Goal: Task Accomplishment & Management: Manage account settings

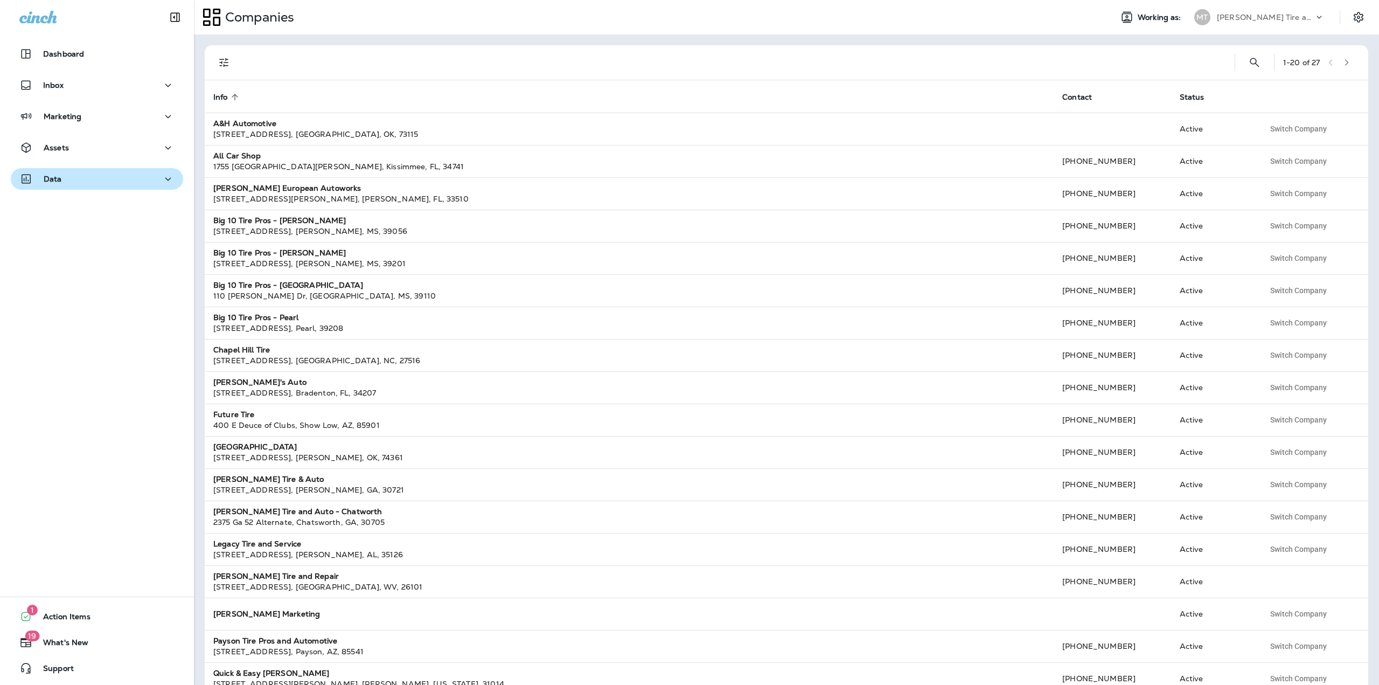
click at [130, 176] on div "Data" at bounding box center [96, 178] width 155 height 13
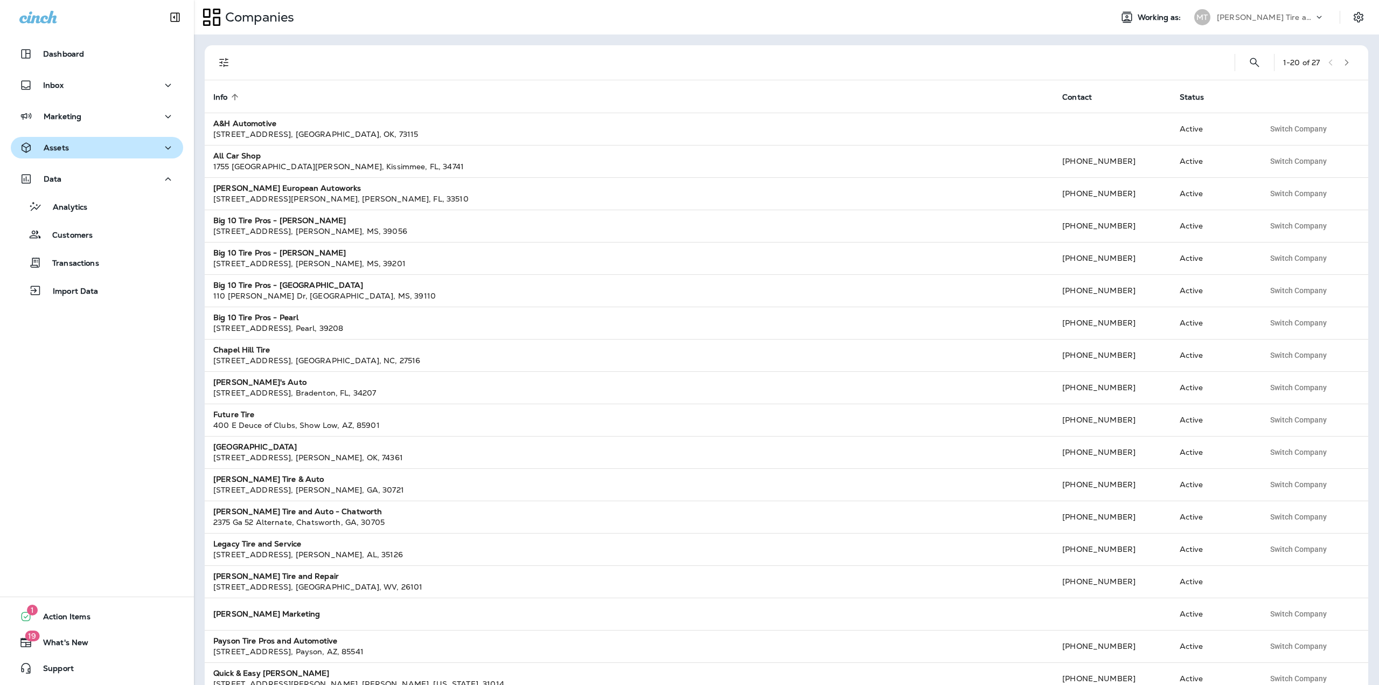
click at [114, 154] on div "Assets" at bounding box center [96, 147] width 155 height 13
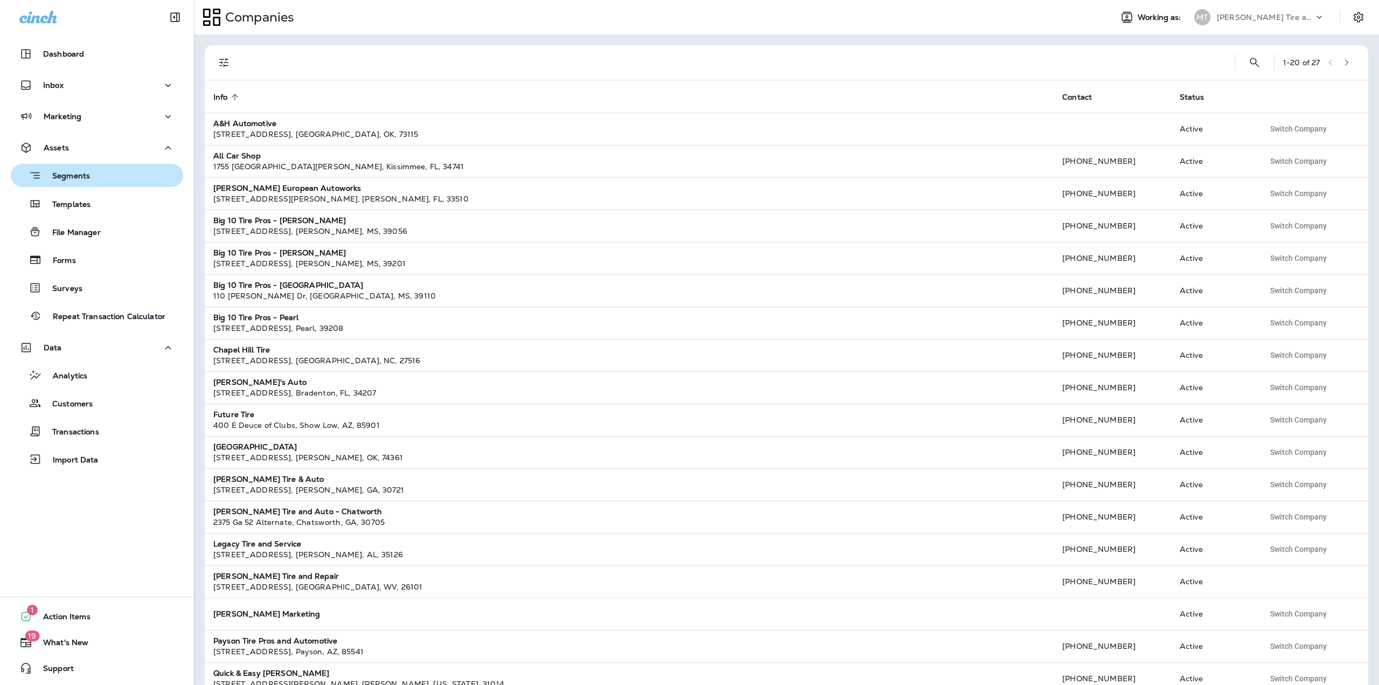
click at [91, 178] on div "Segments" at bounding box center [97, 175] width 164 height 17
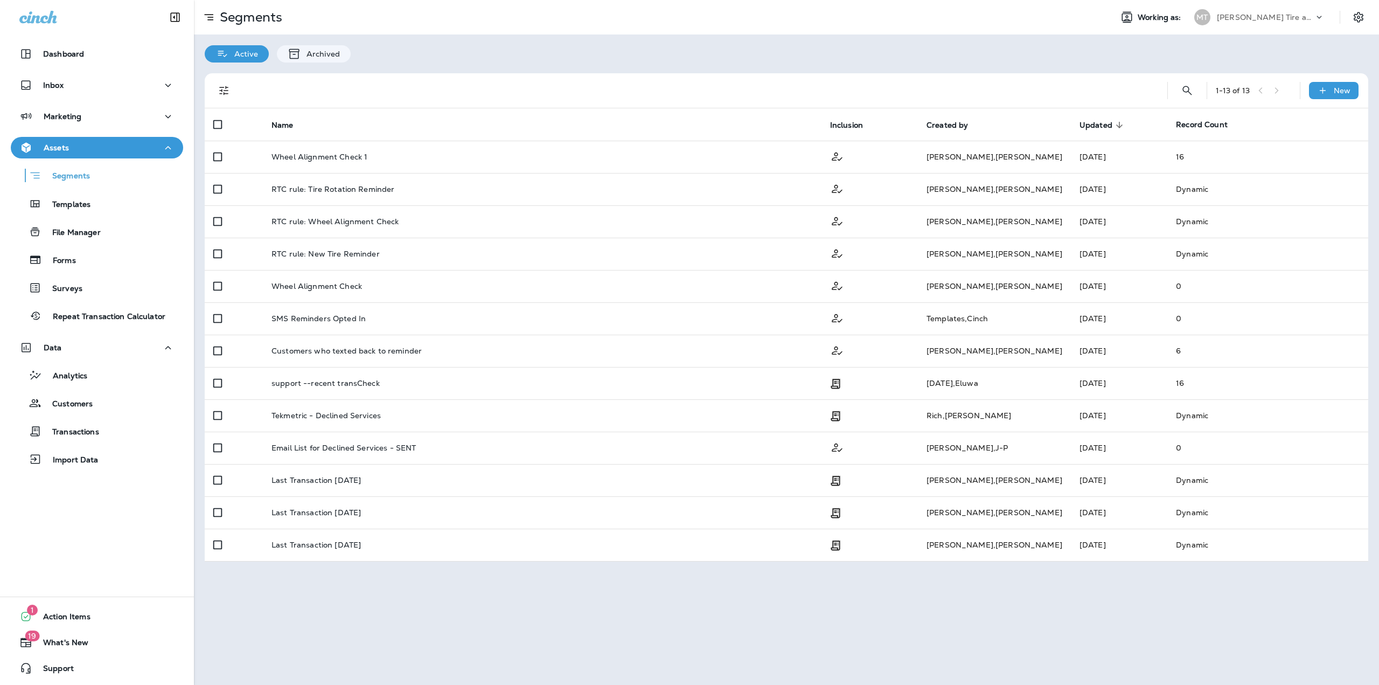
click at [1245, 19] on p "[PERSON_NAME] Tire and Repair" at bounding box center [1265, 17] width 97 height 9
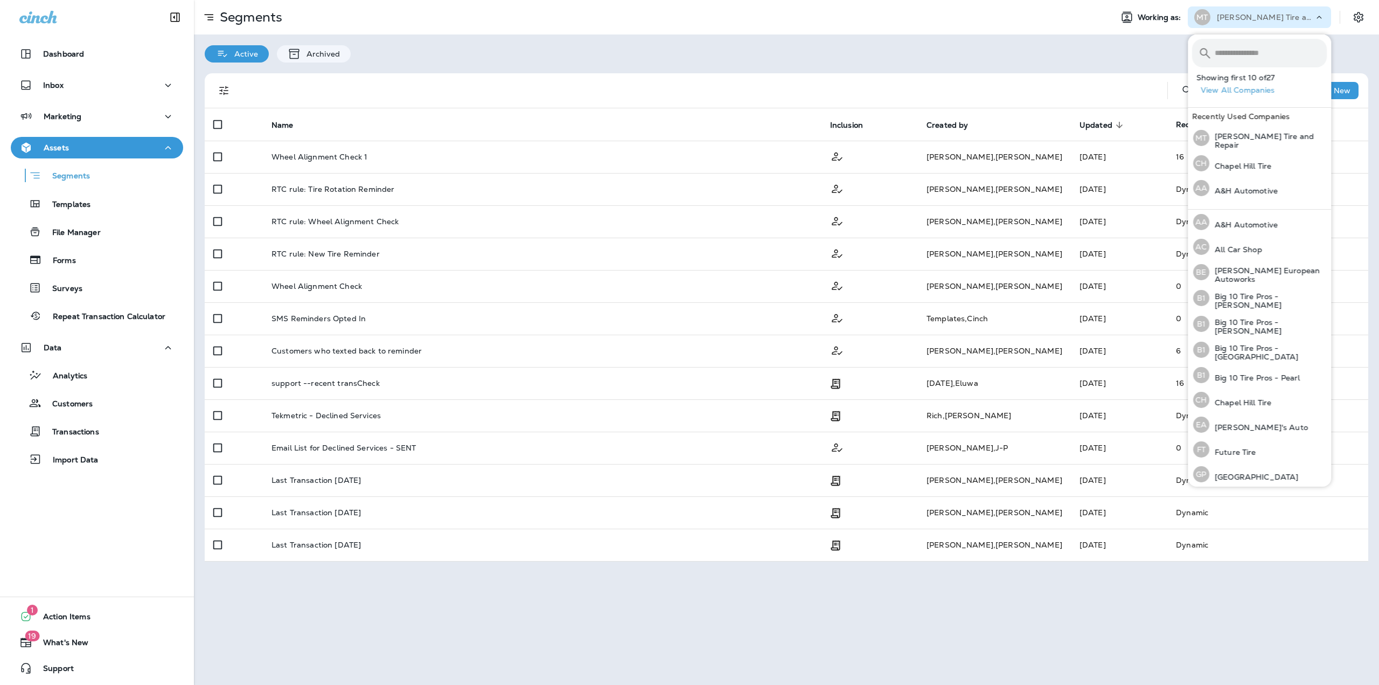
click at [933, 59] on div "Active Archived" at bounding box center [786, 48] width 1185 height 28
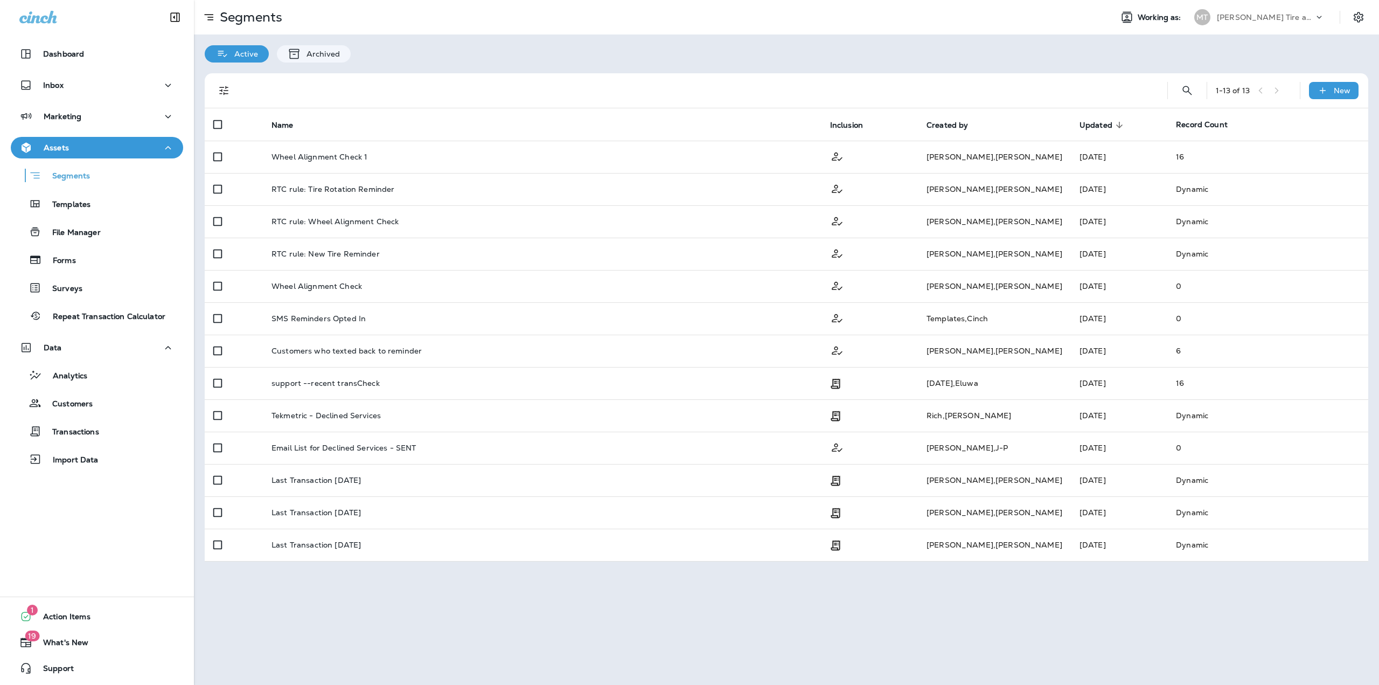
click at [1246, 15] on p "[PERSON_NAME] Tire and Repair" at bounding box center [1265, 17] width 97 height 9
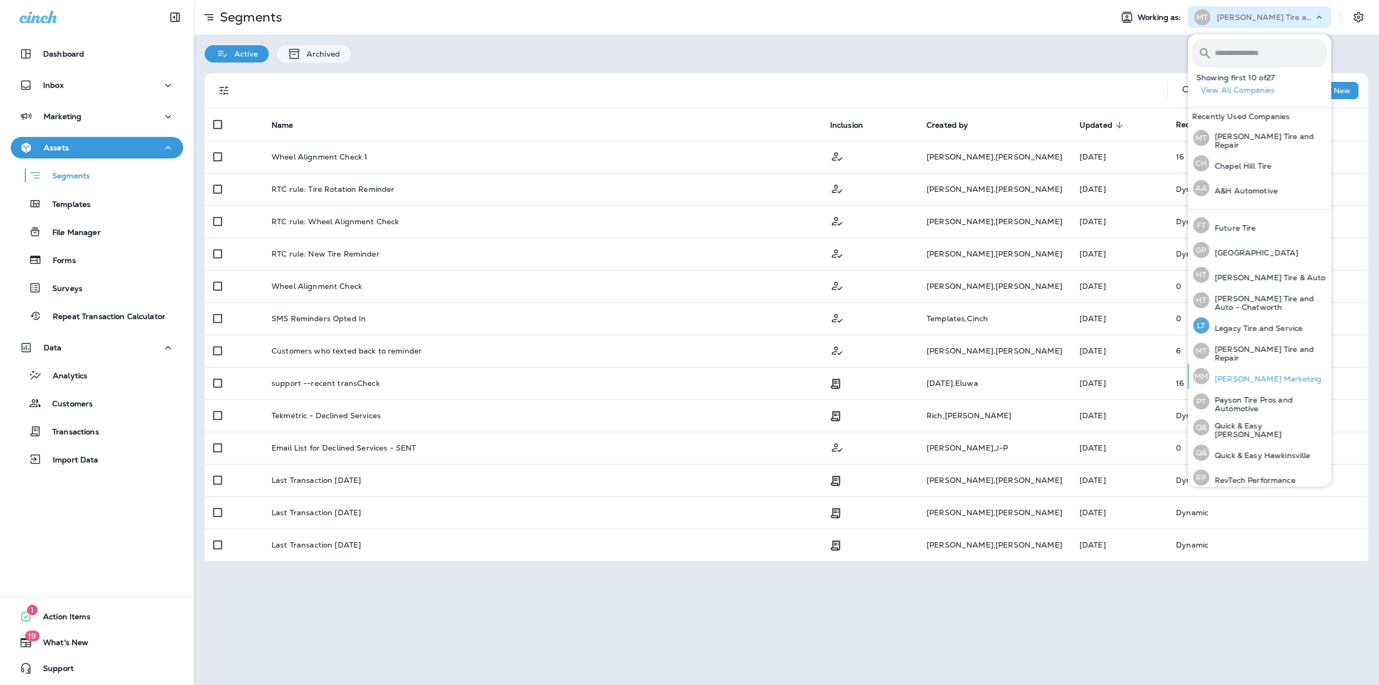
scroll to position [225, 0]
click at [1248, 396] on p "Payson Tire Pros and Automotive" at bounding box center [1267, 403] width 117 height 17
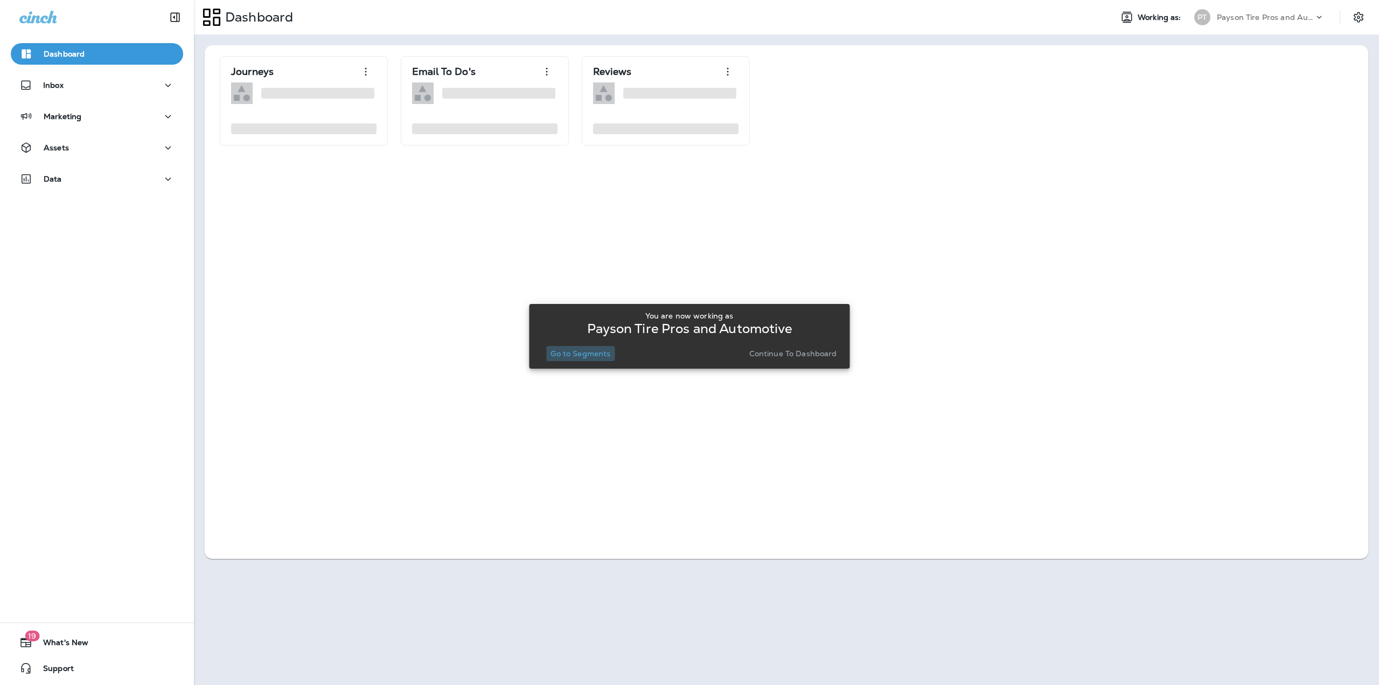
click at [560, 355] on p "Go to Segments" at bounding box center [581, 353] width 60 height 9
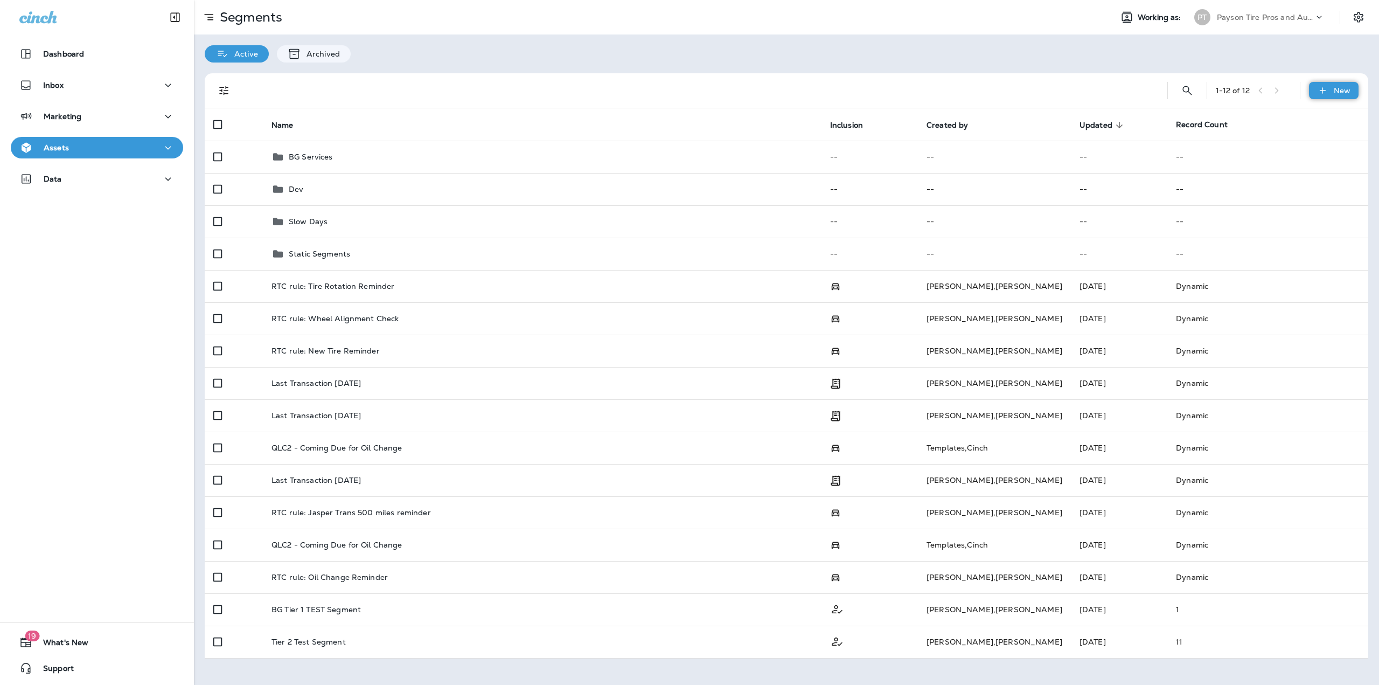
click at [1320, 92] on icon at bounding box center [1322, 90] width 11 height 11
click at [1296, 120] on p "New Segment" at bounding box center [1302, 116] width 58 height 9
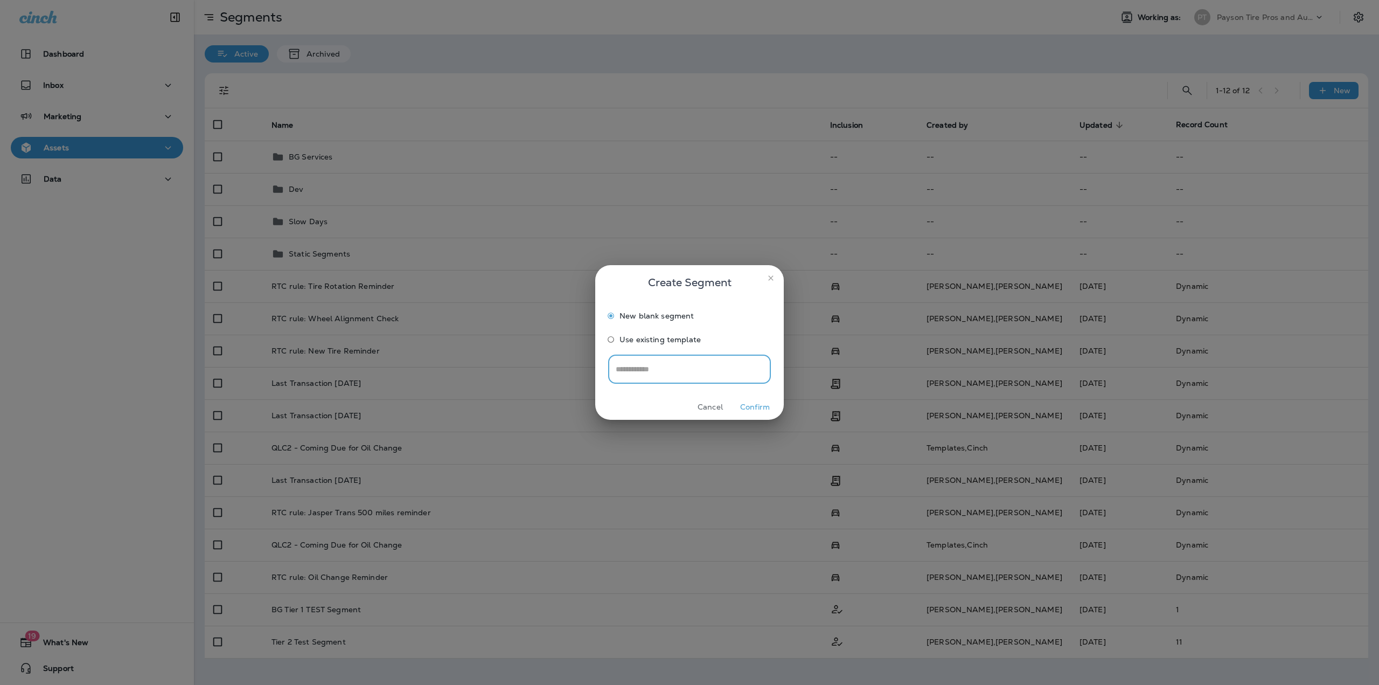
click at [670, 368] on input "text" at bounding box center [689, 368] width 163 height 29
type input "**********"
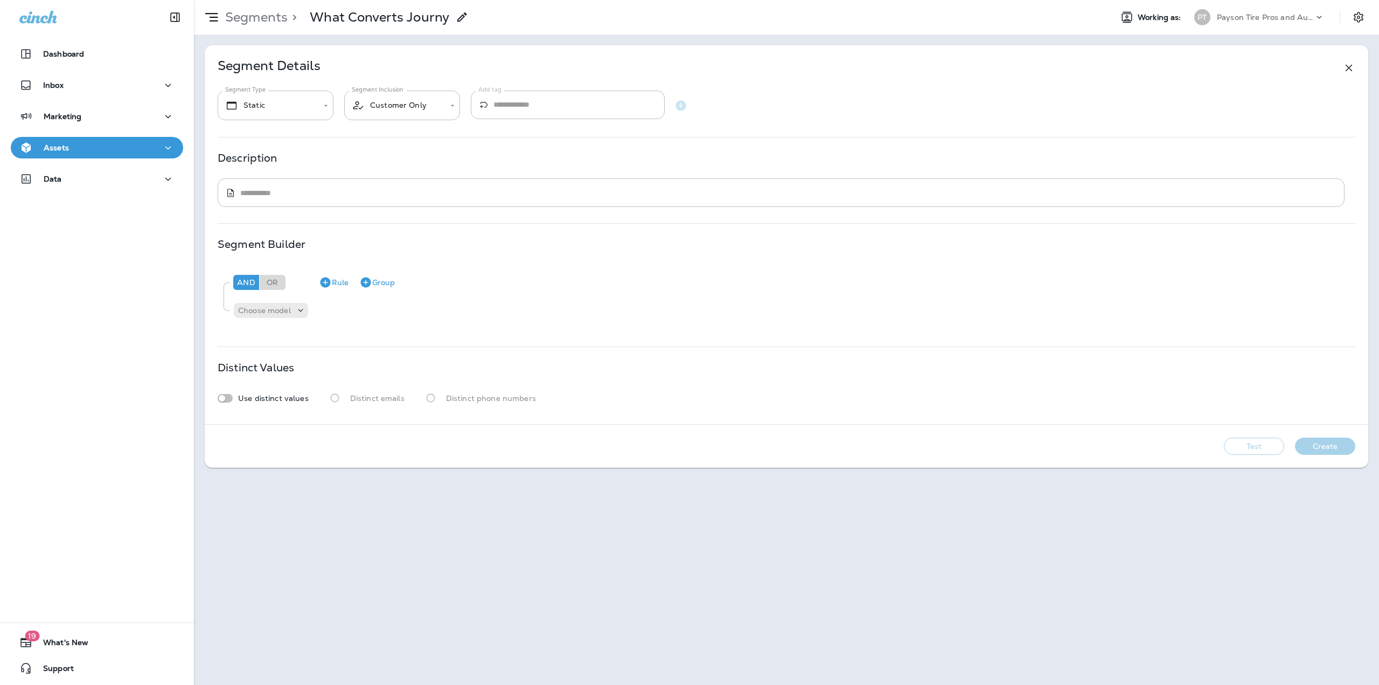
click at [457, 17] on icon at bounding box center [462, 17] width 13 height 13
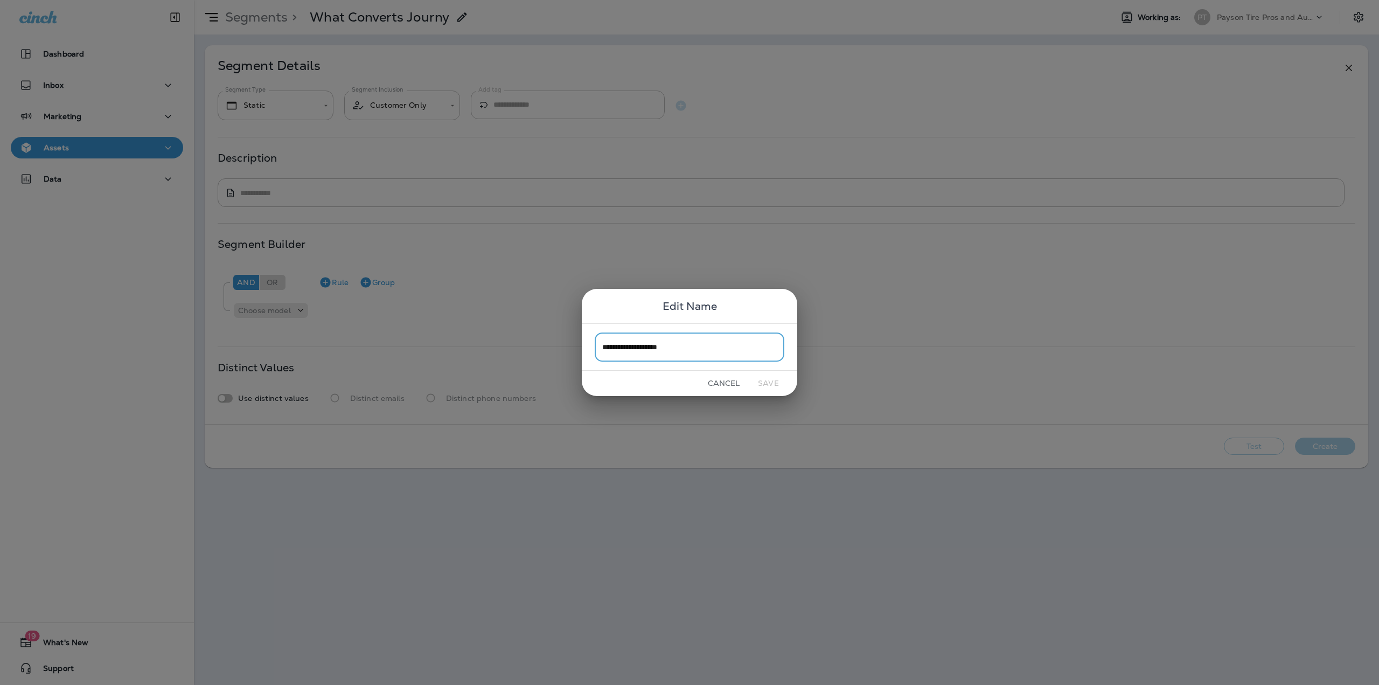
click at [685, 350] on input "**********" at bounding box center [690, 346] width 190 height 29
click at [681, 350] on input "**********" at bounding box center [690, 346] width 190 height 29
type input "**********"
click at [765, 383] on button "Save" at bounding box center [768, 383] width 40 height 17
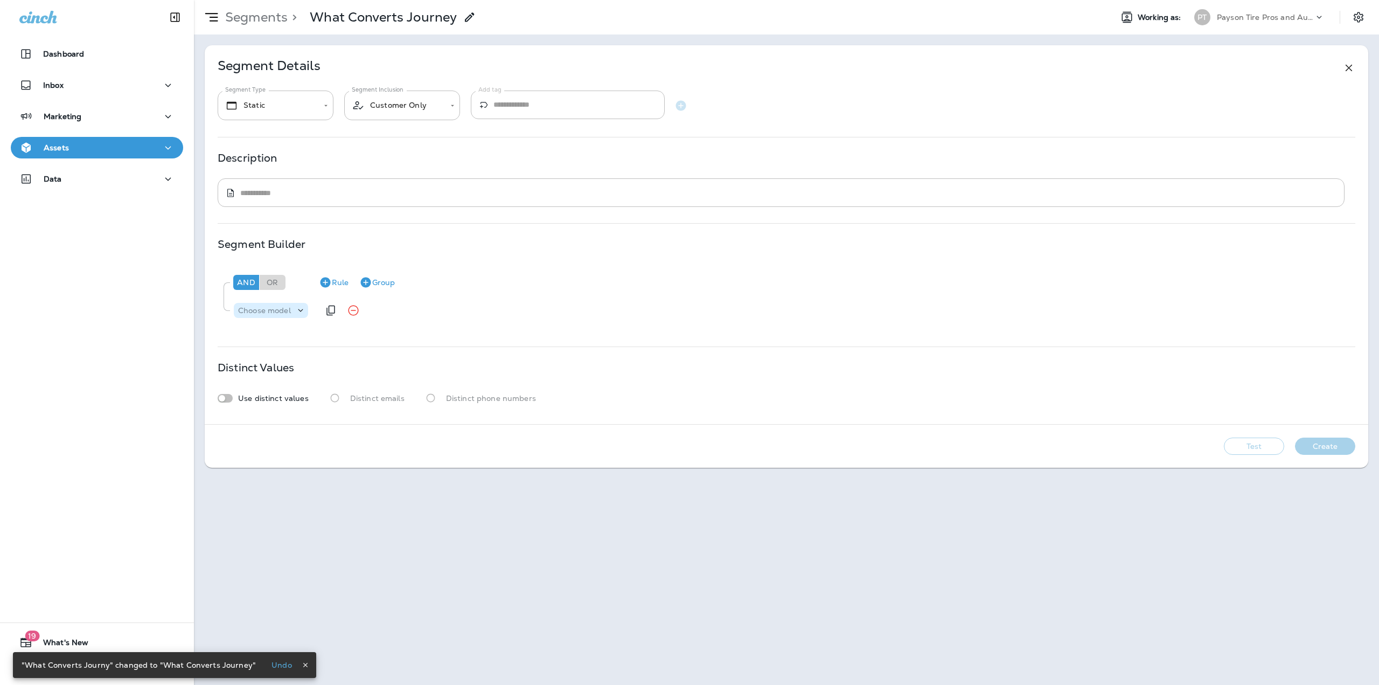
click at [283, 316] on div "Choose model" at bounding box center [271, 310] width 74 height 15
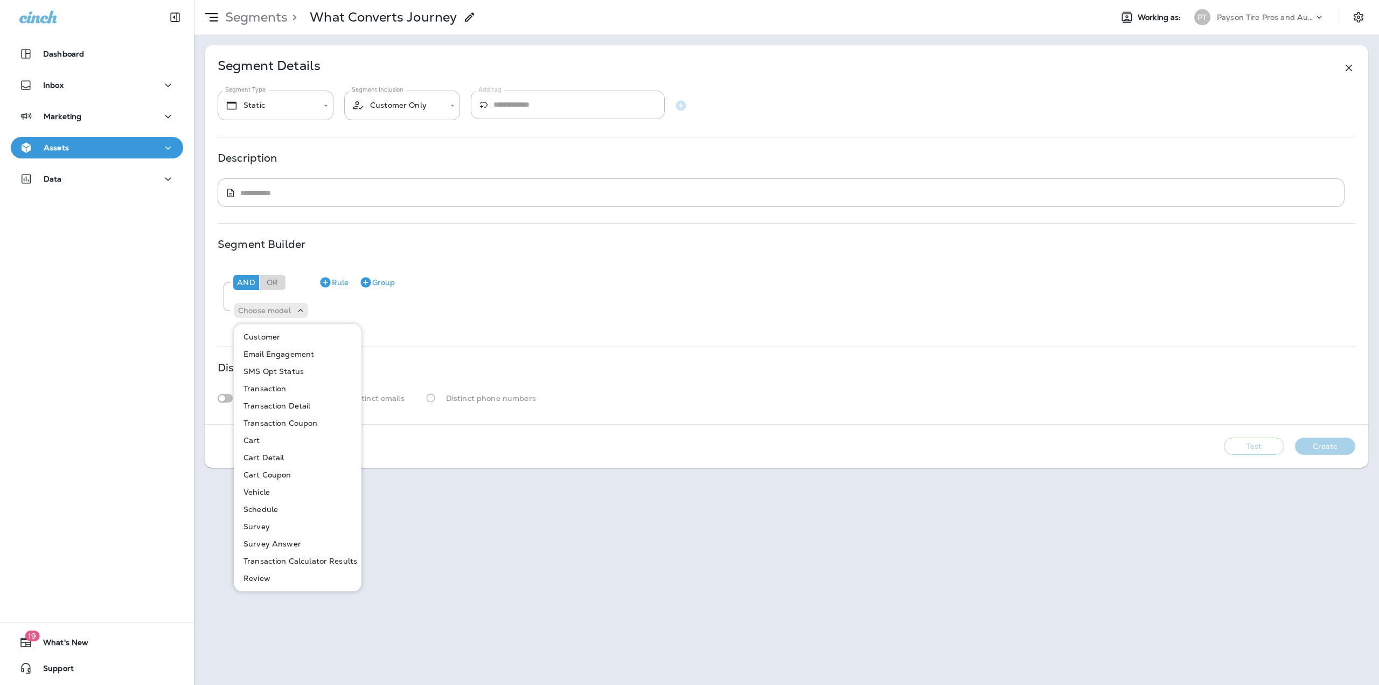
click at [272, 390] on p "Transaction" at bounding box center [262, 388] width 47 height 9
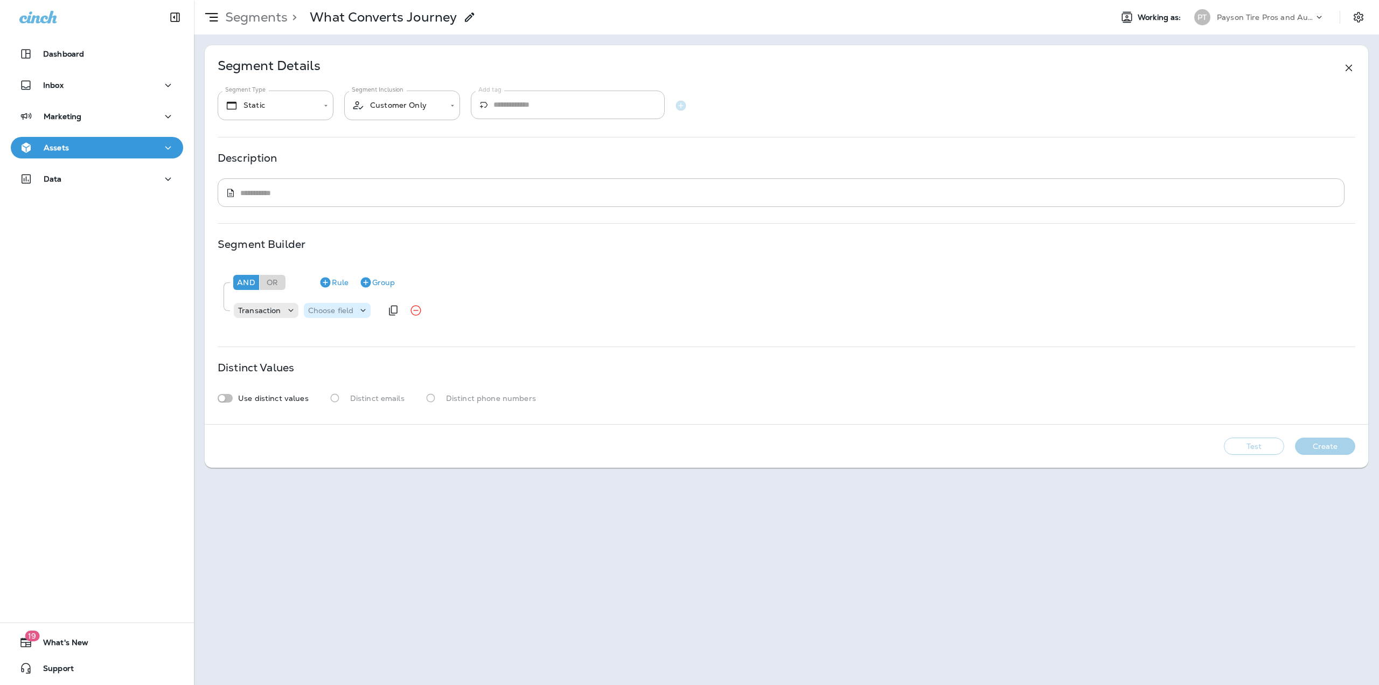
click at [332, 312] on p "Choose field" at bounding box center [331, 310] width 46 height 9
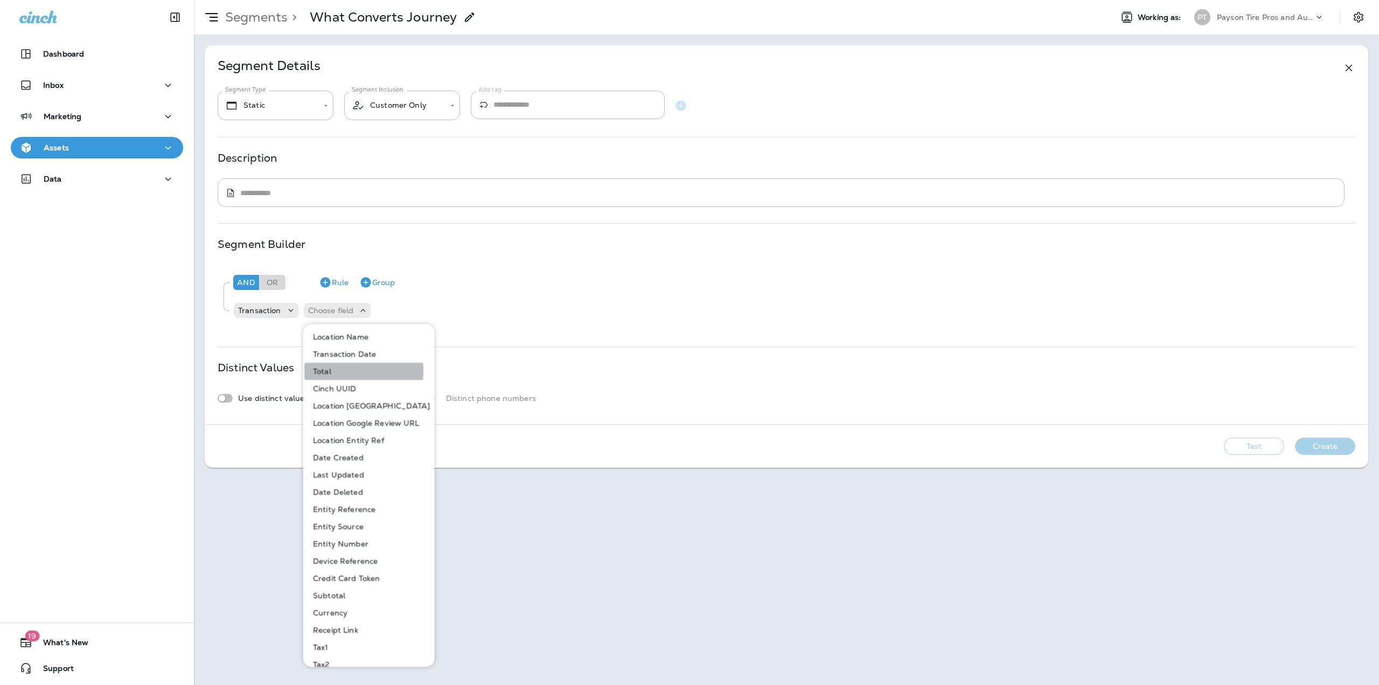
click at [334, 370] on button "Total" at bounding box center [369, 371] width 130 height 17
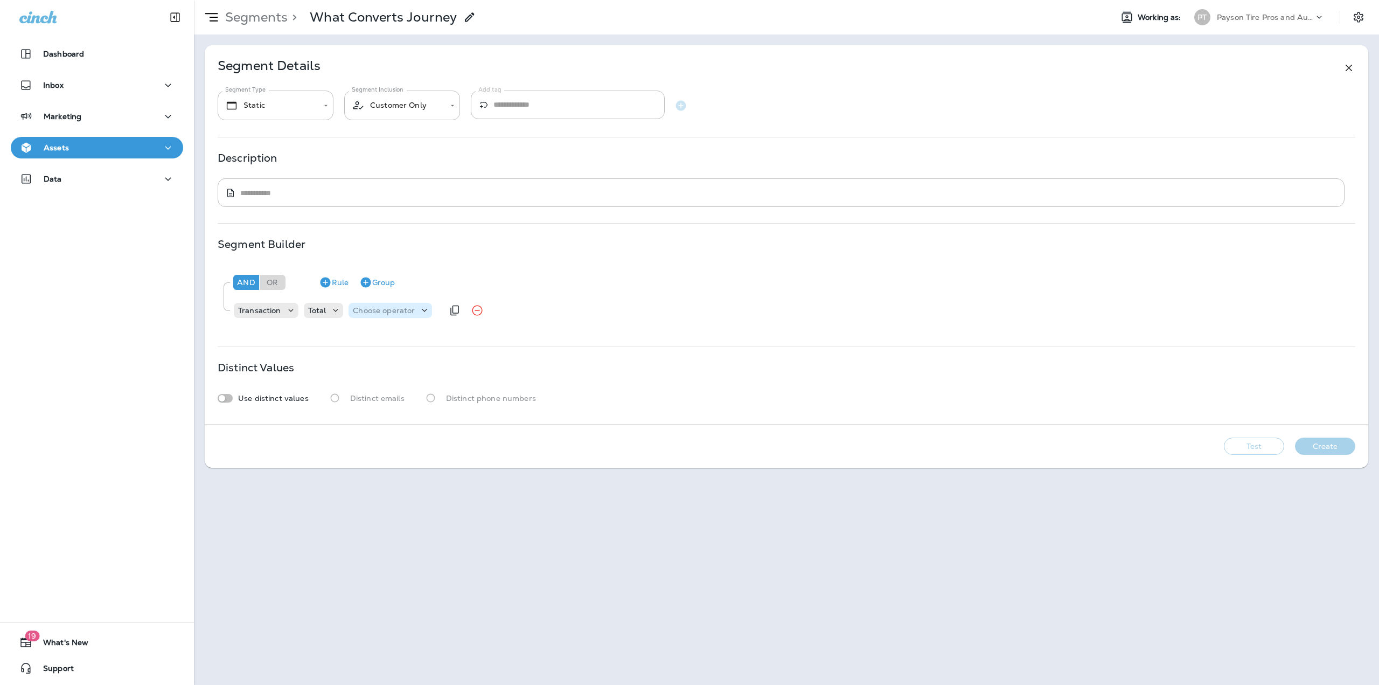
click at [379, 311] on p "Choose operator" at bounding box center [384, 310] width 62 height 9
click at [384, 372] on p "is greater" at bounding box center [373, 371] width 40 height 9
click at [439, 314] on div "Choose query type" at bounding box center [458, 310] width 92 height 11
click at [435, 338] on p "Number" at bounding box center [432, 336] width 35 height 9
type input "*"
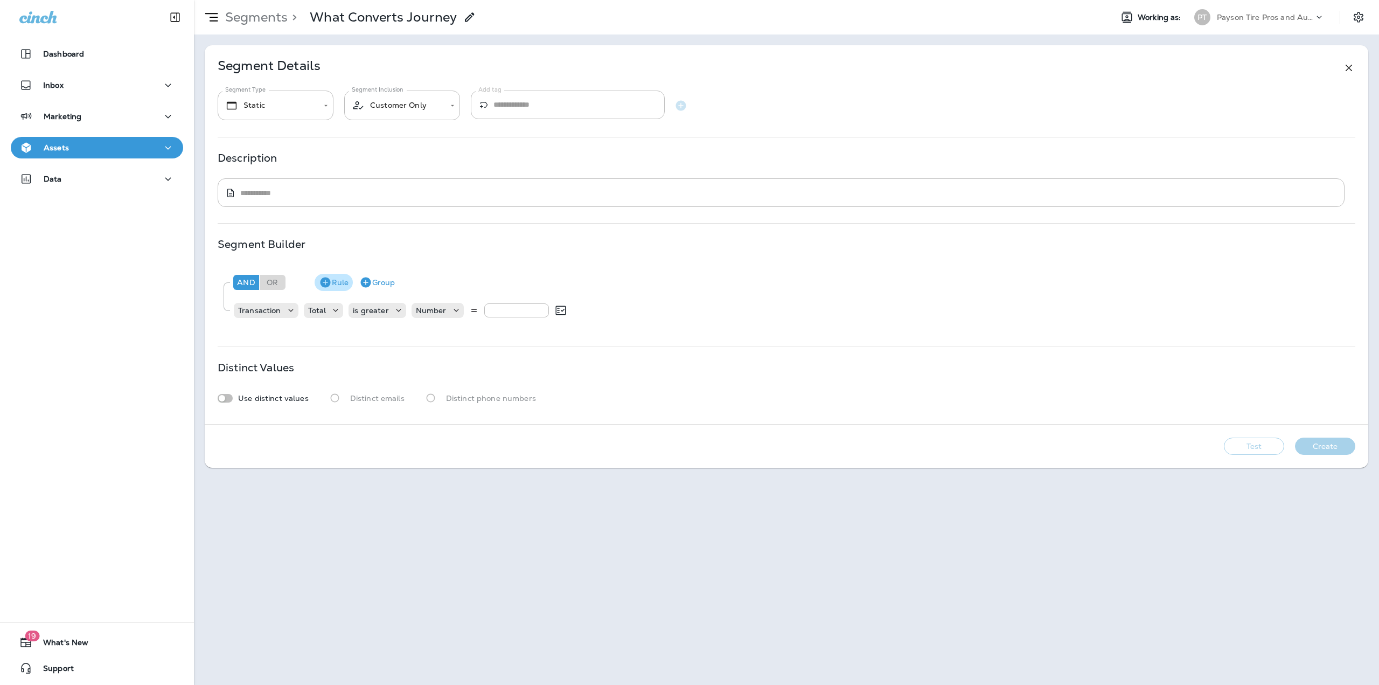
click at [341, 284] on button "Rule" at bounding box center [334, 282] width 38 height 17
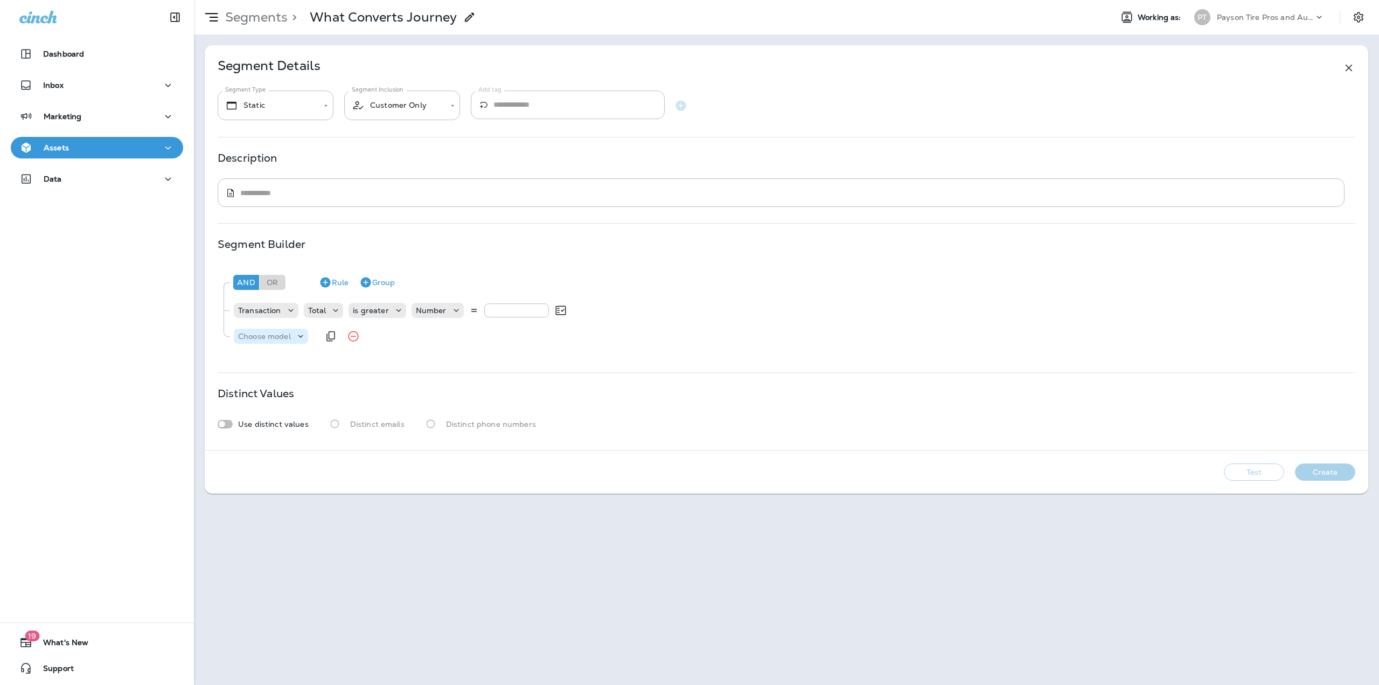
click at [298, 331] on icon at bounding box center [300, 336] width 11 height 11
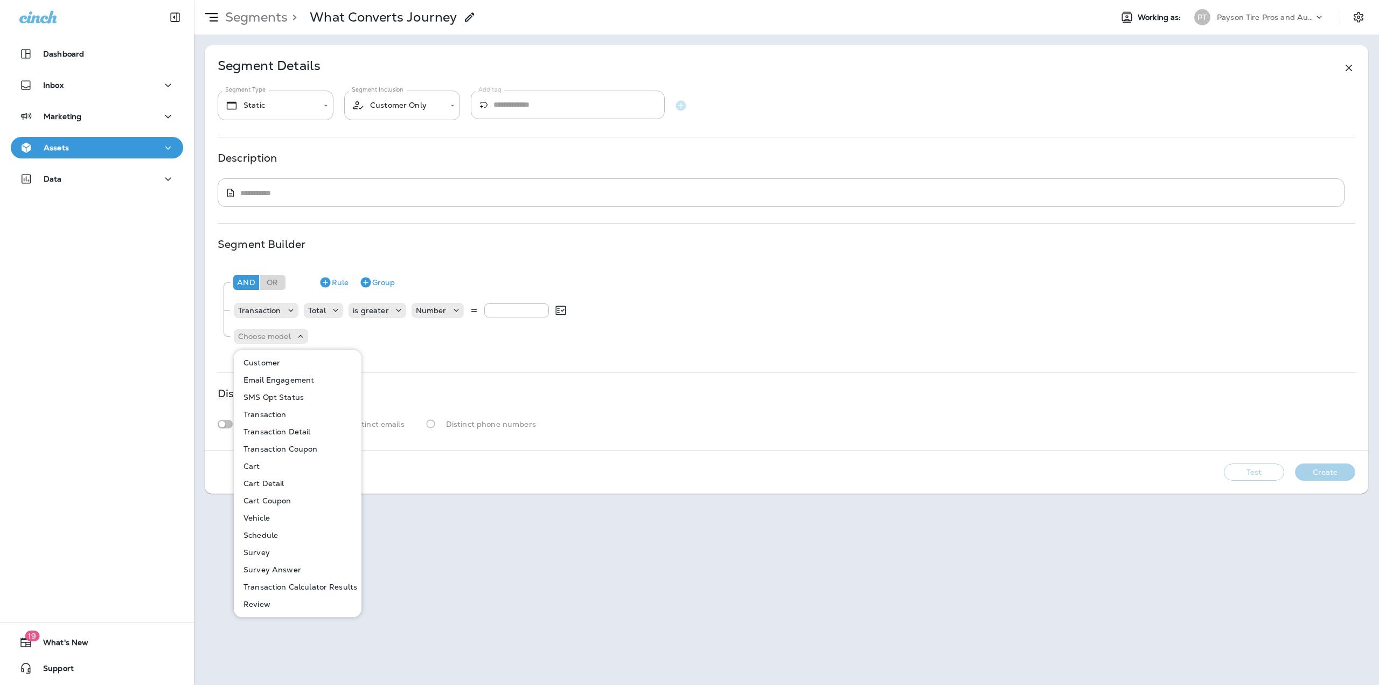
click at [281, 366] on button "Customer" at bounding box center [298, 362] width 127 height 17
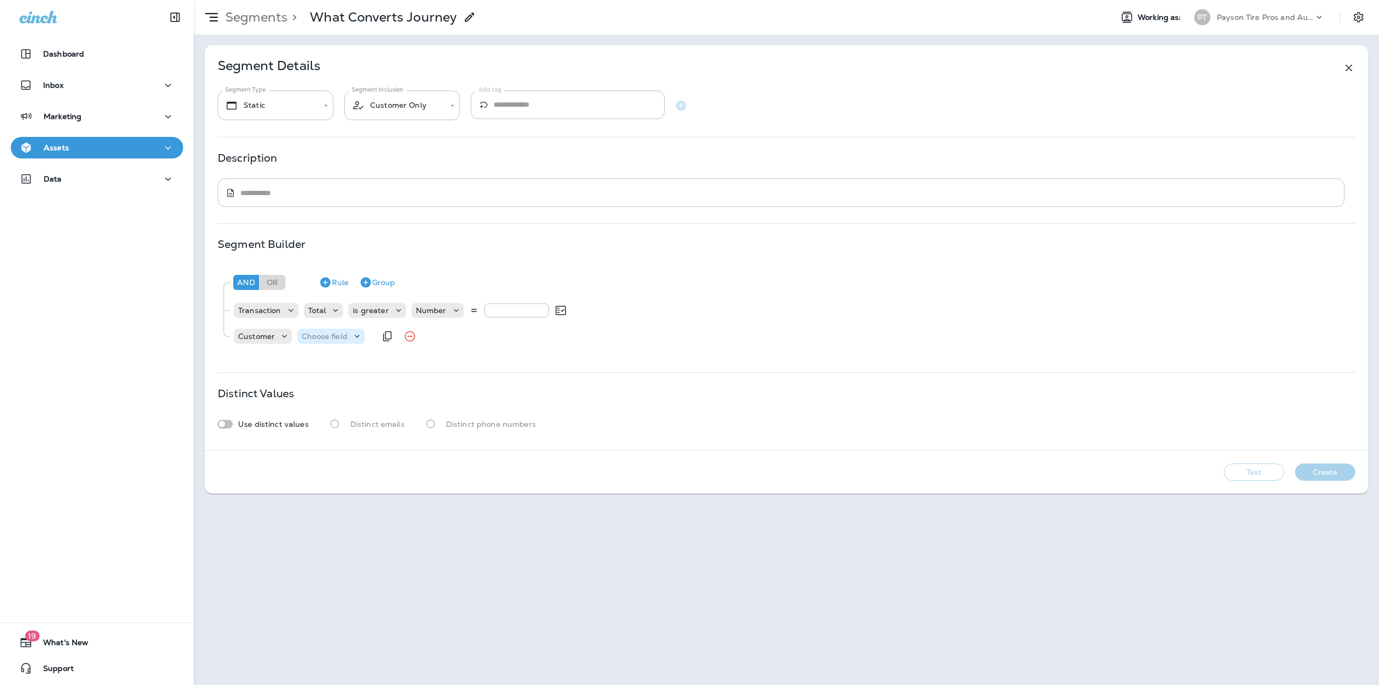
click at [323, 336] on p "Choose field" at bounding box center [325, 336] width 46 height 9
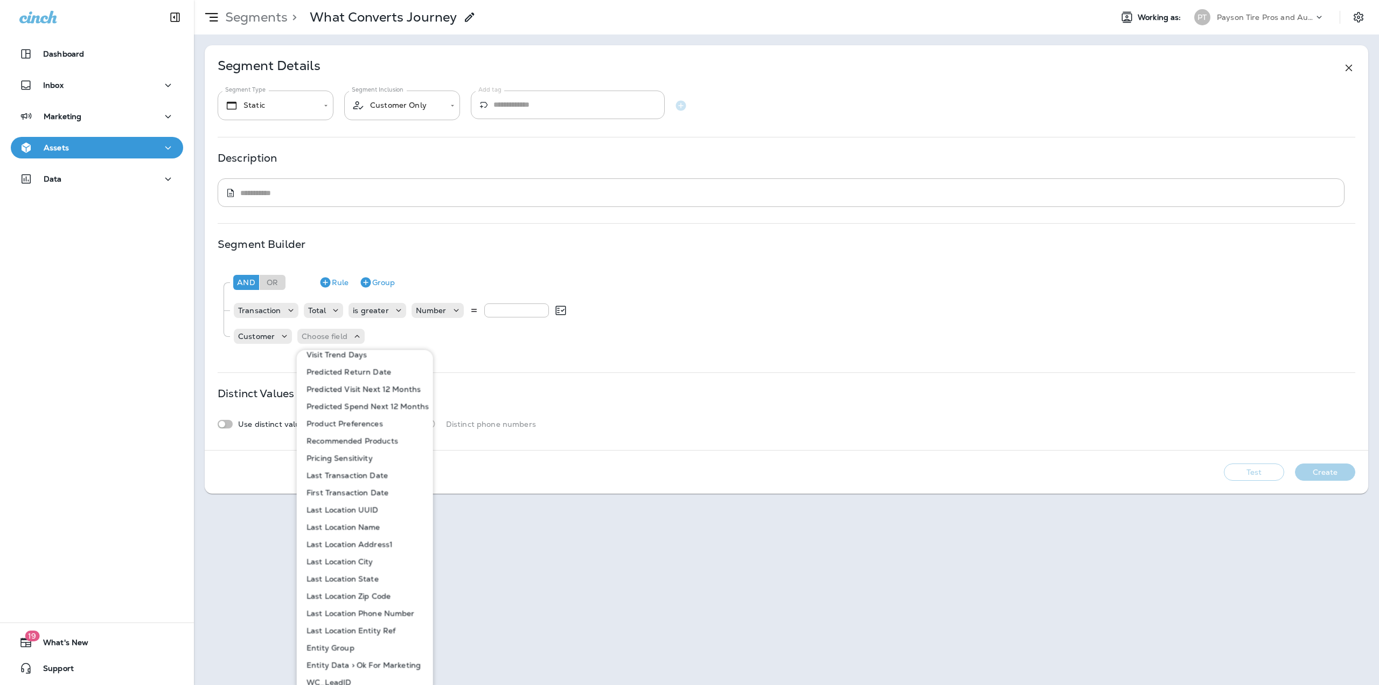
scroll to position [597, 0]
click at [347, 595] on p "WC_LeadID" at bounding box center [326, 593] width 49 height 9
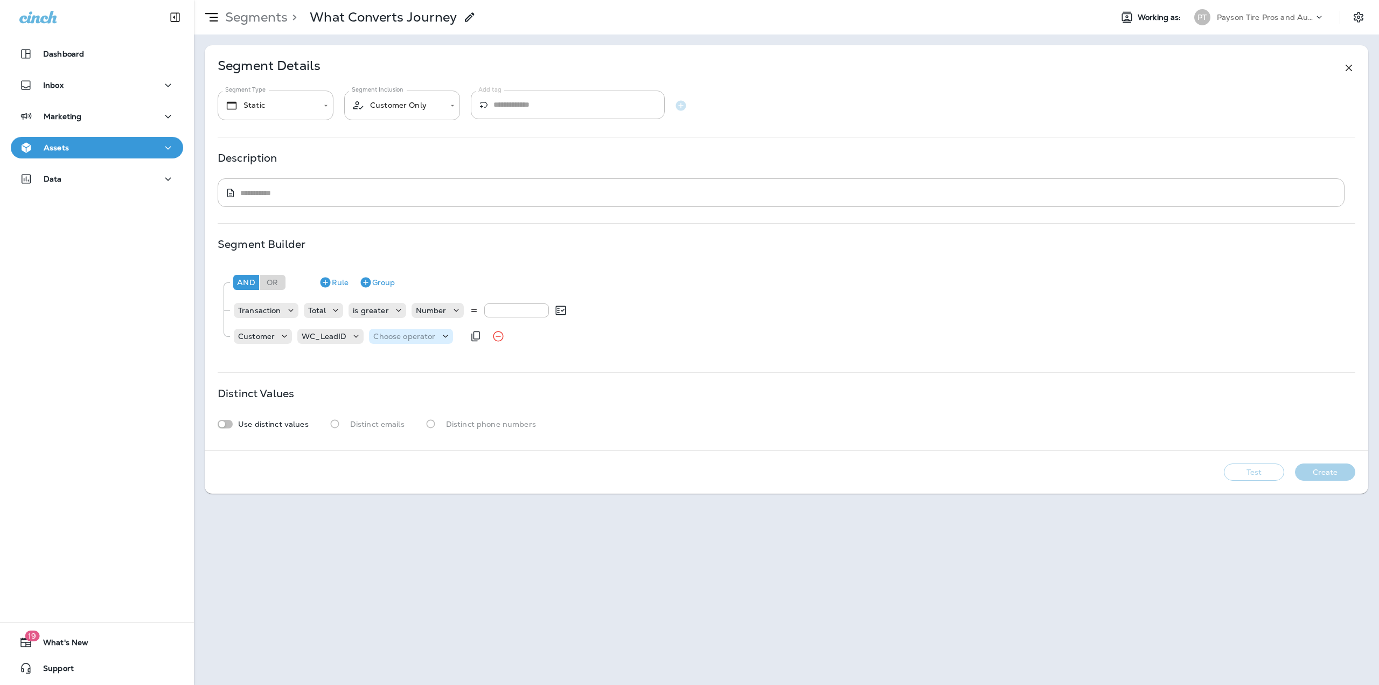
click at [389, 338] on p "Choose operator" at bounding box center [404, 336] width 62 height 9
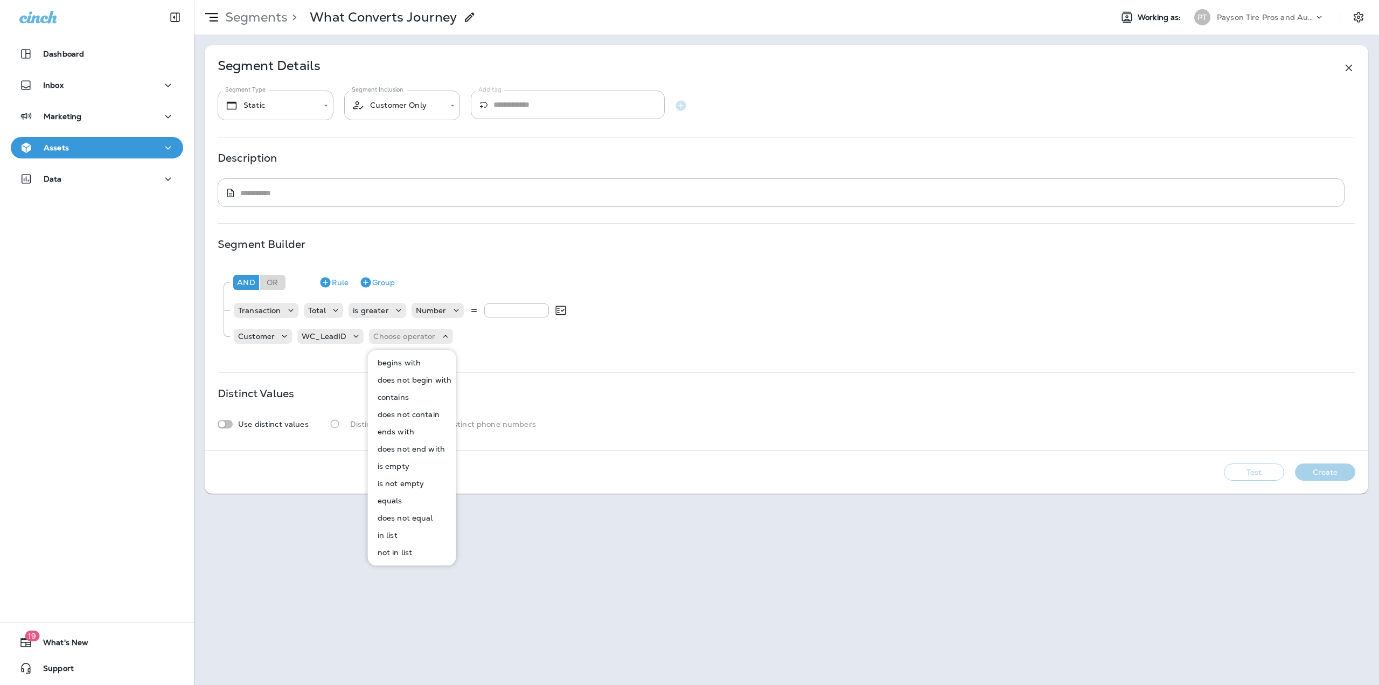
click at [399, 482] on p "is not empty" at bounding box center [398, 483] width 51 height 9
click at [1080, 404] on div "Distinct Values Use distinct values Distinct emails Distinct phone numbers" at bounding box center [787, 411] width 1138 height 45
click at [1279, 473] on button "Test" at bounding box center [1254, 471] width 60 height 17
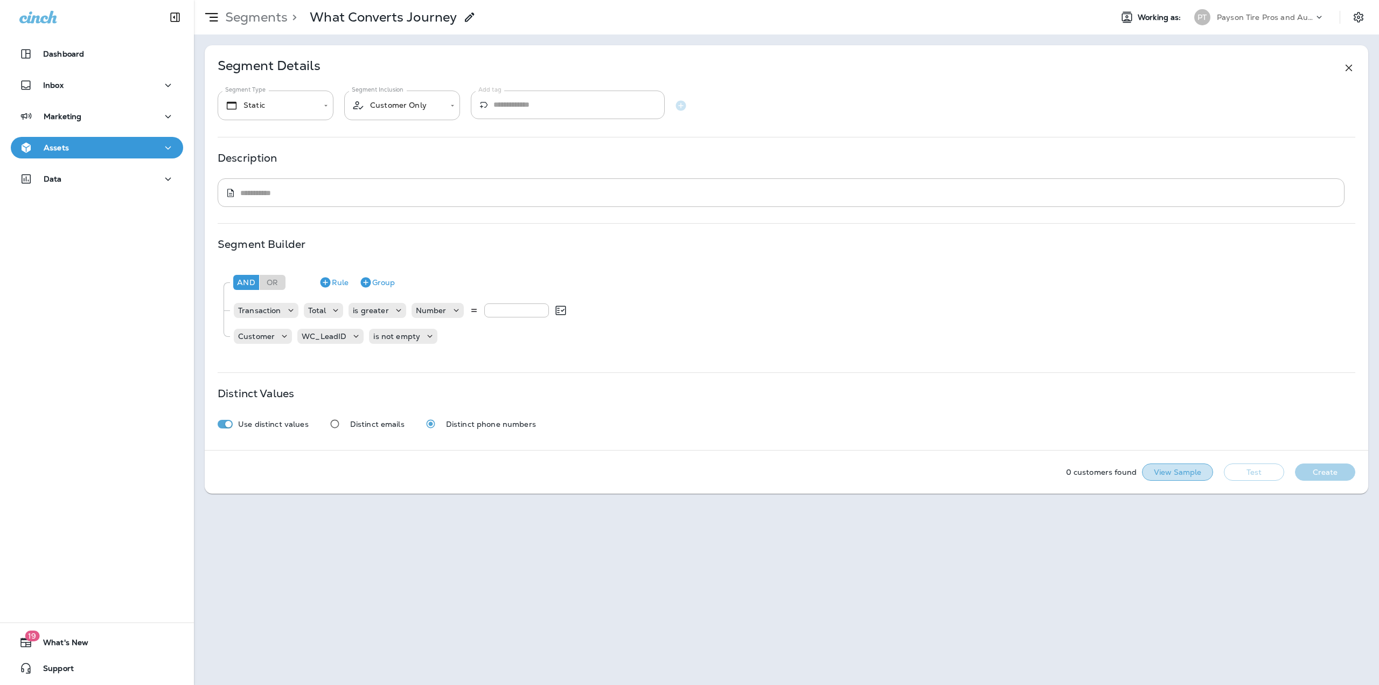
click at [1156, 475] on button "View Sample" at bounding box center [1177, 471] width 71 height 17
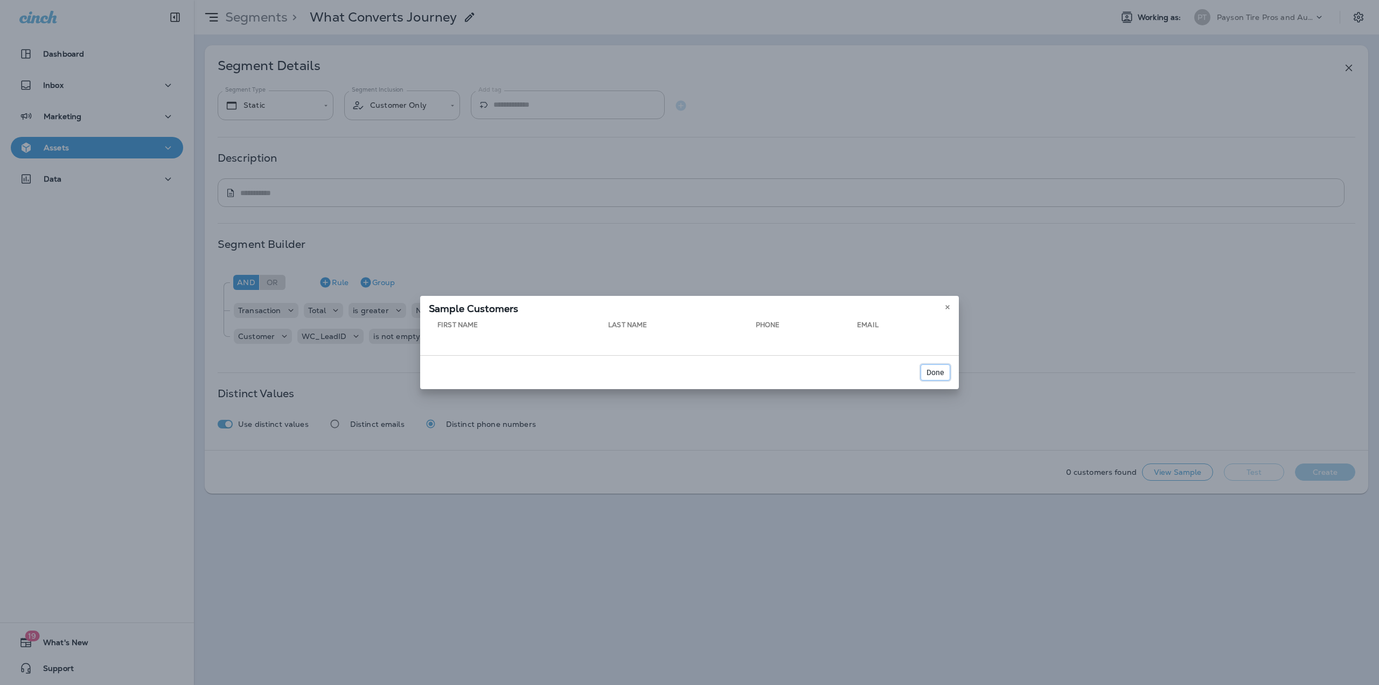
click at [927, 377] on button "Done" at bounding box center [936, 372] width 30 height 16
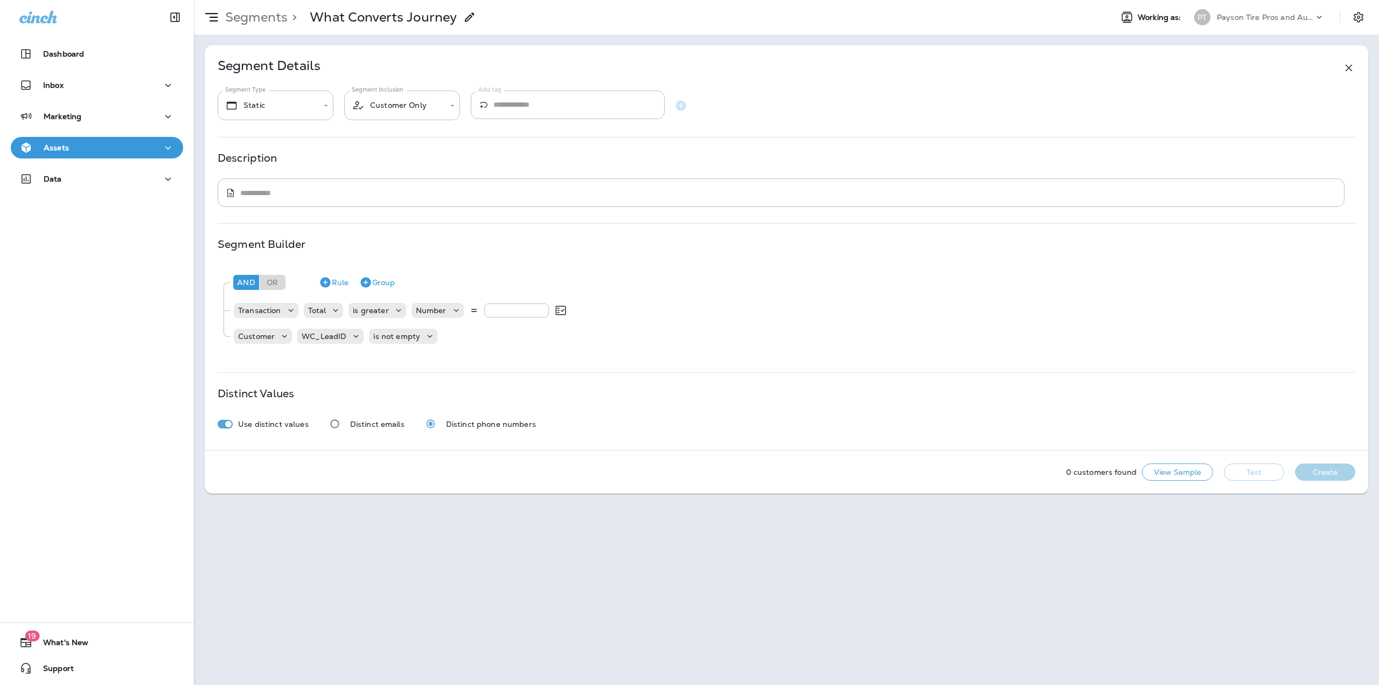
click at [1305, 467] on button "Create" at bounding box center [1325, 471] width 60 height 17
click at [333, 311] on icon at bounding box center [335, 310] width 11 height 11
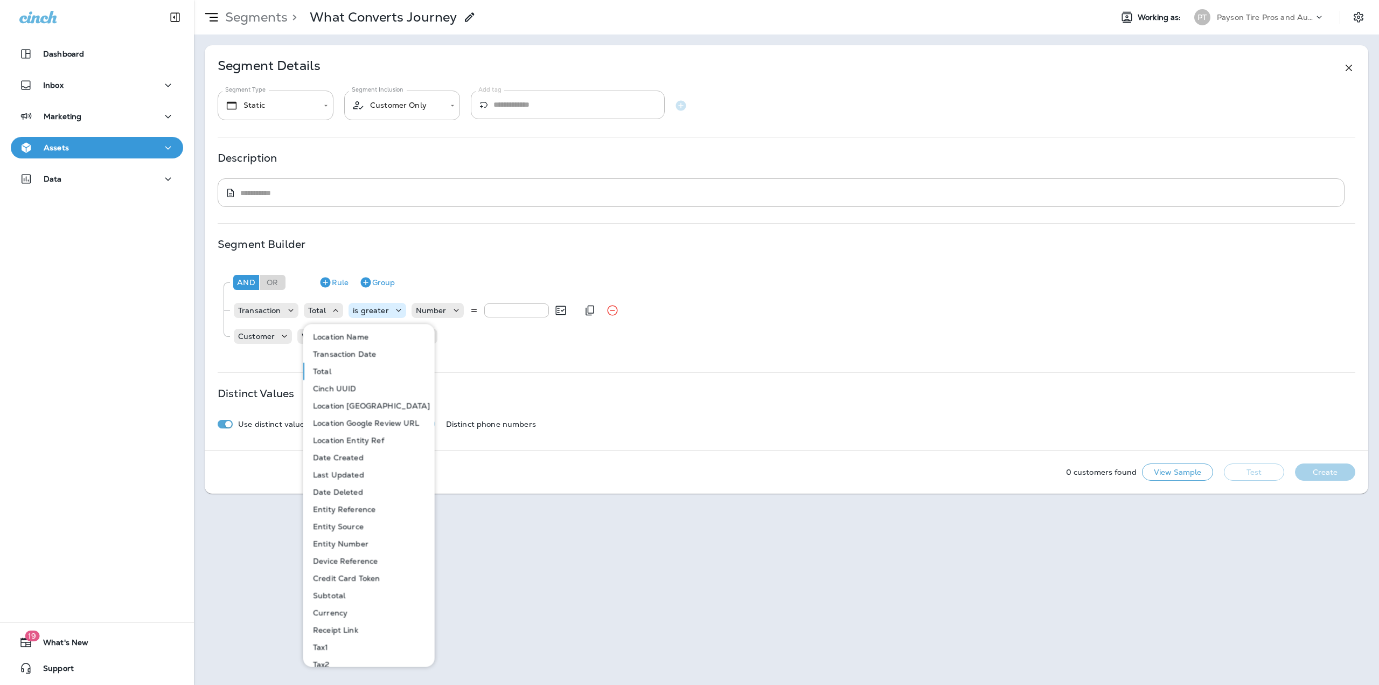
click at [385, 312] on p "is greater" at bounding box center [371, 310] width 36 height 9
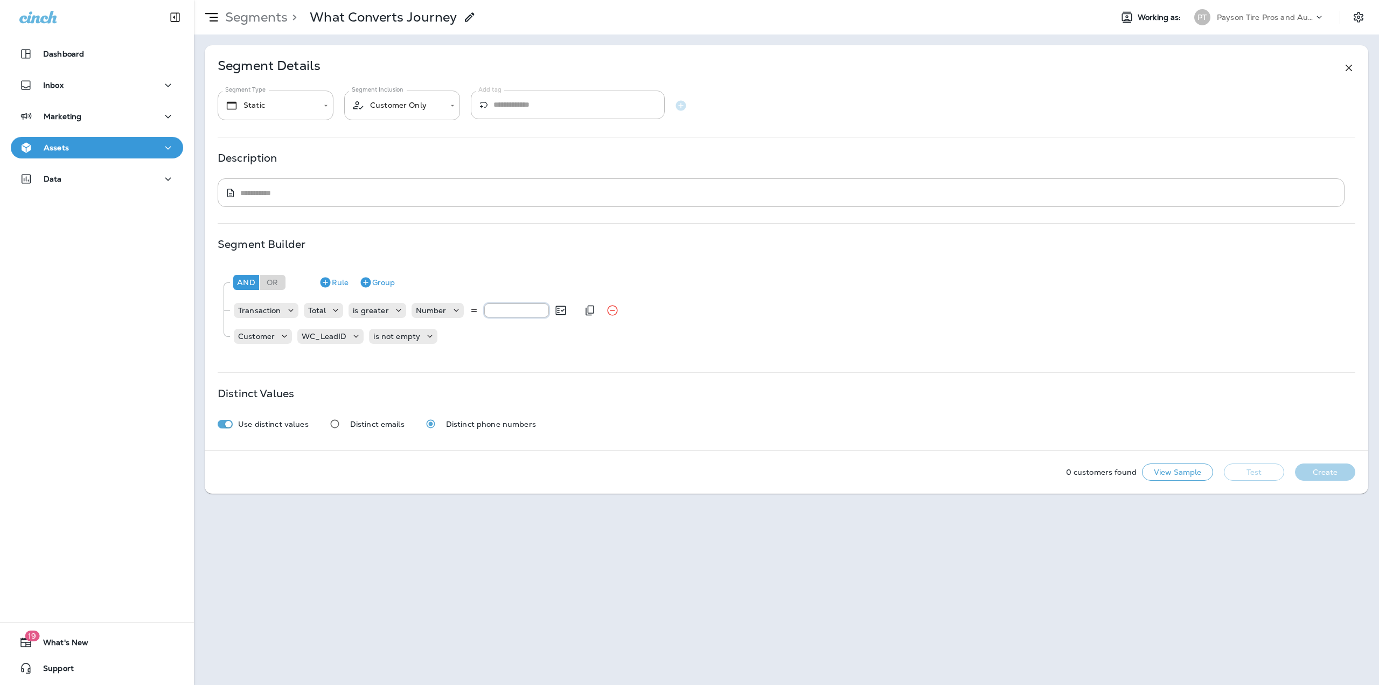
click at [502, 311] on input "*" at bounding box center [516, 310] width 65 height 14
type input "*"
click at [1260, 468] on button "Test" at bounding box center [1254, 471] width 60 height 17
click at [1331, 475] on button "Create" at bounding box center [1325, 471] width 60 height 17
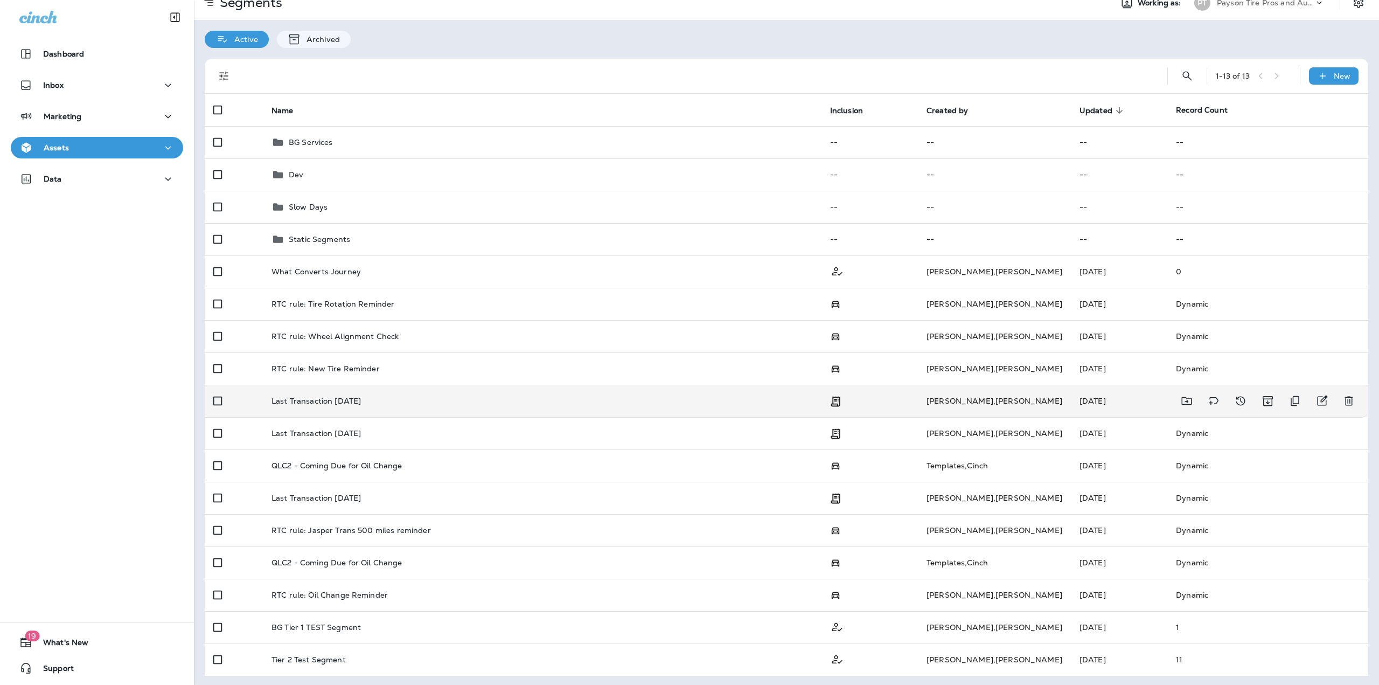
scroll to position [16, 0]
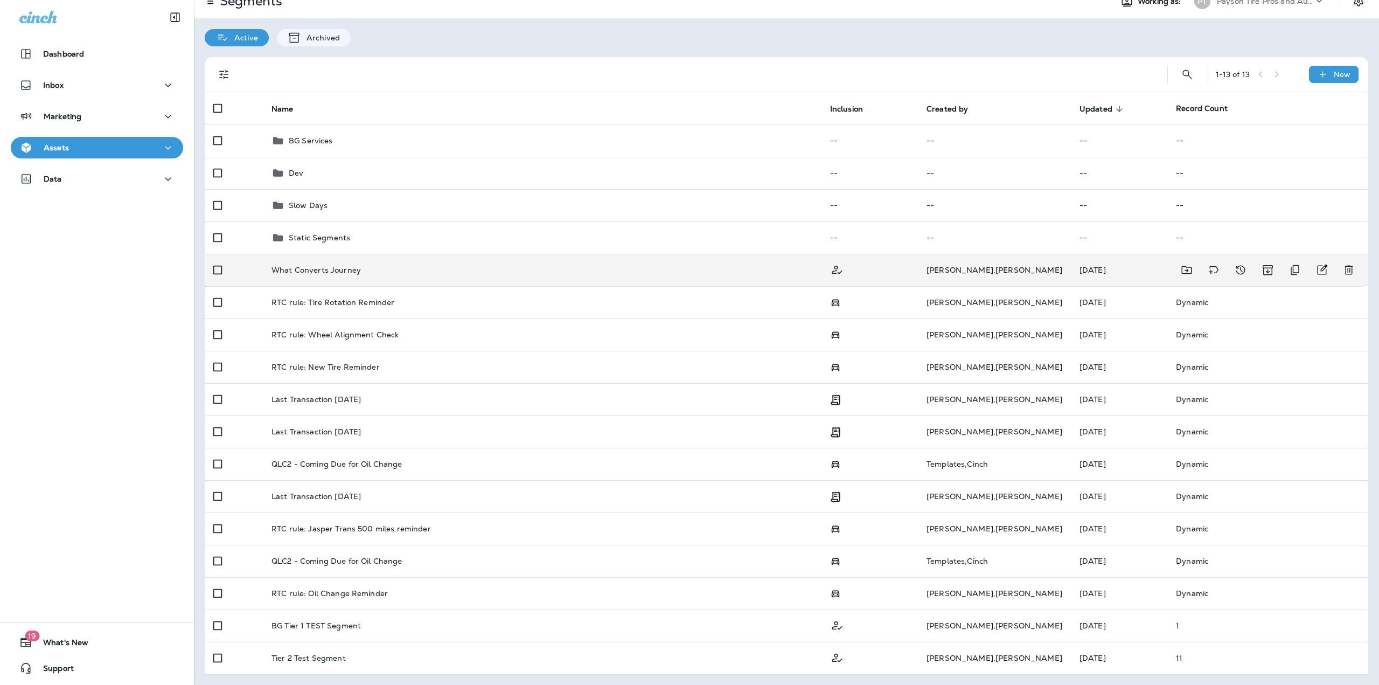
click at [361, 268] on div "What Converts Journey" at bounding box center [542, 270] width 541 height 9
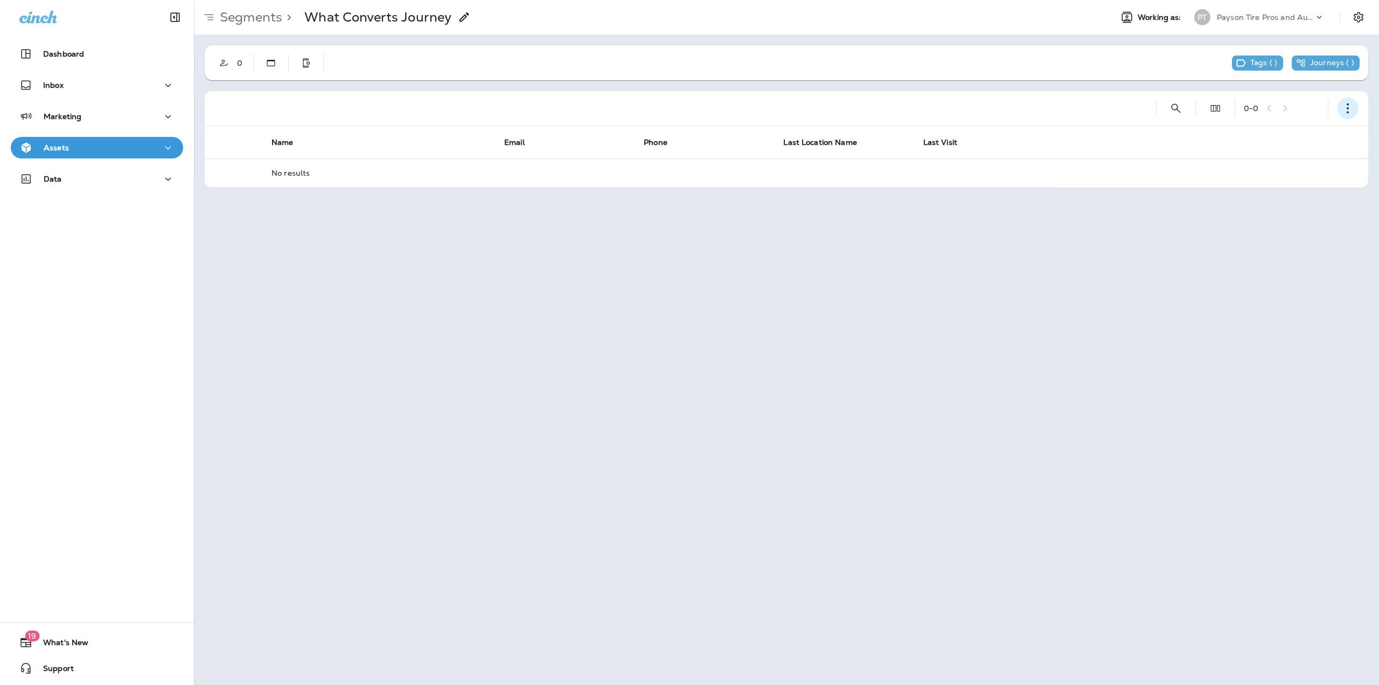
click at [1345, 114] on button "button" at bounding box center [1348, 109] width 22 height 22
click at [1296, 141] on button "Edit Segment" at bounding box center [1293, 136] width 129 height 26
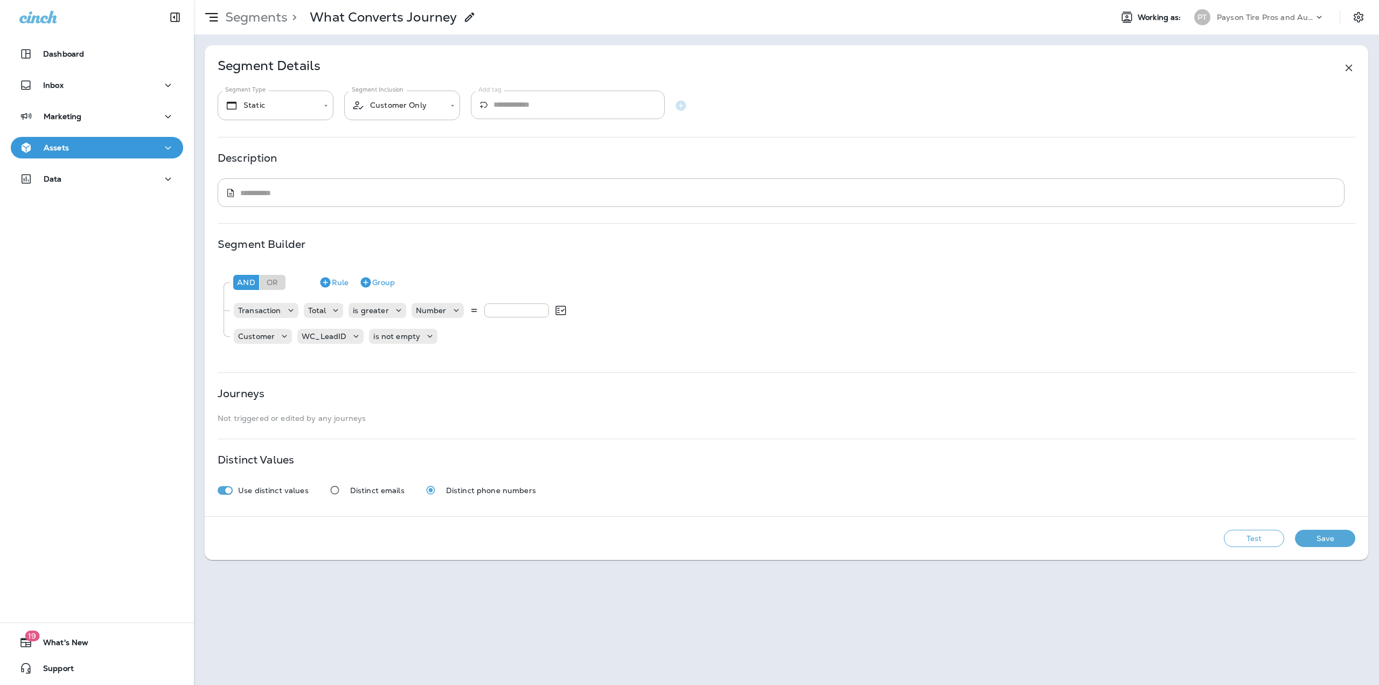
click at [1312, 535] on button "Save" at bounding box center [1325, 538] width 60 height 17
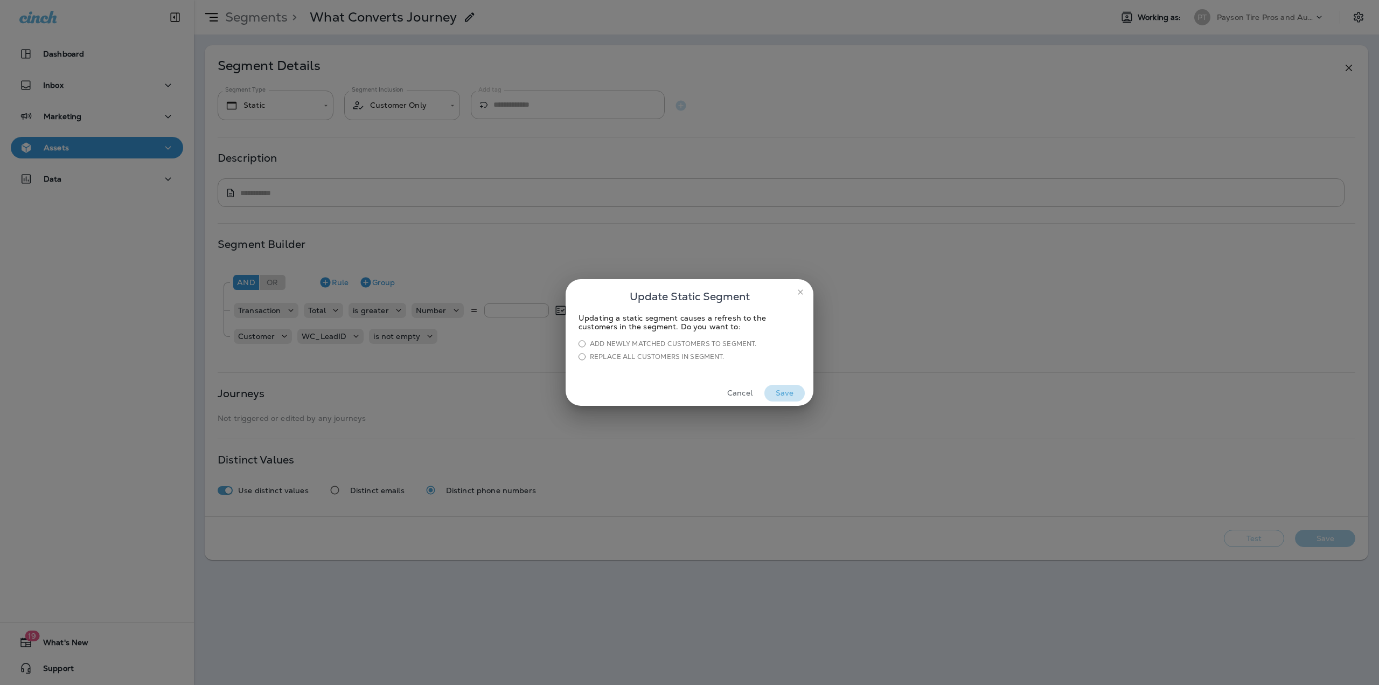
click at [790, 397] on button "Save" at bounding box center [784, 393] width 40 height 17
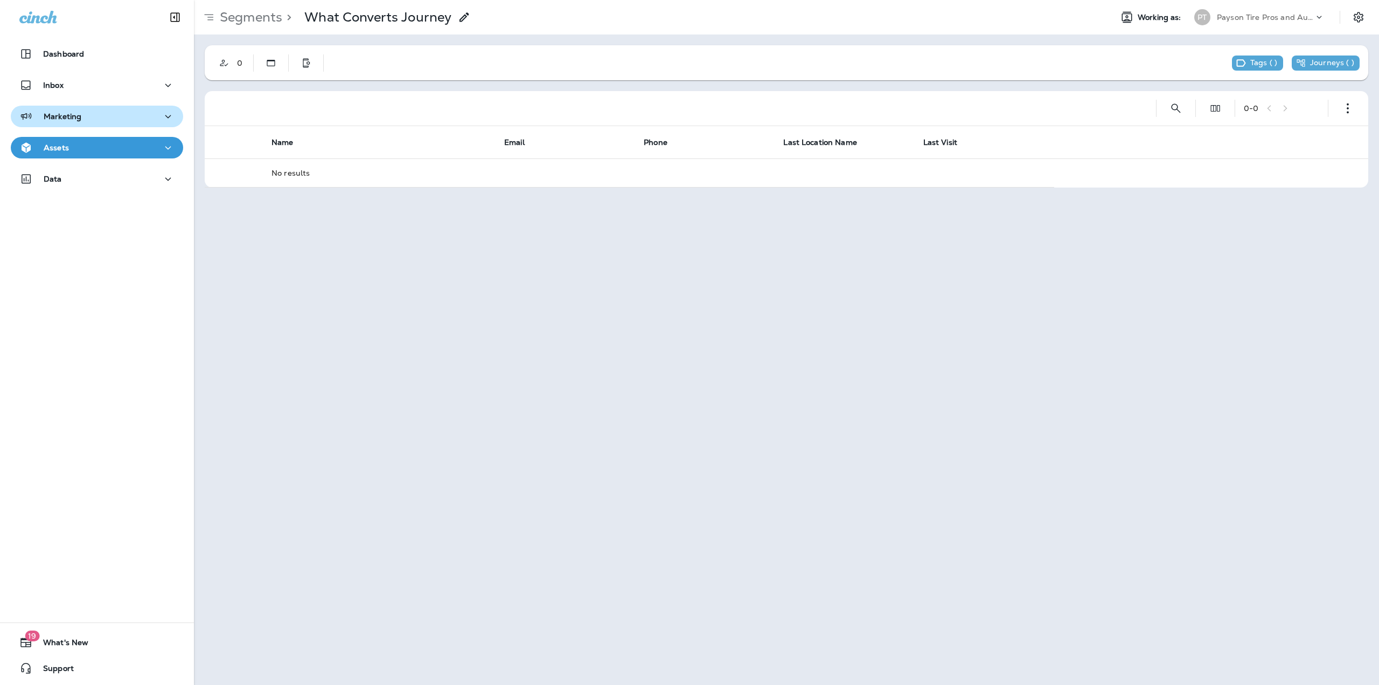
click at [105, 110] on div "Marketing" at bounding box center [96, 116] width 155 height 13
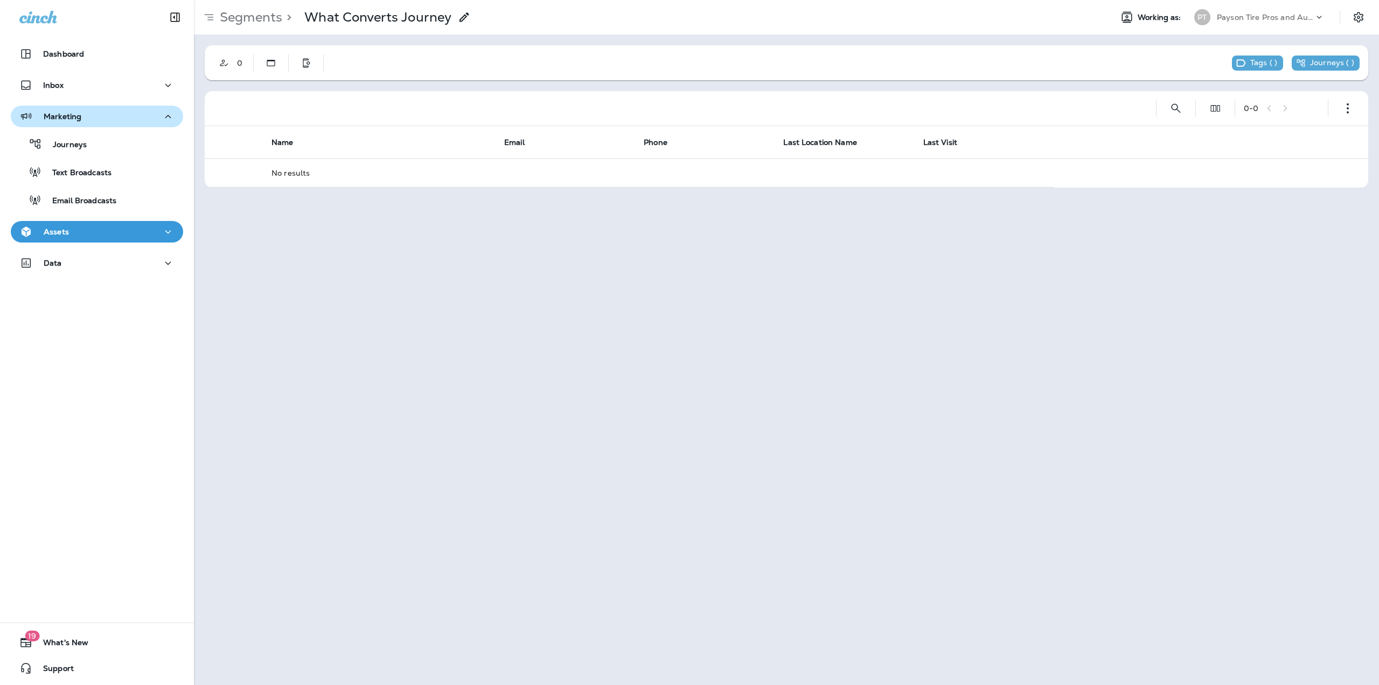
click at [166, 116] on icon "button" at bounding box center [168, 116] width 13 height 13
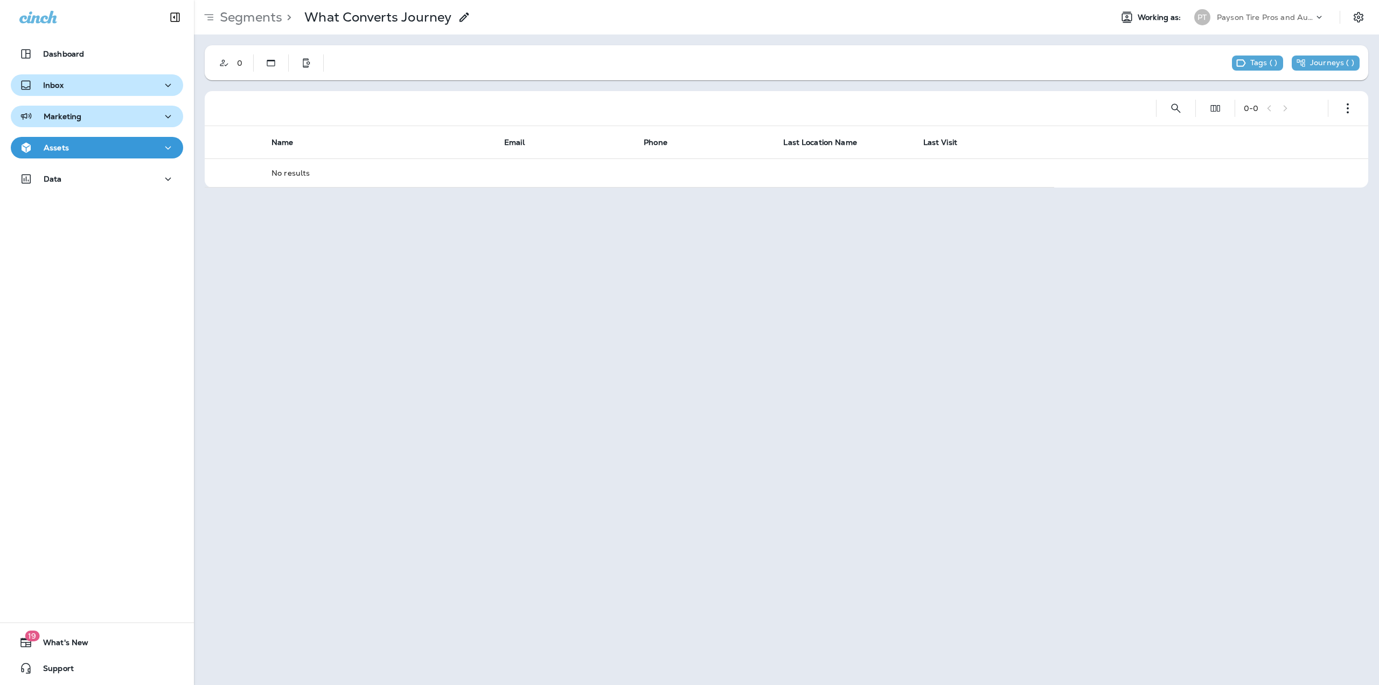
click at [142, 86] on div "Inbox" at bounding box center [96, 85] width 155 height 13
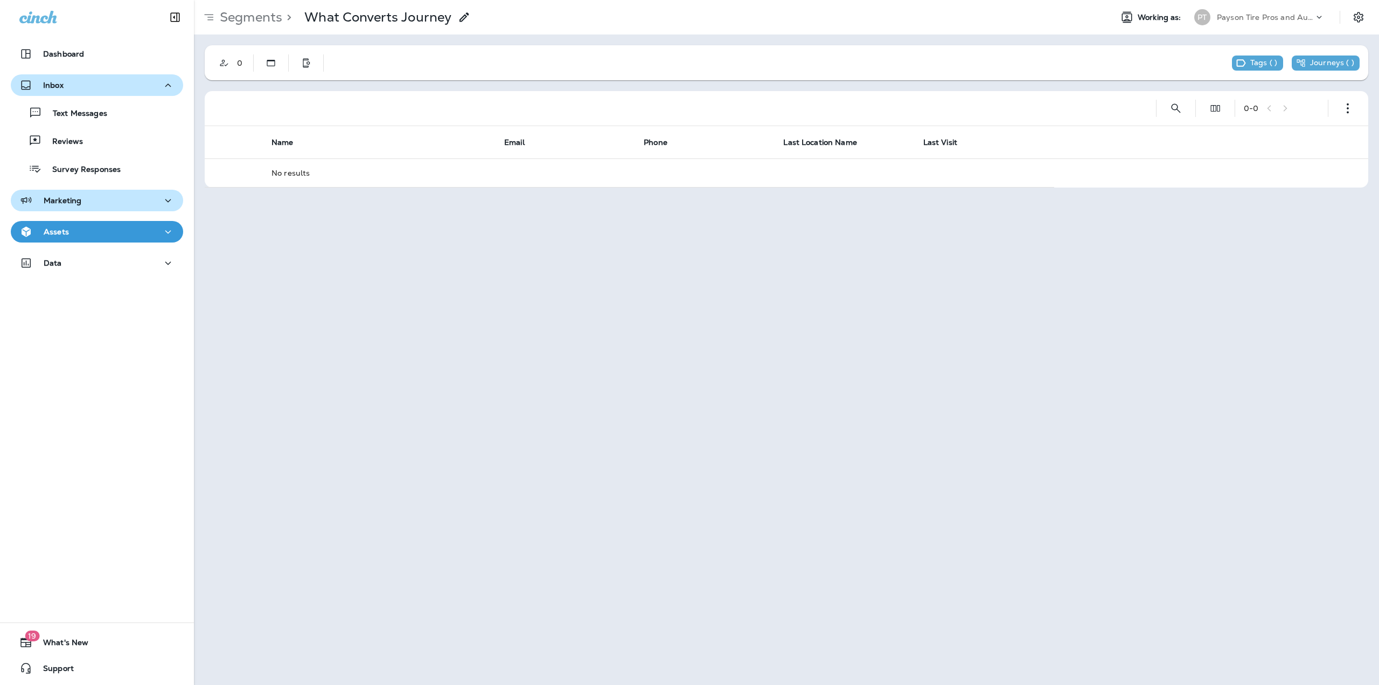
click at [154, 89] on div "Inbox" at bounding box center [96, 85] width 155 height 13
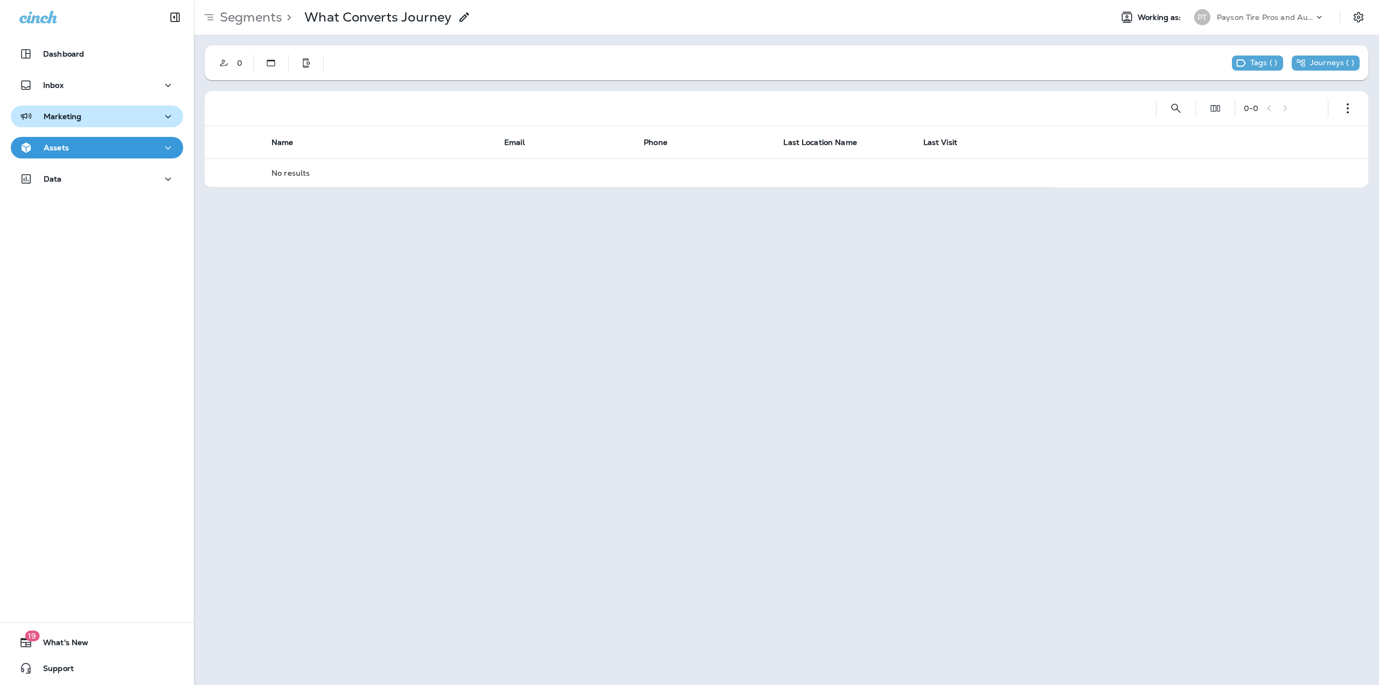
click at [165, 121] on icon "button" at bounding box center [168, 116] width 13 height 13
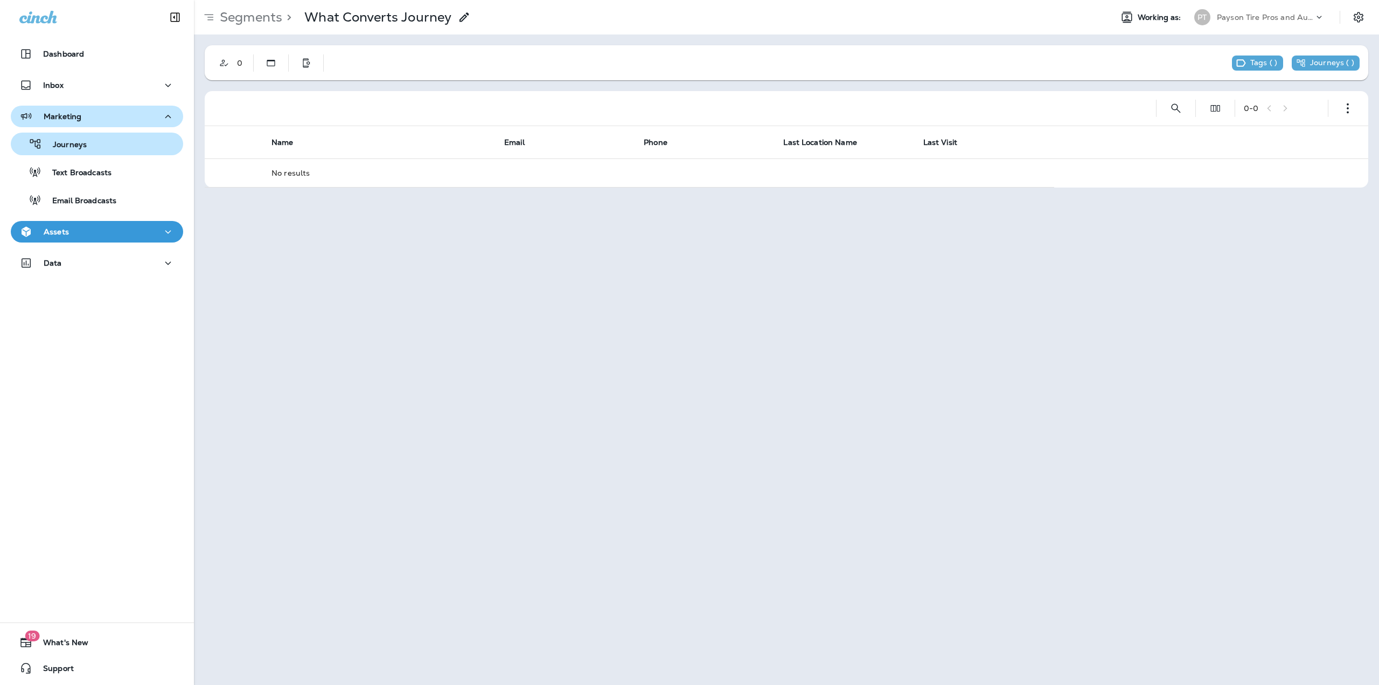
click at [91, 146] on div "Journeys" at bounding box center [97, 144] width 164 height 16
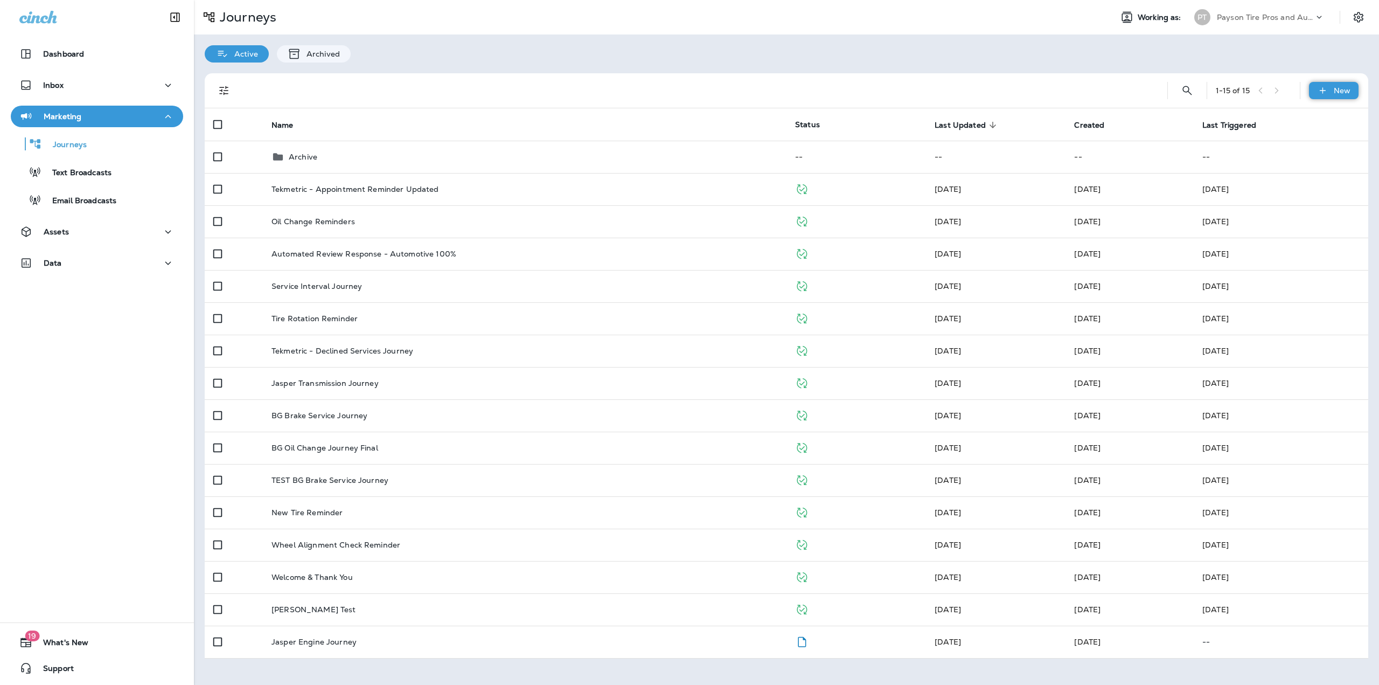
click at [1339, 95] on div "New" at bounding box center [1334, 90] width 50 height 17
click at [1126, 96] on div at bounding box center [697, 90] width 907 height 34
click at [1341, 95] on div "New" at bounding box center [1334, 90] width 50 height 17
click at [1322, 121] on p "New Journey" at bounding box center [1323, 116] width 54 height 9
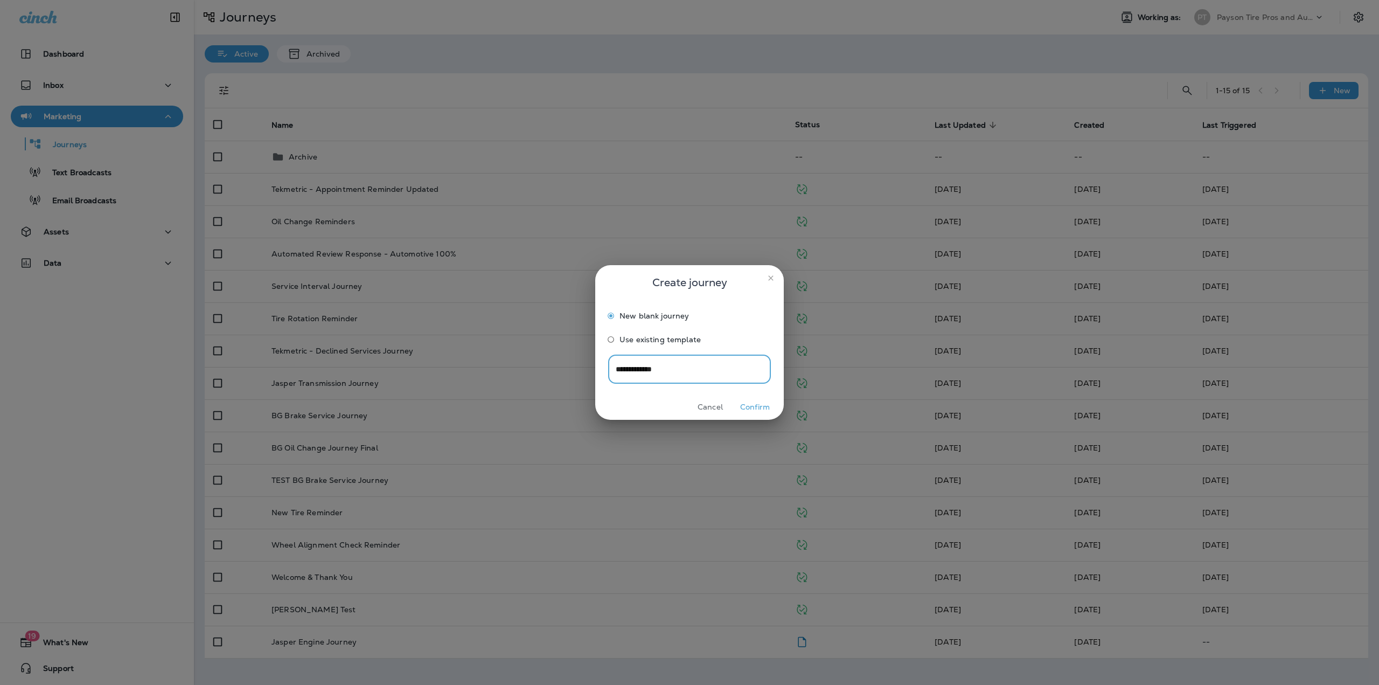
type input "**********"
click at [762, 408] on button "Confirm" at bounding box center [755, 407] width 40 height 17
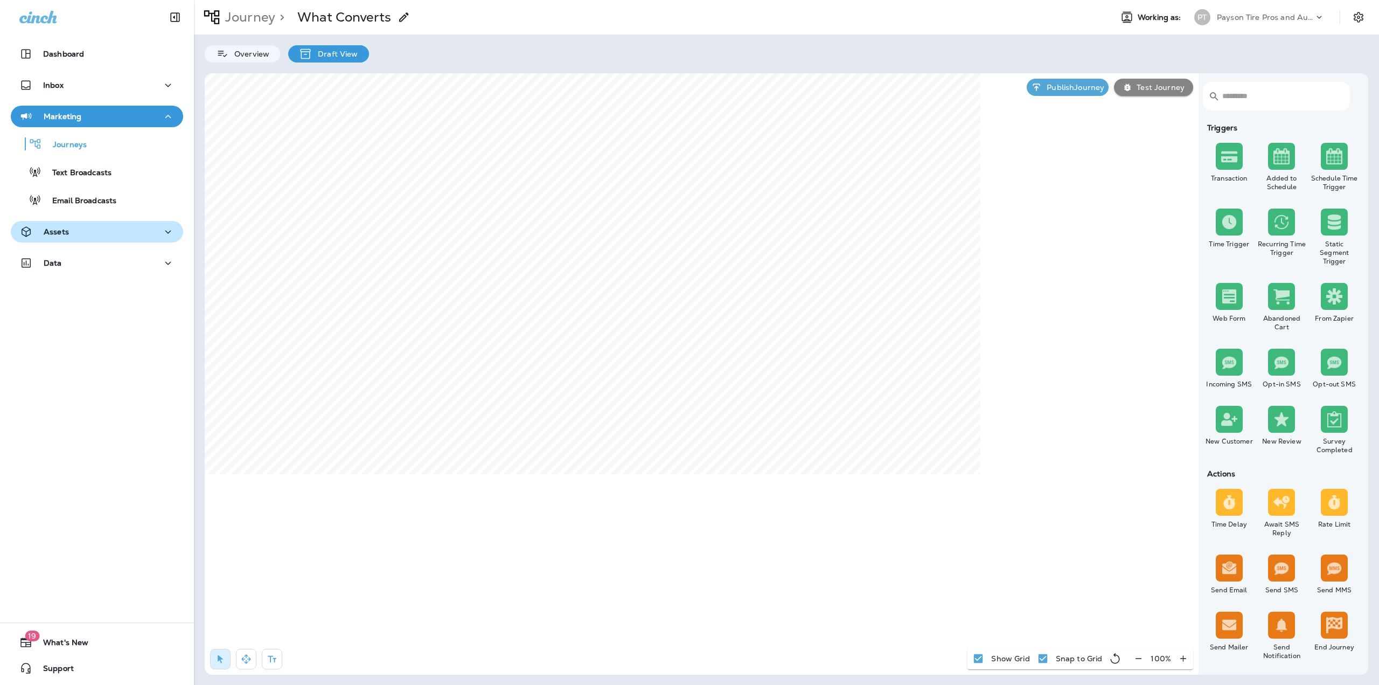
click at [71, 229] on div "Assets" at bounding box center [96, 231] width 155 height 13
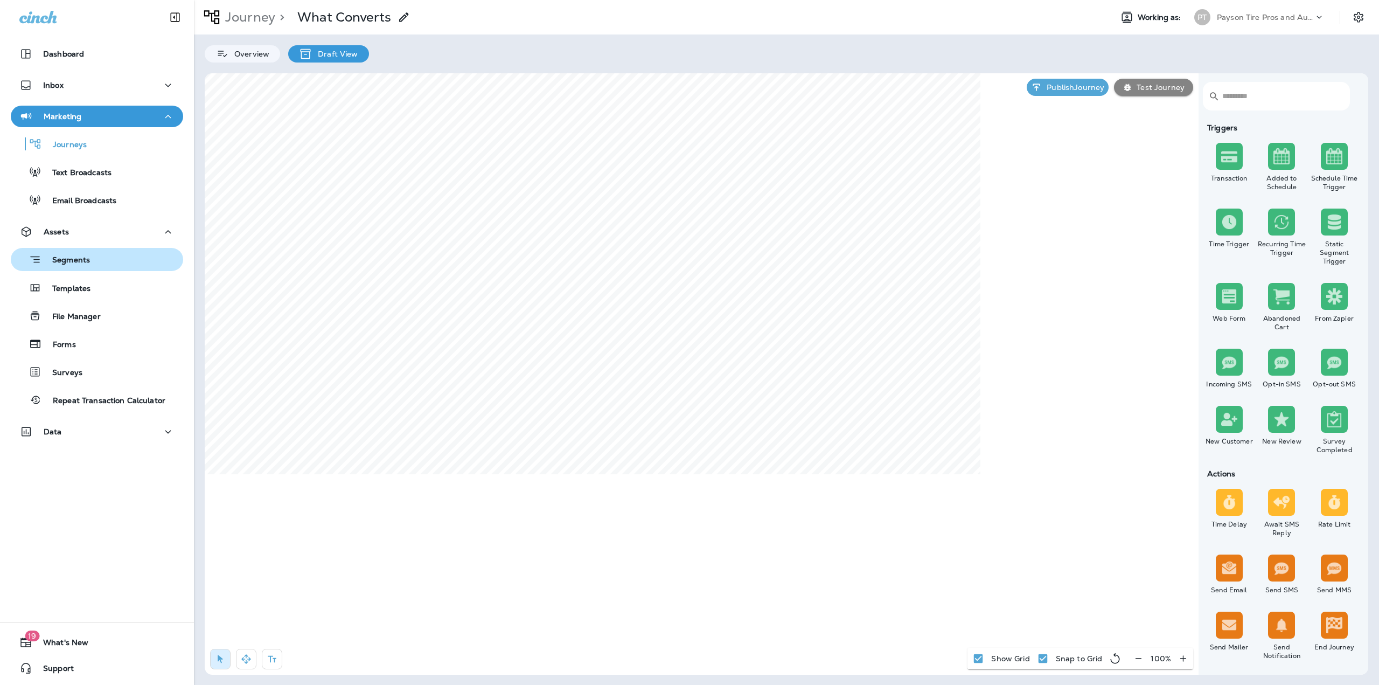
click at [61, 261] on p "Segments" at bounding box center [65, 260] width 48 height 11
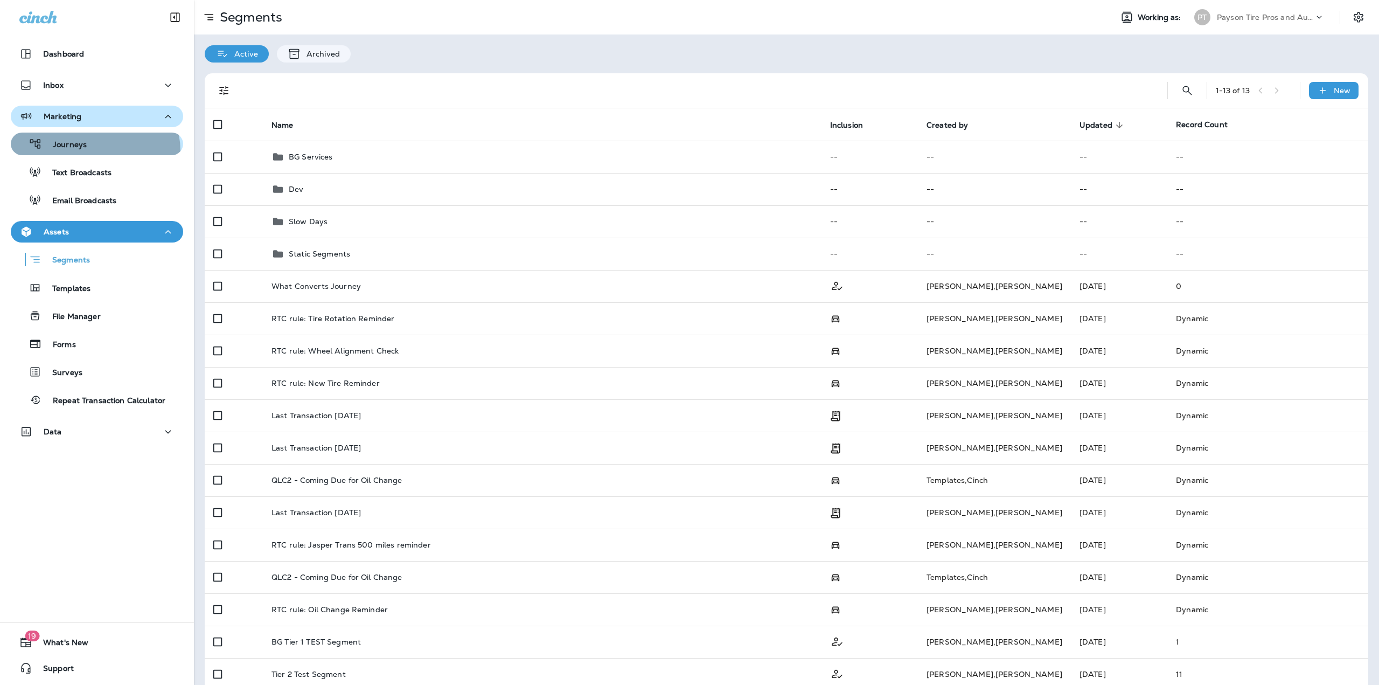
click at [92, 151] on div "Journeys" at bounding box center [97, 144] width 164 height 16
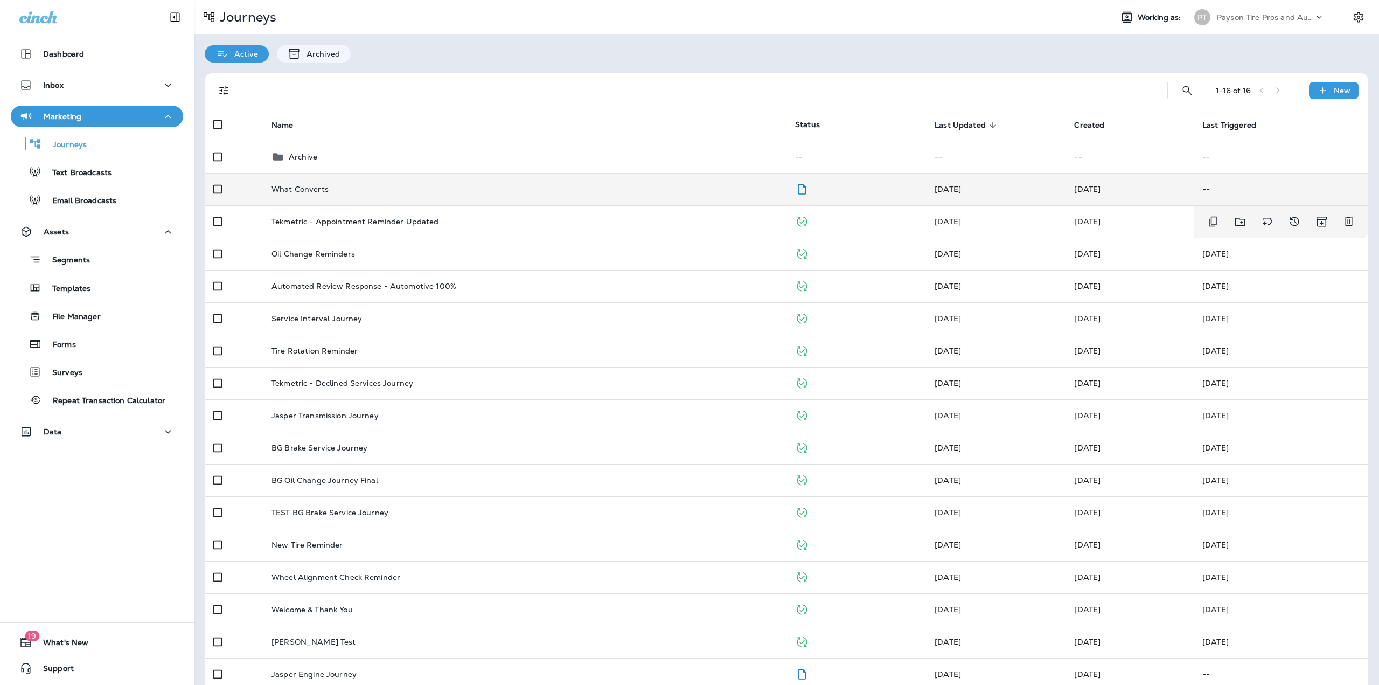
click at [569, 197] on td "What Converts" at bounding box center [525, 189] width 524 height 32
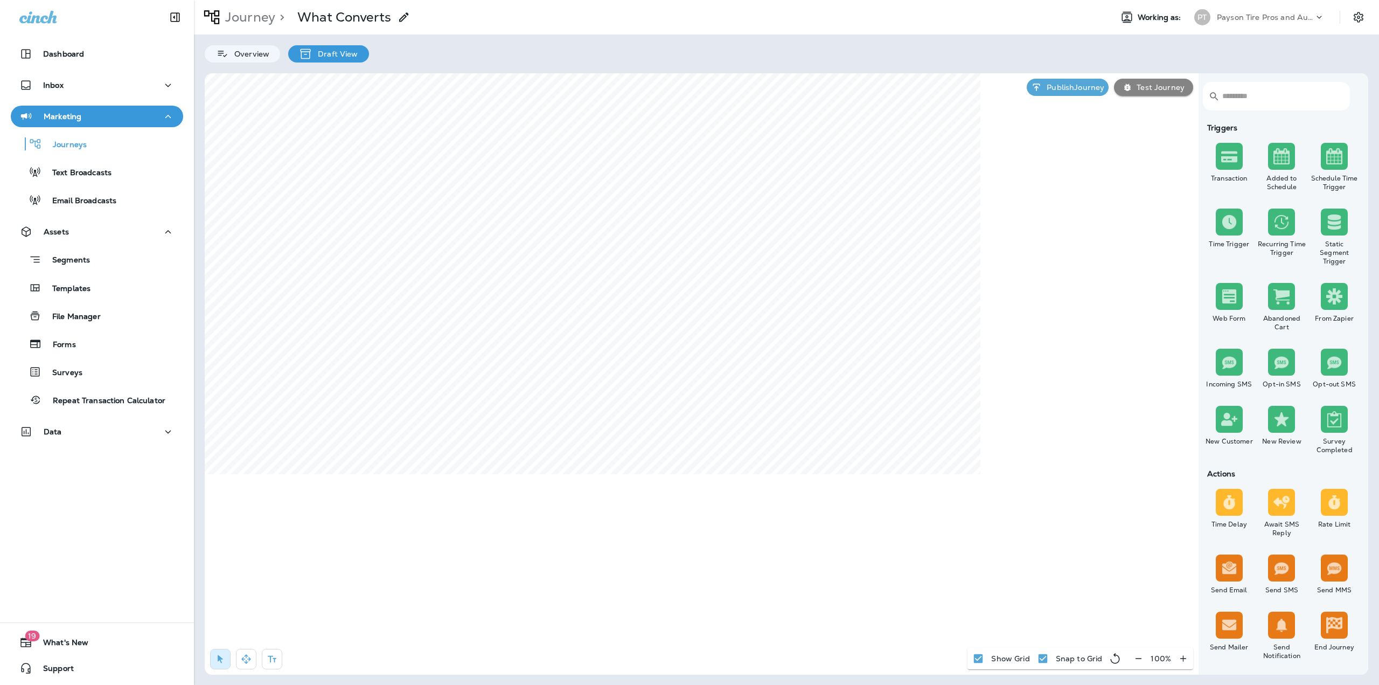
click at [1256, 88] on input "text" at bounding box center [1280, 96] width 116 height 29
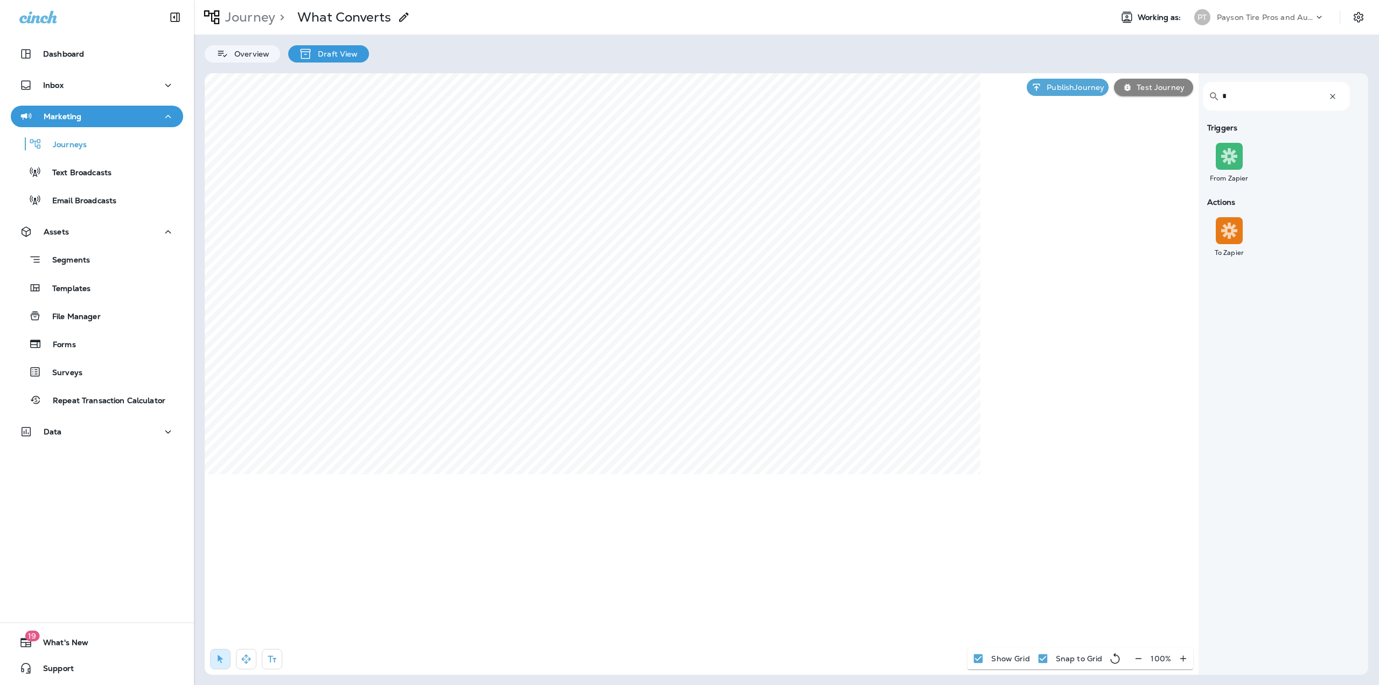
type input "*"
click at [1330, 93] on icon "button" at bounding box center [1332, 96] width 11 height 11
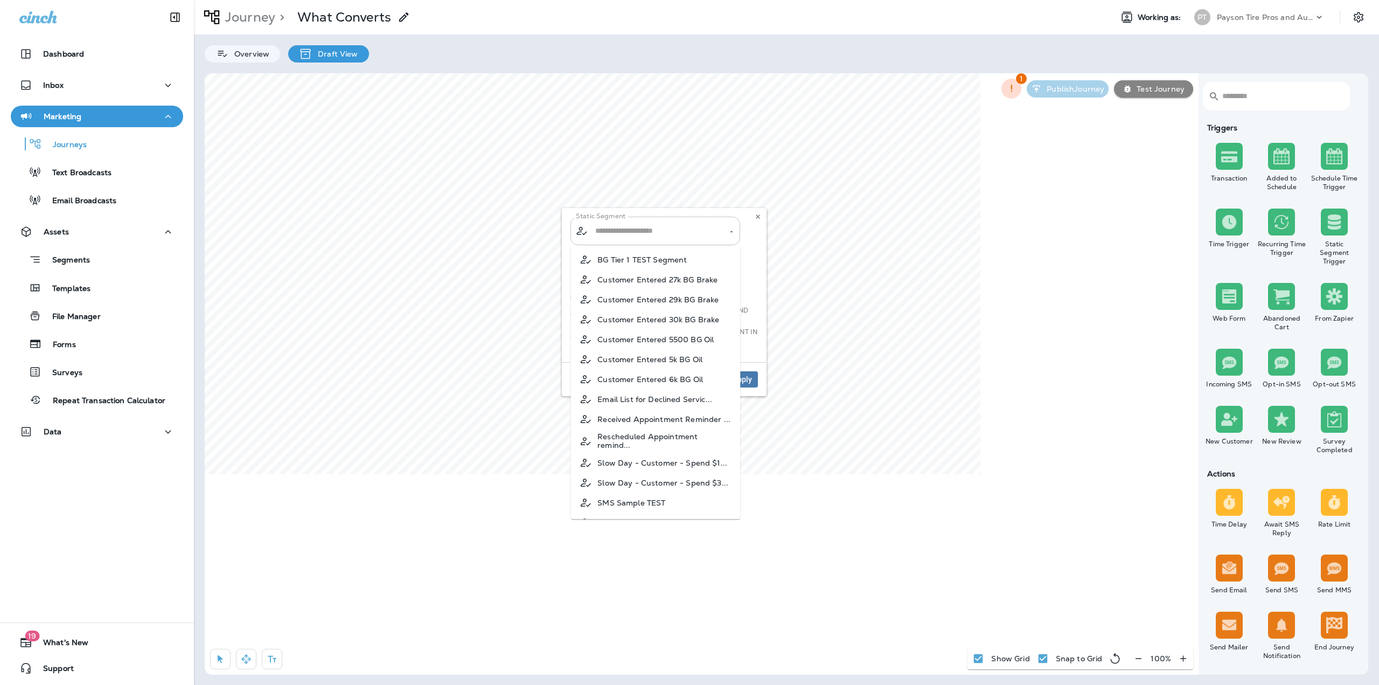
click at [708, 218] on div "​ ​" at bounding box center [656, 231] width 170 height 29
click at [653, 506] on span "What Converts Journey" at bounding box center [641, 504] width 89 height 9
type input "**********"
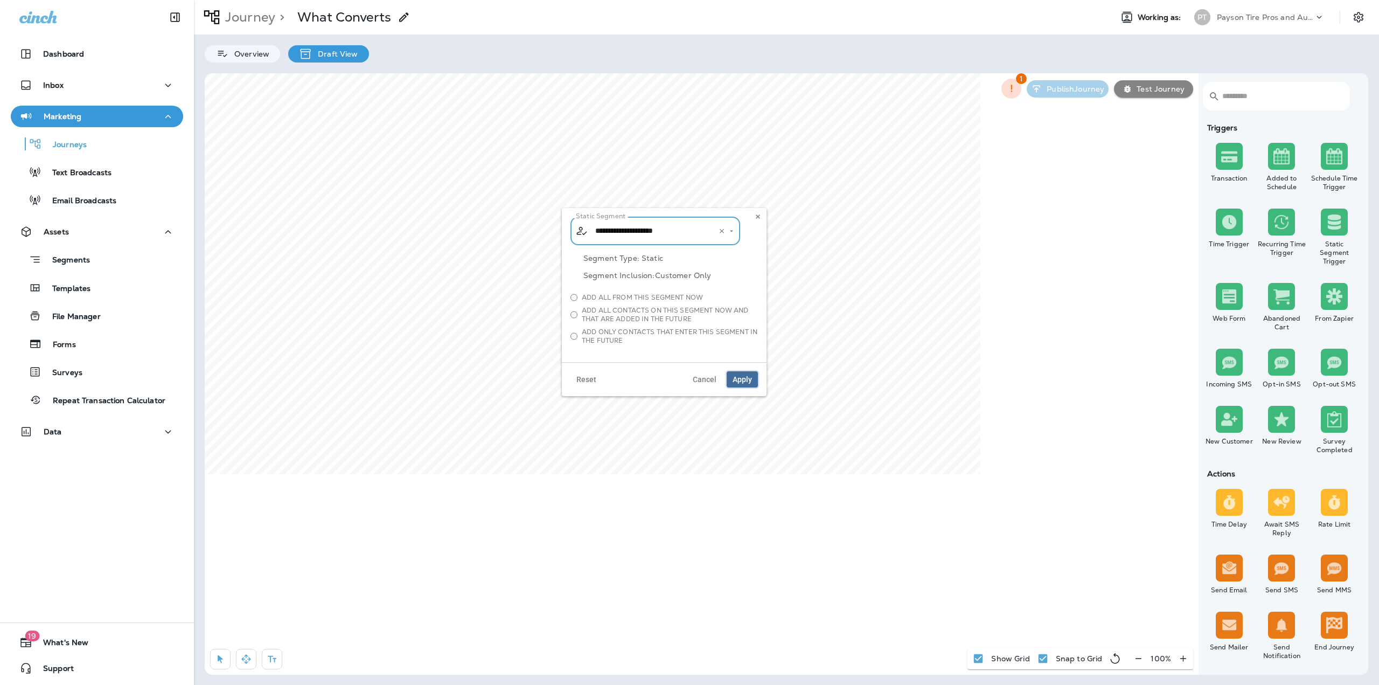
click at [739, 382] on span "Apply" at bounding box center [742, 379] width 19 height 8
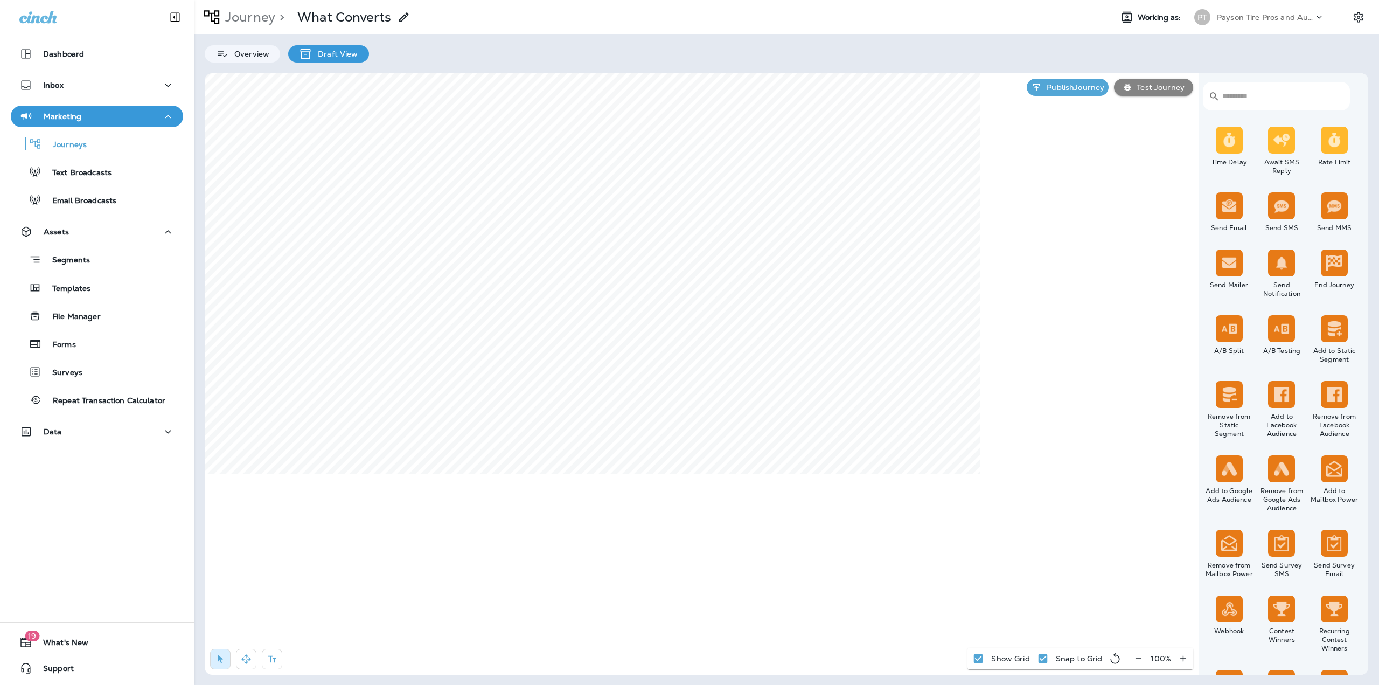
scroll to position [354, 0]
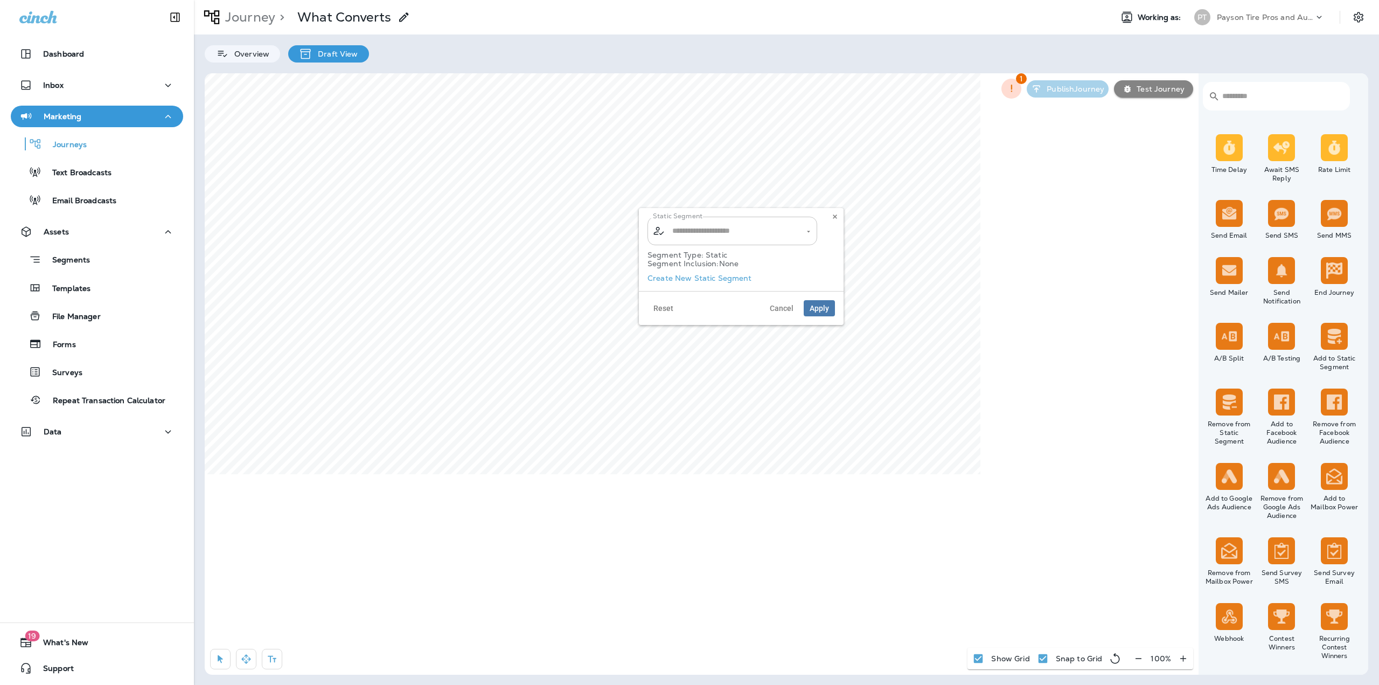
click at [748, 225] on input "text" at bounding box center [733, 230] width 127 height 19
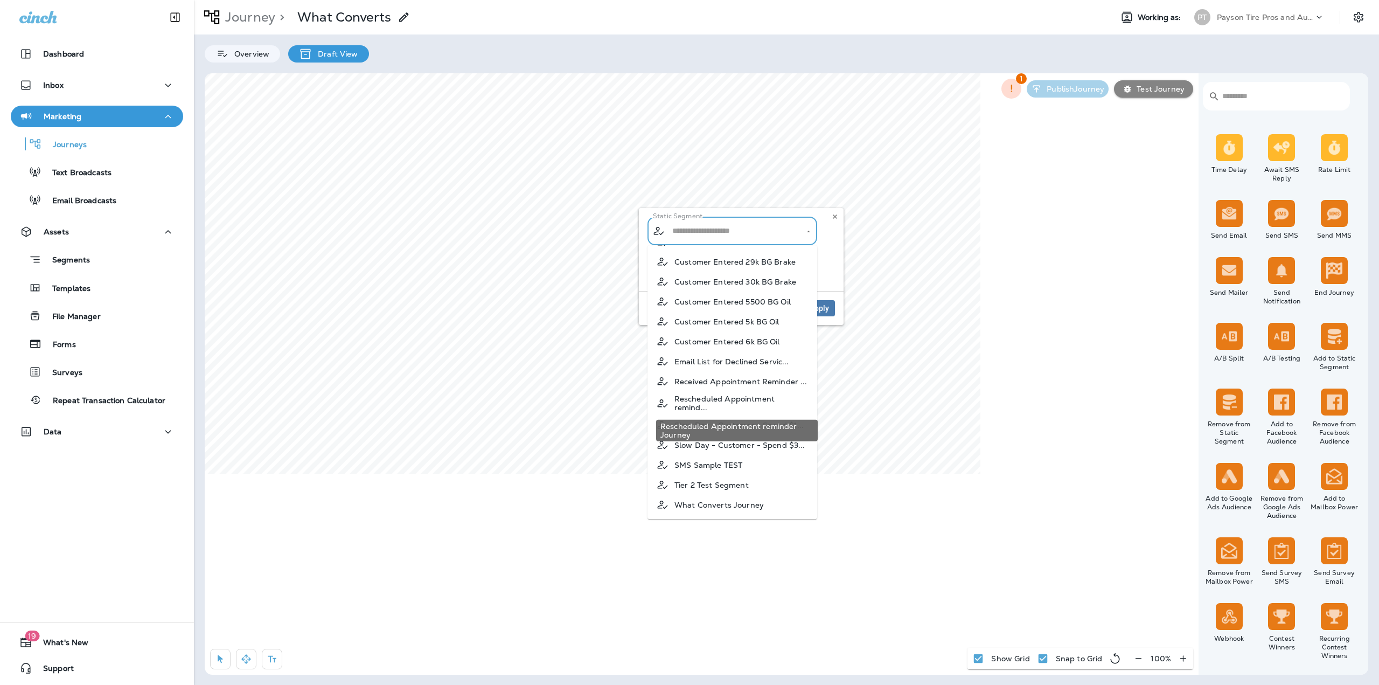
scroll to position [41, 0]
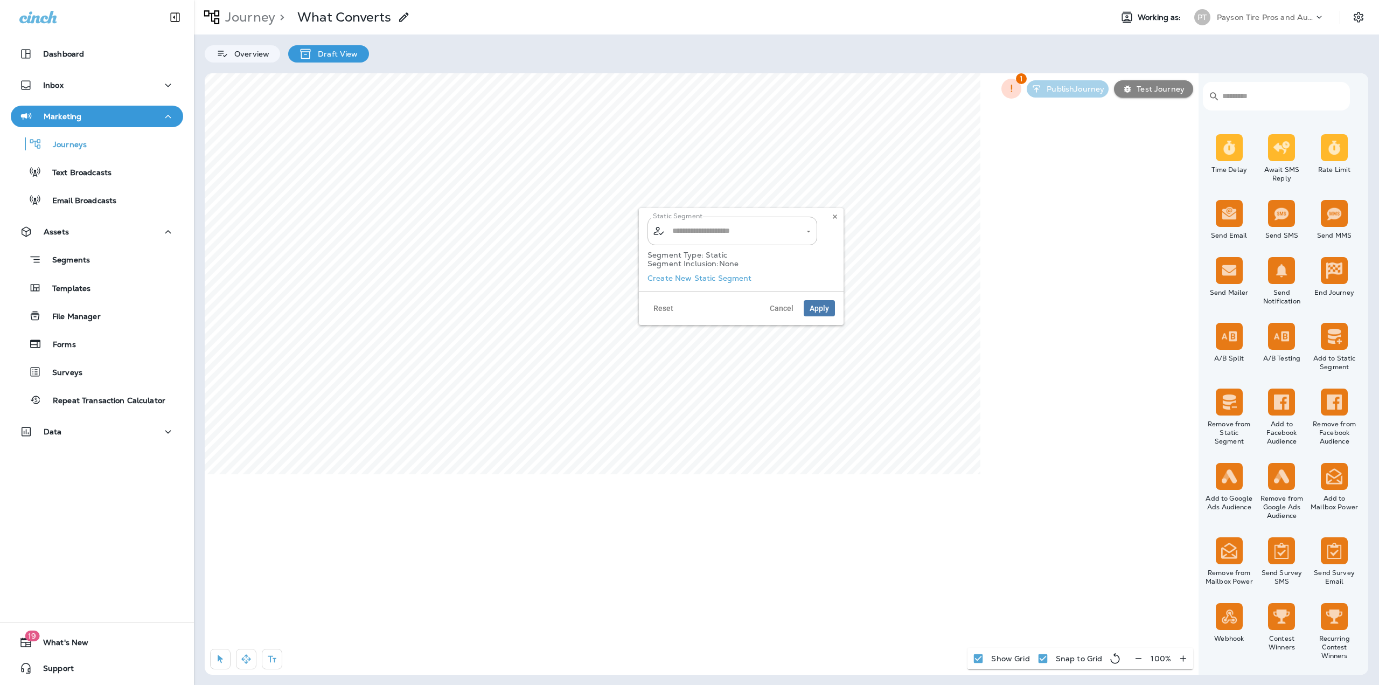
click at [694, 274] on div "Segment Type: Static Segment Inclusion: None" at bounding box center [741, 261] width 187 height 33
click at [694, 276] on div "Segment Type: Static Segment Inclusion: None" at bounding box center [741, 261] width 187 height 33
click at [694, 279] on div "Segment Type: Static Segment Inclusion: None" at bounding box center [741, 261] width 187 height 33
click at [701, 280] on label "Create New Static Segment" at bounding box center [700, 278] width 105 height 9
click at [695, 316] on input "text" at bounding box center [696, 314] width 96 height 20
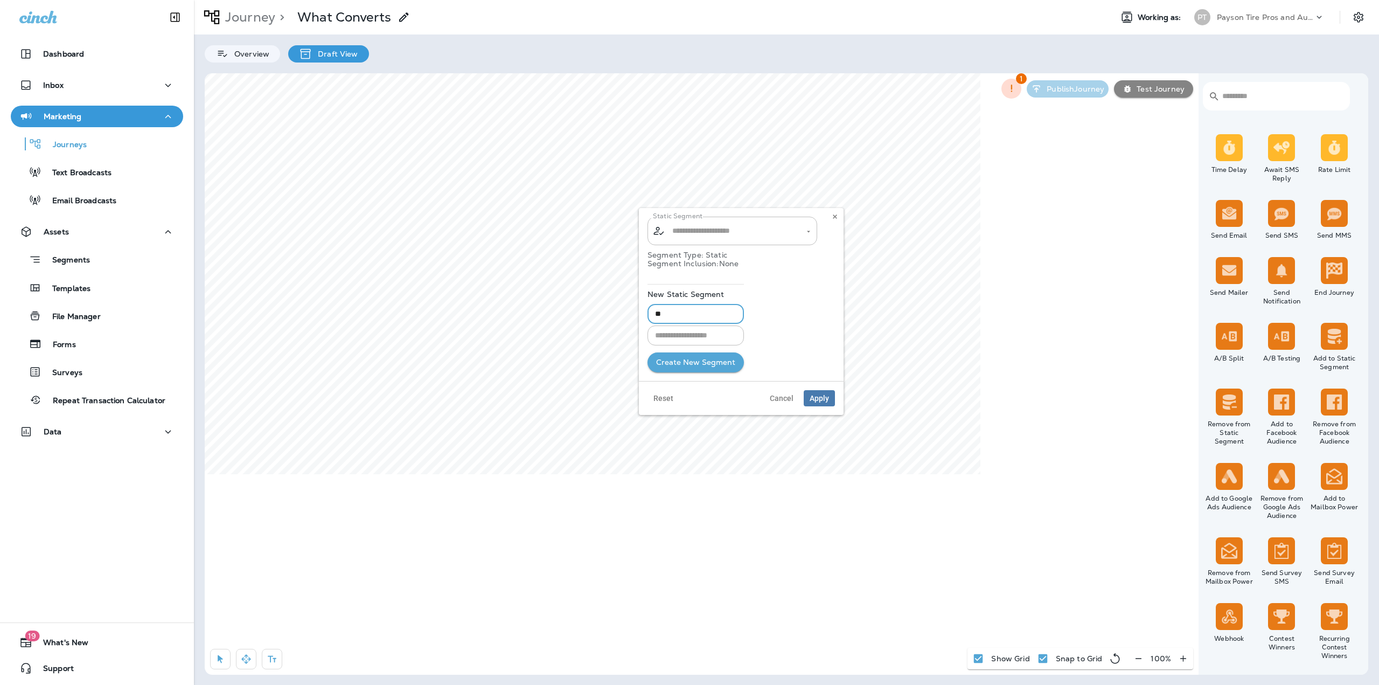
type input "*"
click at [696, 331] on input "text" at bounding box center [696, 335] width 96 height 20
click at [717, 318] on input "**********" at bounding box center [696, 314] width 96 height 20
type input "**********"
click at [701, 356] on button "Create New Segment" at bounding box center [696, 362] width 96 height 20
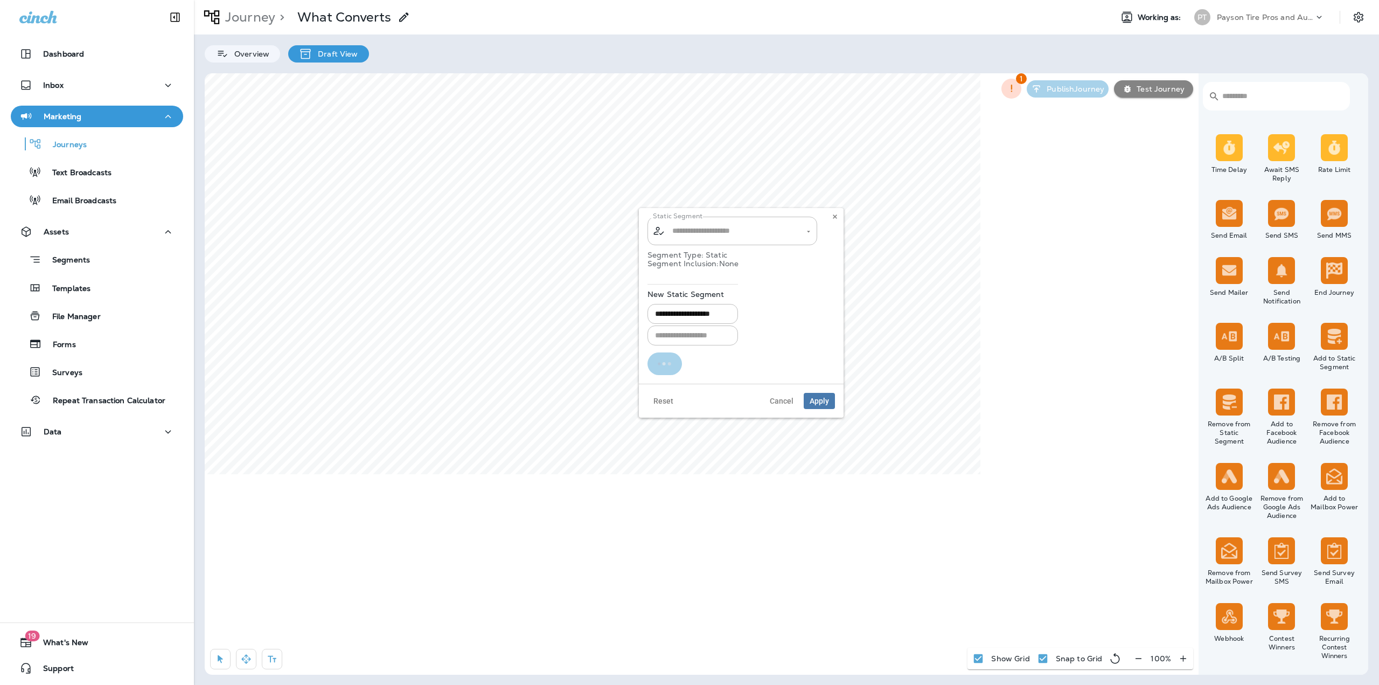
type input "**********"
click at [819, 310] on span "Apply" at bounding box center [819, 308] width 19 height 8
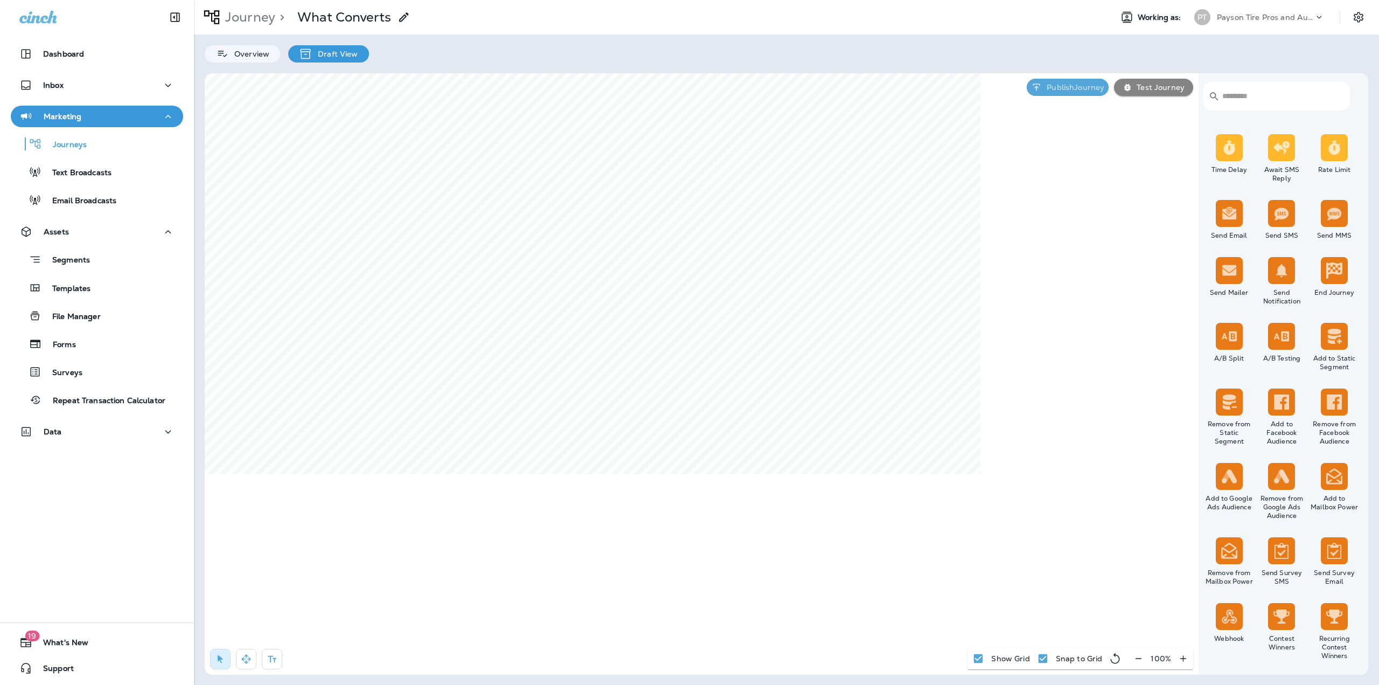
drag, startPoint x: 1081, startPoint y: 88, endPoint x: 1080, endPoint y: 100, distance: 11.9
click at [1081, 88] on p "Publish Journey" at bounding box center [1073, 87] width 62 height 9
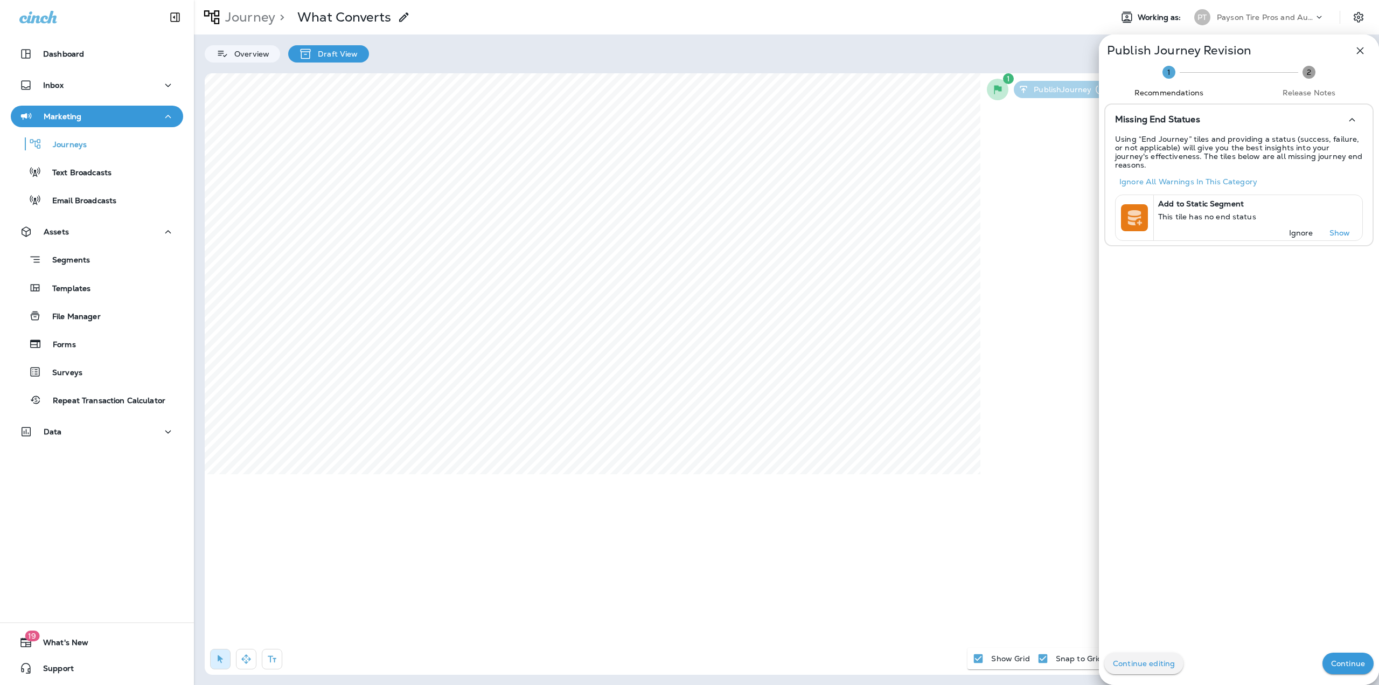
click at [1331, 665] on p "Continue" at bounding box center [1348, 663] width 34 height 9
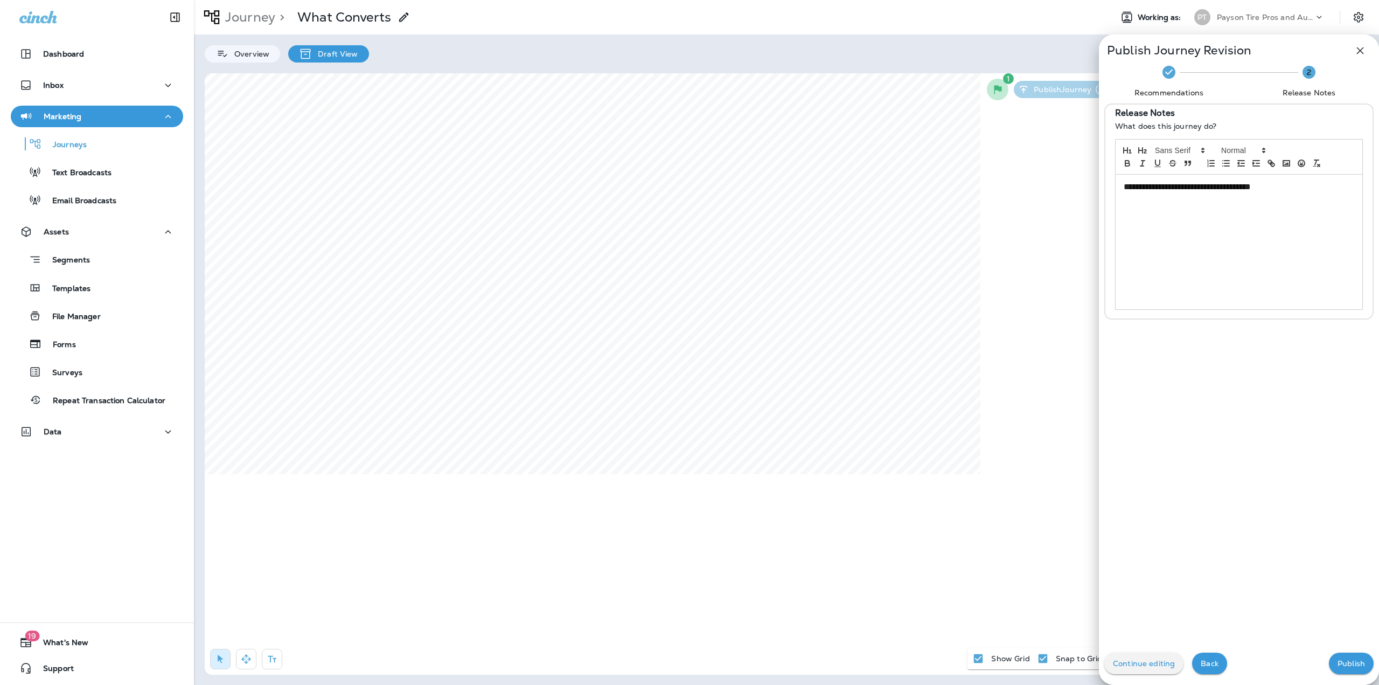
click at [1338, 665] on p "Publish" at bounding box center [1351, 663] width 27 height 9
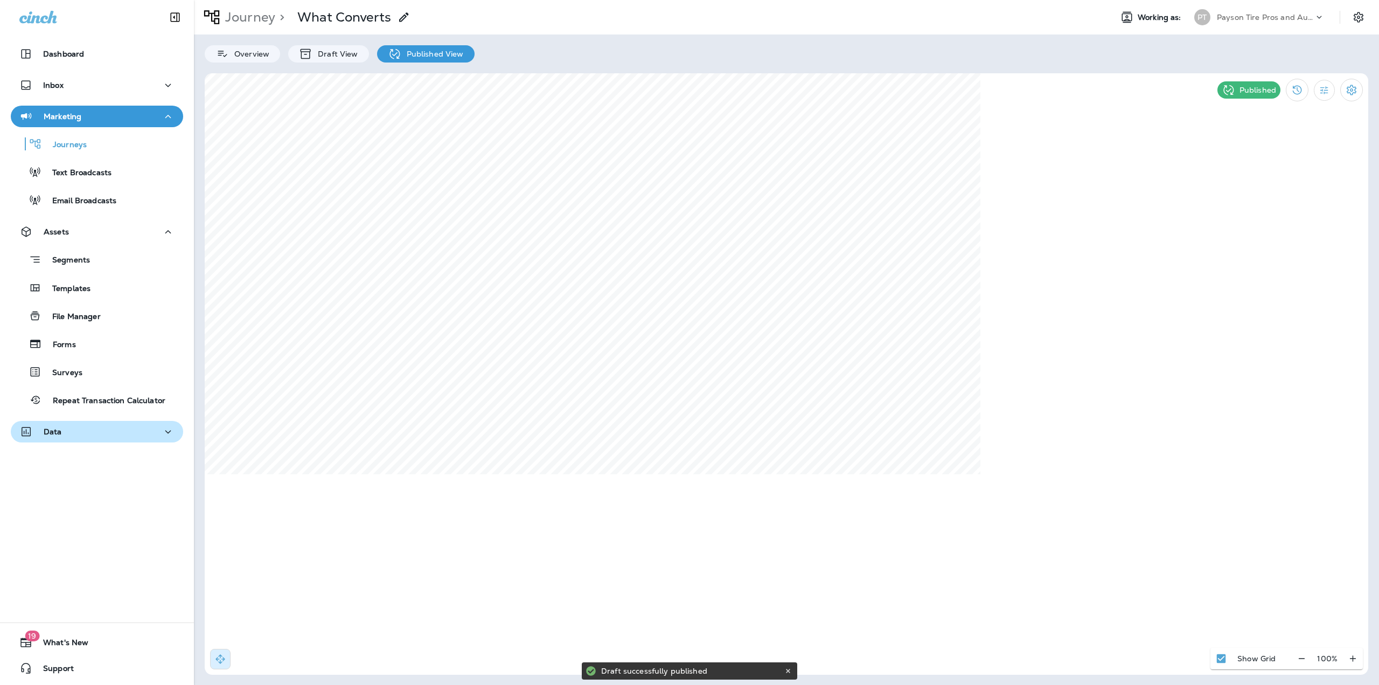
click at [86, 428] on div "Data" at bounding box center [96, 431] width 155 height 13
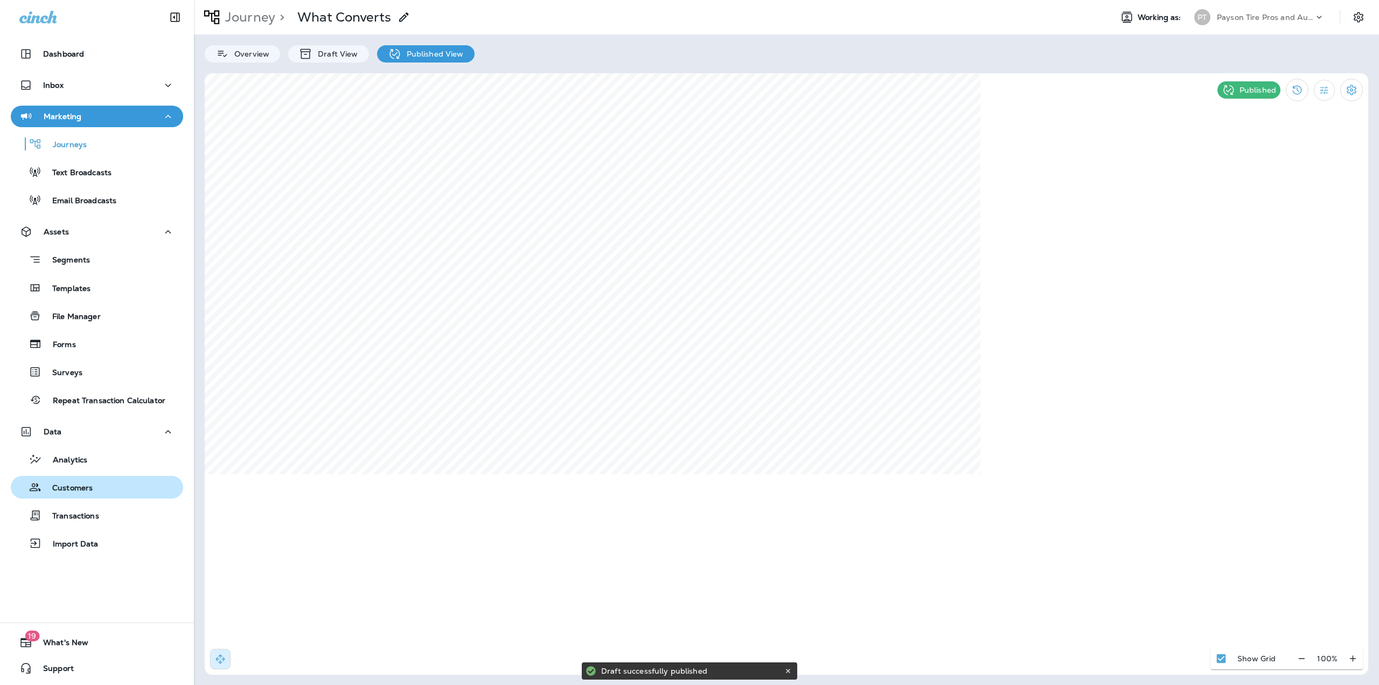
click at [65, 481] on div "Customers" at bounding box center [54, 487] width 78 height 16
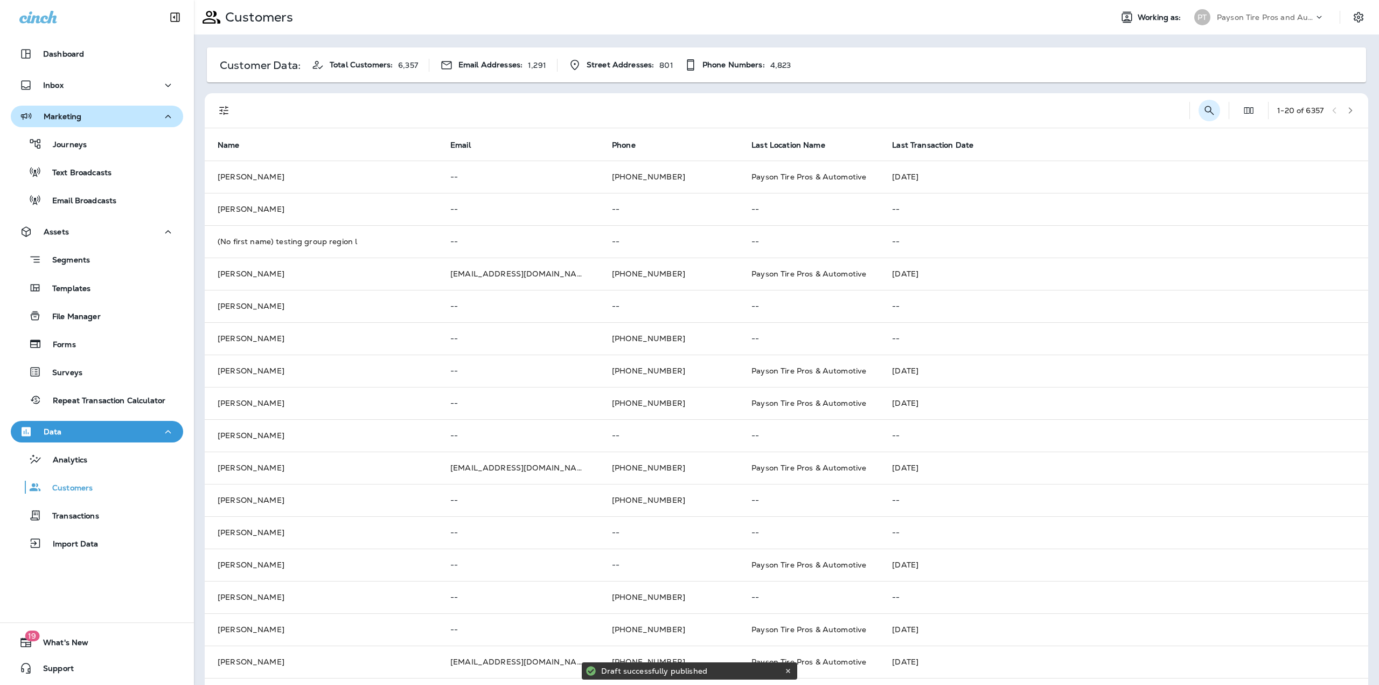
click at [1203, 110] on icon "Search Customers" at bounding box center [1209, 110] width 13 height 13
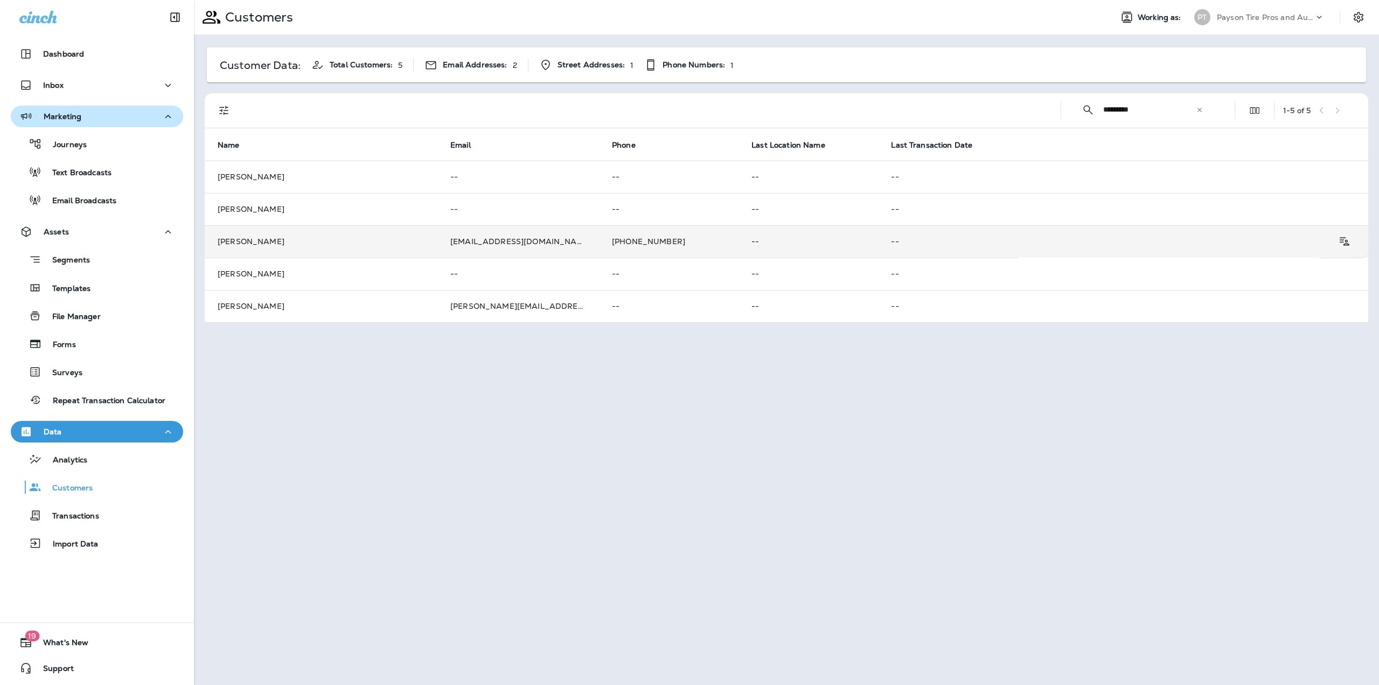
type input "*********"
click at [266, 244] on td "John Testing" at bounding box center [321, 241] width 233 height 32
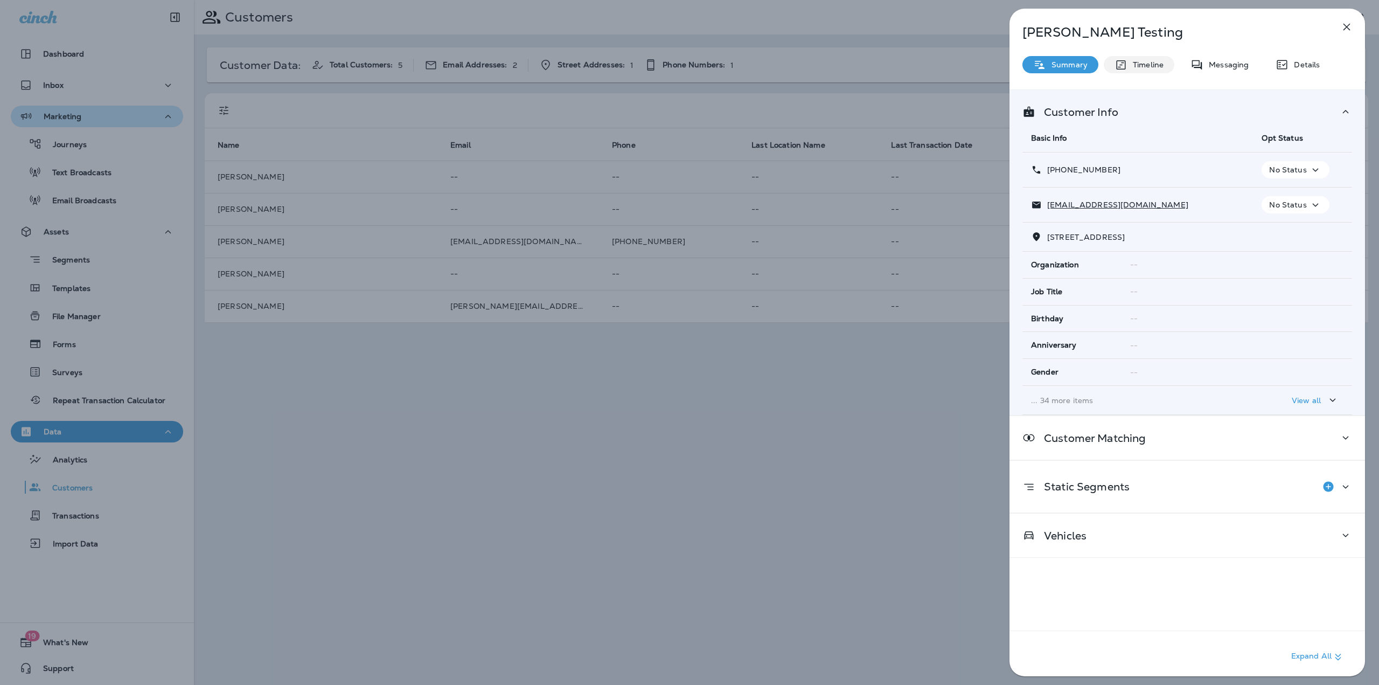
click at [1159, 62] on p "Timeline" at bounding box center [1146, 64] width 36 height 9
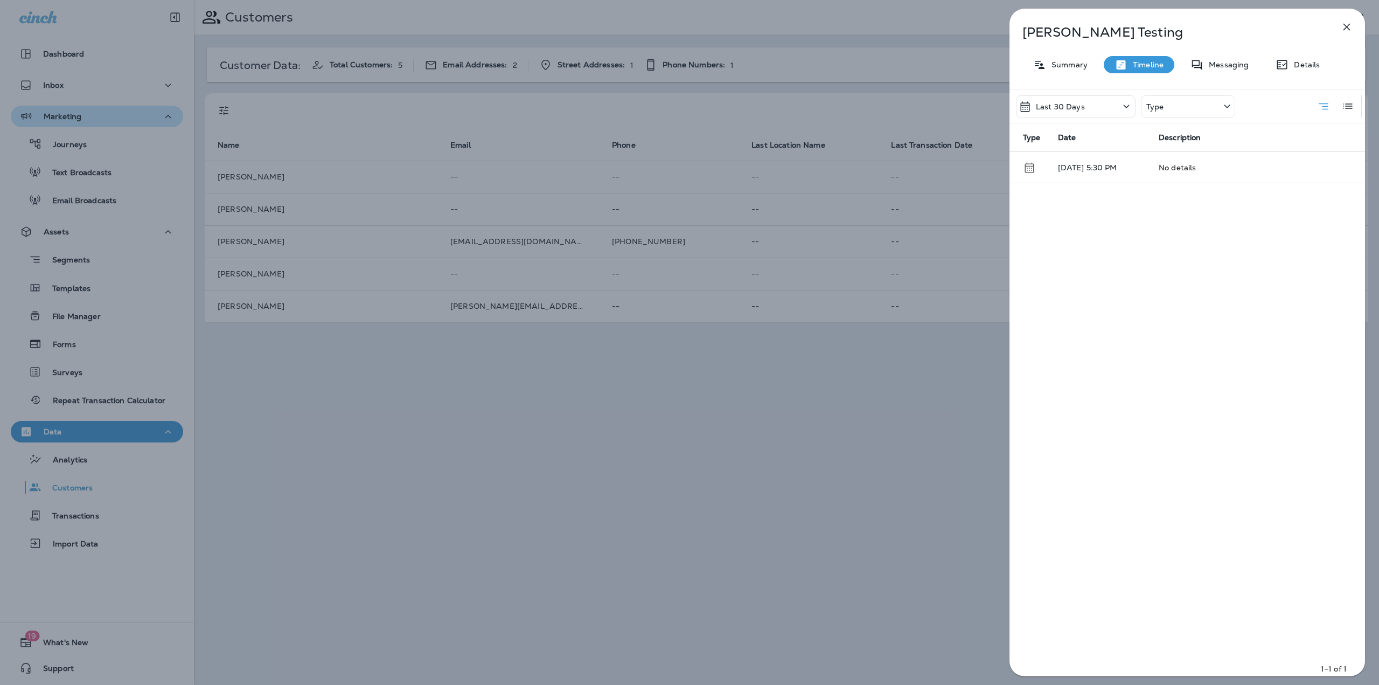
click at [1351, 30] on icon "button" at bounding box center [1346, 26] width 13 height 13
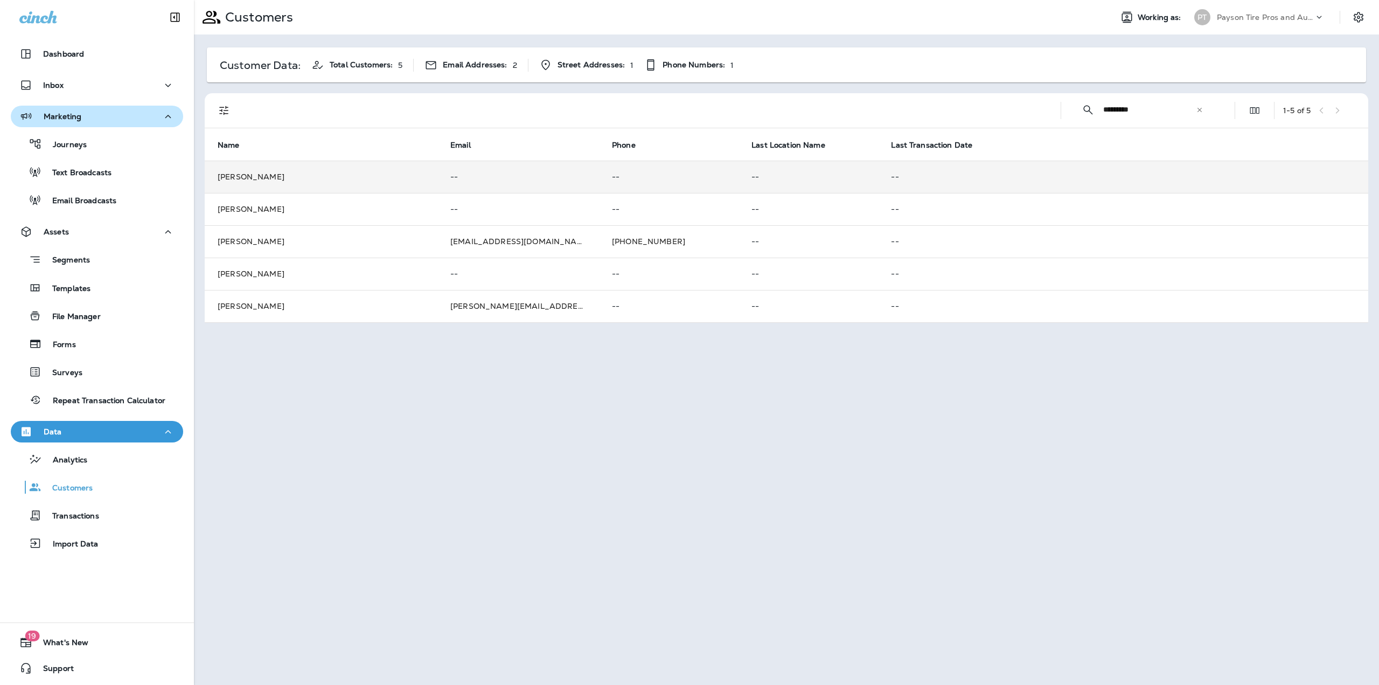
click at [297, 172] on td "John testerson" at bounding box center [321, 177] width 233 height 32
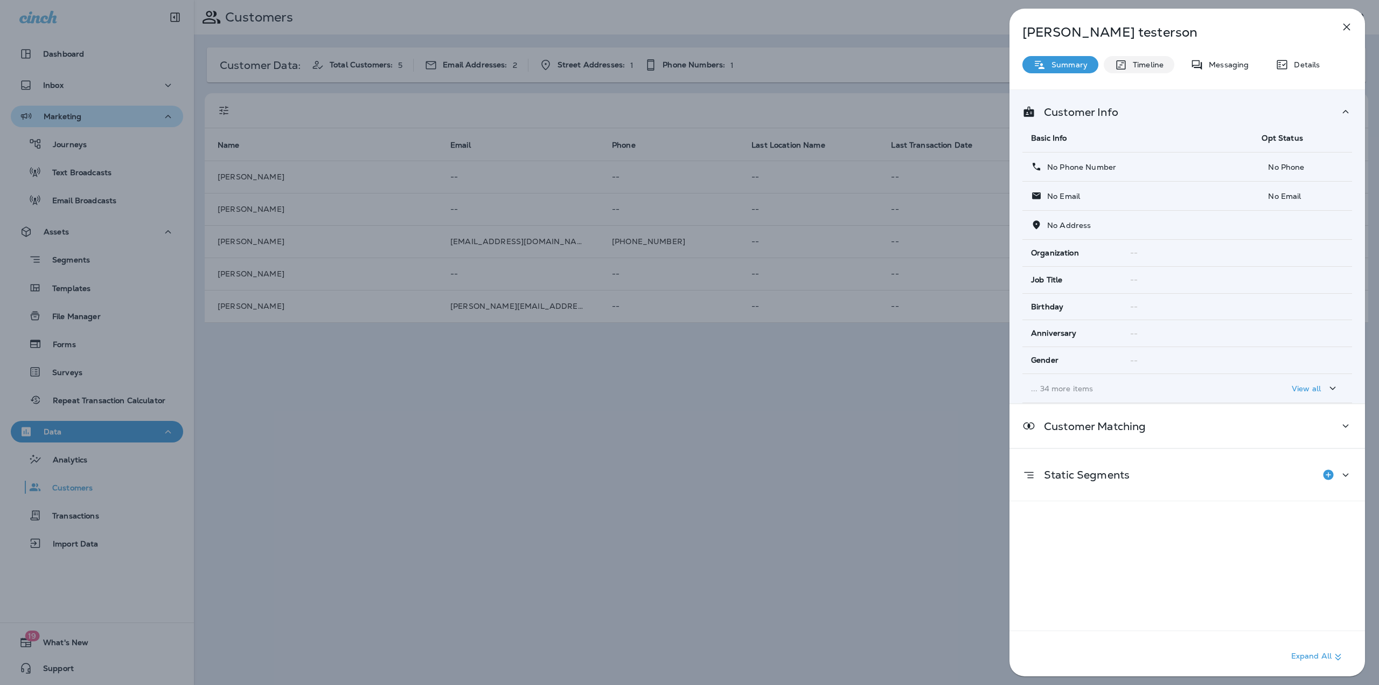
click at [1152, 66] on p "Timeline" at bounding box center [1146, 64] width 36 height 9
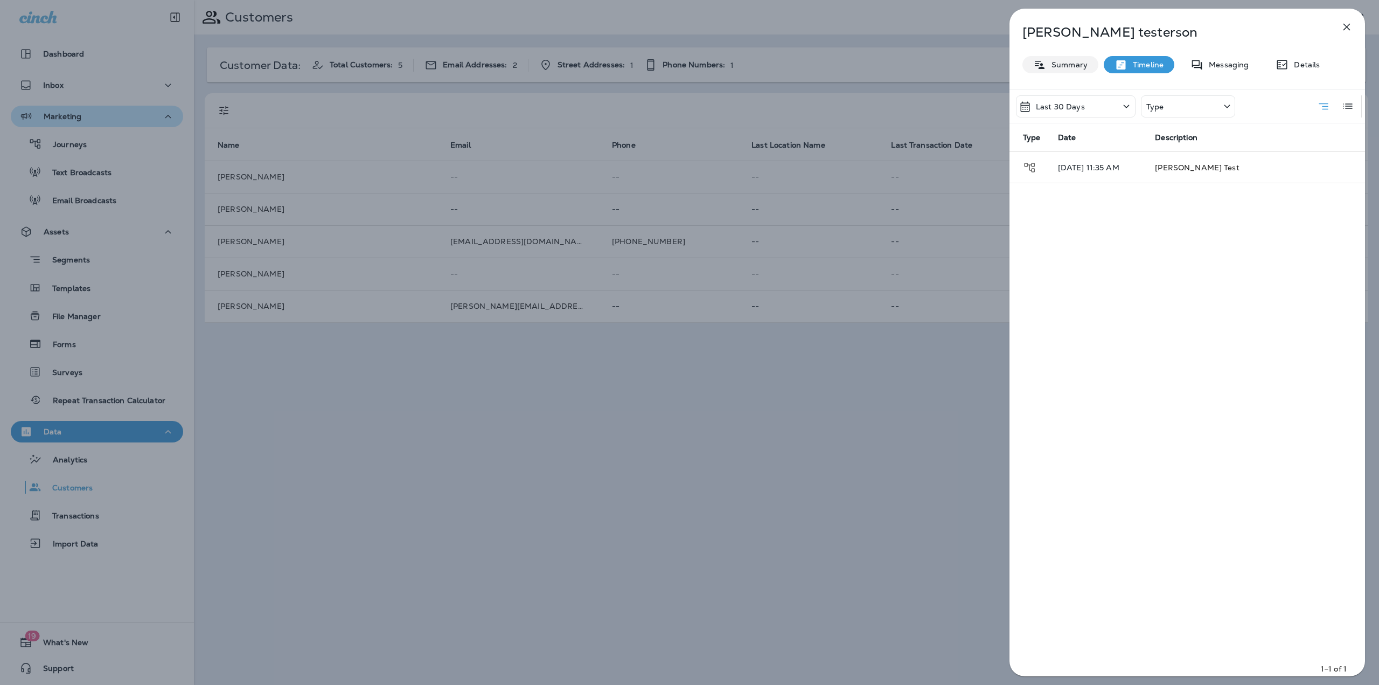
click at [1089, 64] on div "Summary" at bounding box center [1061, 64] width 76 height 17
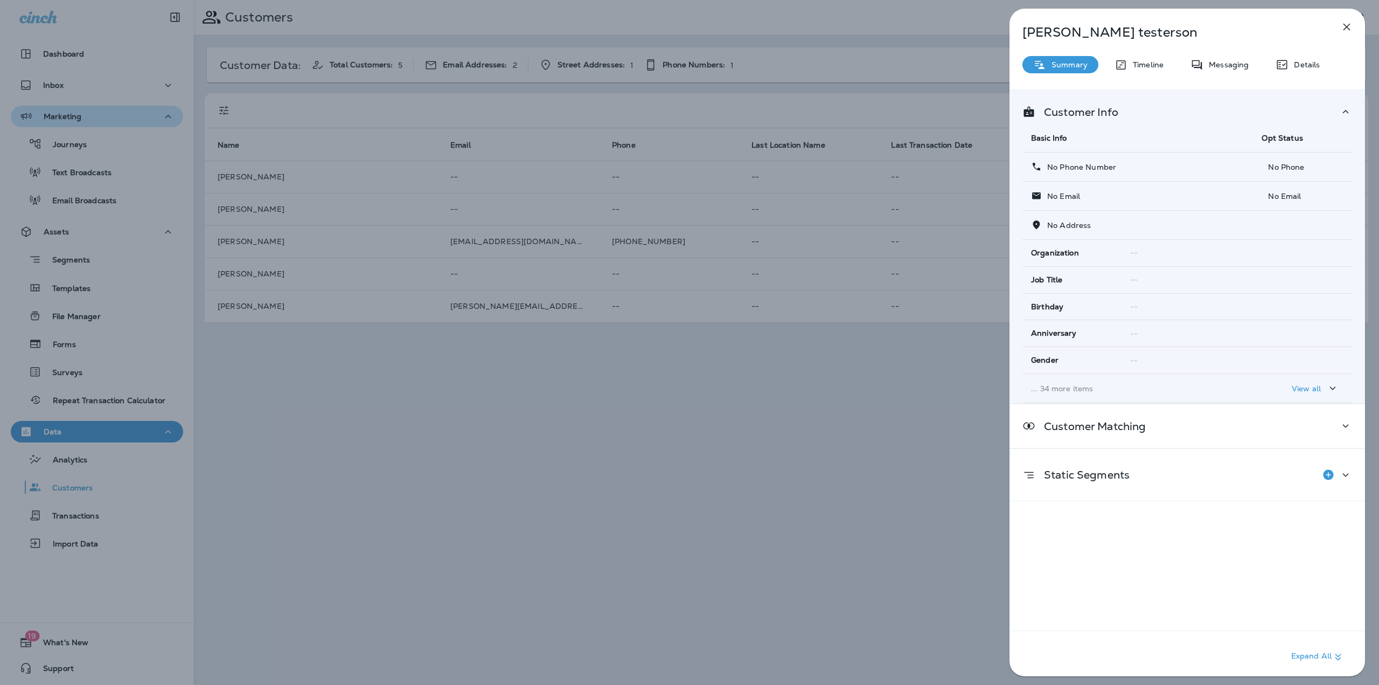
click at [1138, 71] on div "Timeline" at bounding box center [1139, 64] width 71 height 17
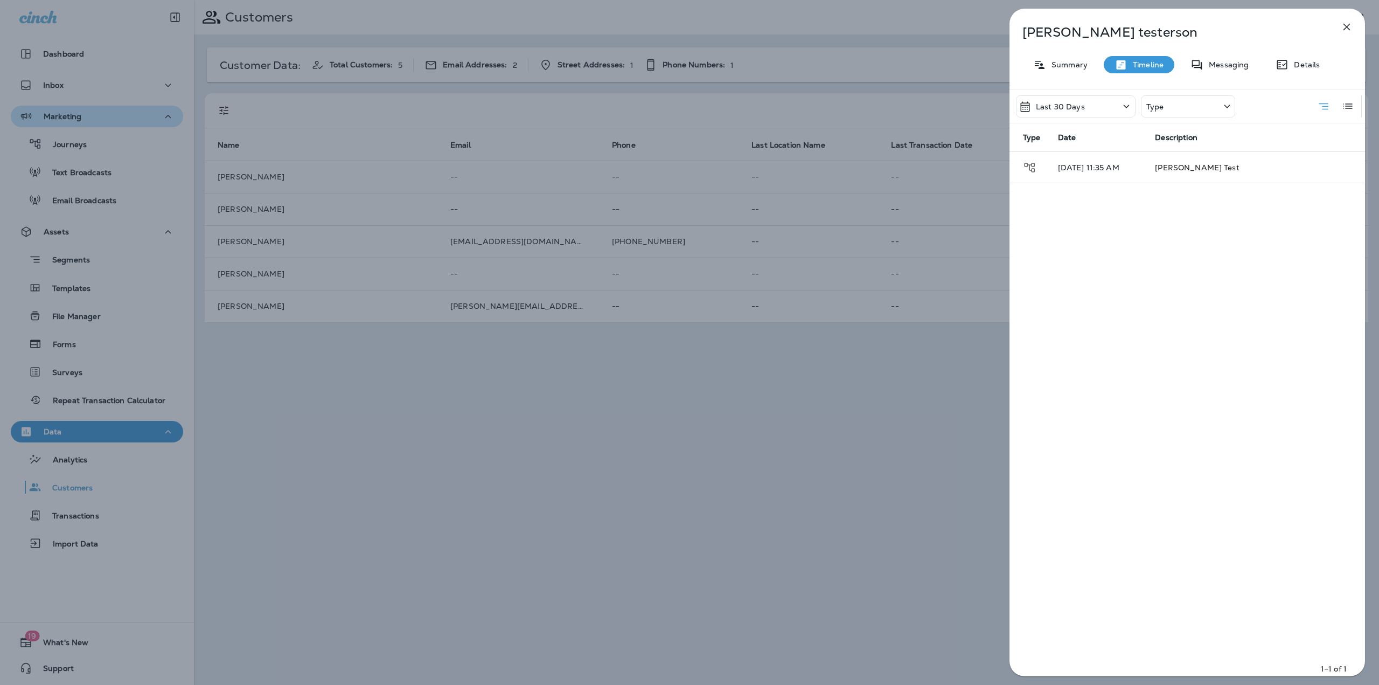
click at [1349, 29] on icon "button" at bounding box center [1347, 27] width 7 height 7
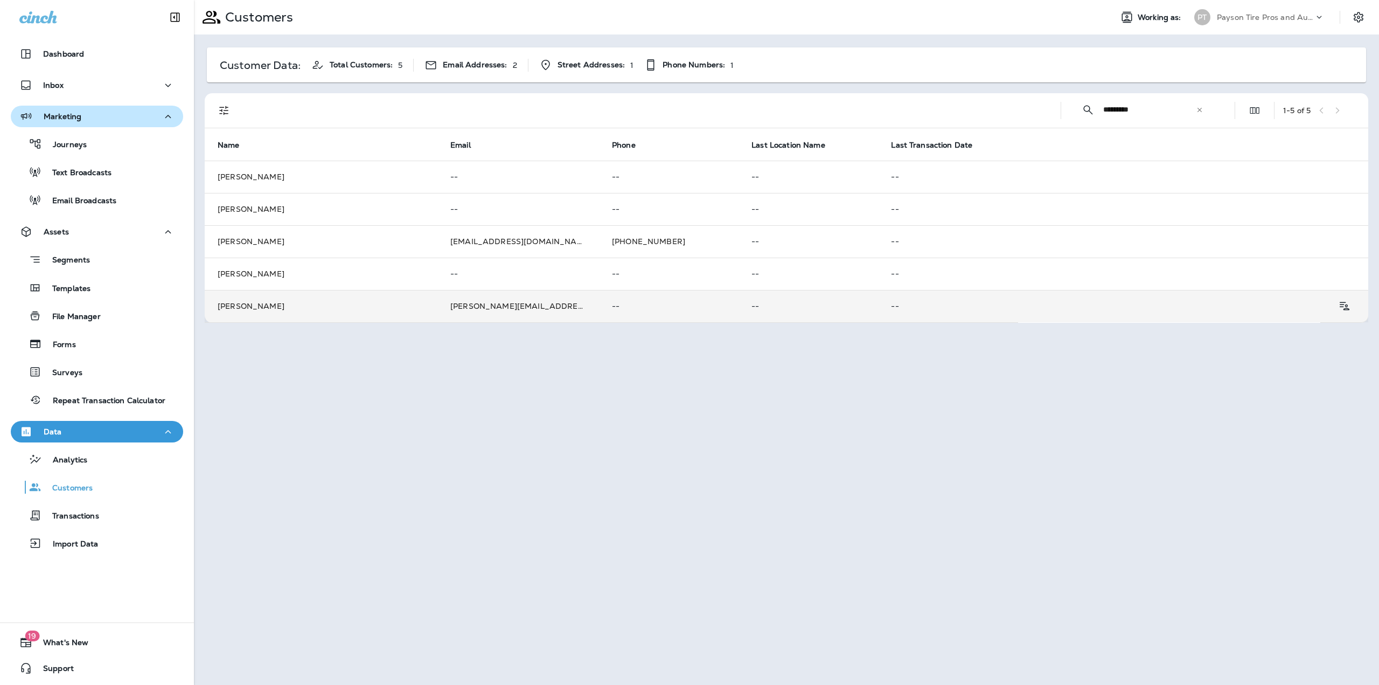
click at [326, 299] on td "John testerson" at bounding box center [321, 306] width 233 height 32
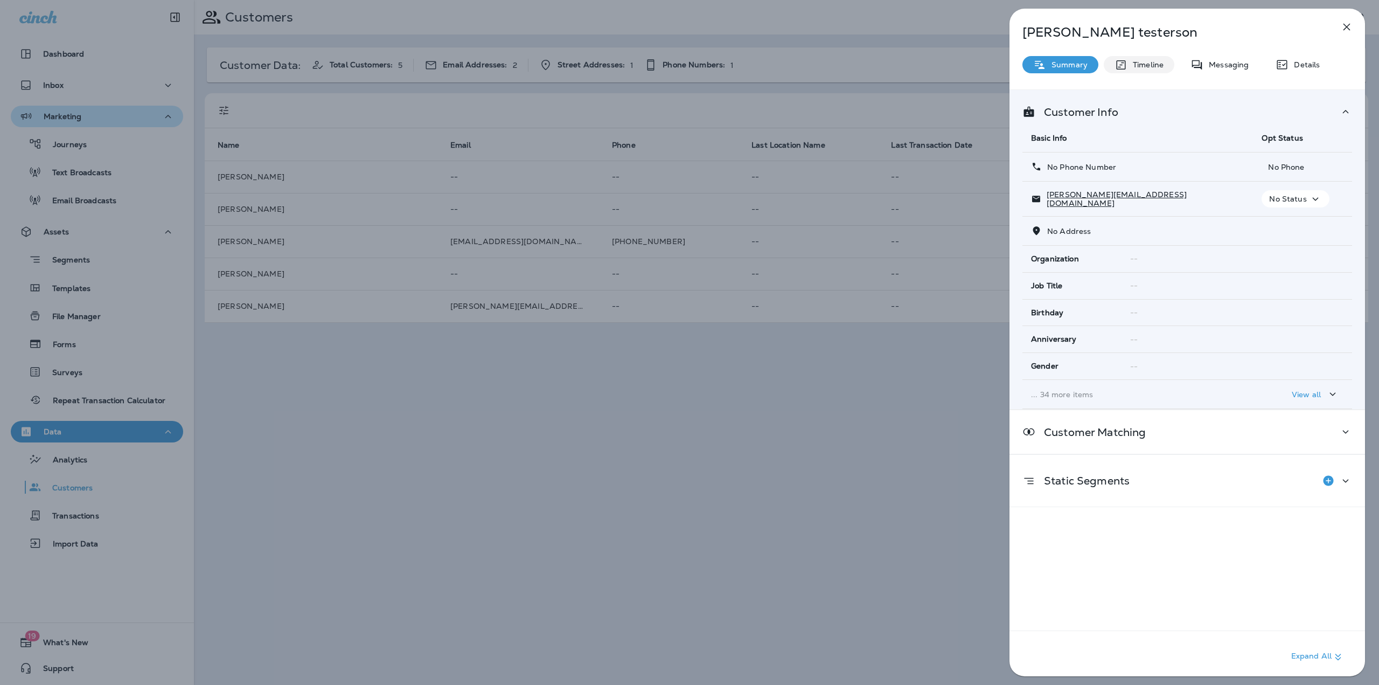
click at [1157, 69] on div "Timeline" at bounding box center [1139, 64] width 71 height 17
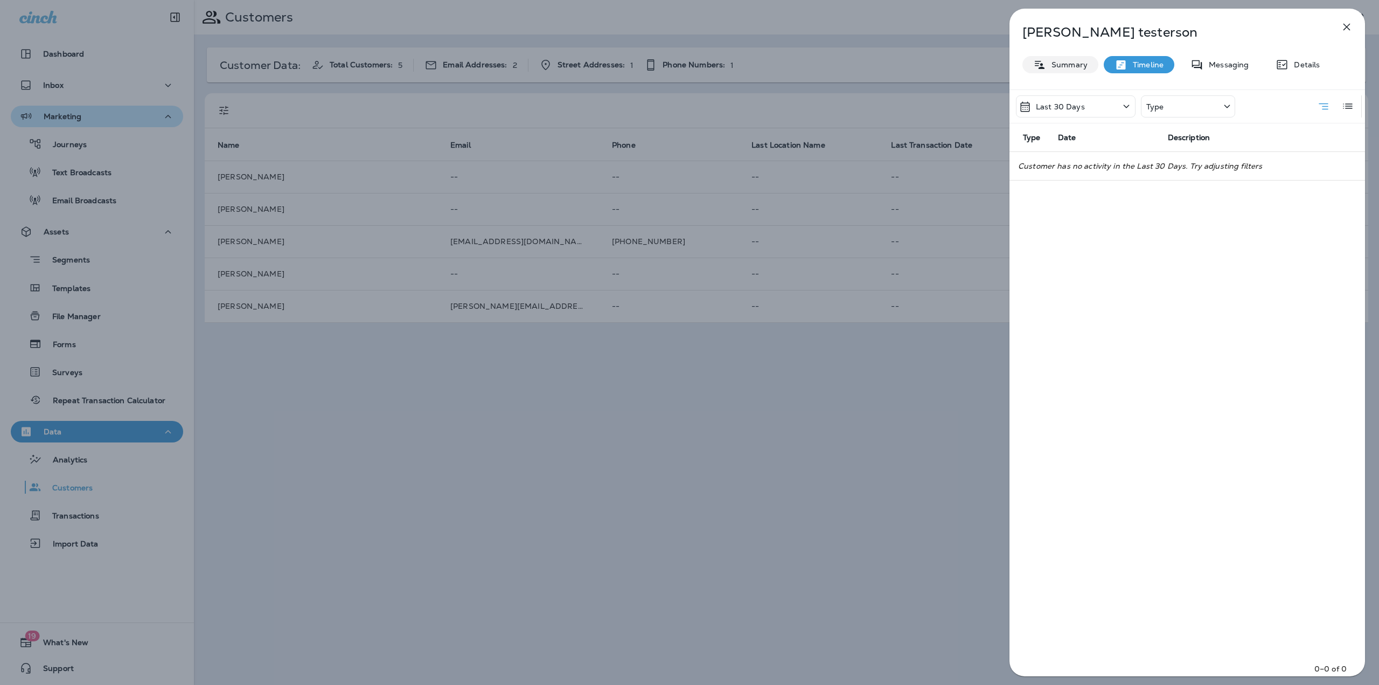
click at [1082, 60] on p "Summary" at bounding box center [1066, 64] width 41 height 9
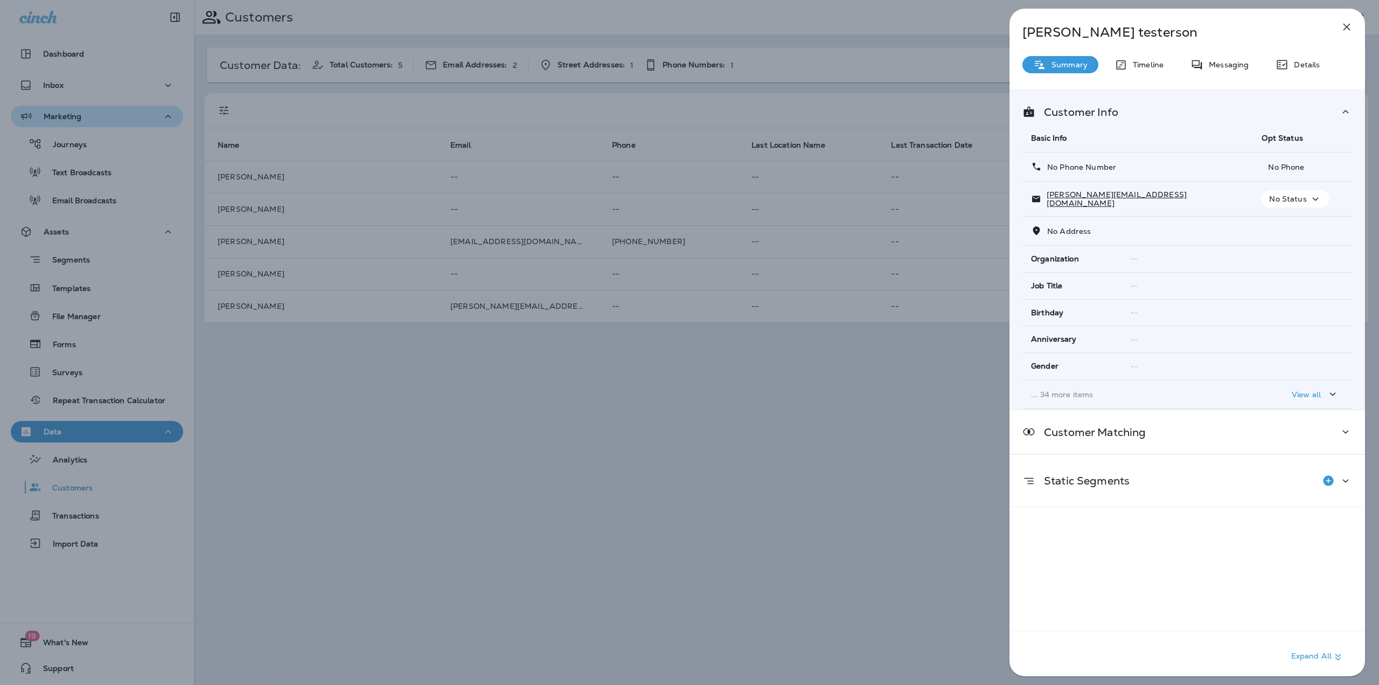
click at [1347, 25] on icon "button" at bounding box center [1346, 26] width 13 height 13
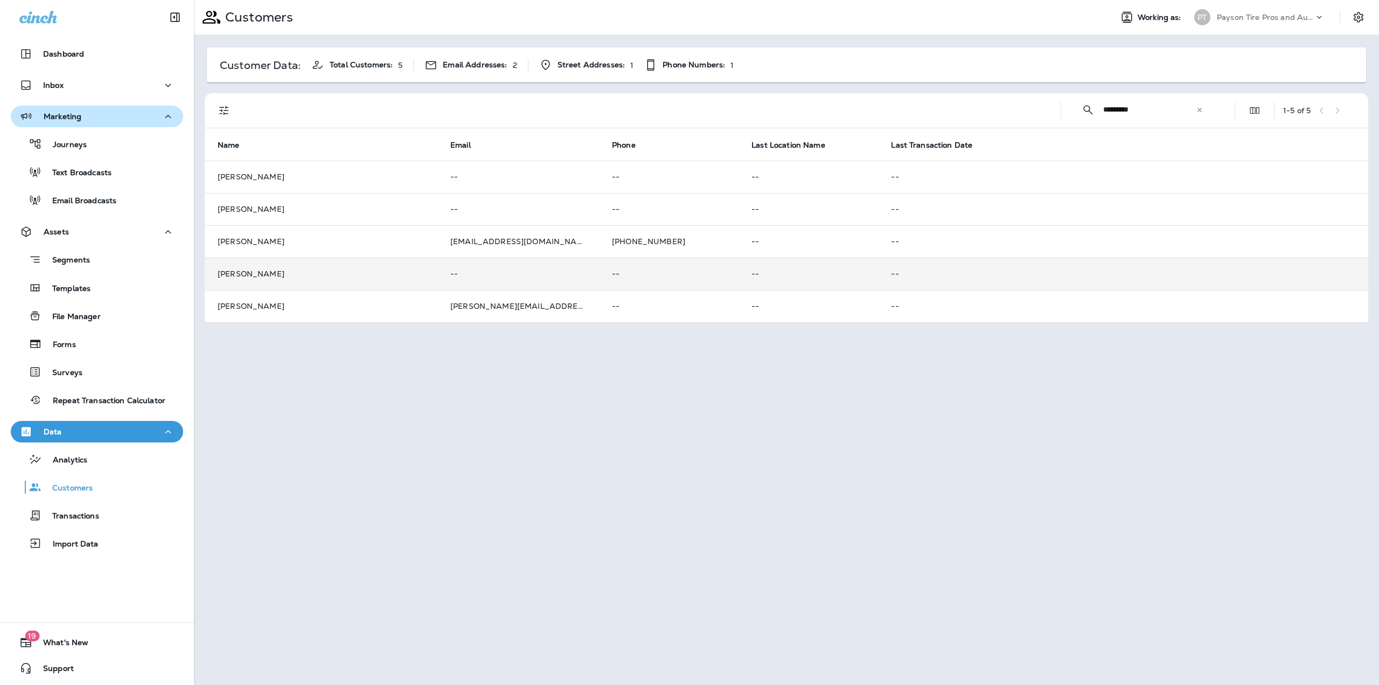
click at [432, 269] on td "John testerson" at bounding box center [321, 274] width 233 height 32
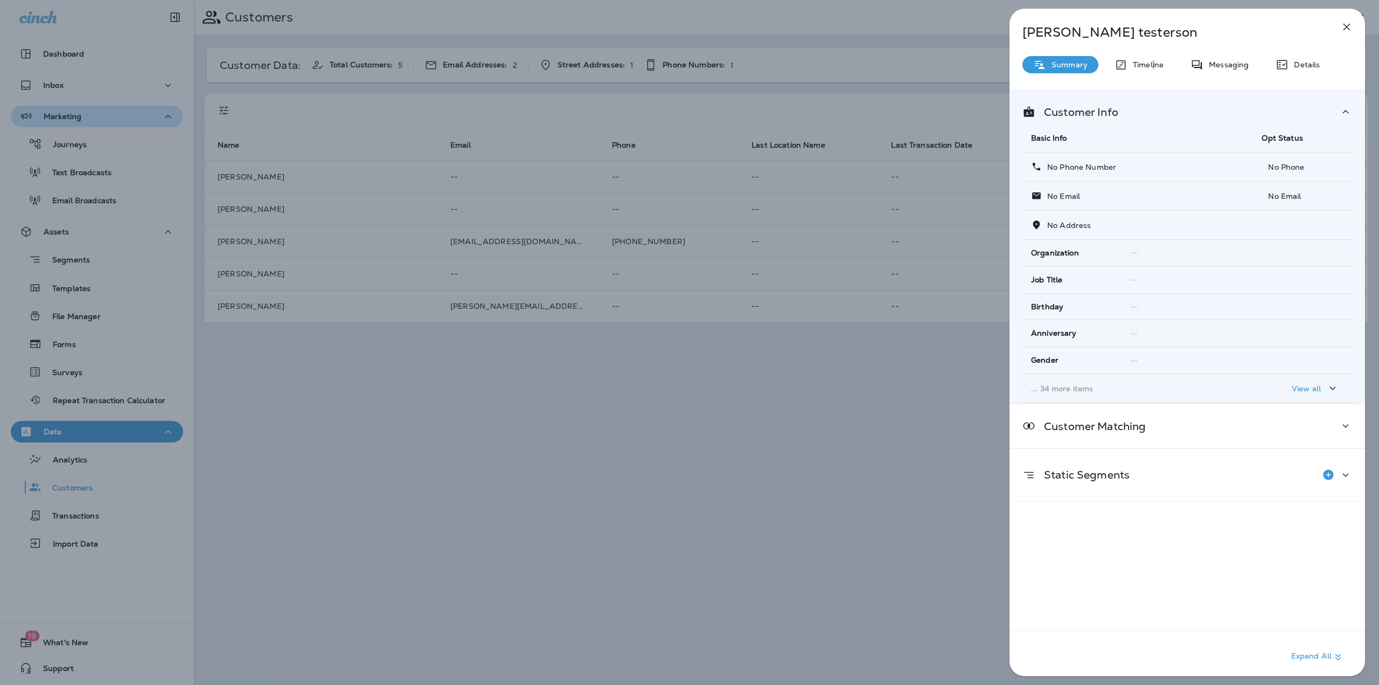
click at [1153, 72] on div "Timeline" at bounding box center [1139, 64] width 71 height 17
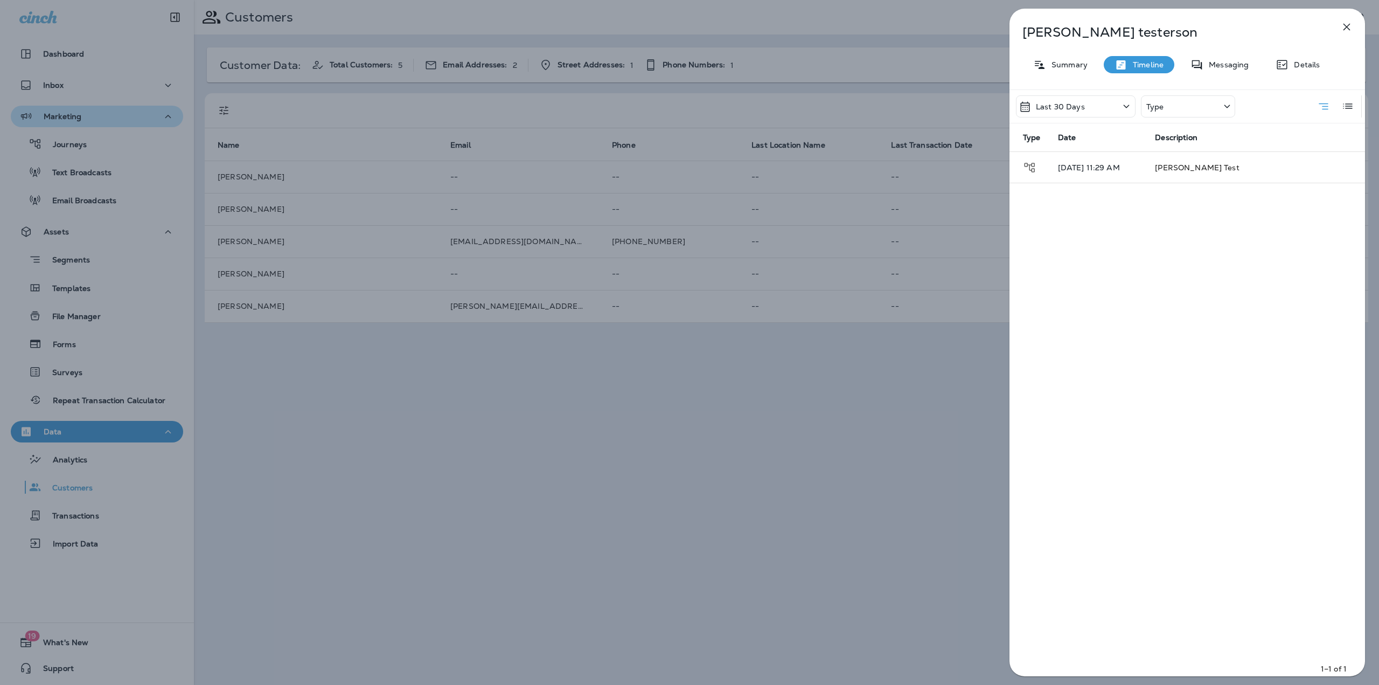
click at [1076, 72] on div "Summary" at bounding box center [1061, 64] width 76 height 17
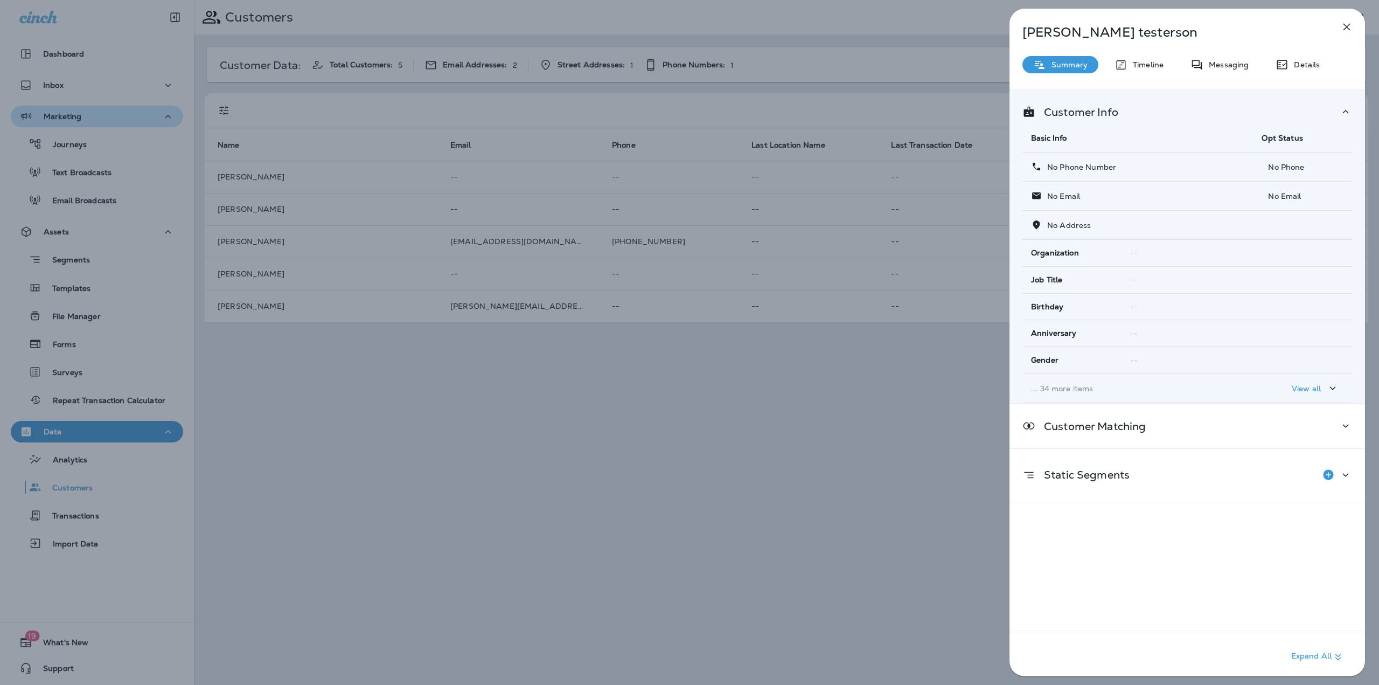
click at [389, 365] on div "John testerson Summary Timeline Messaging Details Customer Info Basic Info Opt …" at bounding box center [689, 342] width 1379 height 685
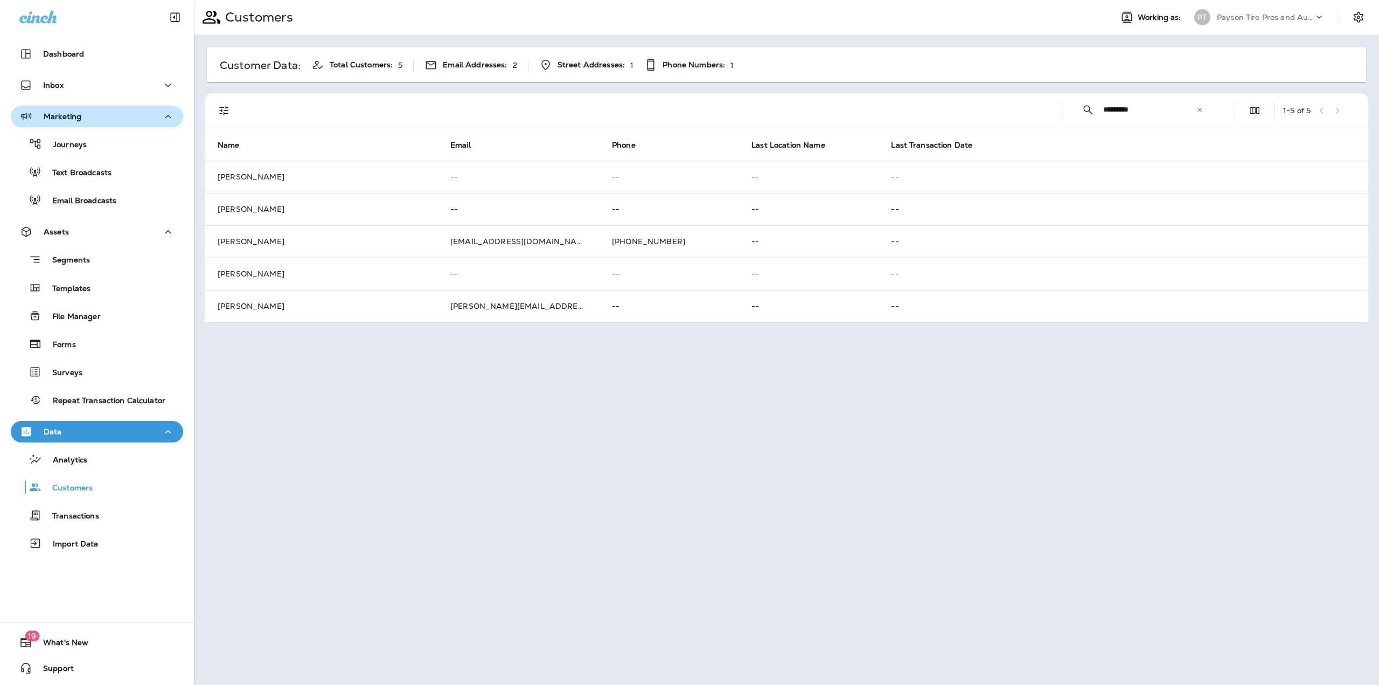
click at [306, 241] on td "John Testing" at bounding box center [321, 241] width 233 height 32
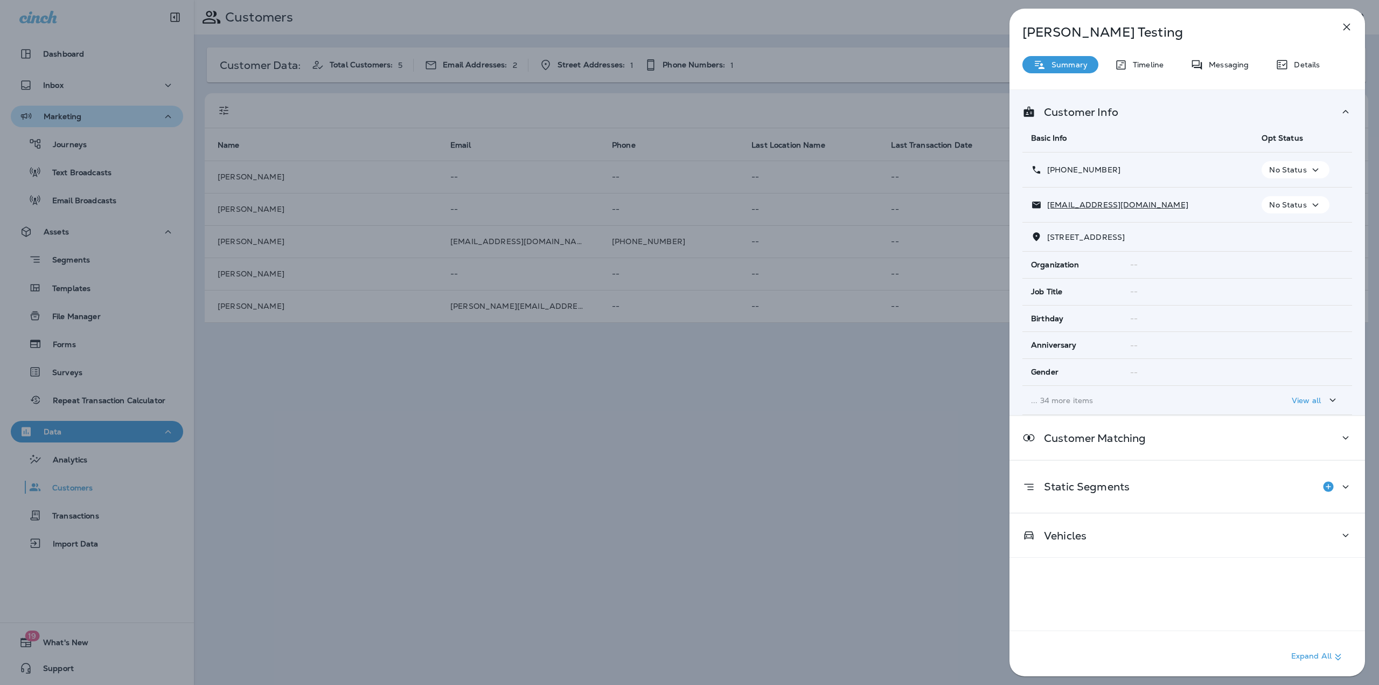
click at [1151, 74] on div "John Testing Summary Timeline Messaging Details Customer Info Basic Info Opt St…" at bounding box center [1188, 346] width 356 height 674
click at [1151, 64] on p "Timeline" at bounding box center [1146, 64] width 36 height 9
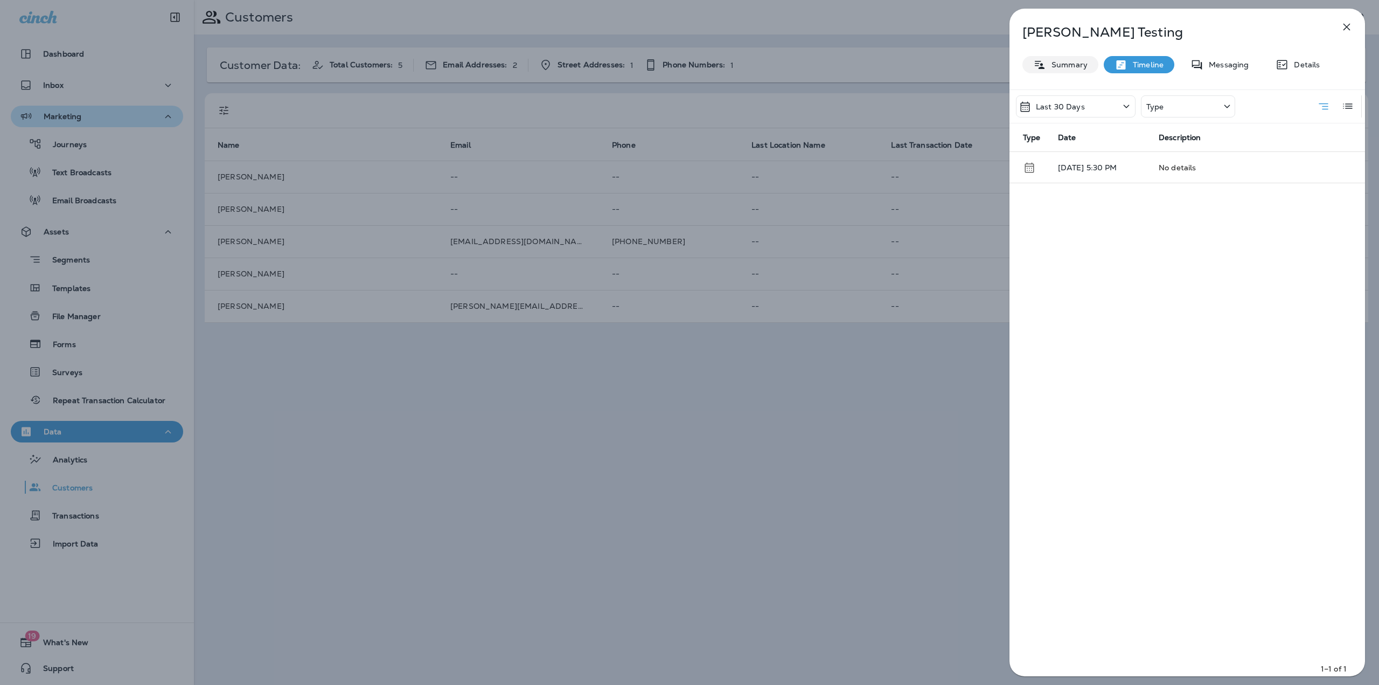
drag, startPoint x: 1082, startPoint y: 65, endPoint x: 1094, endPoint y: 63, distance: 12.0
click at [1082, 65] on p "Summary" at bounding box center [1066, 64] width 41 height 9
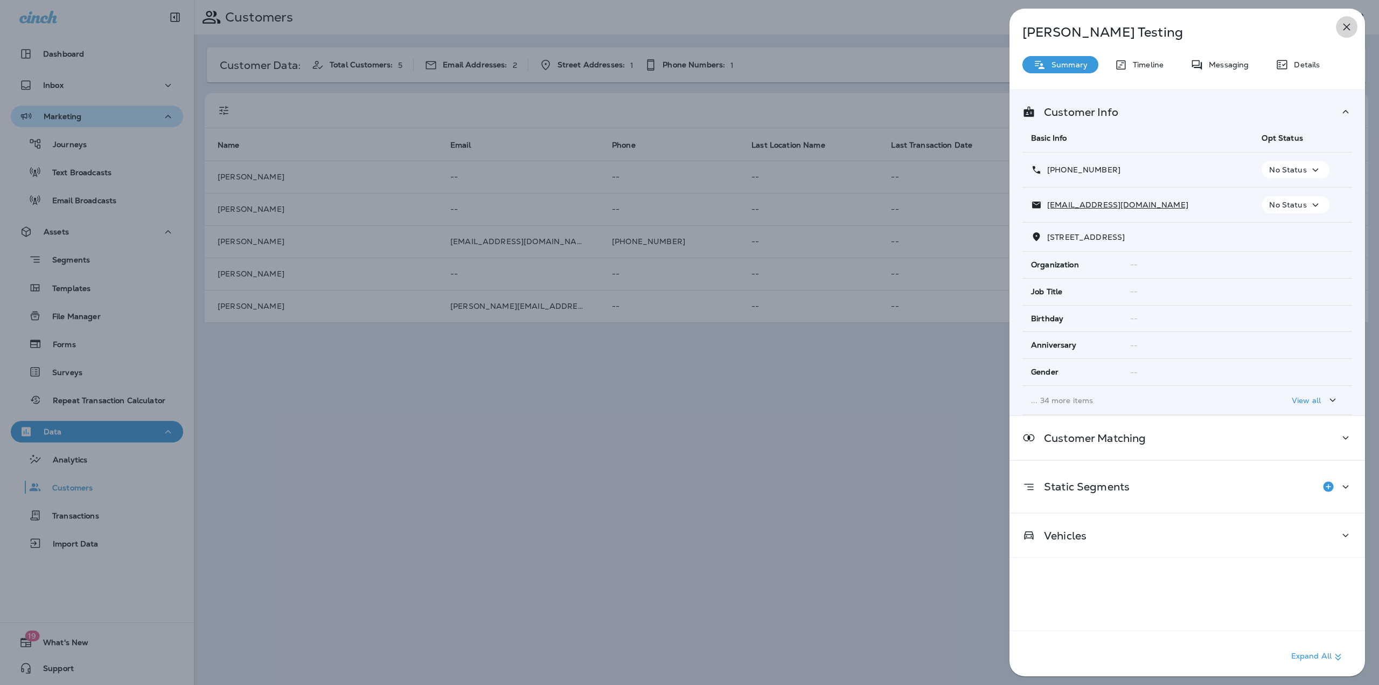
click at [1349, 22] on icon "button" at bounding box center [1346, 26] width 13 height 13
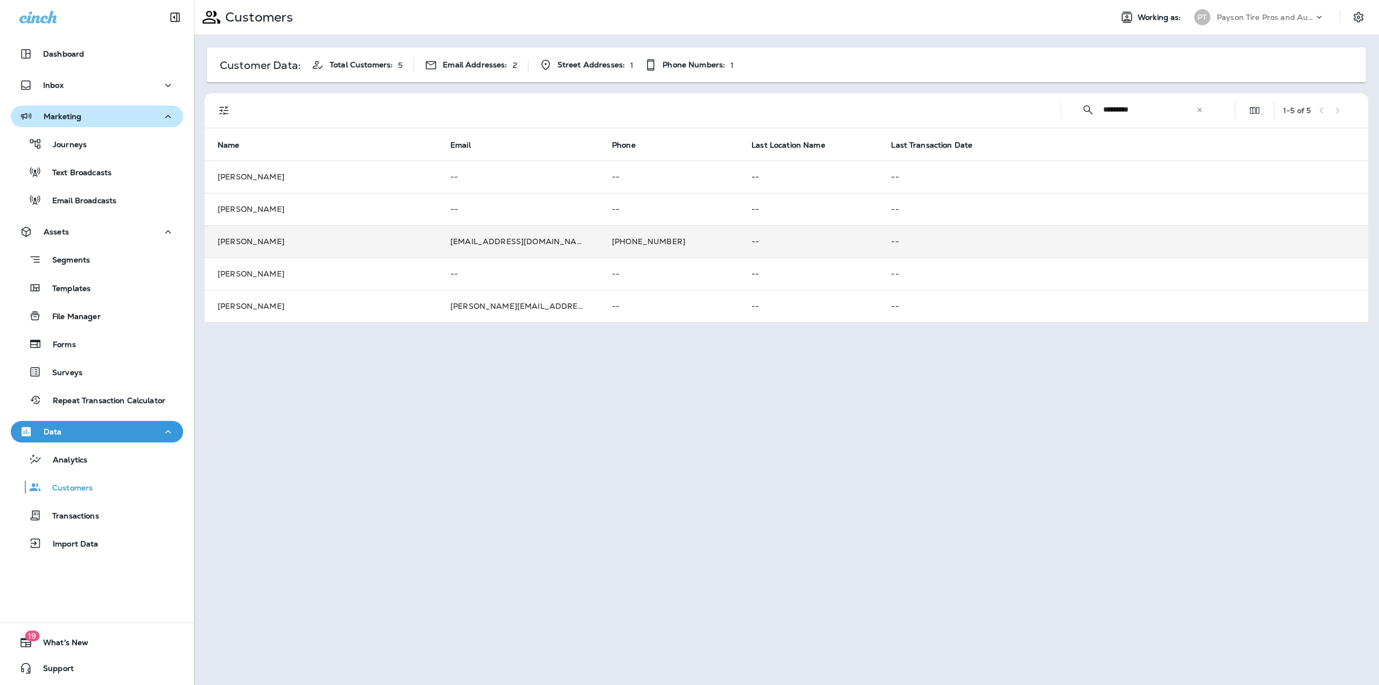
click at [302, 243] on td "John Testing" at bounding box center [321, 241] width 233 height 32
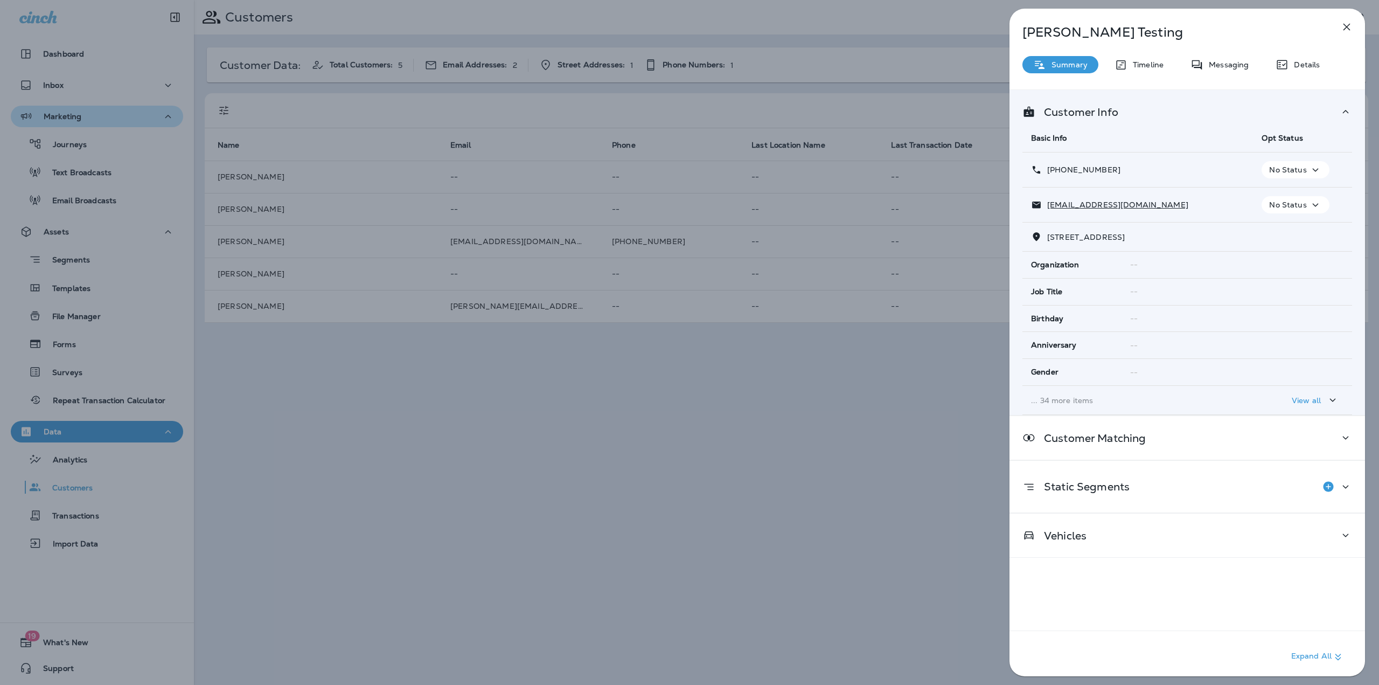
click at [1350, 22] on icon "button" at bounding box center [1346, 26] width 13 height 13
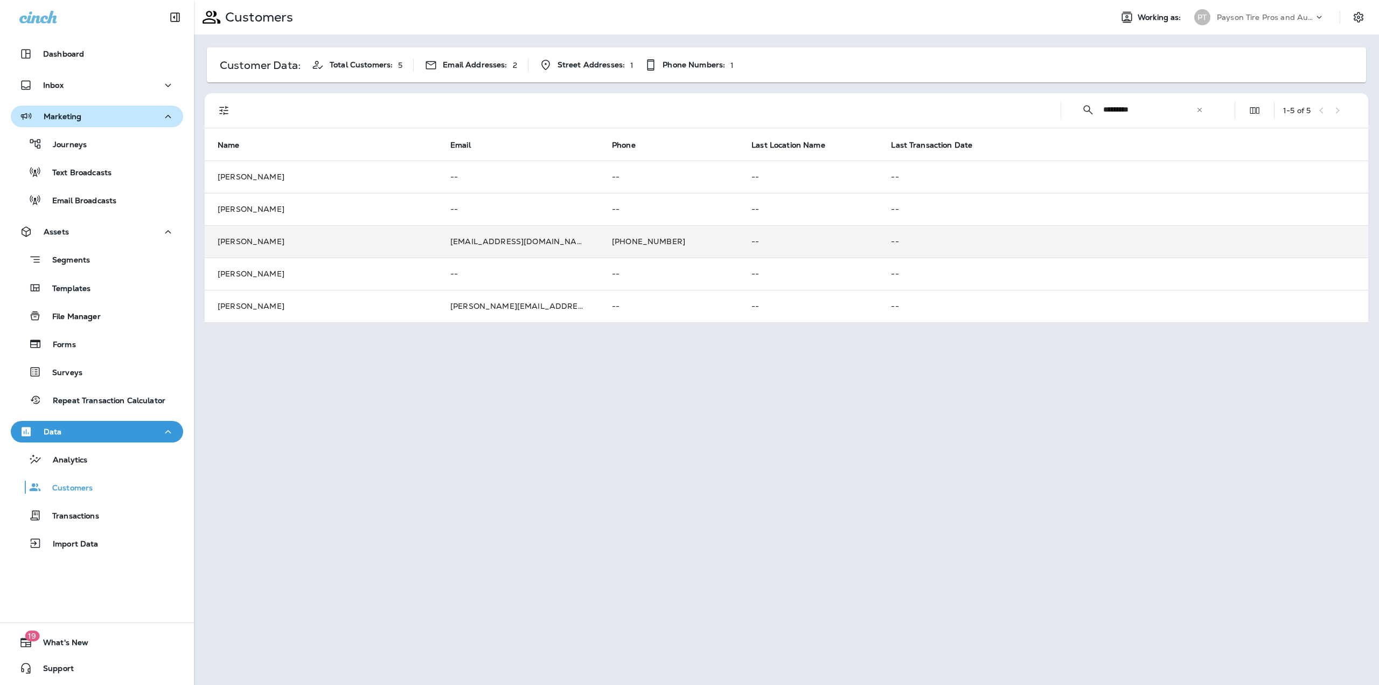
click at [386, 237] on td "John Testing" at bounding box center [321, 241] width 233 height 32
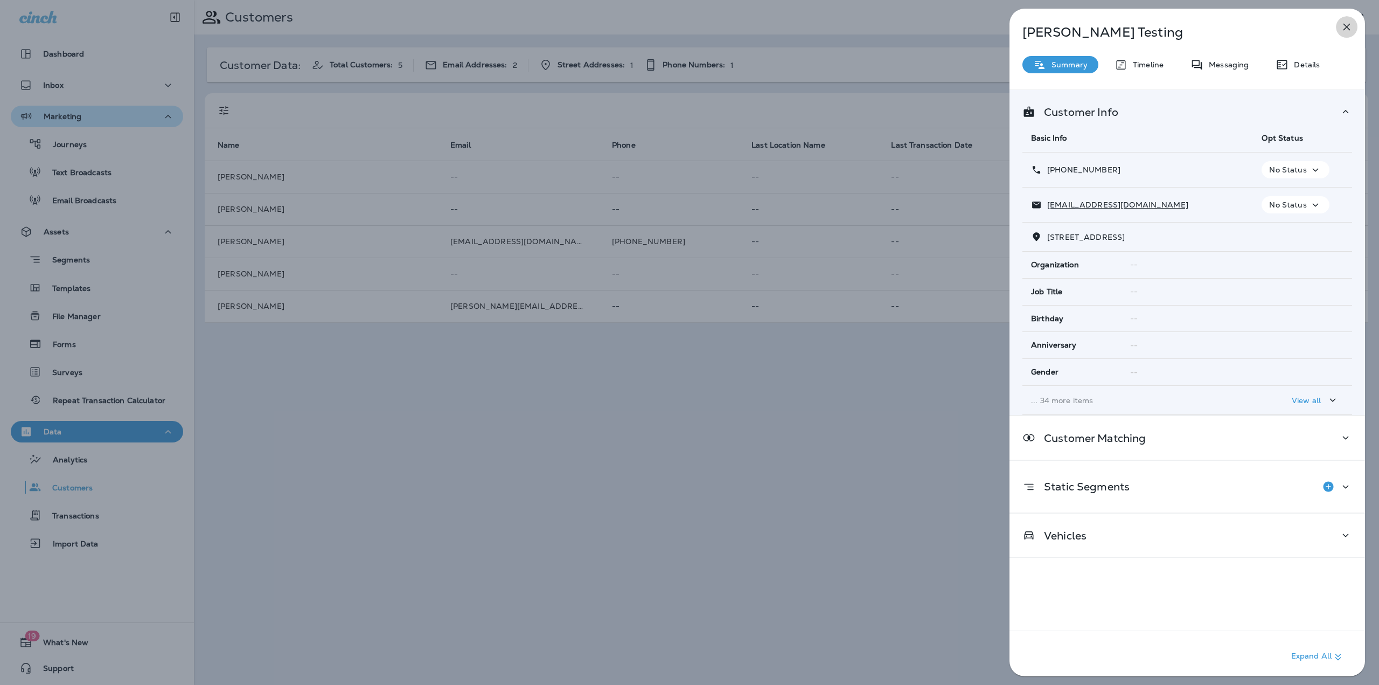
click at [1350, 23] on icon "button" at bounding box center [1346, 26] width 13 height 13
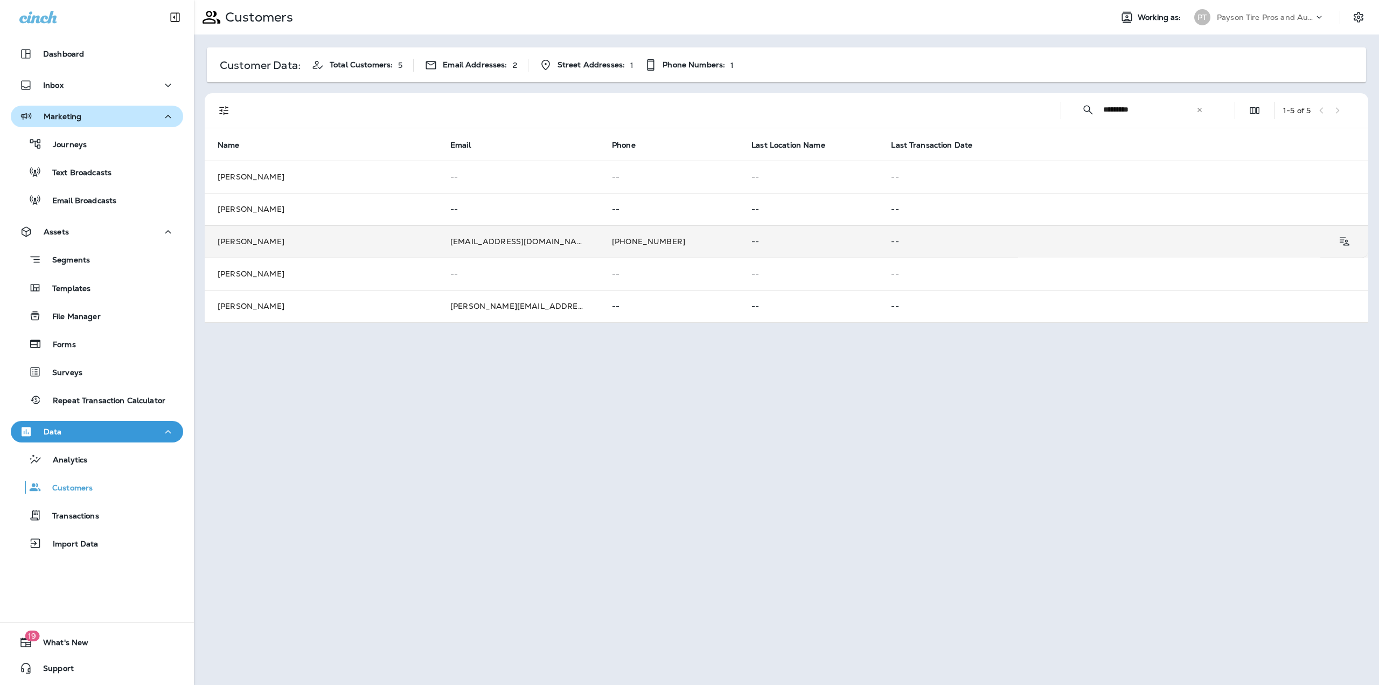
click at [739, 247] on td "--" at bounding box center [809, 241] width 140 height 32
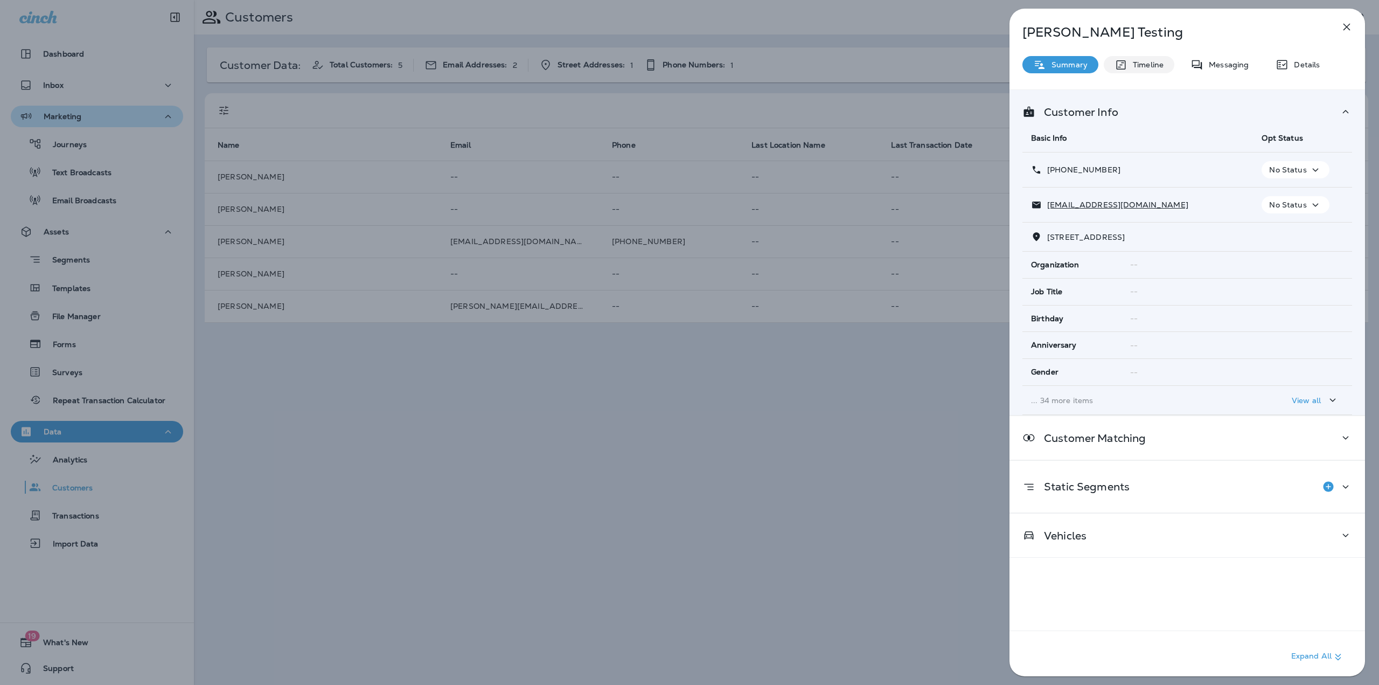
click at [1137, 58] on div "Timeline" at bounding box center [1139, 64] width 71 height 17
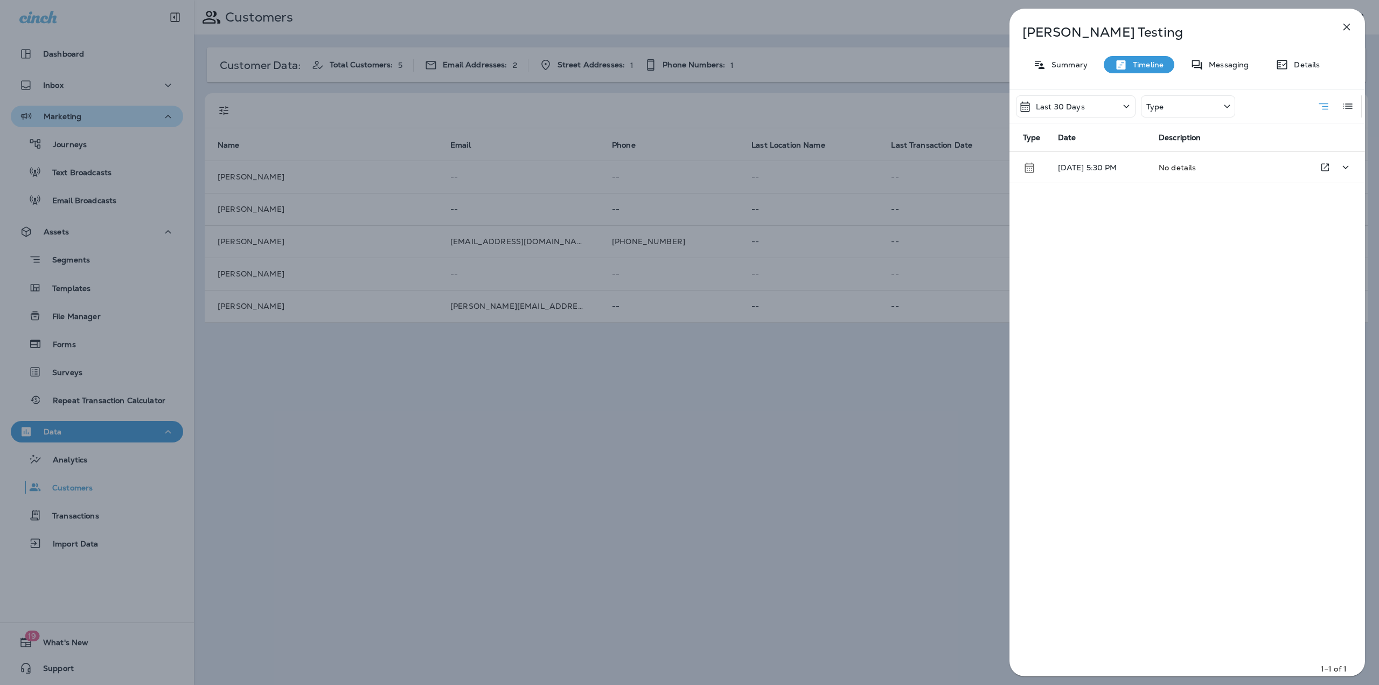
click at [1130, 165] on p "09/30/25 5:30 PM" at bounding box center [1100, 167] width 84 height 9
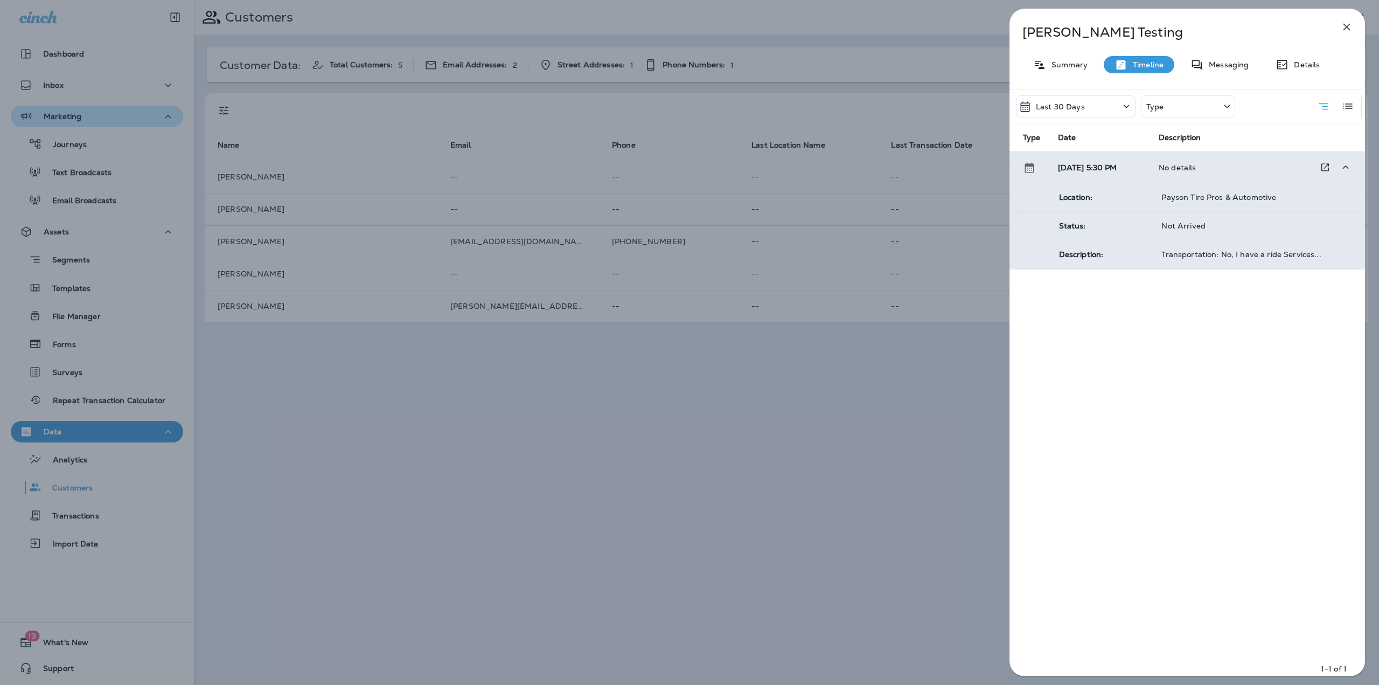
click at [1130, 165] on td "09/30/25 5:30 PM" at bounding box center [1099, 167] width 101 height 31
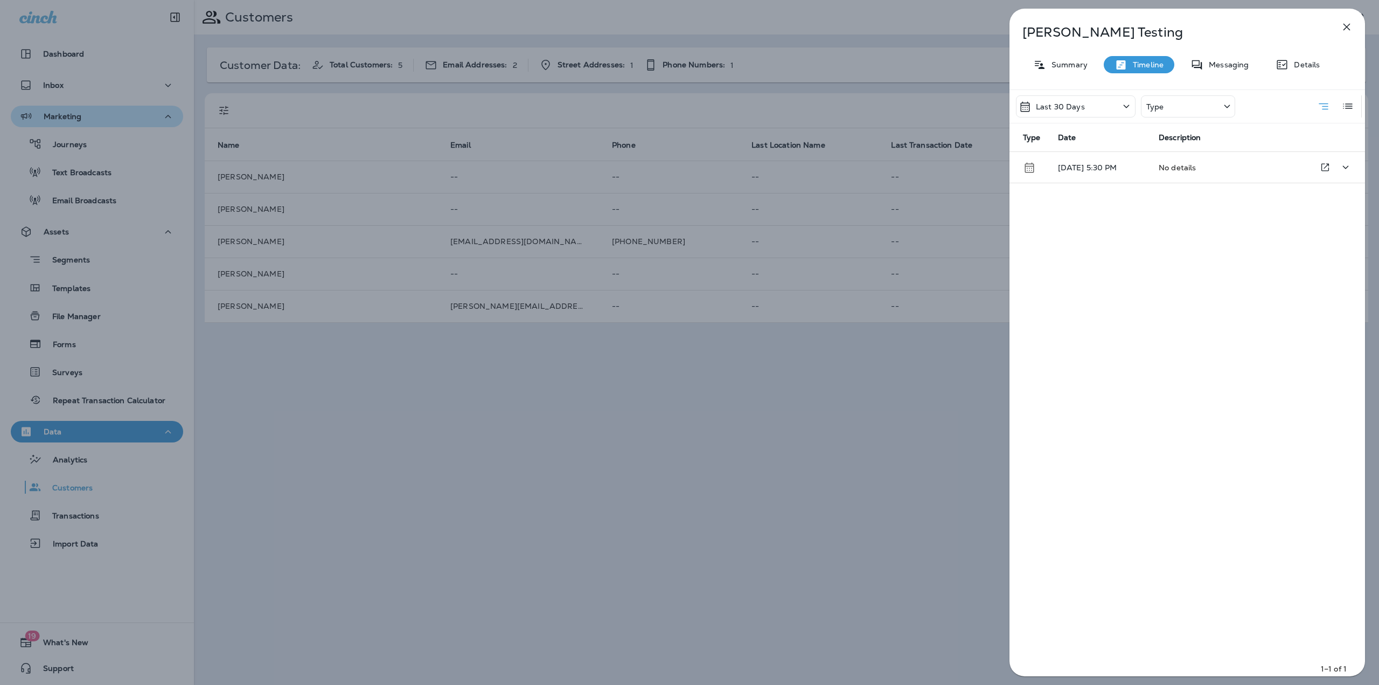
click at [1130, 165] on p "09/30/25 5:30 PM" at bounding box center [1100, 167] width 84 height 9
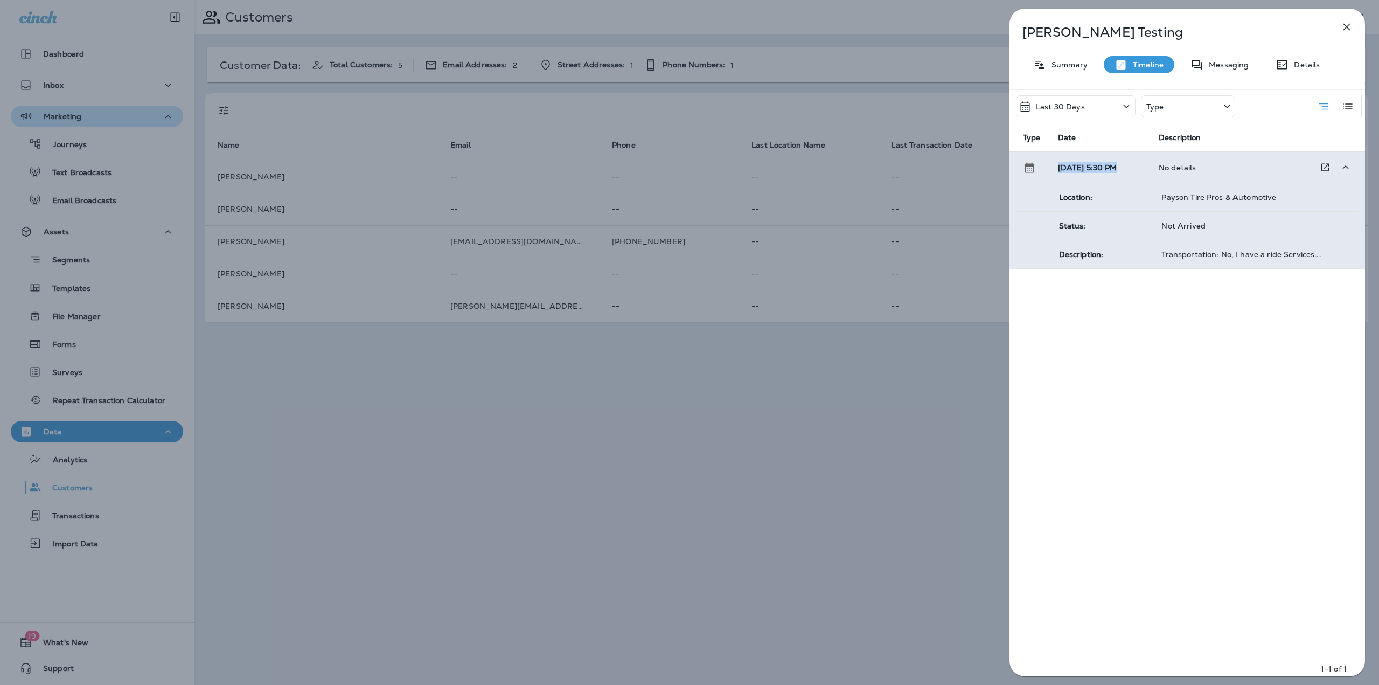
click at [1130, 165] on td "09/30/25 5:30 PM" at bounding box center [1099, 167] width 101 height 31
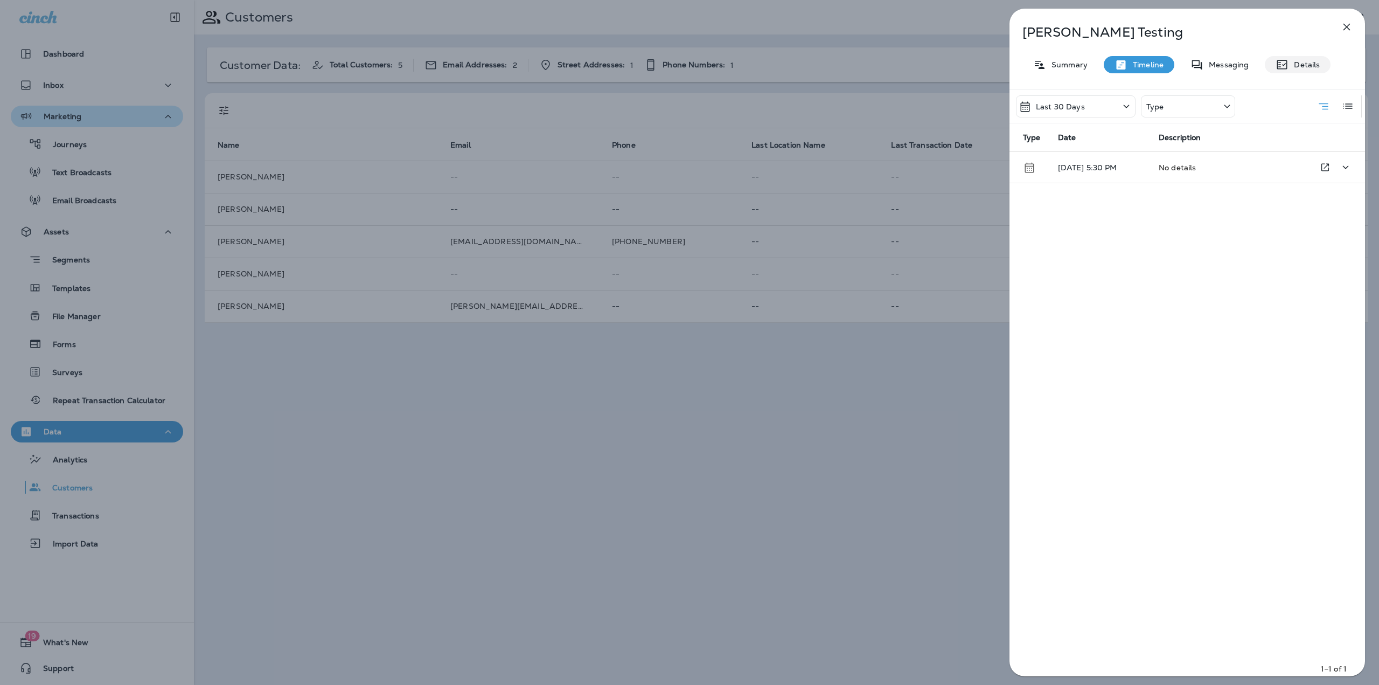
click at [1281, 68] on icon at bounding box center [1282, 64] width 10 height 9
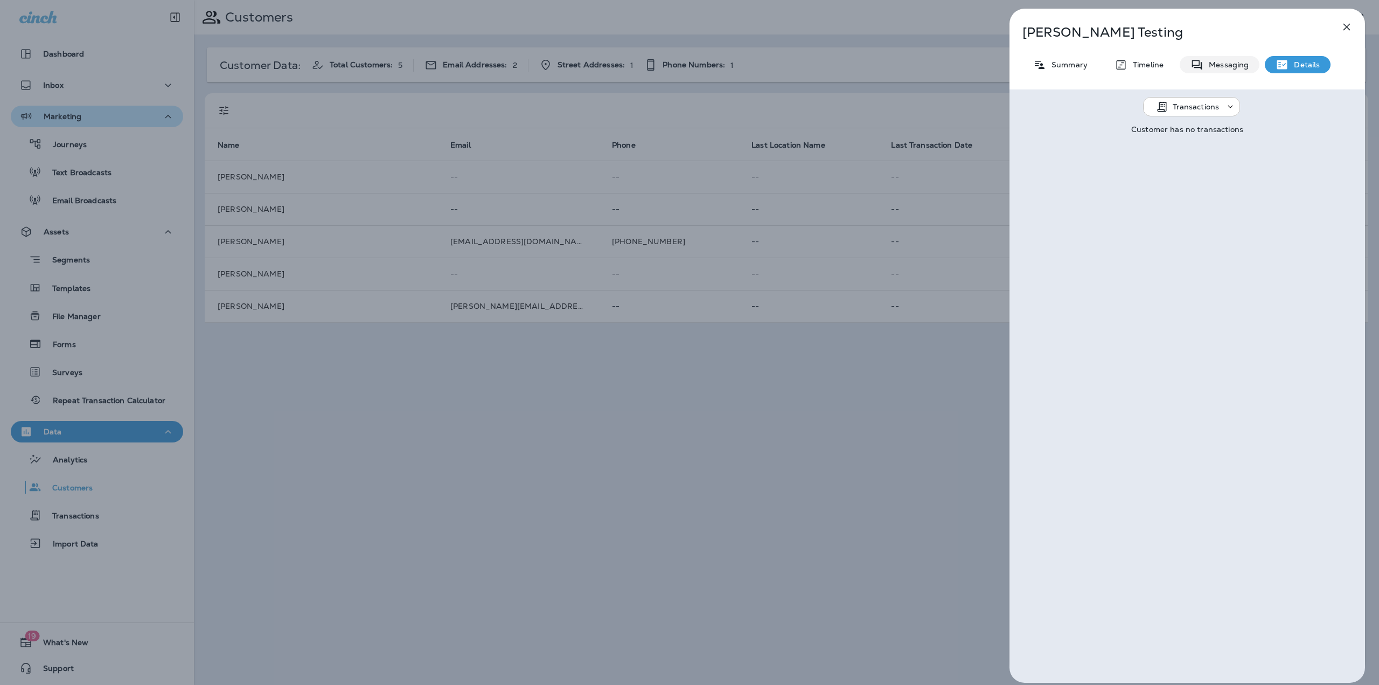
click at [1214, 65] on p "Messaging" at bounding box center [1226, 64] width 45 height 9
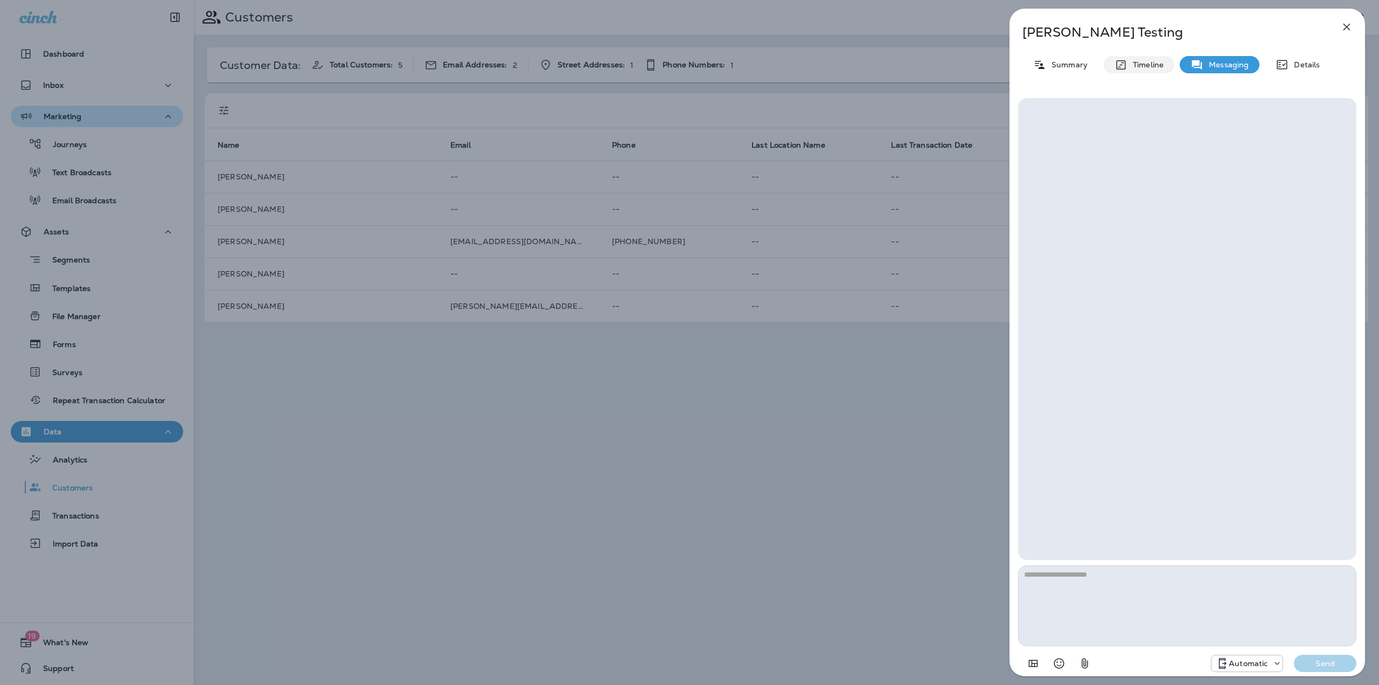
click at [1137, 63] on p "Timeline" at bounding box center [1146, 64] width 36 height 9
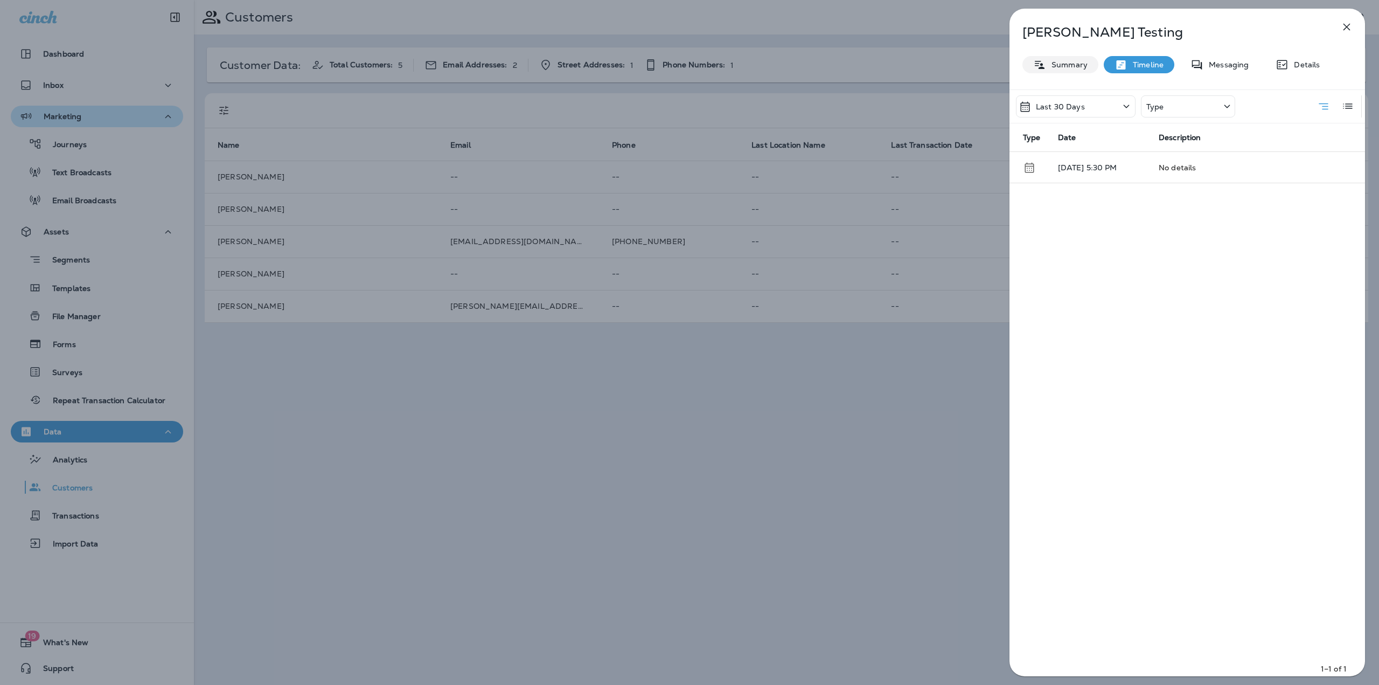
click at [1065, 62] on p "Summary" at bounding box center [1066, 64] width 41 height 9
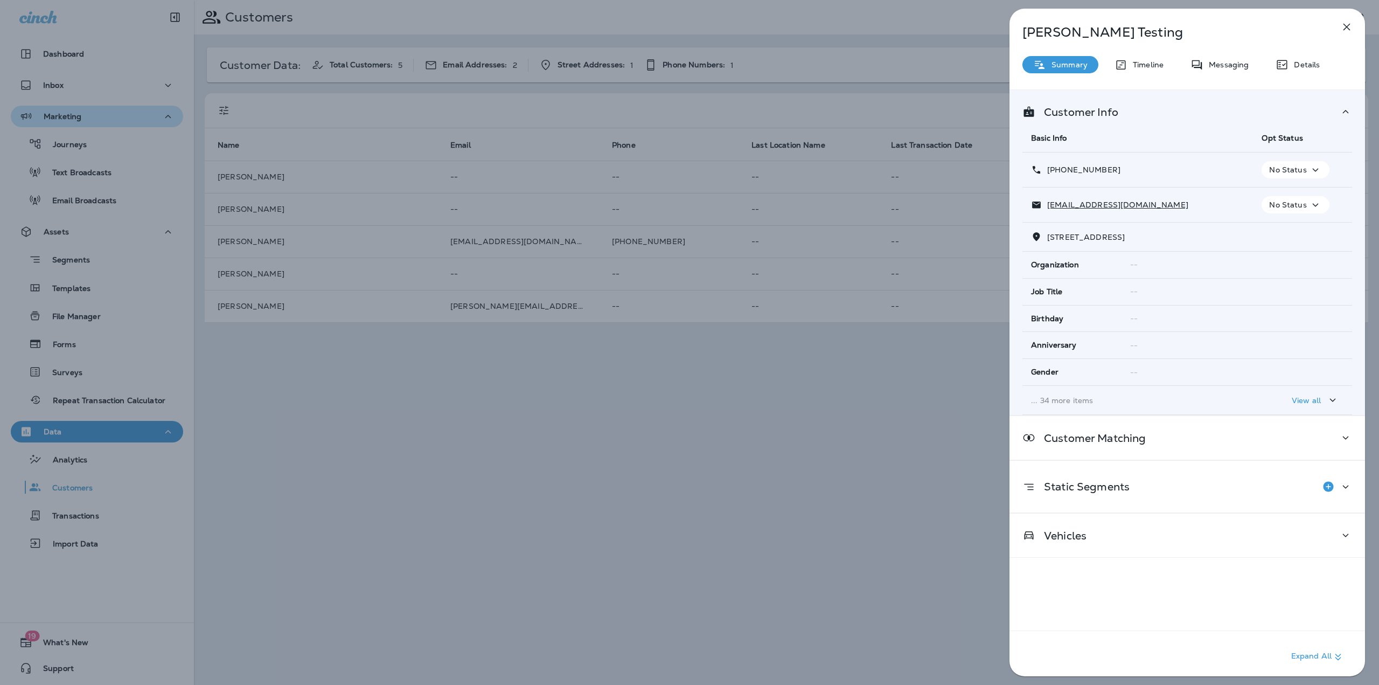
click at [1315, 393] on div "View all" at bounding box center [1315, 399] width 47 height 13
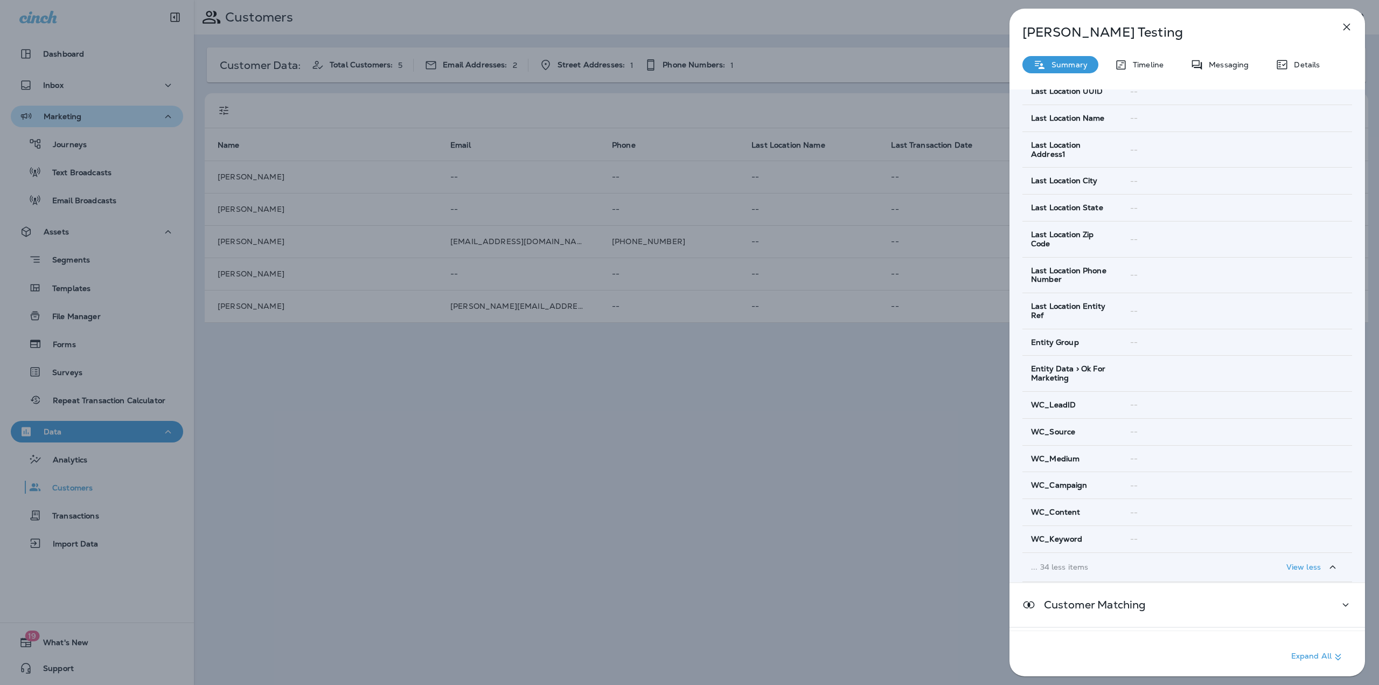
scroll to position [920, 0]
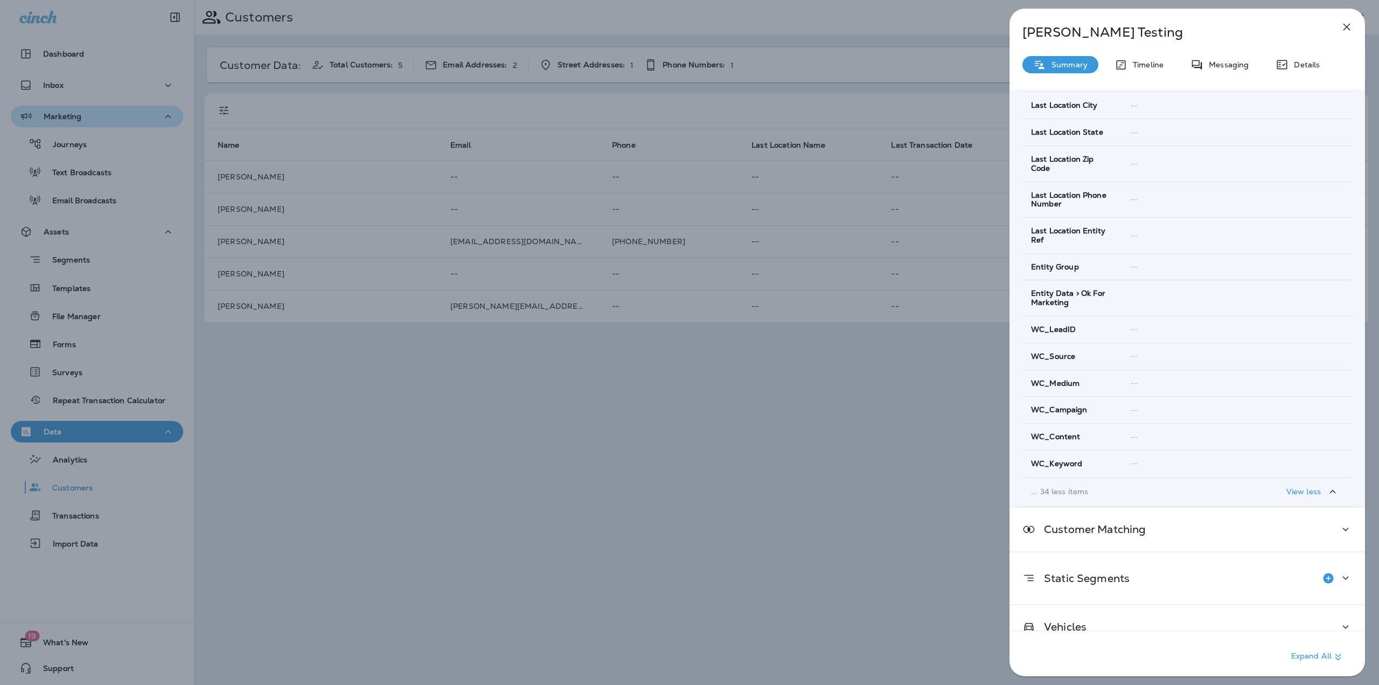
drag, startPoint x: 1100, startPoint y: 365, endPoint x: 1100, endPoint y: 346, distance: 18.3
click at [1100, 379] on div "WC_Medium" at bounding box center [1072, 383] width 82 height 9
click at [1122, 316] on td "--" at bounding box center [1237, 329] width 231 height 27
click at [1130, 324] on span "--" at bounding box center [1134, 329] width 8 height 10
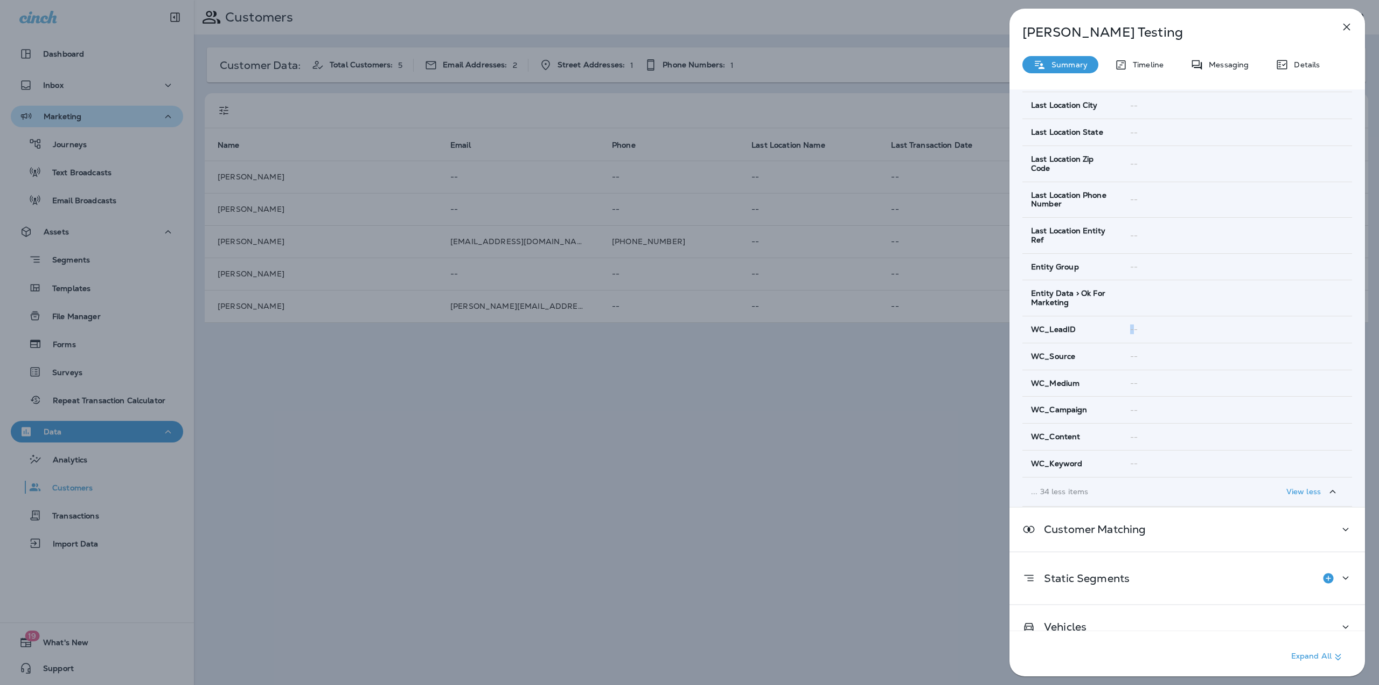
click at [1347, 28] on icon "button" at bounding box center [1347, 27] width 7 height 7
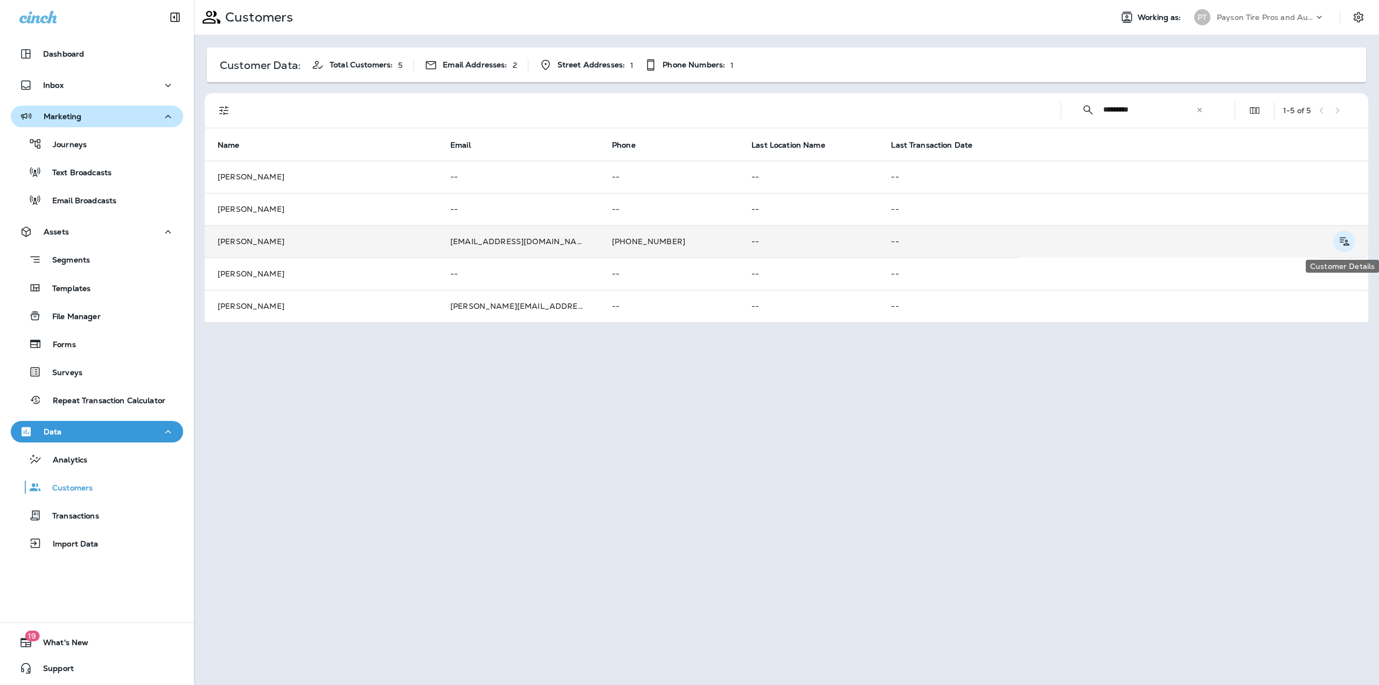
click at [1338, 240] on icon "Customer Details" at bounding box center [1344, 241] width 13 height 13
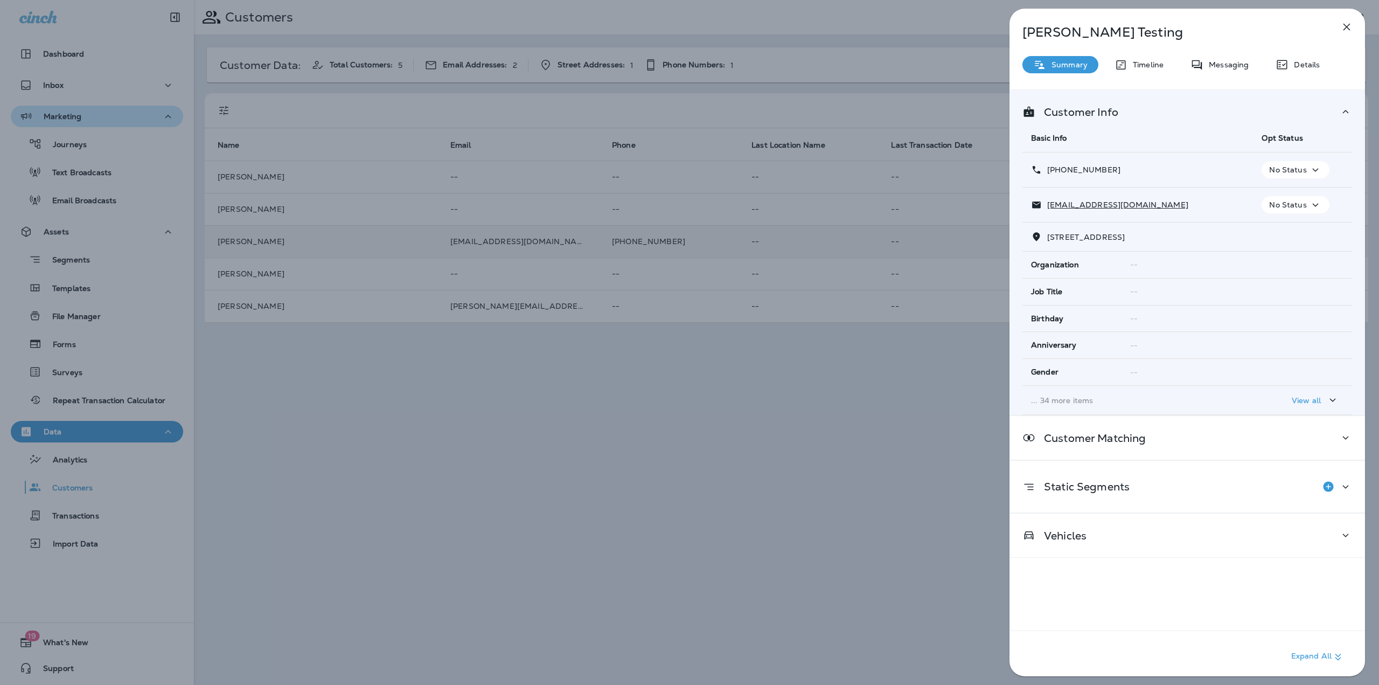
click at [1312, 400] on div "View all" at bounding box center [1315, 399] width 47 height 13
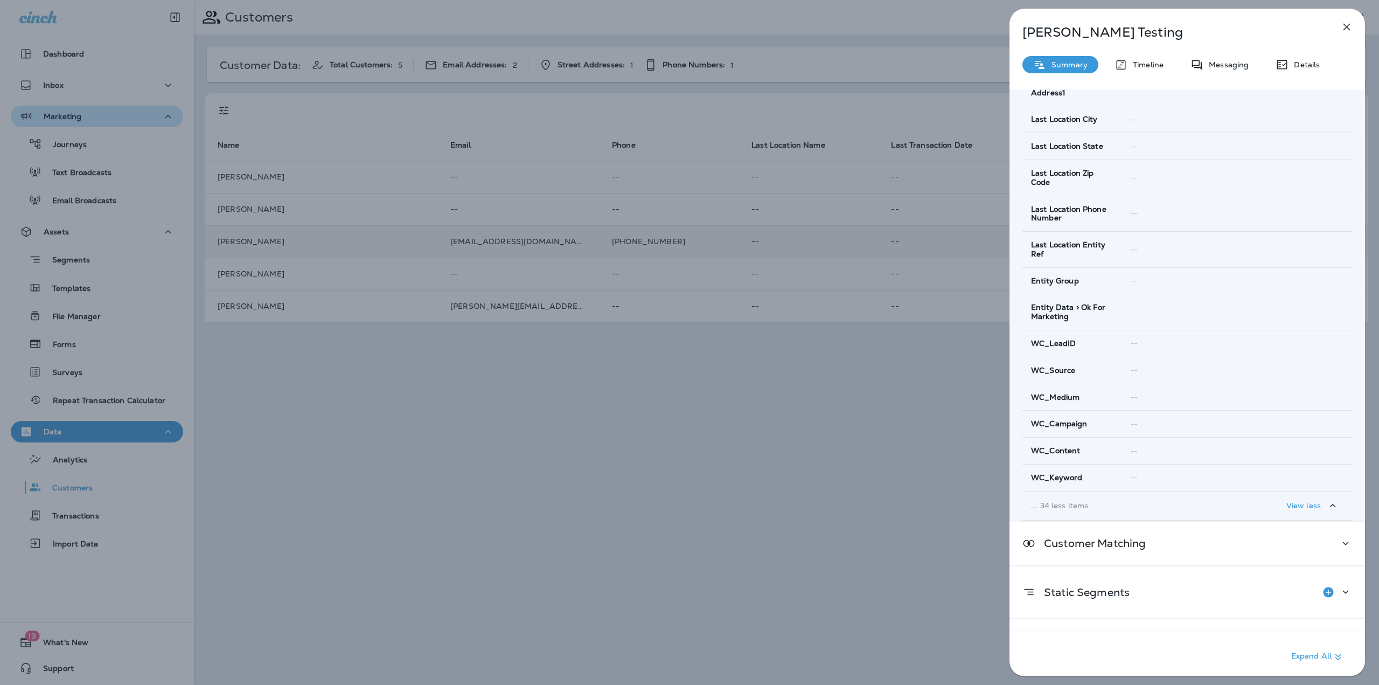
scroll to position [920, 0]
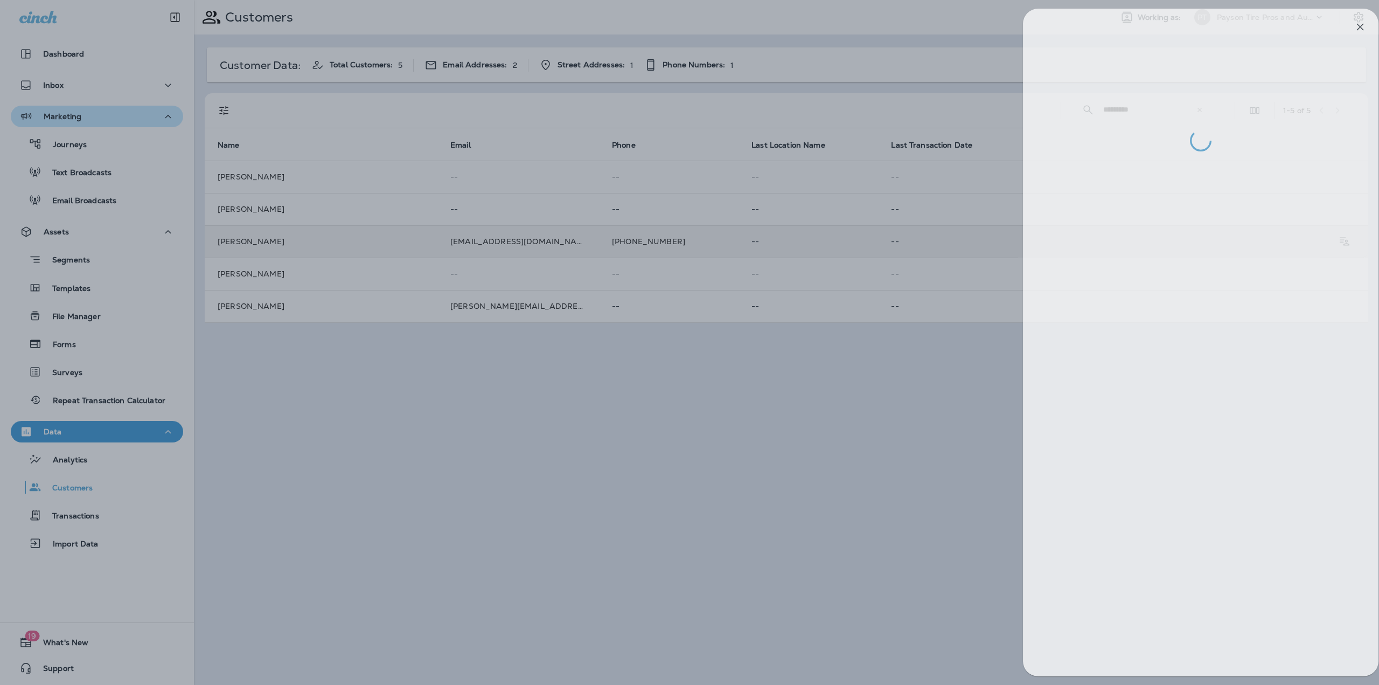
click at [843, 478] on div at bounding box center [702, 342] width 1379 height 685
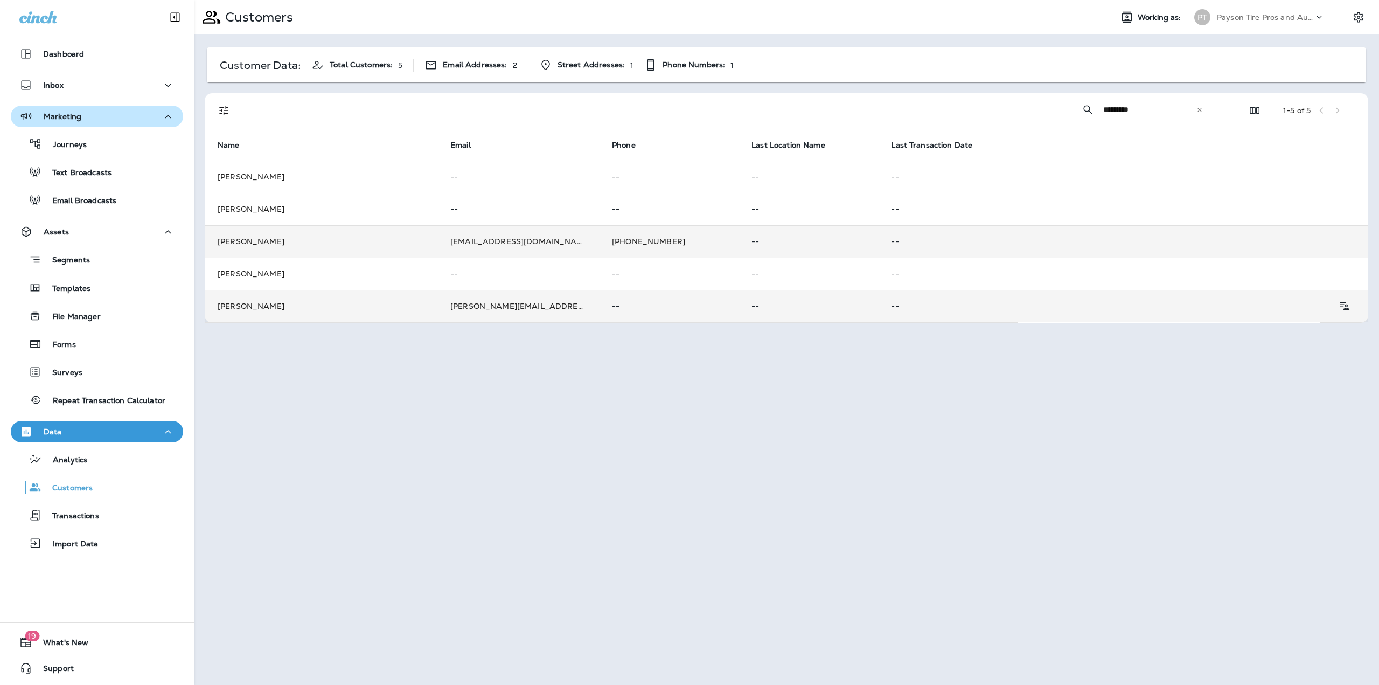
click at [233, 307] on td "John testerson" at bounding box center [321, 306] width 233 height 32
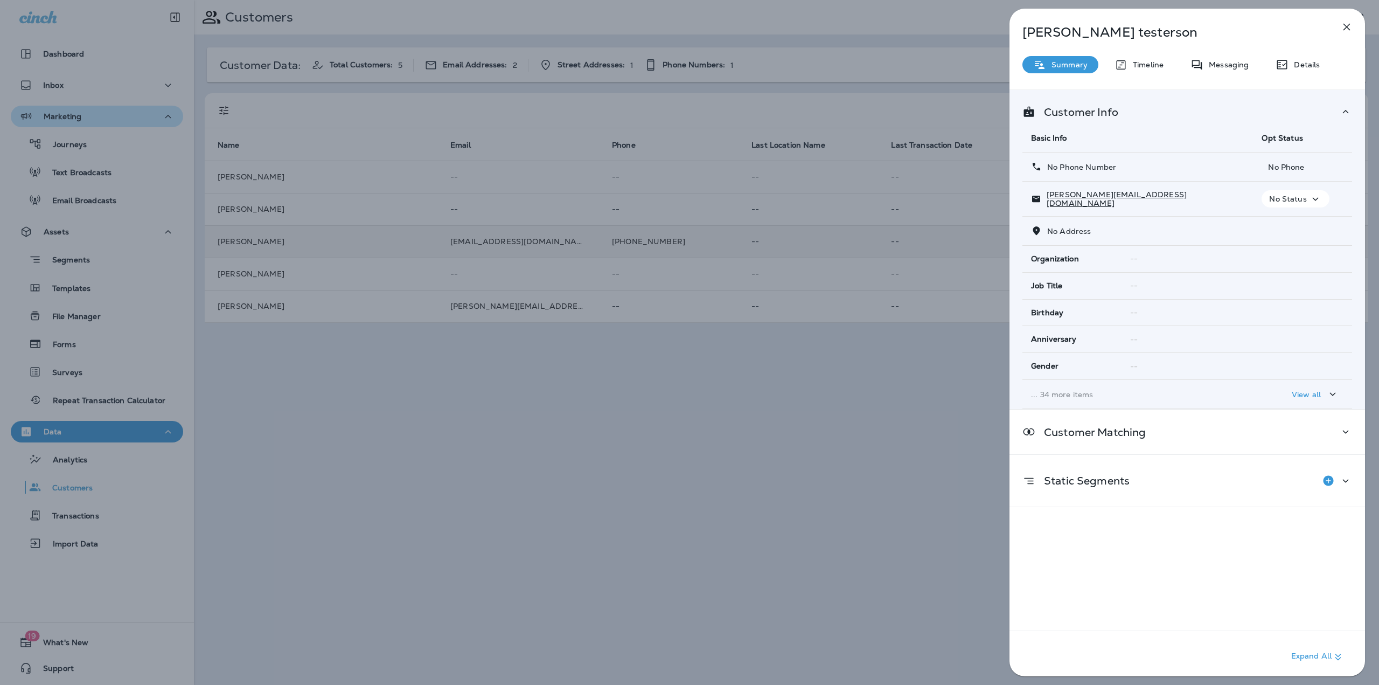
click at [1308, 390] on p "View all" at bounding box center [1306, 394] width 29 height 9
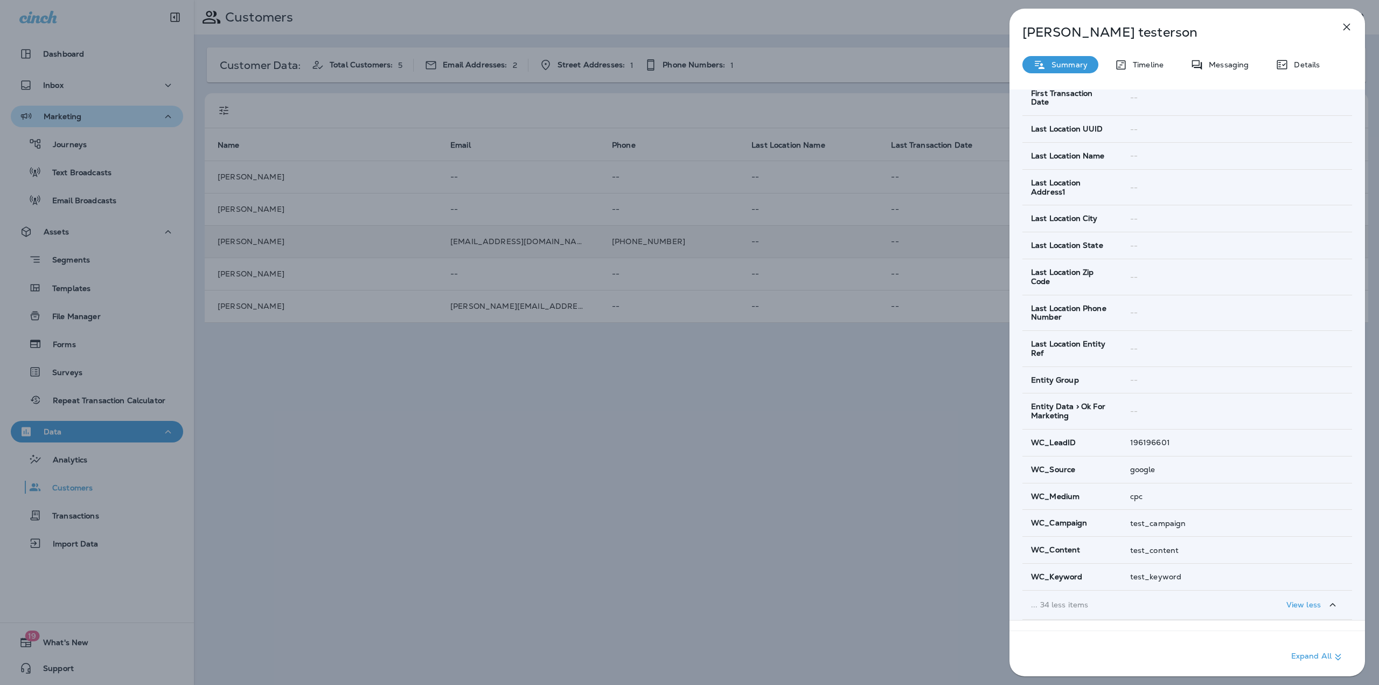
scroll to position [808, 0]
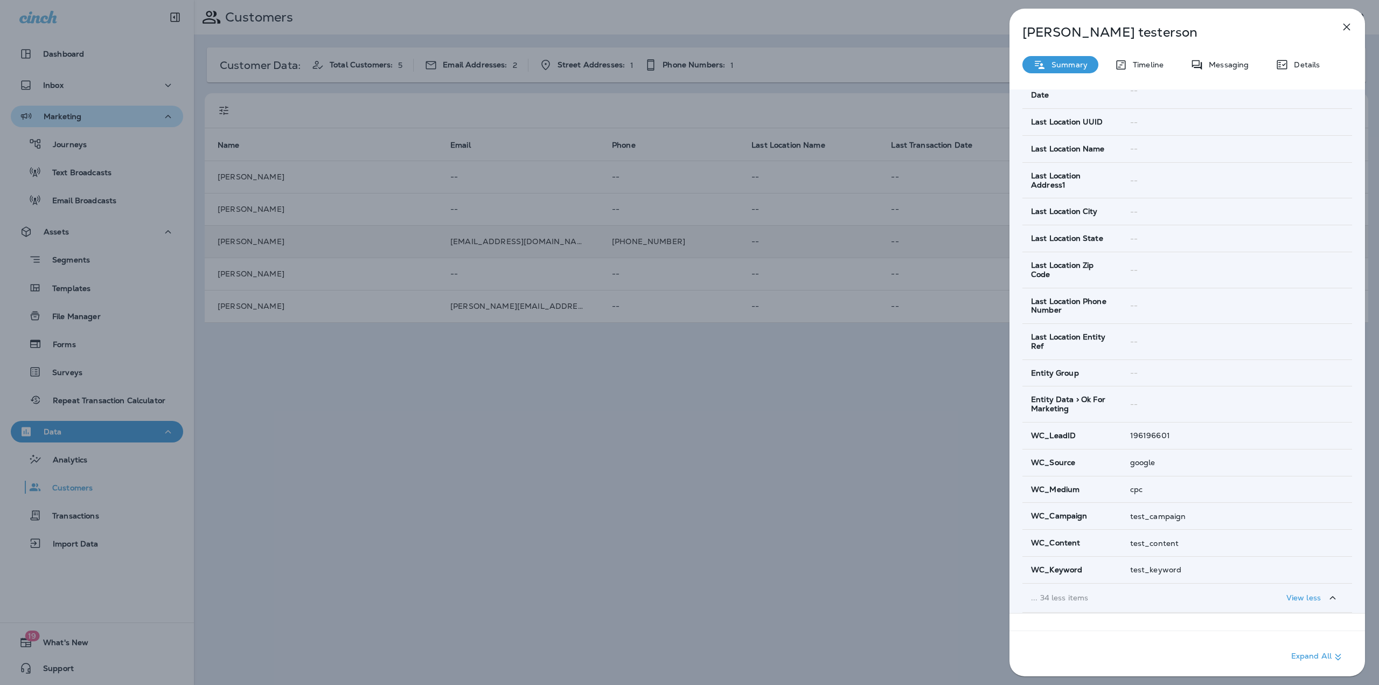
click at [1288, 588] on button "View less" at bounding box center [1312, 598] width 61 height 20
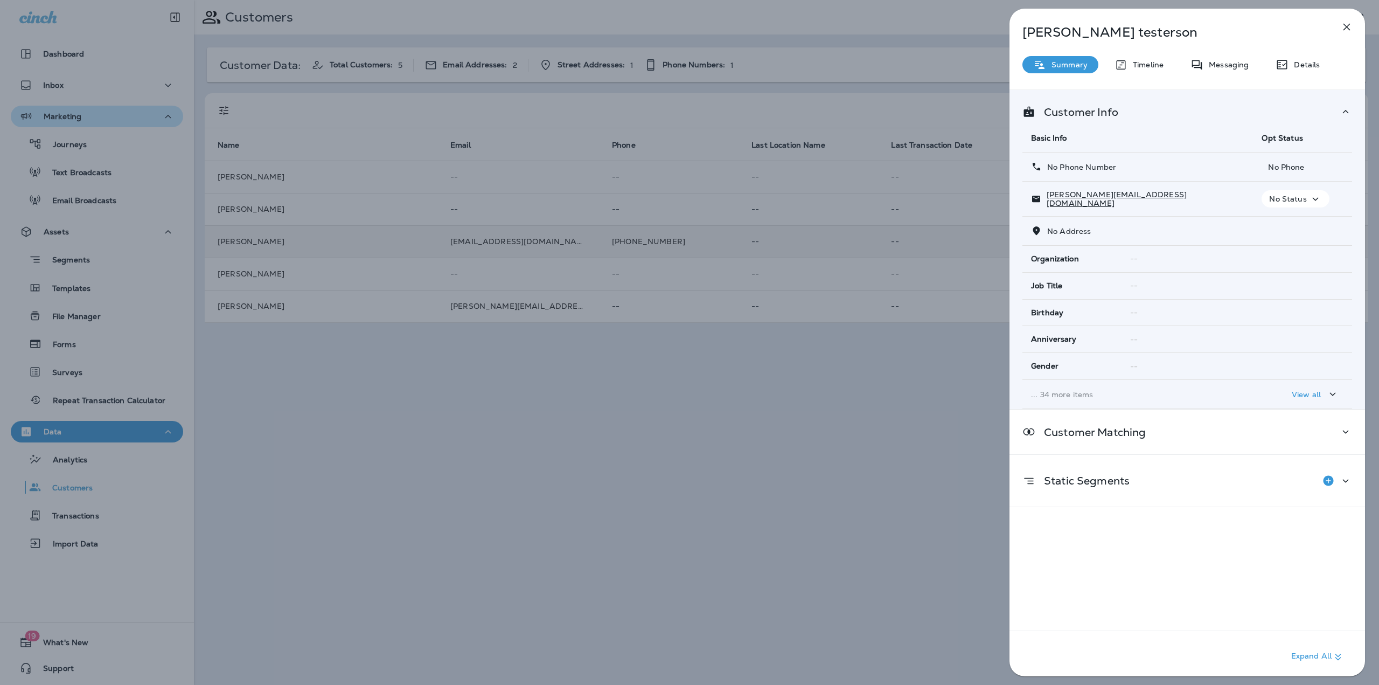
scroll to position [0, 0]
click at [1317, 398] on div "View all" at bounding box center [1315, 393] width 47 height 13
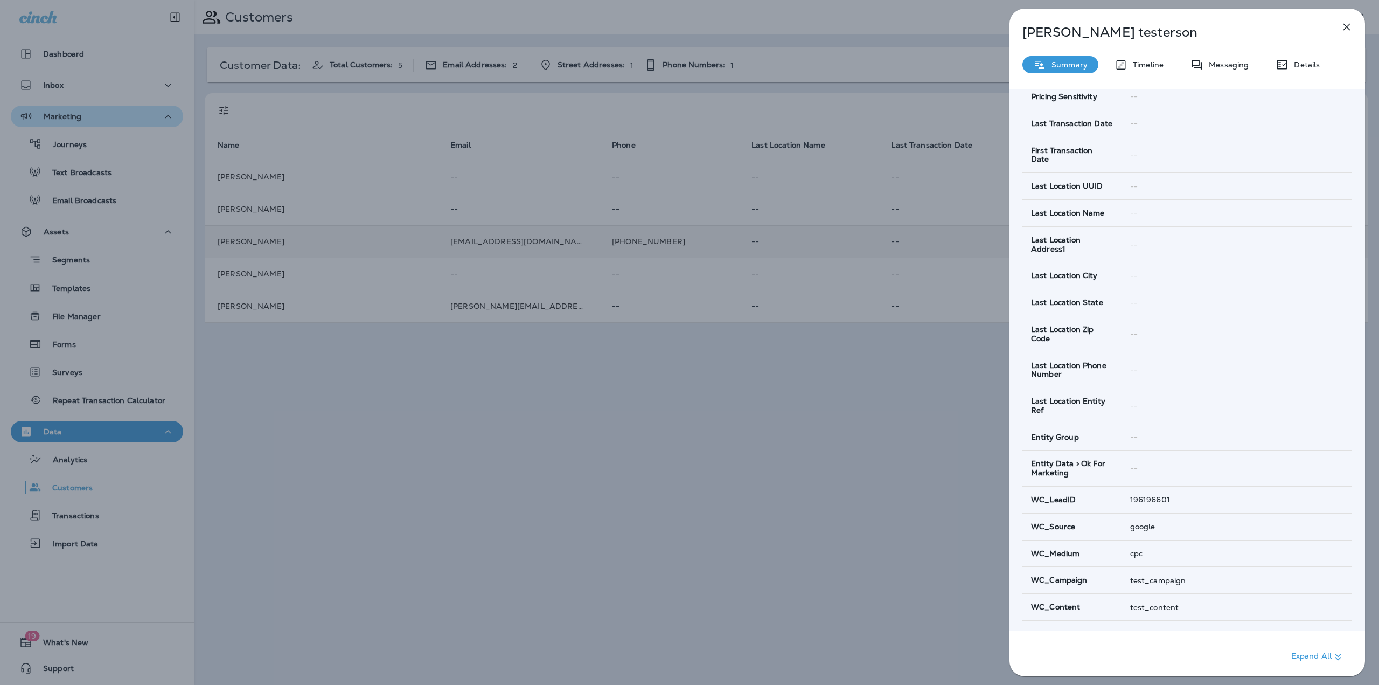
scroll to position [808, 0]
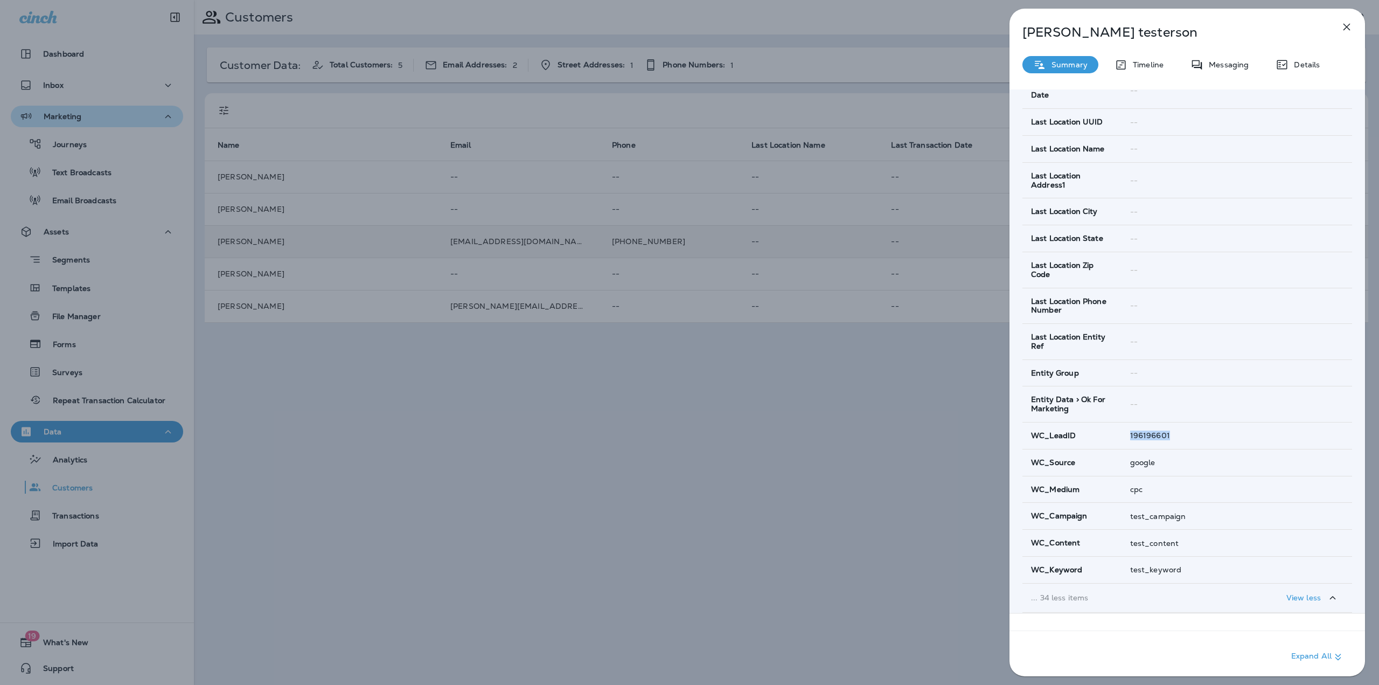
drag, startPoint x: 1125, startPoint y: 422, endPoint x: 1173, endPoint y: 422, distance: 48.5
click at [1173, 422] on td "196196601" at bounding box center [1237, 435] width 231 height 27
click at [1173, 431] on div "196196601" at bounding box center [1236, 435] width 213 height 9
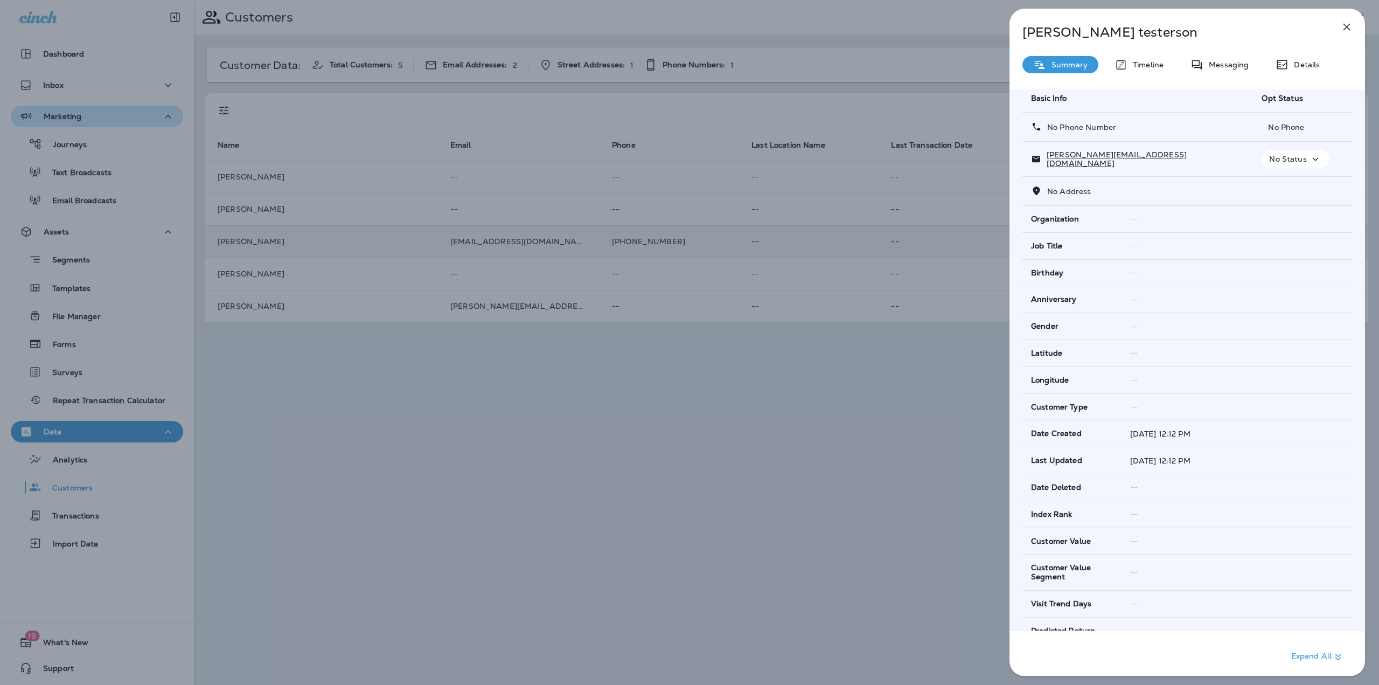
scroll to position [0, 0]
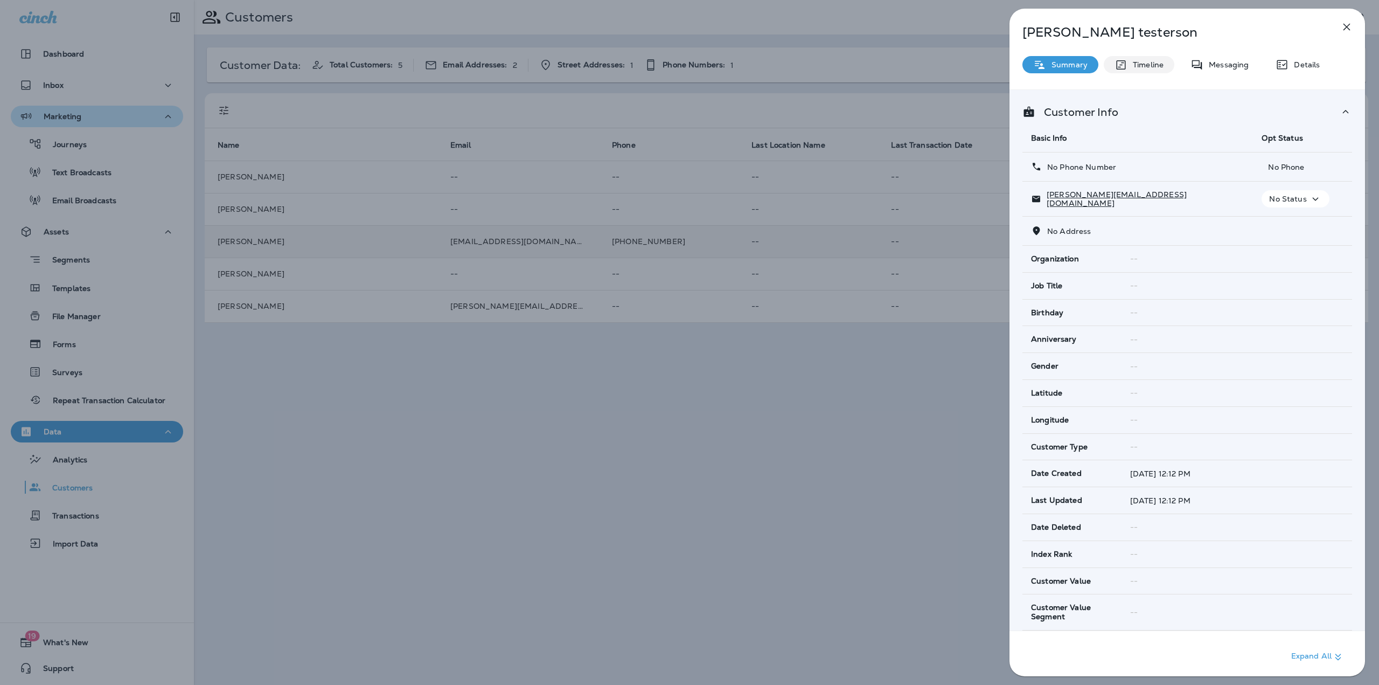
click at [1128, 62] on p "Timeline" at bounding box center [1146, 64] width 36 height 9
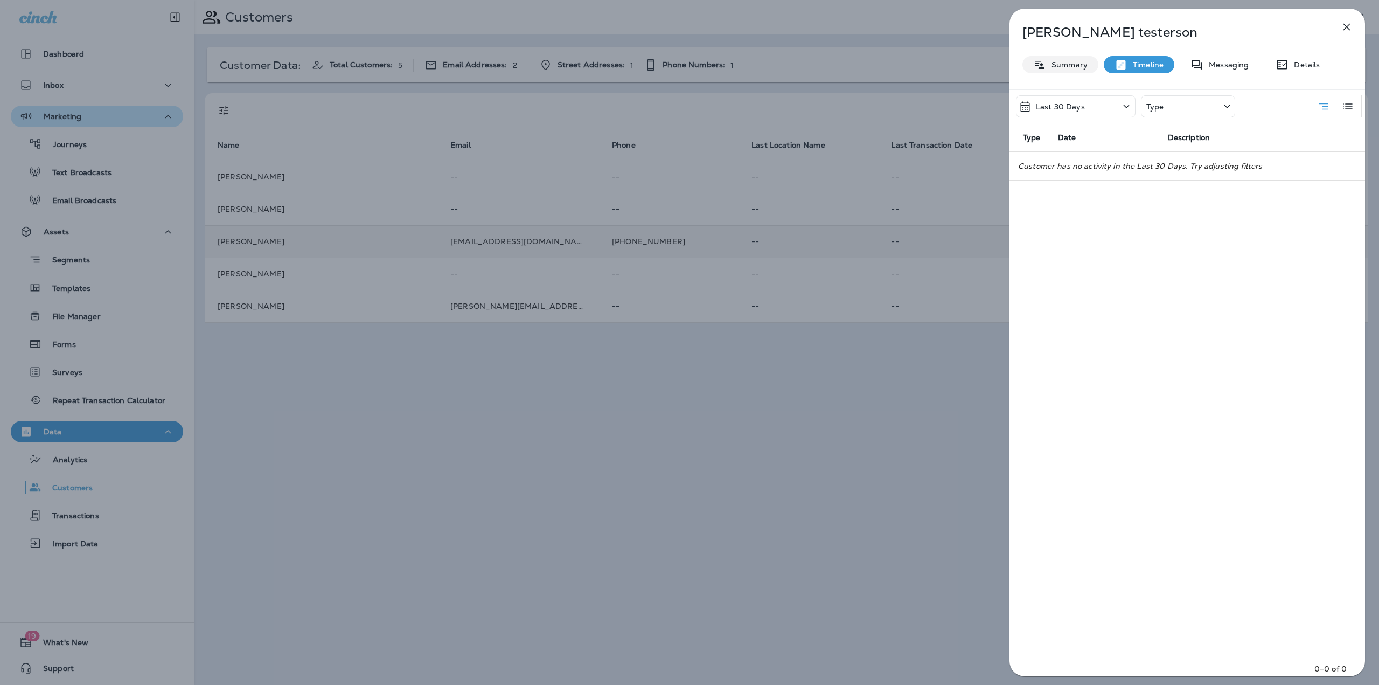
click at [1072, 61] on p "Summary" at bounding box center [1066, 64] width 41 height 9
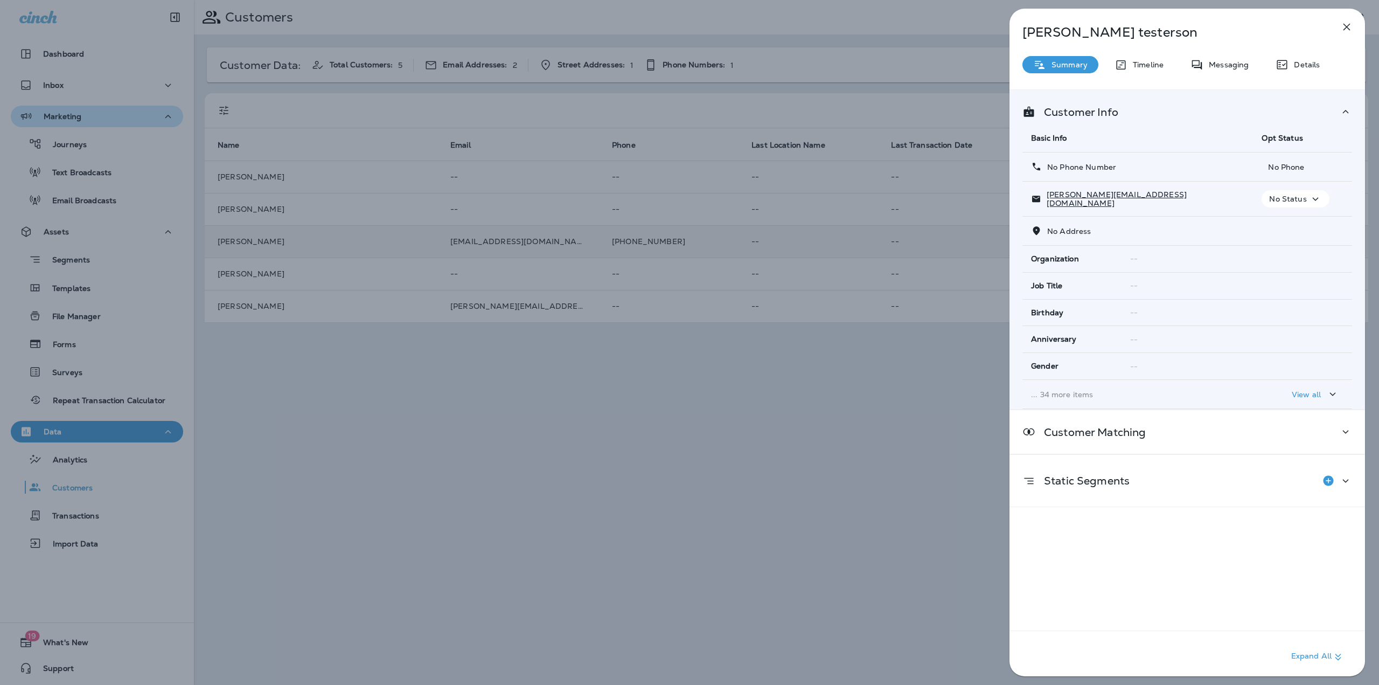
click at [1346, 25] on icon "button" at bounding box center [1346, 26] width 13 height 13
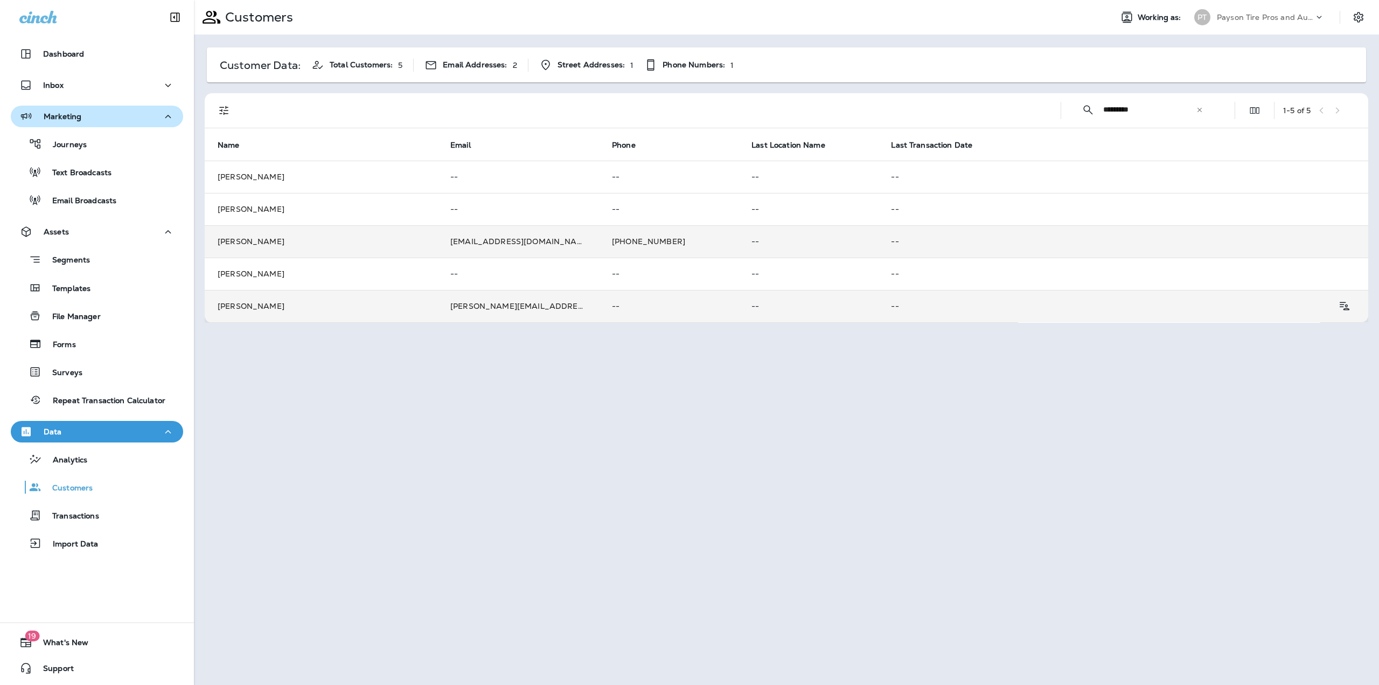
click at [490, 307] on td "john@testerson.com" at bounding box center [518, 306] width 162 height 32
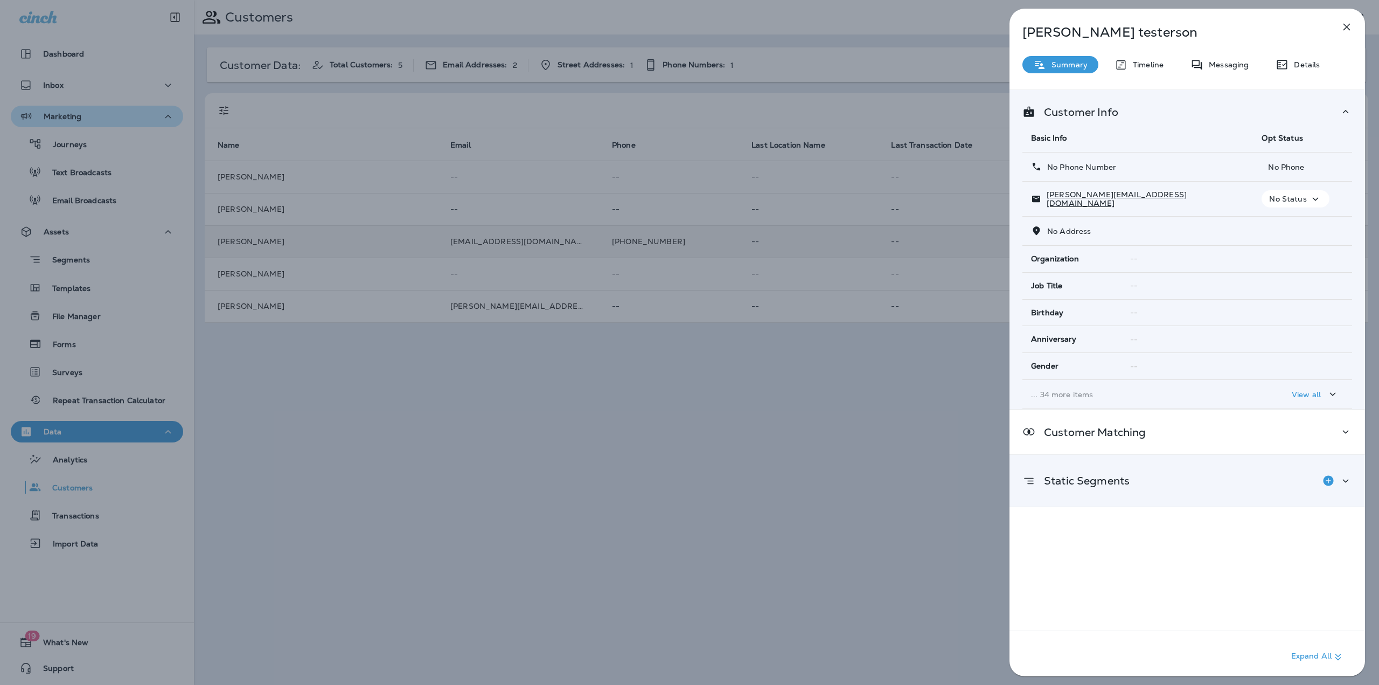
click at [1323, 474] on icon "Add to Static Segment" at bounding box center [1328, 480] width 13 height 13
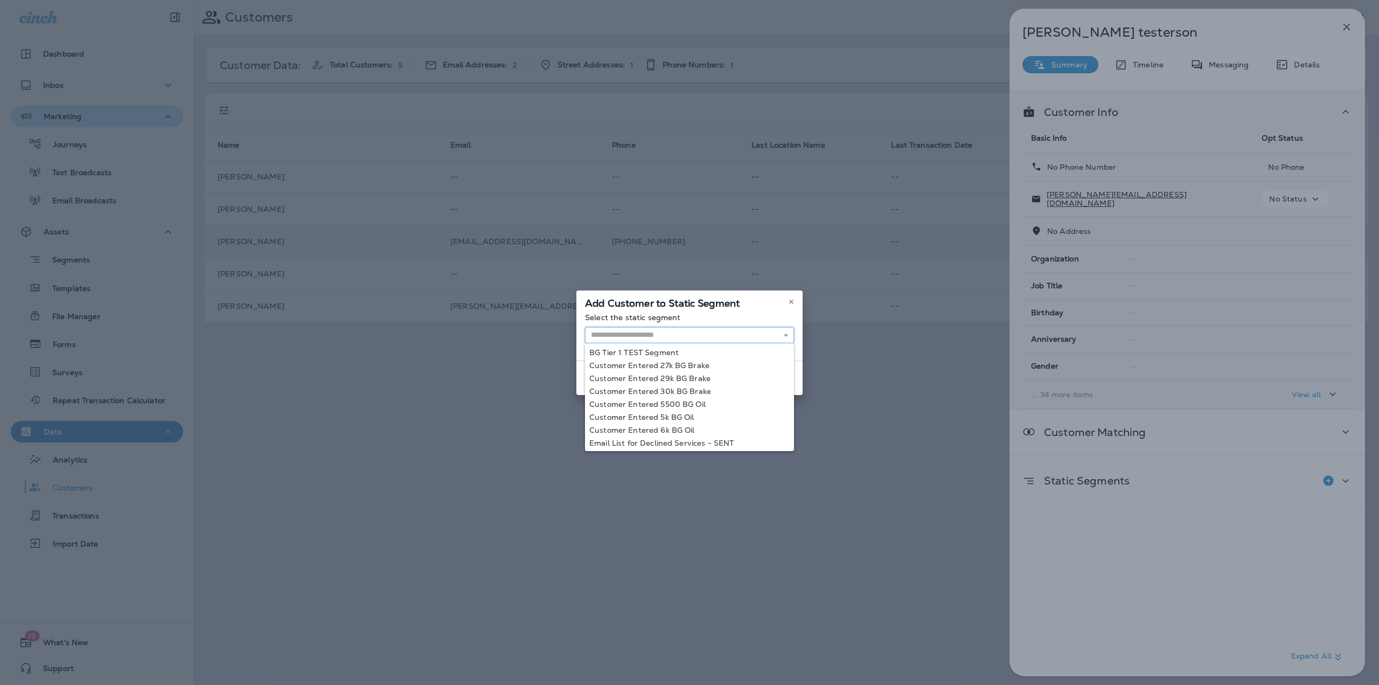
click at [648, 331] on input "text" at bounding box center [689, 335] width 209 height 16
type input "**********"
click at [647, 437] on div "**********" at bounding box center [689, 342] width 1379 height 685
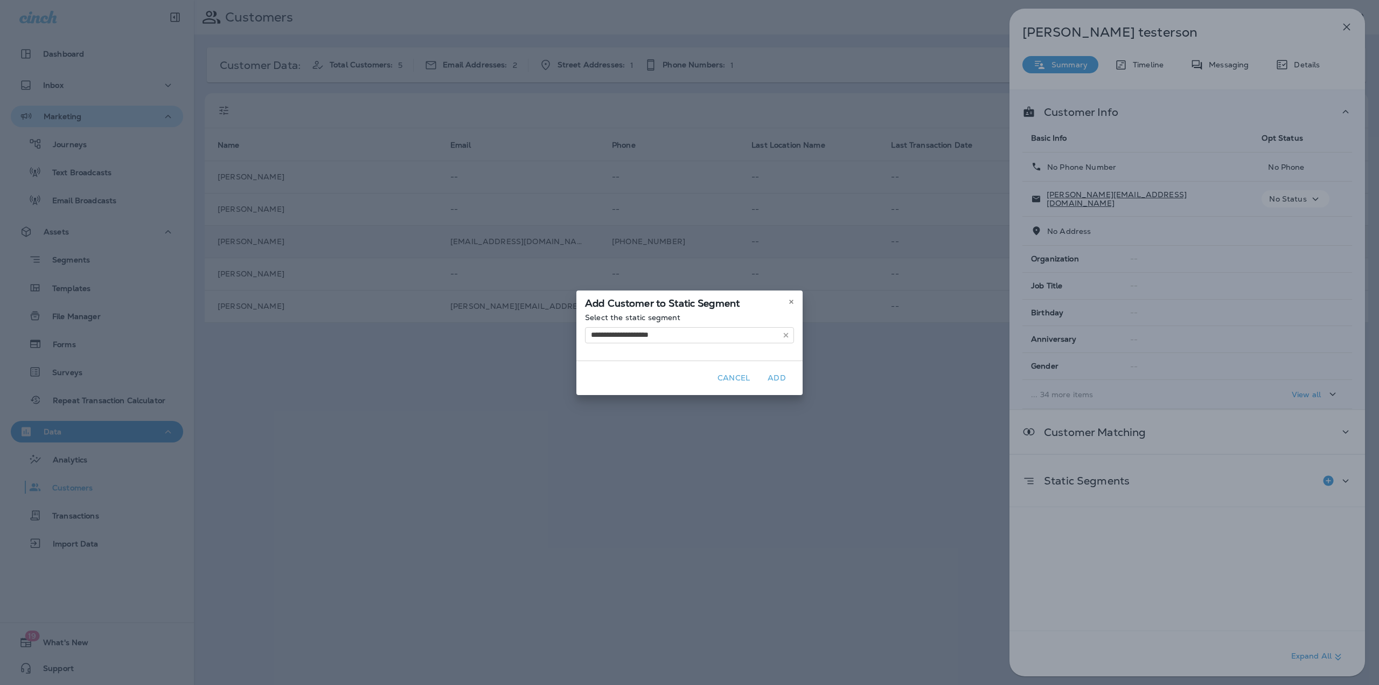
click at [776, 378] on button "Add" at bounding box center [777, 378] width 34 height 17
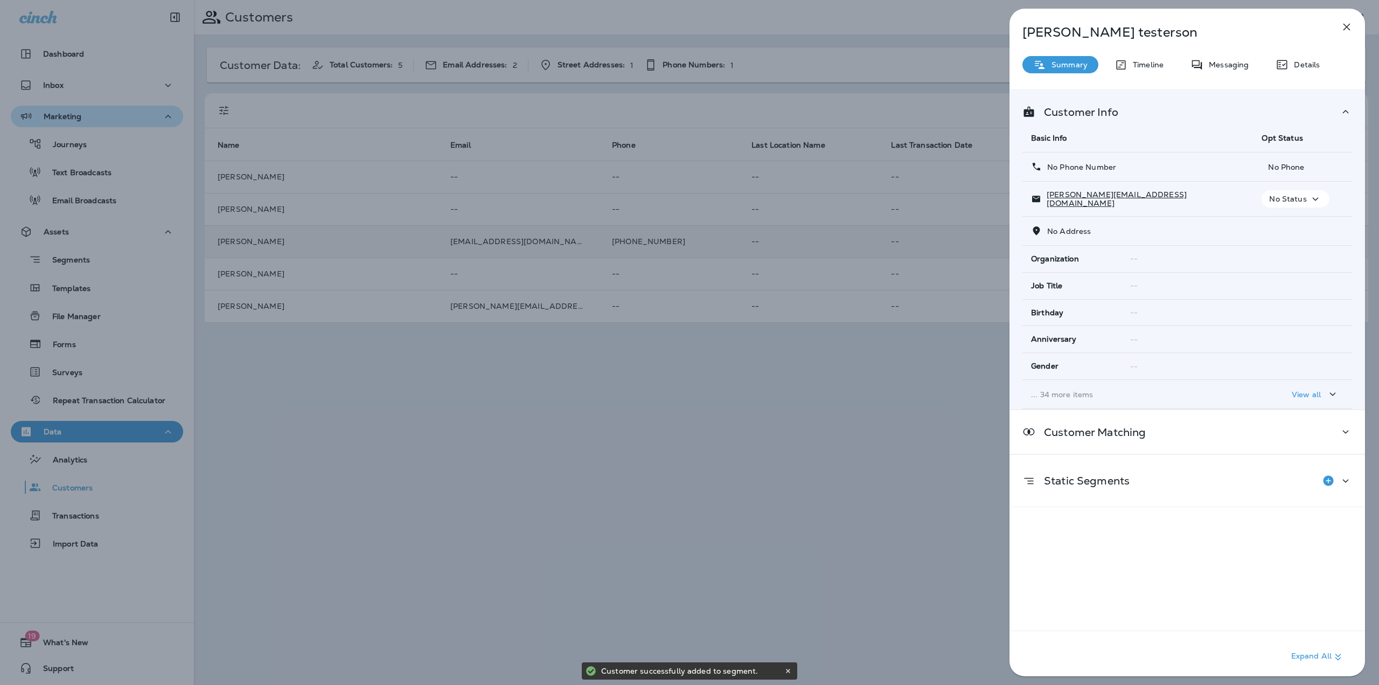
click at [1347, 25] on icon "button" at bounding box center [1346, 26] width 13 height 13
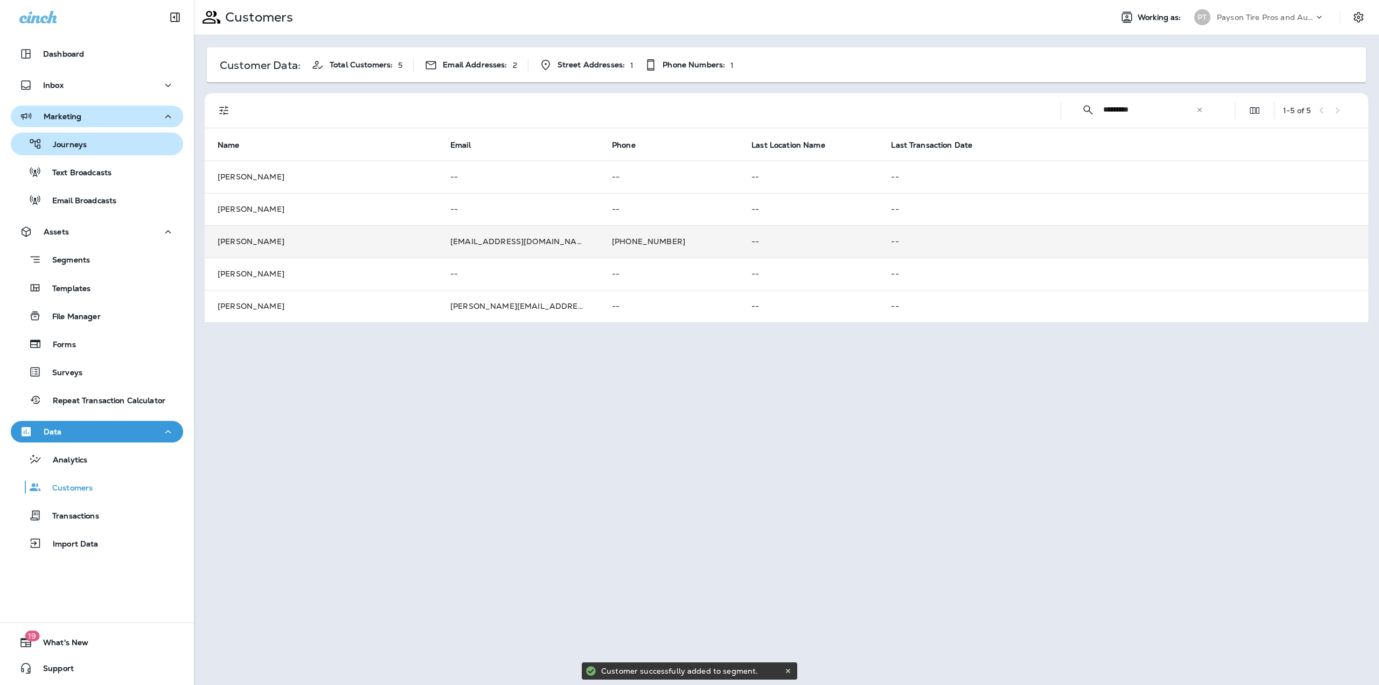
click at [58, 147] on p "Journeys" at bounding box center [64, 145] width 45 height 10
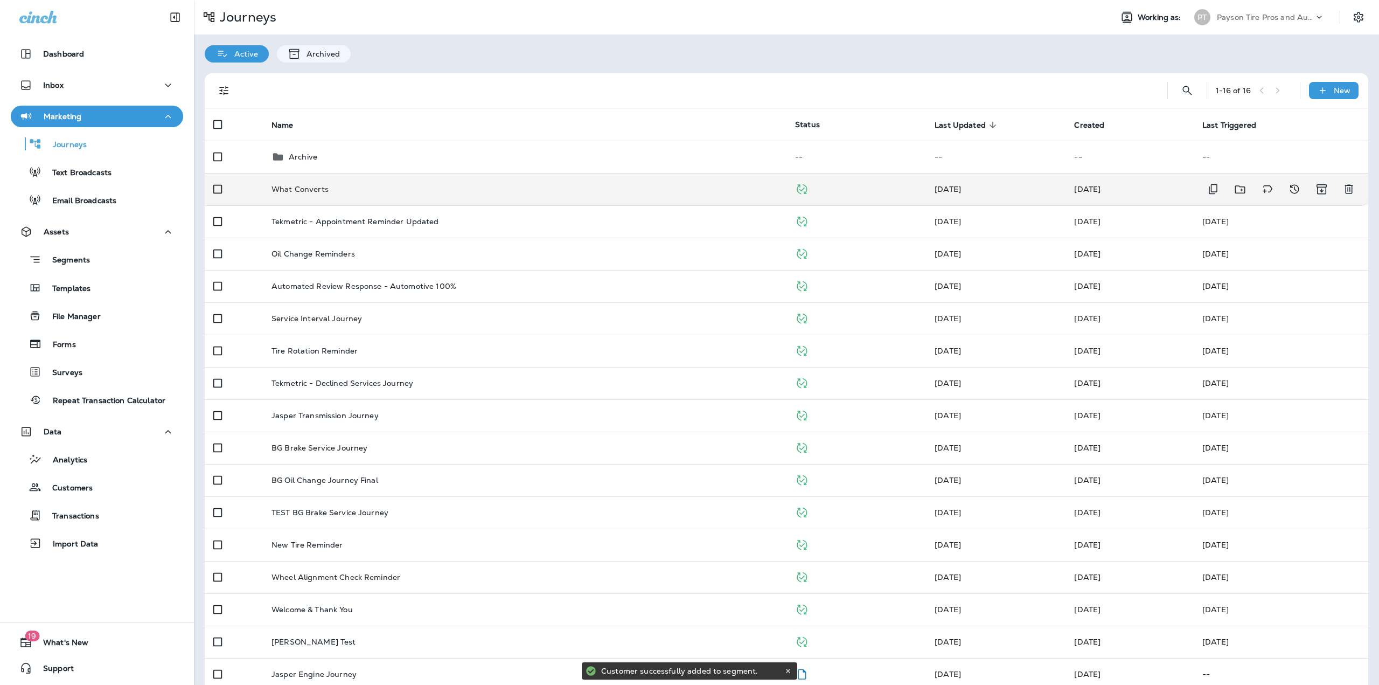
click at [307, 190] on p "What Converts" at bounding box center [300, 189] width 57 height 9
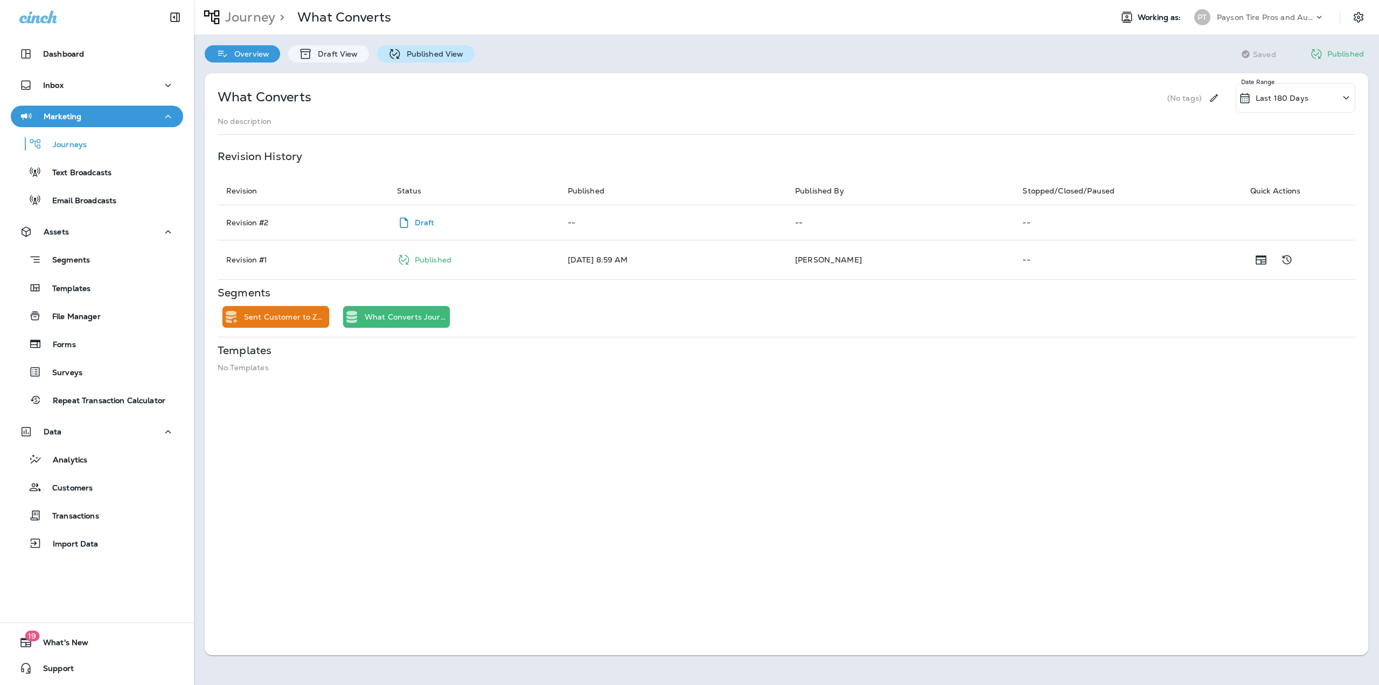
click at [418, 57] on p "Published View" at bounding box center [432, 54] width 62 height 9
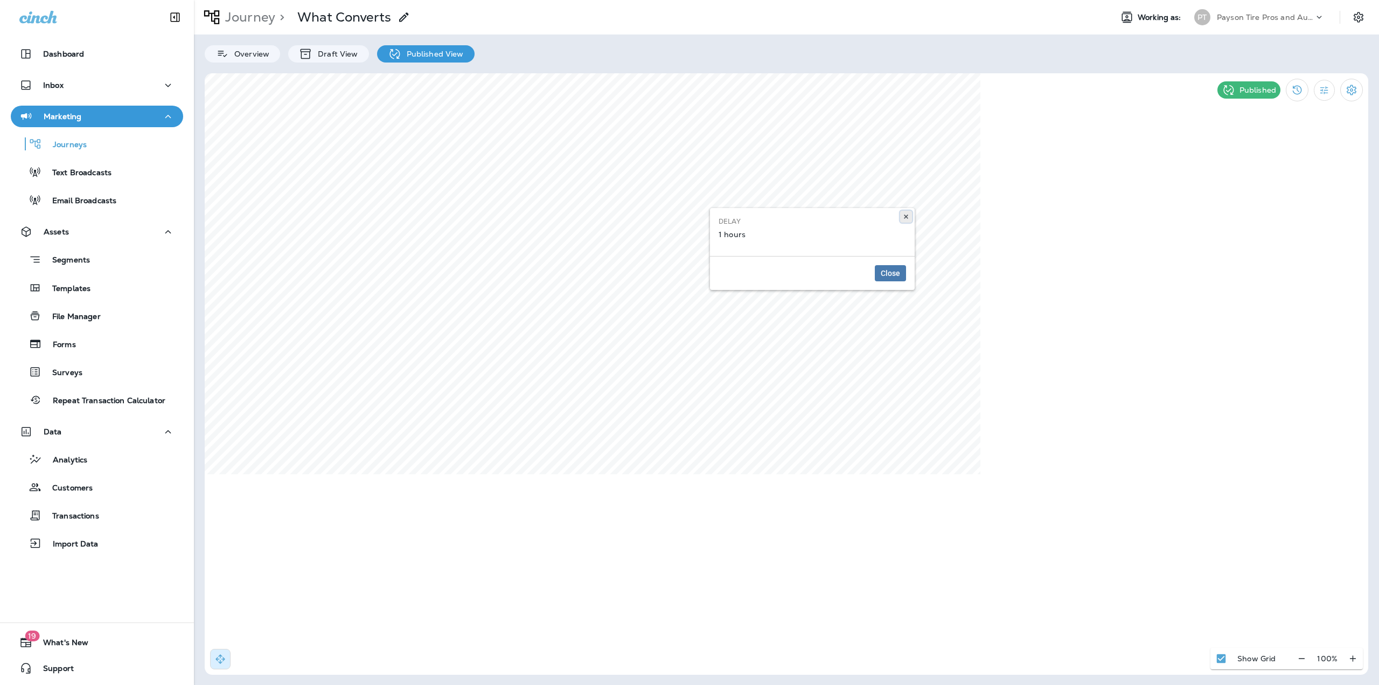
click at [910, 214] on button at bounding box center [906, 217] width 12 height 12
click at [332, 60] on div "Draft View" at bounding box center [328, 53] width 80 height 17
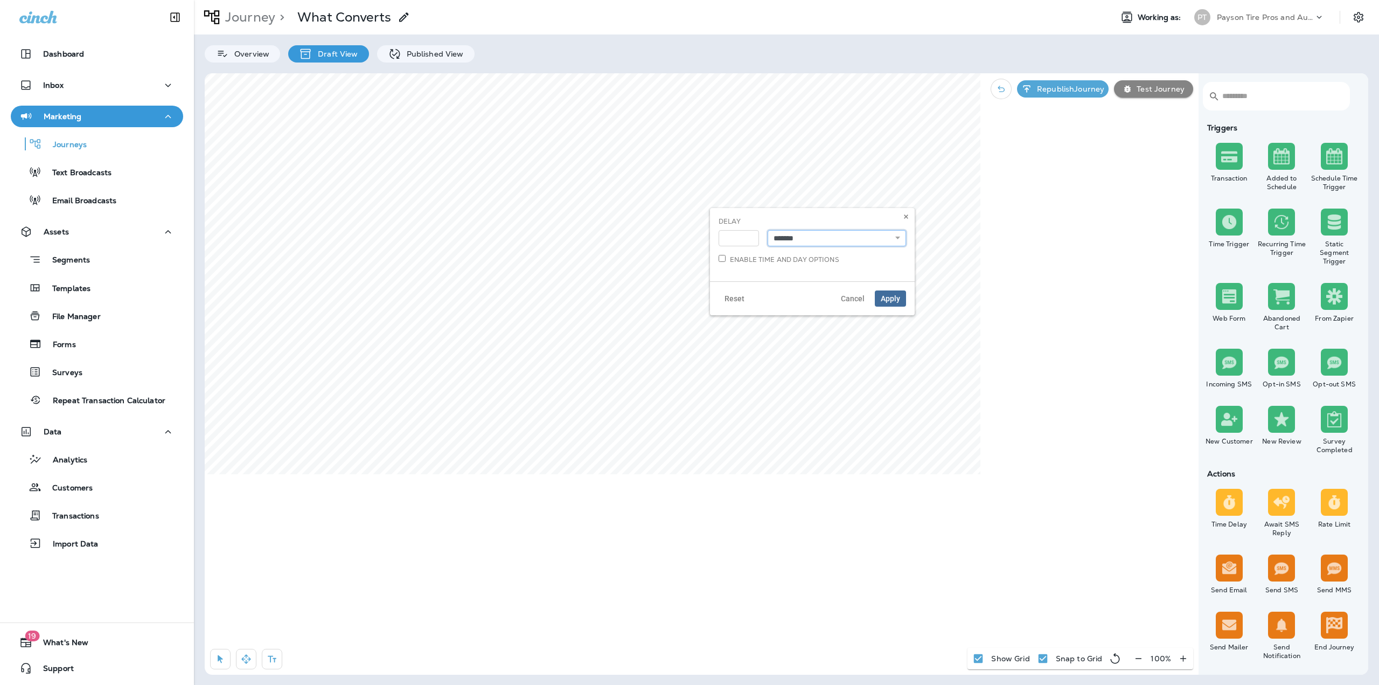
click at [784, 241] on select "**********" at bounding box center [837, 238] width 138 height 16
select select "*******"
click at [768, 230] on select "**********" at bounding box center [837, 238] width 138 height 16
click at [880, 293] on button "Apply" at bounding box center [890, 298] width 31 height 16
click at [1077, 91] on p "Republish Journey" at bounding box center [1069, 89] width 72 height 9
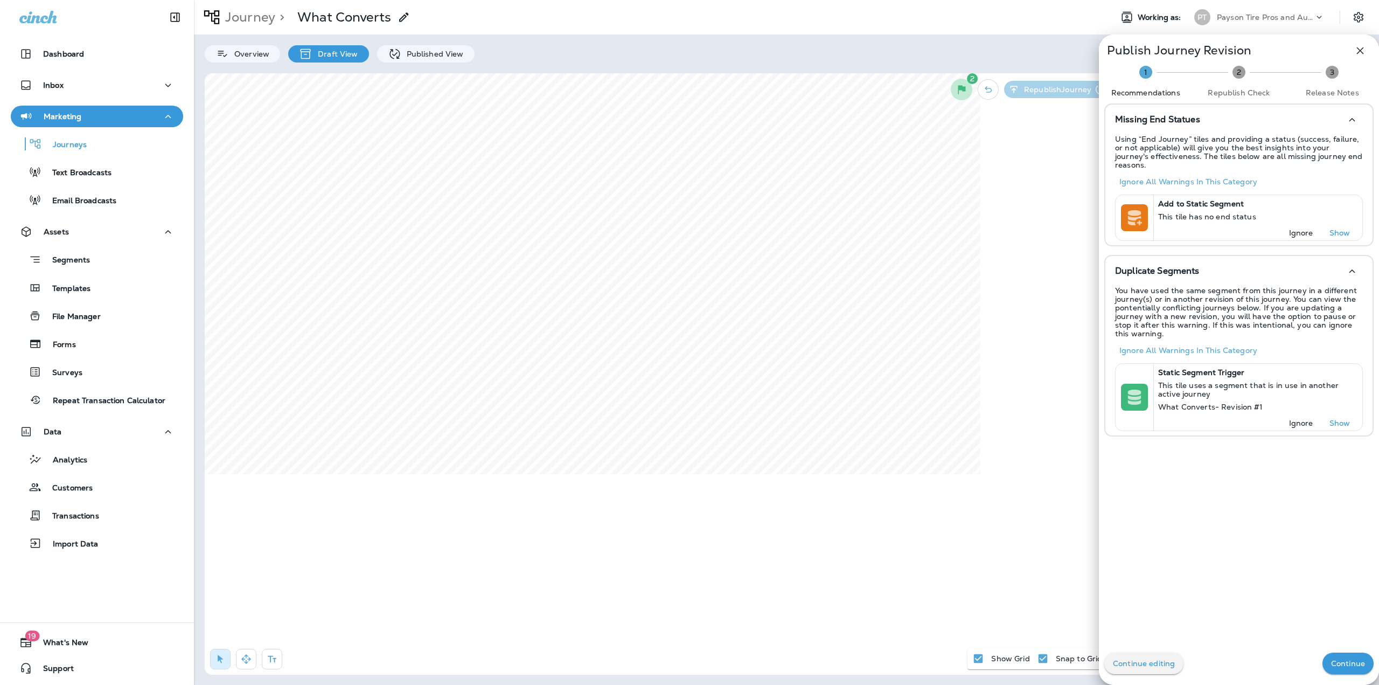
click at [1331, 662] on p "Continue" at bounding box center [1348, 663] width 34 height 9
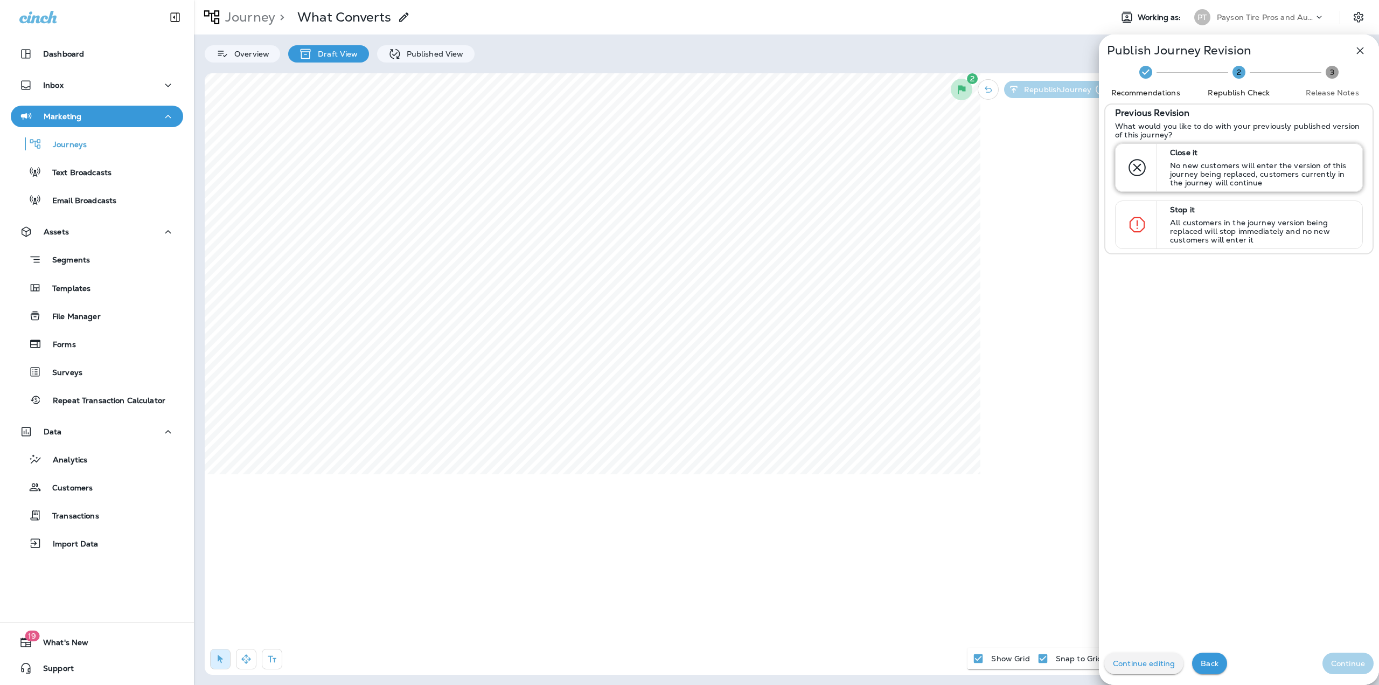
click at [1194, 169] on p "No new customers will enter the version of this journey being replaced, custome…" at bounding box center [1261, 174] width 183 height 26
click at [1336, 672] on button "Continue" at bounding box center [1348, 663] width 51 height 22
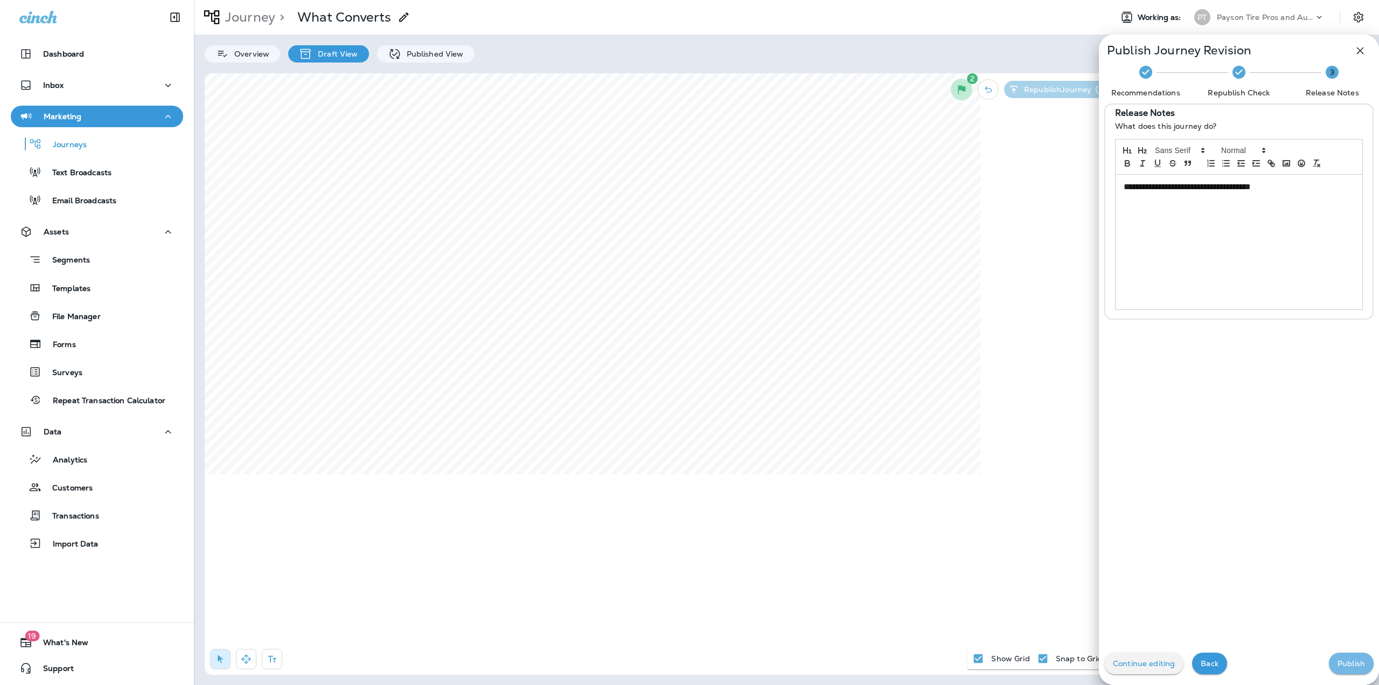
click at [1338, 666] on p "Publish" at bounding box center [1351, 663] width 27 height 9
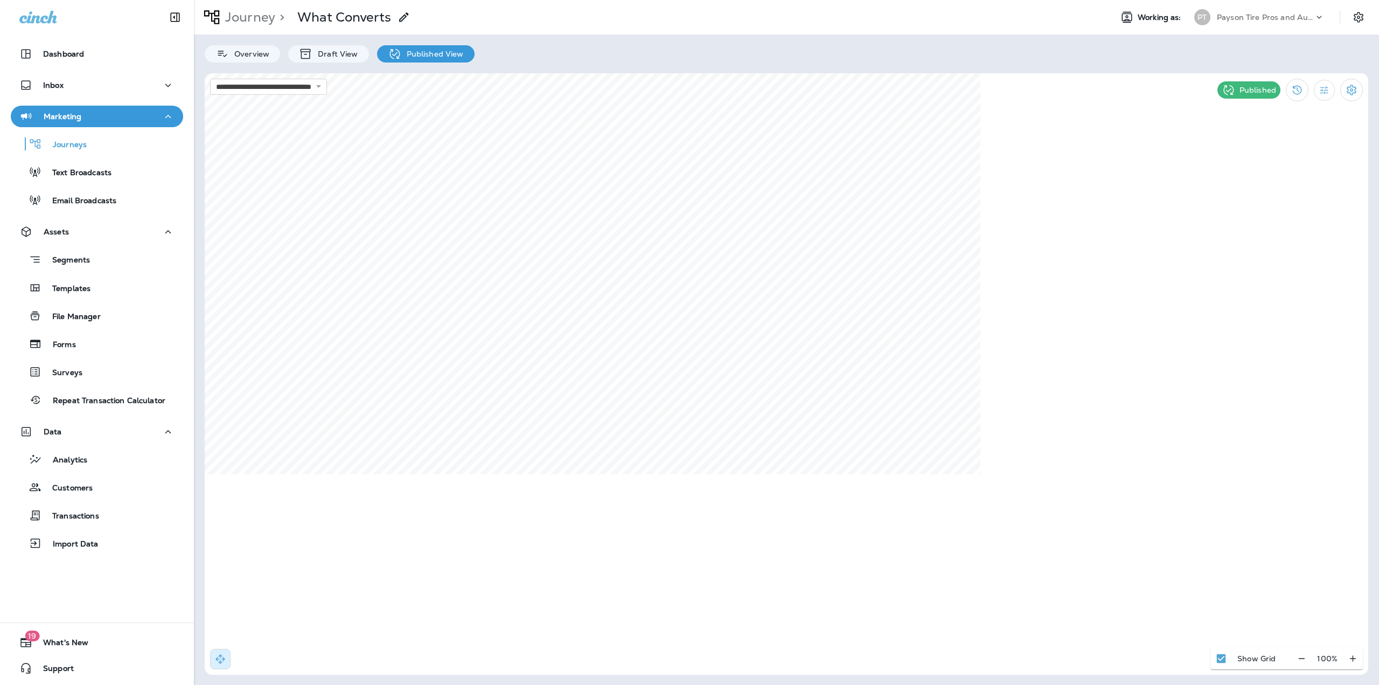
click at [247, 17] on p "Journey" at bounding box center [248, 17] width 54 height 16
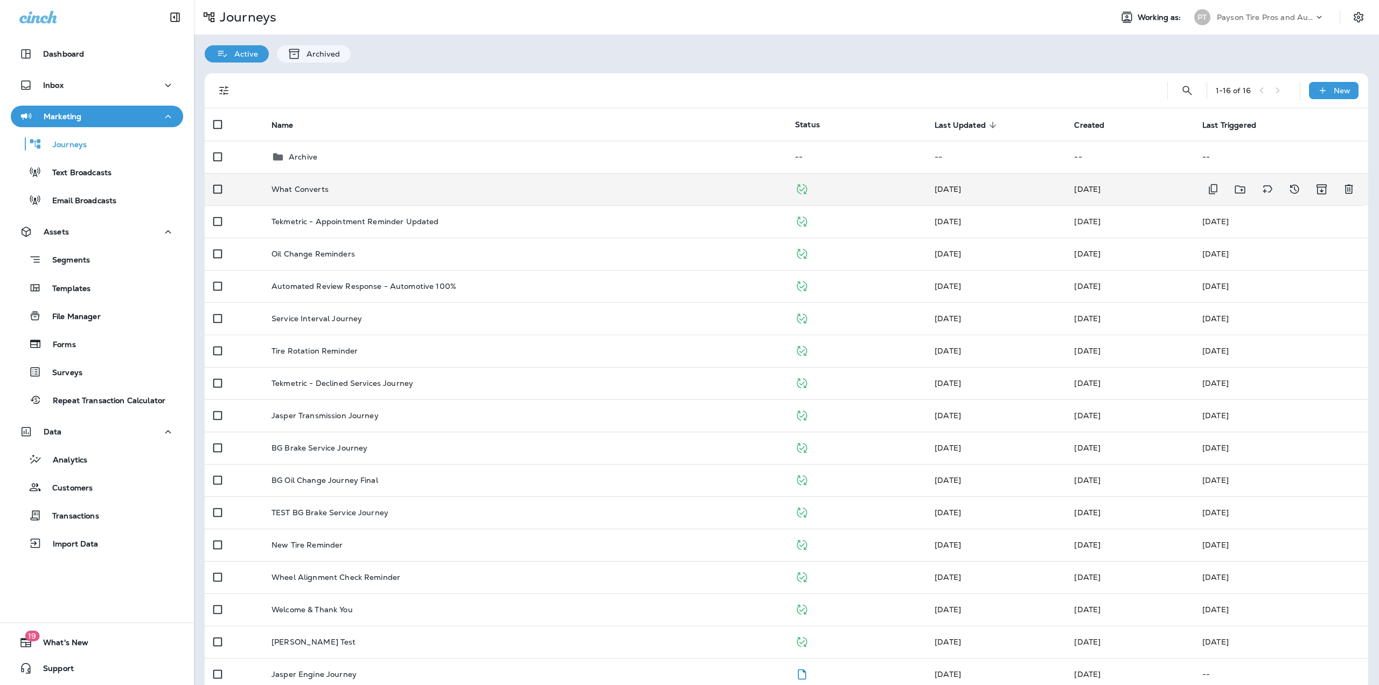
click at [342, 198] on td "What Converts" at bounding box center [525, 189] width 524 height 32
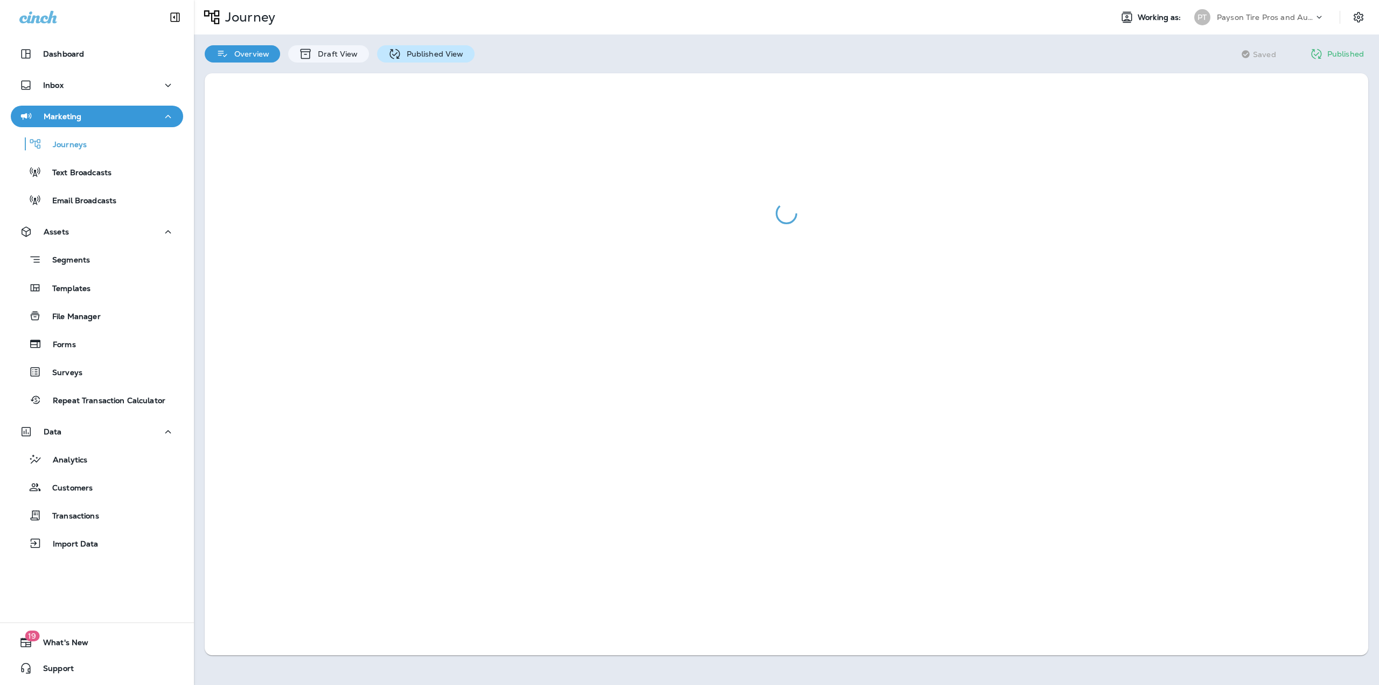
click at [413, 52] on p "Published View" at bounding box center [432, 54] width 62 height 9
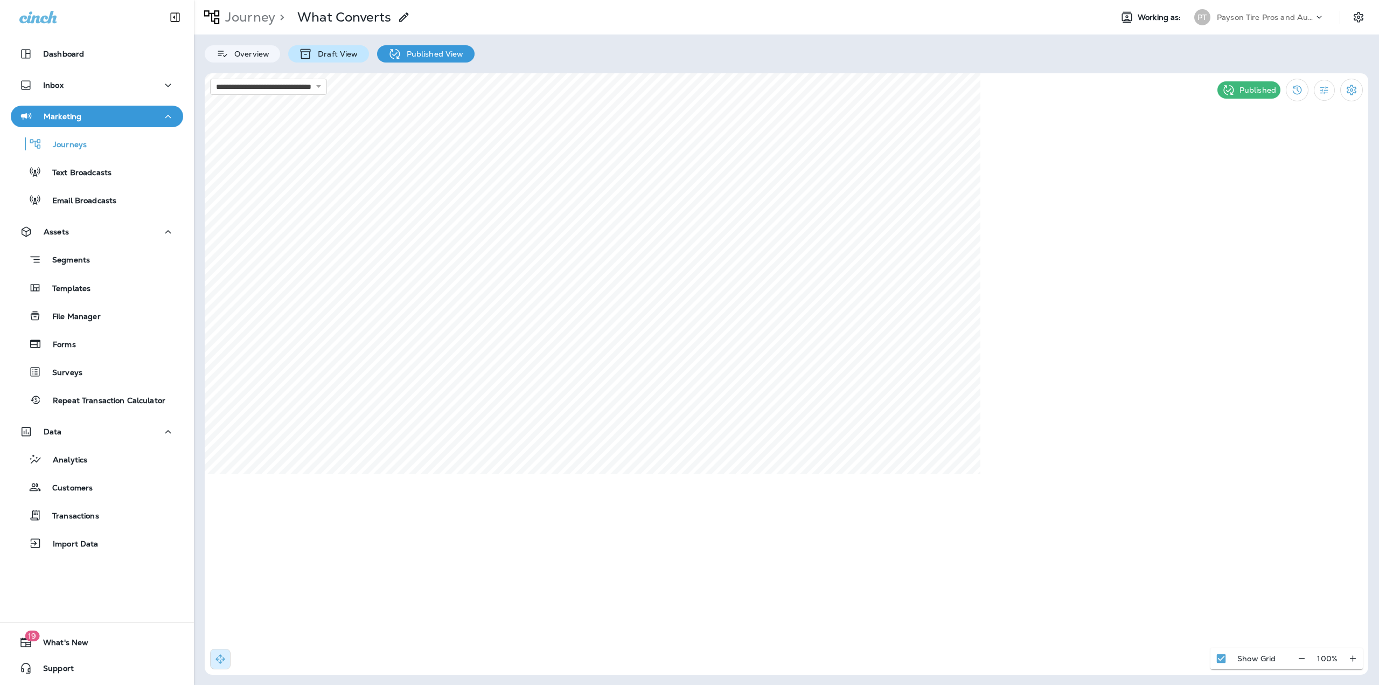
click at [302, 59] on icon at bounding box center [305, 53] width 13 height 13
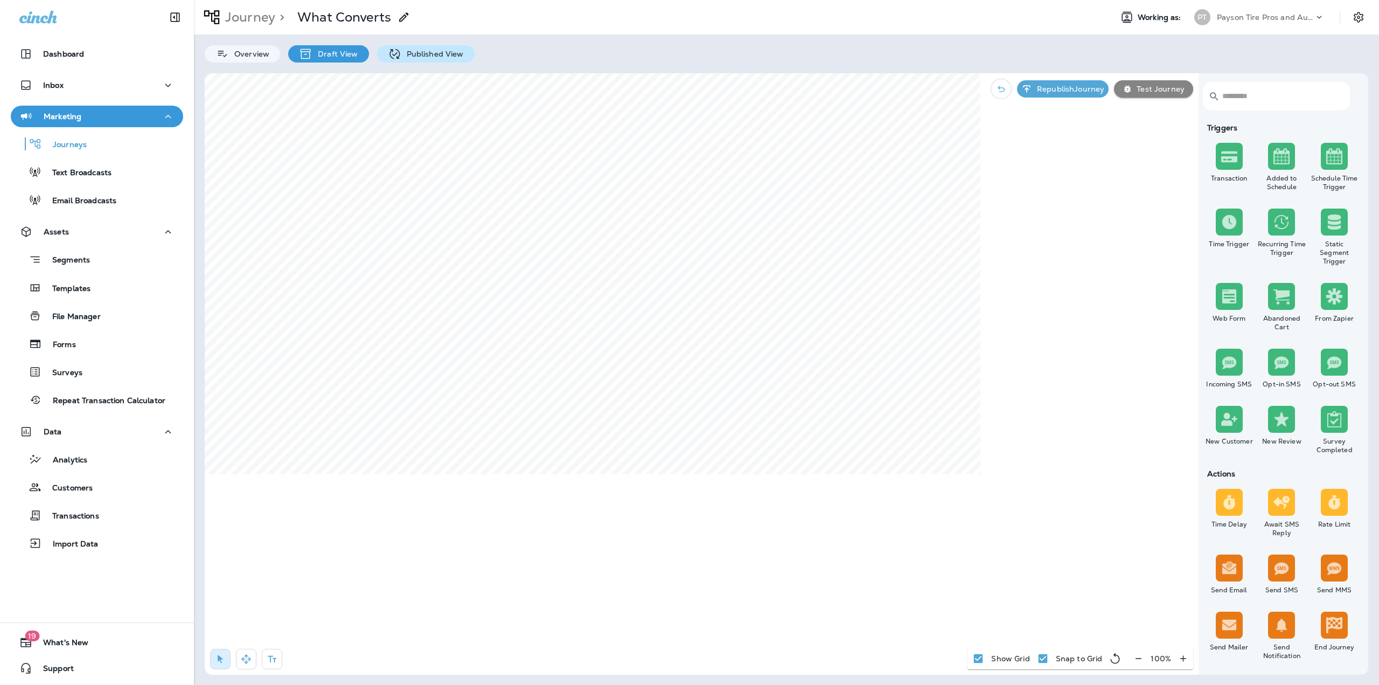
click at [414, 50] on p "Published View" at bounding box center [432, 54] width 62 height 9
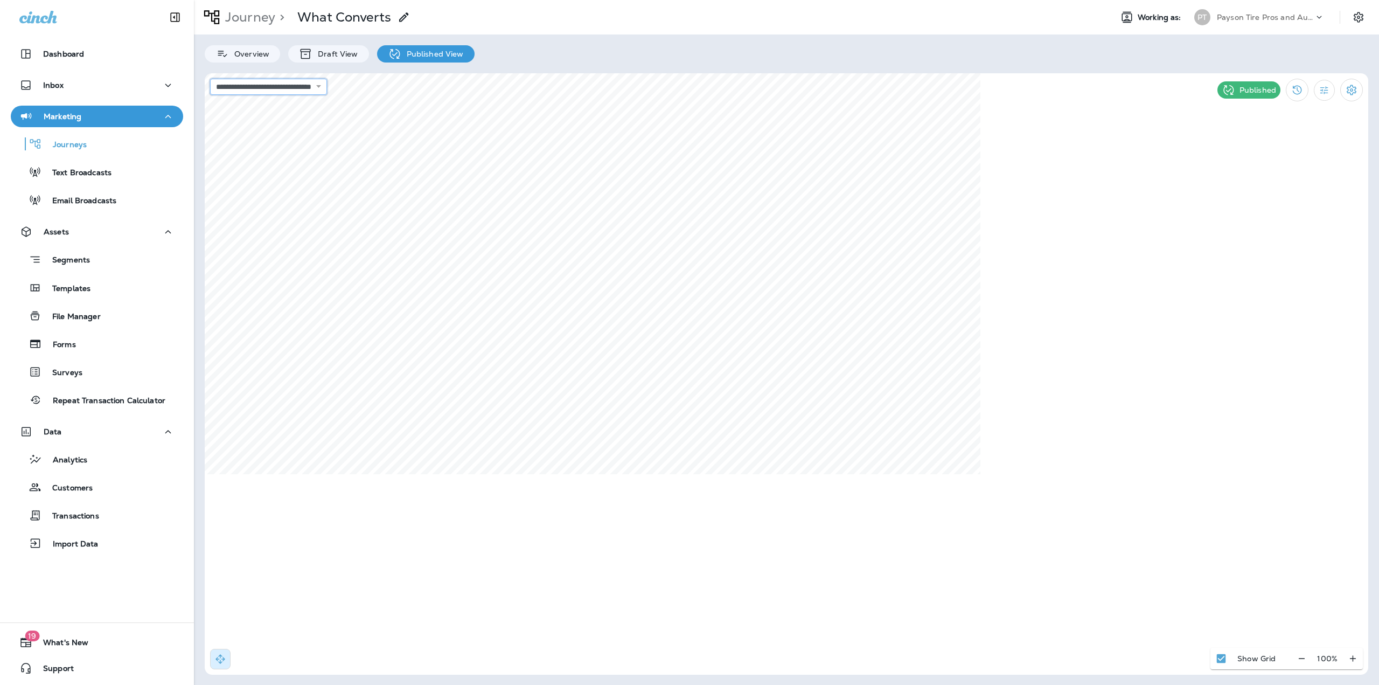
click at [230, 86] on select "**********" at bounding box center [268, 87] width 117 height 16
click at [210, 79] on select "**********" at bounding box center [268, 87] width 117 height 16
click at [251, 18] on p "Journey" at bounding box center [248, 17] width 54 height 16
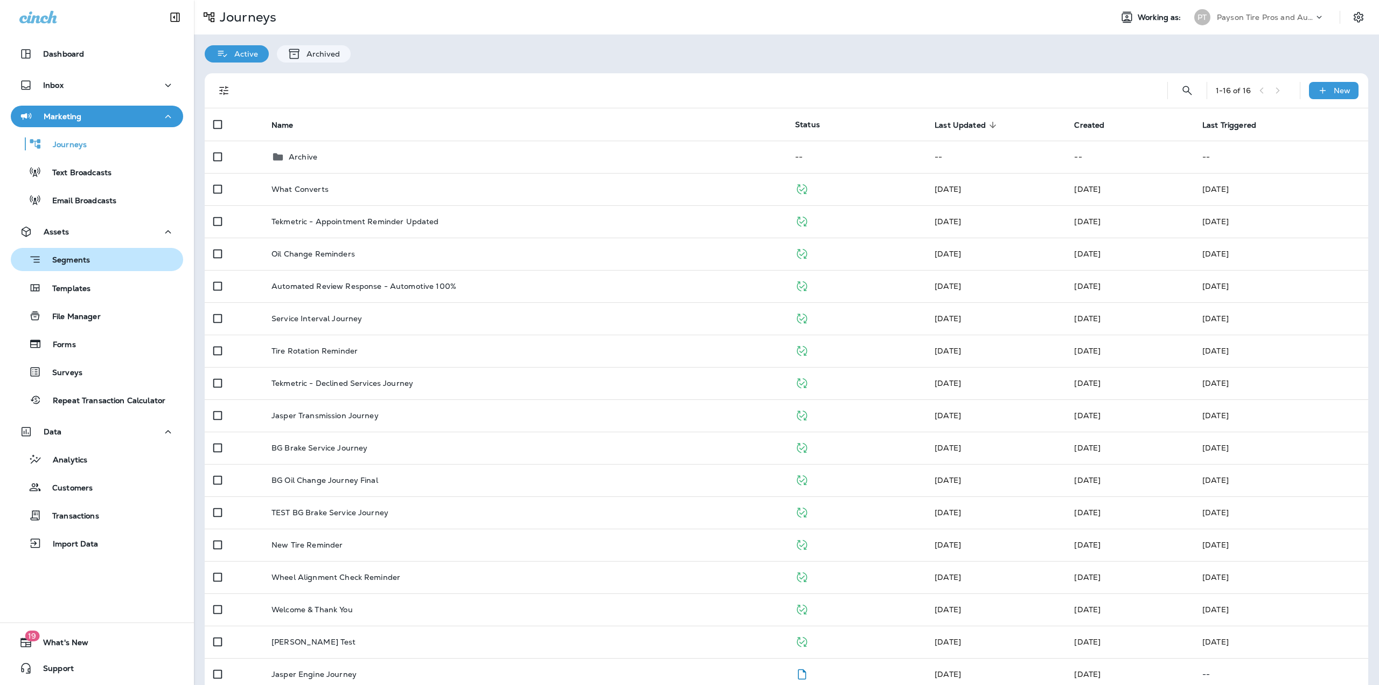
click at [50, 265] on p "Segments" at bounding box center [65, 260] width 48 height 11
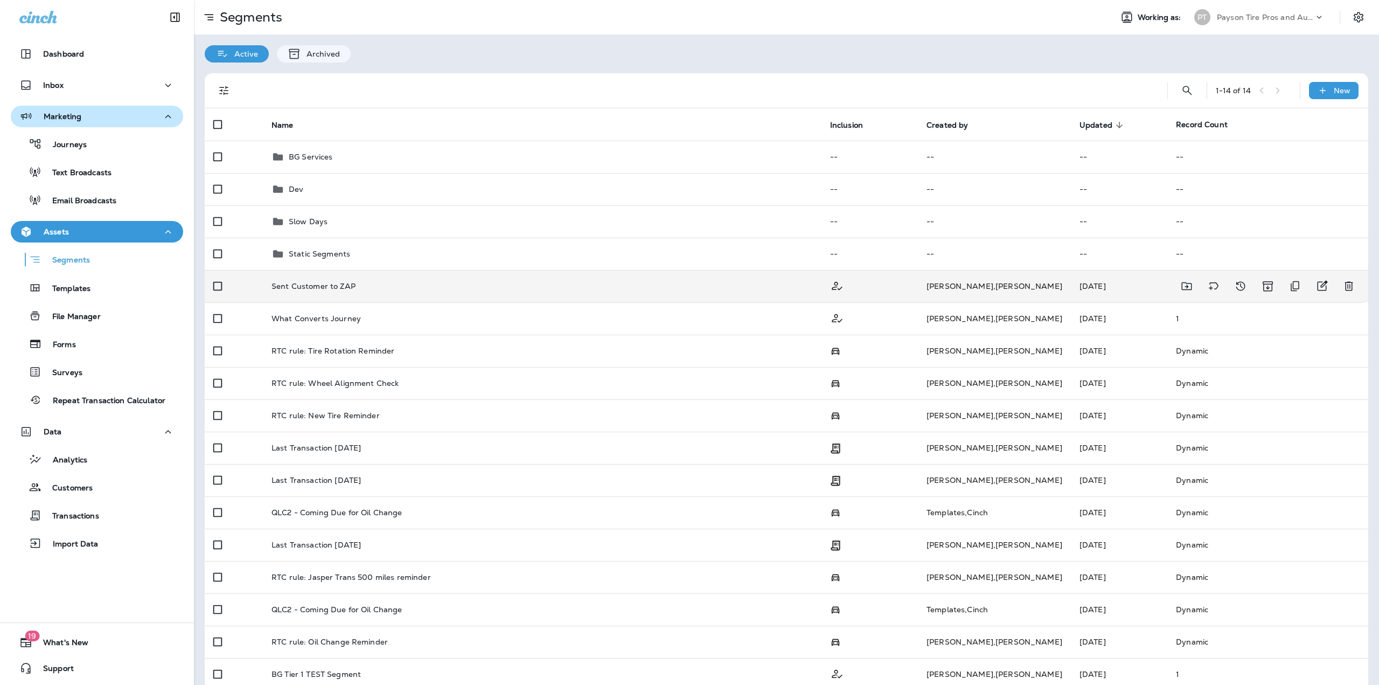
click at [360, 285] on div "Sent Customer to ZAP" at bounding box center [542, 286] width 541 height 9
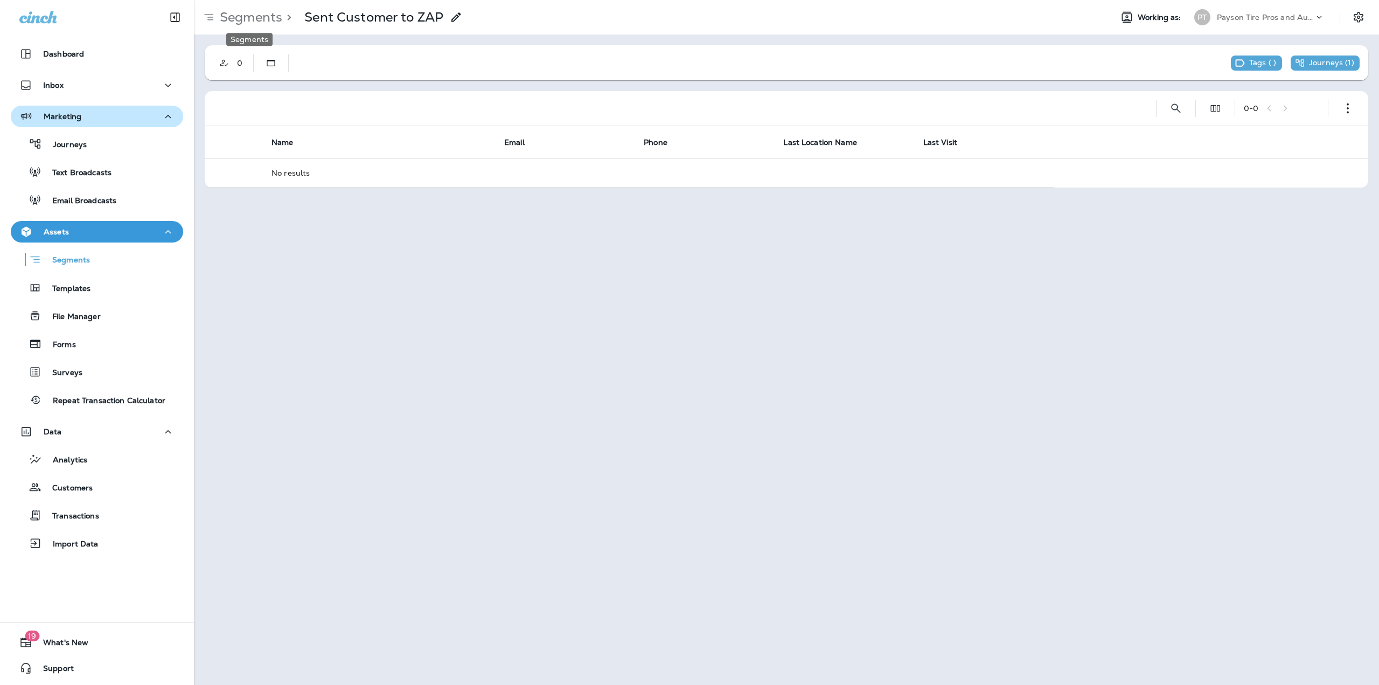
click at [262, 12] on p "Segments" at bounding box center [248, 17] width 67 height 16
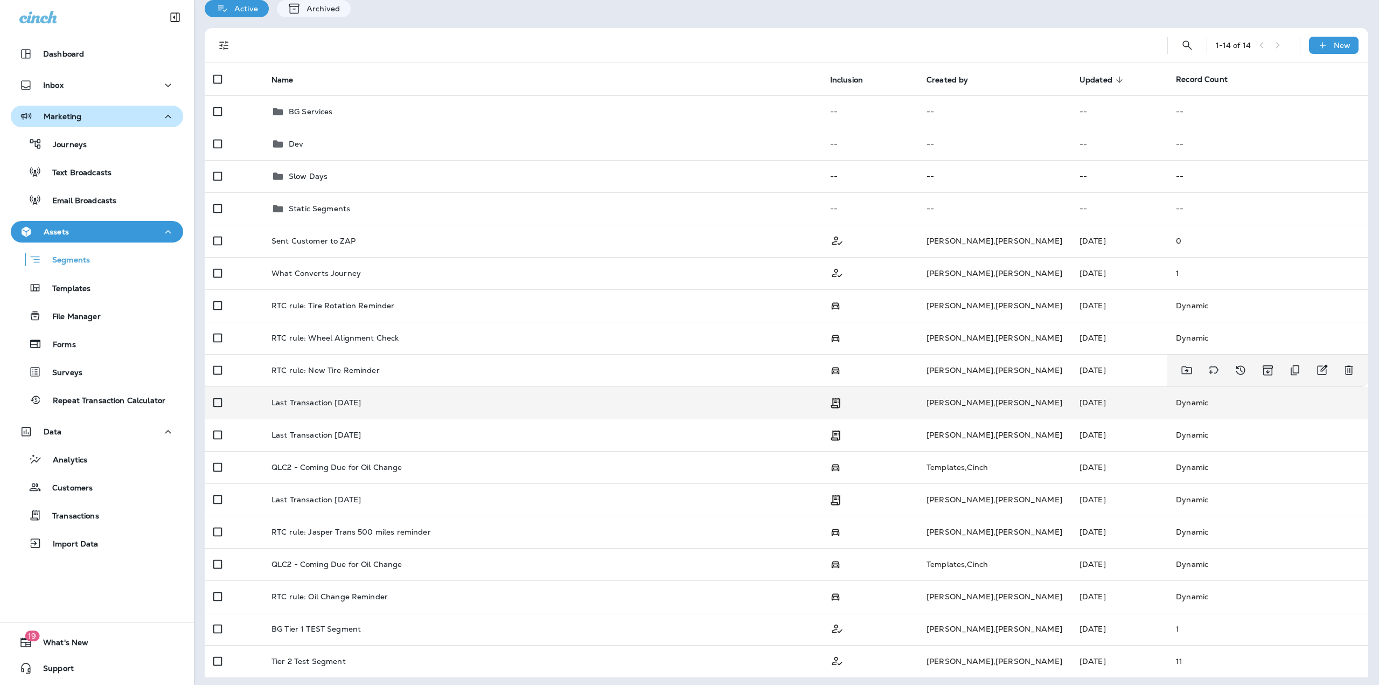
scroll to position [48, 0]
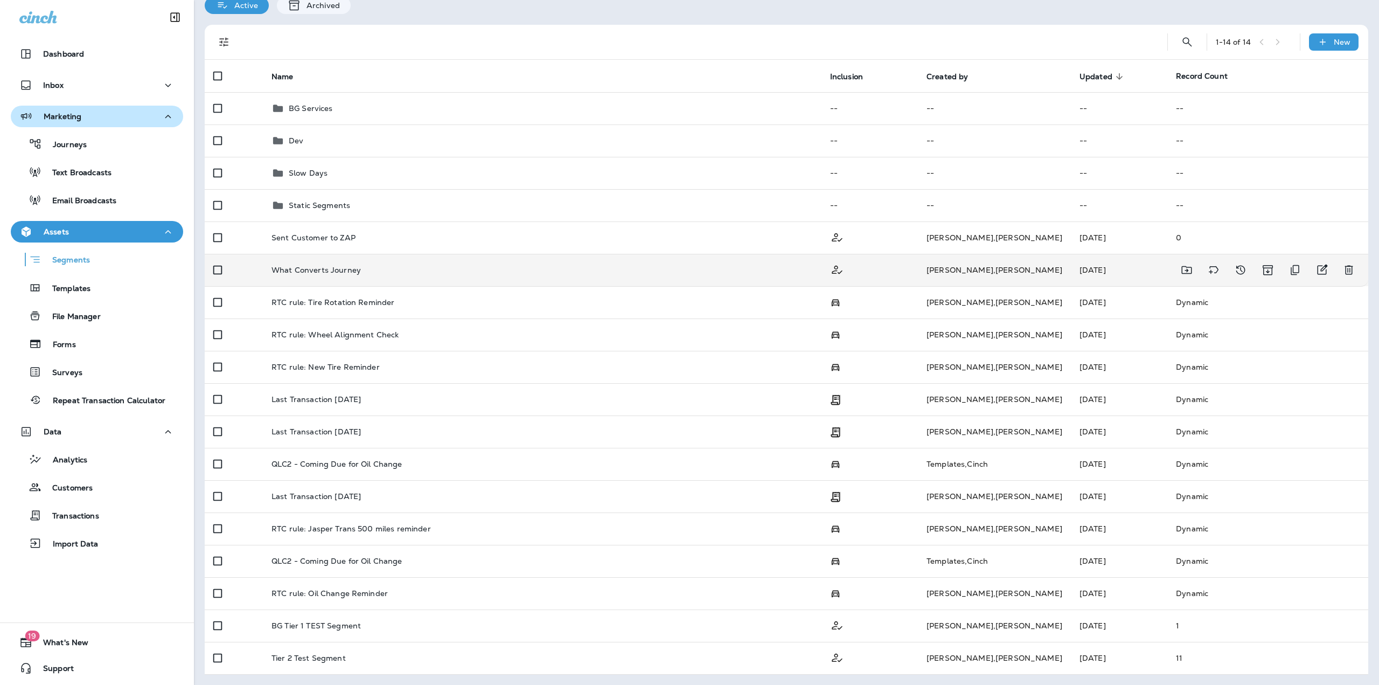
click at [375, 268] on div "What Converts Journey" at bounding box center [542, 270] width 541 height 9
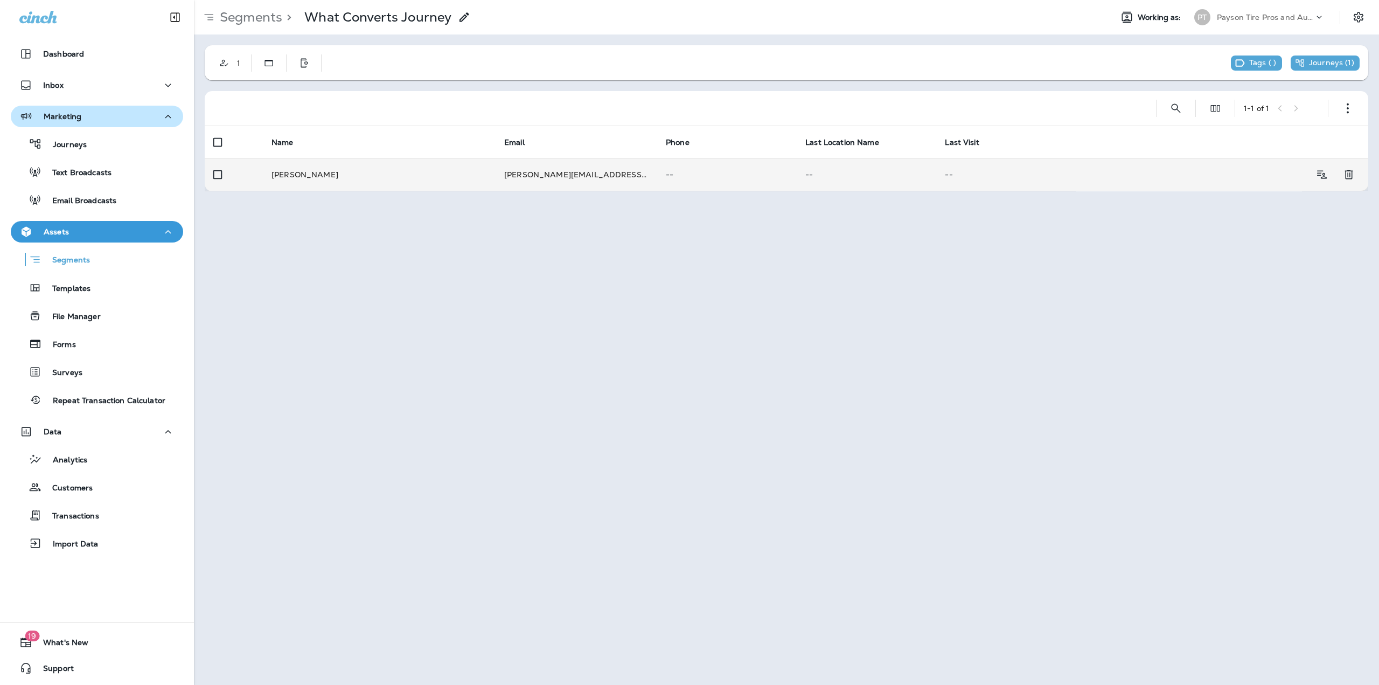
click at [476, 178] on td "John testerson" at bounding box center [379, 174] width 233 height 32
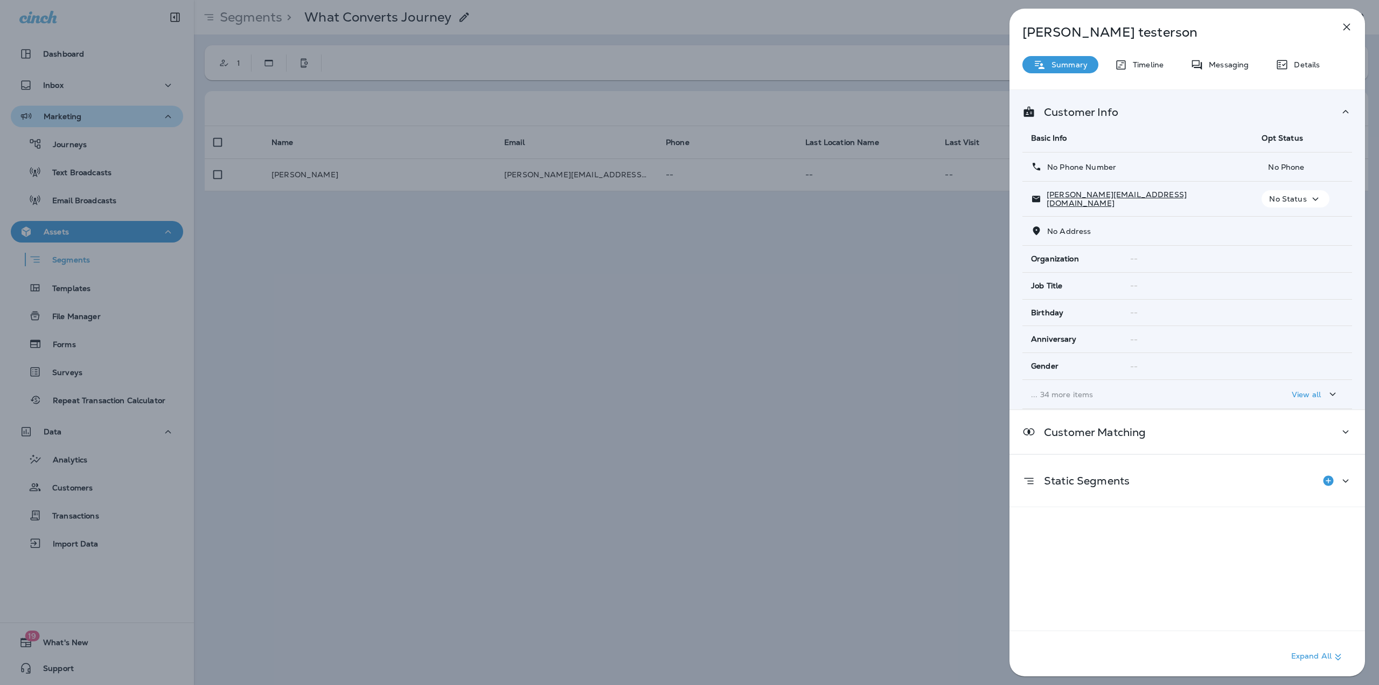
click at [1344, 31] on icon "button" at bounding box center [1346, 26] width 13 height 13
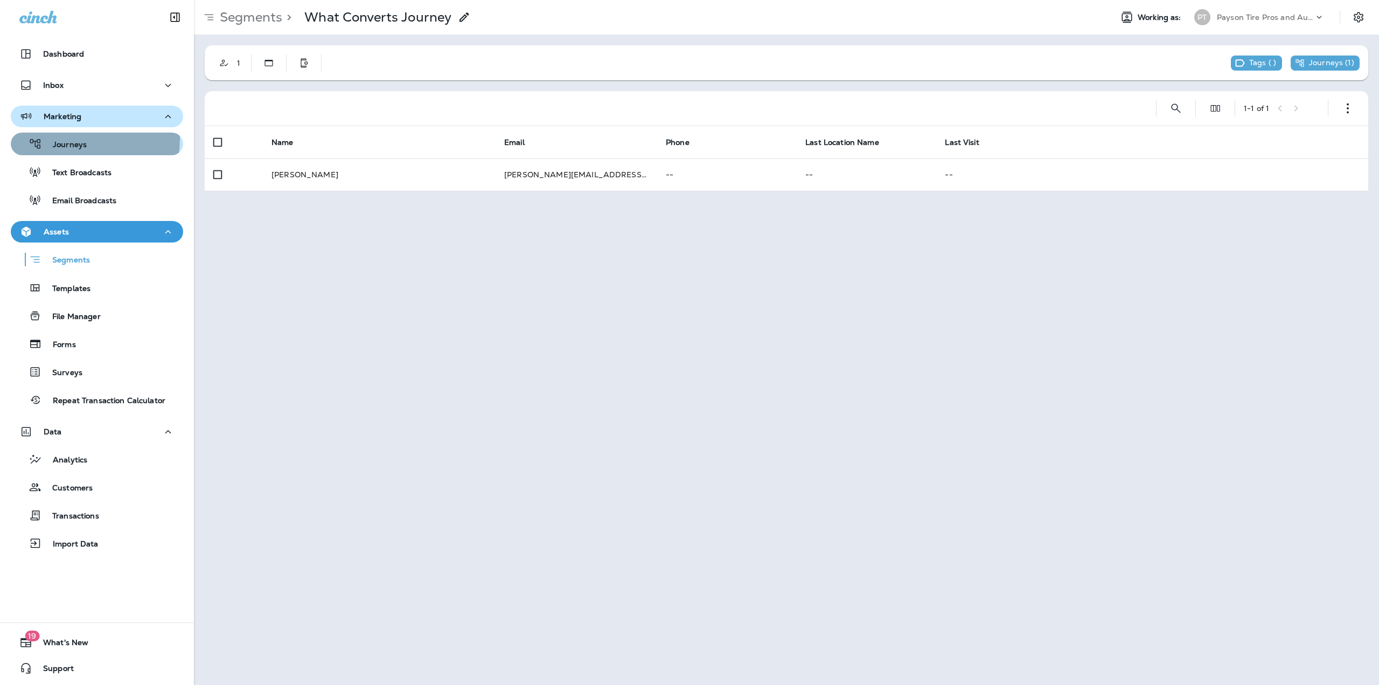
click at [71, 138] on div "Journeys" at bounding box center [51, 144] width 72 height 16
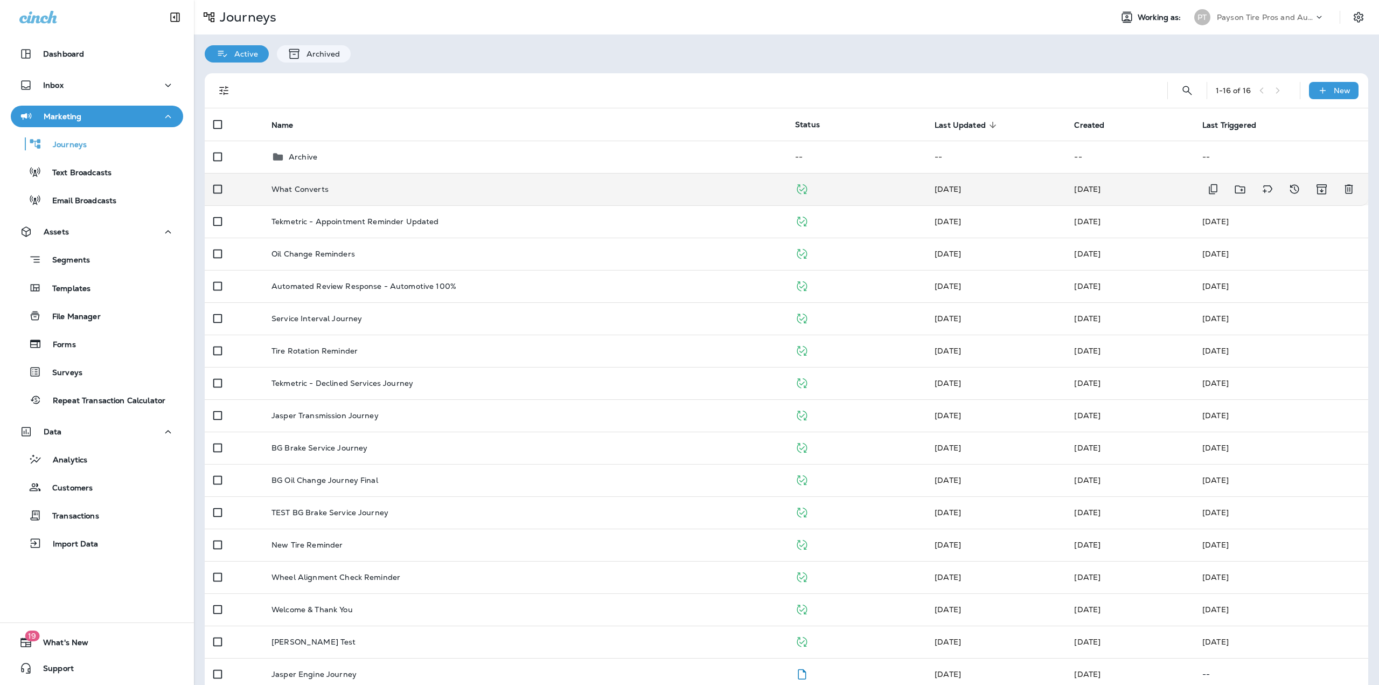
click at [479, 178] on td "What Converts" at bounding box center [525, 189] width 524 height 32
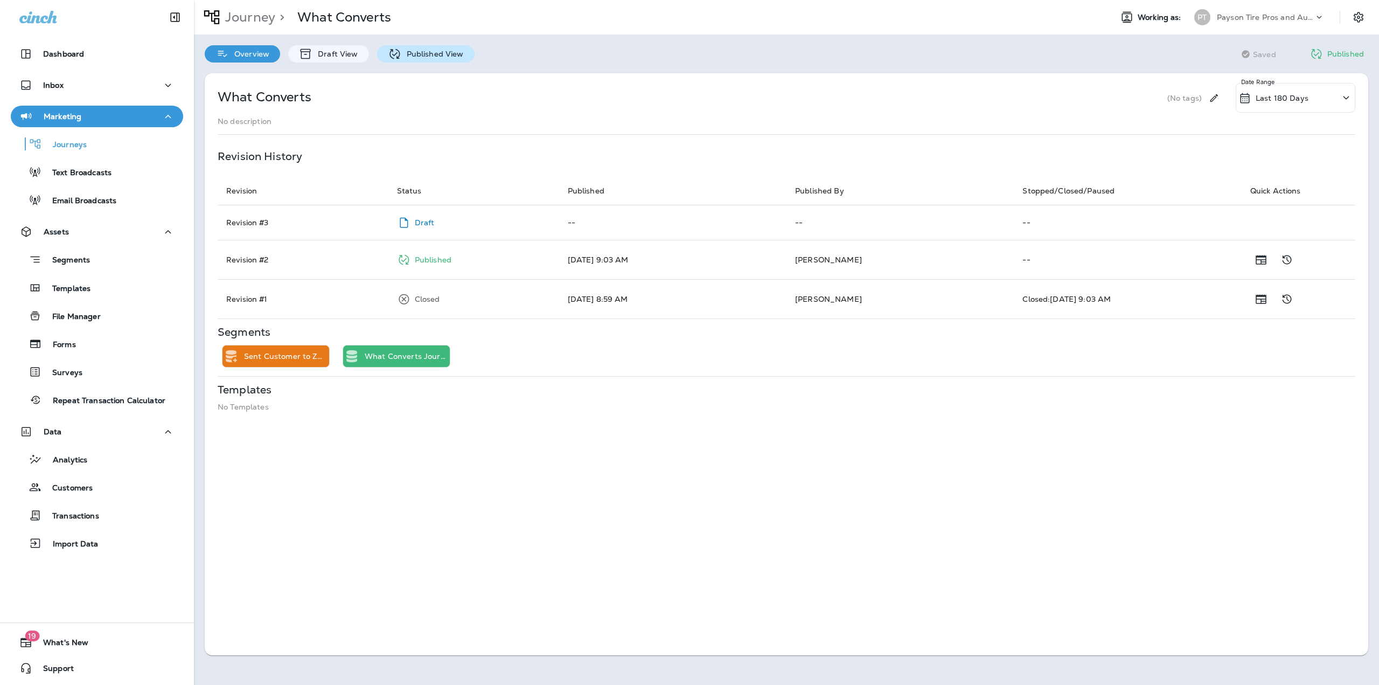
click at [396, 49] on icon at bounding box center [394, 53] width 13 height 13
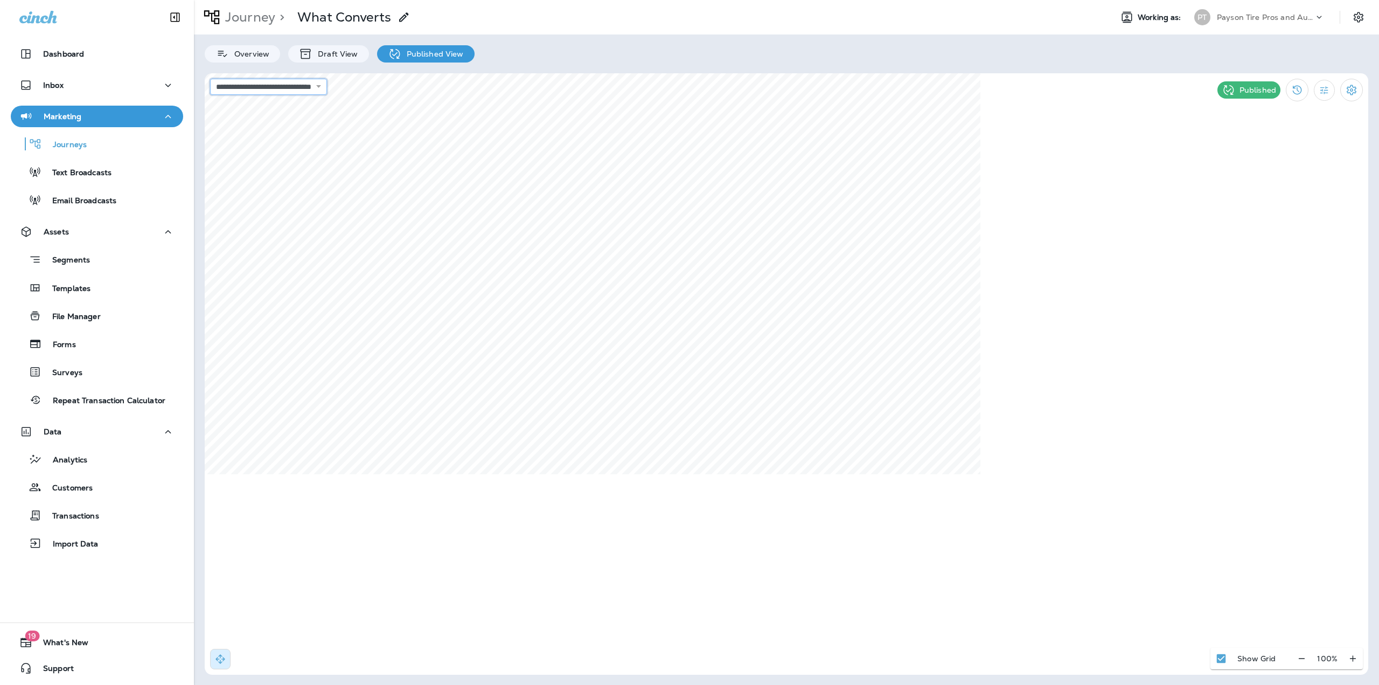
click at [319, 92] on select "**********" at bounding box center [268, 87] width 117 height 16
click at [210, 79] on select "**********" at bounding box center [268, 87] width 117 height 16
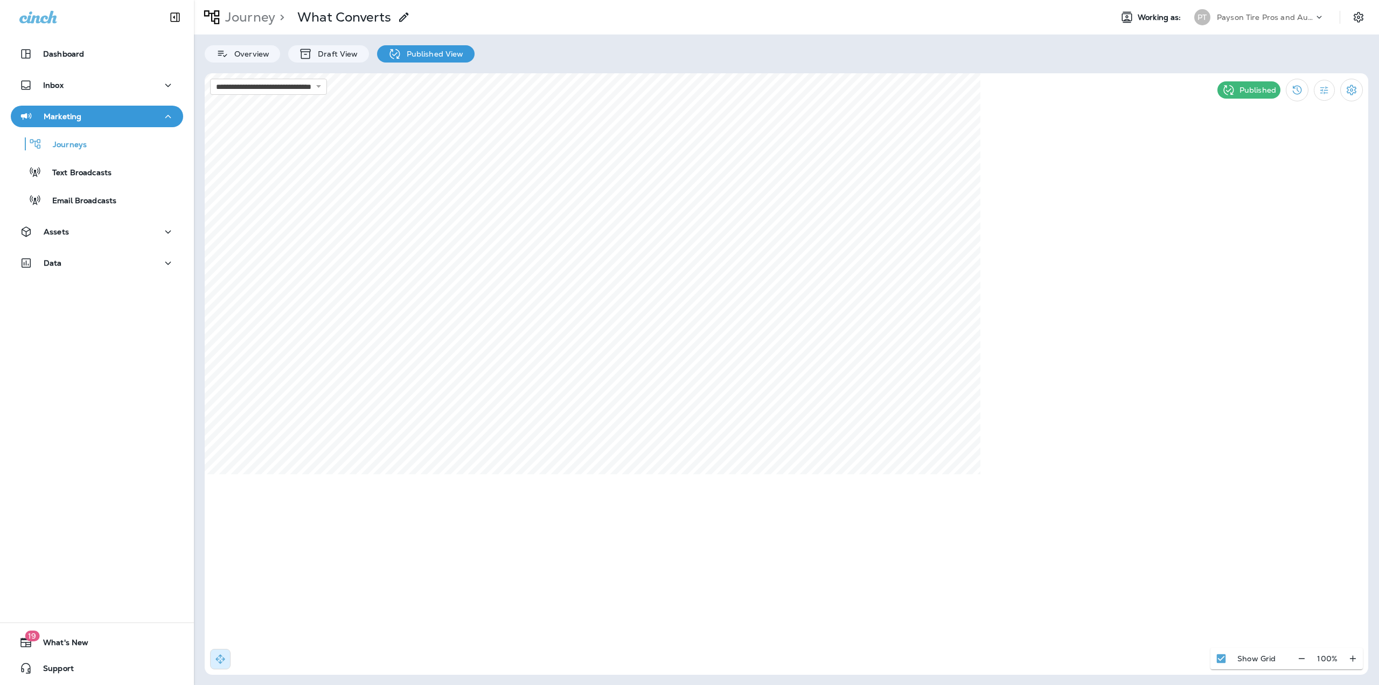
click at [231, 12] on p "Journey" at bounding box center [248, 17] width 54 height 16
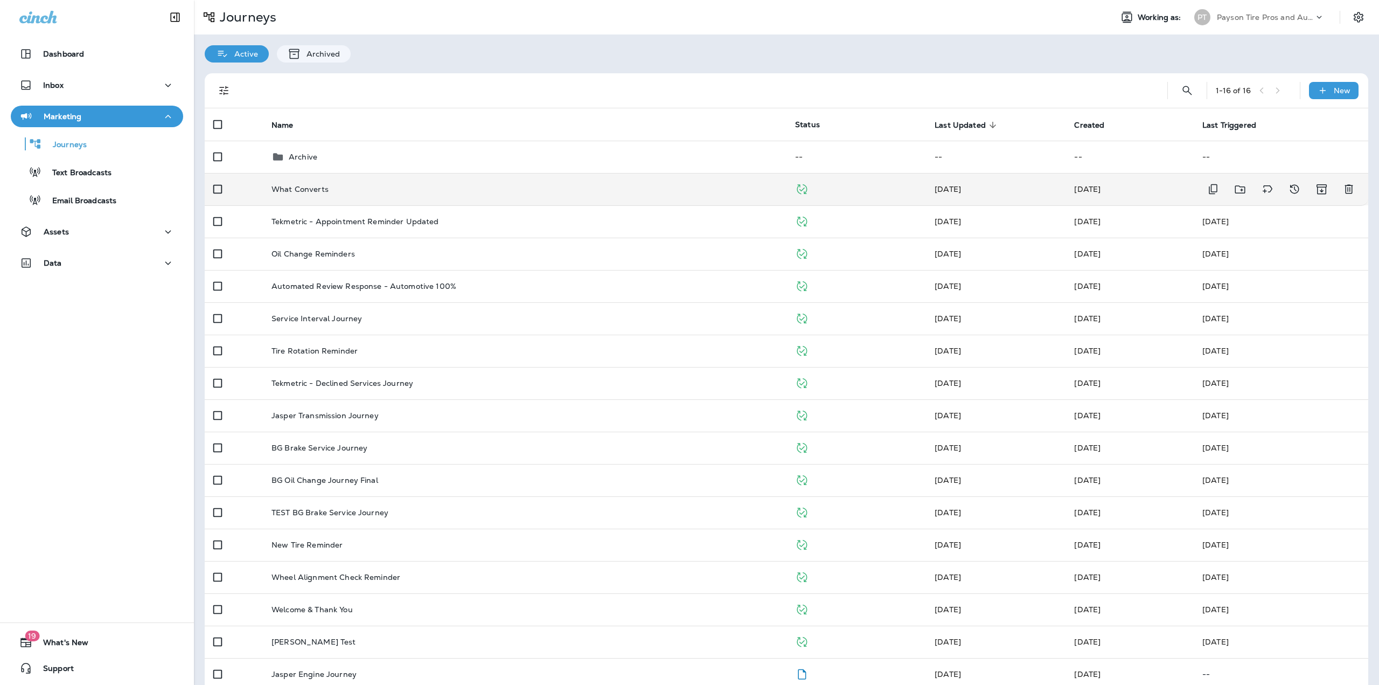
click at [325, 185] on p "What Converts" at bounding box center [300, 189] width 57 height 9
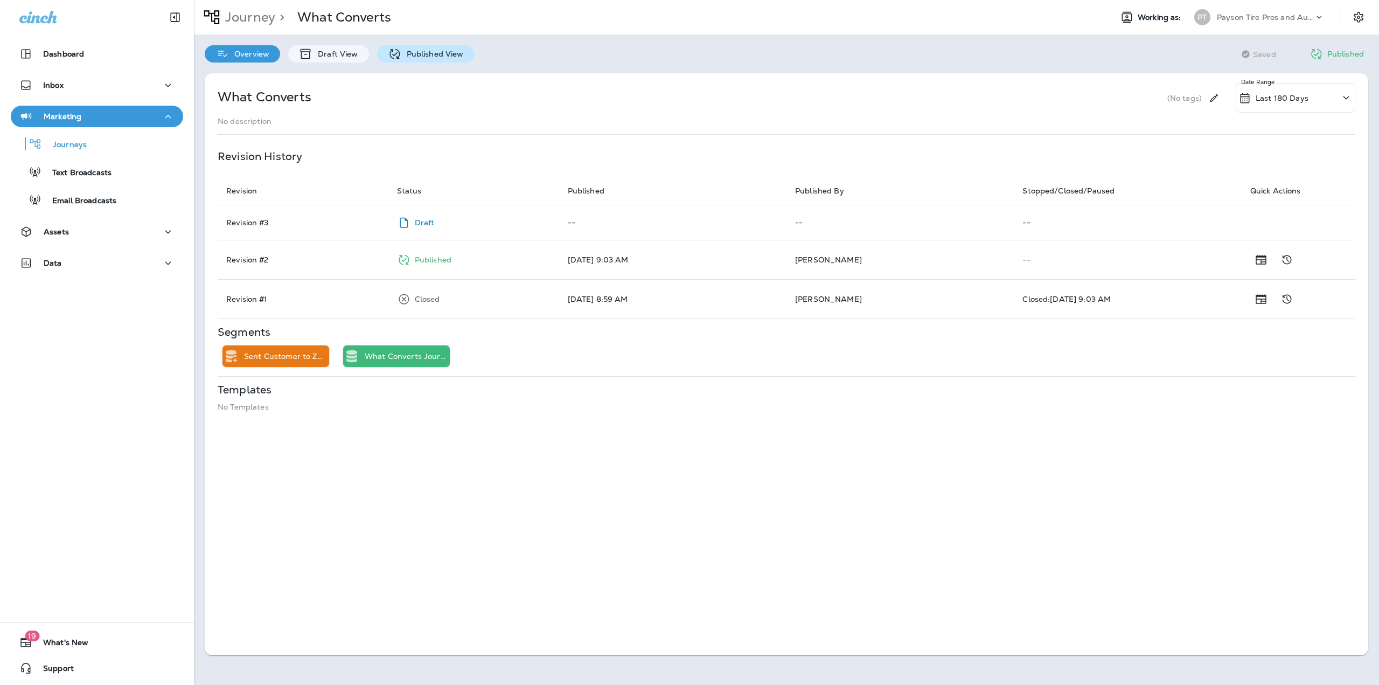
click at [401, 55] on p "Published View" at bounding box center [432, 54] width 62 height 9
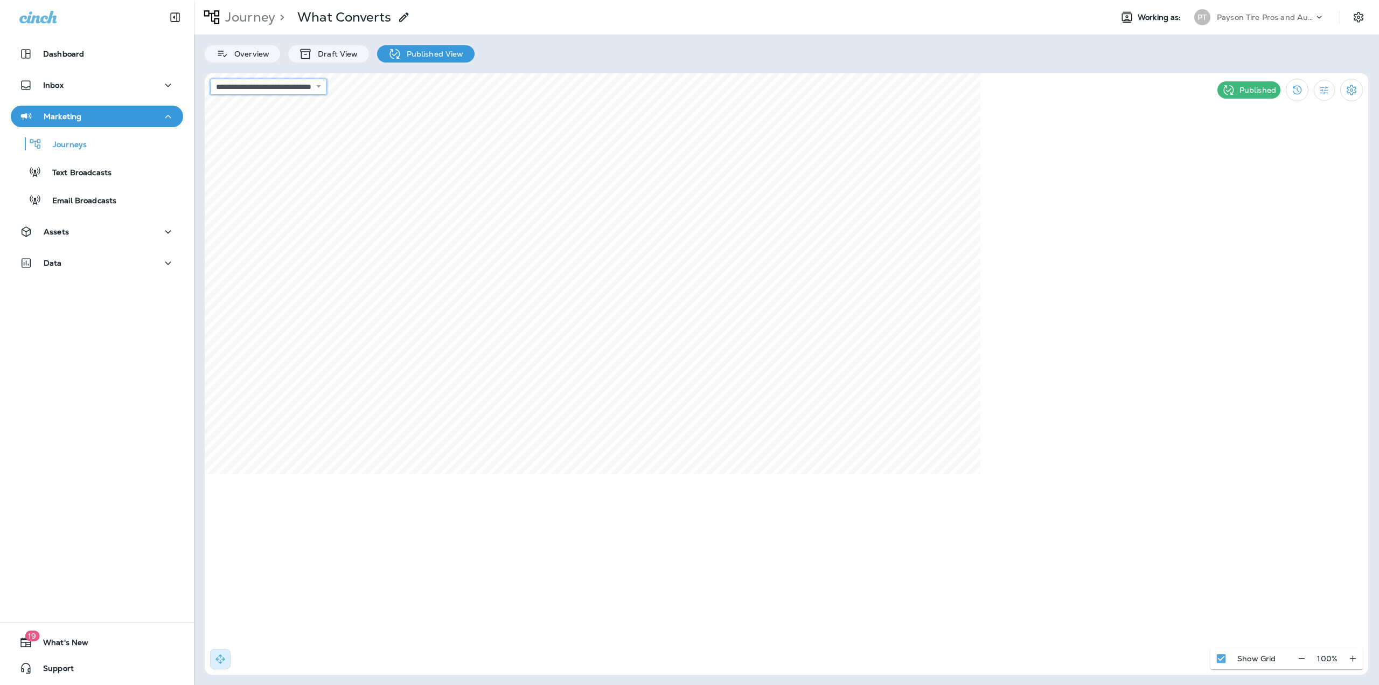
click at [327, 90] on select "**********" at bounding box center [268, 87] width 117 height 16
select select "**********"
click at [210, 79] on select "**********" at bounding box center [268, 87] width 117 height 16
click at [219, 7] on div at bounding box center [212, 17] width 18 height 27
click at [237, 13] on p "Journey" at bounding box center [248, 17] width 54 height 16
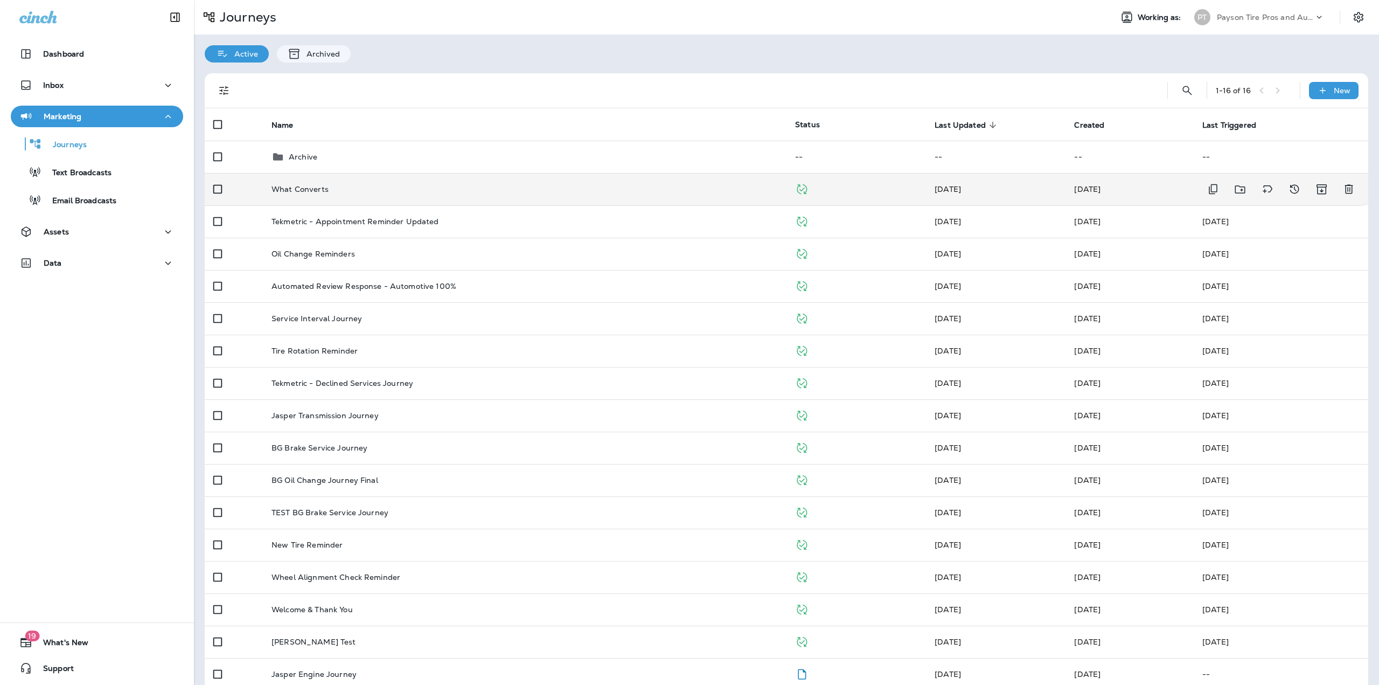
click at [275, 194] on td "What Converts" at bounding box center [525, 189] width 524 height 32
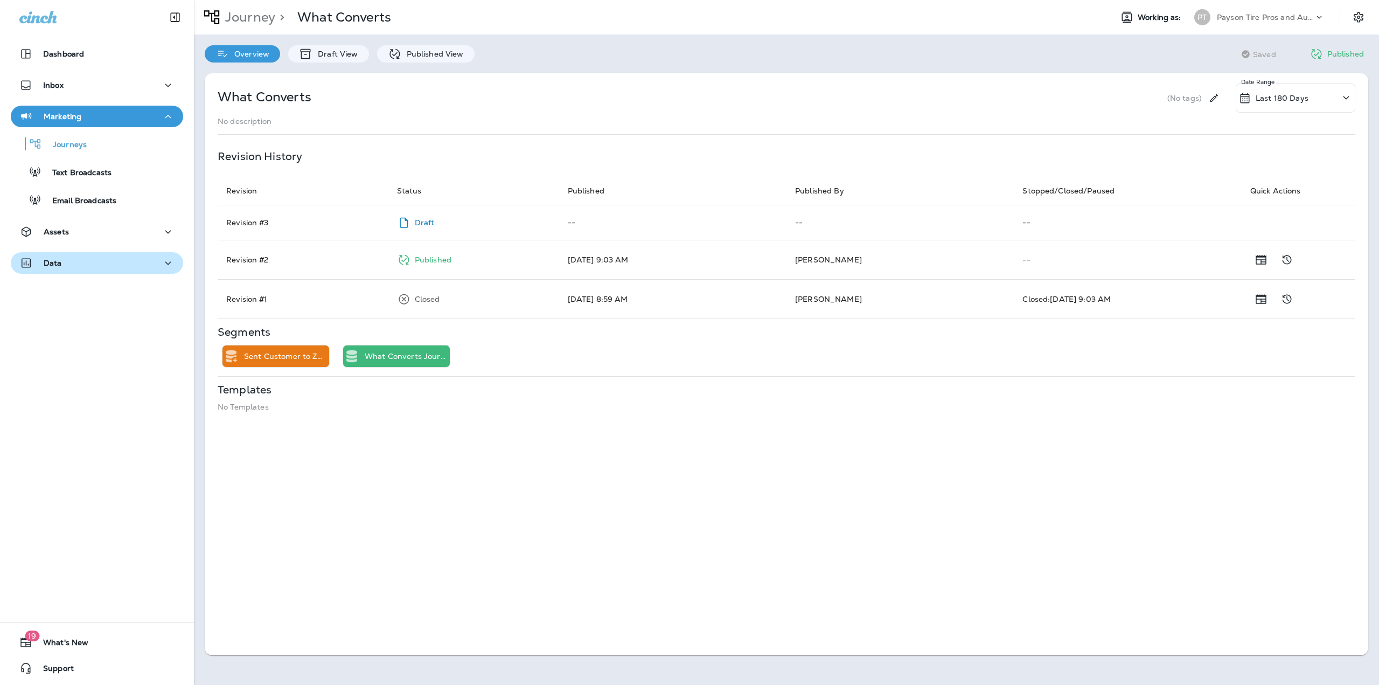
click at [110, 268] on div "Data" at bounding box center [96, 262] width 155 height 13
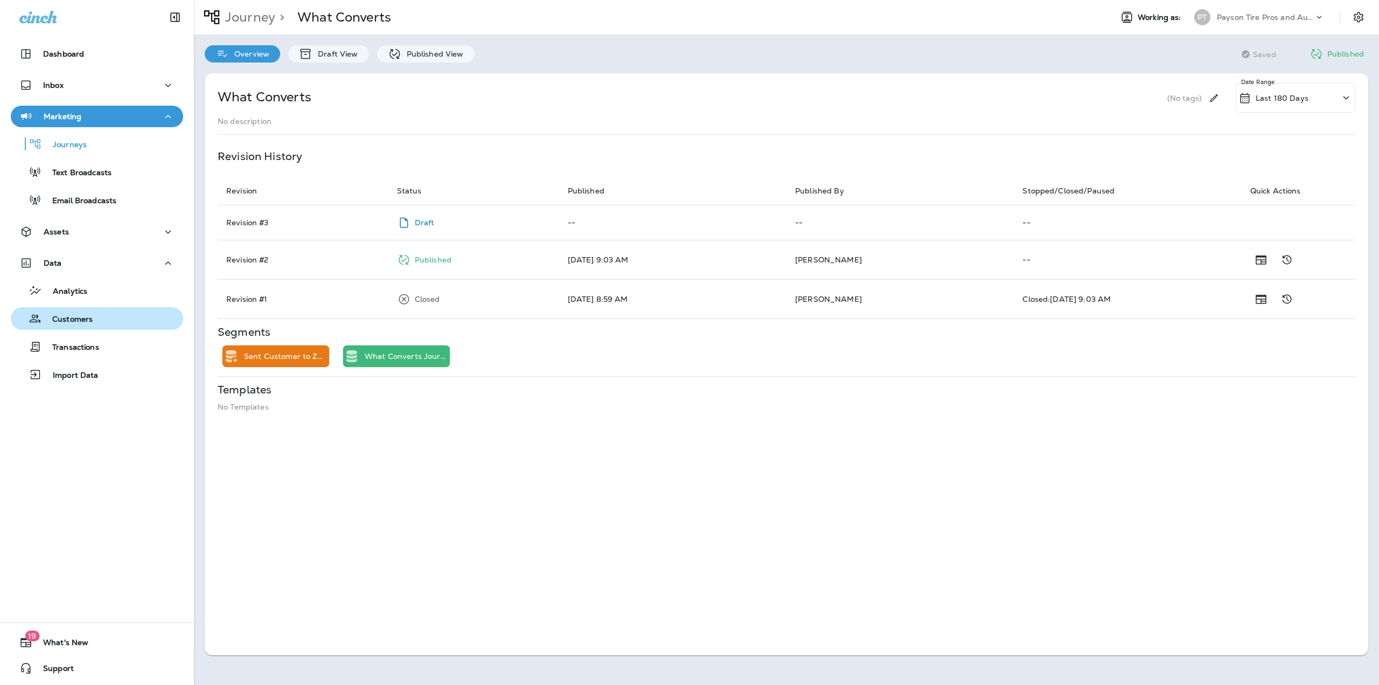
click at [93, 321] on div "Customers" at bounding box center [97, 318] width 164 height 16
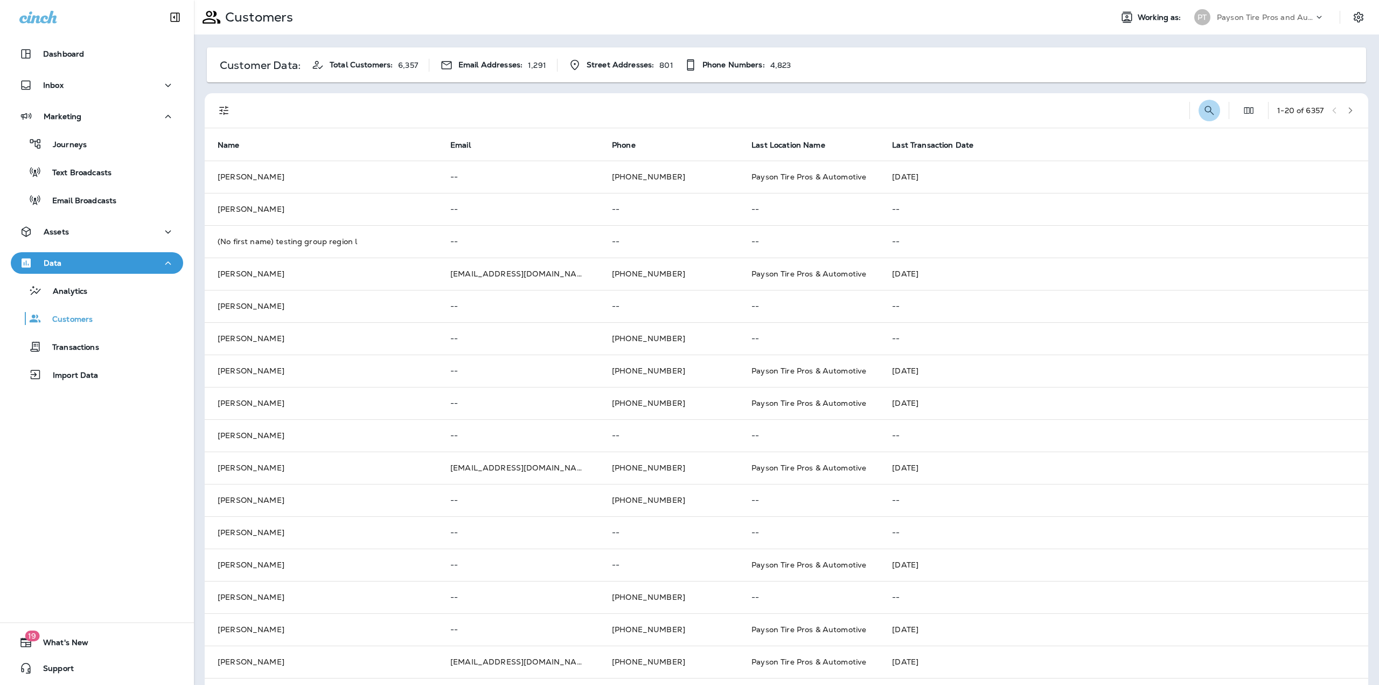
click at [1199, 102] on button "Search Customers" at bounding box center [1210, 111] width 22 height 22
drag, startPoint x: 80, startPoint y: 148, endPoint x: 103, endPoint y: 150, distance: 23.9
click at [80, 148] on p "Journeys" at bounding box center [64, 145] width 45 height 10
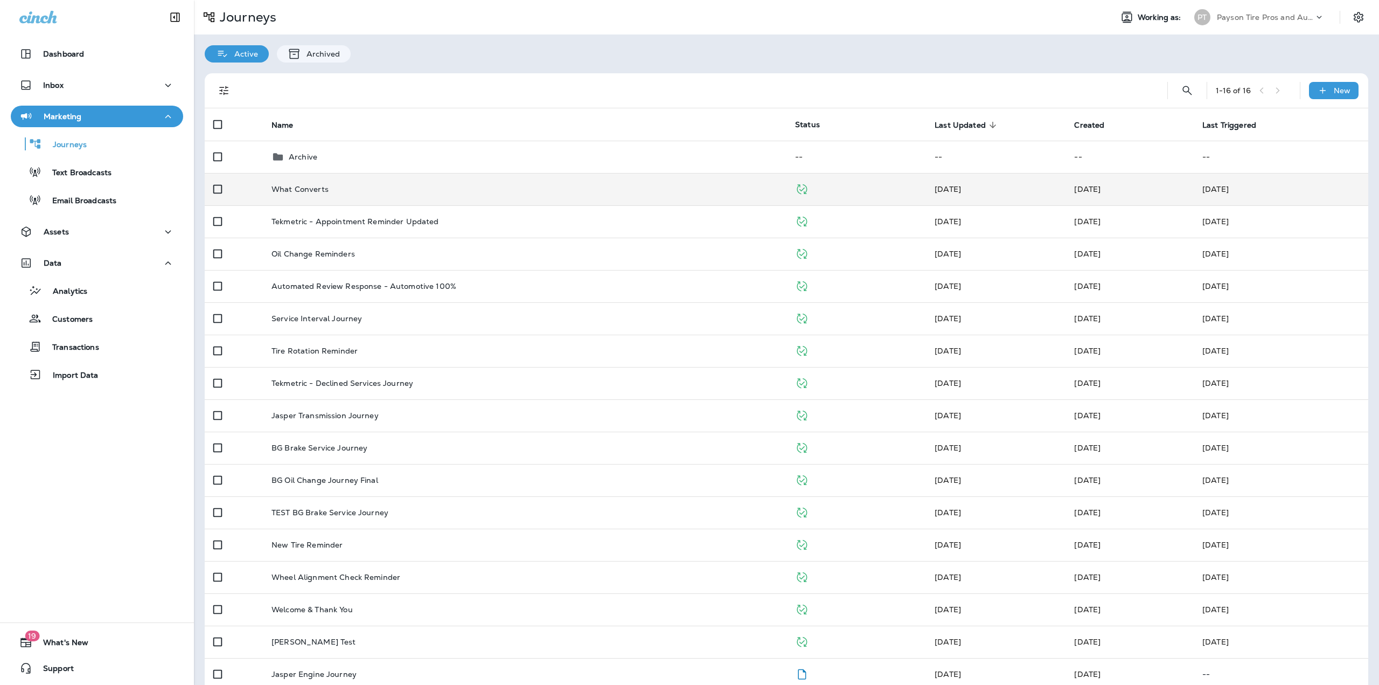
click at [330, 184] on td "What Converts" at bounding box center [525, 189] width 524 height 32
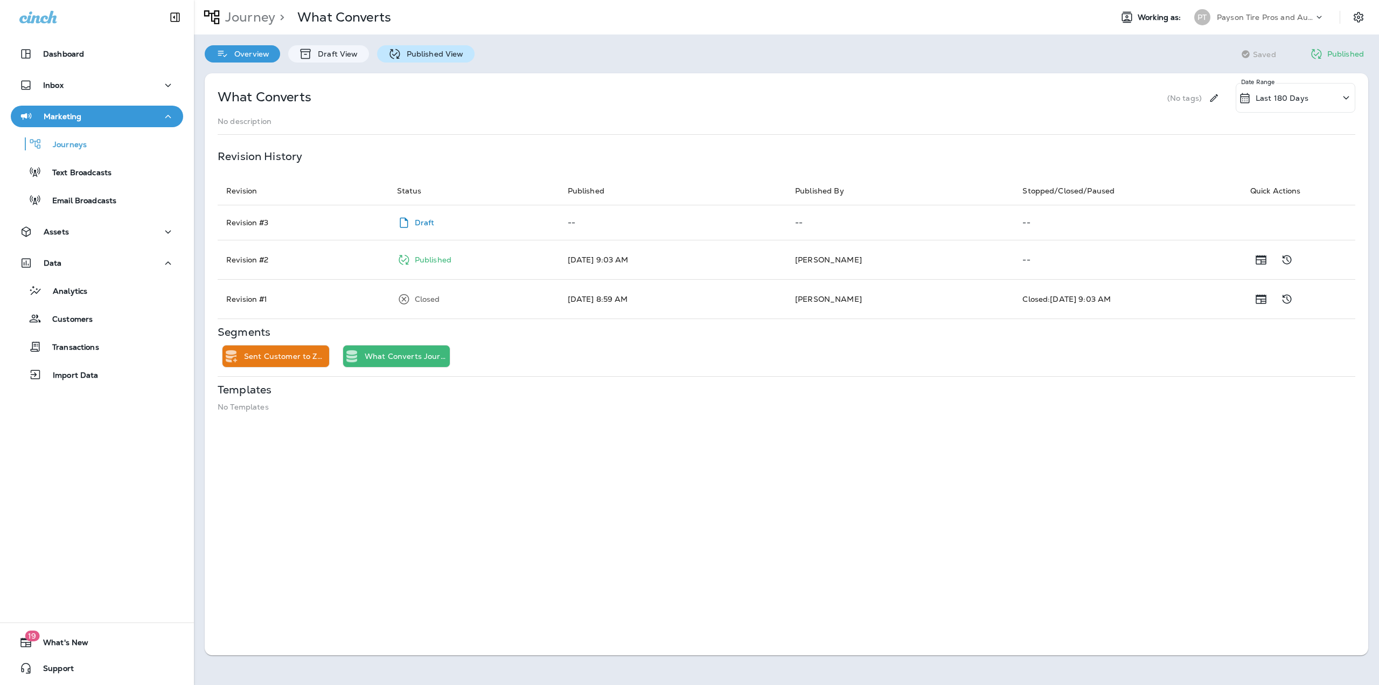
click at [398, 51] on icon at bounding box center [394, 53] width 13 height 13
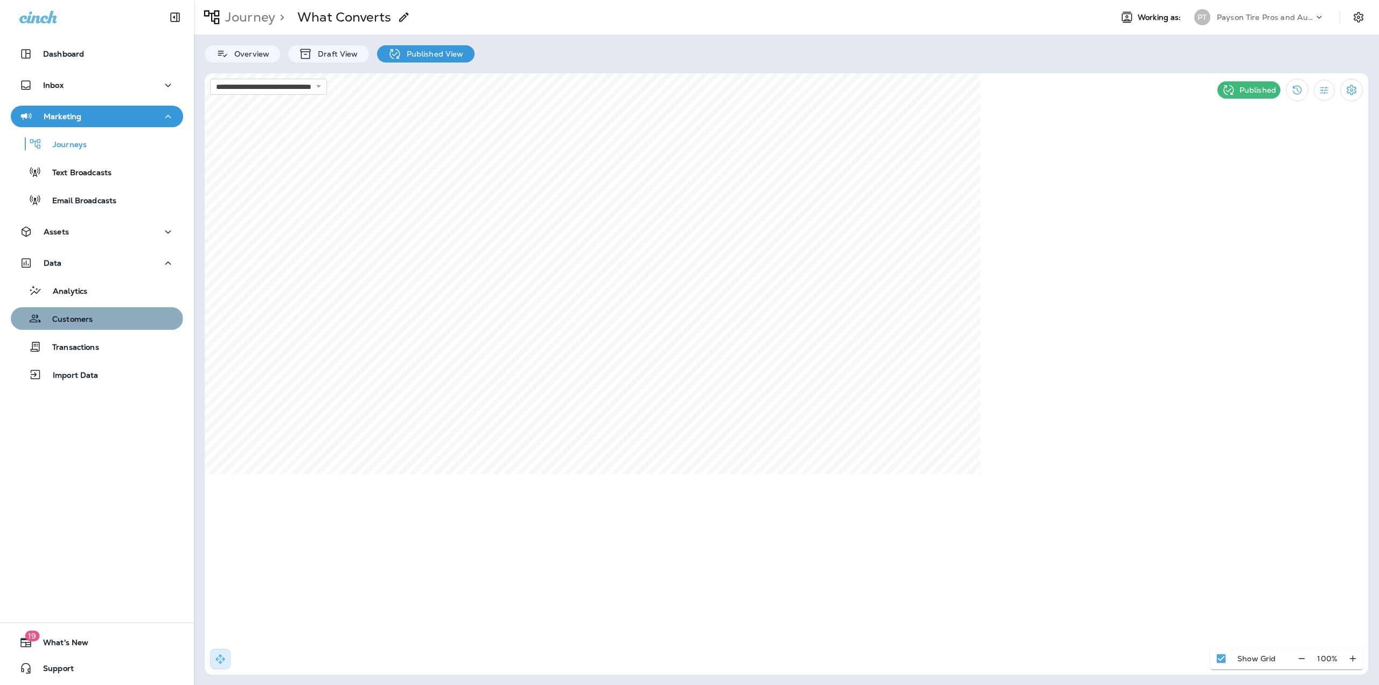
click at [96, 318] on div "Customers" at bounding box center [97, 318] width 164 height 16
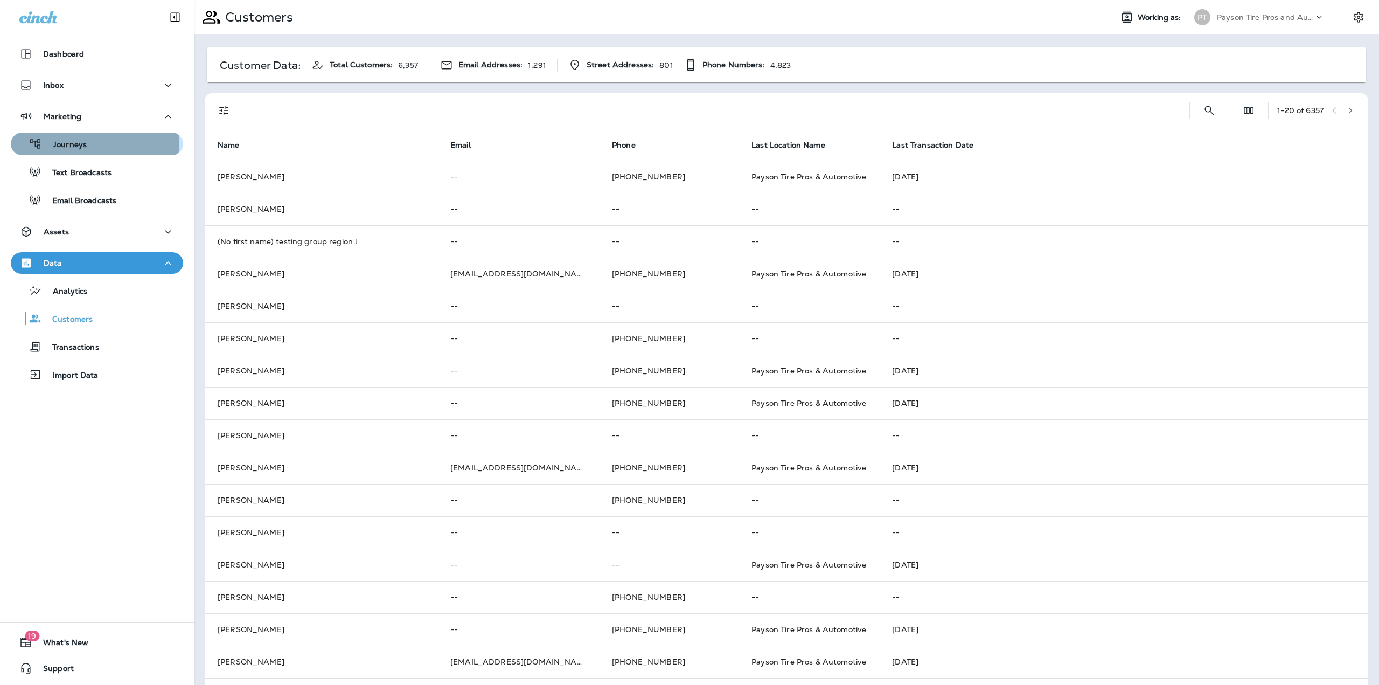
click at [84, 141] on p "Journeys" at bounding box center [64, 145] width 45 height 10
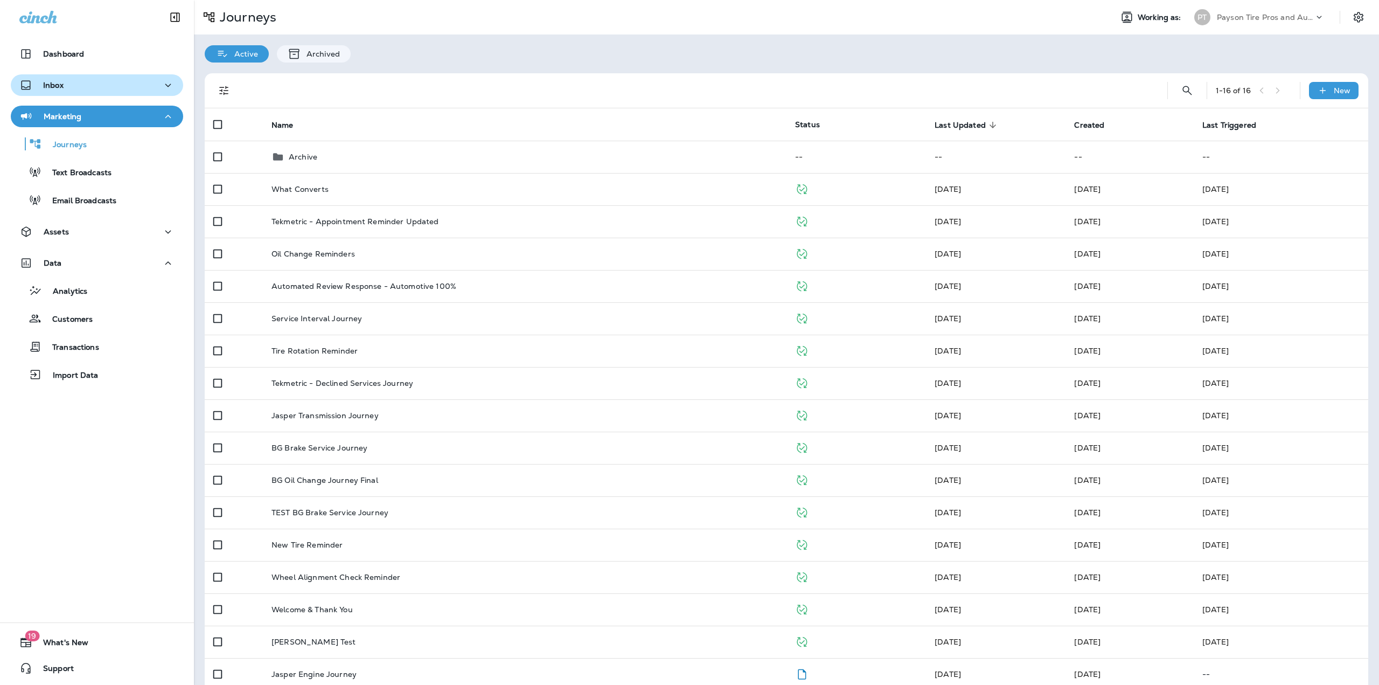
click at [65, 88] on div "Inbox" at bounding box center [96, 85] width 155 height 13
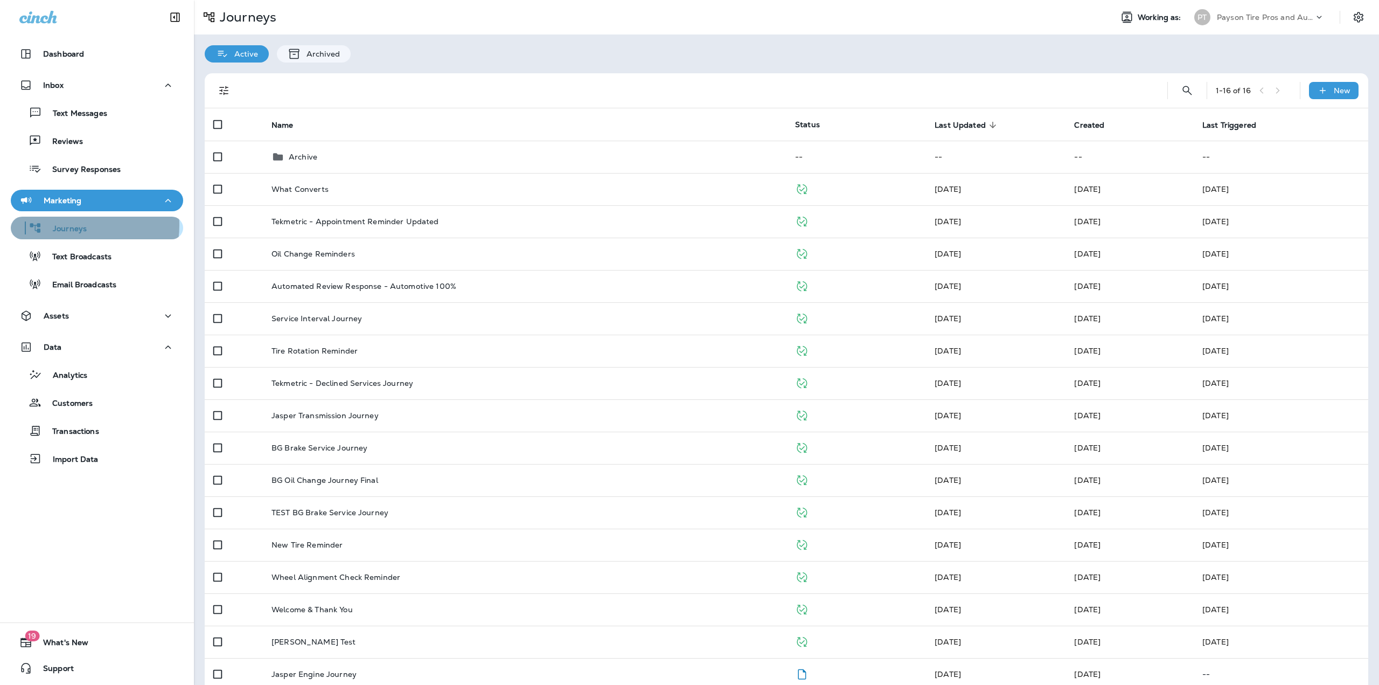
click at [79, 225] on p "Journeys" at bounding box center [64, 229] width 45 height 10
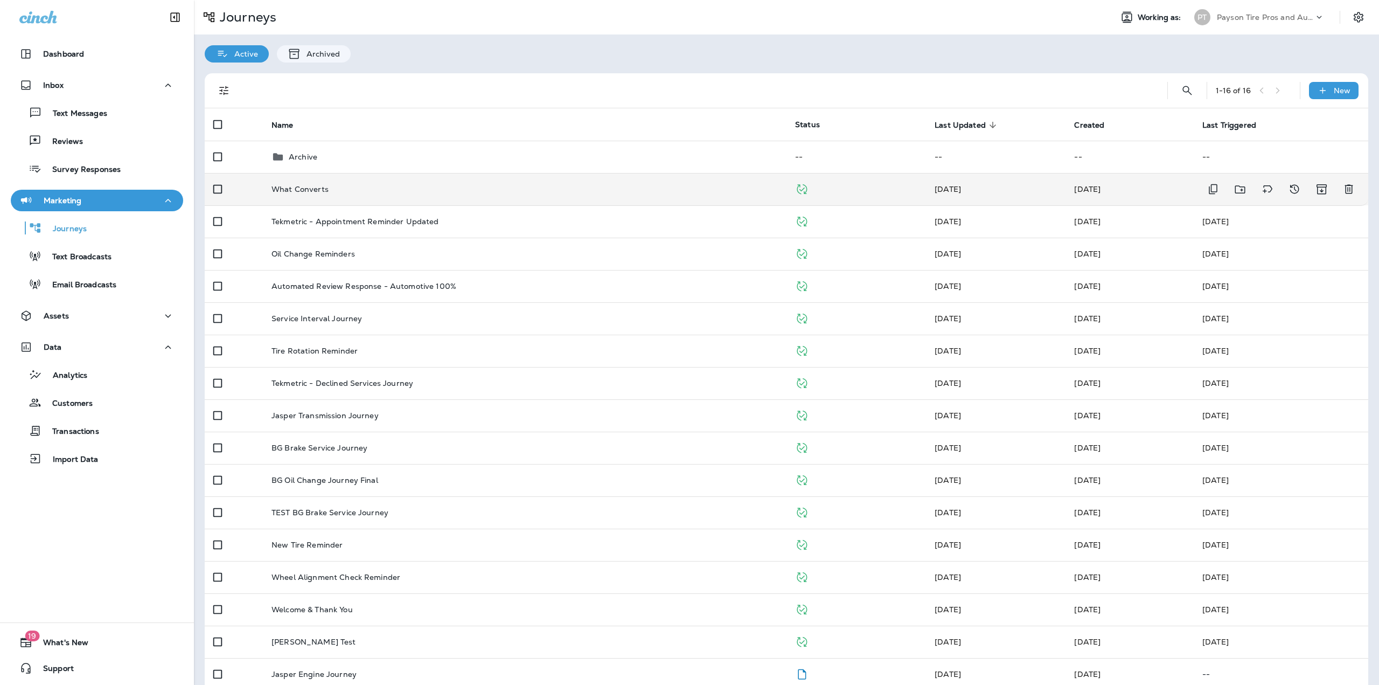
click at [311, 191] on p "What Converts" at bounding box center [300, 189] width 57 height 9
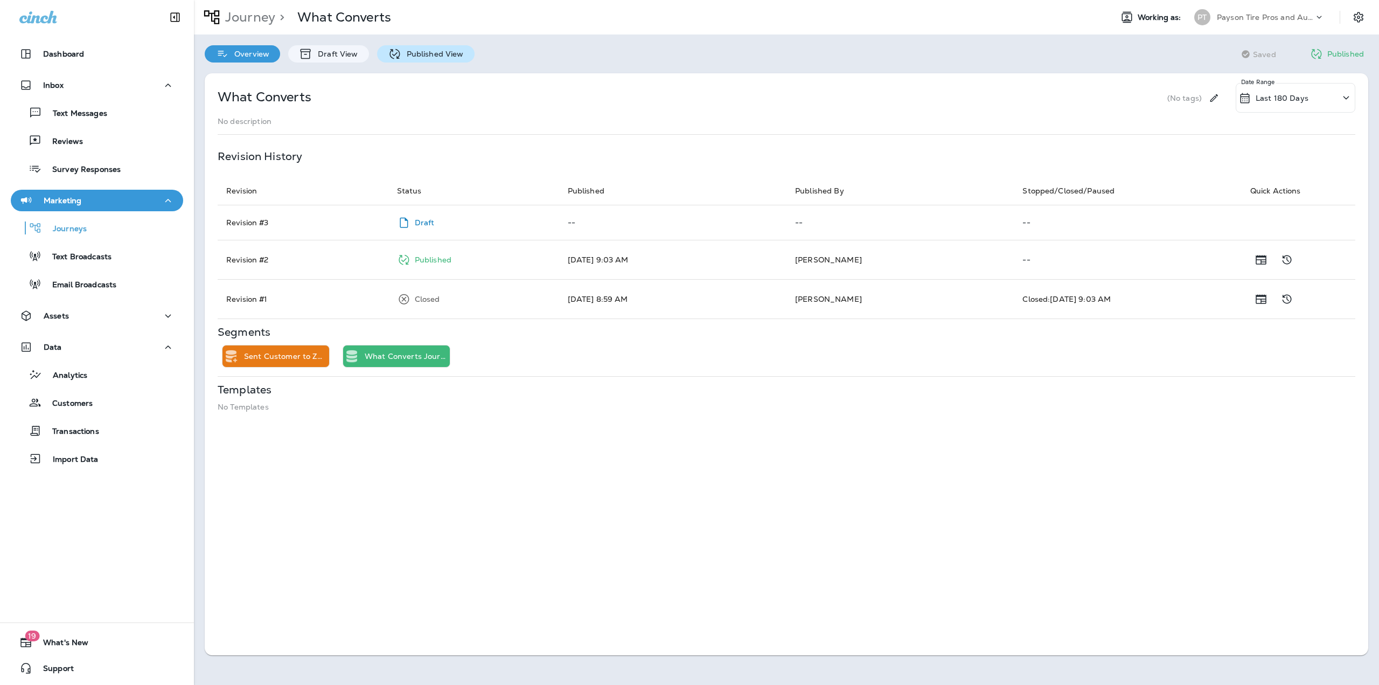
click at [449, 51] on p "Published View" at bounding box center [432, 54] width 62 height 9
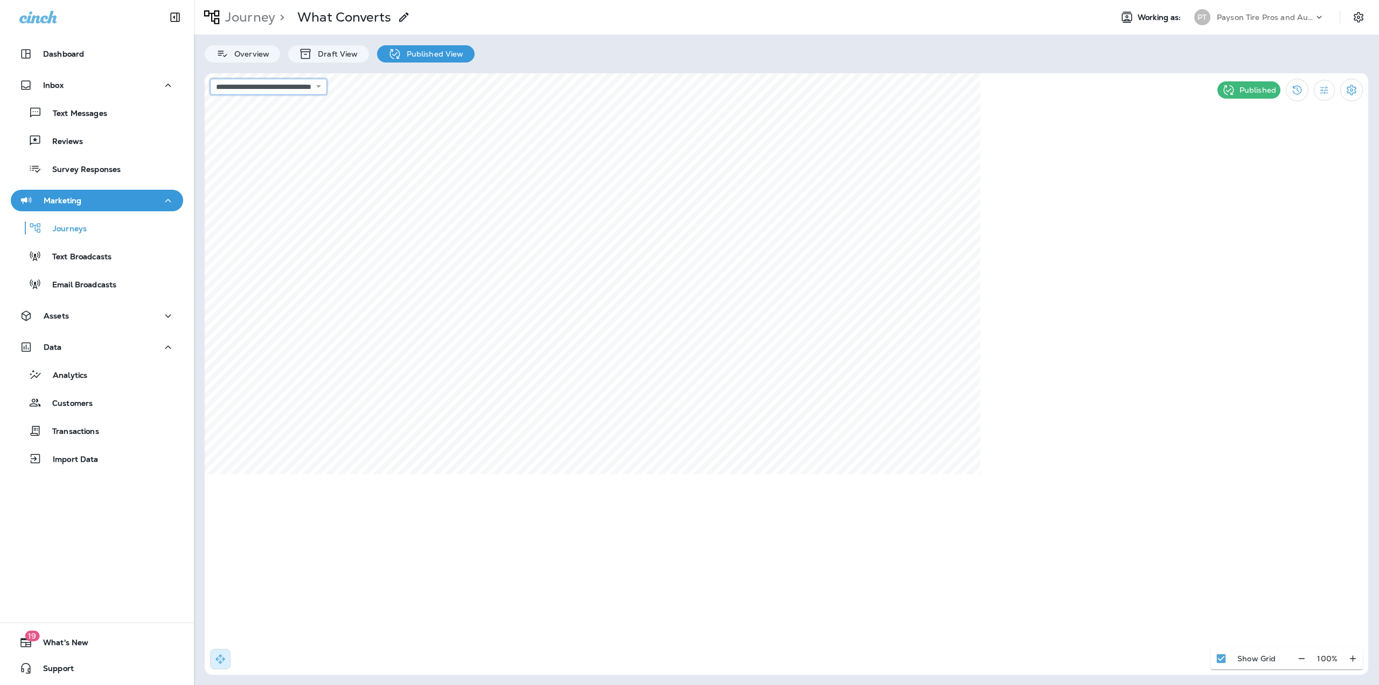
click at [327, 89] on select "**********" at bounding box center [268, 87] width 117 height 16
click at [210, 79] on select "**********" at bounding box center [268, 87] width 117 height 16
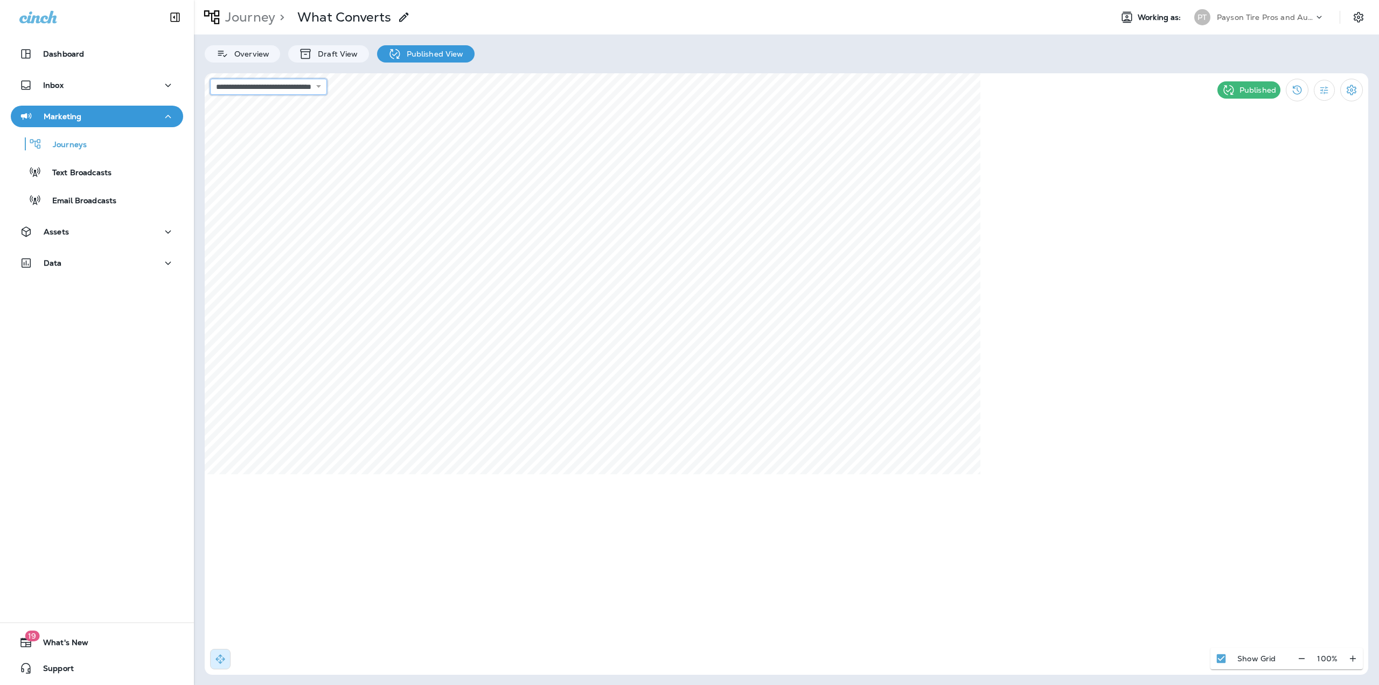
click at [262, 86] on select "**********" at bounding box center [268, 87] width 117 height 16
click at [210, 79] on select "**********" at bounding box center [268, 87] width 117 height 16
click at [291, 91] on select "**********" at bounding box center [268, 87] width 117 height 16
click at [210, 79] on select "**********" at bounding box center [268, 87] width 117 height 16
click at [327, 89] on select "**********" at bounding box center [268, 87] width 117 height 16
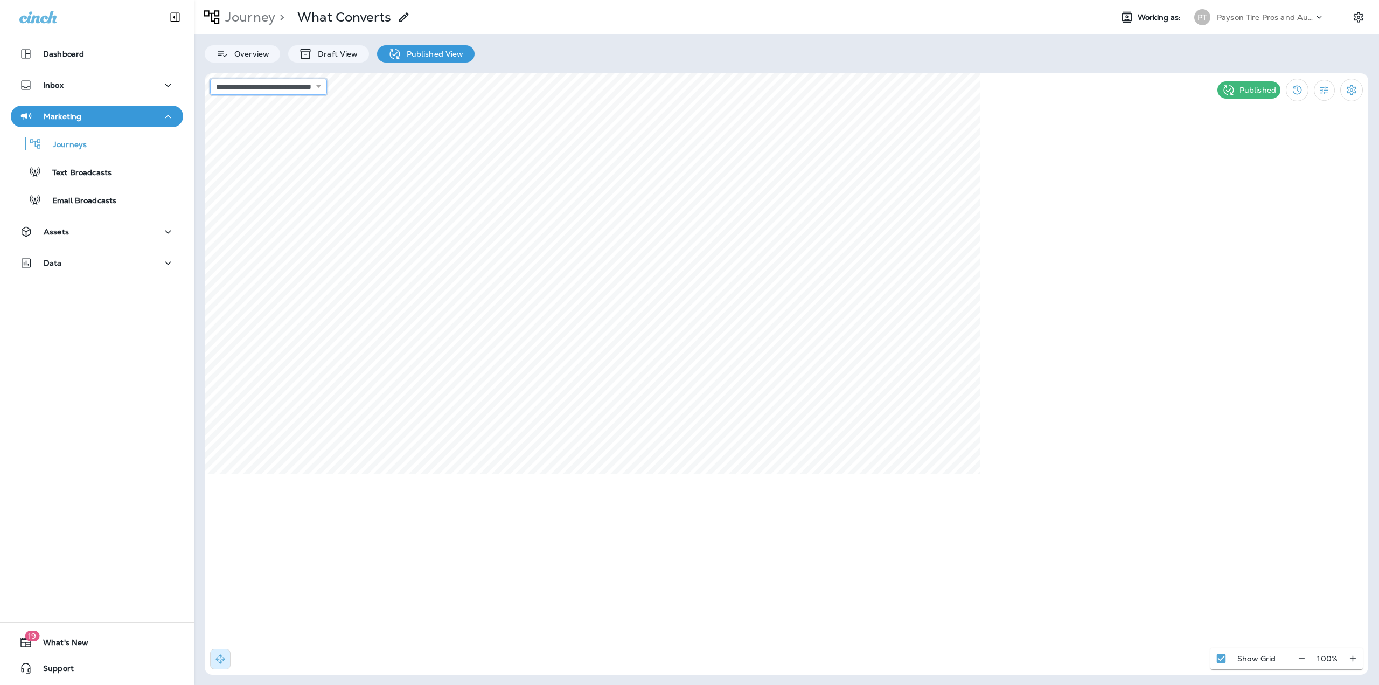
click at [210, 79] on select "**********" at bounding box center [268, 87] width 117 height 16
click at [1352, 95] on icon "Settings" at bounding box center [1351, 90] width 13 height 13
click at [1285, 183] on p "End Journey" at bounding box center [1287, 181] width 54 height 9
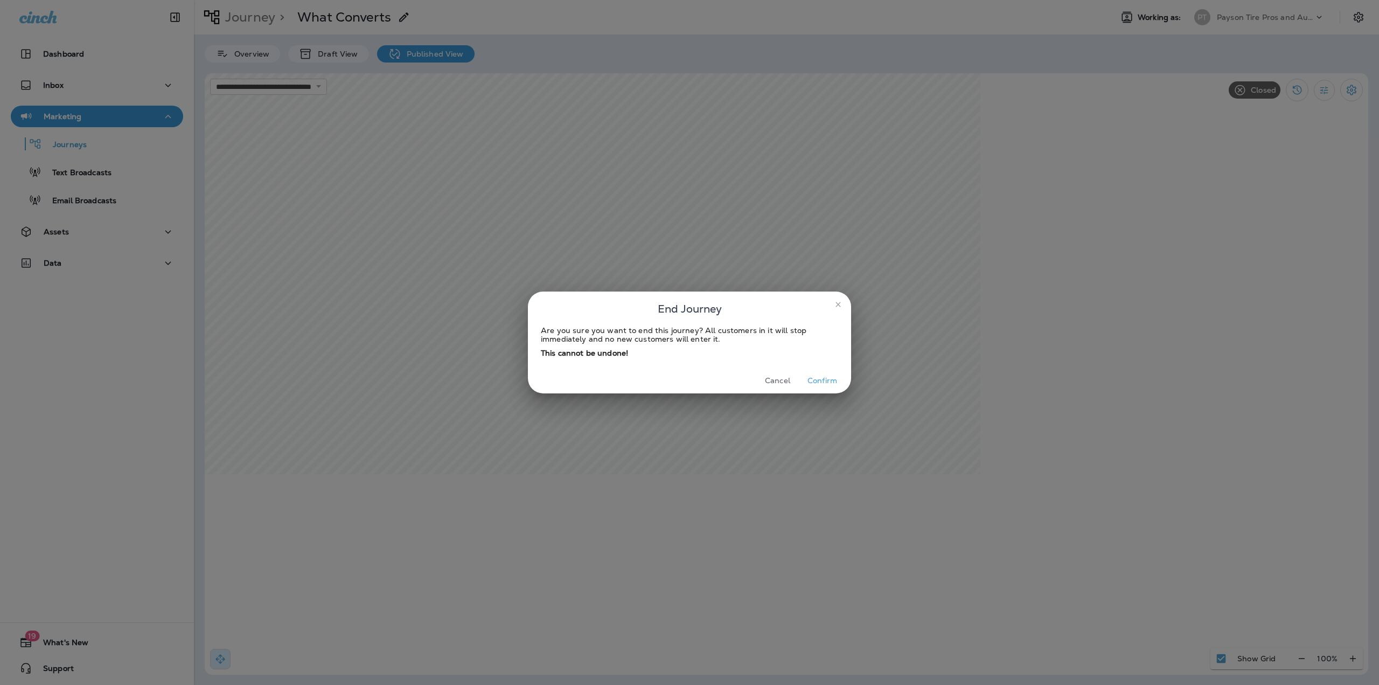
click at [829, 384] on button "Confirm" at bounding box center [822, 380] width 40 height 17
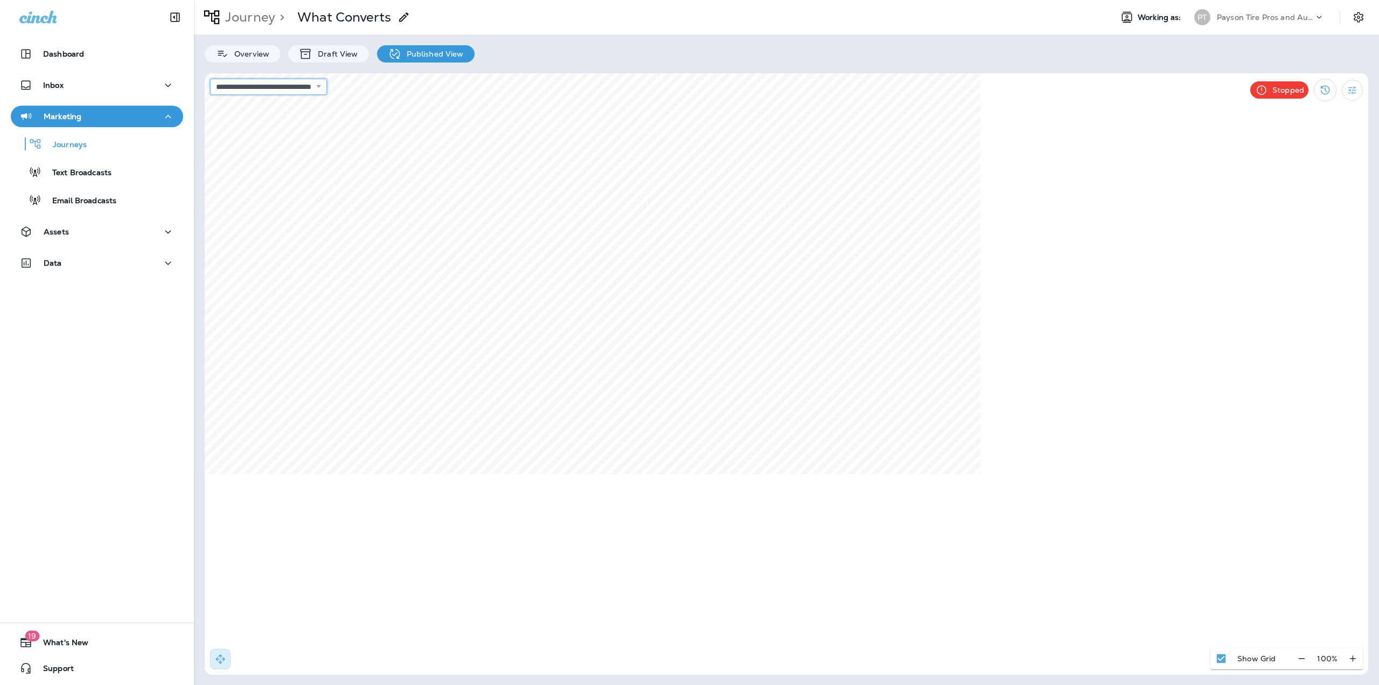
click at [284, 86] on select "**********" at bounding box center [268, 87] width 117 height 16
select select "**********"
click at [210, 79] on select "**********" at bounding box center [268, 87] width 117 height 16
click at [84, 238] on div "Assets" at bounding box center [96, 231] width 155 height 13
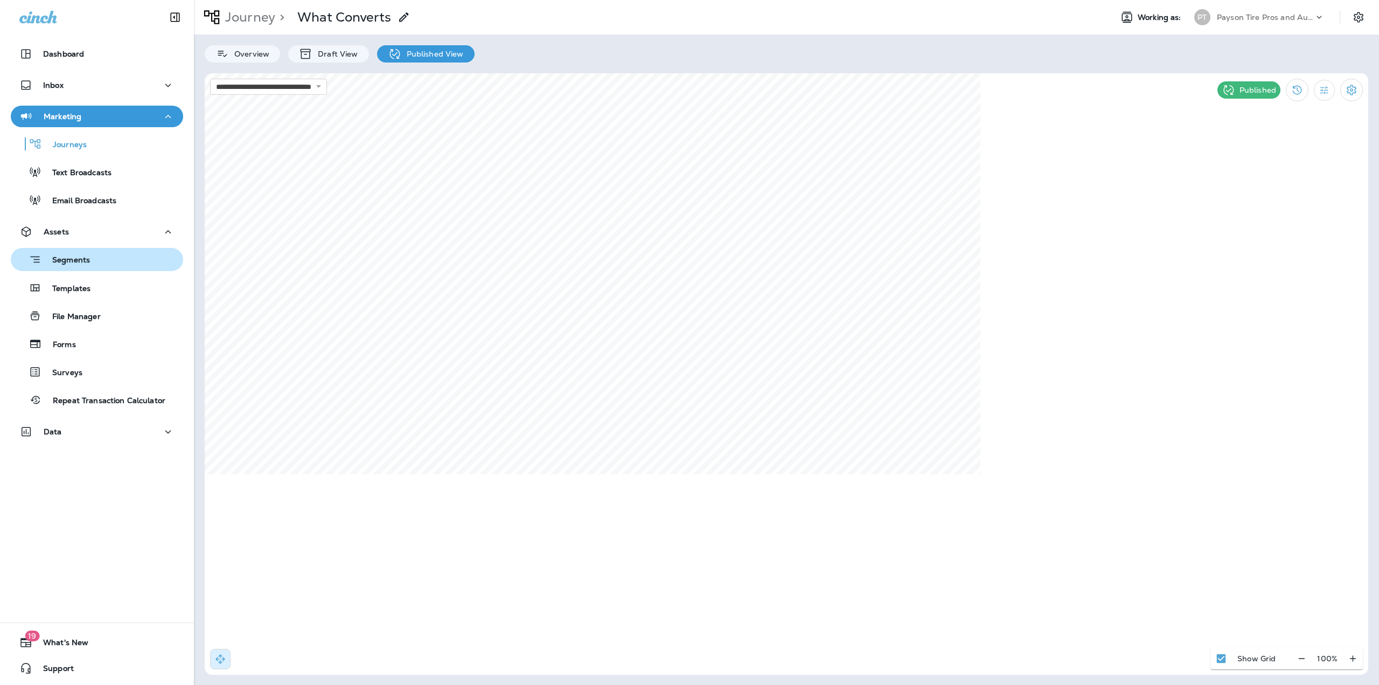
click at [77, 266] on div "Segments" at bounding box center [52, 259] width 75 height 17
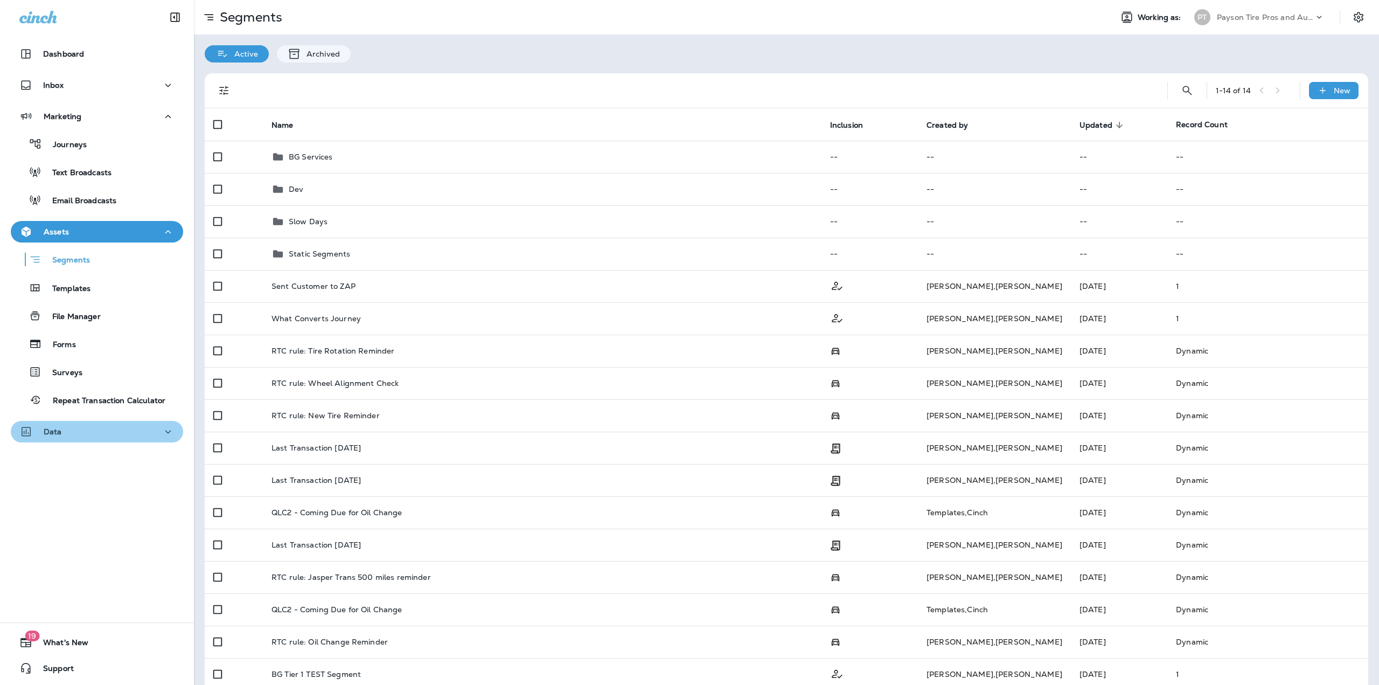
click at [102, 432] on div "Data" at bounding box center [96, 431] width 155 height 13
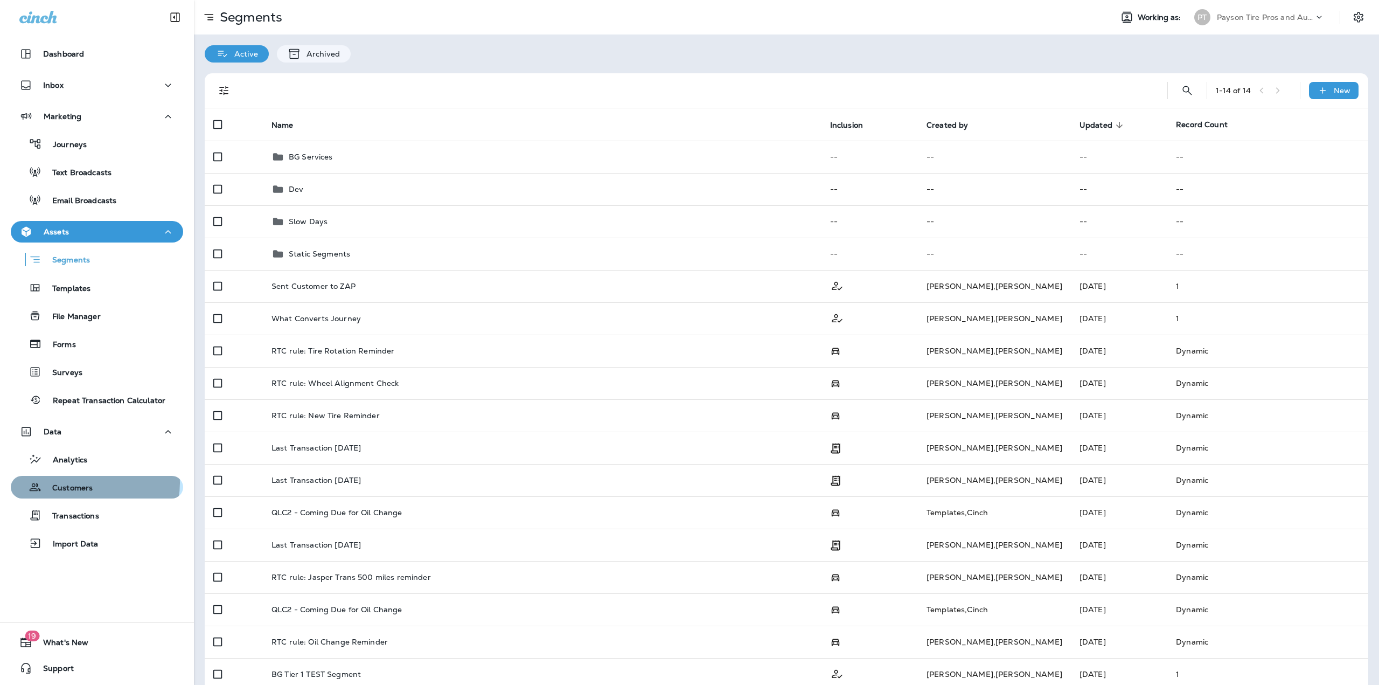
click at [94, 483] on div "Customers" at bounding box center [97, 487] width 164 height 16
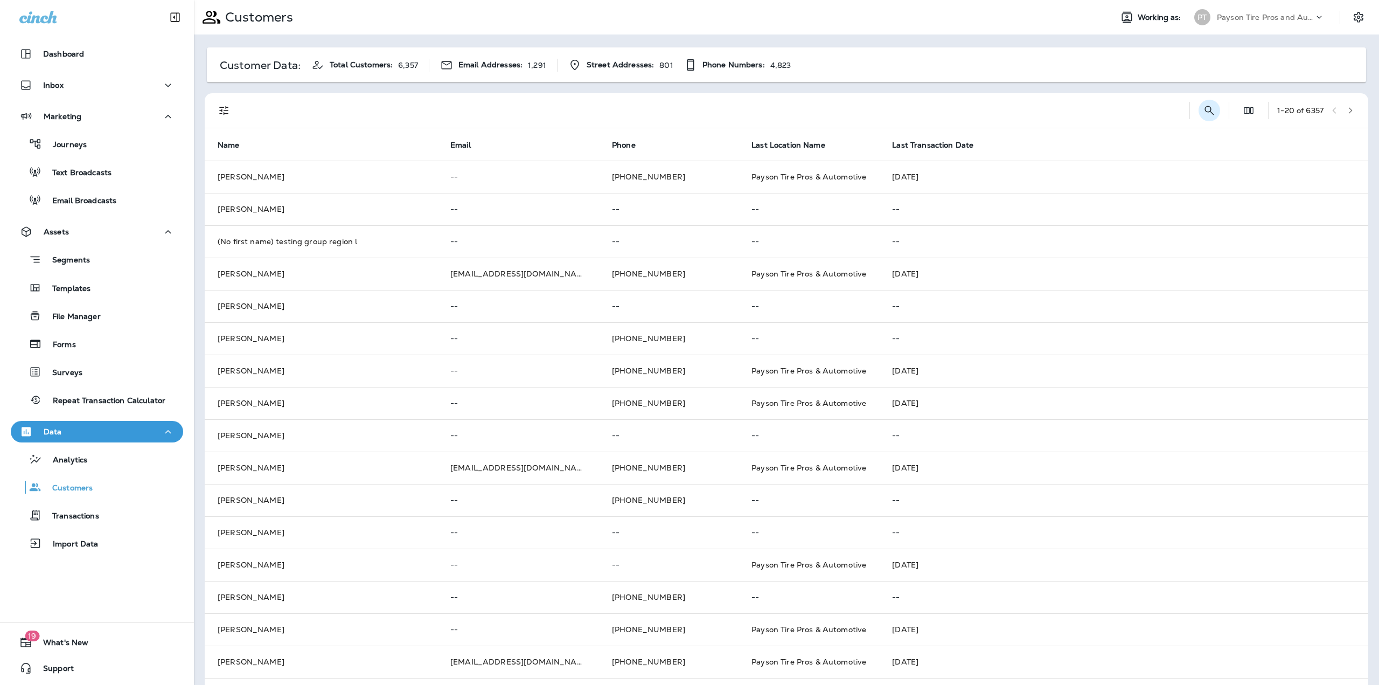
click at [1203, 109] on icon "Search Customers" at bounding box center [1209, 110] width 13 height 13
type input "*********"
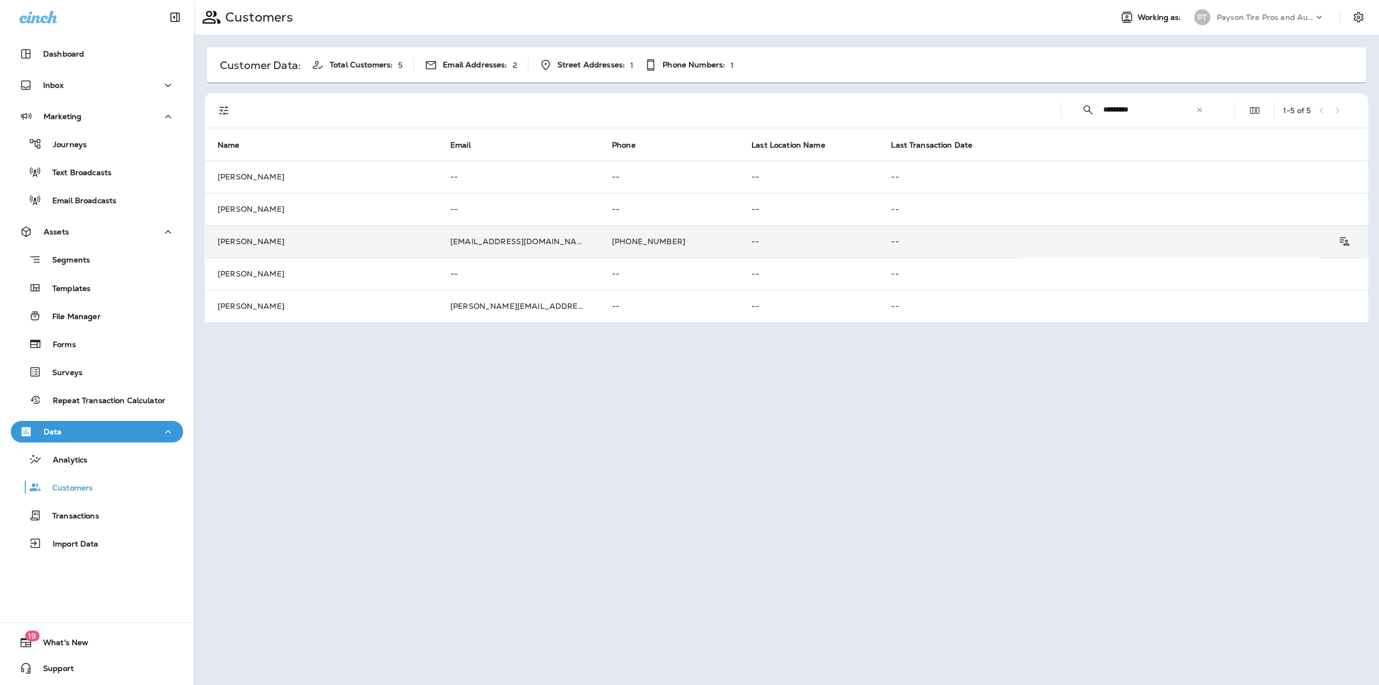
click at [287, 244] on td "John Testing" at bounding box center [321, 241] width 233 height 32
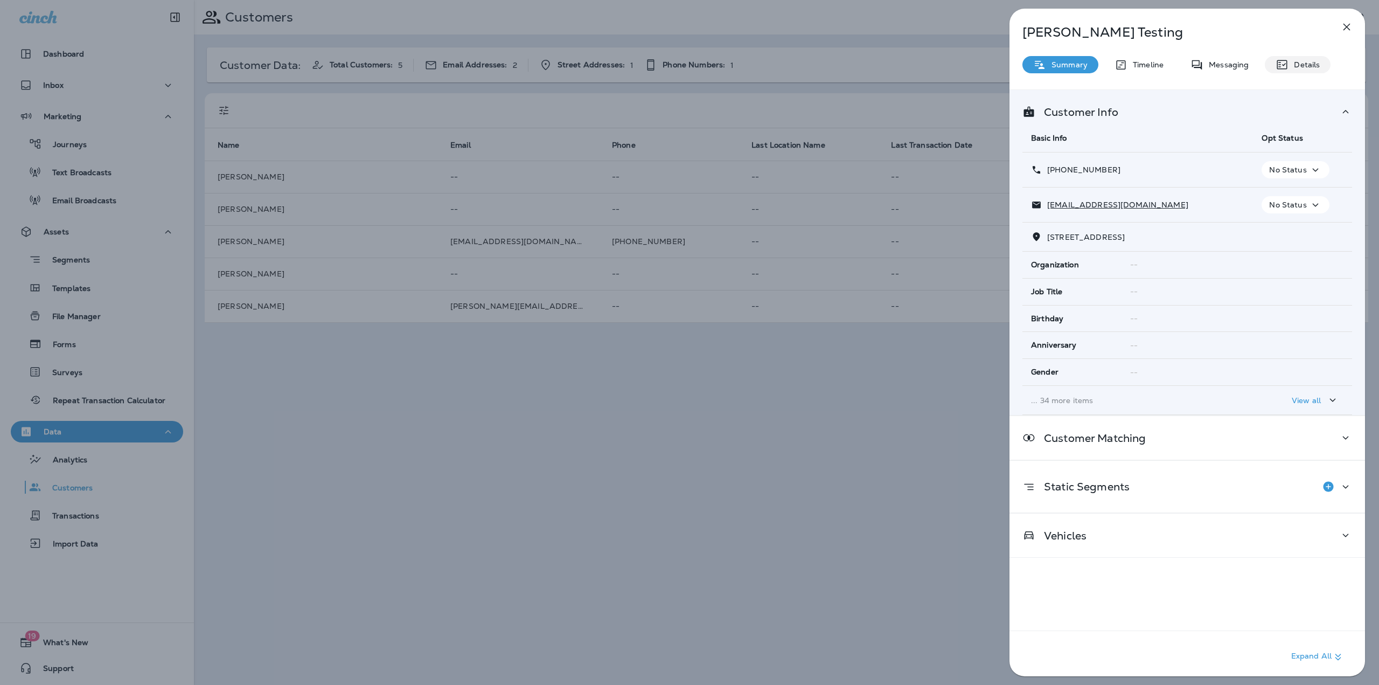
click at [1310, 68] on p "Details" at bounding box center [1304, 64] width 31 height 9
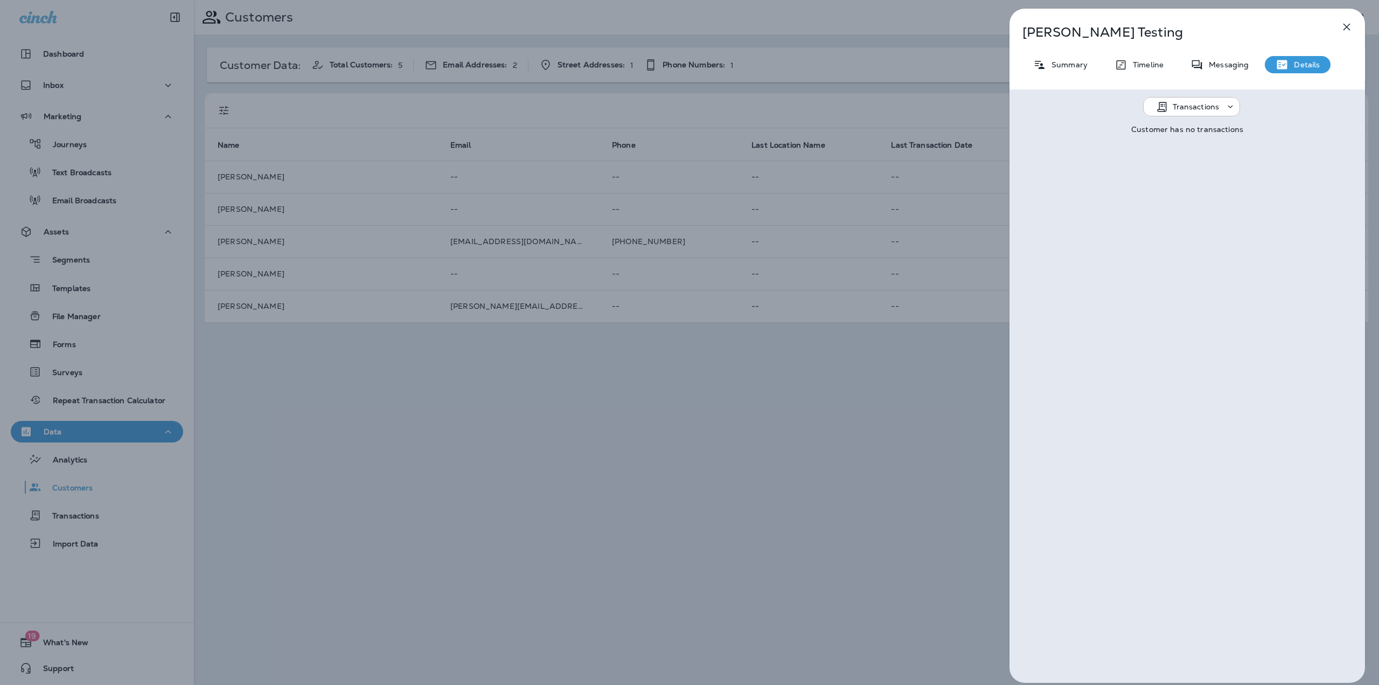
click at [1221, 69] on div "Messaging" at bounding box center [1220, 64] width 80 height 17
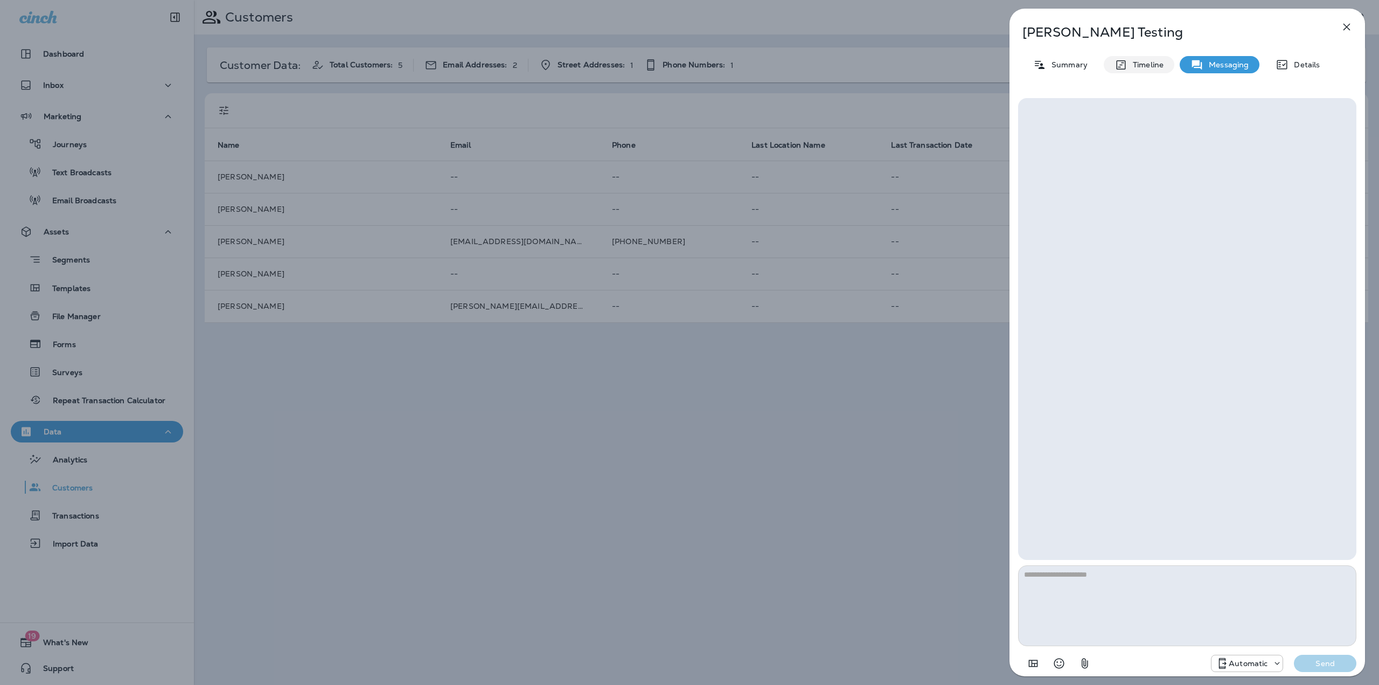
click at [1116, 65] on icon at bounding box center [1120, 64] width 9 height 9
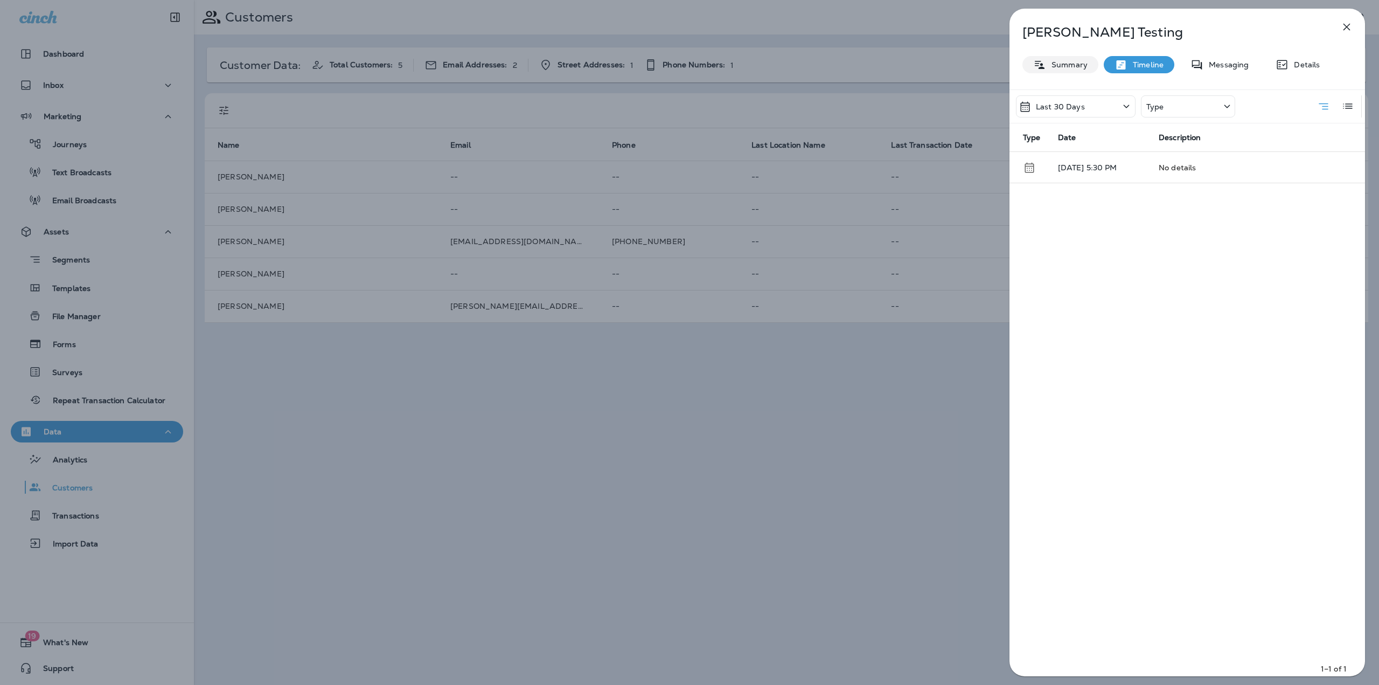
click at [1067, 64] on p "Summary" at bounding box center [1066, 64] width 41 height 9
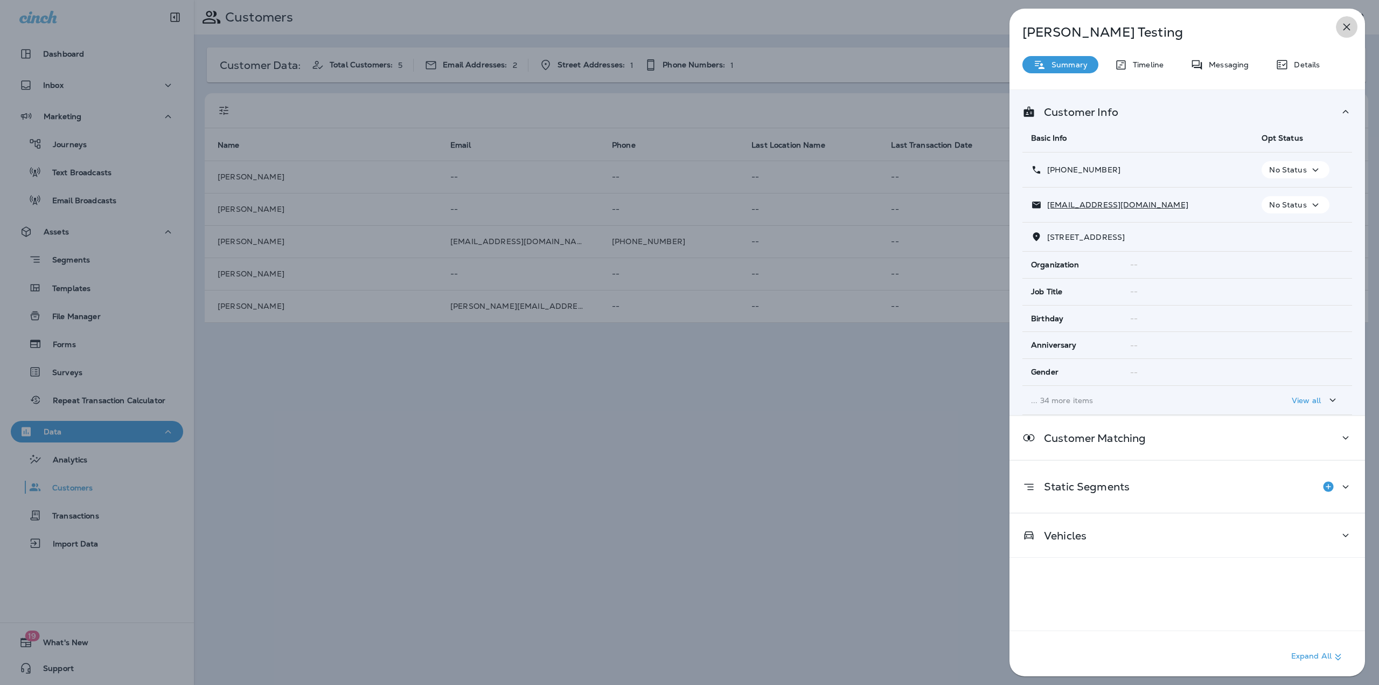
click at [1353, 23] on icon "button" at bounding box center [1346, 26] width 13 height 13
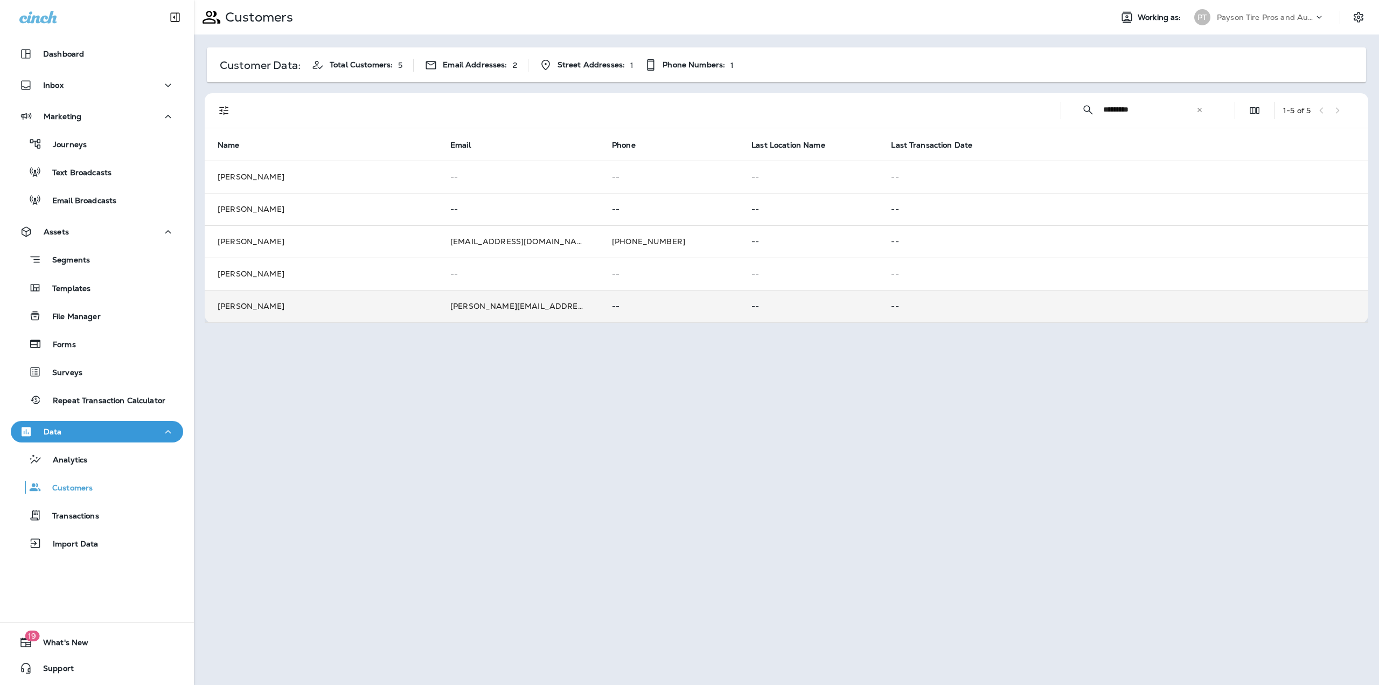
click at [427, 312] on td "John testerson" at bounding box center [321, 306] width 233 height 32
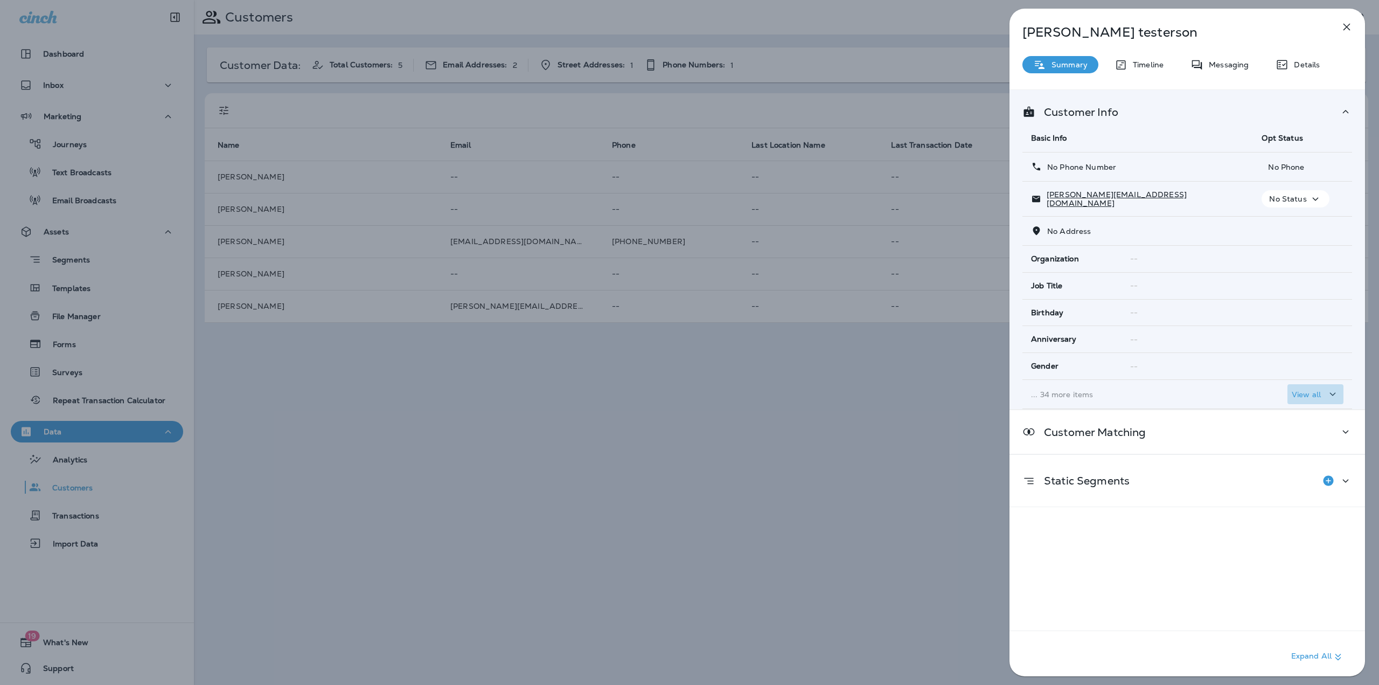
click at [1297, 391] on p "View all" at bounding box center [1306, 394] width 29 height 9
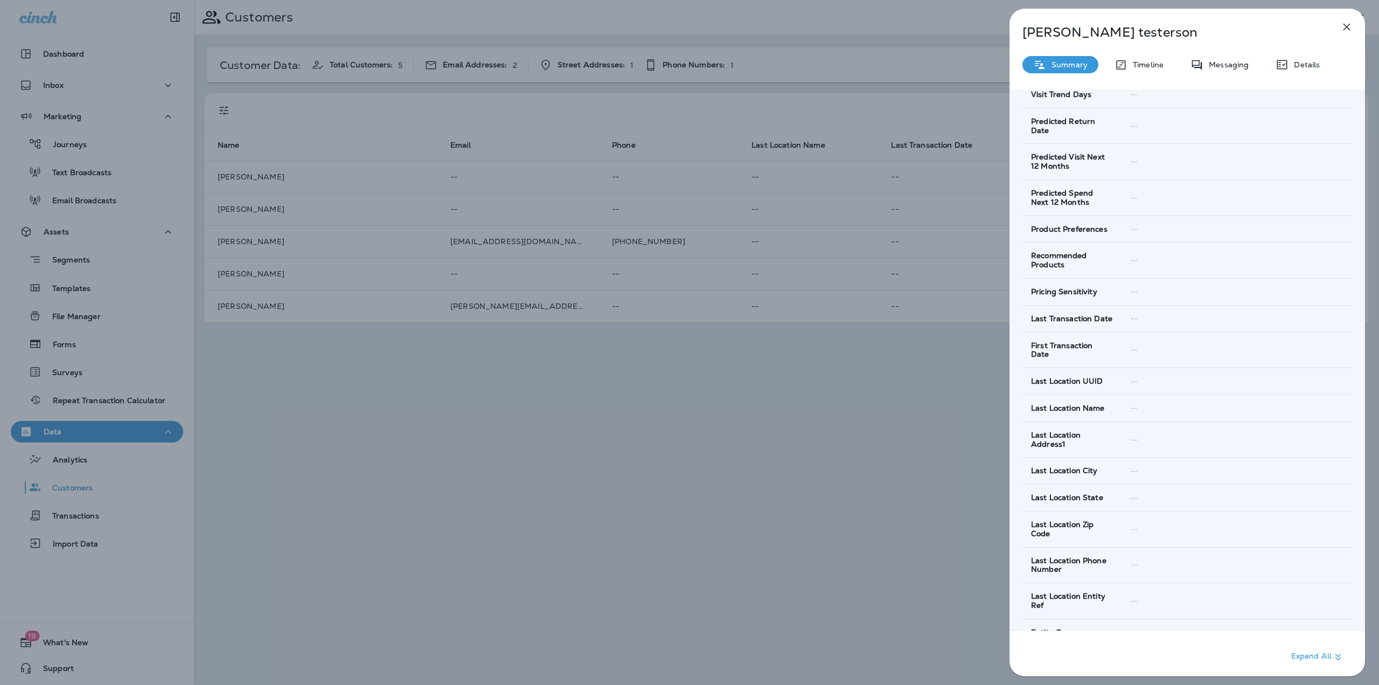
scroll to position [492, 0]
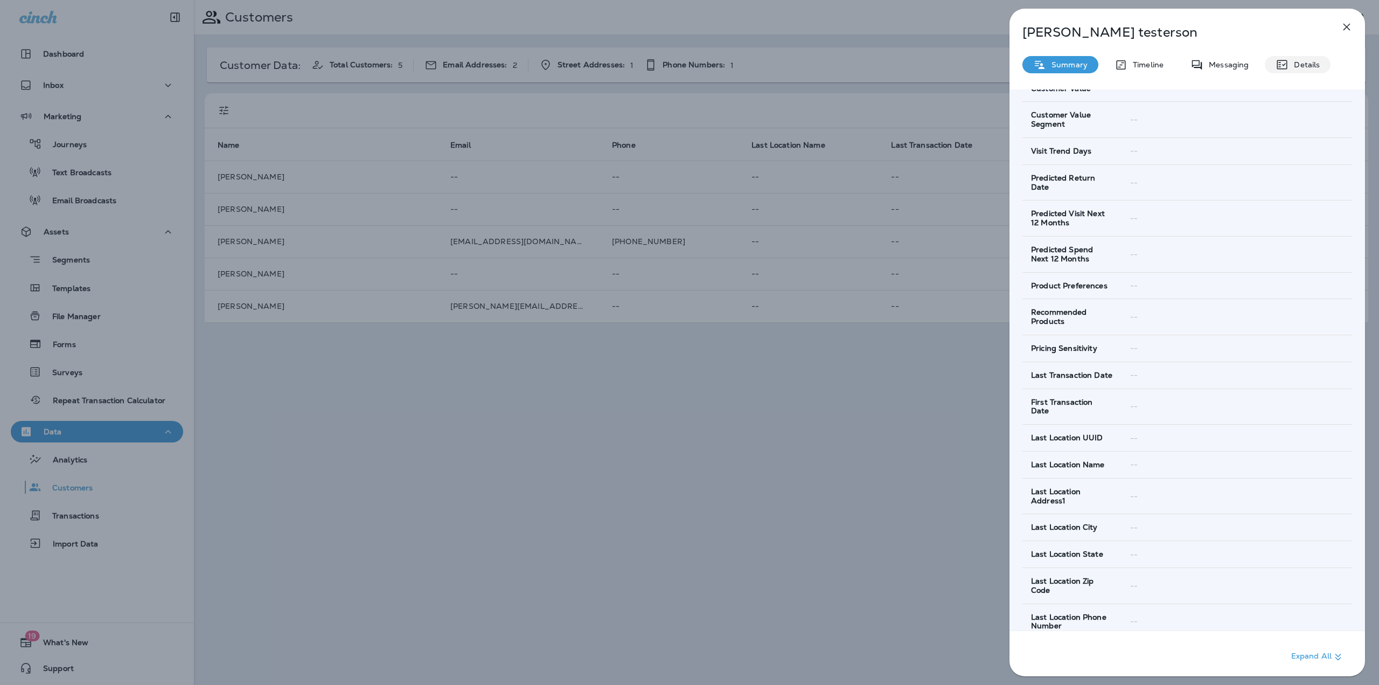
click at [1309, 68] on p "Details" at bounding box center [1304, 64] width 31 height 9
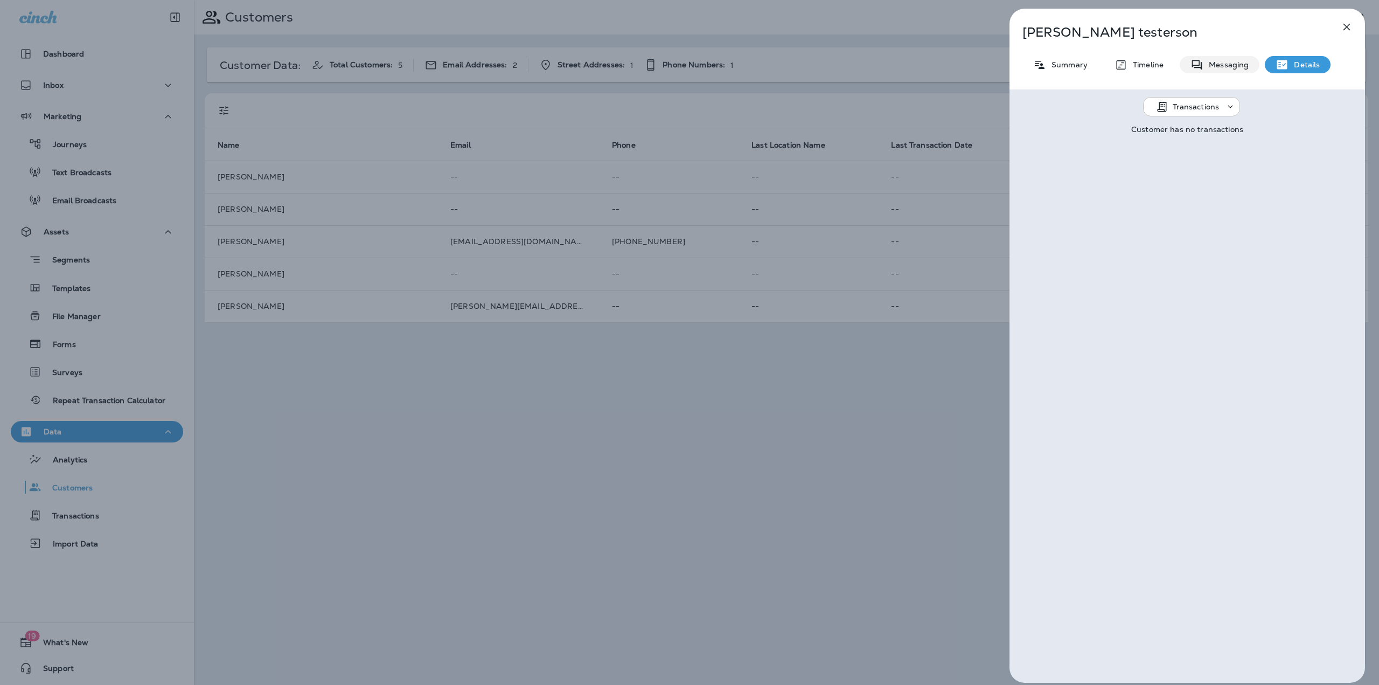
drag, startPoint x: 1235, startPoint y: 60, endPoint x: 1161, endPoint y: 61, distance: 73.8
click at [1234, 60] on p "Messaging" at bounding box center [1226, 64] width 45 height 9
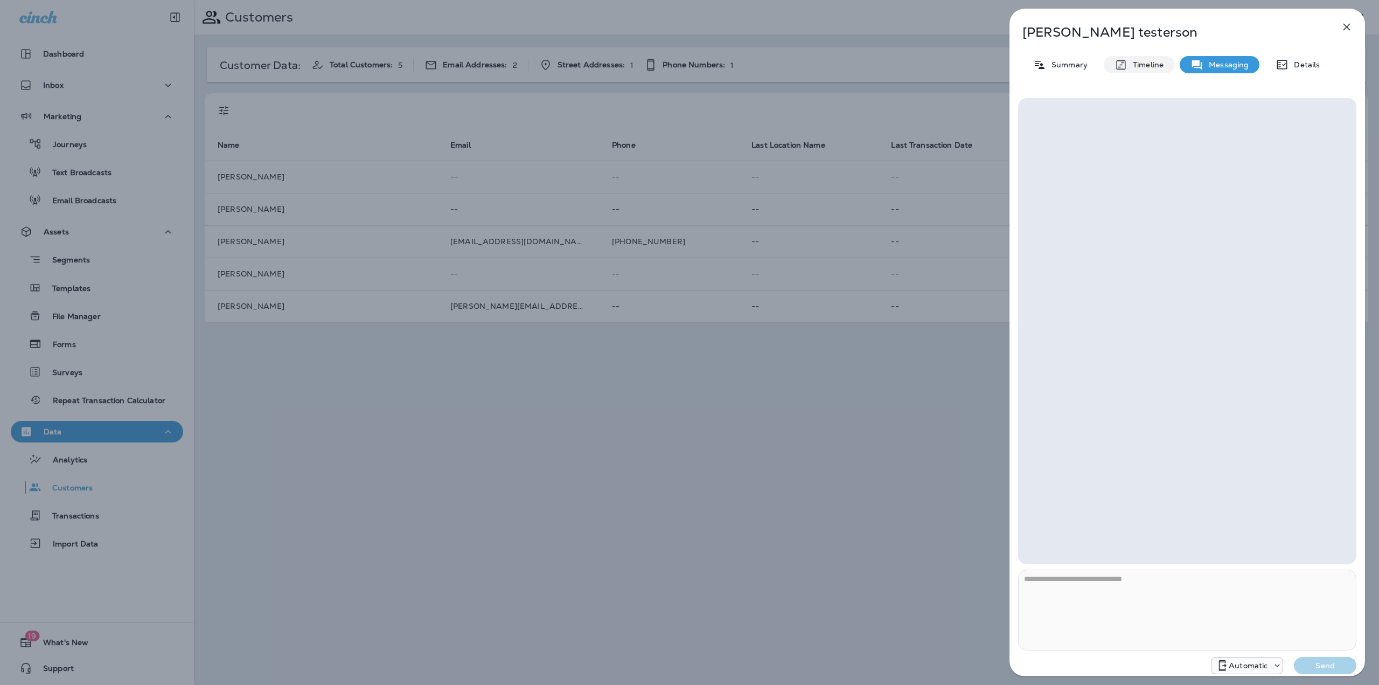
click at [1125, 61] on icon at bounding box center [1121, 64] width 13 height 13
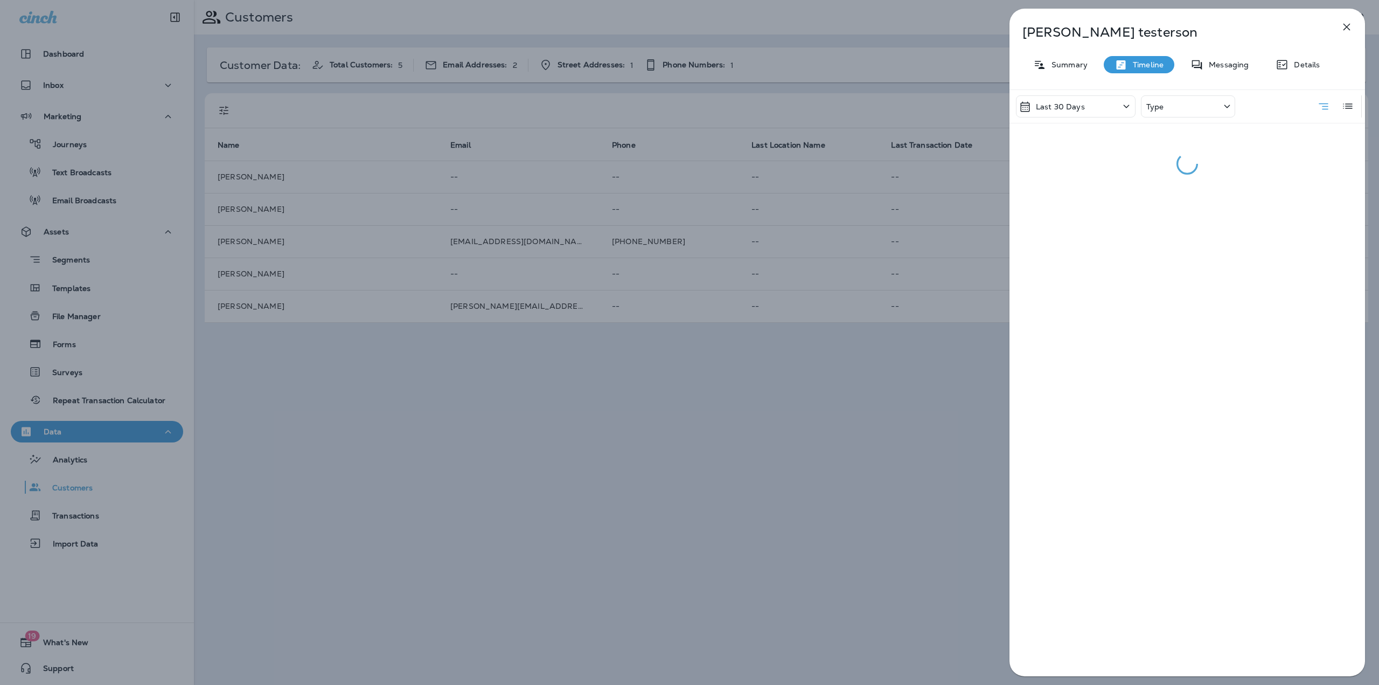
click at [1078, 63] on p "Summary" at bounding box center [1066, 64] width 41 height 9
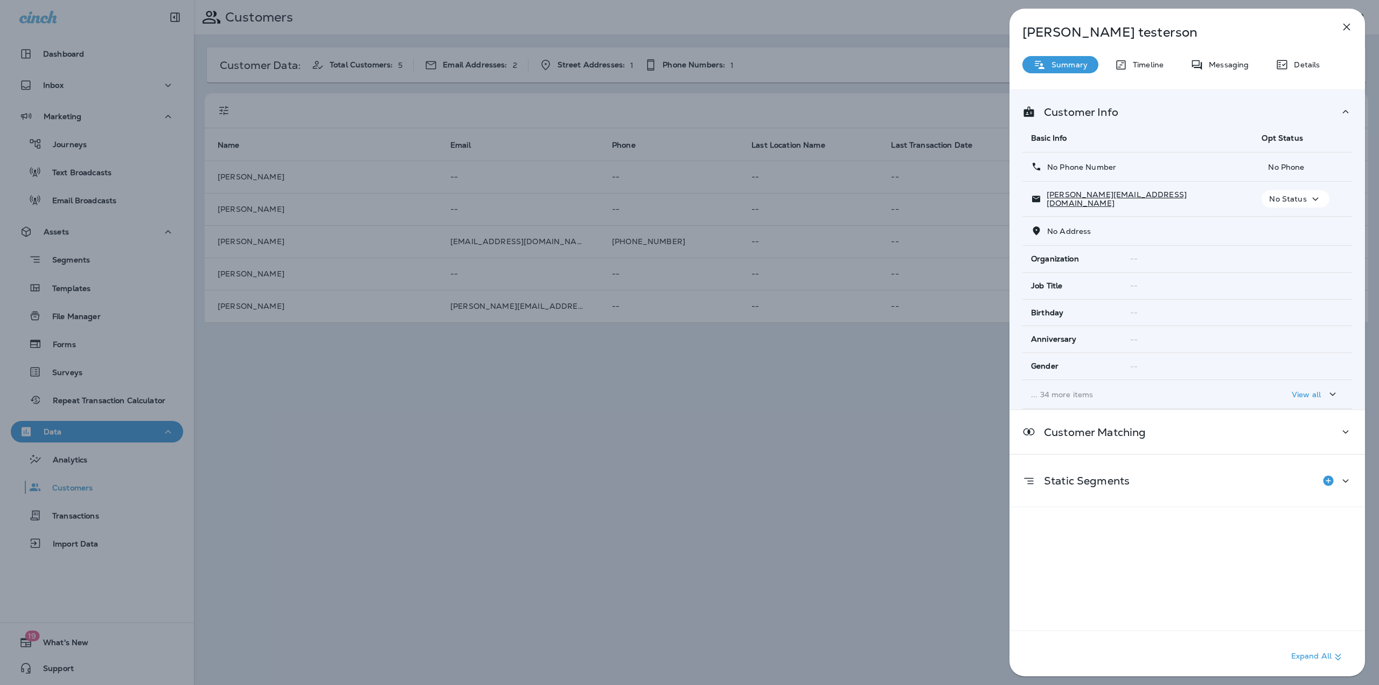
click at [1320, 393] on div "View all" at bounding box center [1315, 393] width 47 height 13
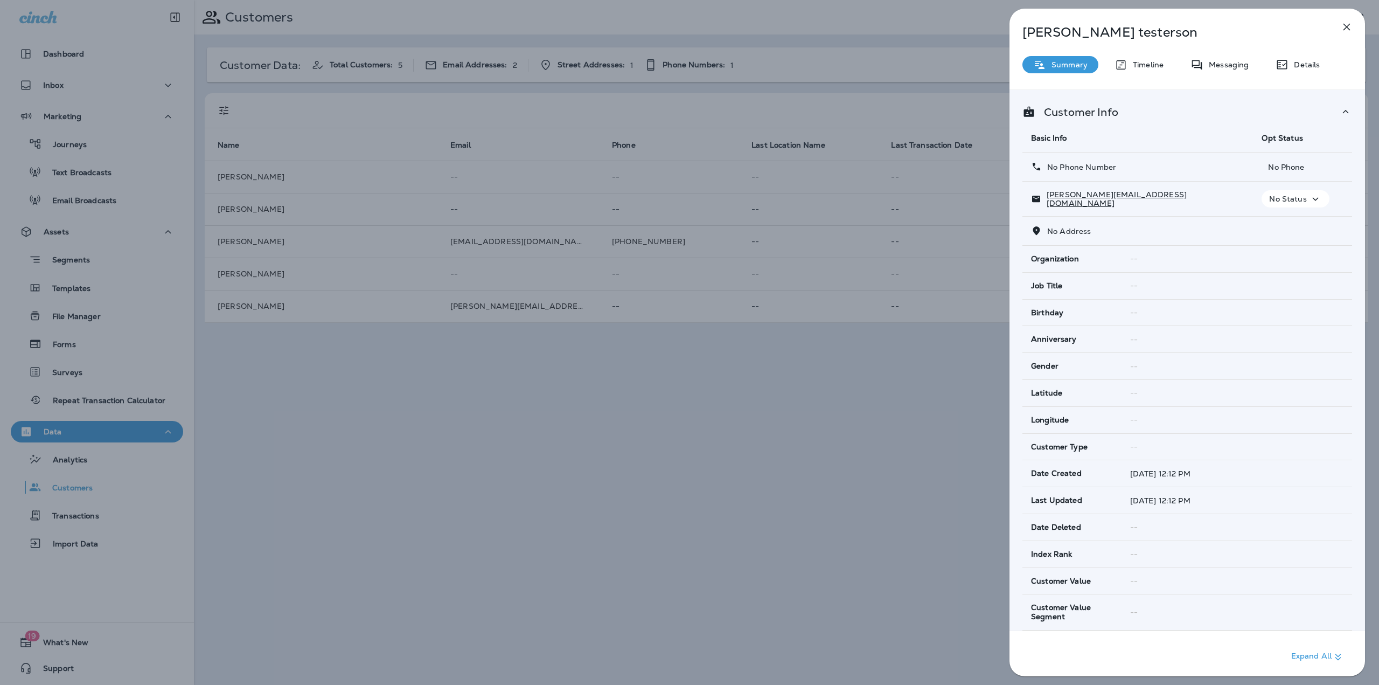
click at [1341, 110] on icon at bounding box center [1345, 111] width 13 height 13
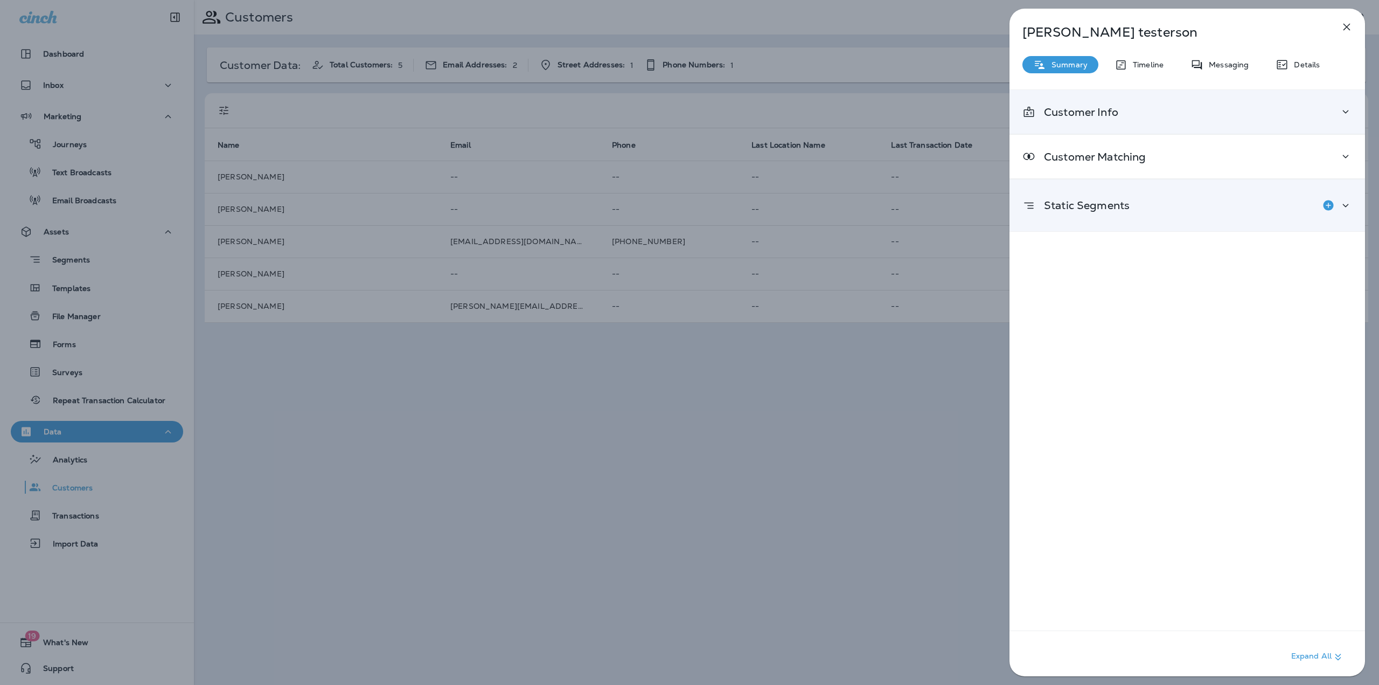
click at [1345, 209] on icon at bounding box center [1345, 205] width 13 height 13
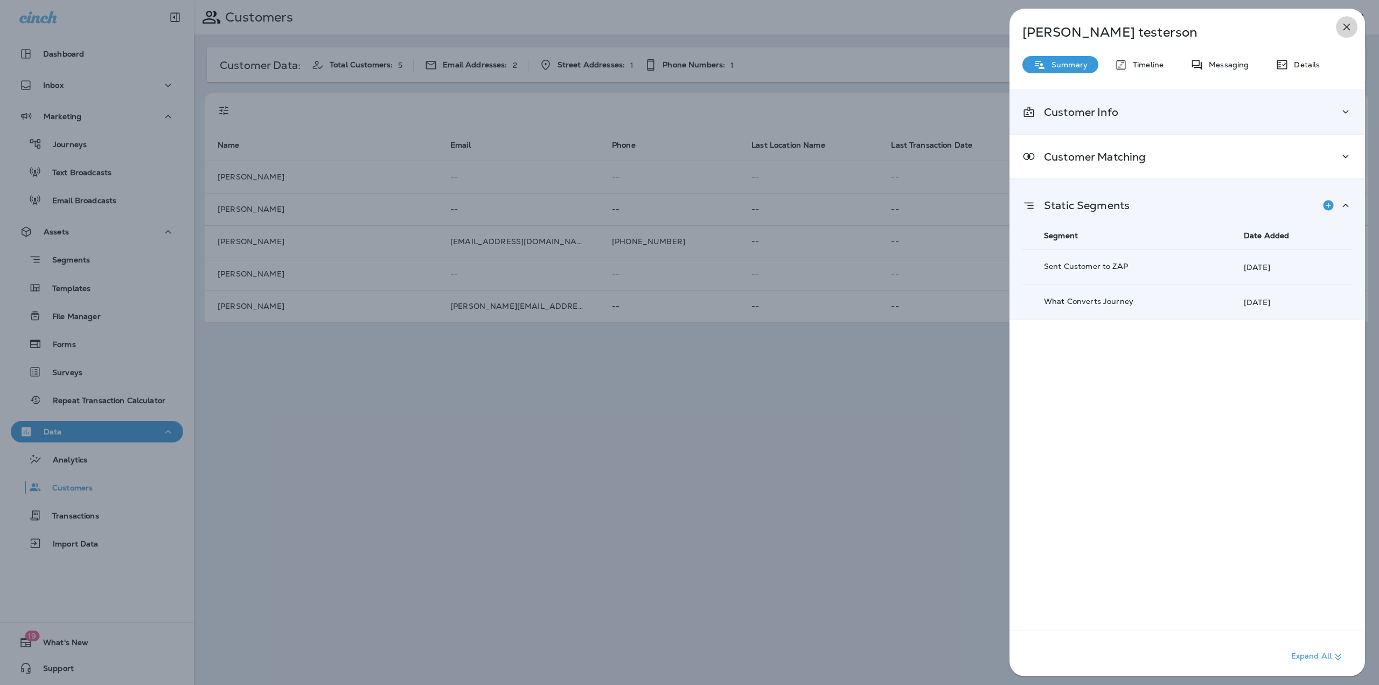
click at [1347, 27] on icon "button" at bounding box center [1347, 27] width 7 height 7
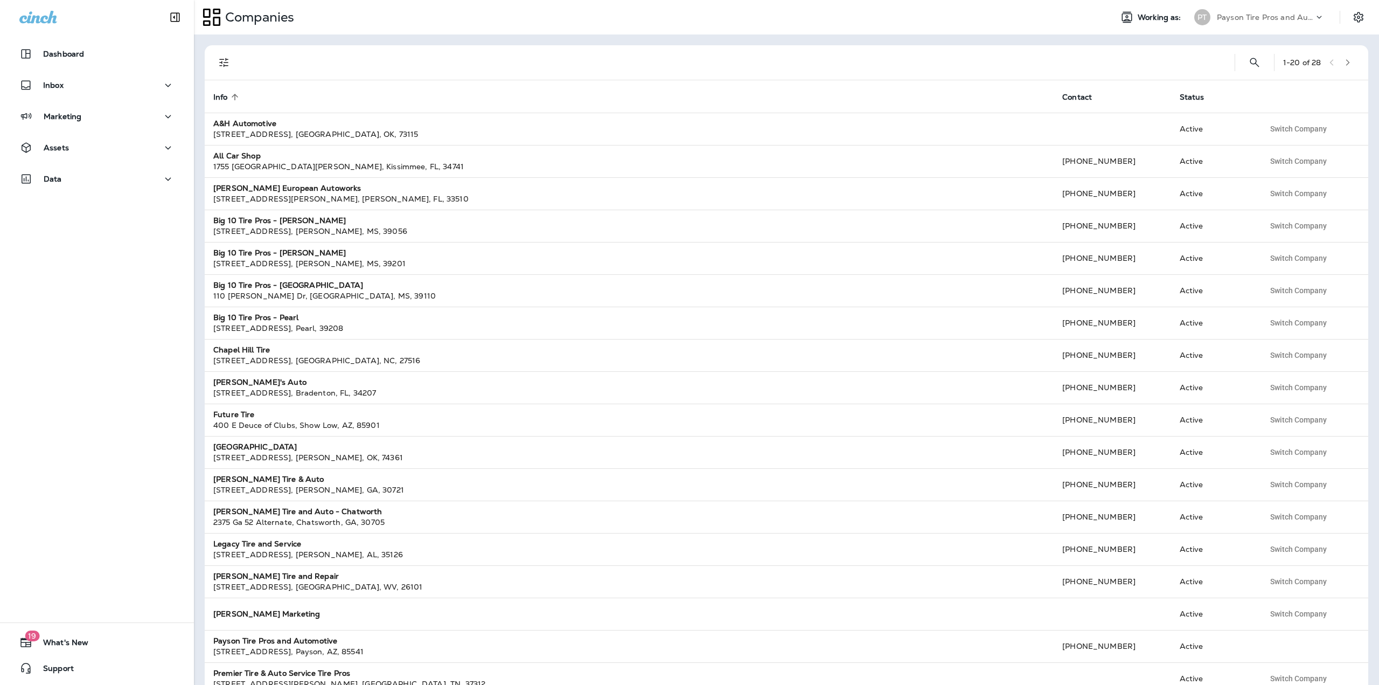
click at [1277, 22] on div "Payson Tire Pros and Automotive" at bounding box center [1265, 17] width 97 height 16
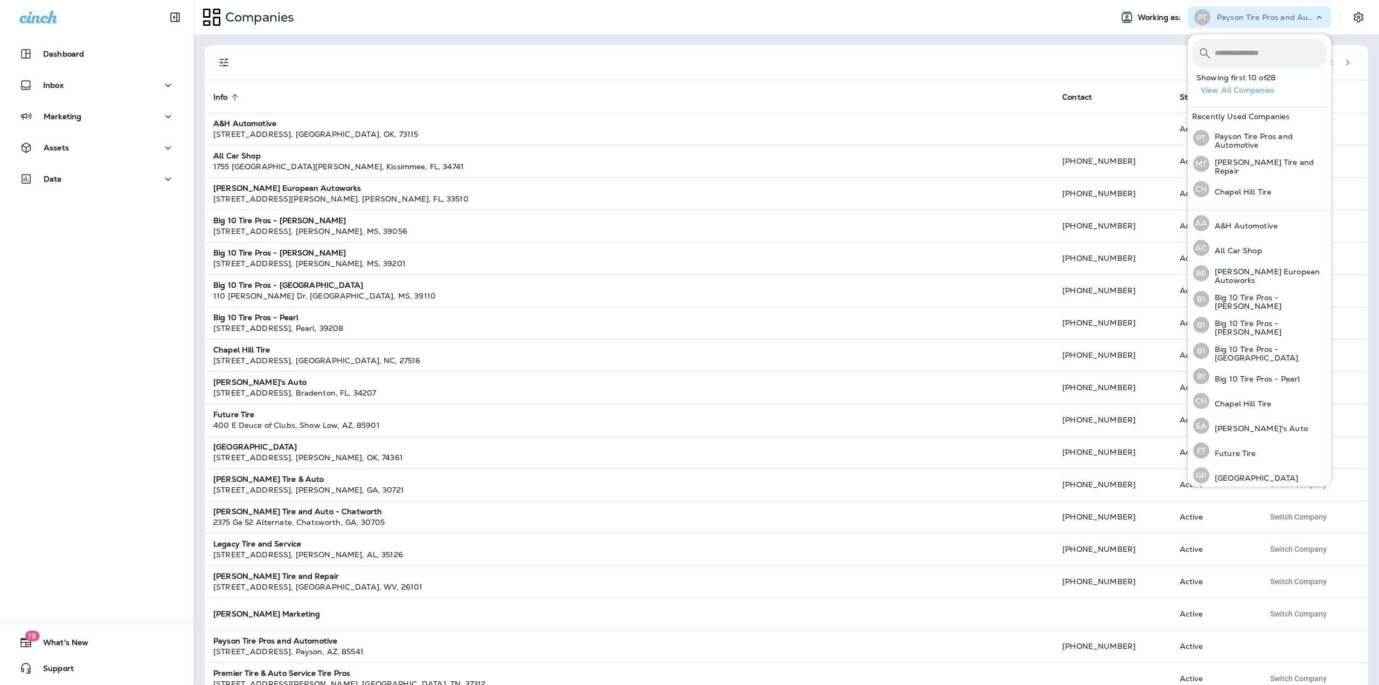
click at [1241, 65] on input "text" at bounding box center [1271, 53] width 112 height 29
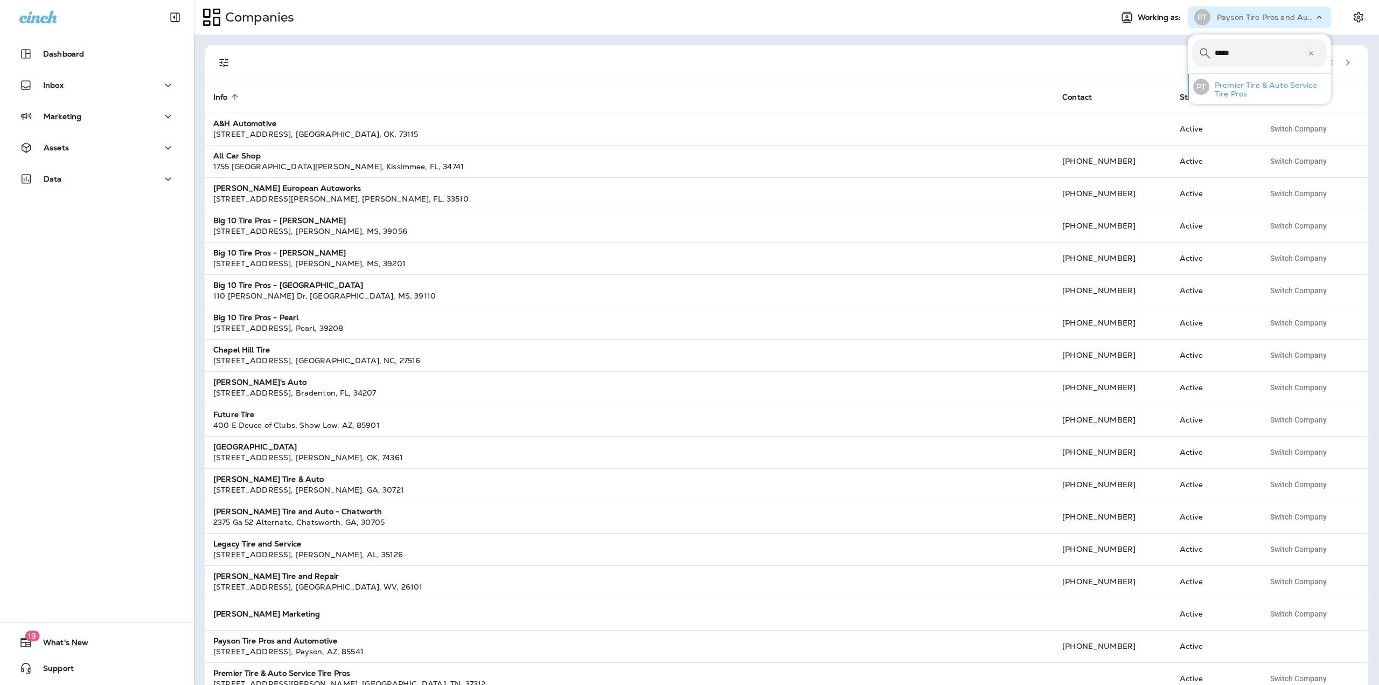
type input "*****"
click at [1232, 86] on p "Premier Tire & Auto Service Tire Pros" at bounding box center [1267, 89] width 117 height 17
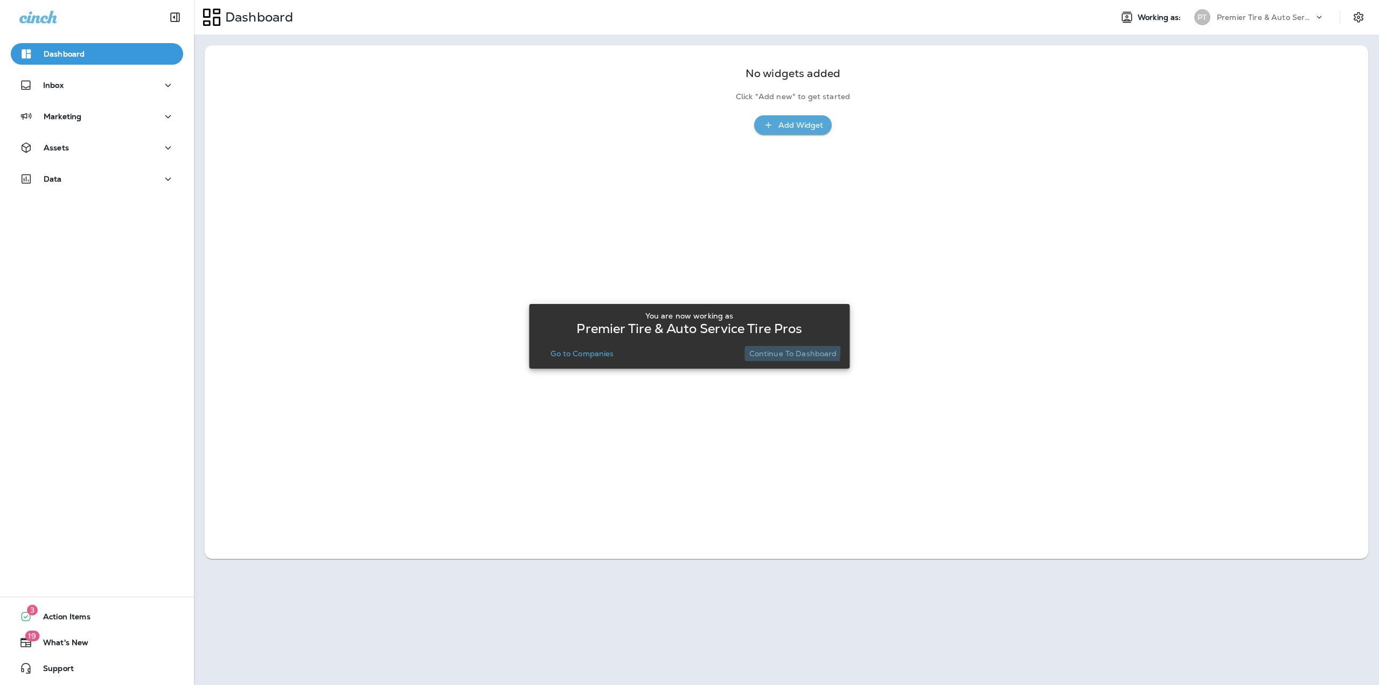
click at [771, 350] on p "Continue to Dashboard" at bounding box center [793, 353] width 88 height 9
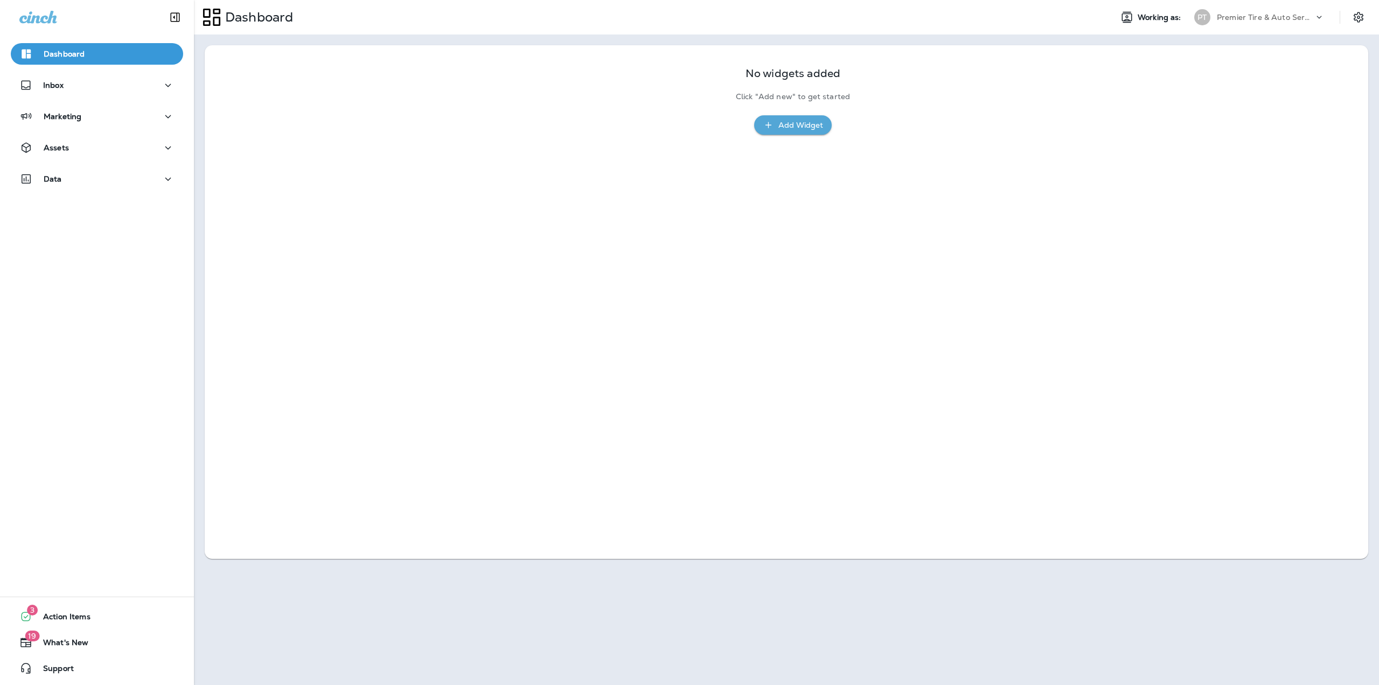
click at [71, 98] on div "Inbox" at bounding box center [97, 87] width 194 height 27
click at [69, 84] on div "Inbox" at bounding box center [96, 85] width 155 height 13
click at [74, 110] on p "Text Messages" at bounding box center [74, 114] width 65 height 10
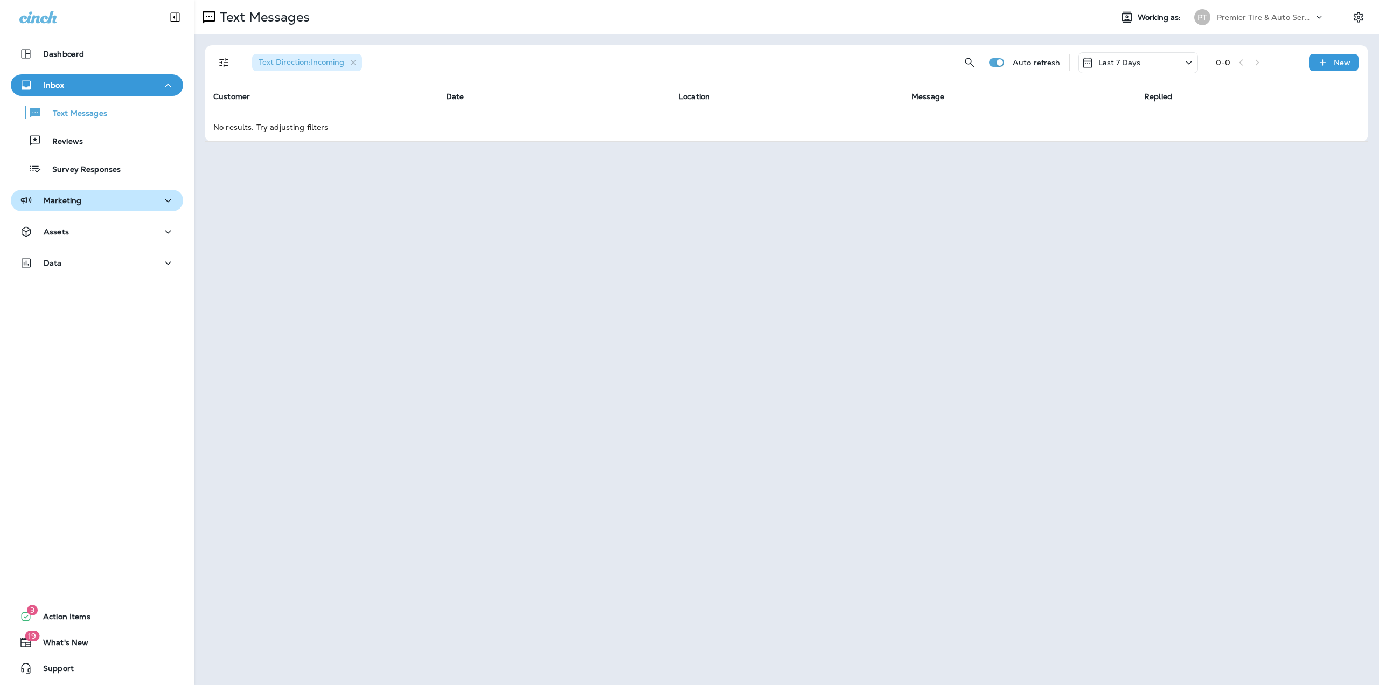
click at [99, 201] on div "Marketing" at bounding box center [96, 200] width 155 height 13
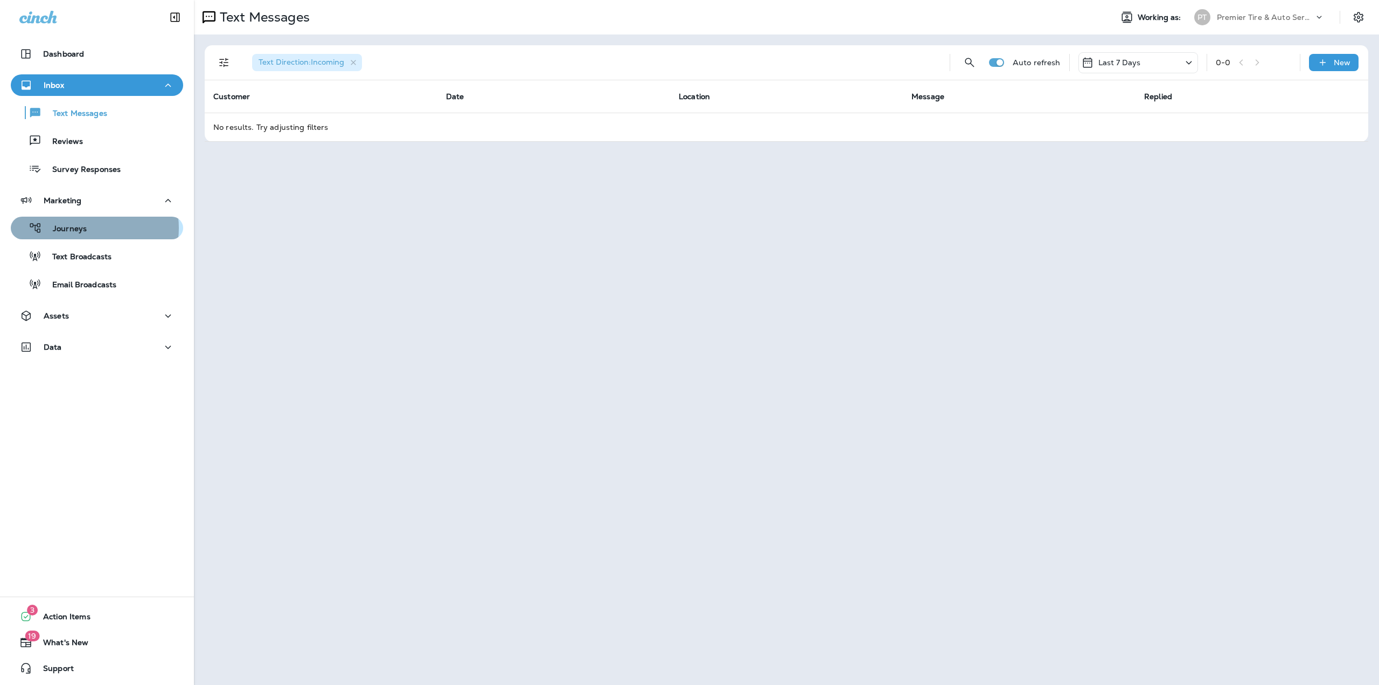
click at [88, 228] on div "Journeys" at bounding box center [97, 228] width 164 height 16
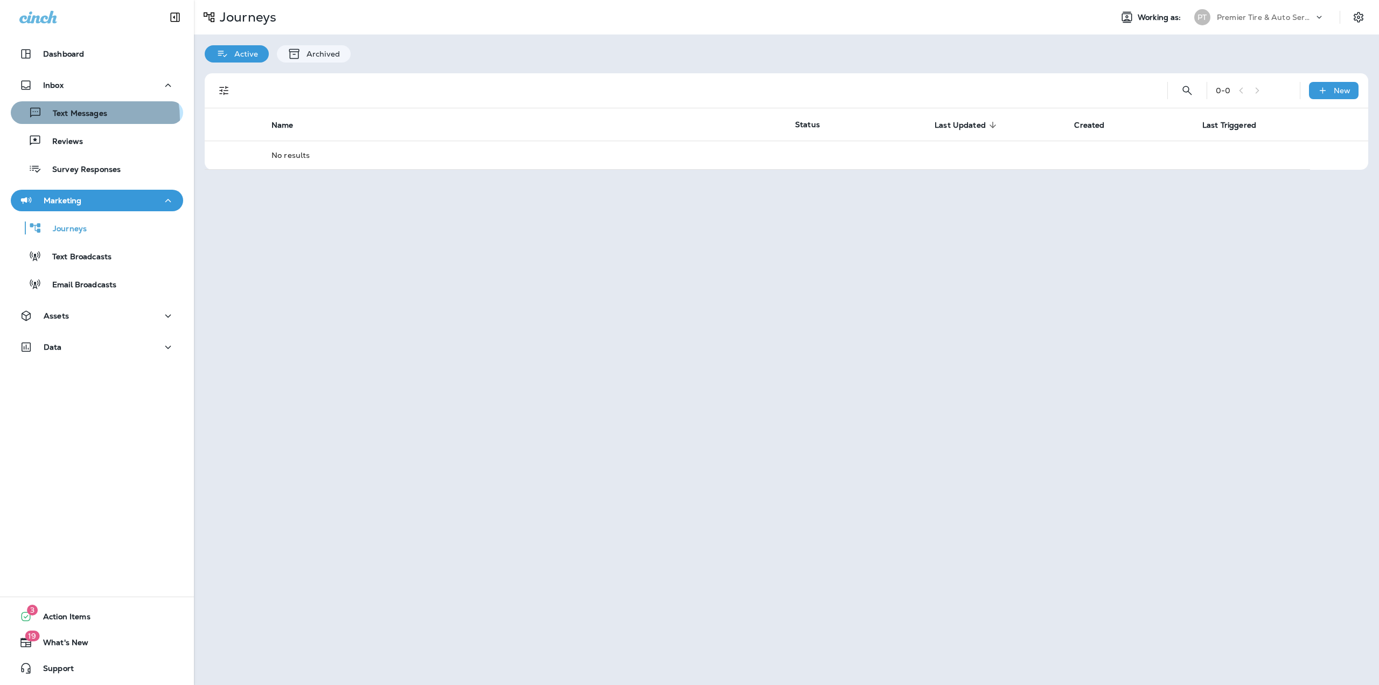
click at [69, 120] on div "Text Messages" at bounding box center [61, 113] width 92 height 16
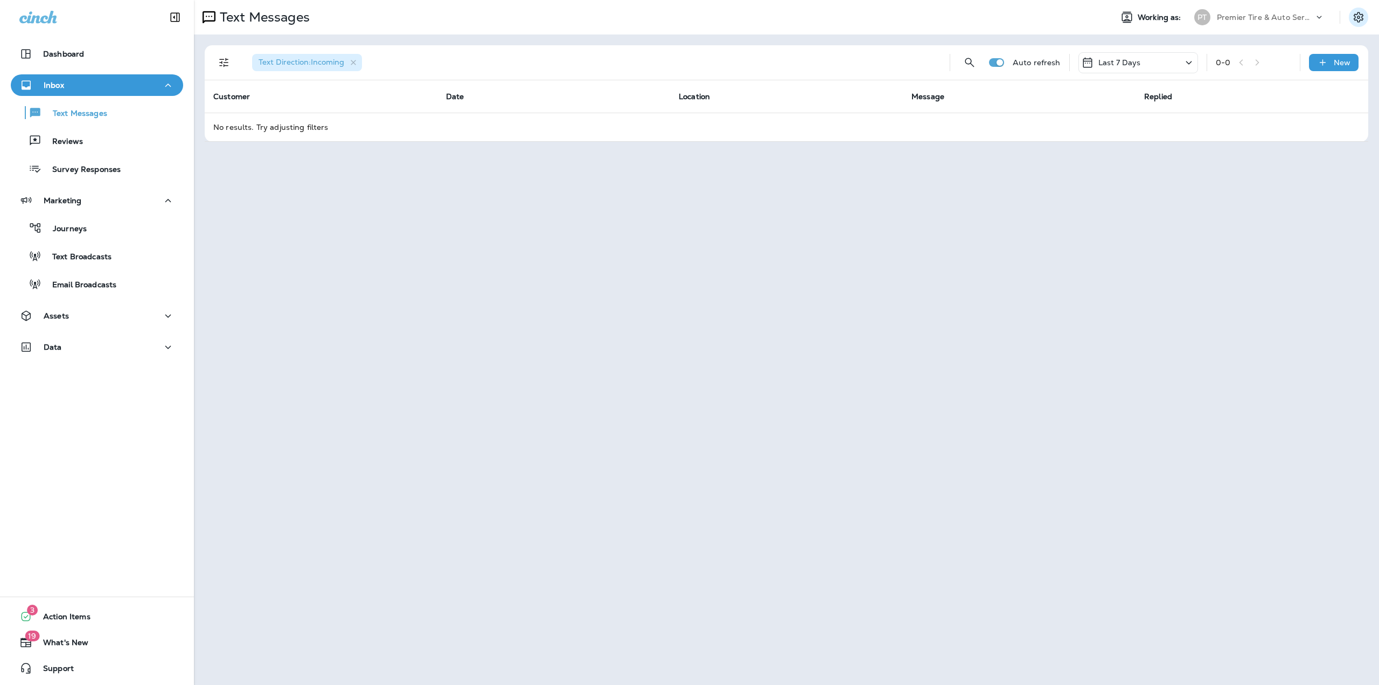
click at [1354, 24] on button "Settings" at bounding box center [1358, 17] width 19 height 19
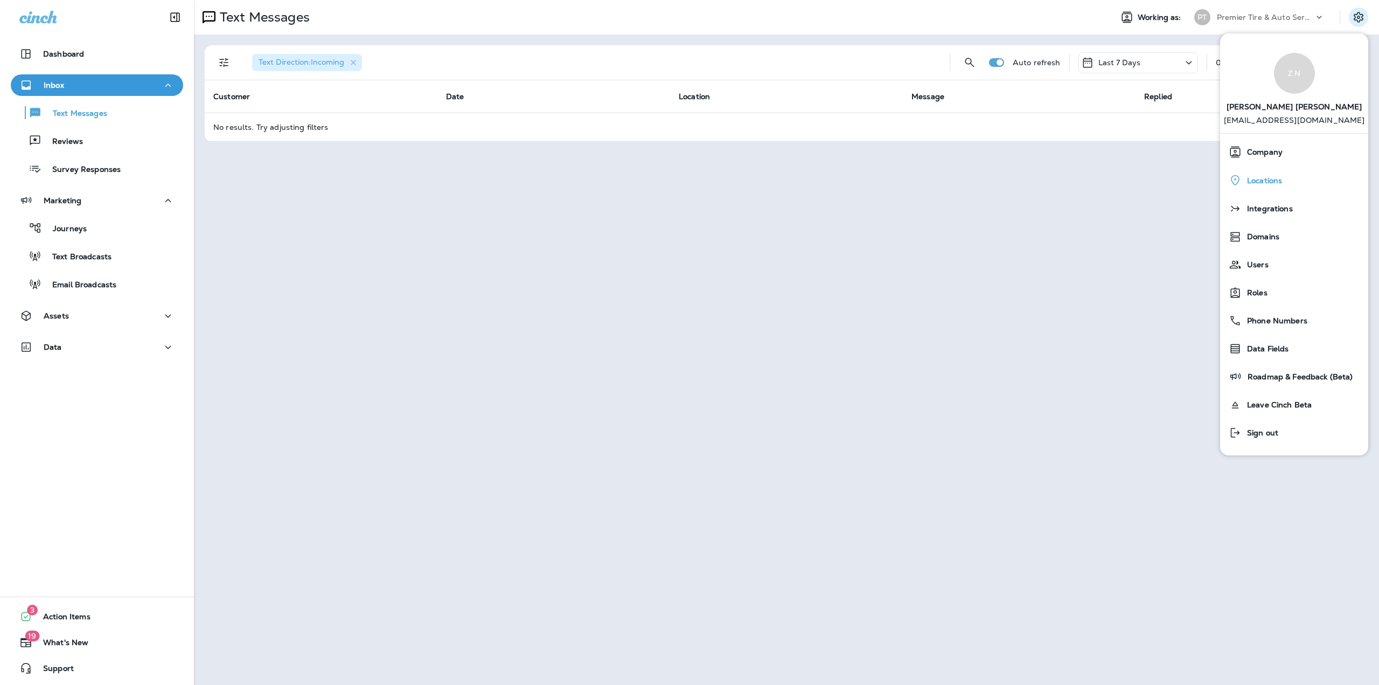
click at [1256, 166] on button "Locations" at bounding box center [1294, 180] width 148 height 29
click at [1257, 156] on span "Company" at bounding box center [1262, 152] width 41 height 9
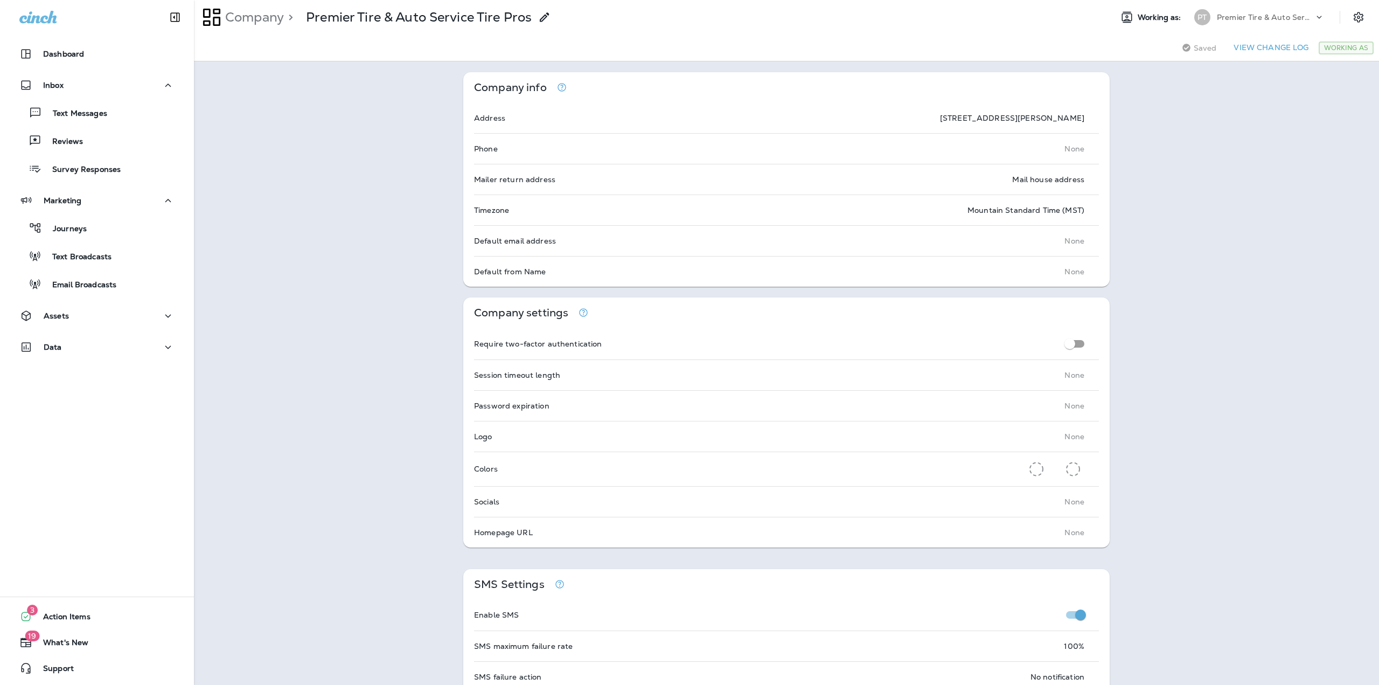
click at [543, 19] on use at bounding box center [544, 16] width 9 height 9
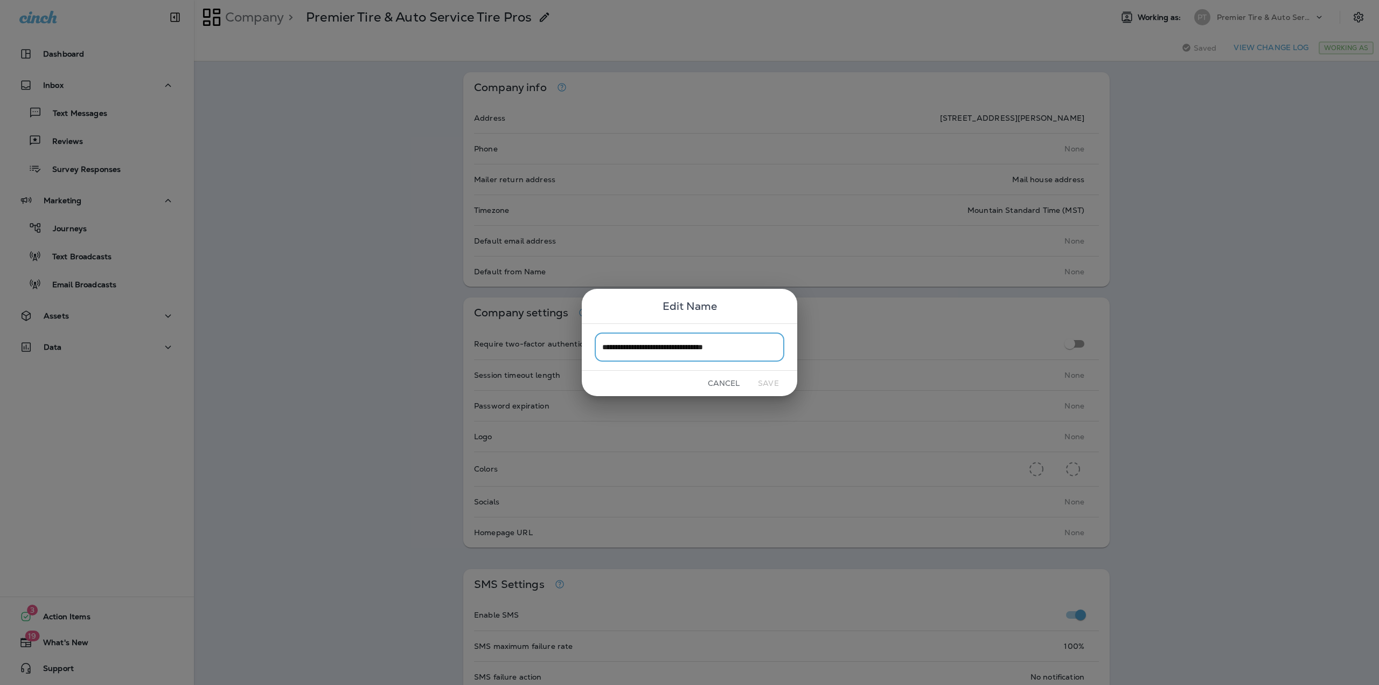
click at [745, 352] on input "**********" at bounding box center [690, 346] width 190 height 29
drag, startPoint x: 747, startPoint y: 346, endPoint x: 634, endPoint y: 354, distance: 112.8
click at [634, 354] on input "**********" at bounding box center [690, 346] width 190 height 29
type input "**********"
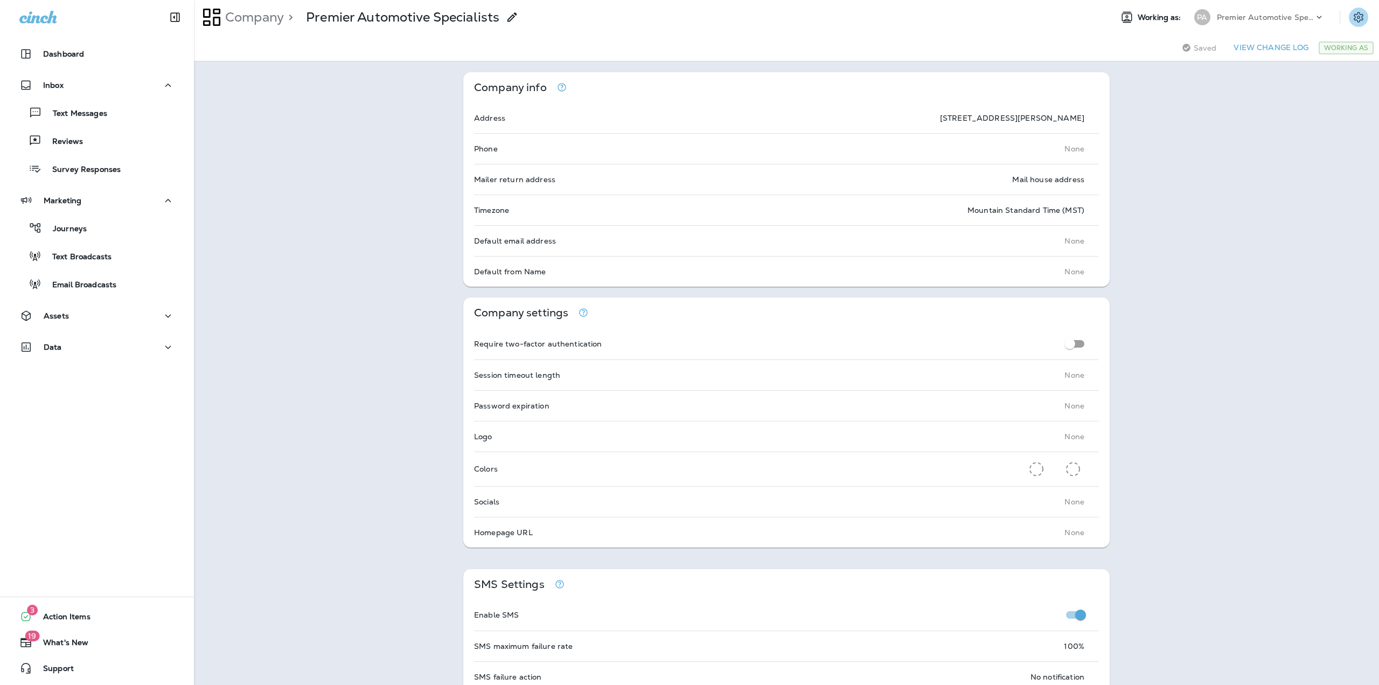
click at [1355, 11] on icon "Settings" at bounding box center [1358, 17] width 13 height 13
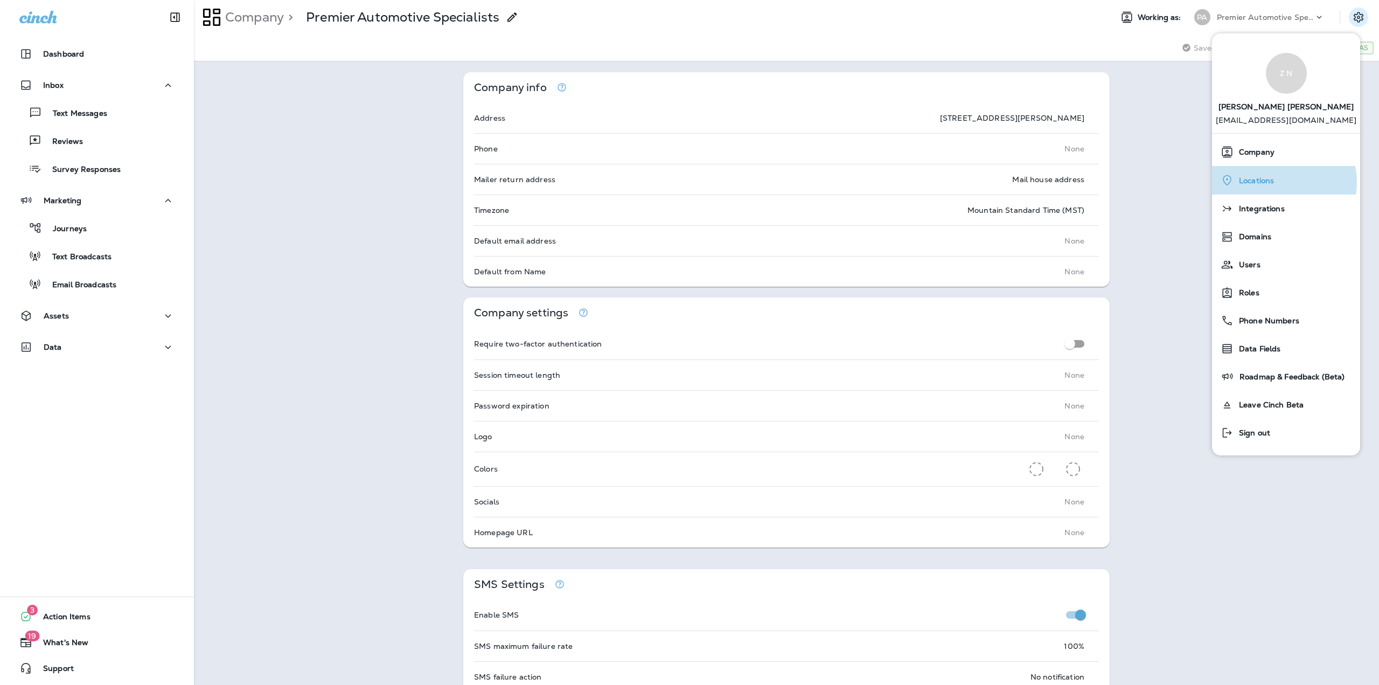
click at [1281, 182] on div "Locations" at bounding box center [1286, 180] width 140 height 22
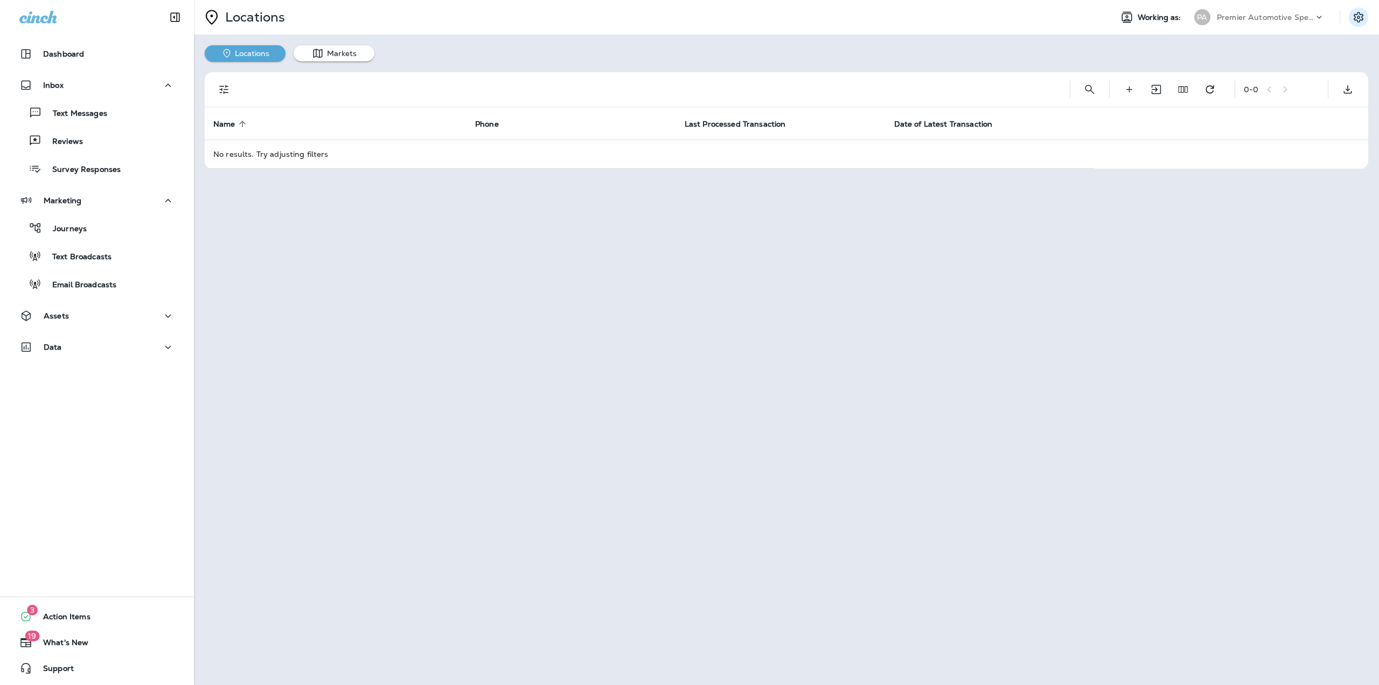
click at [1359, 10] on button "Settings" at bounding box center [1358, 17] width 19 height 19
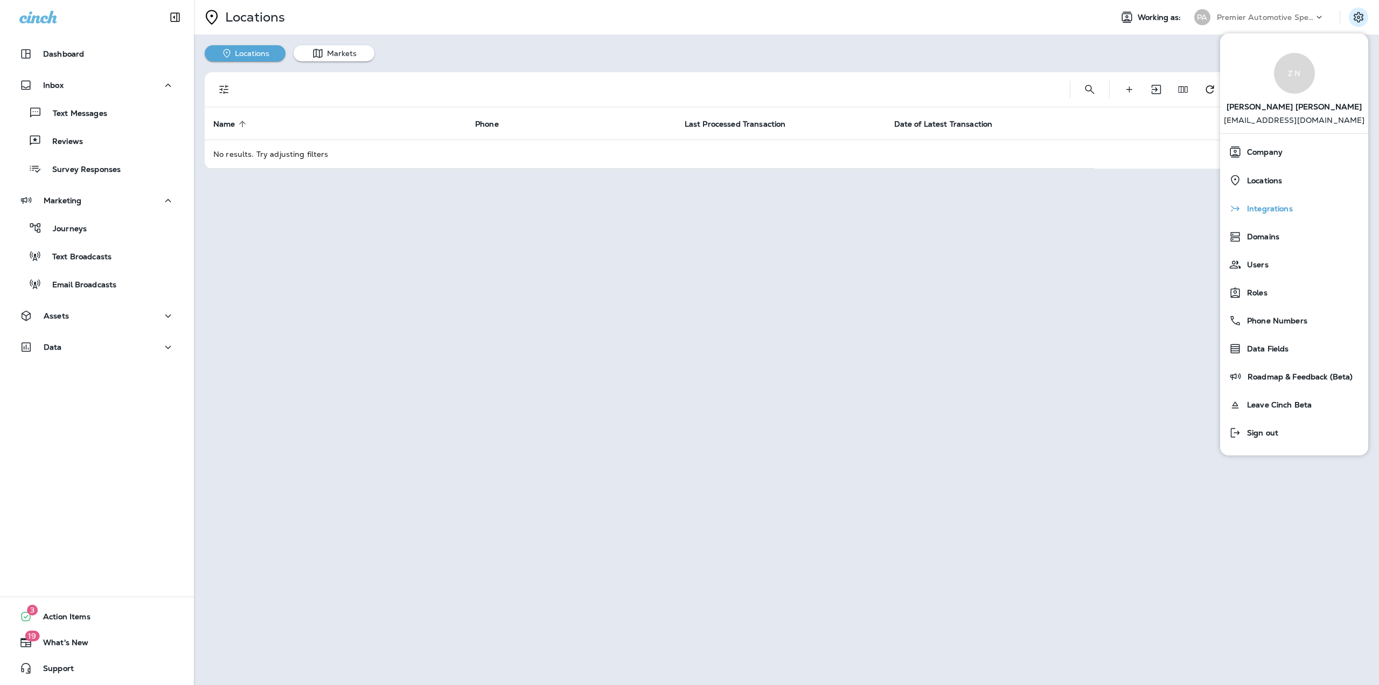
click at [1243, 213] on span "Integrations" at bounding box center [1267, 208] width 51 height 9
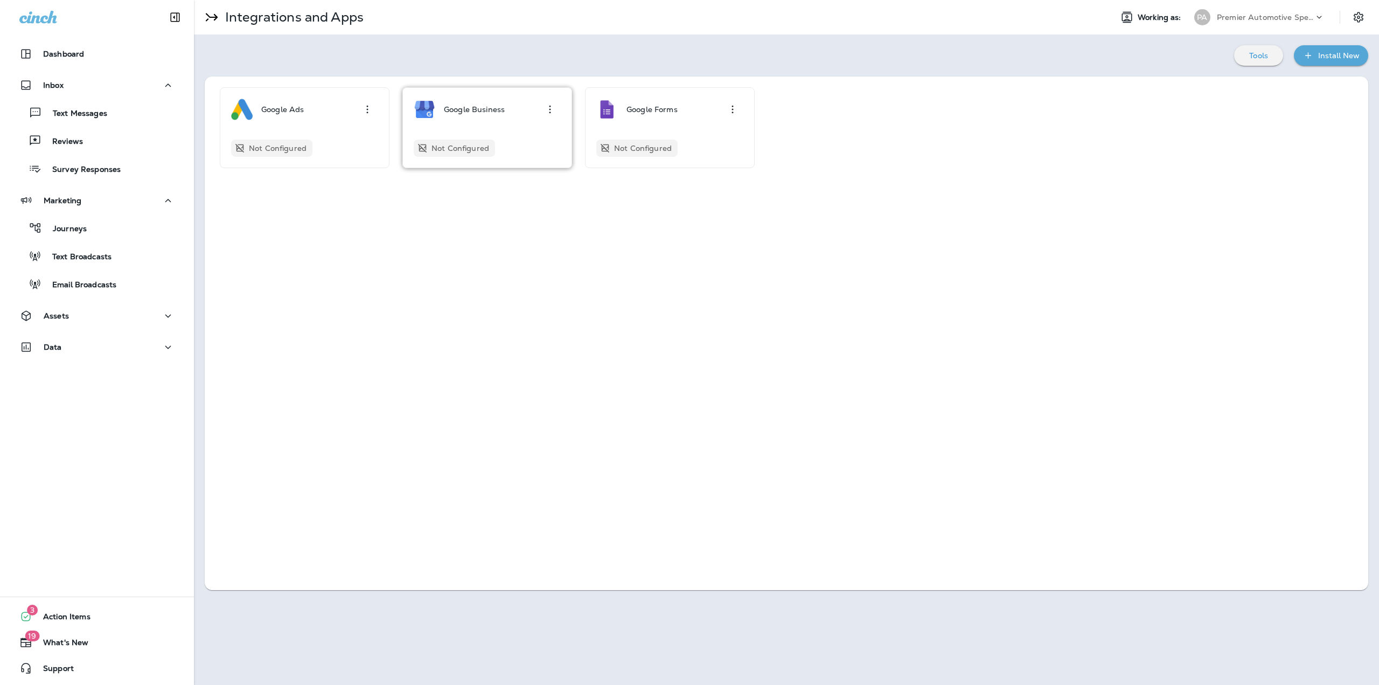
click at [467, 135] on div "Google Business Not Configured" at bounding box center [487, 128] width 147 height 58
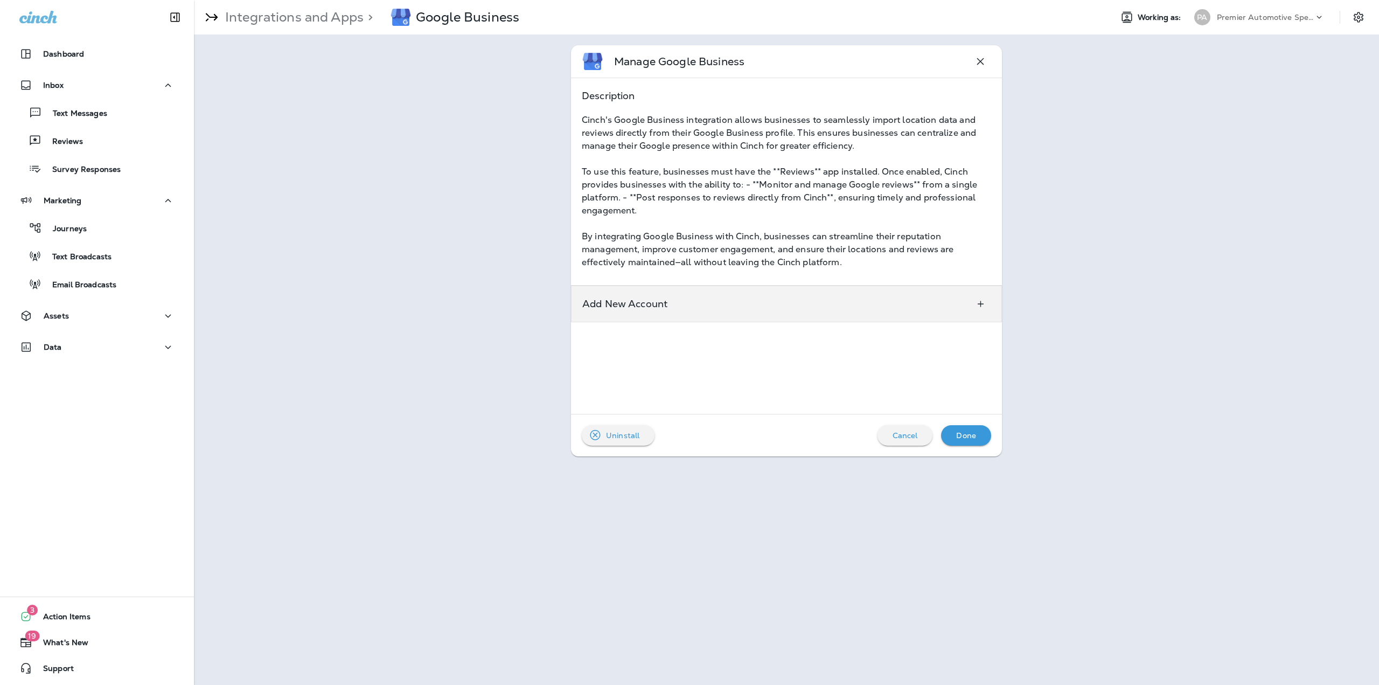
click at [872, 291] on div "Add New Account" at bounding box center [786, 304] width 431 height 37
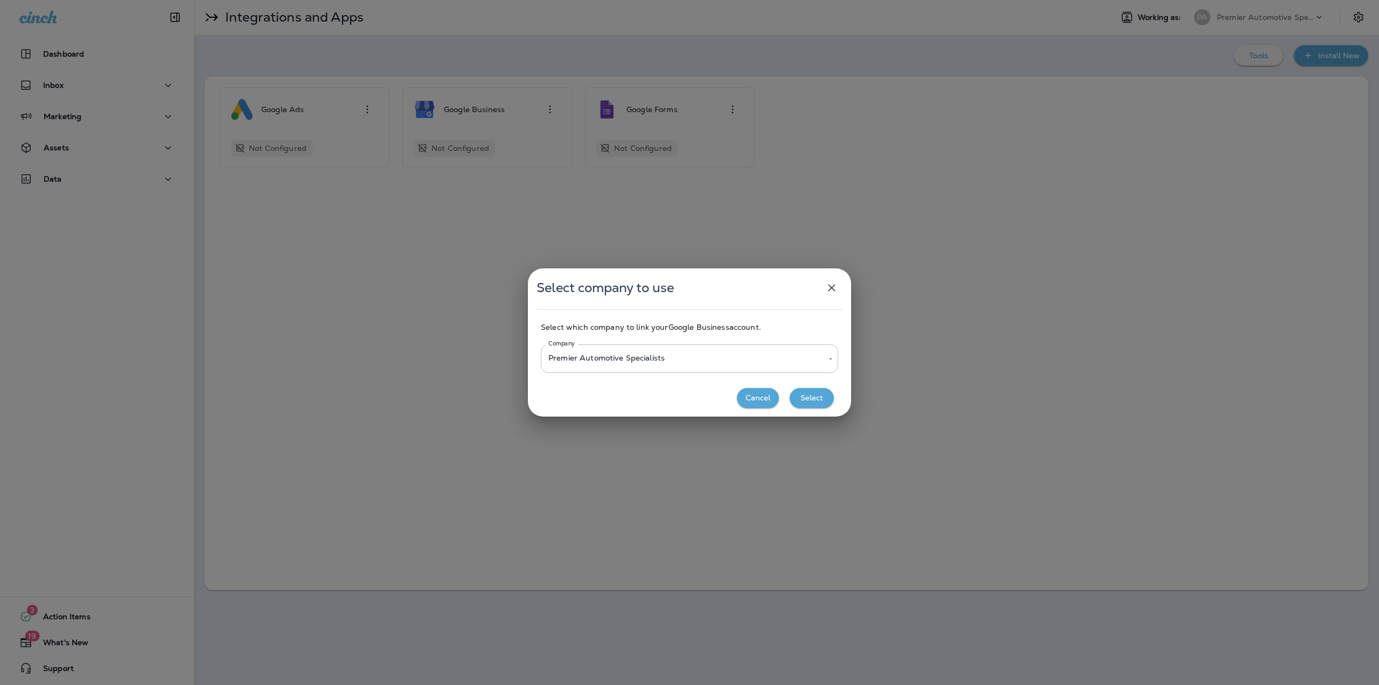
click at [813, 400] on button "Select" at bounding box center [812, 398] width 44 height 20
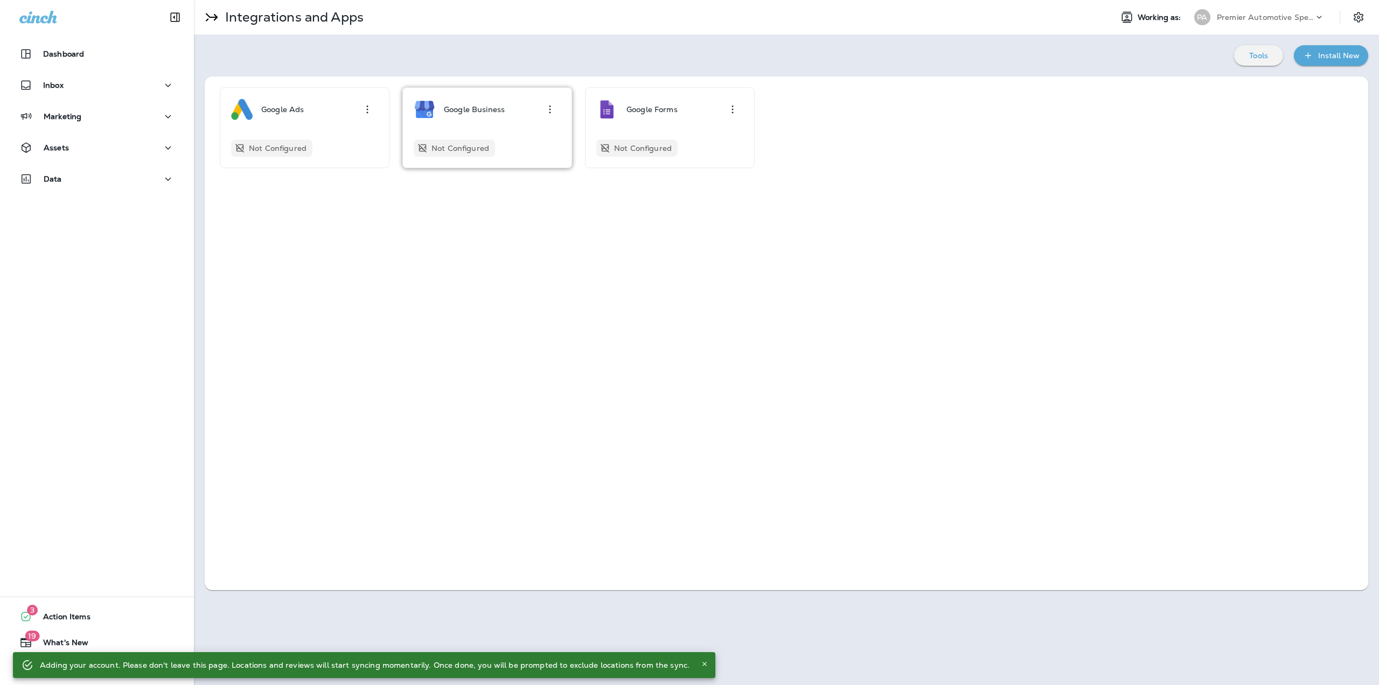
click at [482, 108] on p "Google Business" at bounding box center [474, 109] width 61 height 9
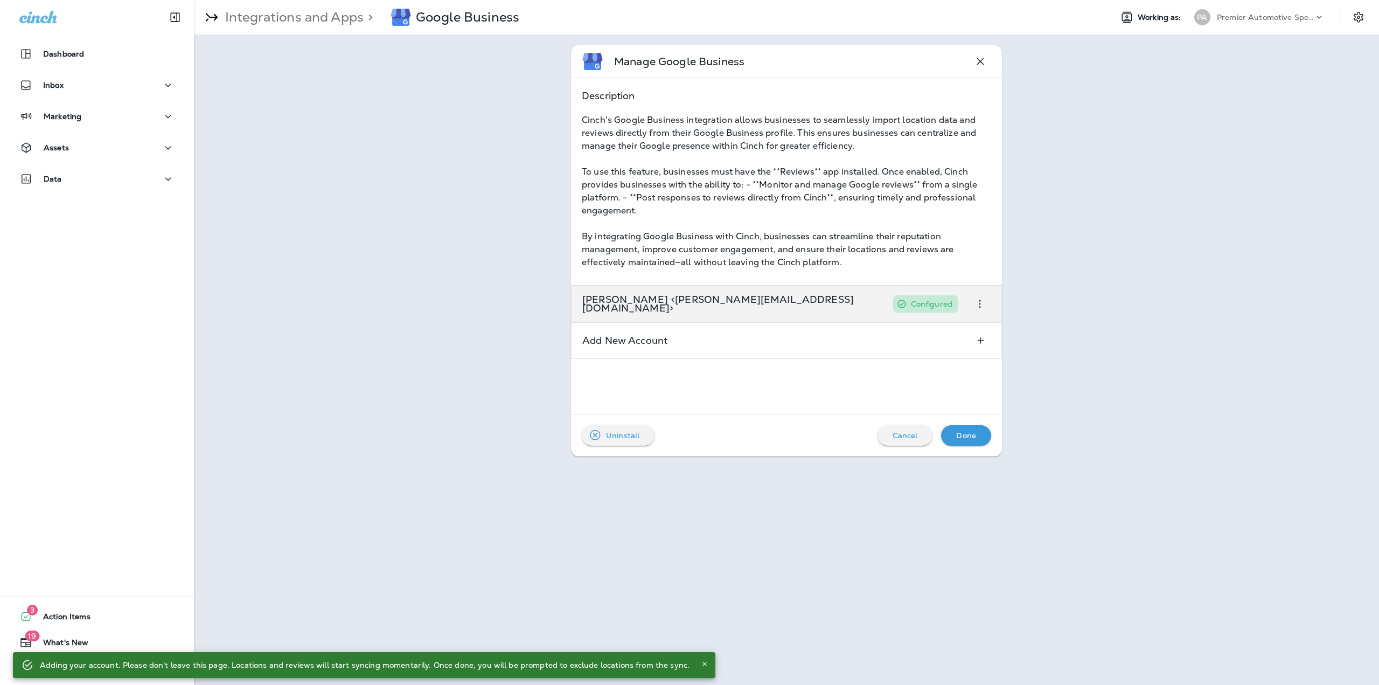
click at [905, 302] on div "[PERSON_NAME] <[PERSON_NAME][EMAIL_ADDRESS][DOMAIN_NAME]> Configured" at bounding box center [786, 304] width 431 height 37
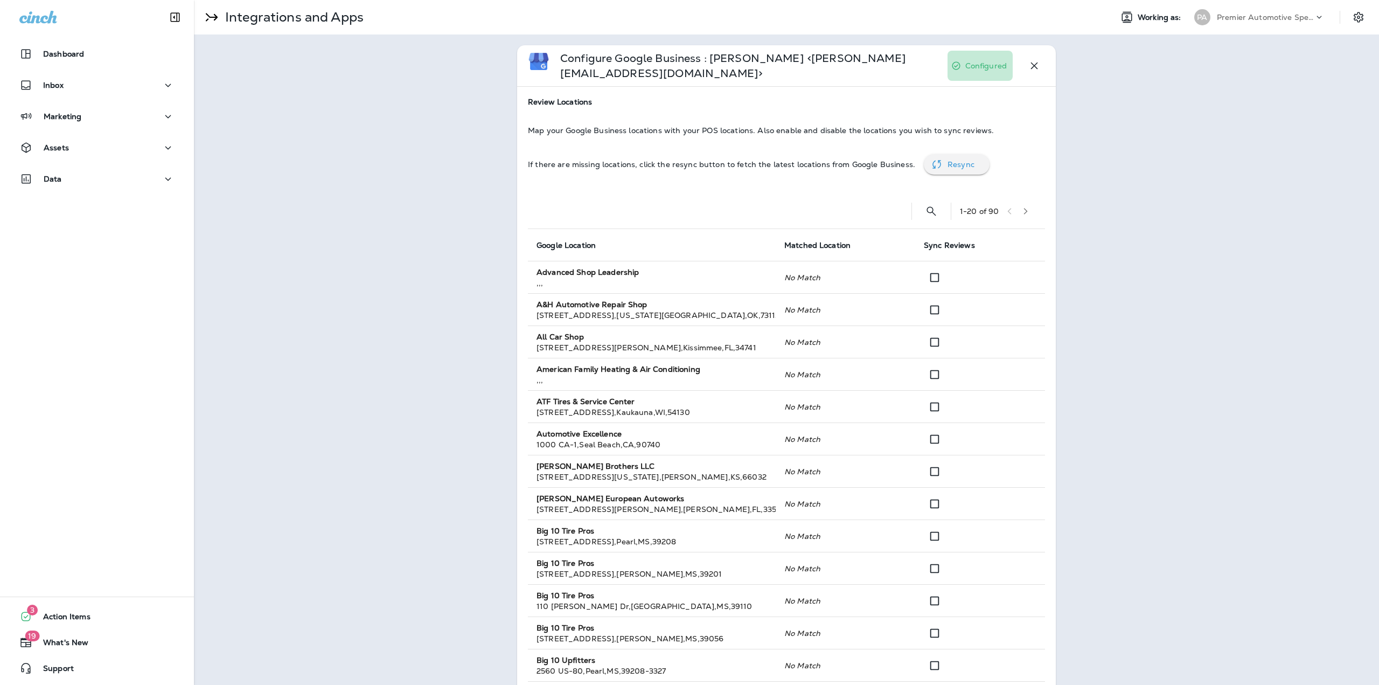
click at [936, 206] on div "1 - 20 of 90" at bounding box center [789, 211] width 504 height 34
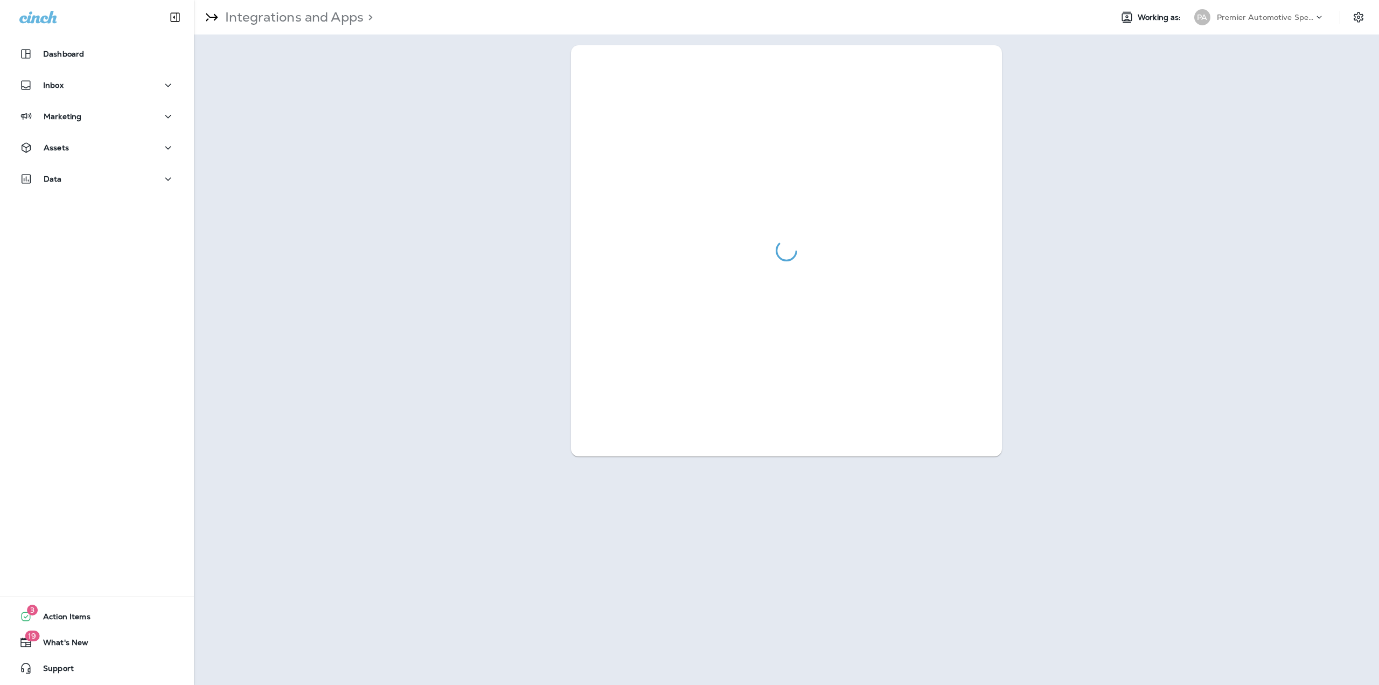
click at [926, 205] on div at bounding box center [786, 250] width 431 height 411
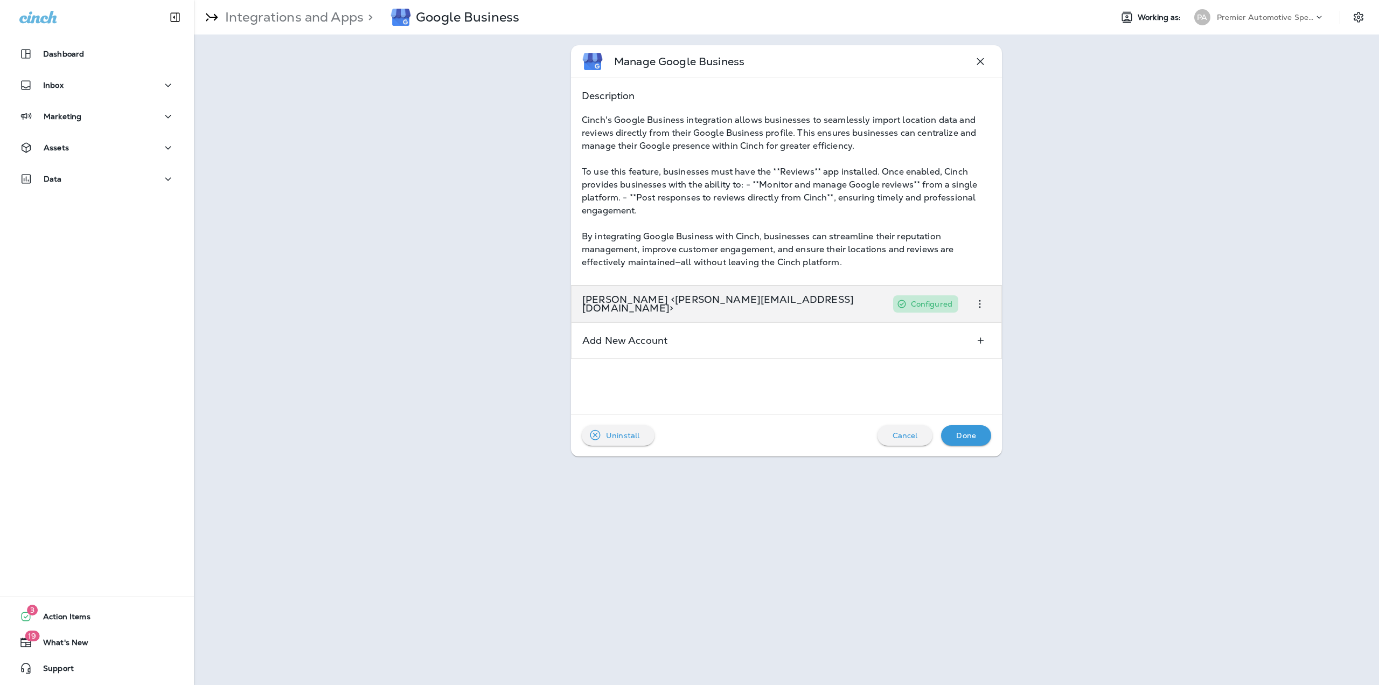
click at [851, 319] on div "[PERSON_NAME] <[PERSON_NAME][EMAIL_ADDRESS][DOMAIN_NAME]> Configured" at bounding box center [771, 304] width 398 height 36
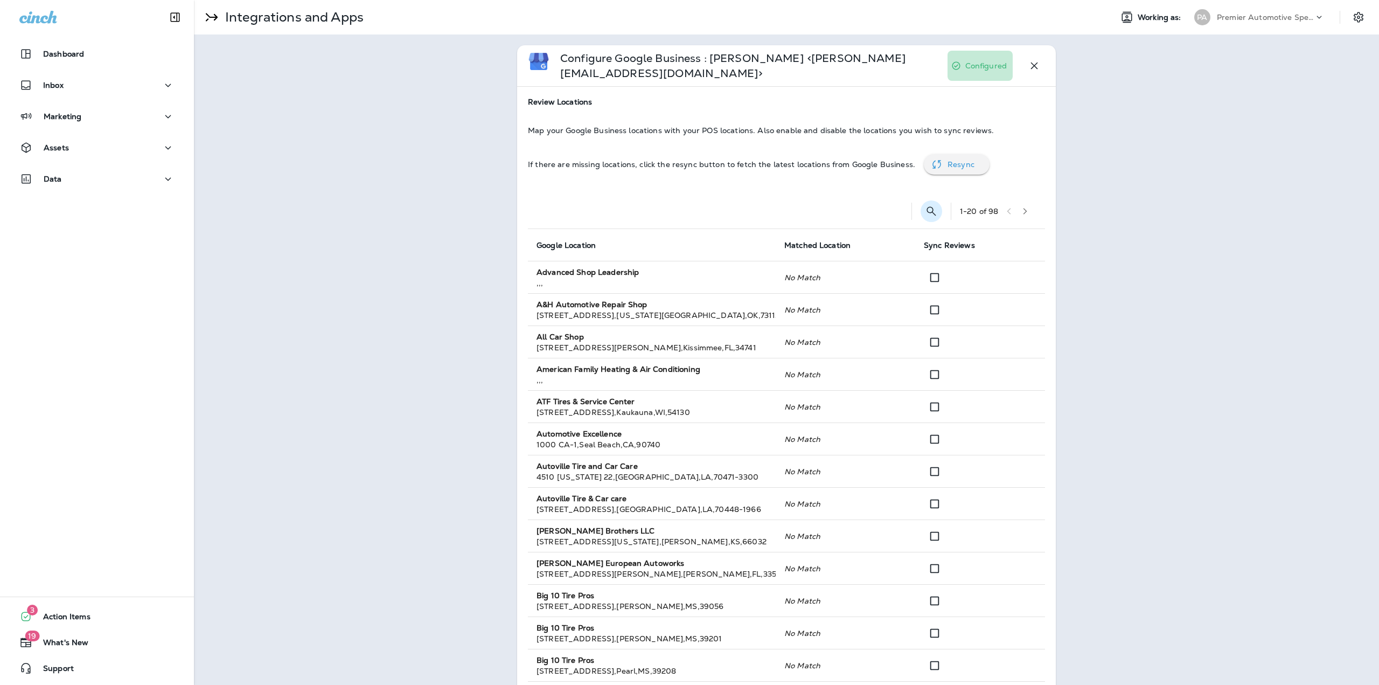
click at [927, 206] on icon "Search Locations" at bounding box center [931, 210] width 9 height 9
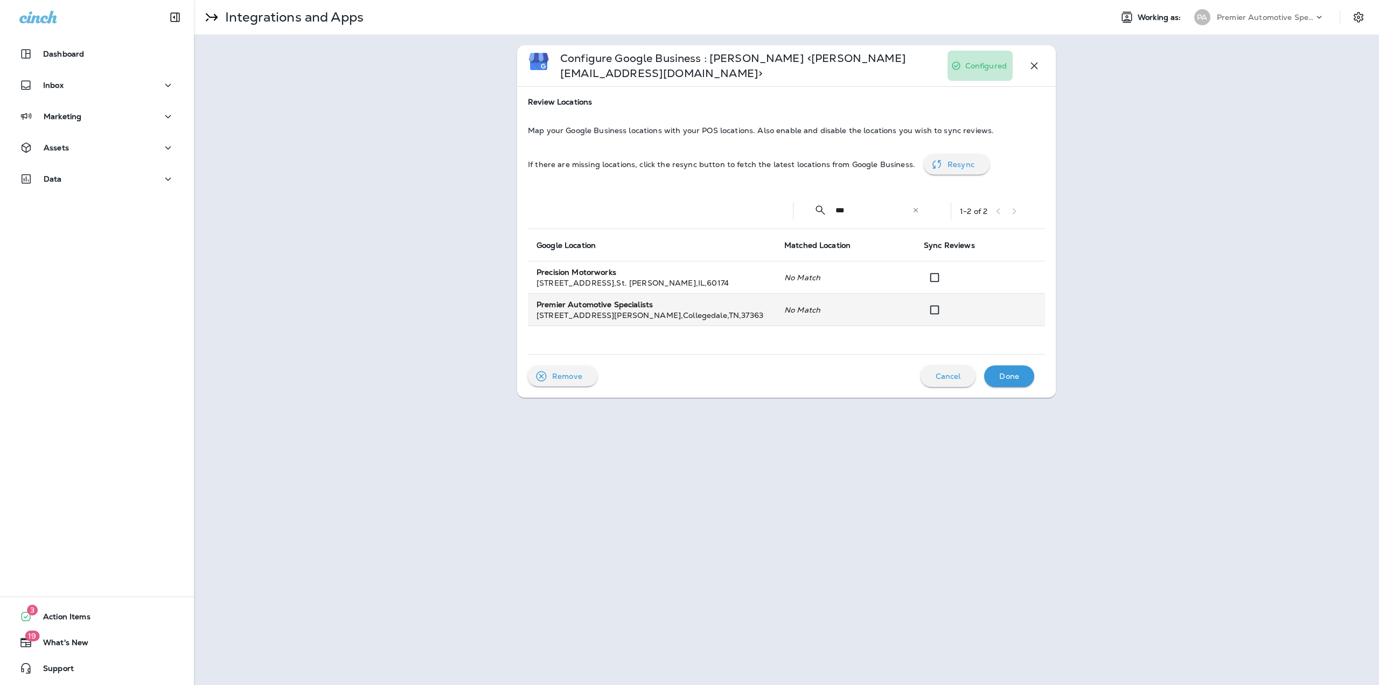
type input "***"
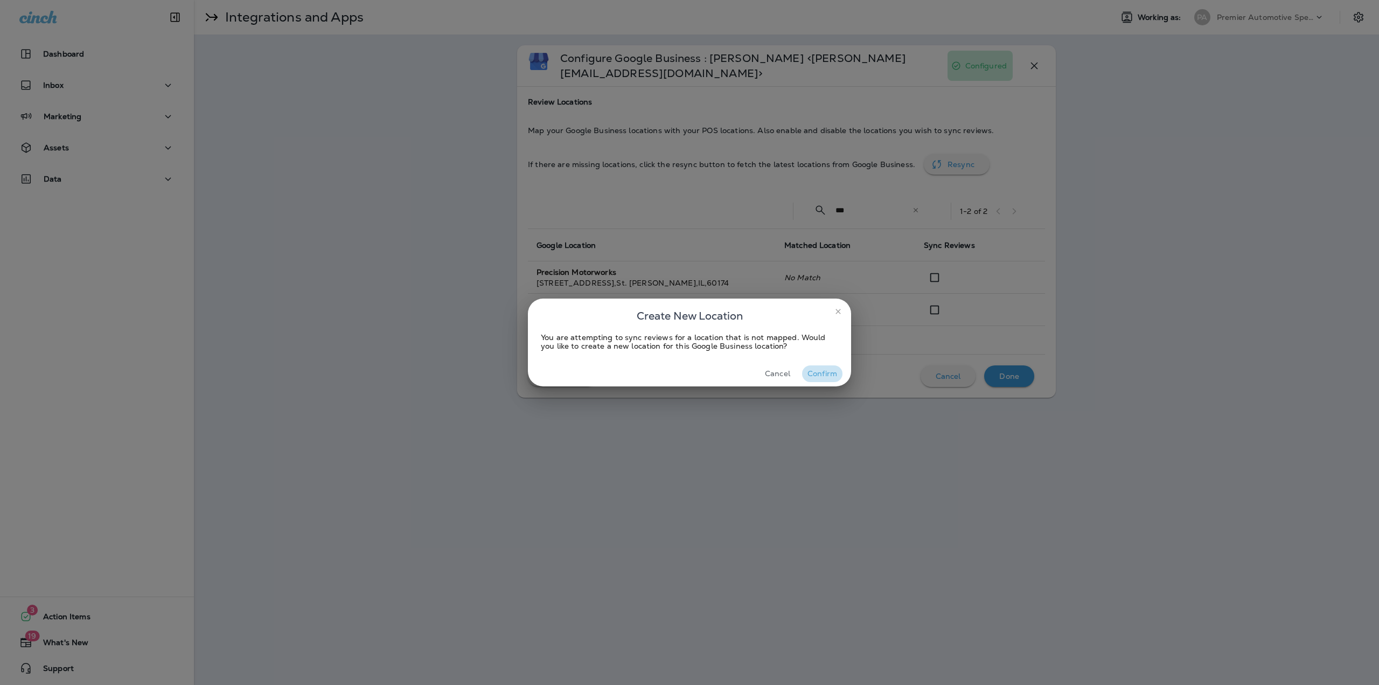
click at [827, 367] on button "Confirm" at bounding box center [822, 373] width 40 height 17
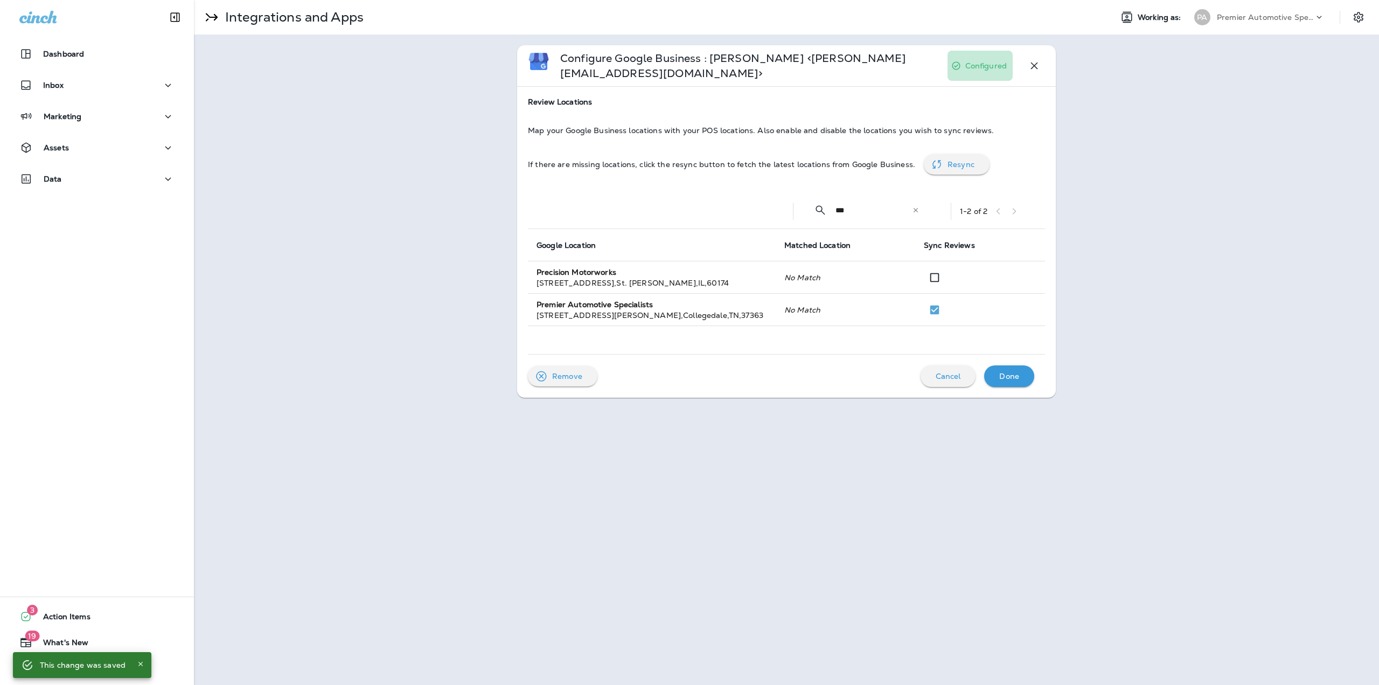
click at [1018, 372] on p "Done" at bounding box center [1009, 376] width 20 height 9
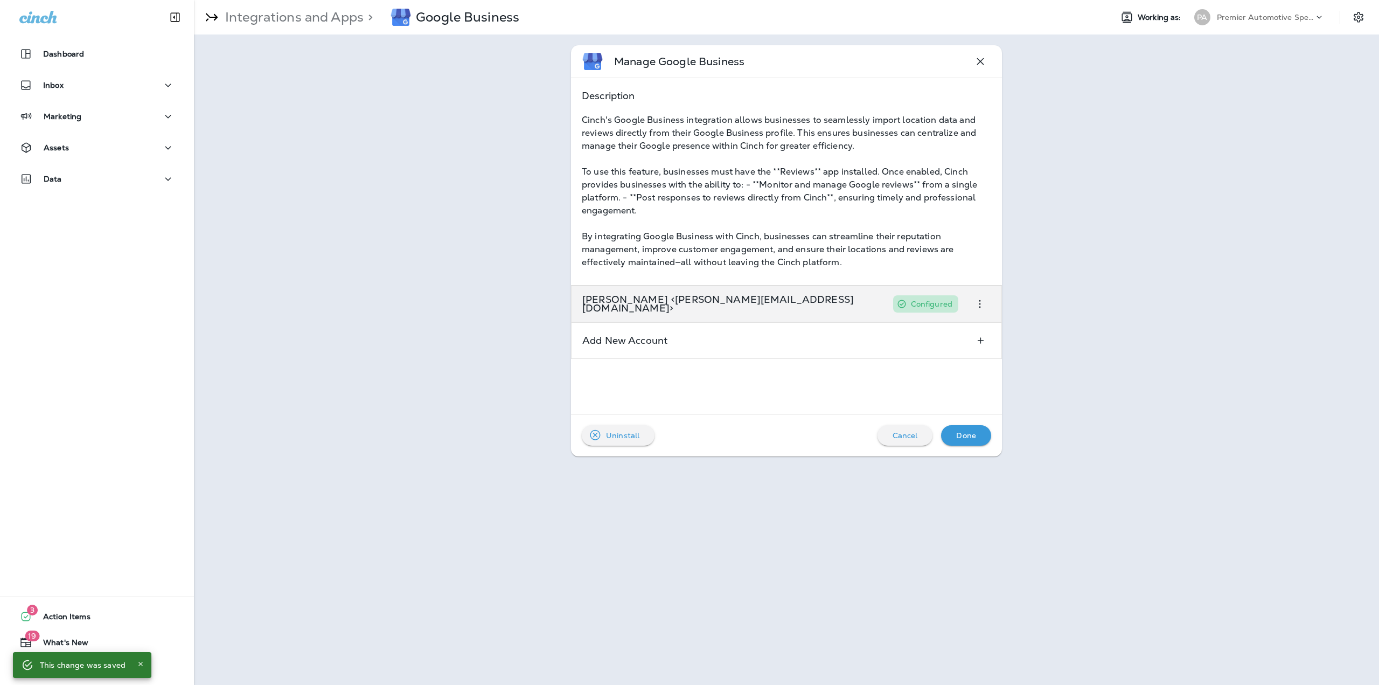
click at [890, 306] on div "[PERSON_NAME] <[PERSON_NAME][EMAIL_ADDRESS][DOMAIN_NAME]> Configured" at bounding box center [786, 304] width 431 height 37
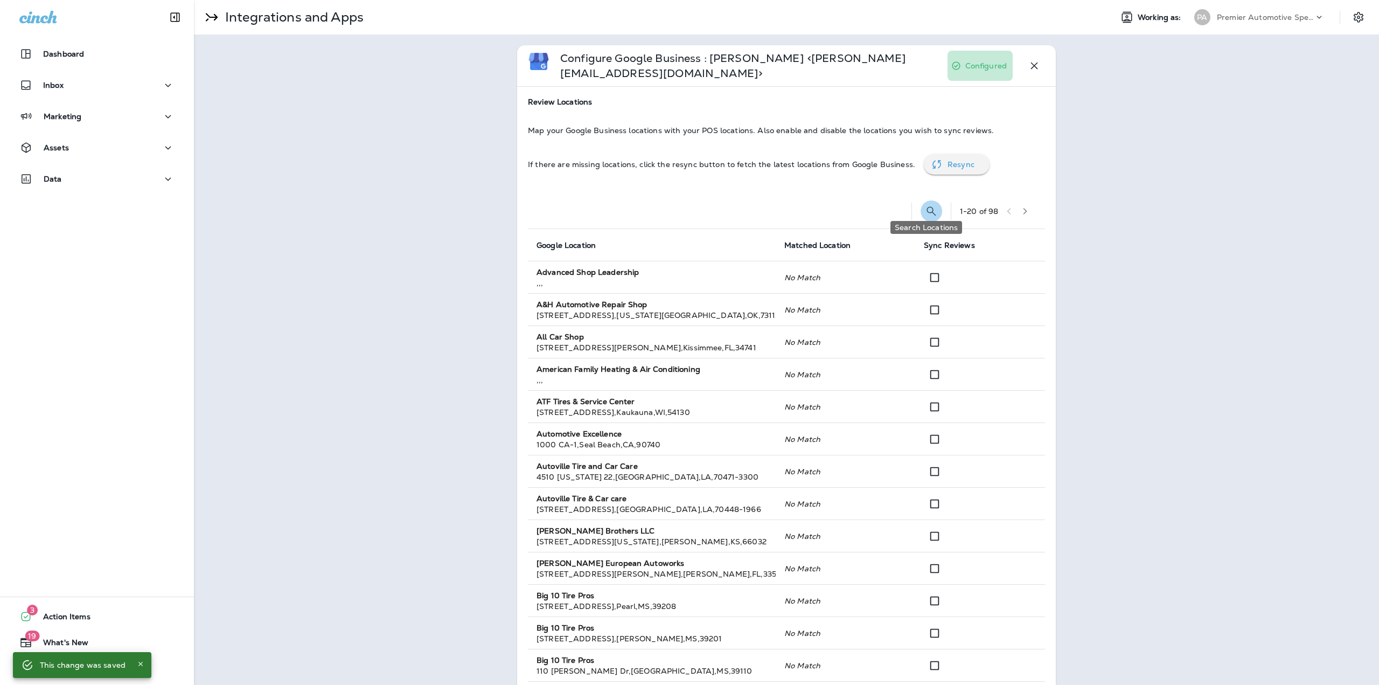
click at [925, 205] on icon "Search Locations" at bounding box center [931, 211] width 13 height 13
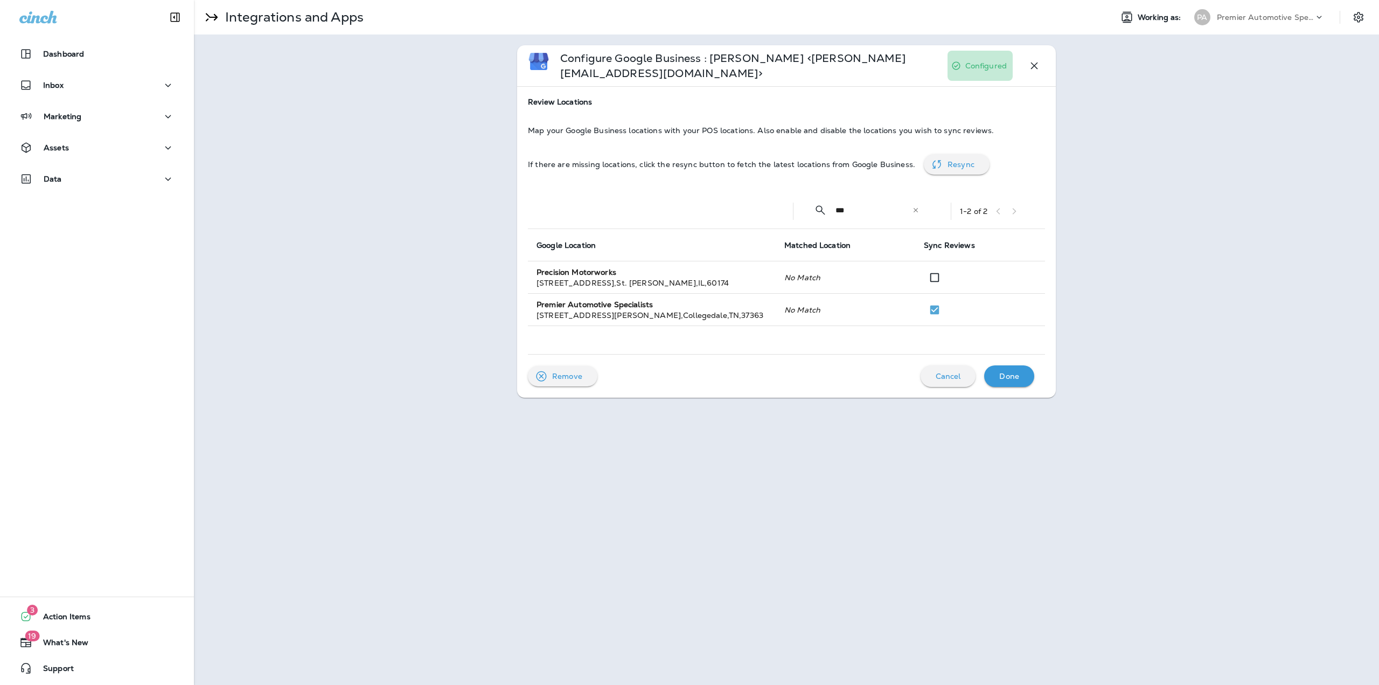
type input "***"
click at [1019, 203] on div "1 - 2 of 2" at bounding box center [997, 211] width 75 height 16
click at [996, 203] on div "1 - 2 of 2" at bounding box center [997, 211] width 75 height 16
click at [1012, 372] on p "Done" at bounding box center [1009, 376] width 20 height 9
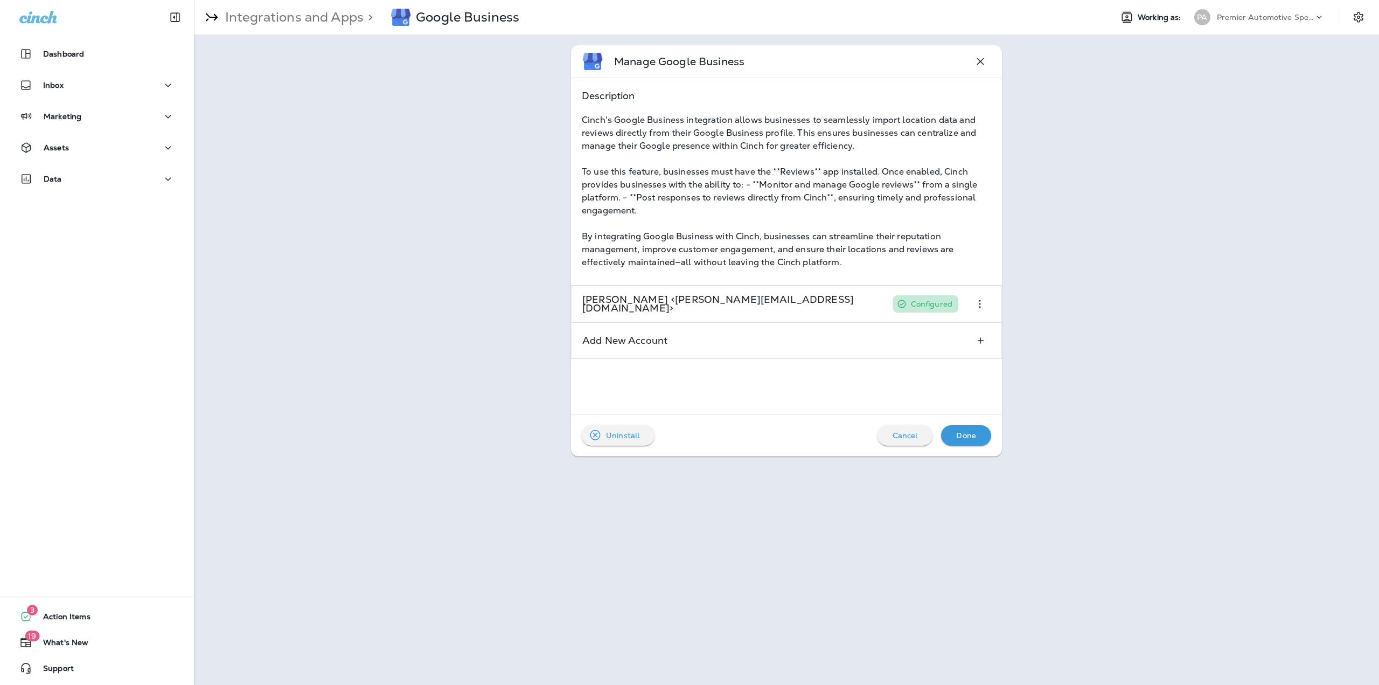
click at [952, 440] on div "Done" at bounding box center [966, 435] width 33 height 14
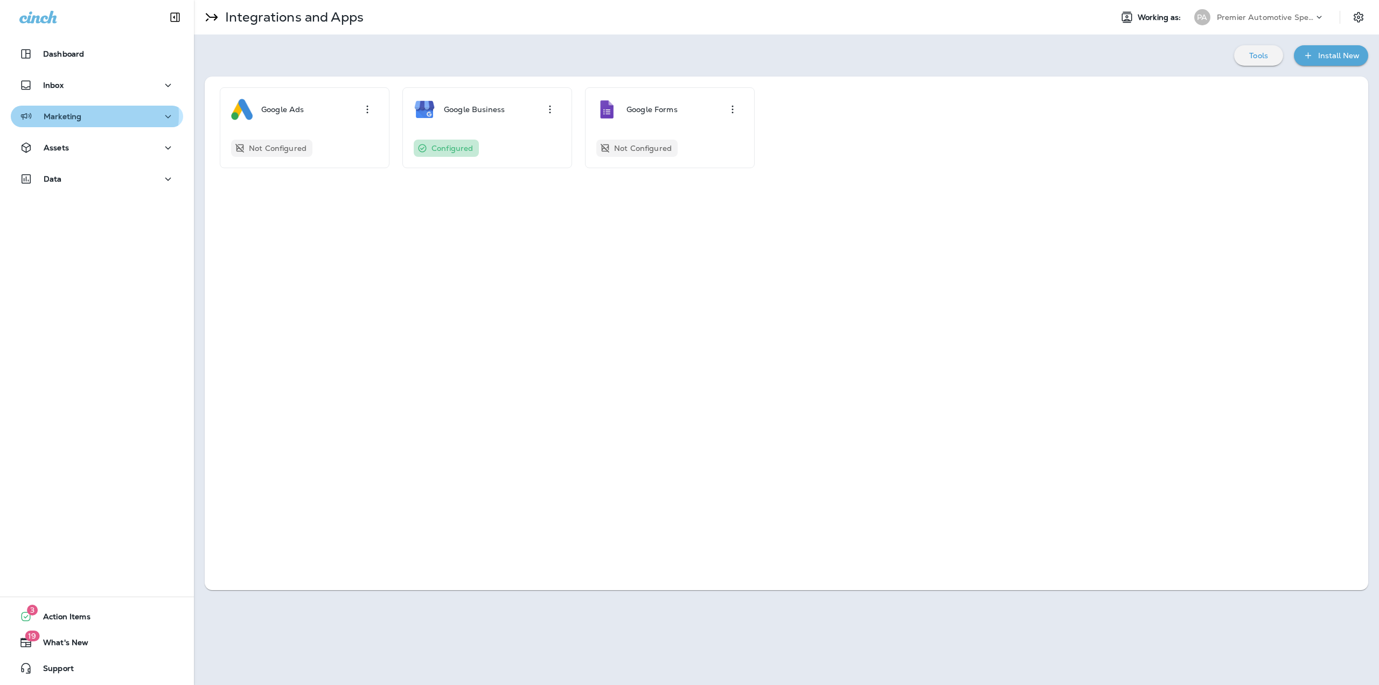
click at [83, 115] on div "Marketing" at bounding box center [96, 116] width 155 height 13
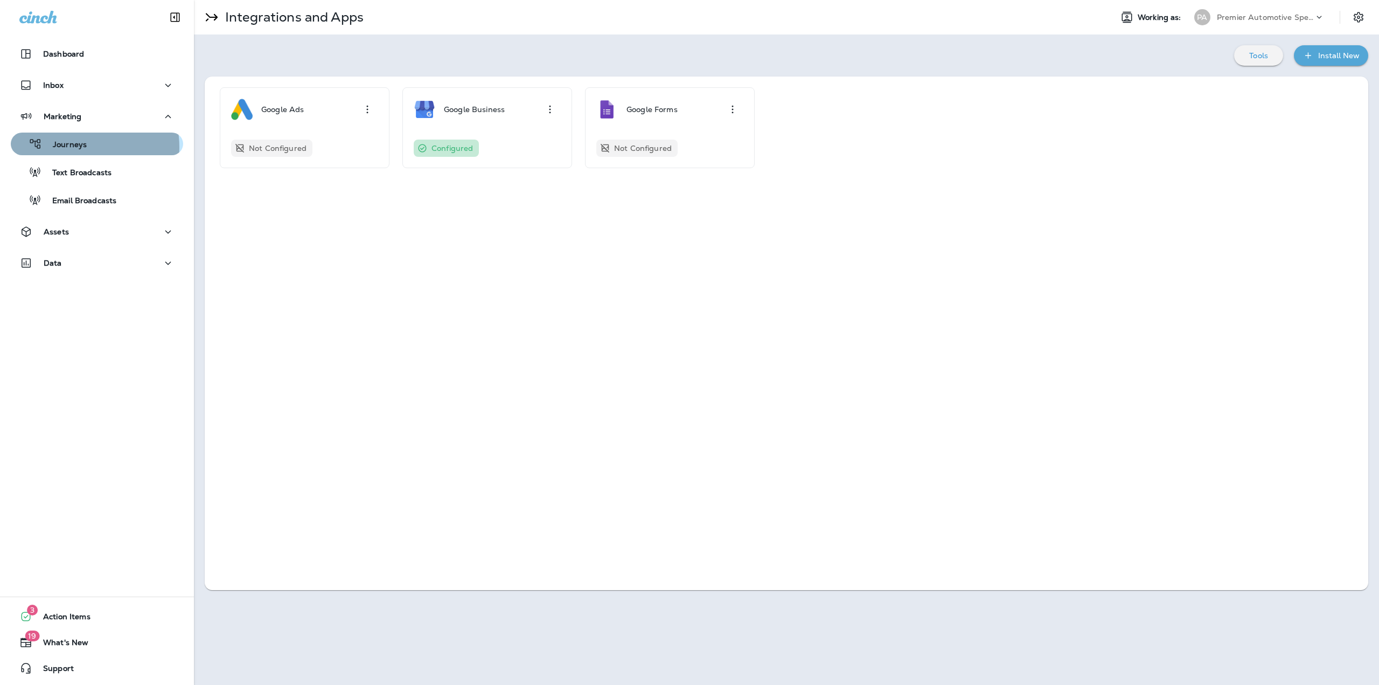
click at [84, 147] on p "Journeys" at bounding box center [64, 145] width 45 height 10
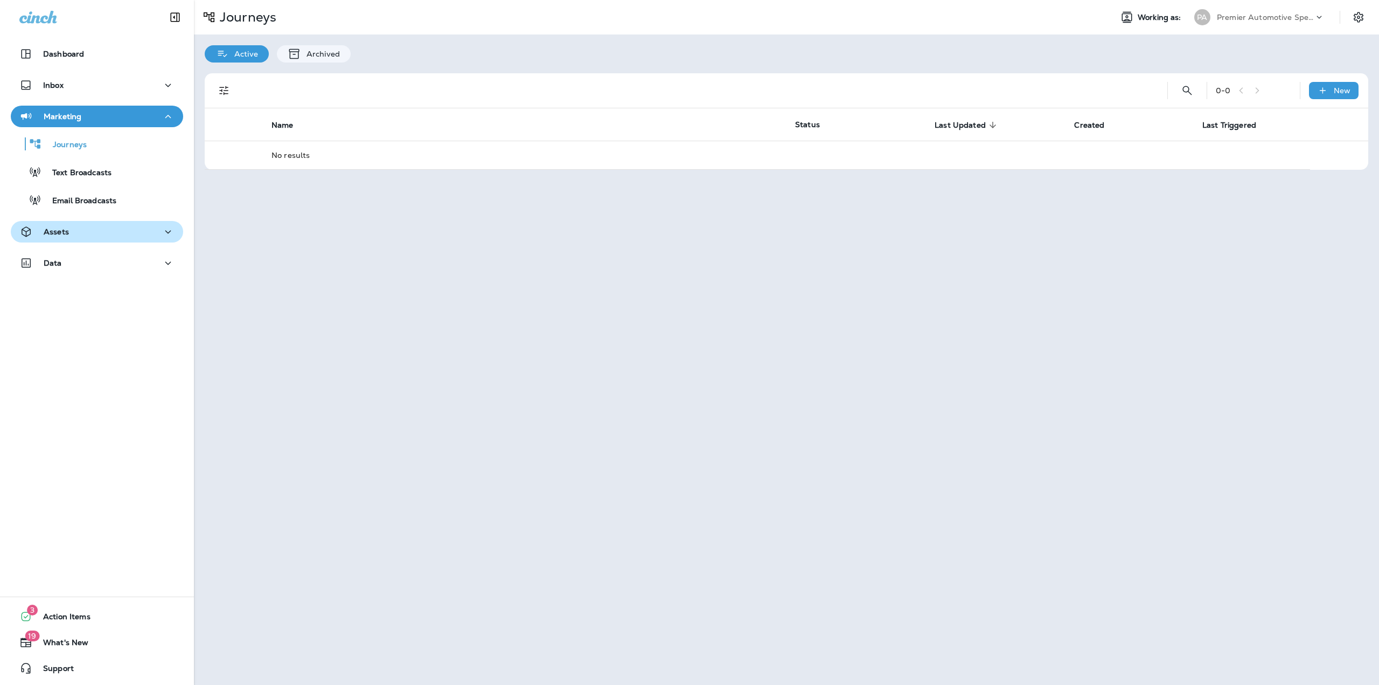
click at [62, 226] on div "Assets" at bounding box center [44, 231] width 50 height 13
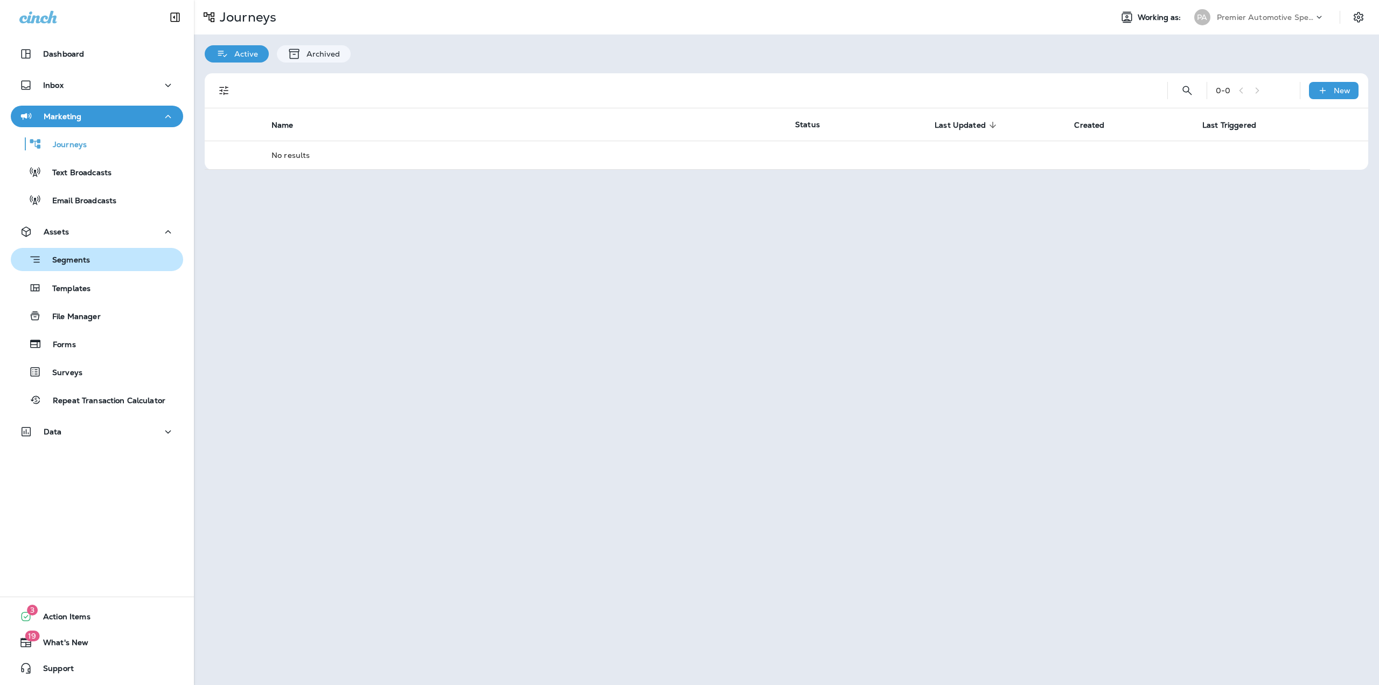
click at [61, 254] on div "Segments" at bounding box center [52, 259] width 75 height 17
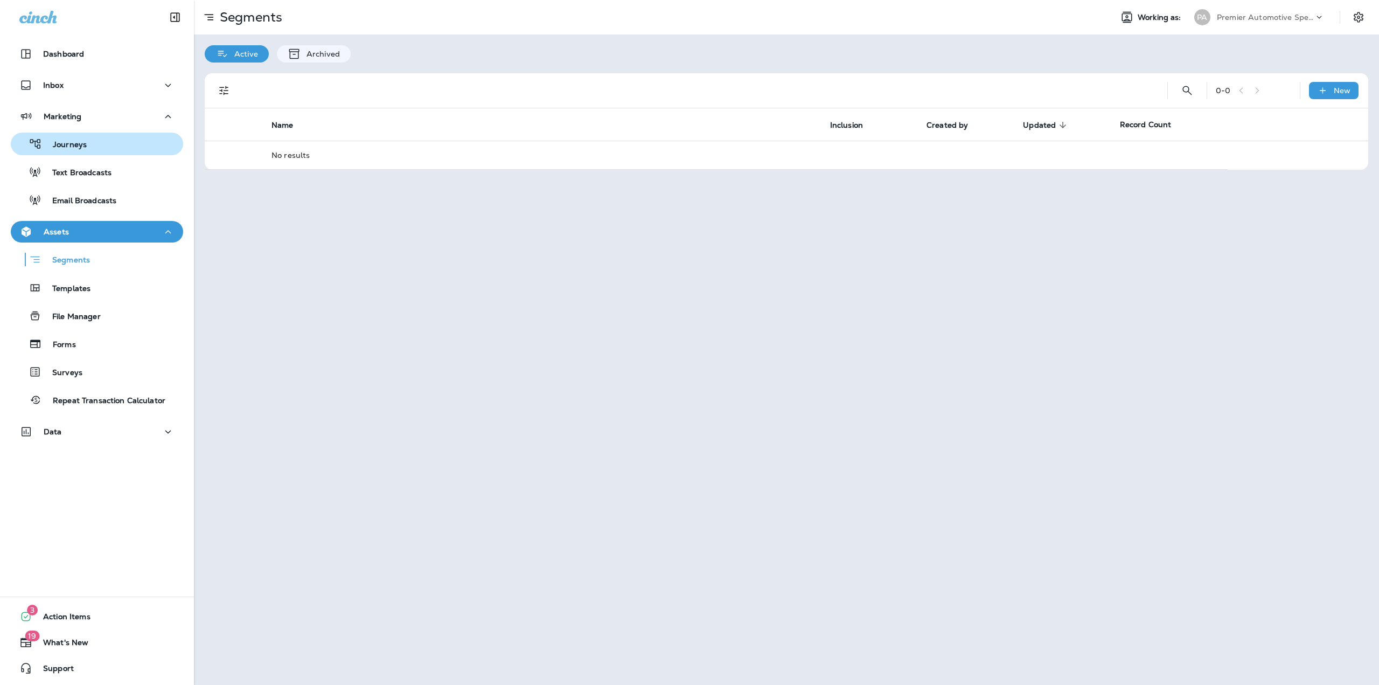
click at [64, 139] on div "Journeys" at bounding box center [51, 144] width 72 height 16
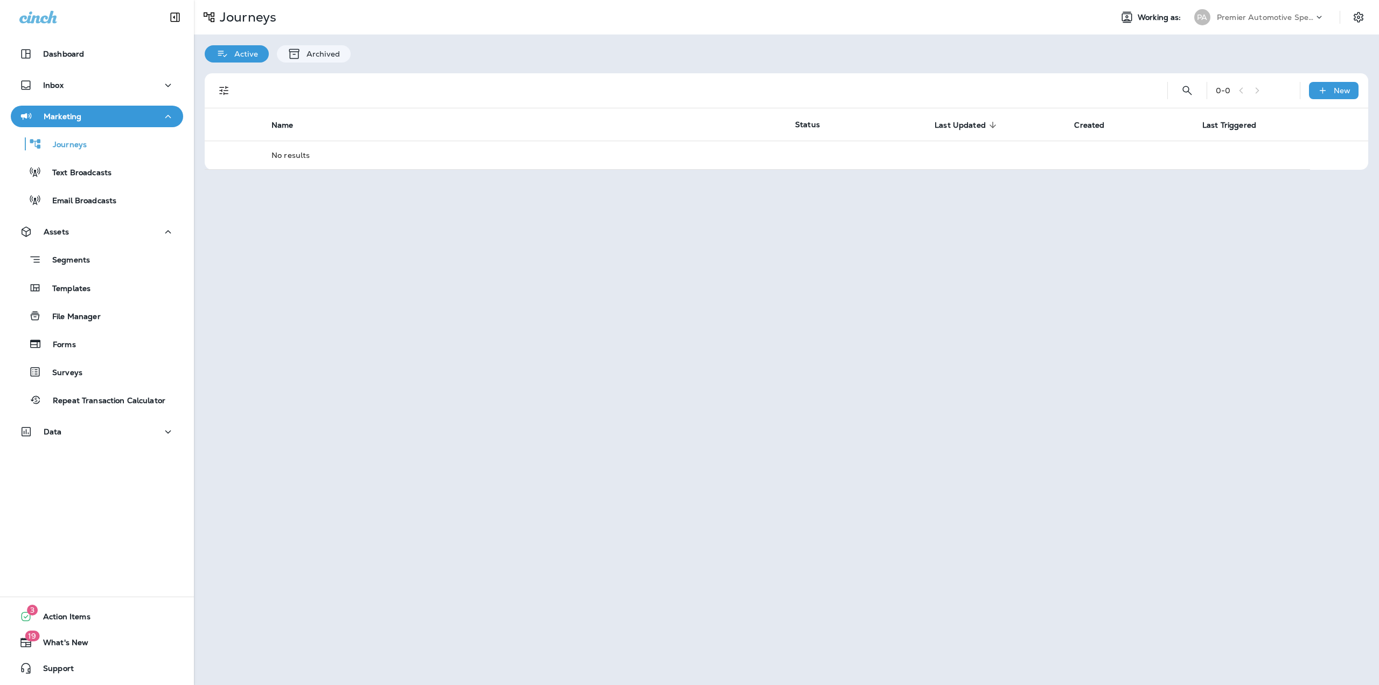
click at [1275, 18] on p "Premier Automotive Specialists" at bounding box center [1265, 17] width 97 height 9
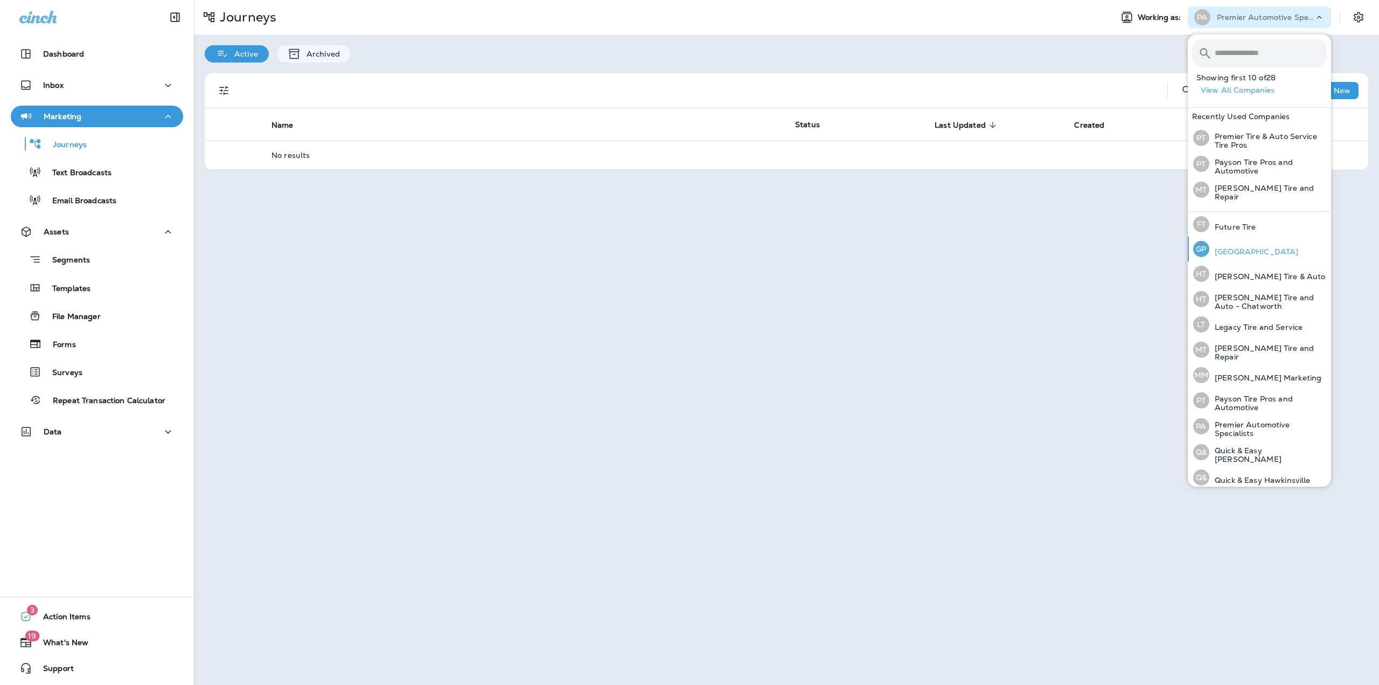
scroll to position [228, 0]
click at [1268, 372] on p "[PERSON_NAME] Marketing" at bounding box center [1265, 376] width 112 height 9
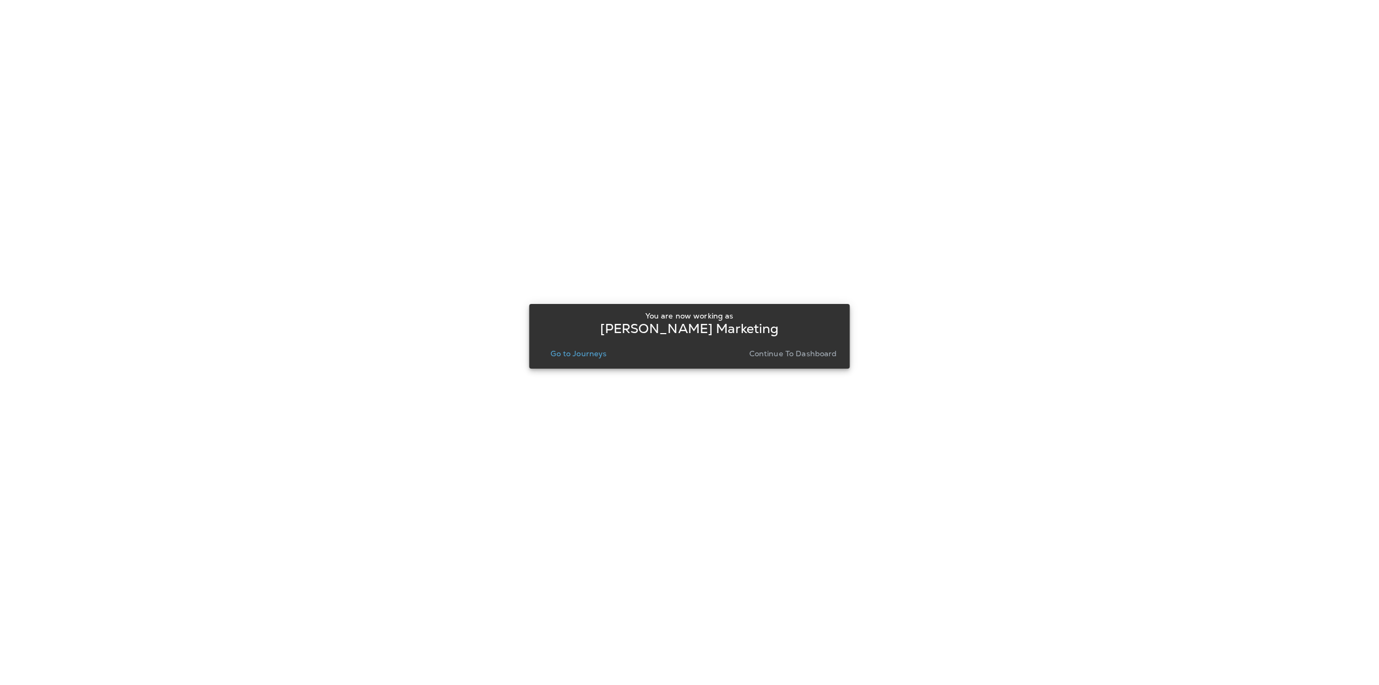
click at [575, 353] on p "Go to Journeys" at bounding box center [579, 353] width 56 height 9
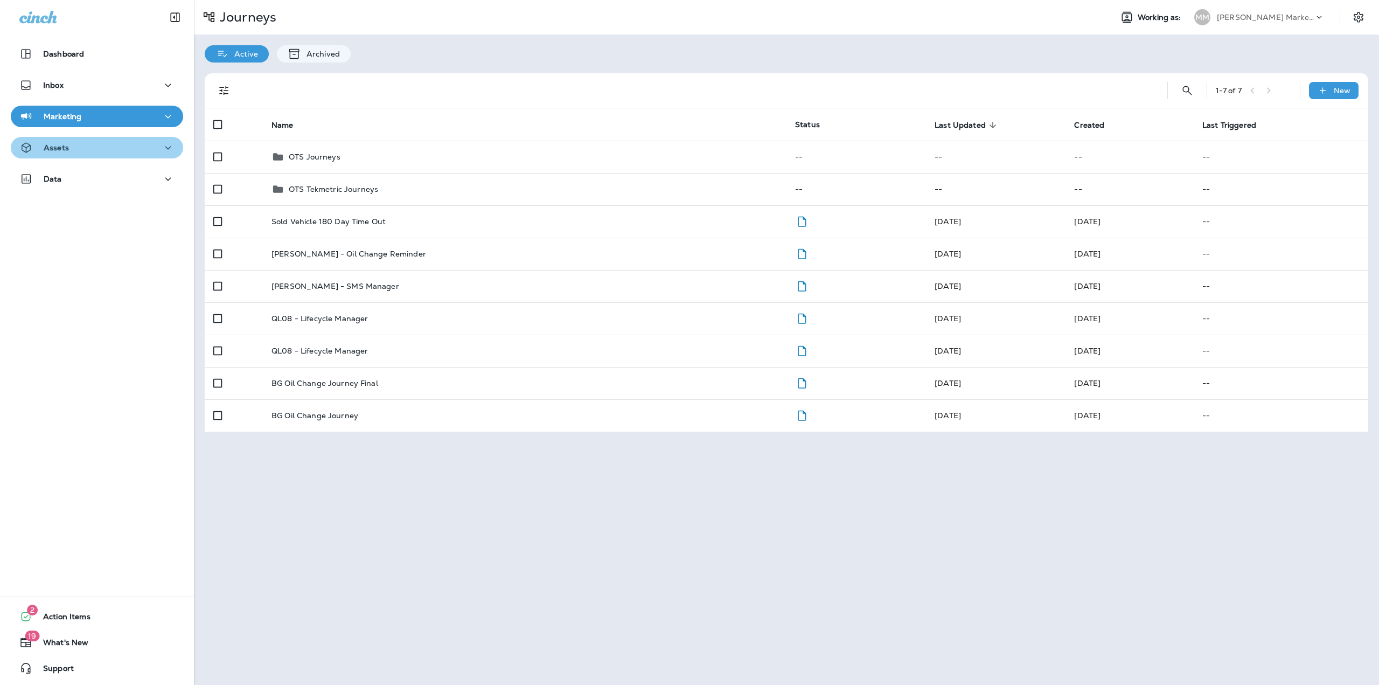
click at [139, 144] on div "Assets" at bounding box center [96, 147] width 155 height 13
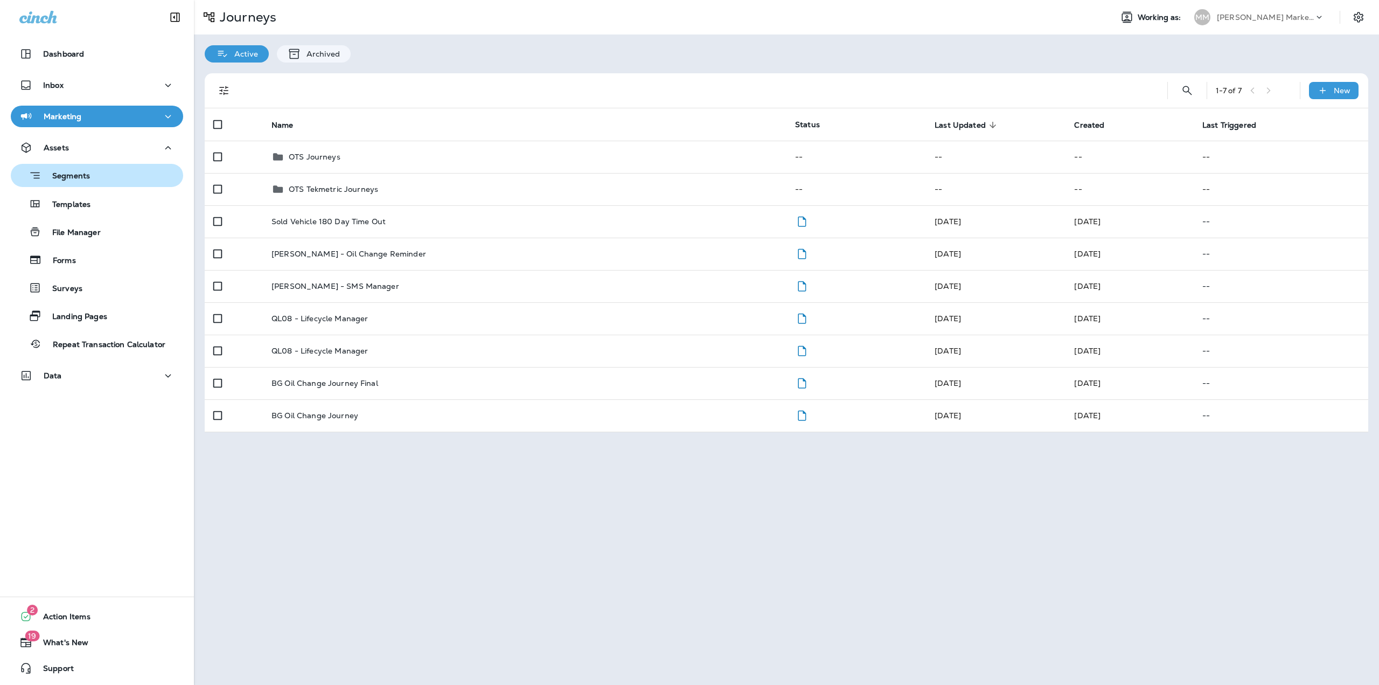
click at [106, 177] on div "Segments" at bounding box center [97, 175] width 164 height 17
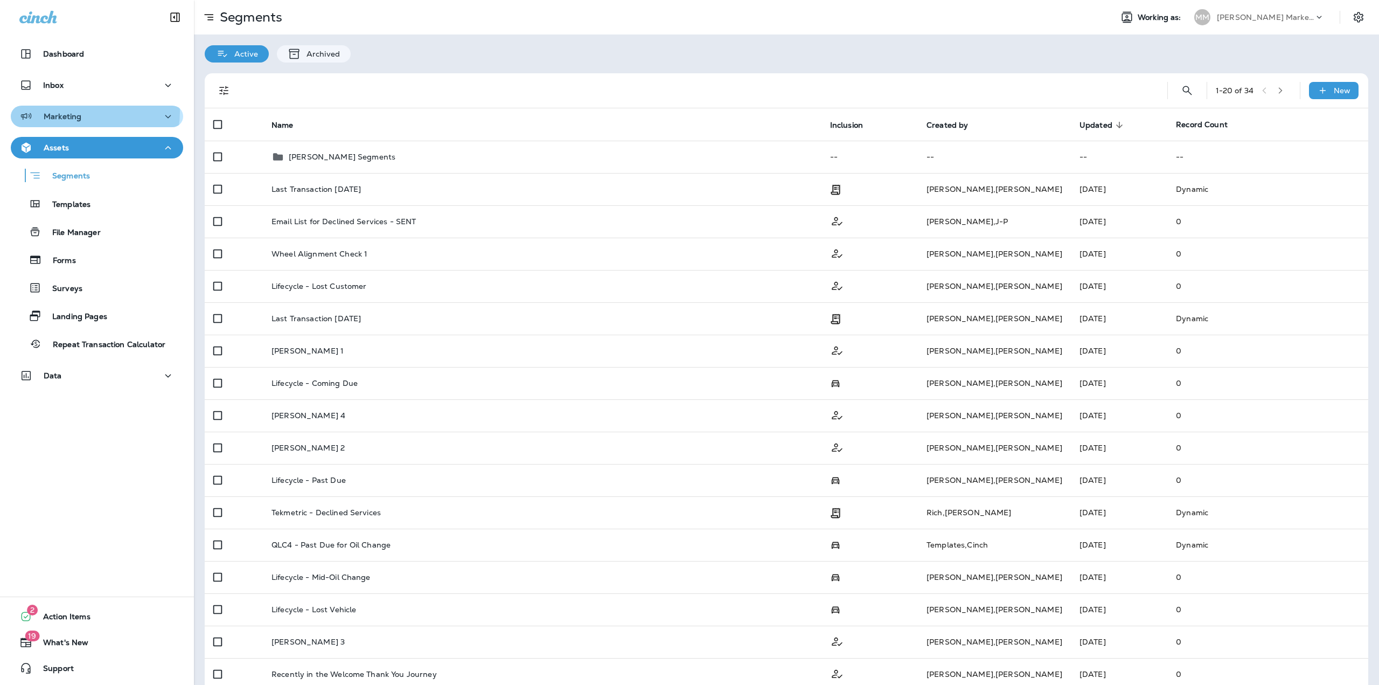
click at [81, 113] on div "Marketing" at bounding box center [96, 116] width 155 height 13
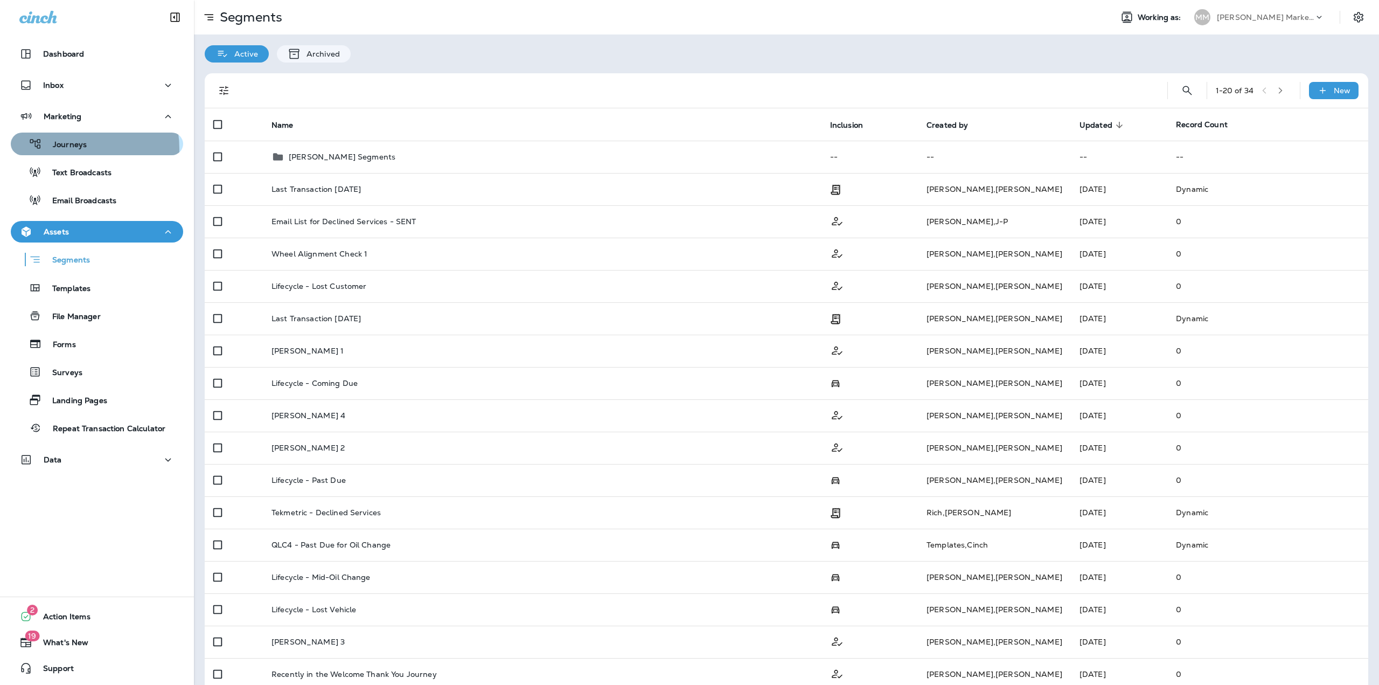
click at [70, 149] on p "Journeys" at bounding box center [64, 145] width 45 height 10
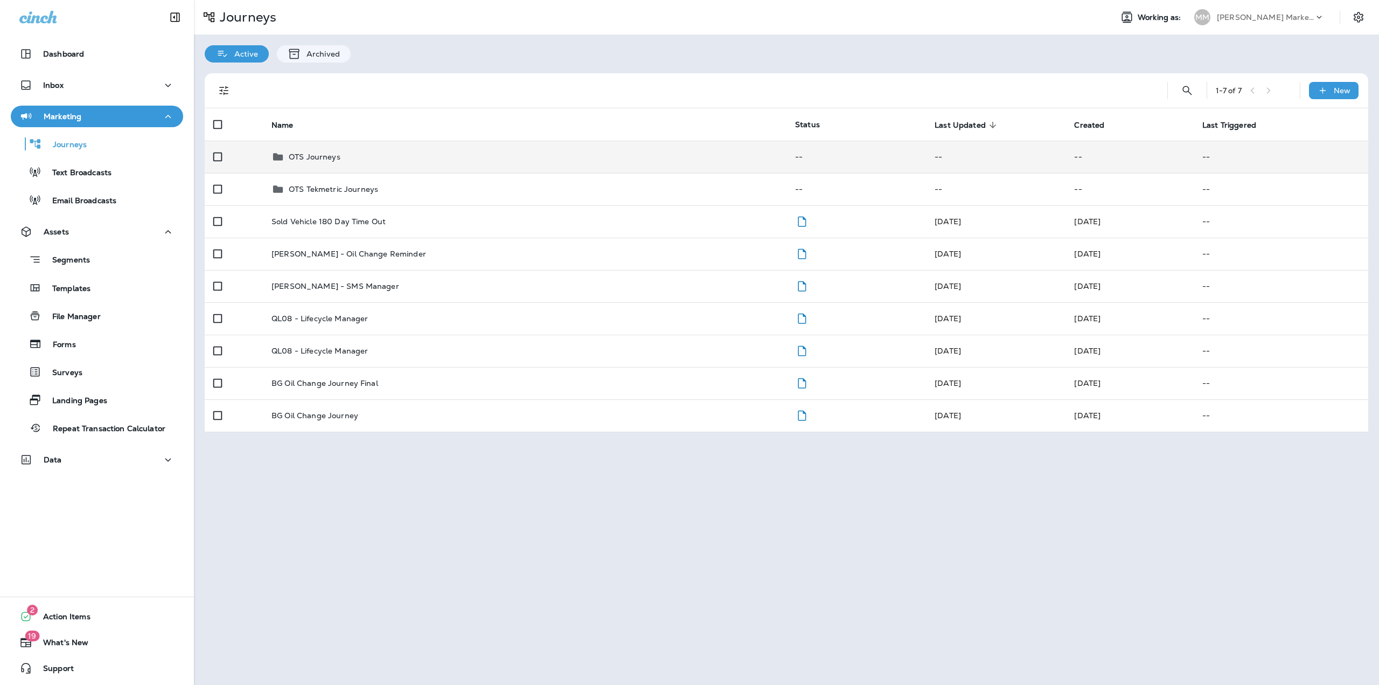
click at [350, 168] on td "OTS Journeys" at bounding box center [525, 157] width 524 height 32
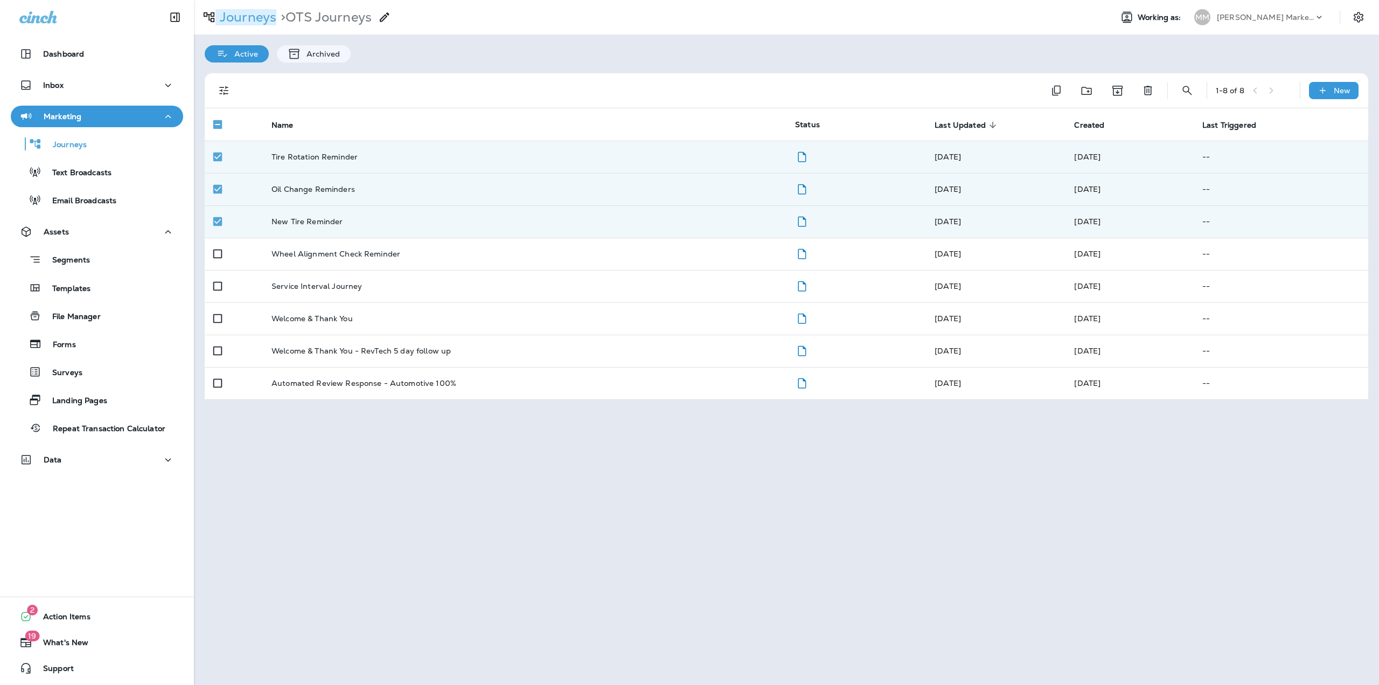
click at [248, 17] on p "Journeys" at bounding box center [245, 17] width 61 height 16
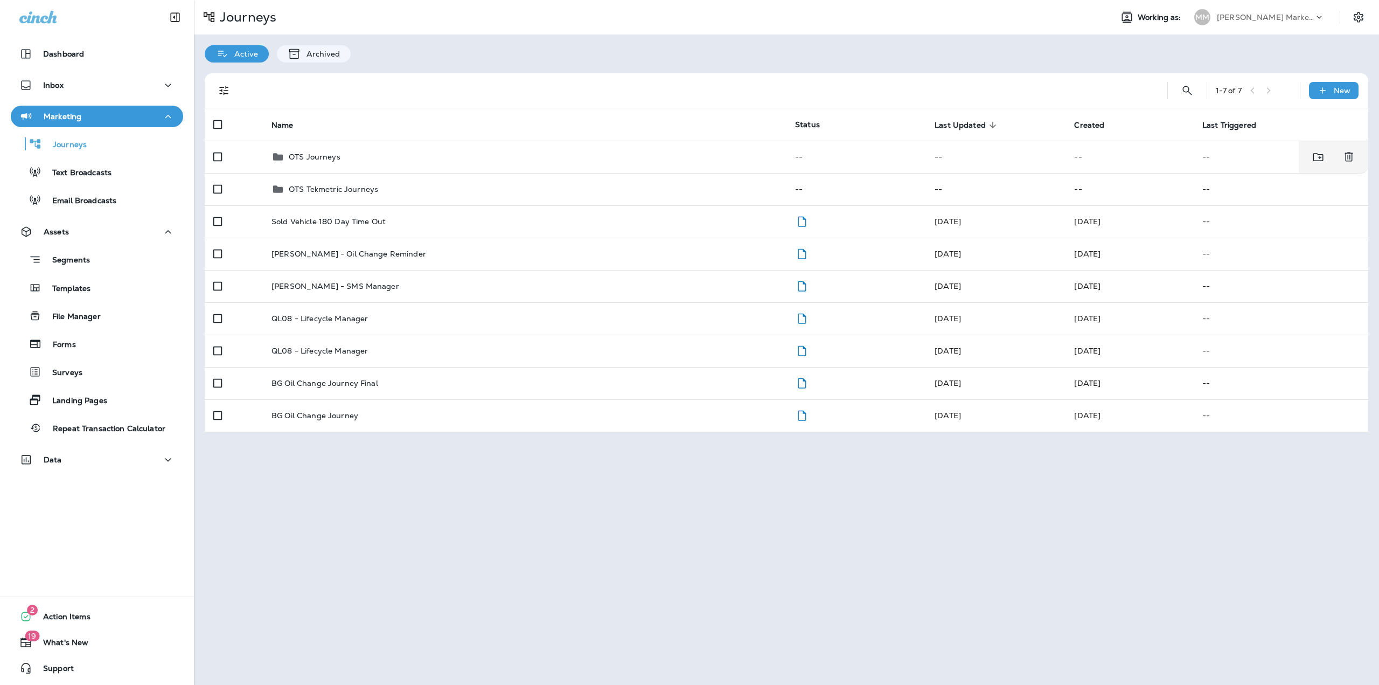
click at [359, 148] on td "OTS Journeys" at bounding box center [525, 157] width 524 height 32
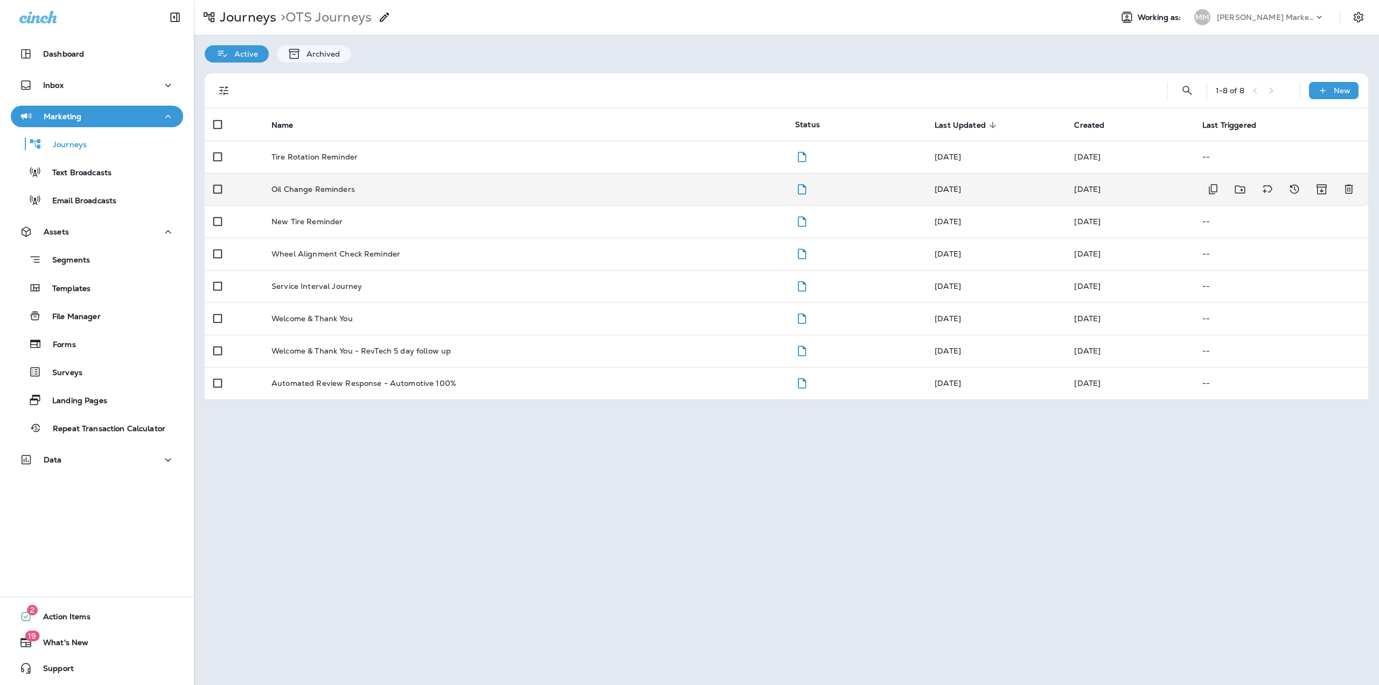
click at [260, 189] on td at bounding box center [234, 189] width 58 height 32
click at [326, 192] on p "Oil Change Reminders" at bounding box center [314, 189] width 84 height 9
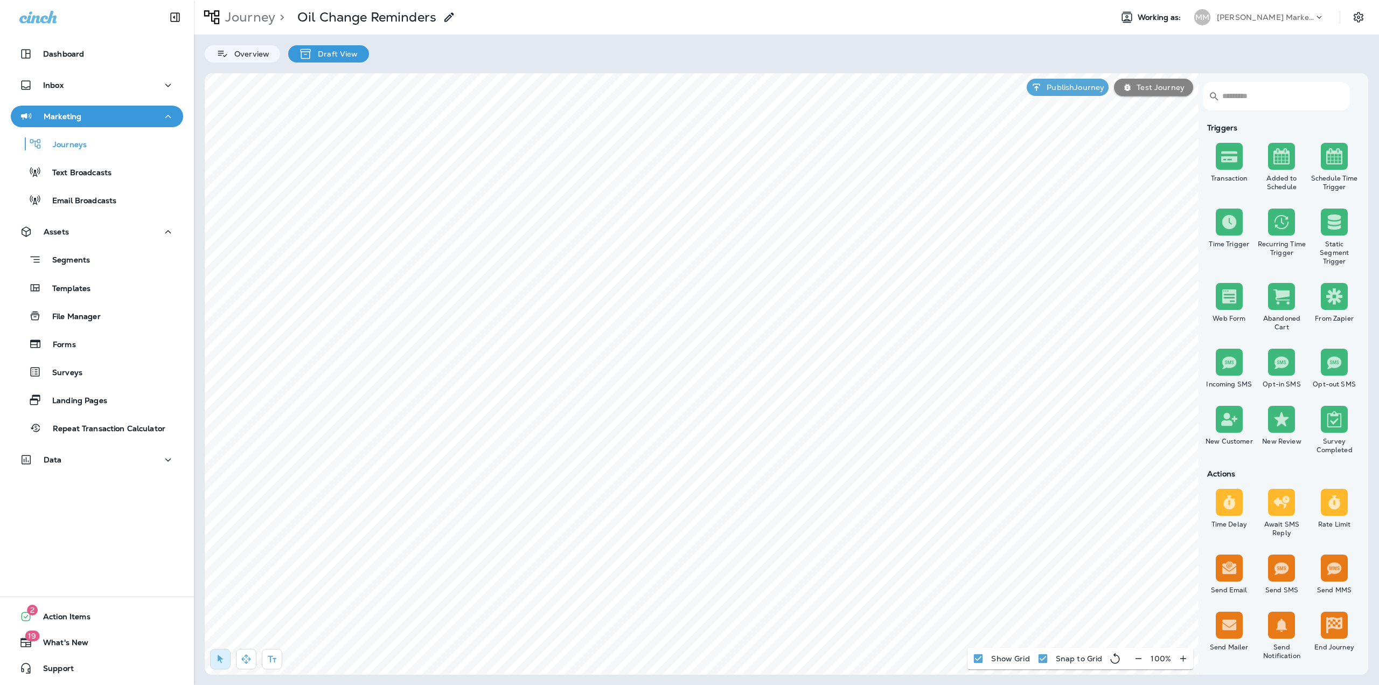
click at [240, 22] on p "Journey" at bounding box center [248, 17] width 54 height 16
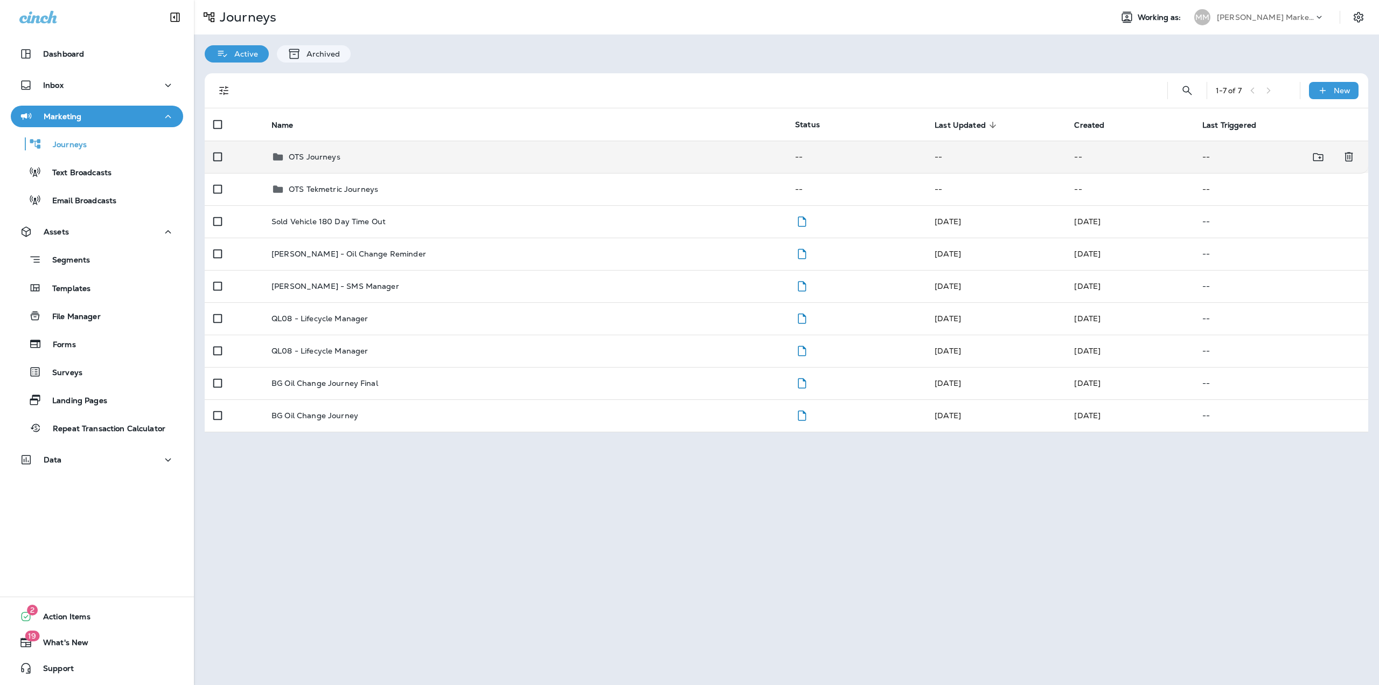
click at [305, 160] on p "OTS Journeys" at bounding box center [315, 156] width 52 height 9
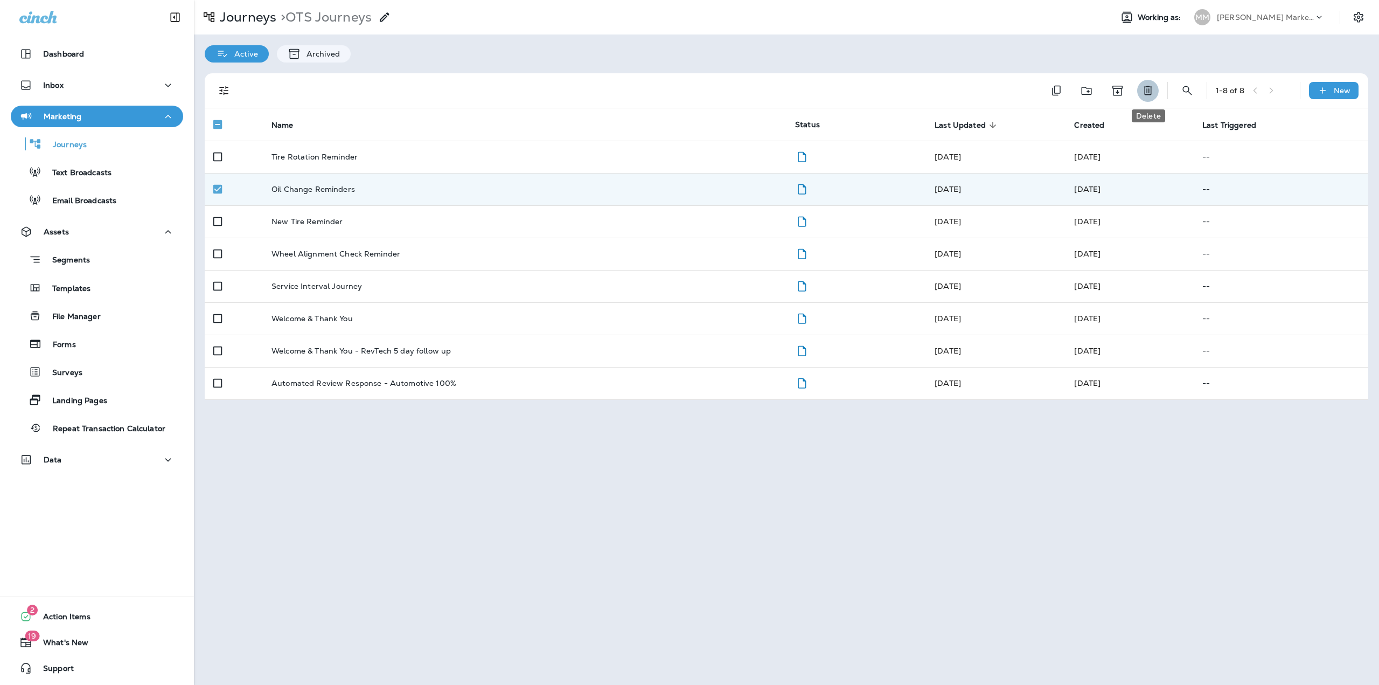
click at [1149, 88] on icon "Delete" at bounding box center [1148, 90] width 13 height 13
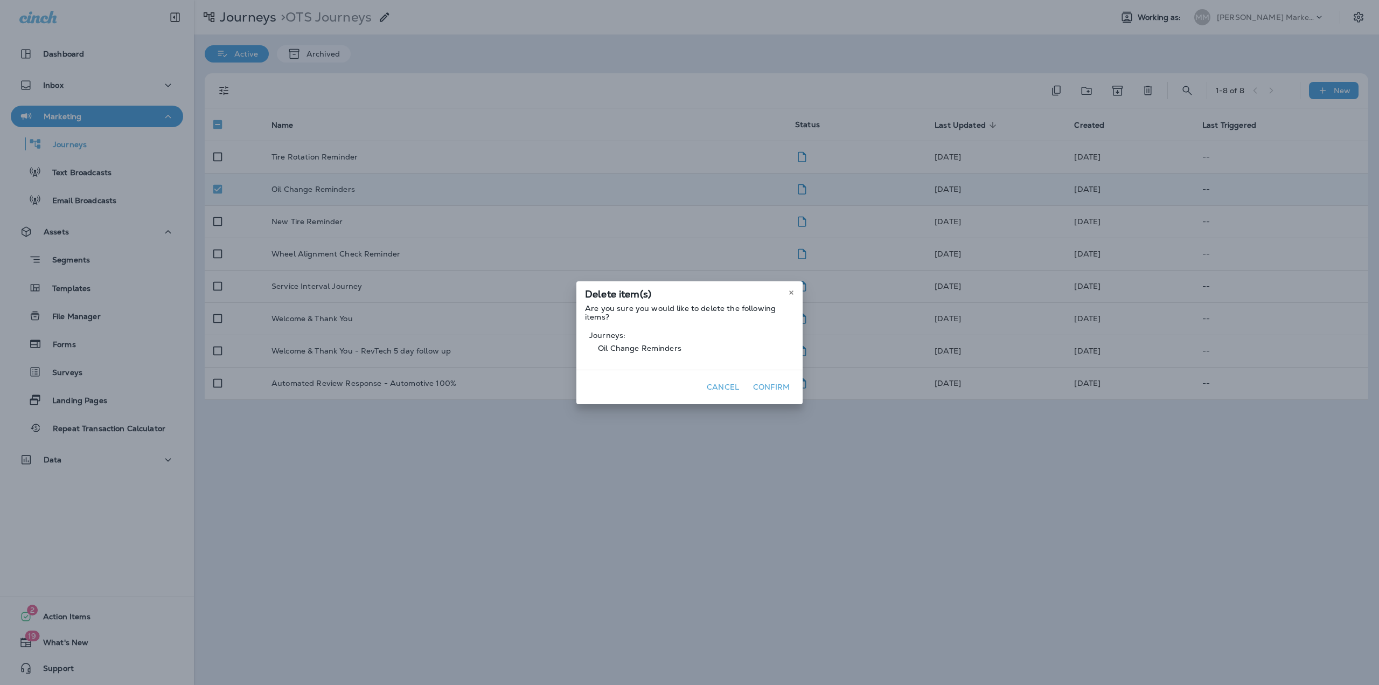
click at [766, 384] on button "Confirm" at bounding box center [771, 387] width 45 height 17
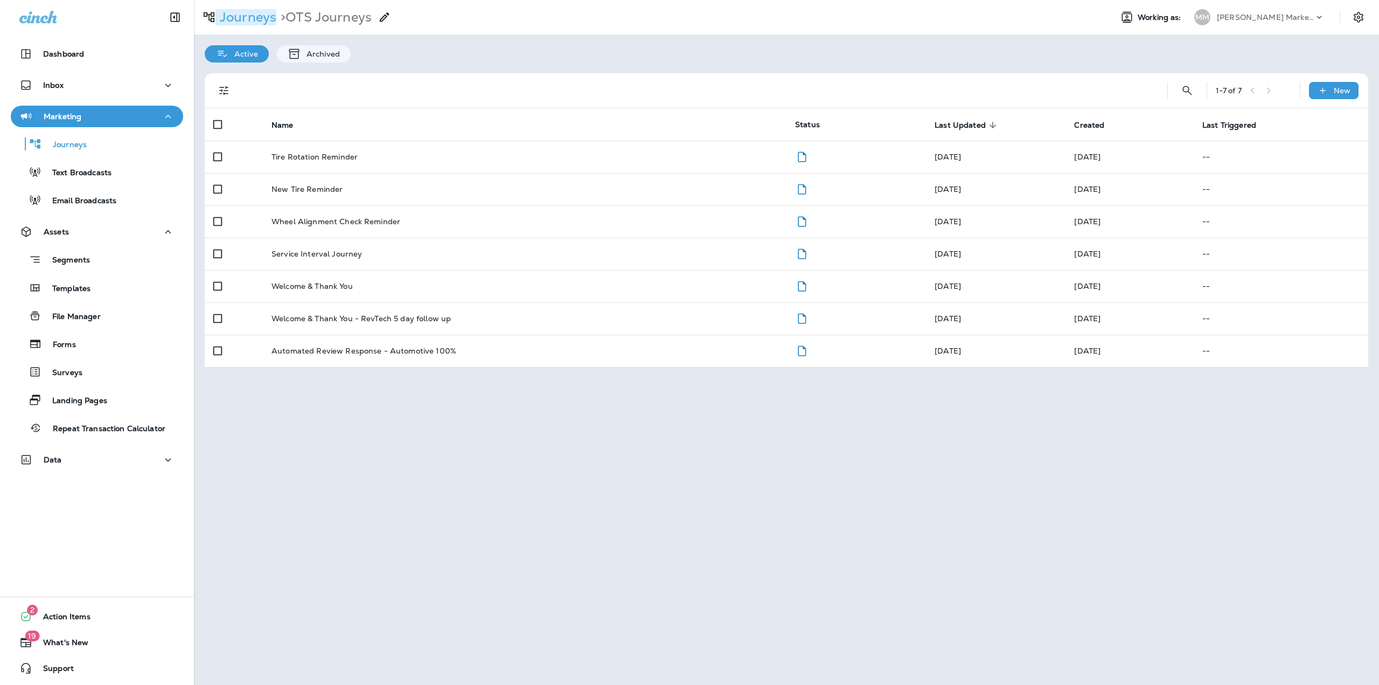
click at [257, 18] on p "Journeys" at bounding box center [245, 17] width 61 height 16
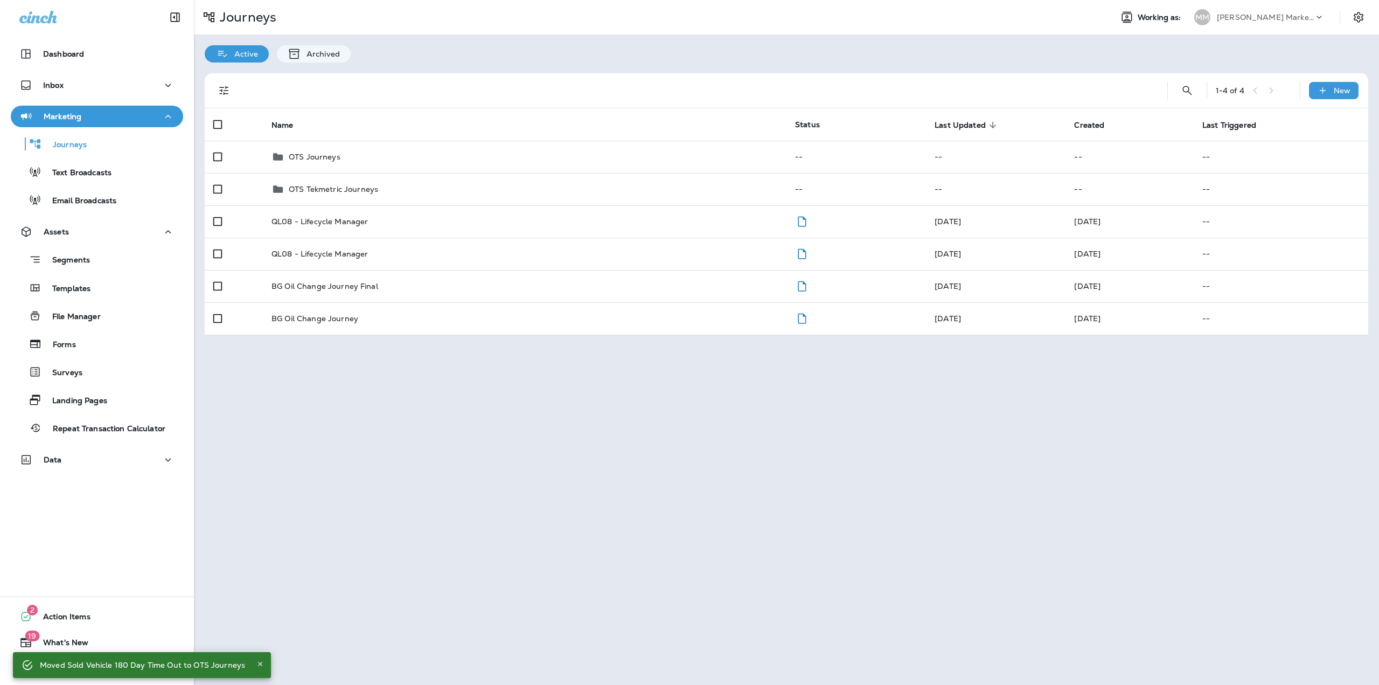
click at [346, 152] on div "OTS Journeys" at bounding box center [525, 156] width 506 height 13
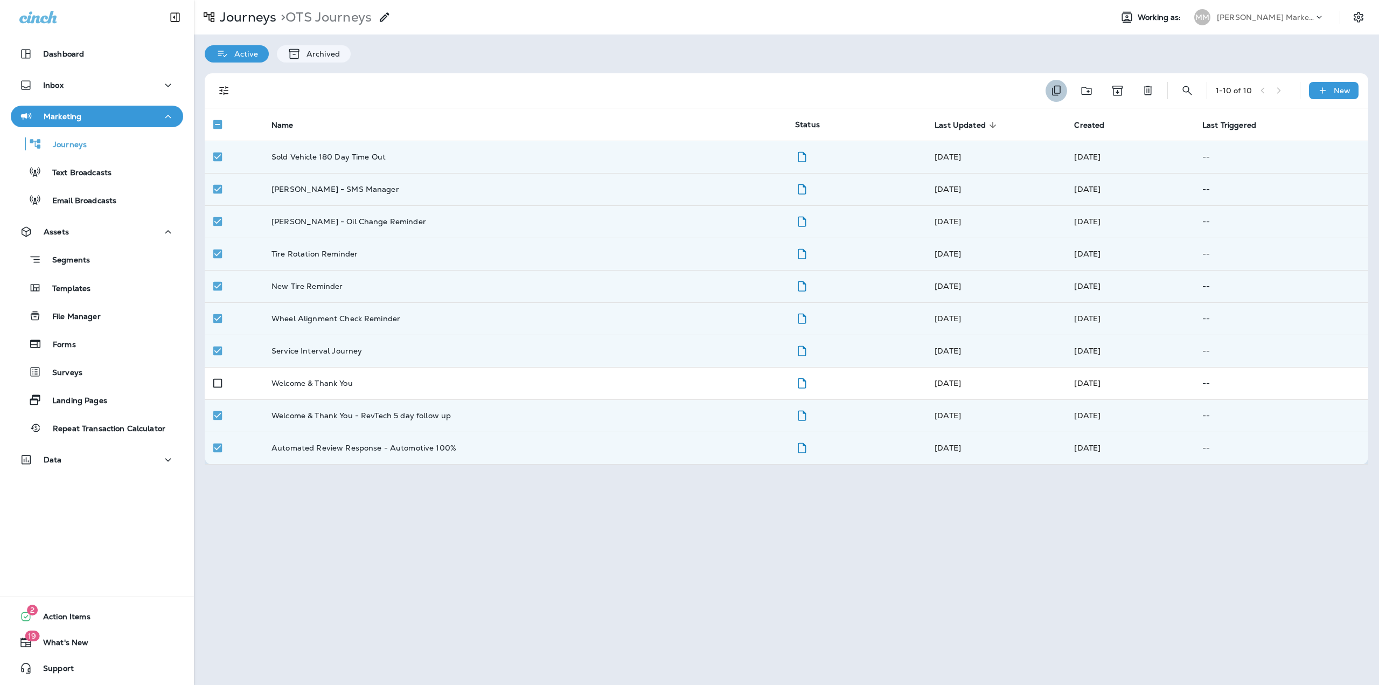
click at [1048, 93] on button "Duplicate" at bounding box center [1057, 91] width 22 height 22
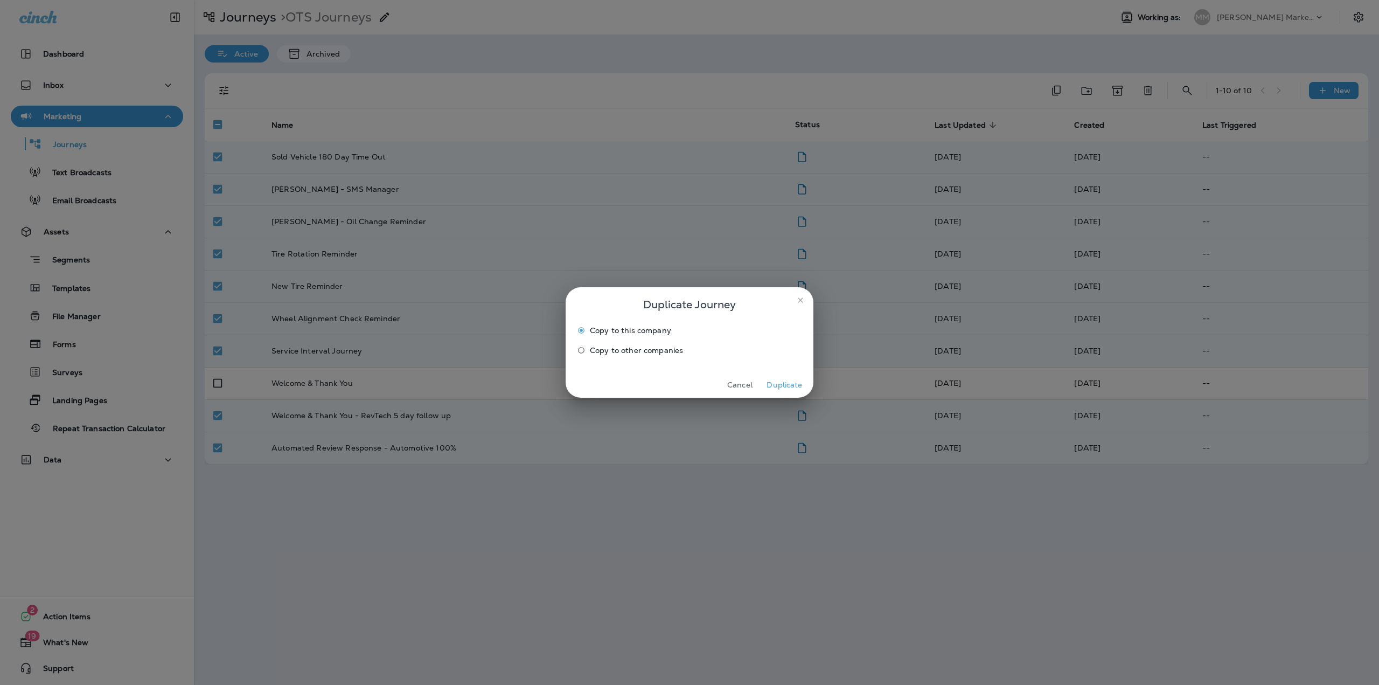
click at [647, 346] on span "Copy to other companies" at bounding box center [636, 350] width 93 height 9
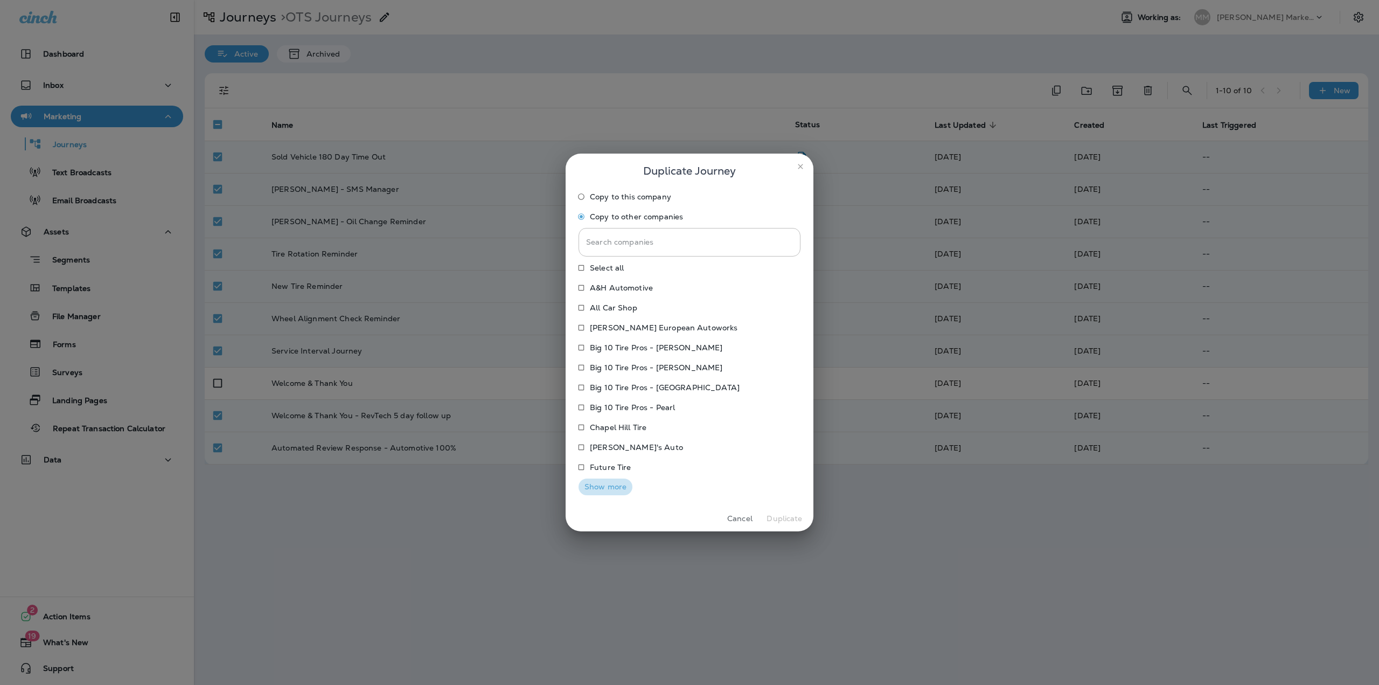
click at [600, 492] on button "Show more" at bounding box center [606, 486] width 54 height 17
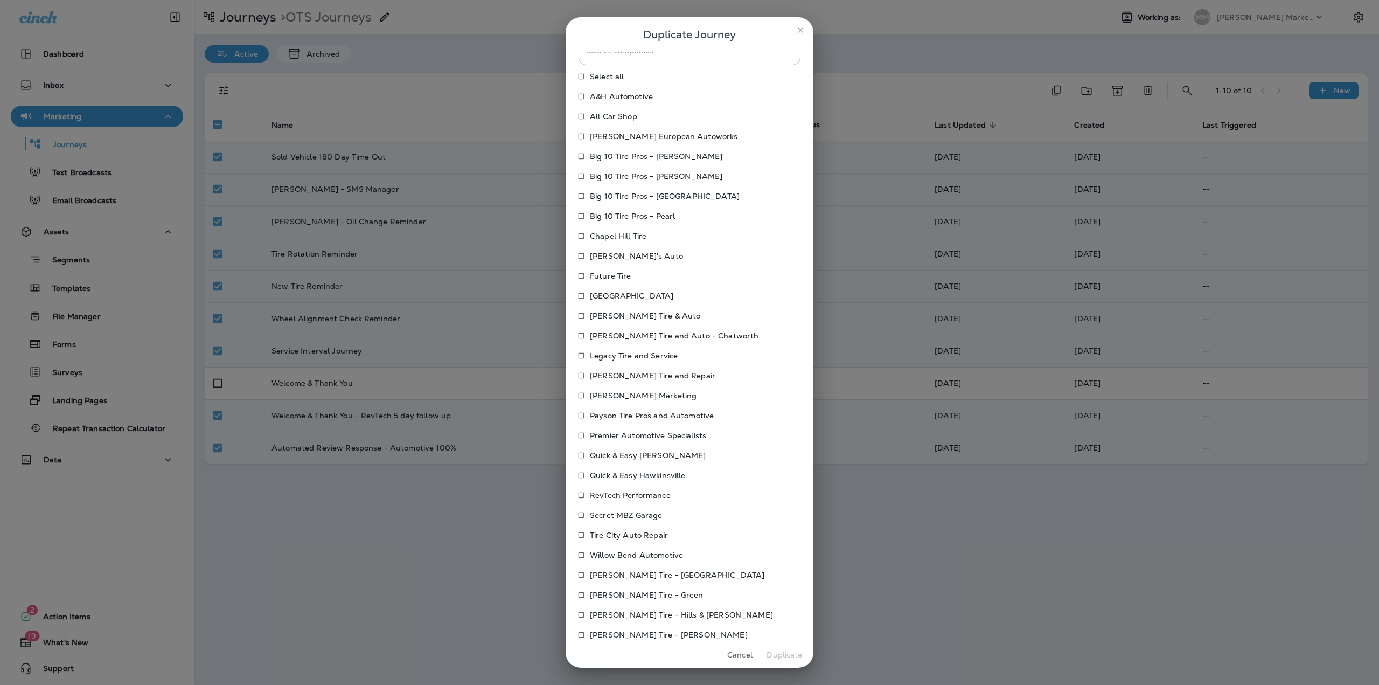
scroll to position [69, 0]
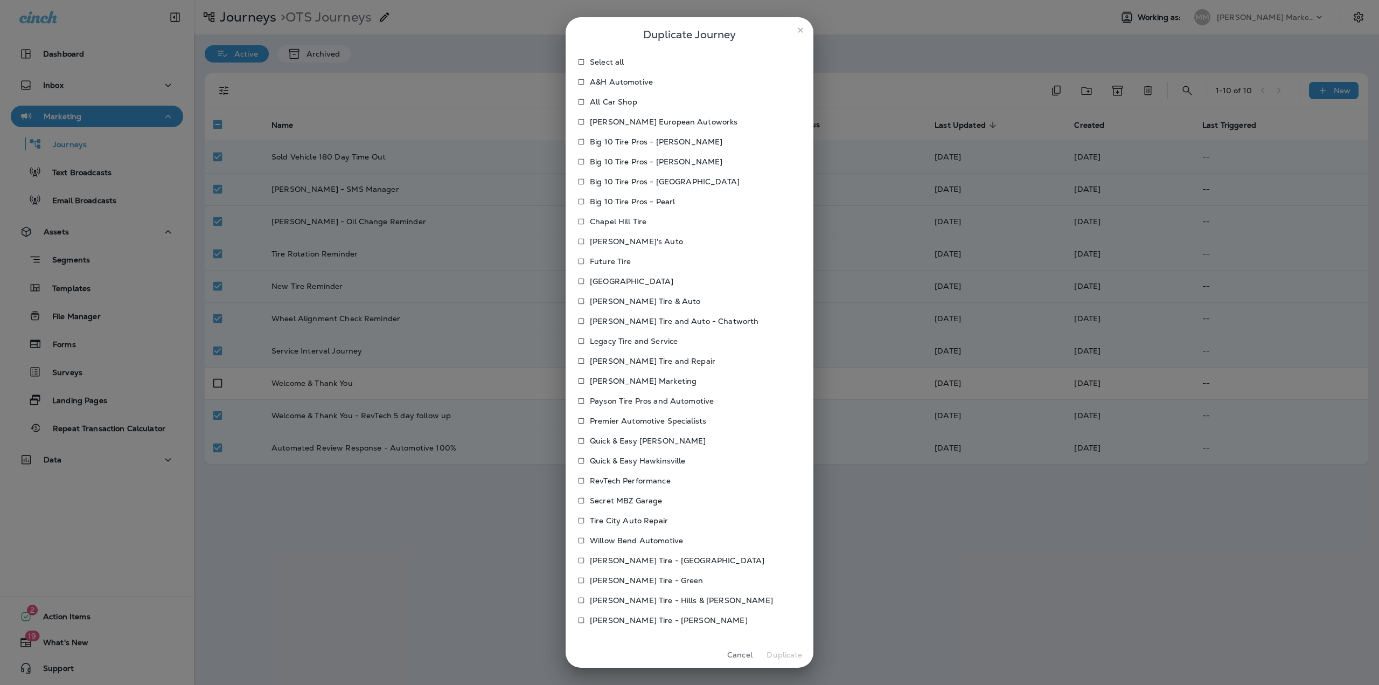
click at [601, 419] on p "Premier Automotive Specialists" at bounding box center [648, 420] width 116 height 9
click at [777, 653] on button "Duplicate" at bounding box center [784, 654] width 40 height 17
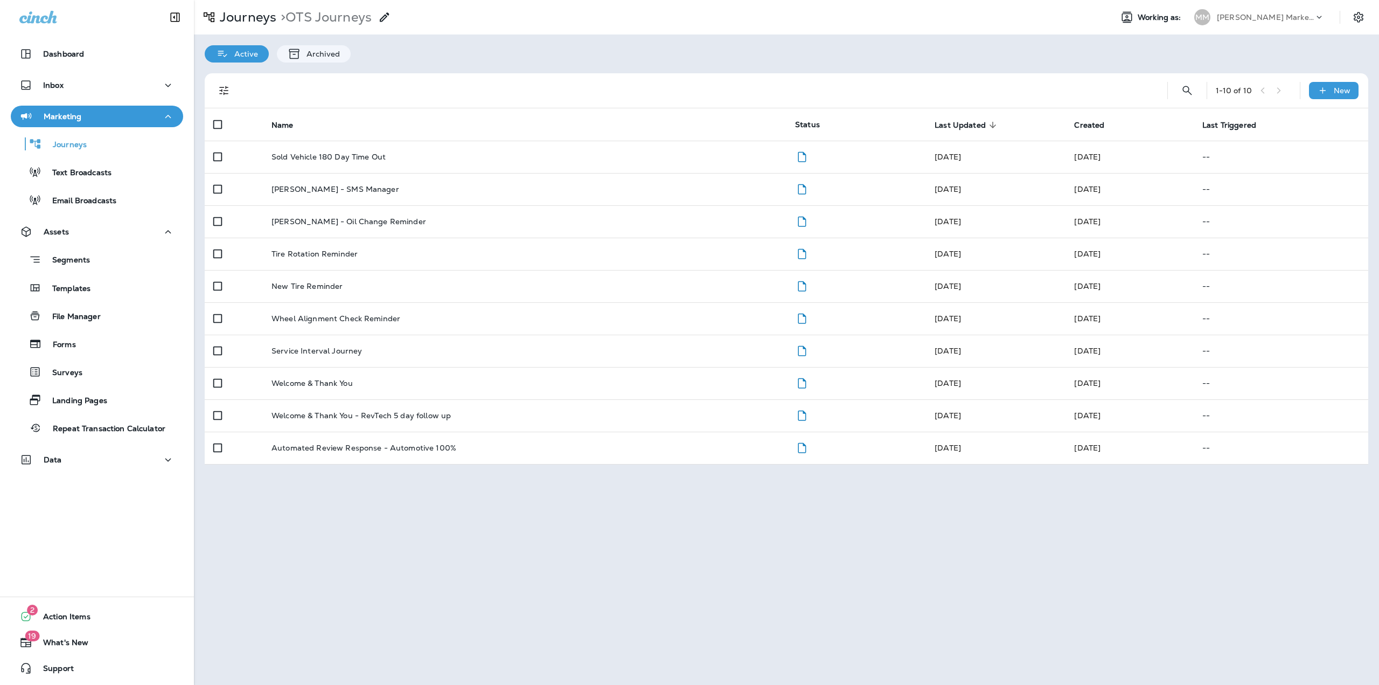
click at [1249, 19] on p "[PERSON_NAME] Marketing" at bounding box center [1265, 17] width 97 height 9
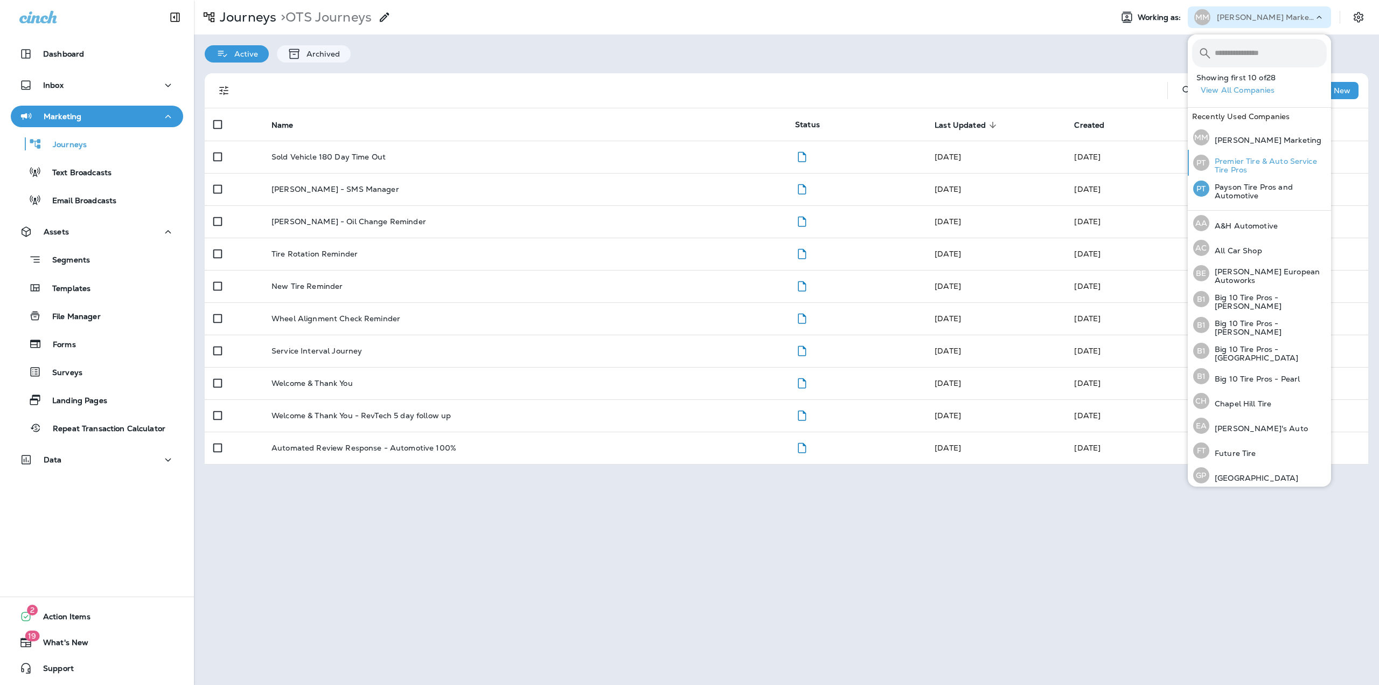
click at [1229, 157] on p "Premier Tire & Auto Service Tire Pros" at bounding box center [1267, 165] width 117 height 17
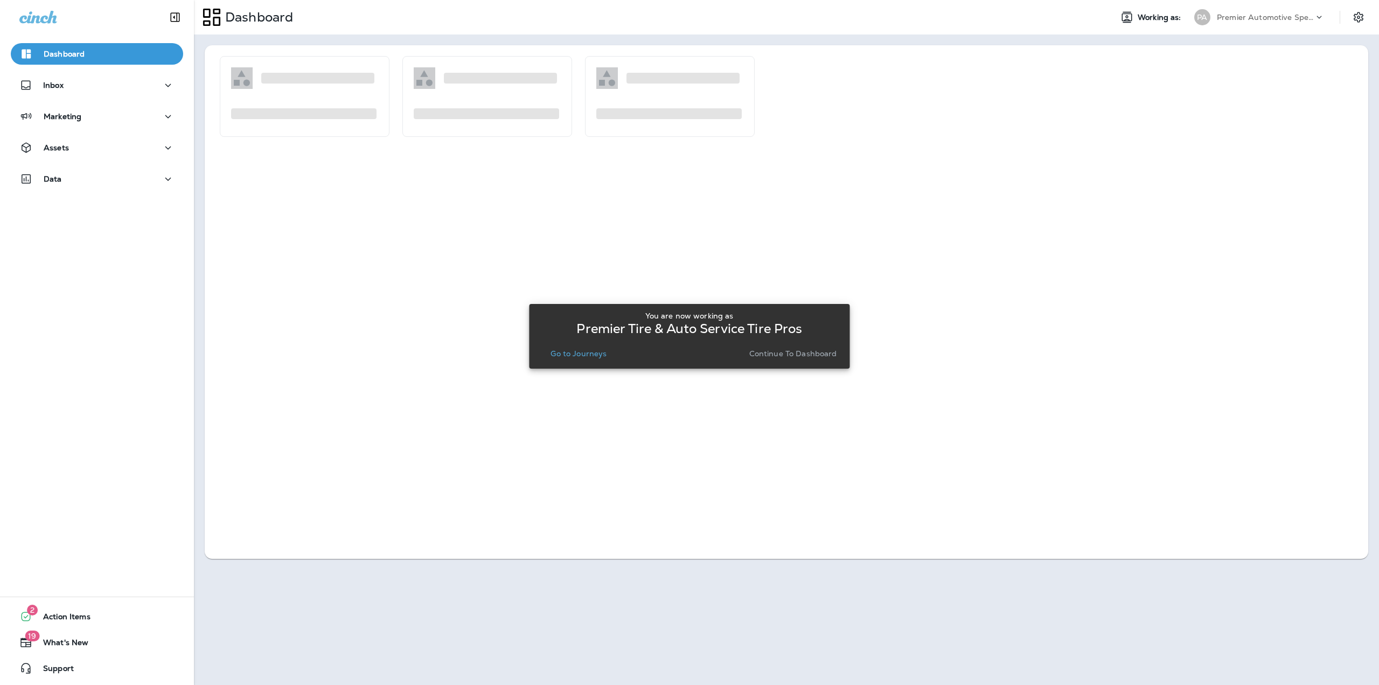
click at [566, 356] on p "Go to Journeys" at bounding box center [579, 353] width 56 height 9
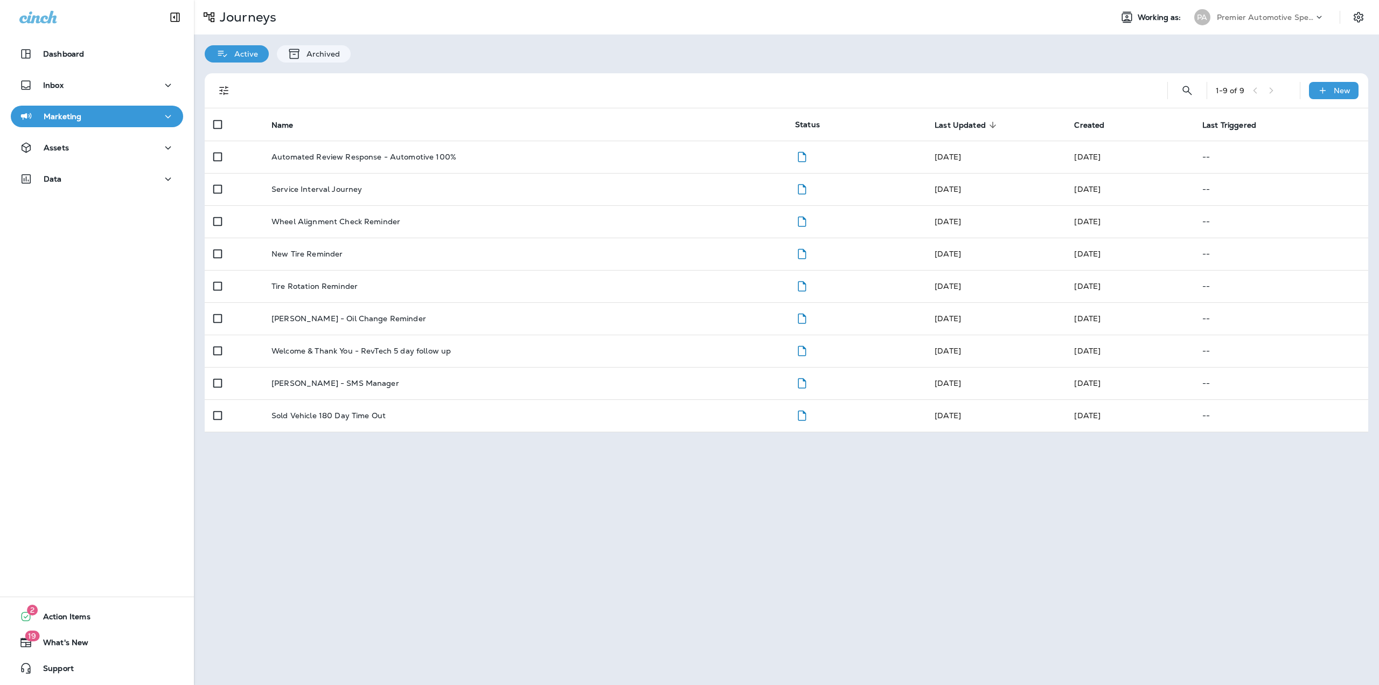
click at [1302, 13] on p "Premier Automotive Specialists" at bounding box center [1265, 17] width 97 height 9
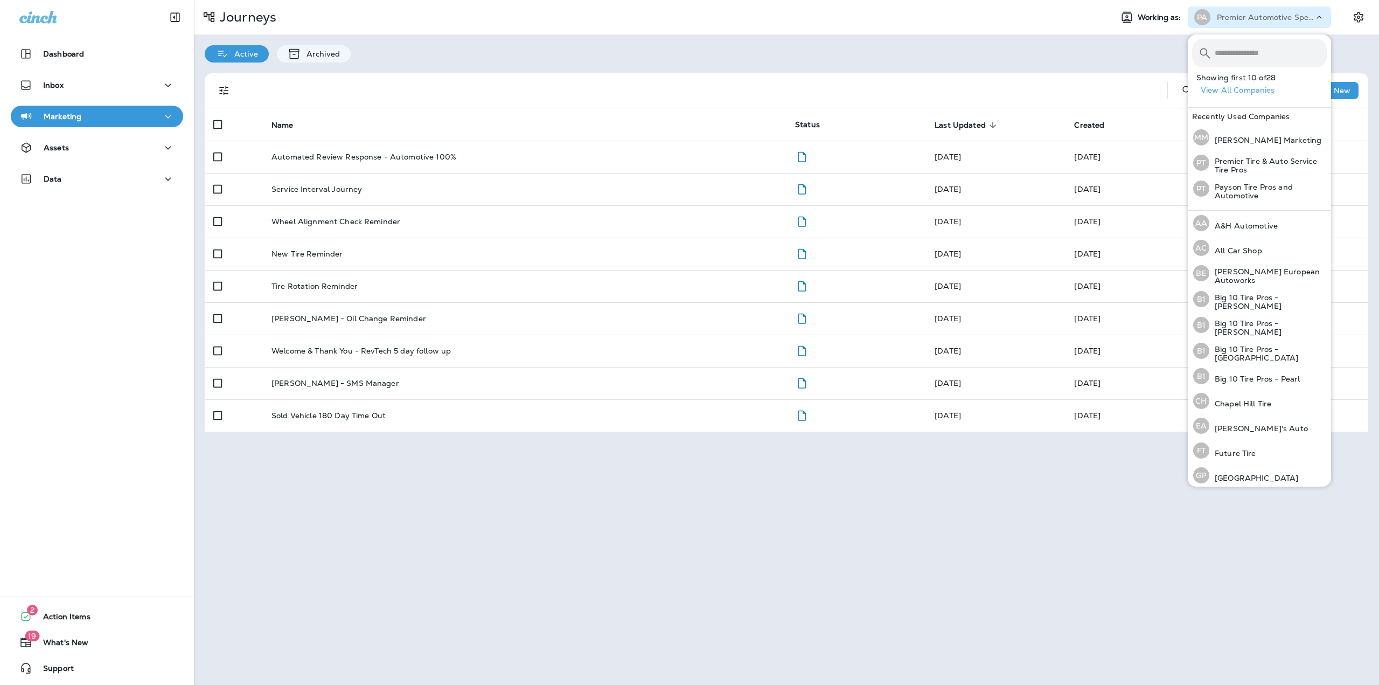
click at [1024, 53] on div "Active Archived" at bounding box center [786, 48] width 1185 height 28
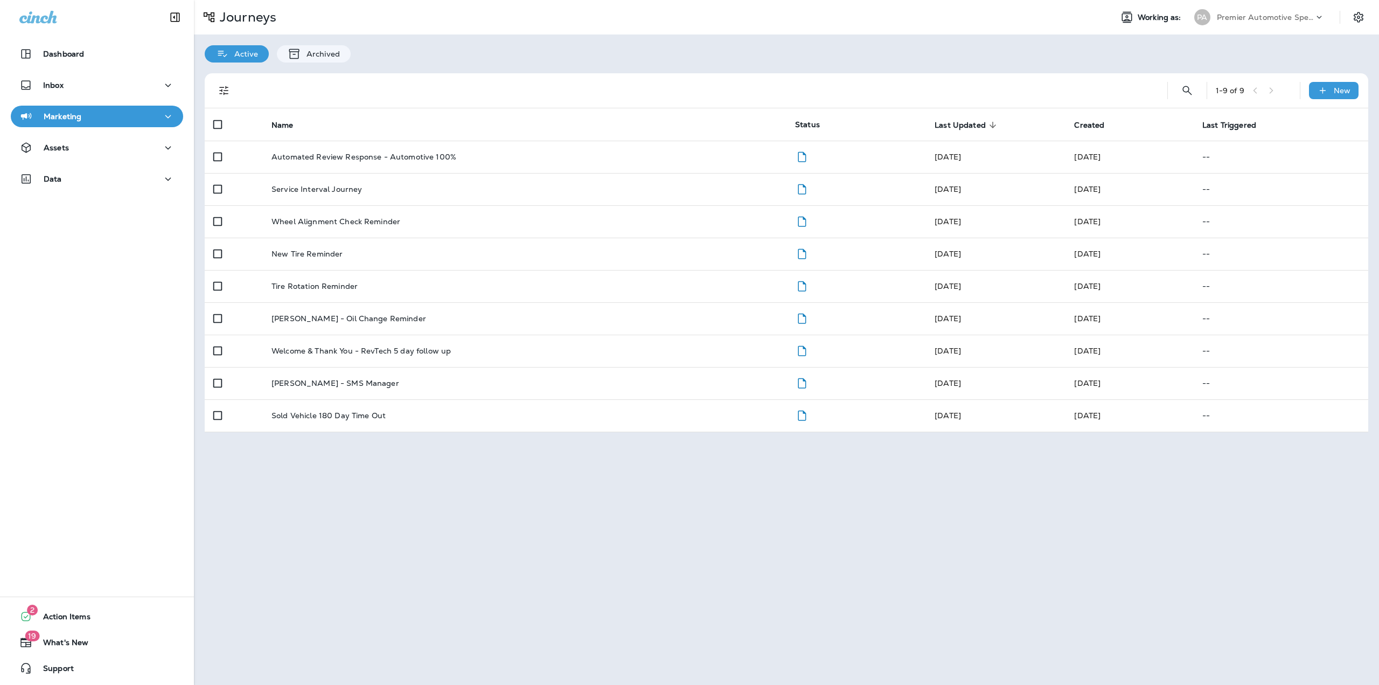
click at [133, 158] on div "Assets" at bounding box center [97, 150] width 194 height 27
click at [87, 152] on div "Assets" at bounding box center [96, 147] width 155 height 13
click at [71, 179] on p "Segments" at bounding box center [65, 176] width 48 height 11
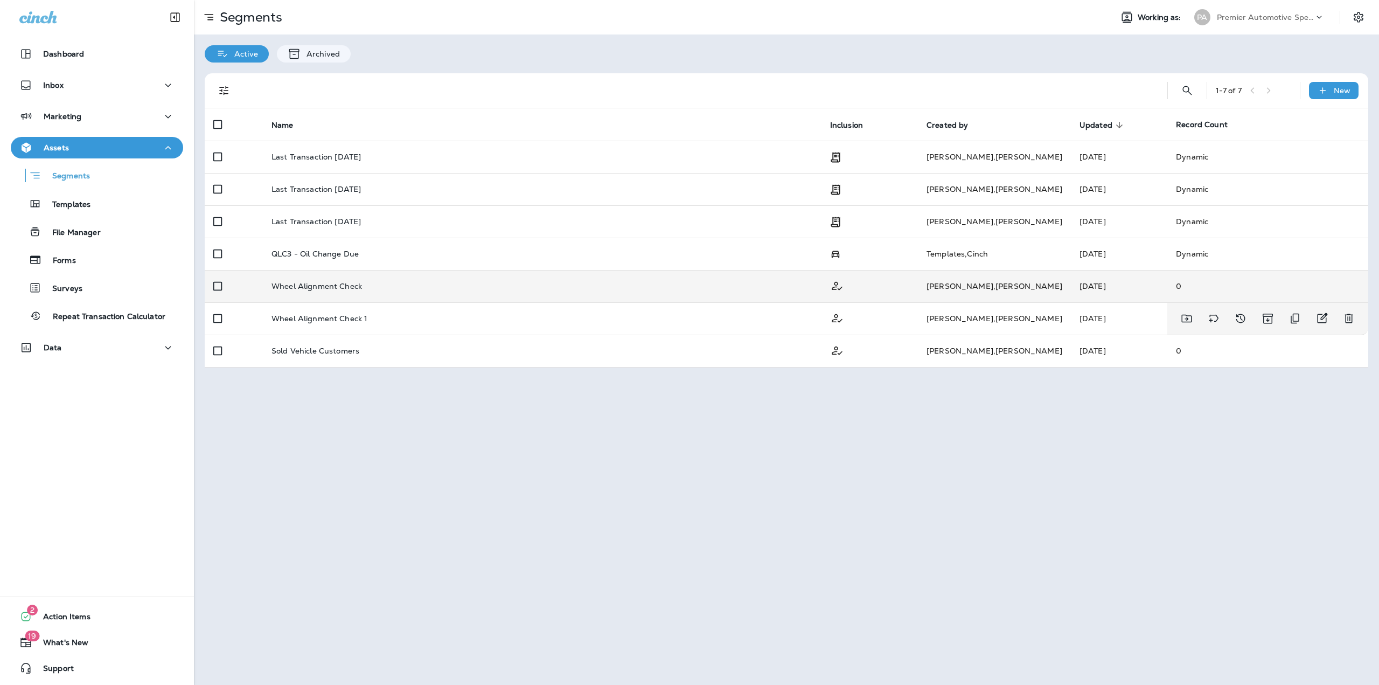
click at [253, 294] on td at bounding box center [234, 286] width 58 height 32
click at [267, 289] on td "Wheel Alignment Check" at bounding box center [542, 286] width 559 height 32
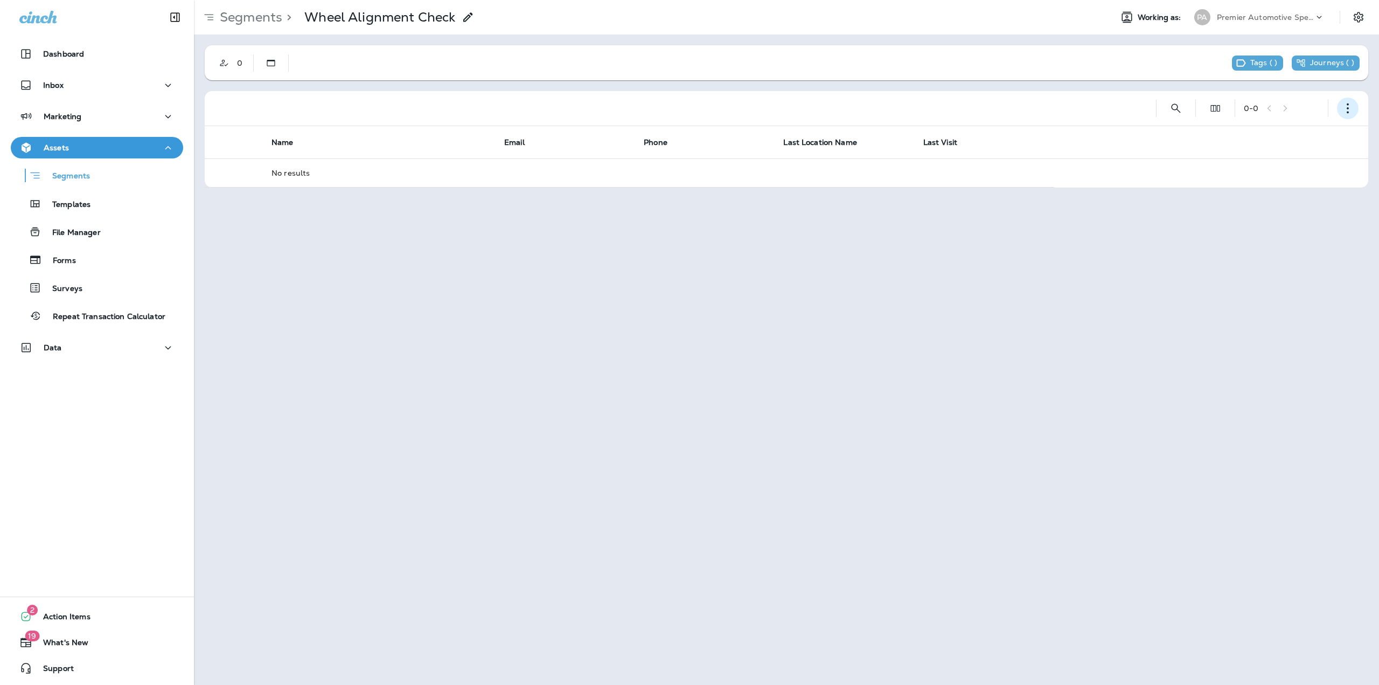
click at [1352, 115] on button "button" at bounding box center [1348, 109] width 22 height 22
click at [1269, 138] on p "Edit Segment" at bounding box center [1276, 136] width 55 height 9
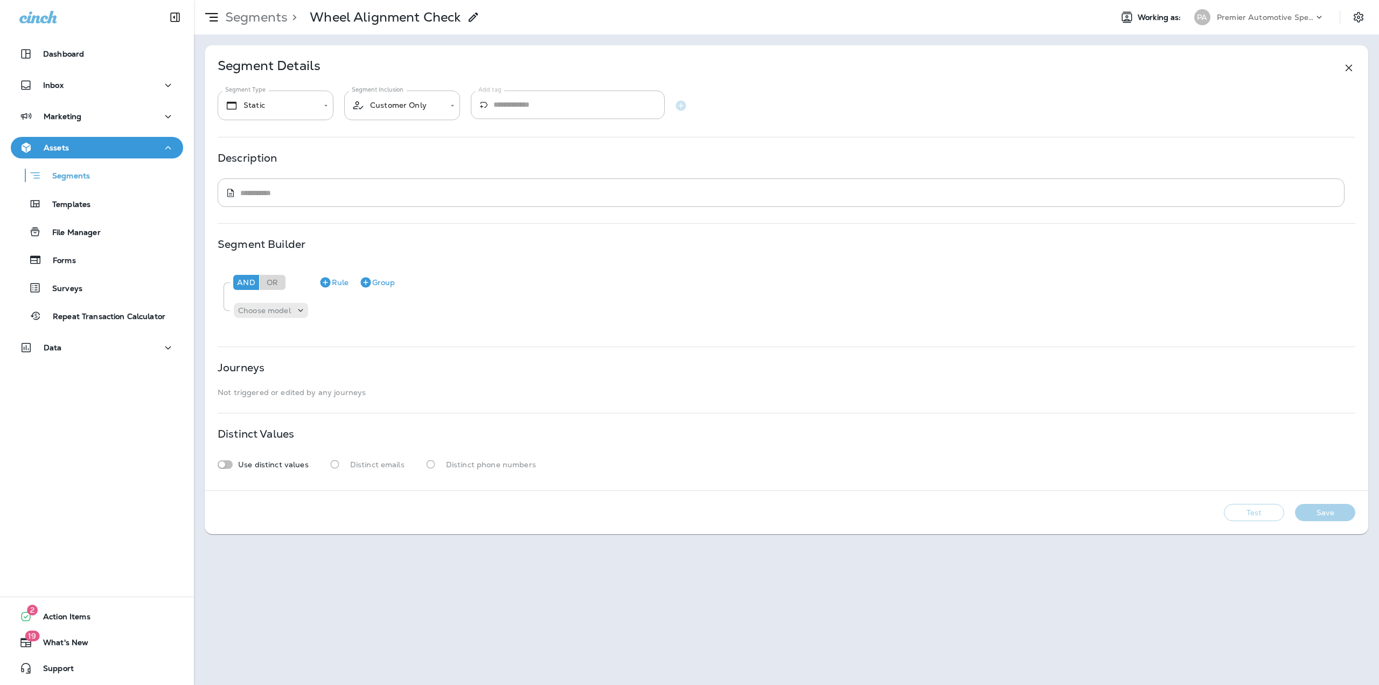
click at [288, 14] on p ">" at bounding box center [292, 17] width 9 height 16
click at [278, 19] on p "Segments" at bounding box center [254, 17] width 67 height 16
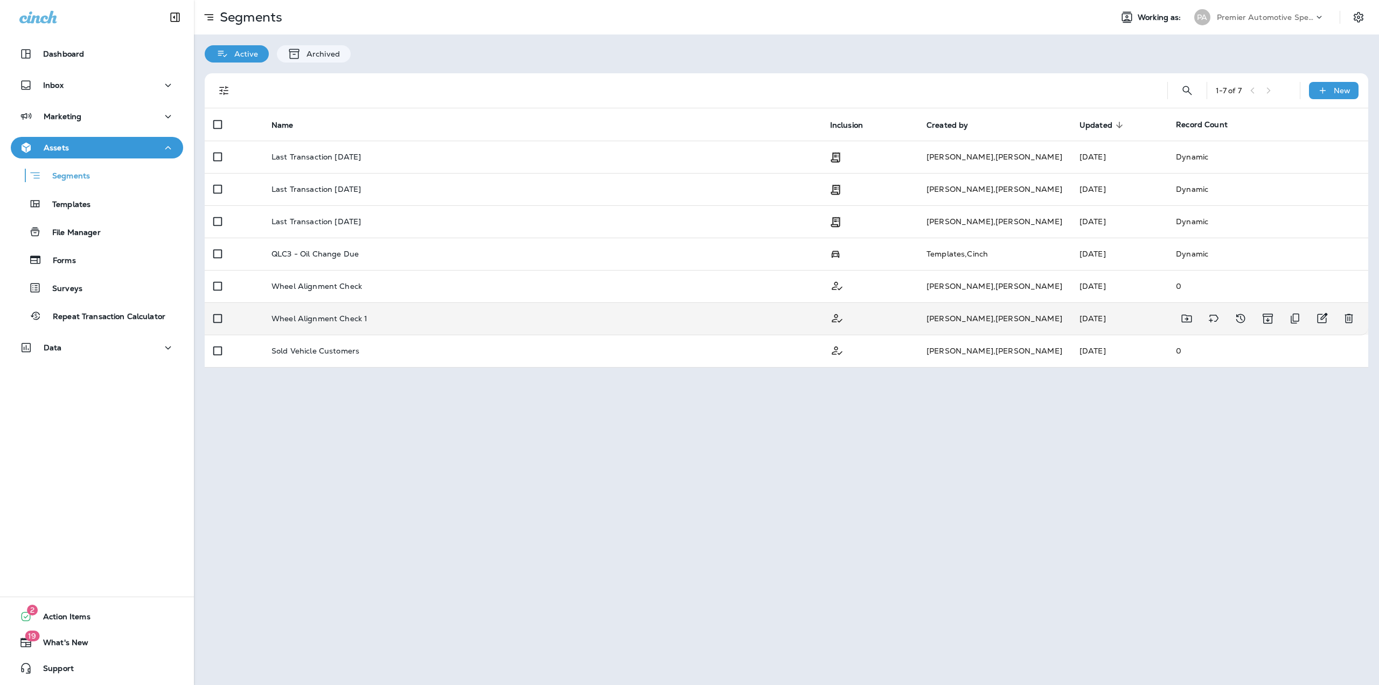
click at [342, 314] on p "Wheel Alignment Check 1" at bounding box center [320, 318] width 96 height 9
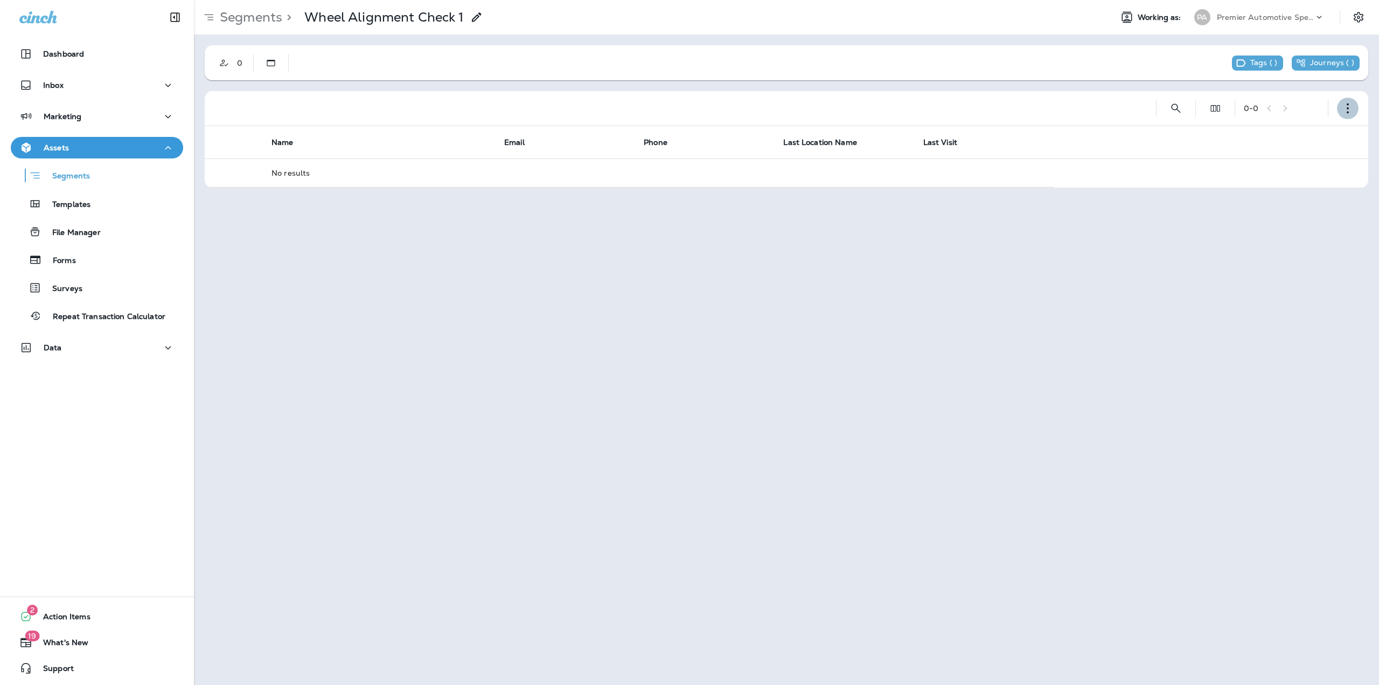
click at [1354, 110] on button "button" at bounding box center [1348, 109] width 22 height 22
click at [1301, 134] on p "Edit Segment" at bounding box center [1276, 136] width 55 height 9
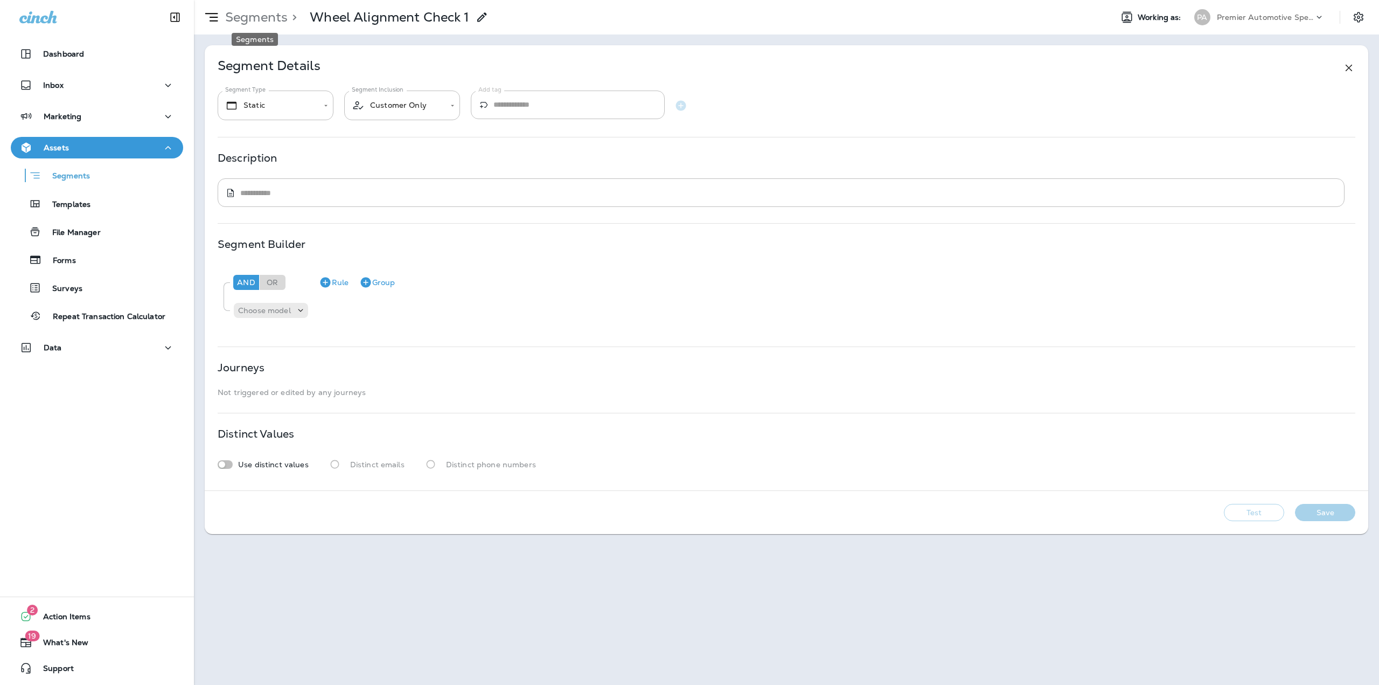
click at [278, 10] on p "Segments" at bounding box center [254, 17] width 67 height 16
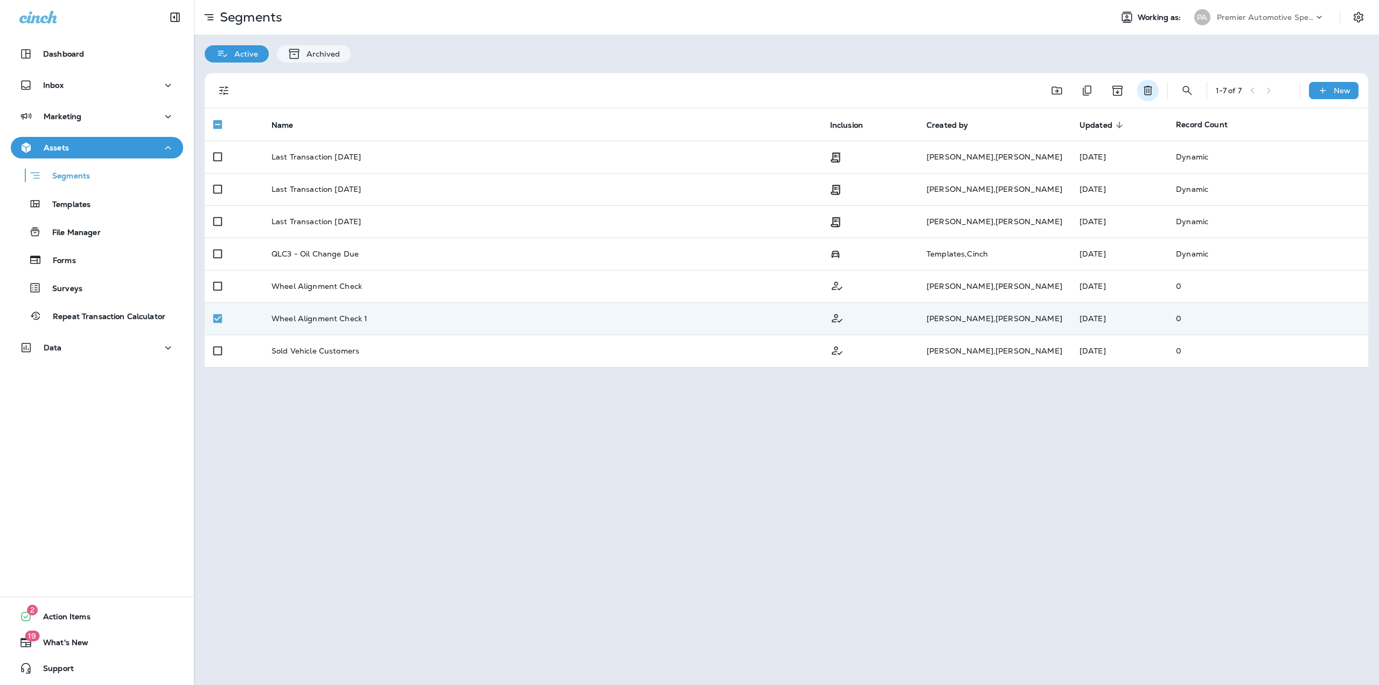
click at [1144, 85] on icon "Delete" at bounding box center [1148, 90] width 13 height 13
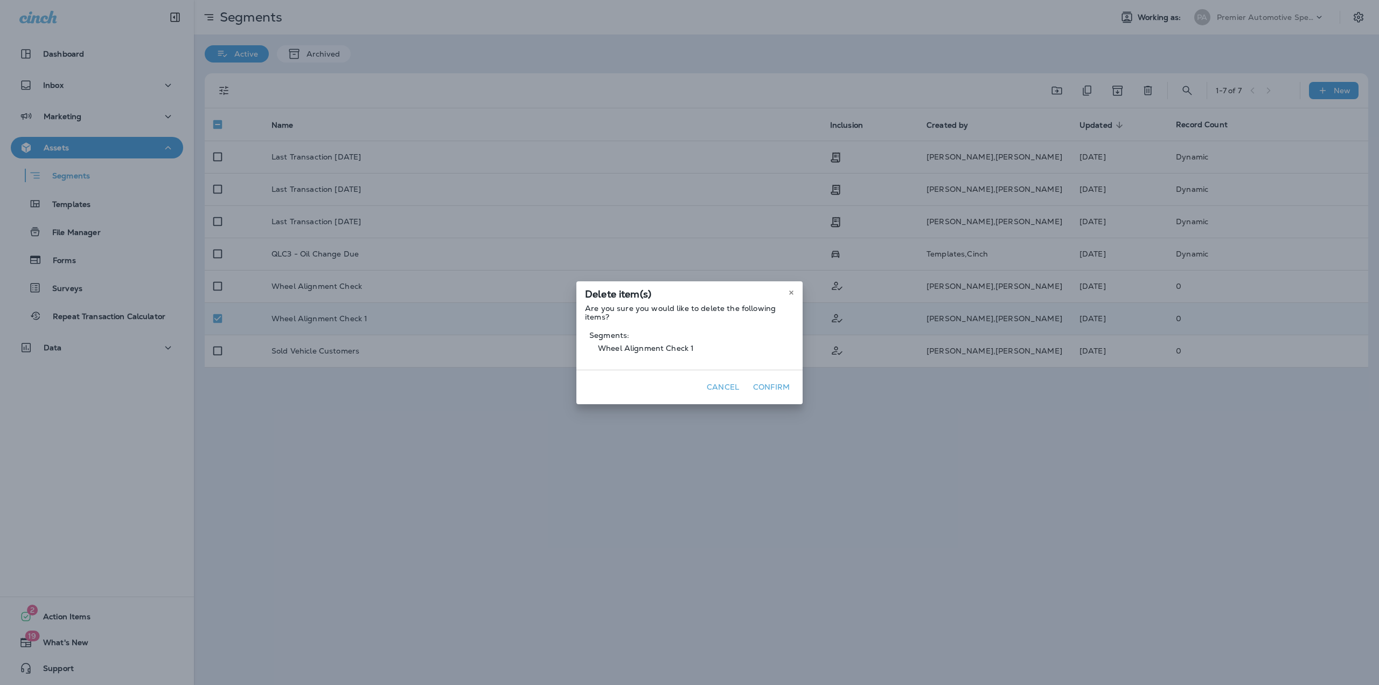
click at [763, 381] on button "Confirm" at bounding box center [771, 387] width 45 height 17
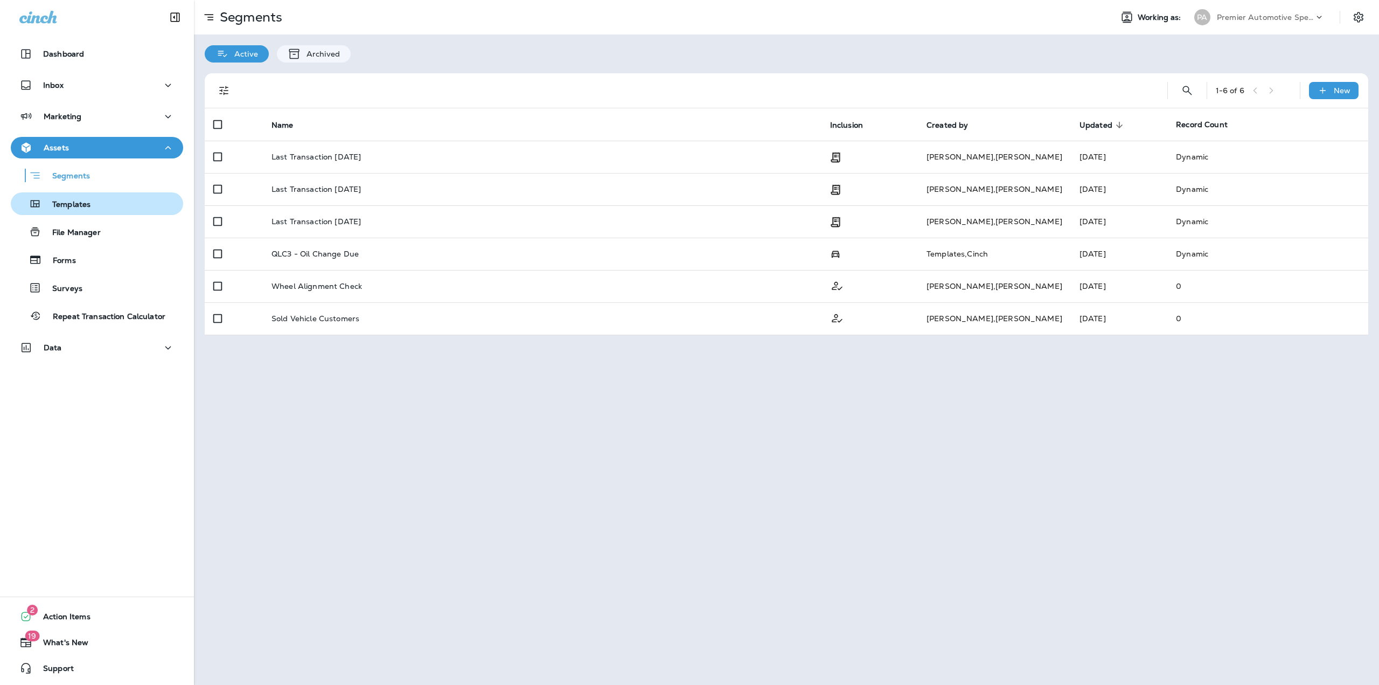
click at [64, 206] on p "Templates" at bounding box center [65, 205] width 49 height 10
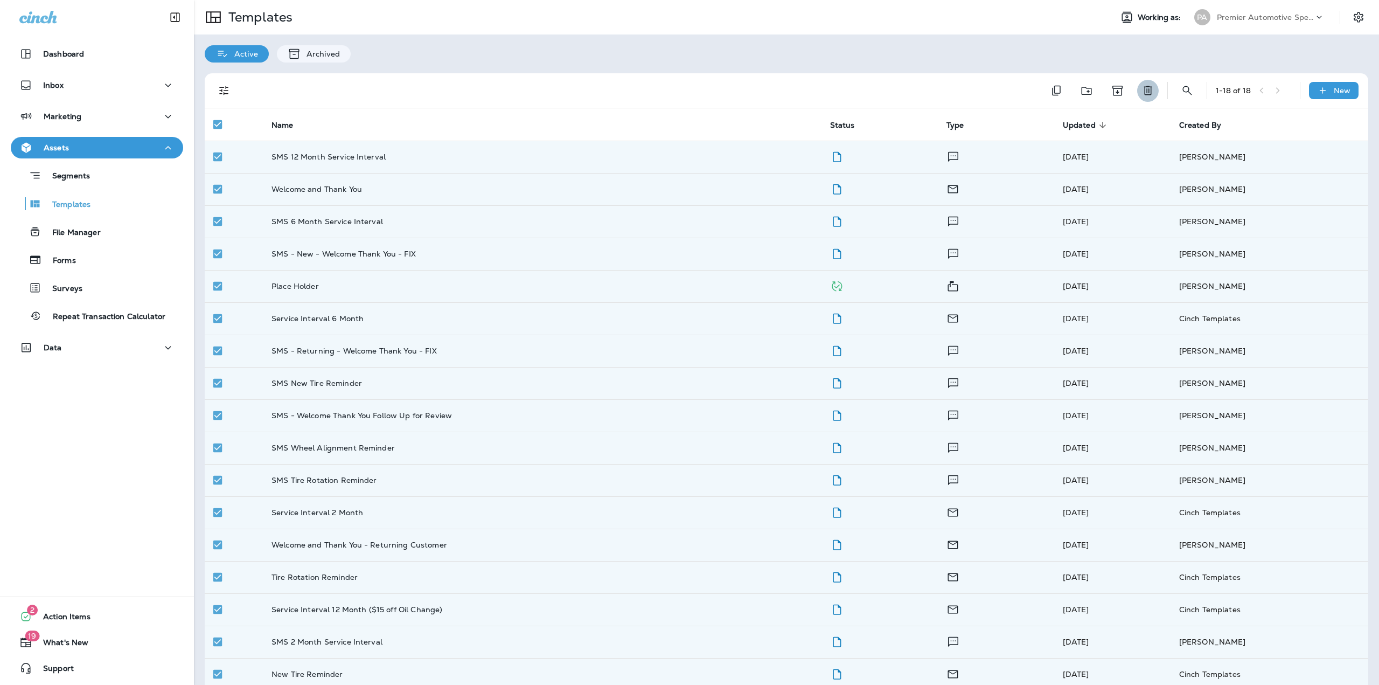
click at [1144, 95] on icon "Delete" at bounding box center [1148, 90] width 8 height 9
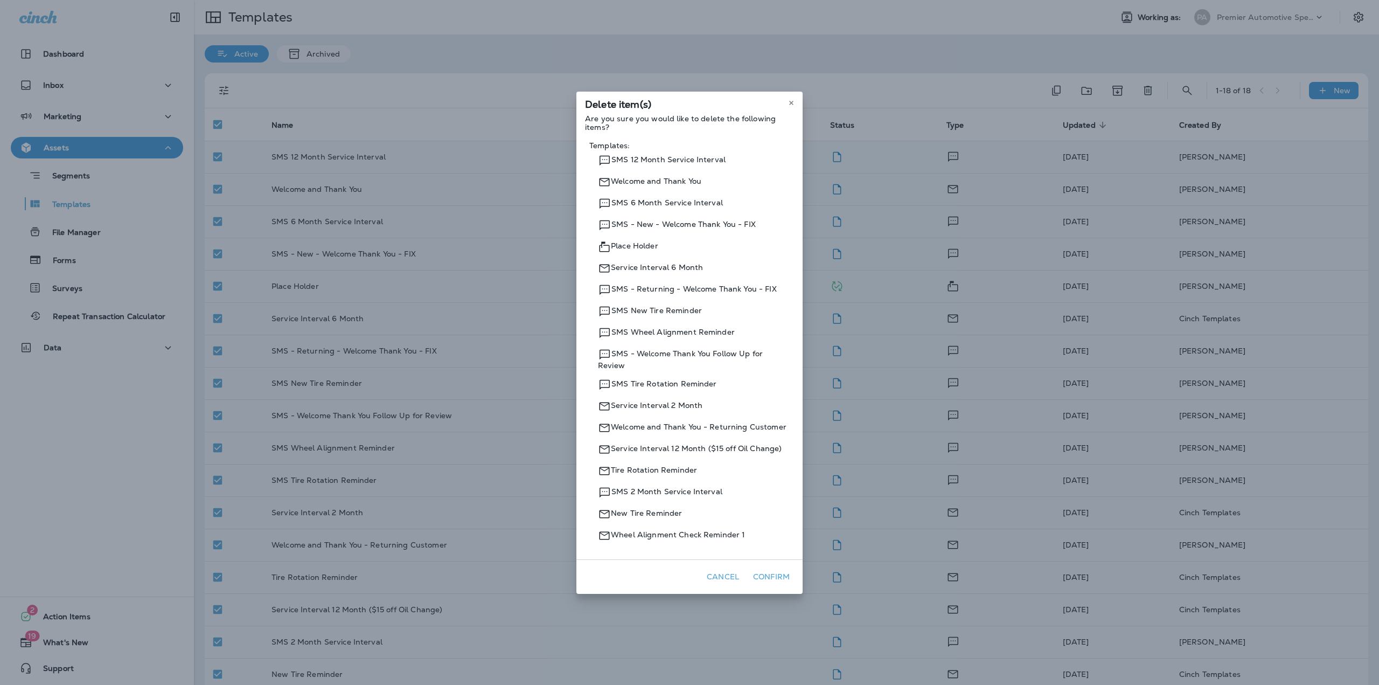
click at [769, 579] on button "Confirm" at bounding box center [771, 576] width 45 height 17
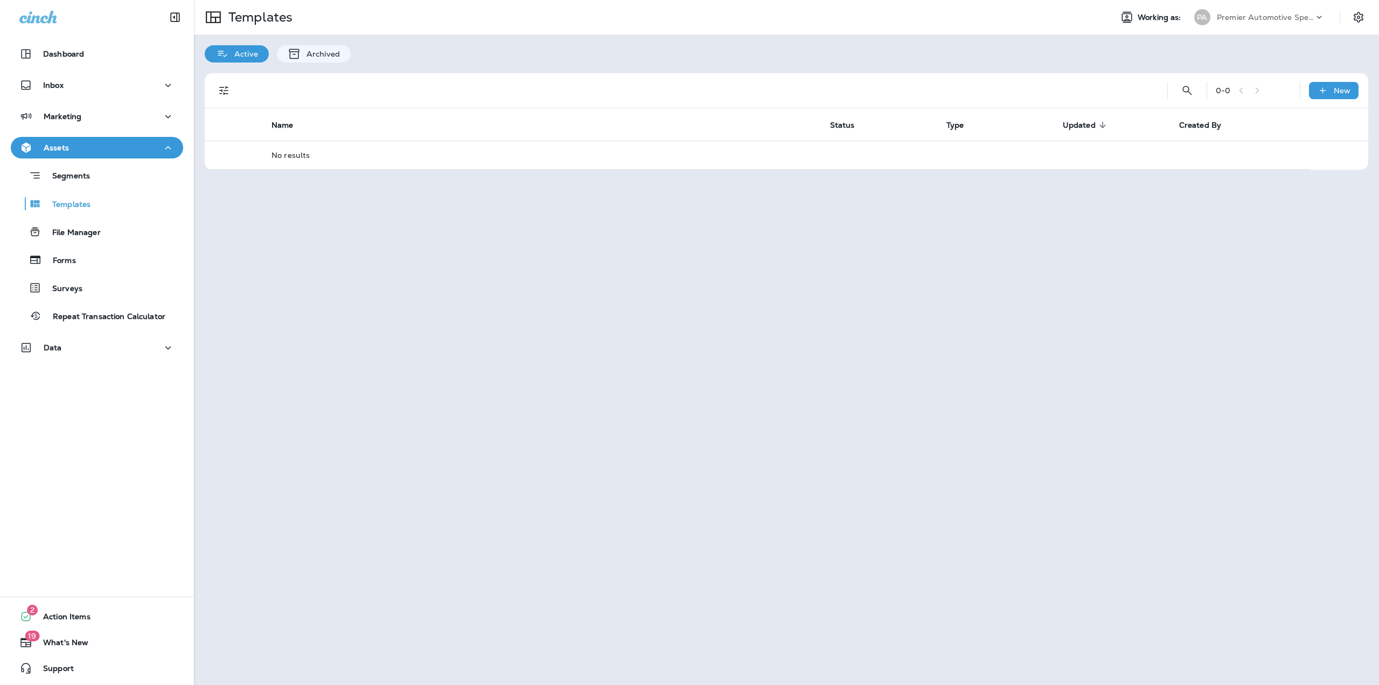
click at [1292, 16] on p "Premier Automotive Specialists" at bounding box center [1265, 17] width 97 height 9
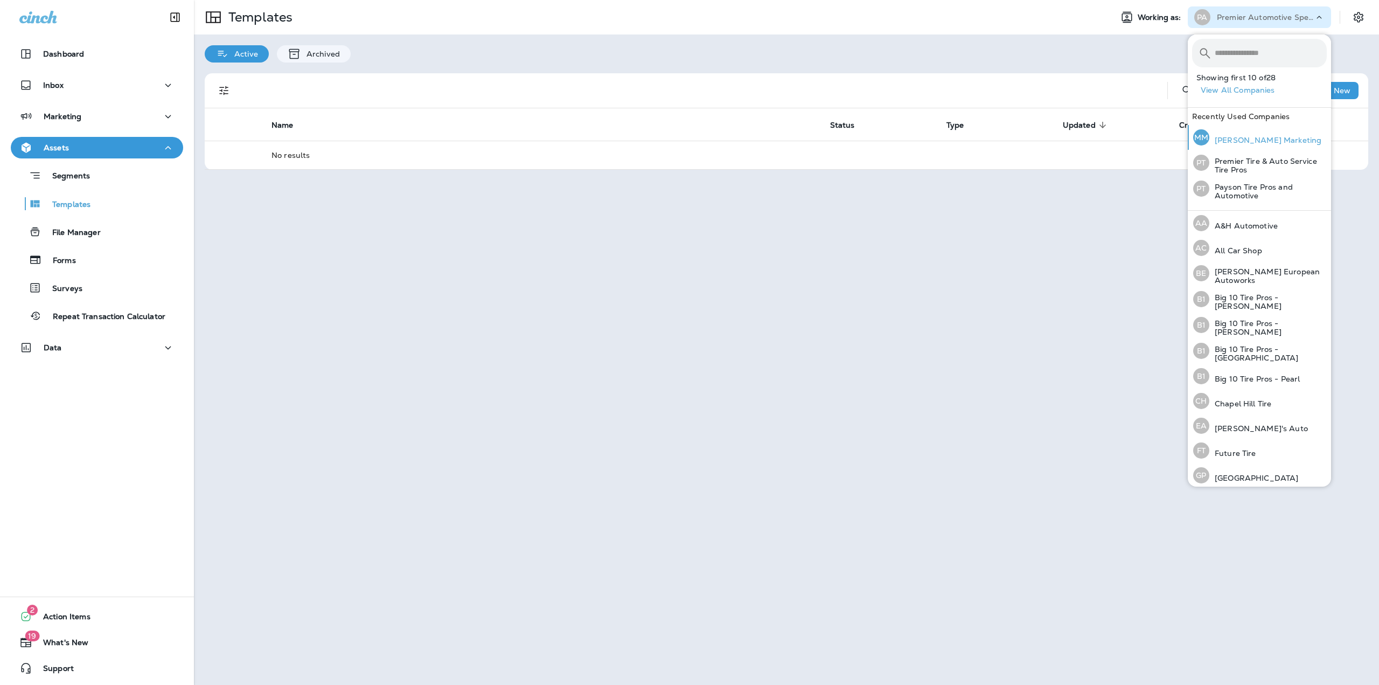
click at [1243, 144] on p "[PERSON_NAME] Marketing" at bounding box center [1265, 140] width 112 height 9
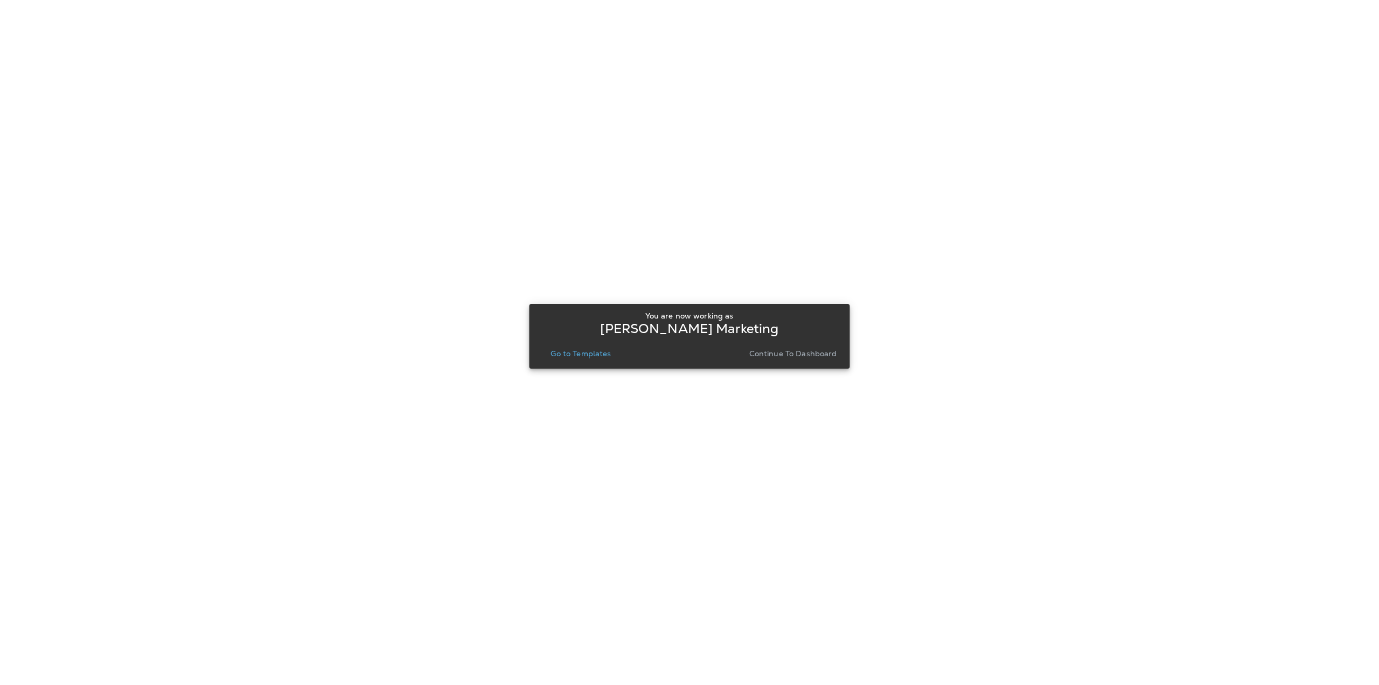
click at [582, 349] on p "Go to Templates" at bounding box center [581, 353] width 60 height 9
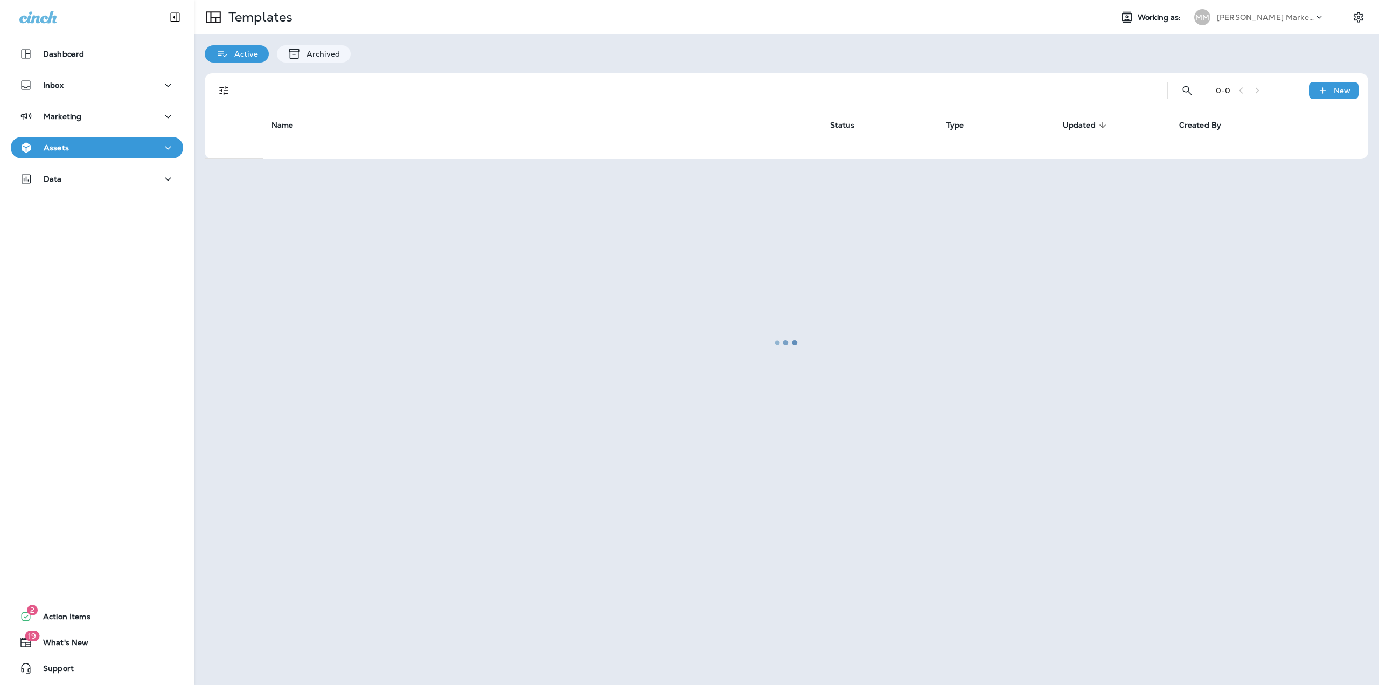
click at [78, 156] on button "Assets" at bounding box center [97, 148] width 172 height 22
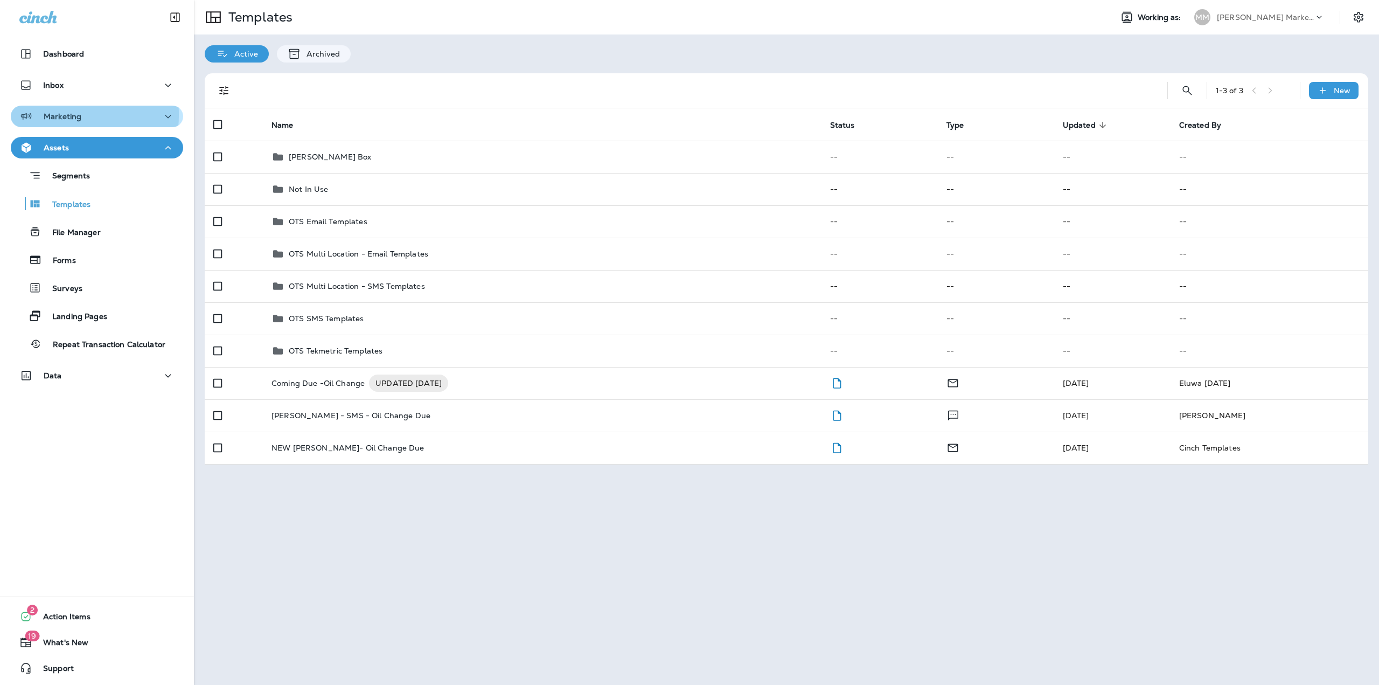
click at [38, 114] on div "Marketing" at bounding box center [50, 116] width 62 height 13
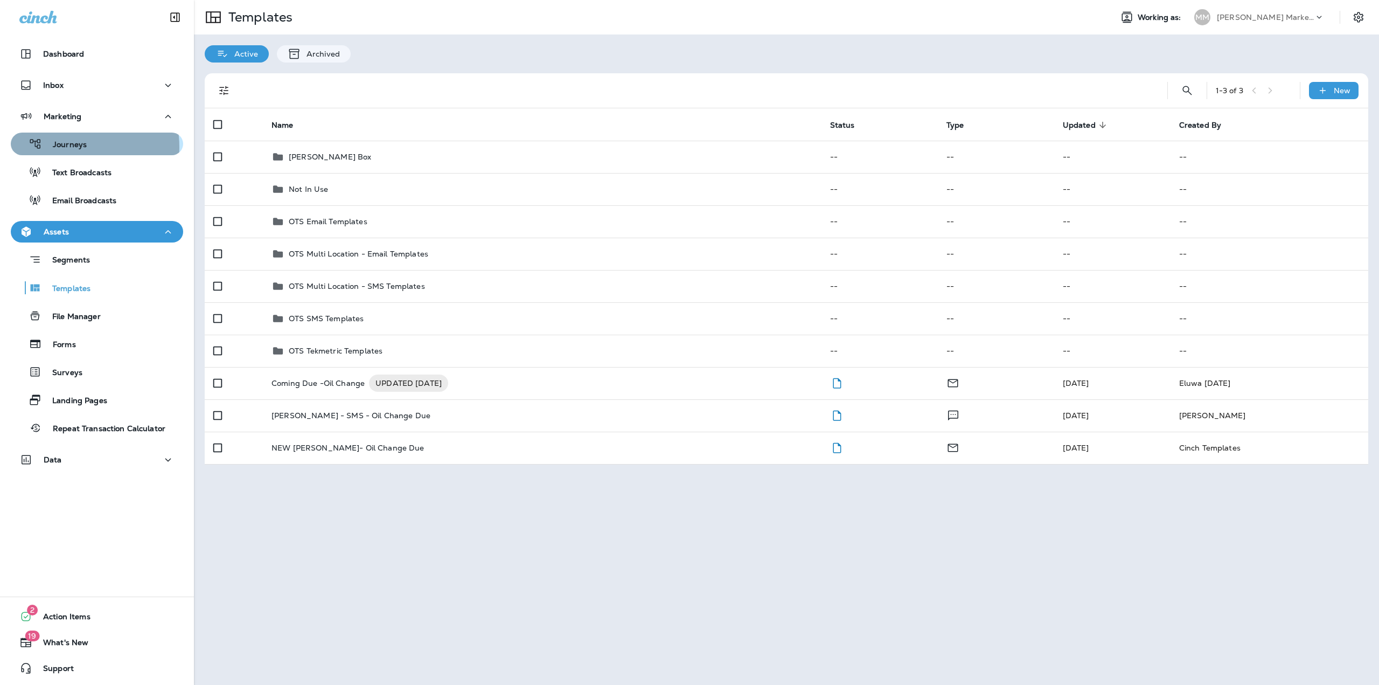
click at [72, 147] on p "Journeys" at bounding box center [64, 145] width 45 height 10
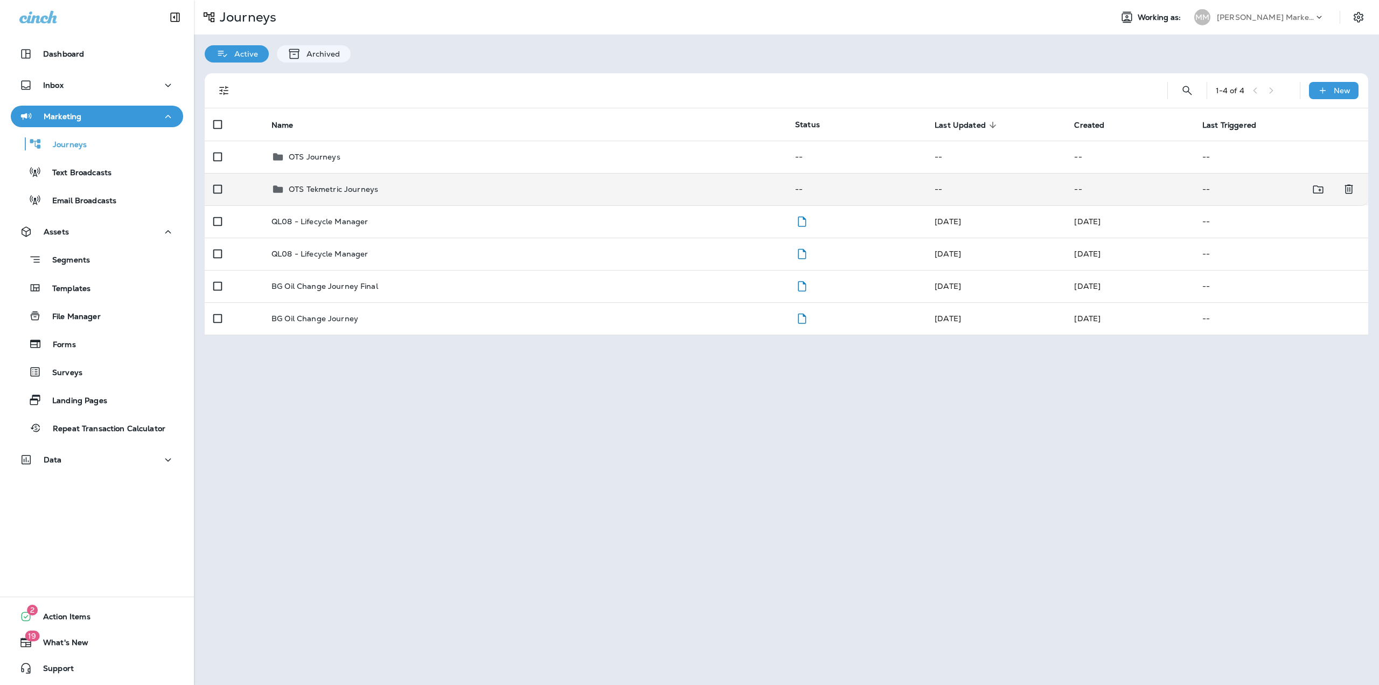
click at [265, 190] on td "OTS Tekmetric Journeys" at bounding box center [525, 189] width 524 height 32
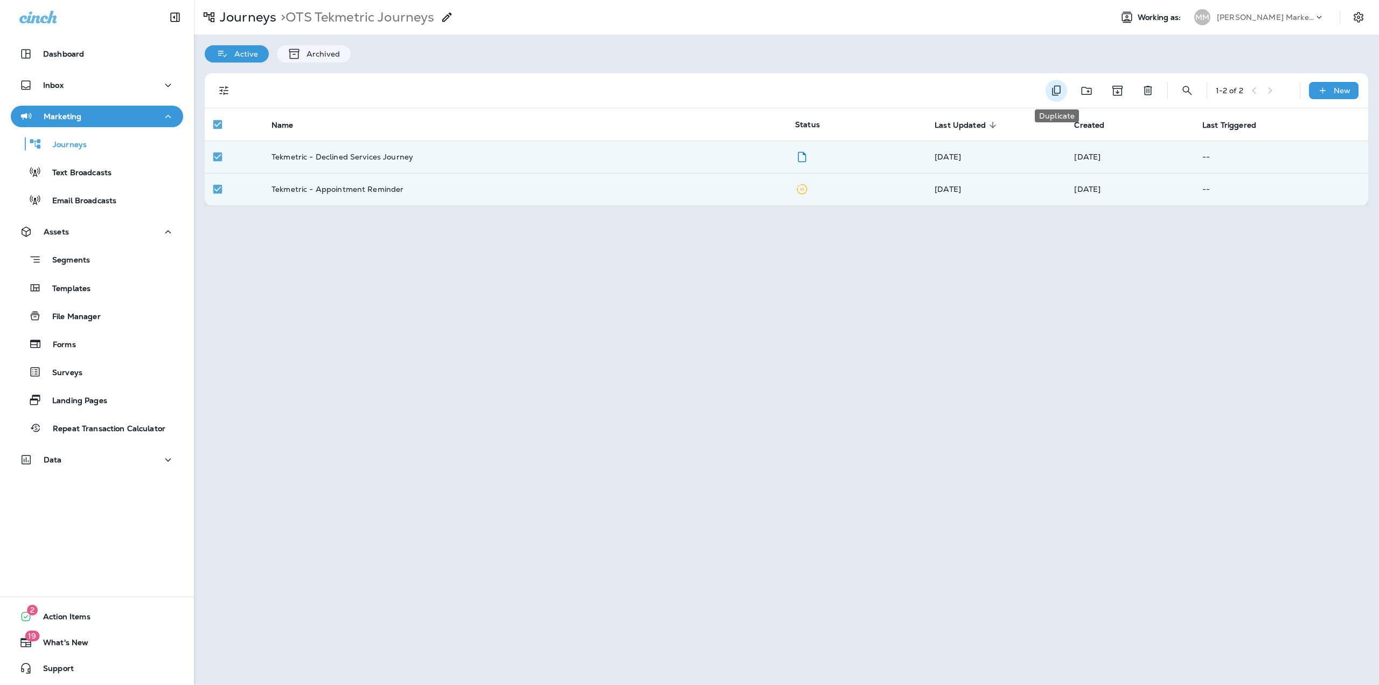
click at [1052, 89] on icon "Duplicate" at bounding box center [1056, 90] width 13 height 13
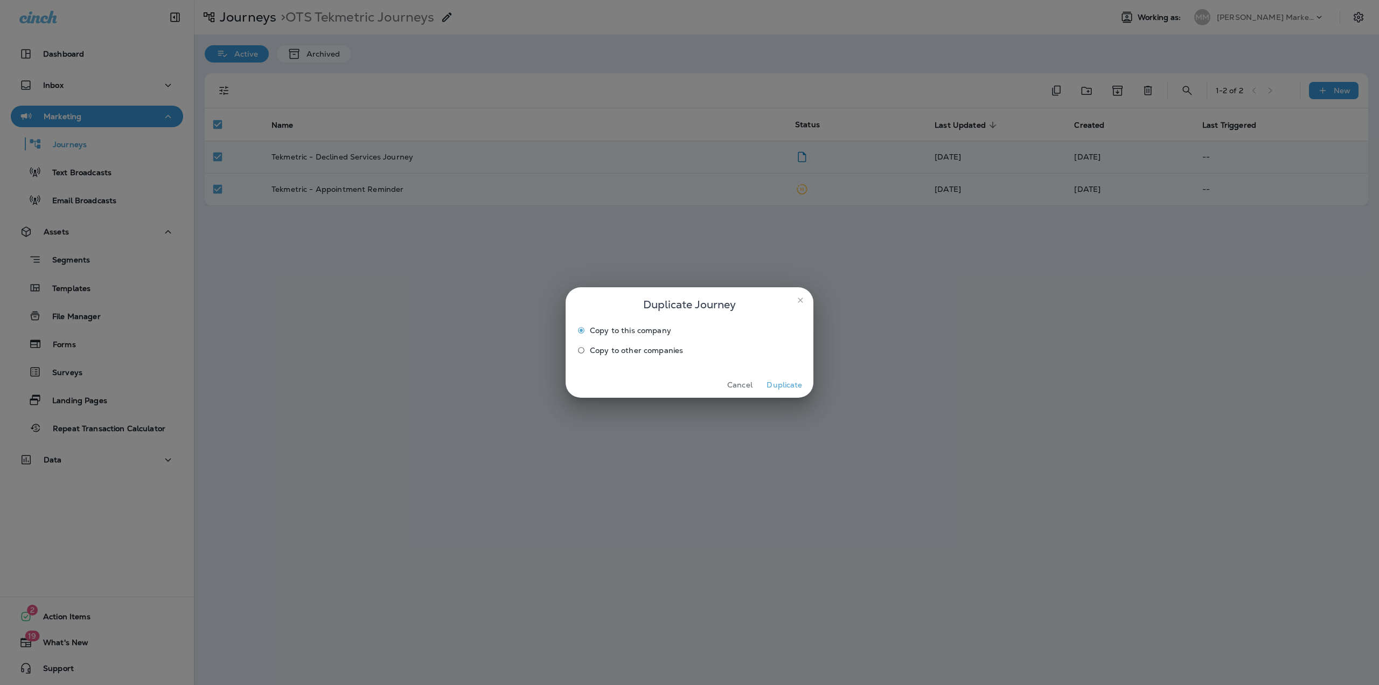
click at [624, 353] on span "Copy to other companies" at bounding box center [636, 350] width 93 height 9
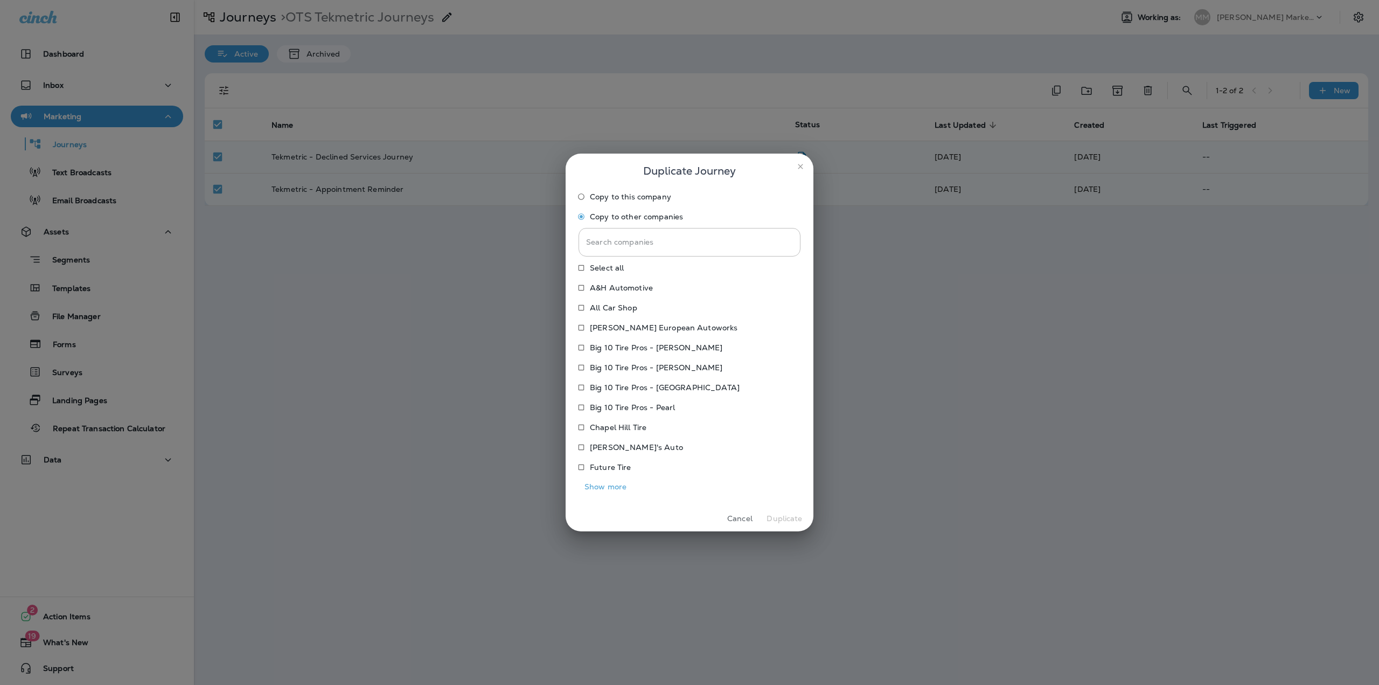
click at [609, 486] on button "Show more" at bounding box center [606, 486] width 54 height 17
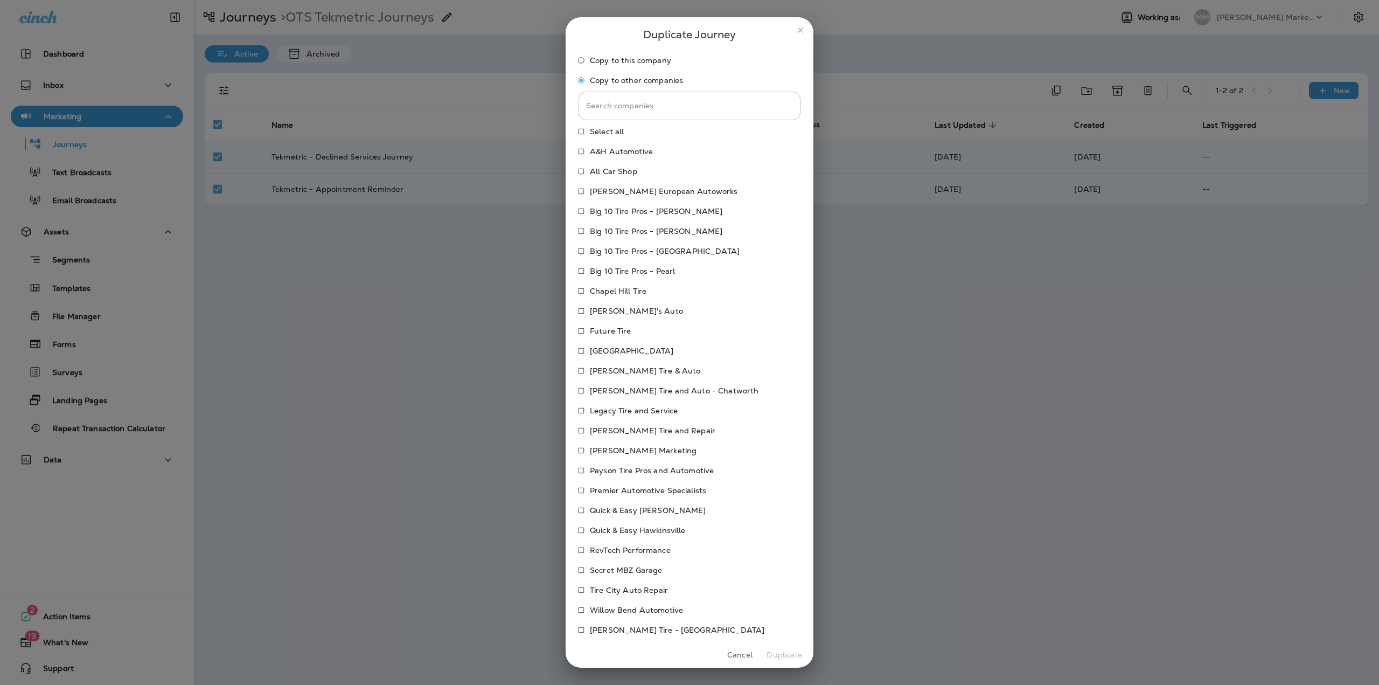
click at [616, 492] on p "Premier Automotive Specialists" at bounding box center [648, 490] width 116 height 9
click at [793, 653] on button "Duplicate" at bounding box center [784, 654] width 40 height 17
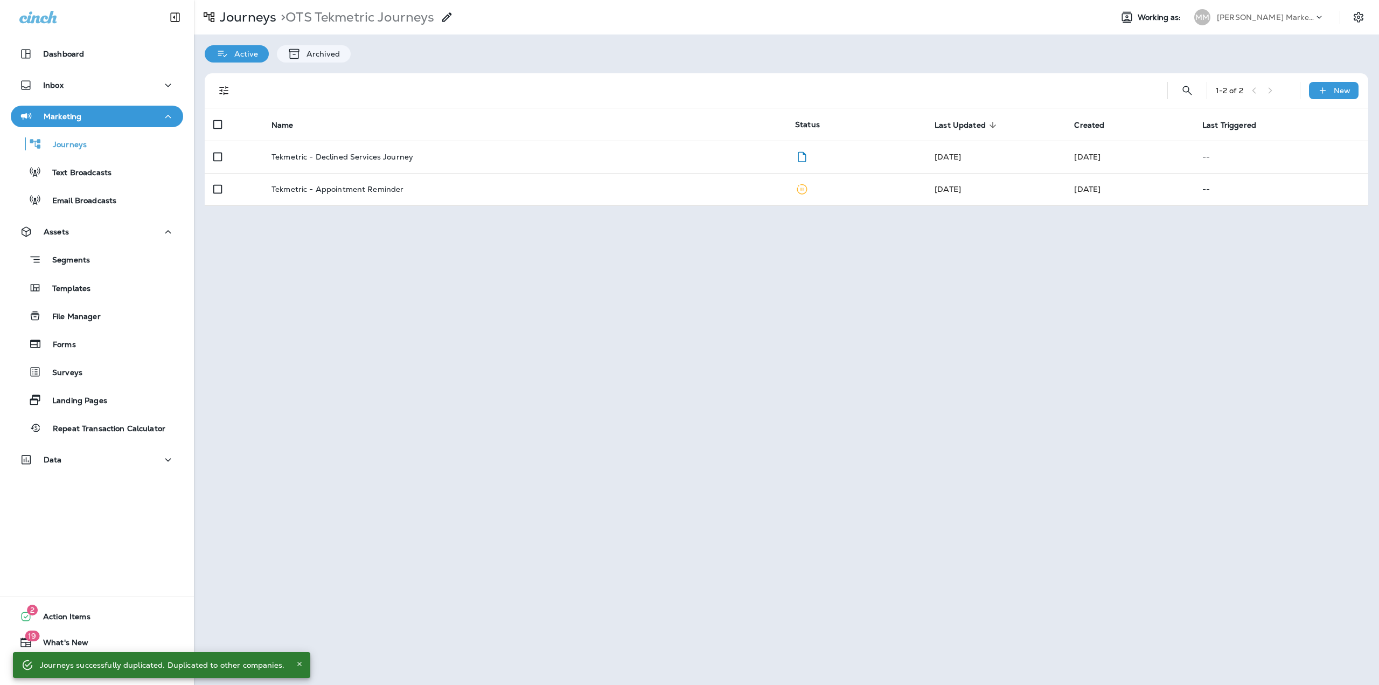
click at [1311, 14] on div "[PERSON_NAME] Marketing" at bounding box center [1265, 17] width 97 height 16
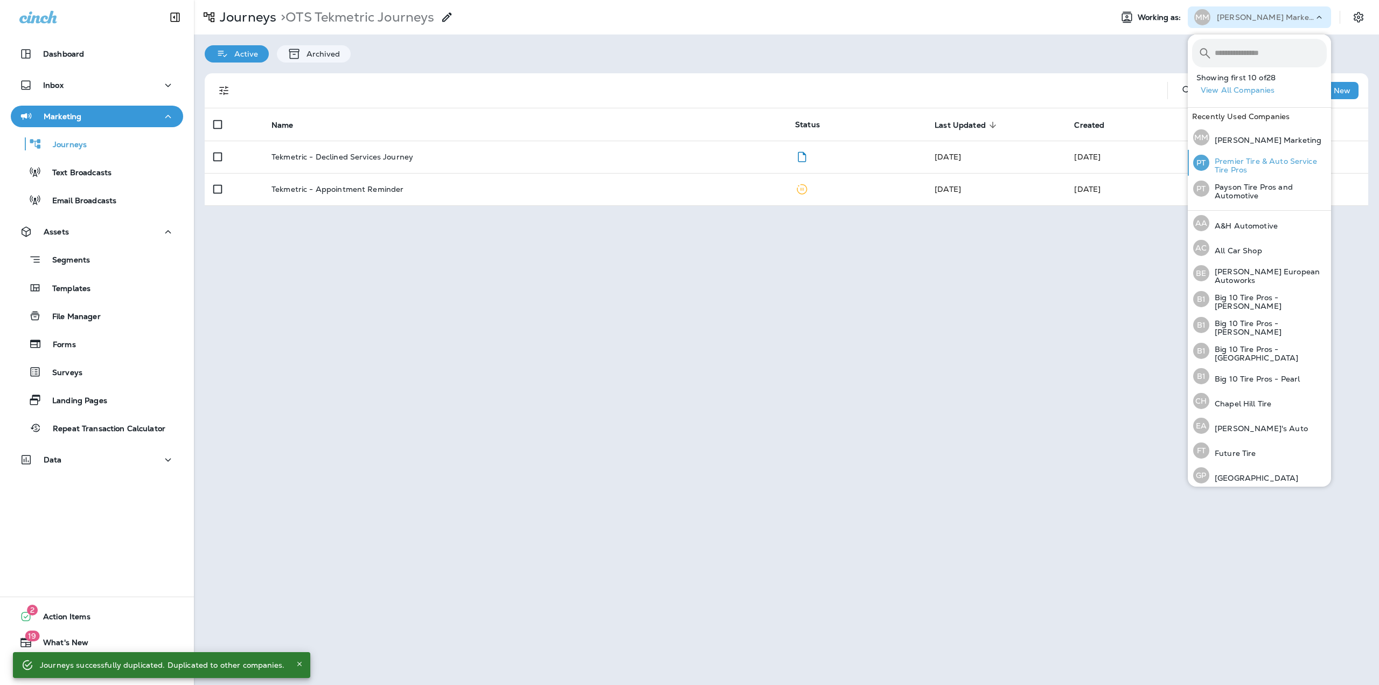
click at [1233, 164] on p "Premier Tire & Auto Service Tire Pros" at bounding box center [1267, 165] width 117 height 17
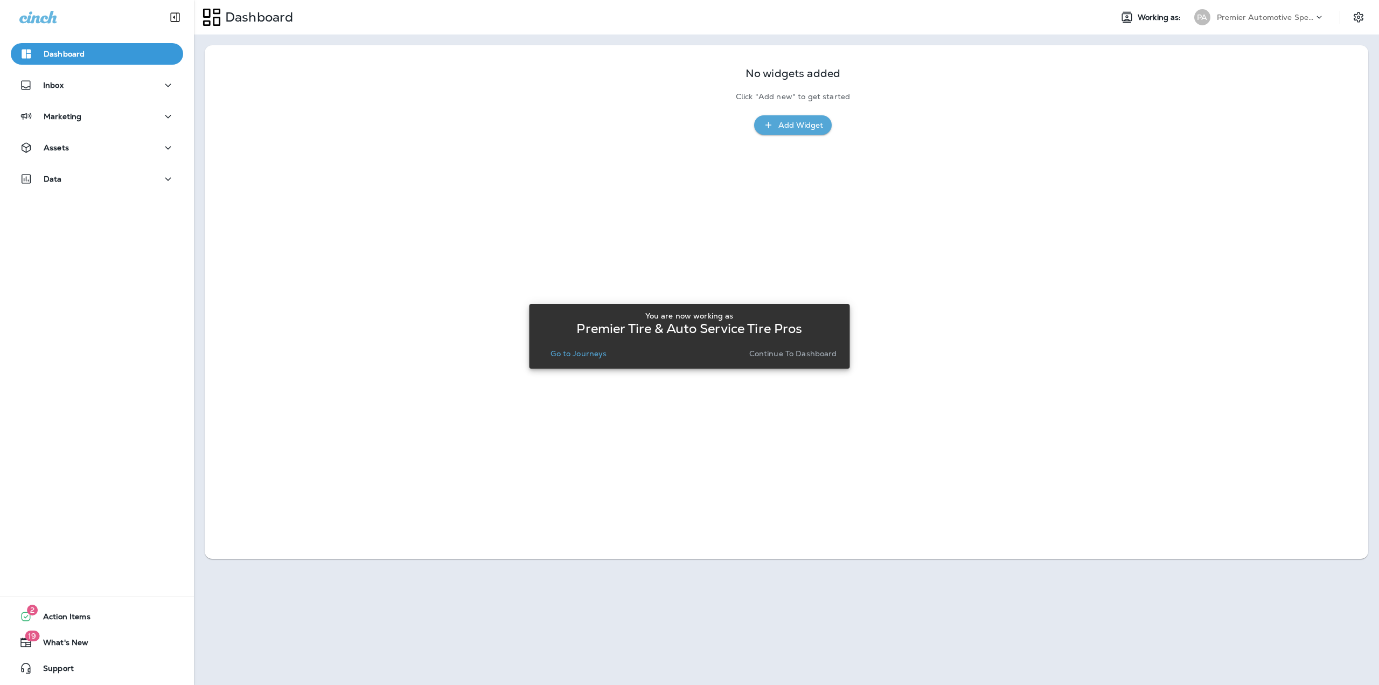
click at [581, 356] on p "Go to Journeys" at bounding box center [579, 353] width 56 height 9
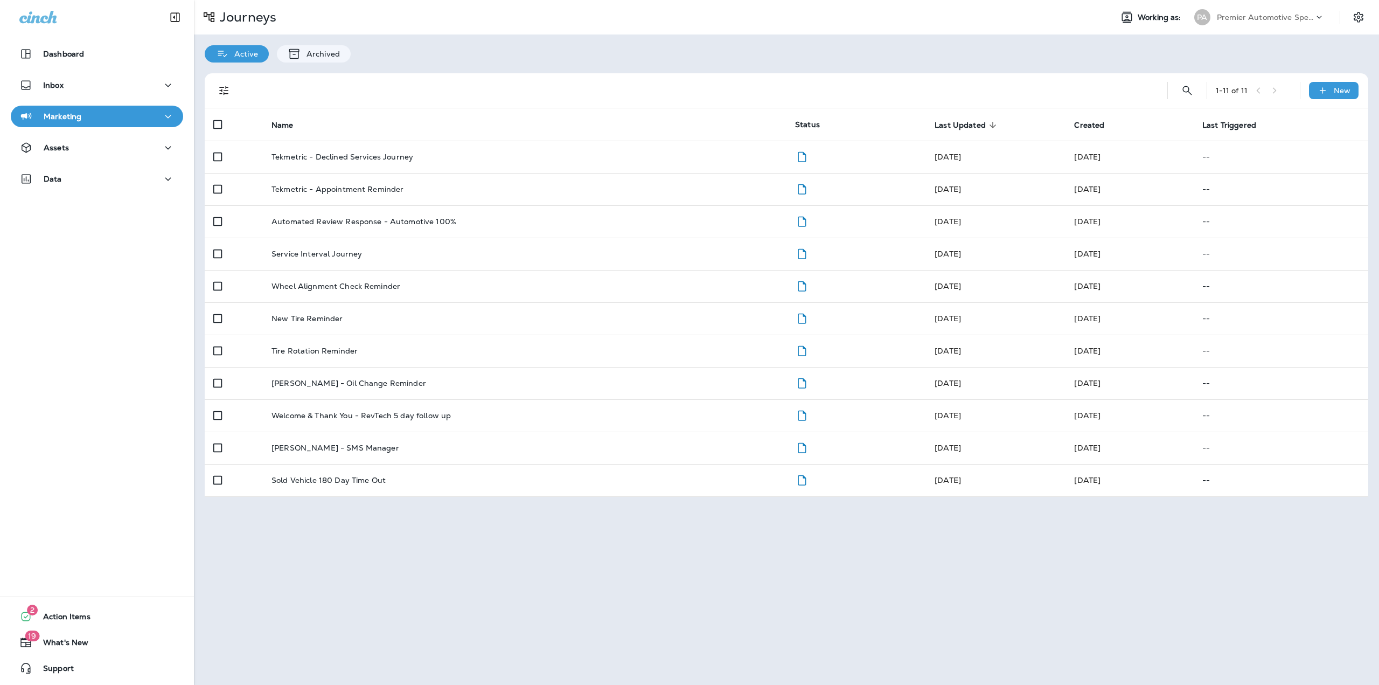
click at [102, 136] on div "Dashboard Inbox Marketing Assets Data" at bounding box center [97, 118] width 194 height 172
click at [68, 145] on p "Assets" at bounding box center [56, 147] width 25 height 9
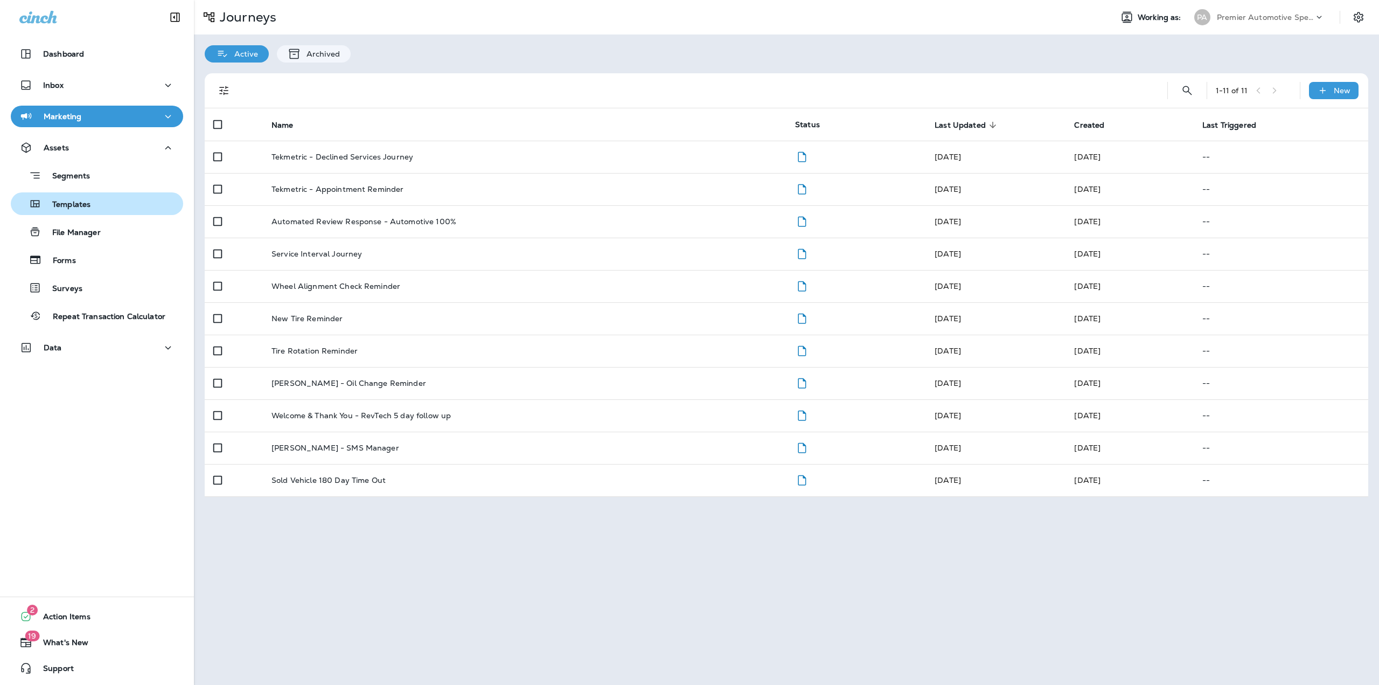
click at [59, 200] on p "Templates" at bounding box center [65, 205] width 49 height 10
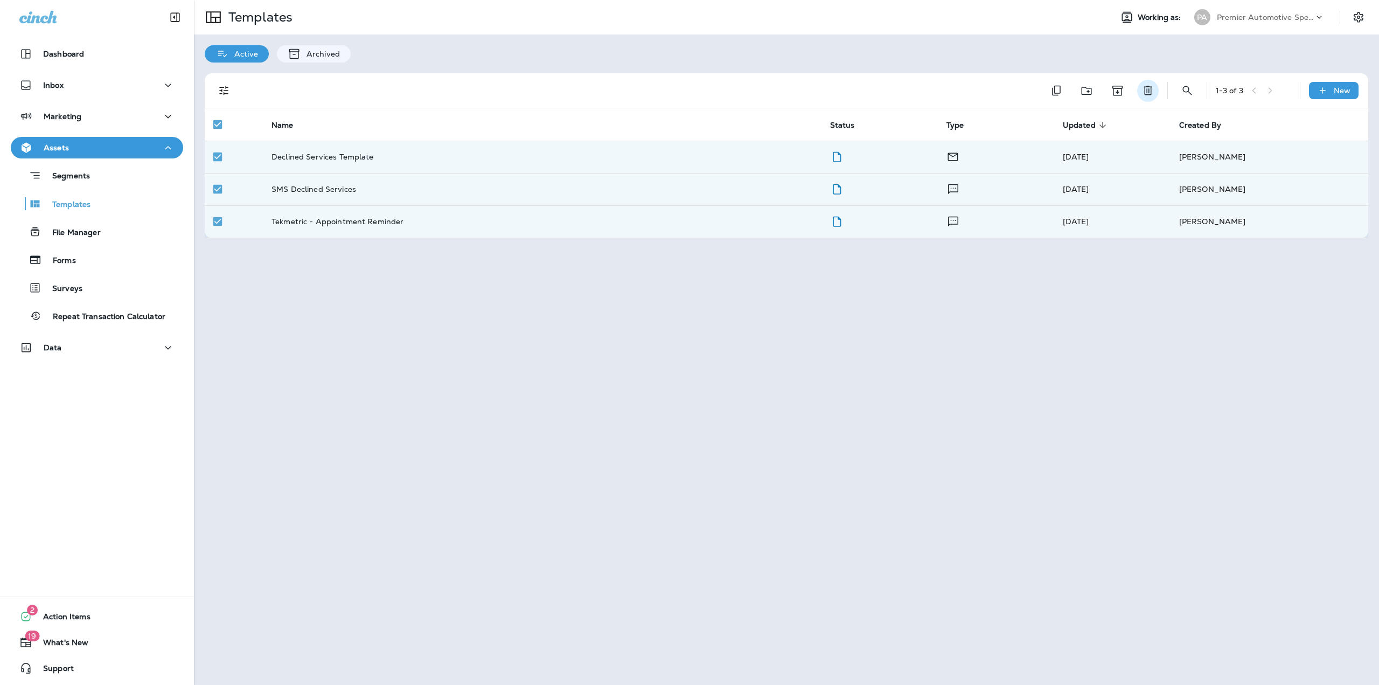
click at [1144, 92] on icon "Delete" at bounding box center [1148, 90] width 13 height 13
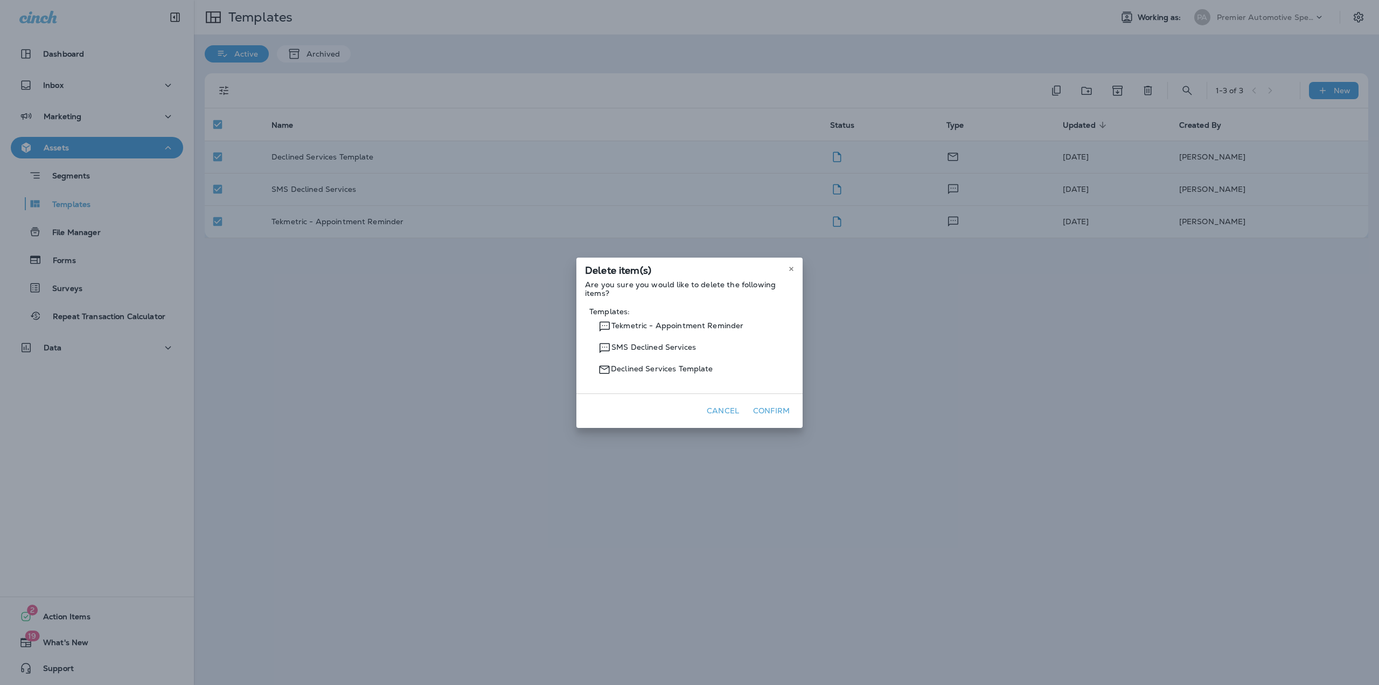
click at [727, 409] on button "Cancel" at bounding box center [723, 410] width 41 height 17
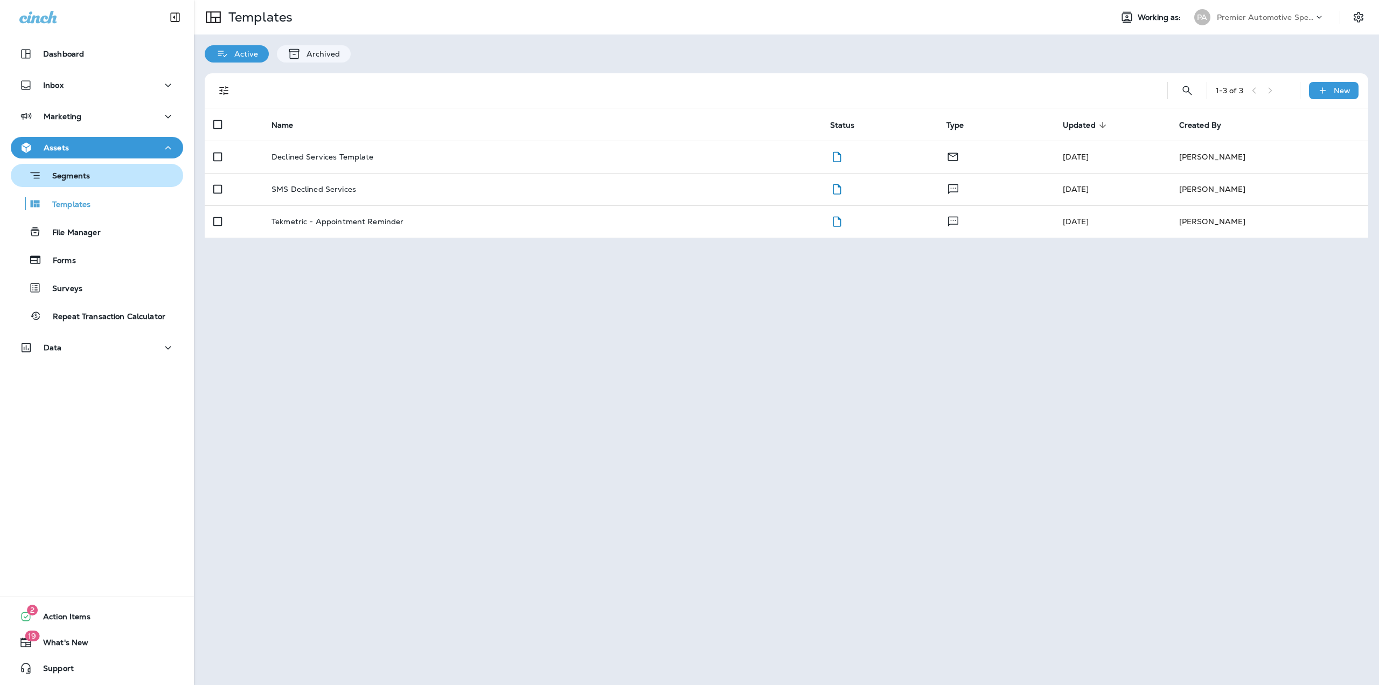
click at [86, 175] on p "Segments" at bounding box center [65, 176] width 48 height 11
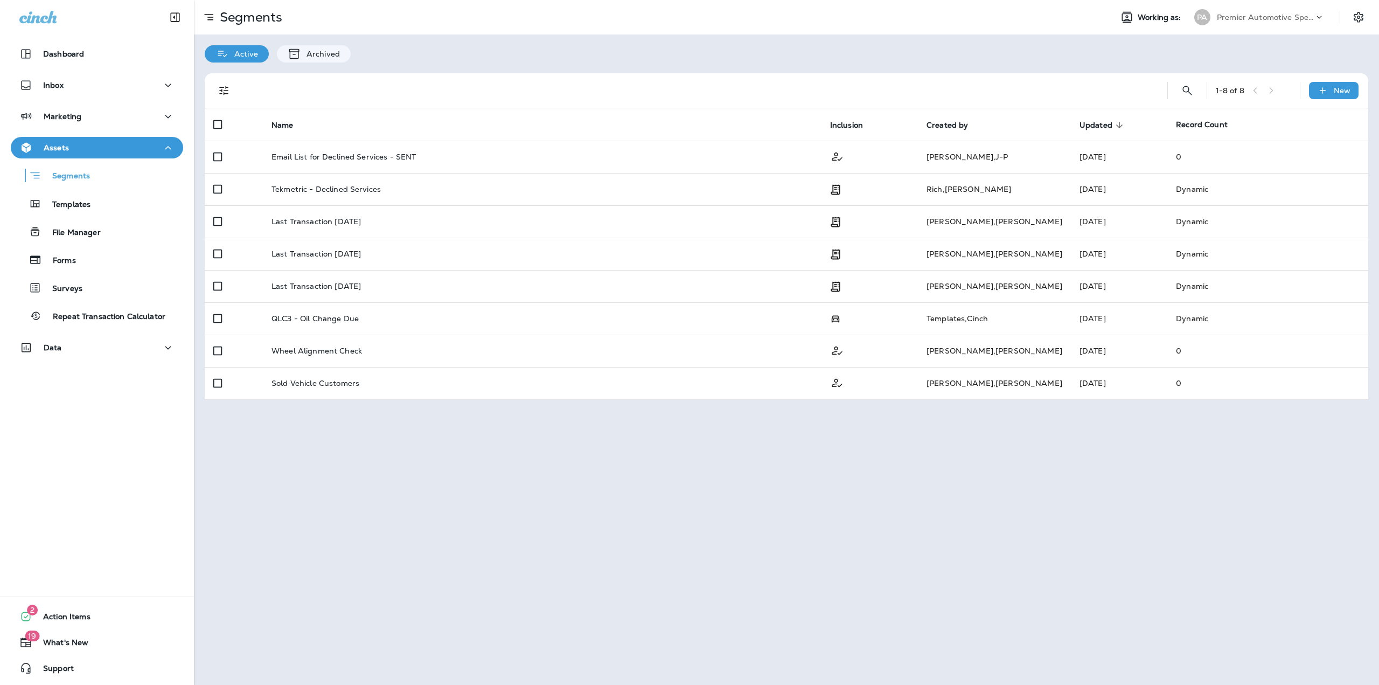
click at [1283, 18] on p "Premier Automotive Specialists" at bounding box center [1265, 17] width 97 height 9
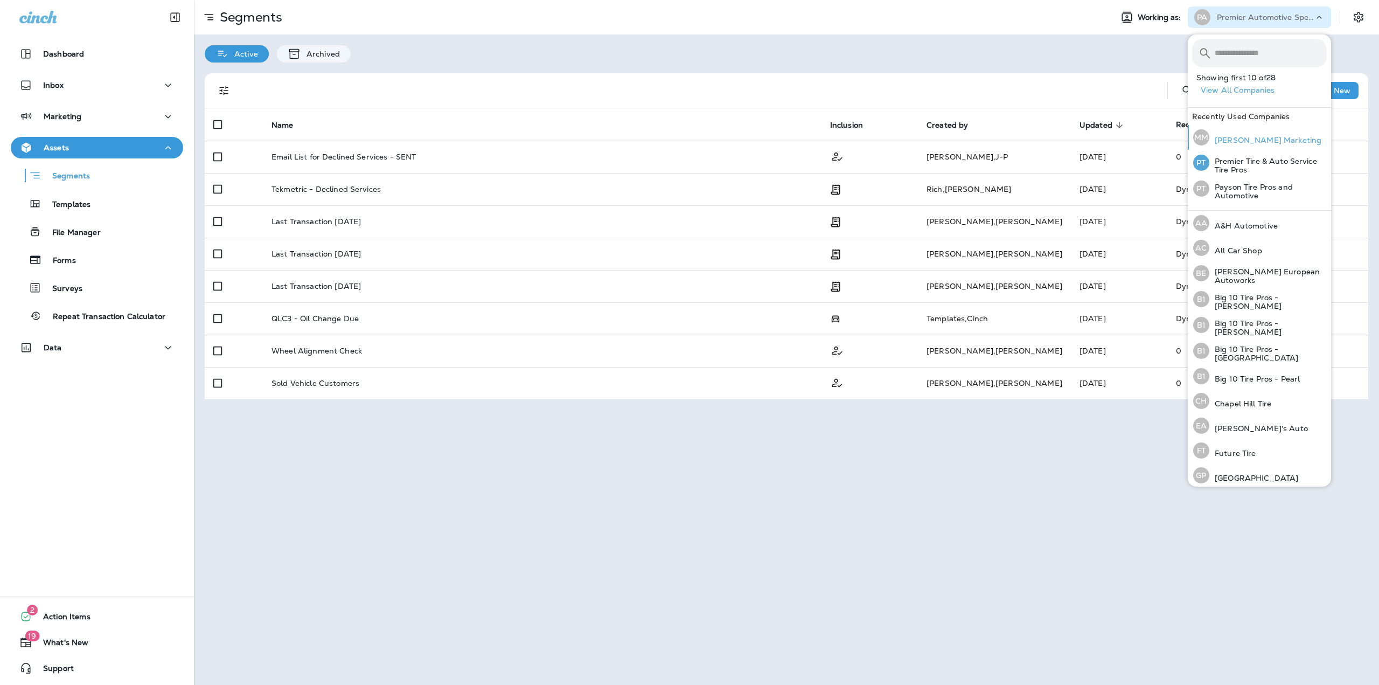
click at [1239, 143] on p "[PERSON_NAME] Marketing" at bounding box center [1265, 140] width 112 height 9
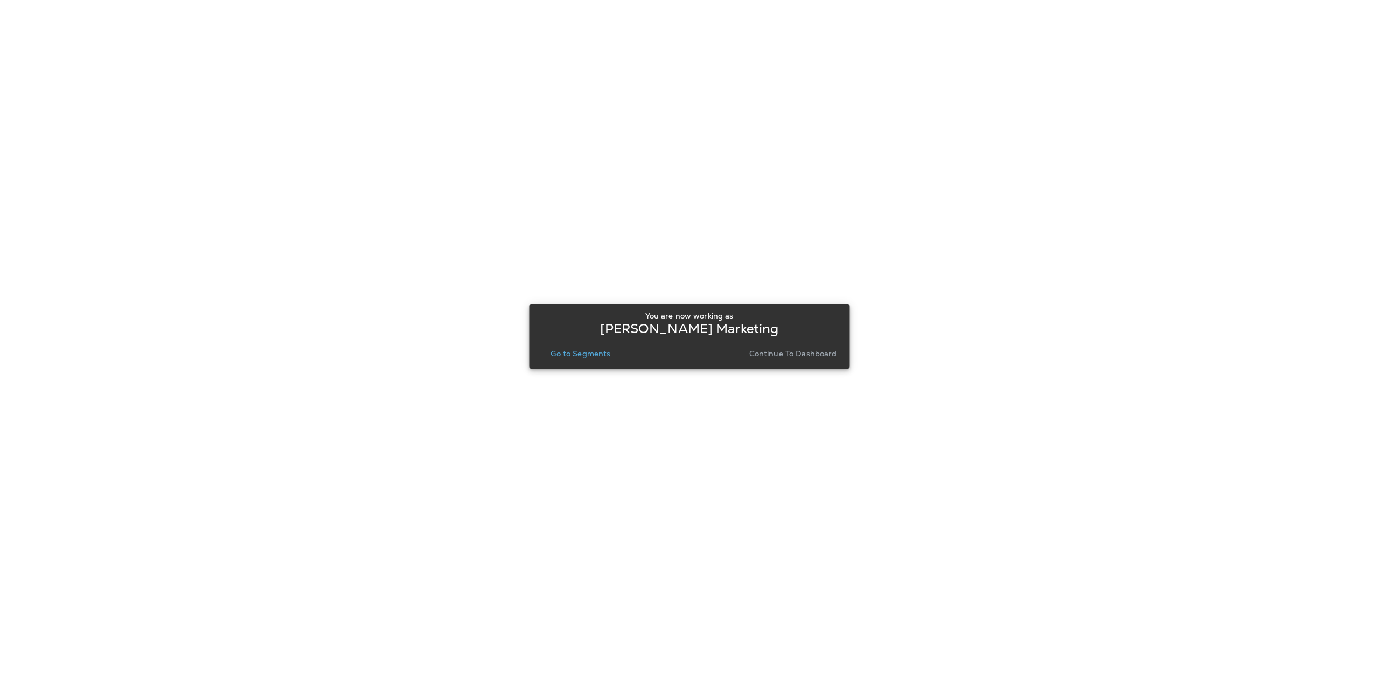
click at [568, 352] on p "Go to Segments" at bounding box center [581, 353] width 60 height 9
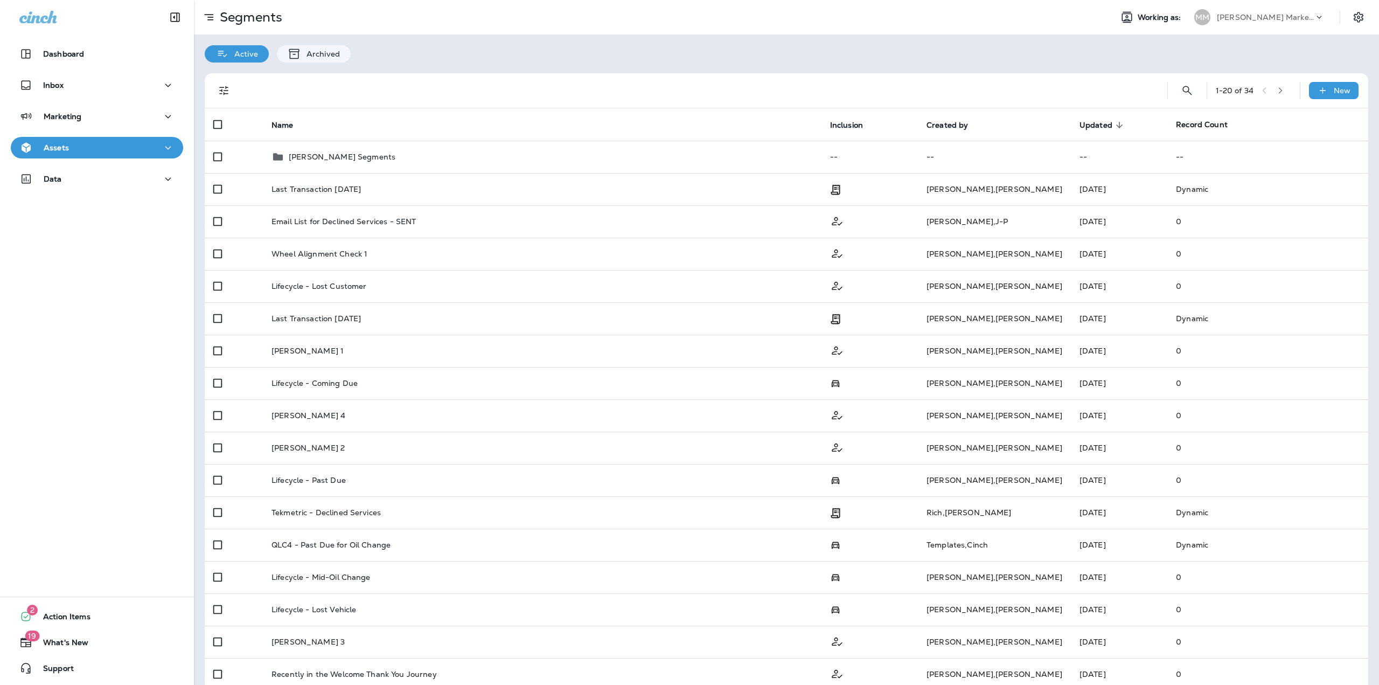
click at [105, 149] on div "Assets" at bounding box center [96, 147] width 155 height 13
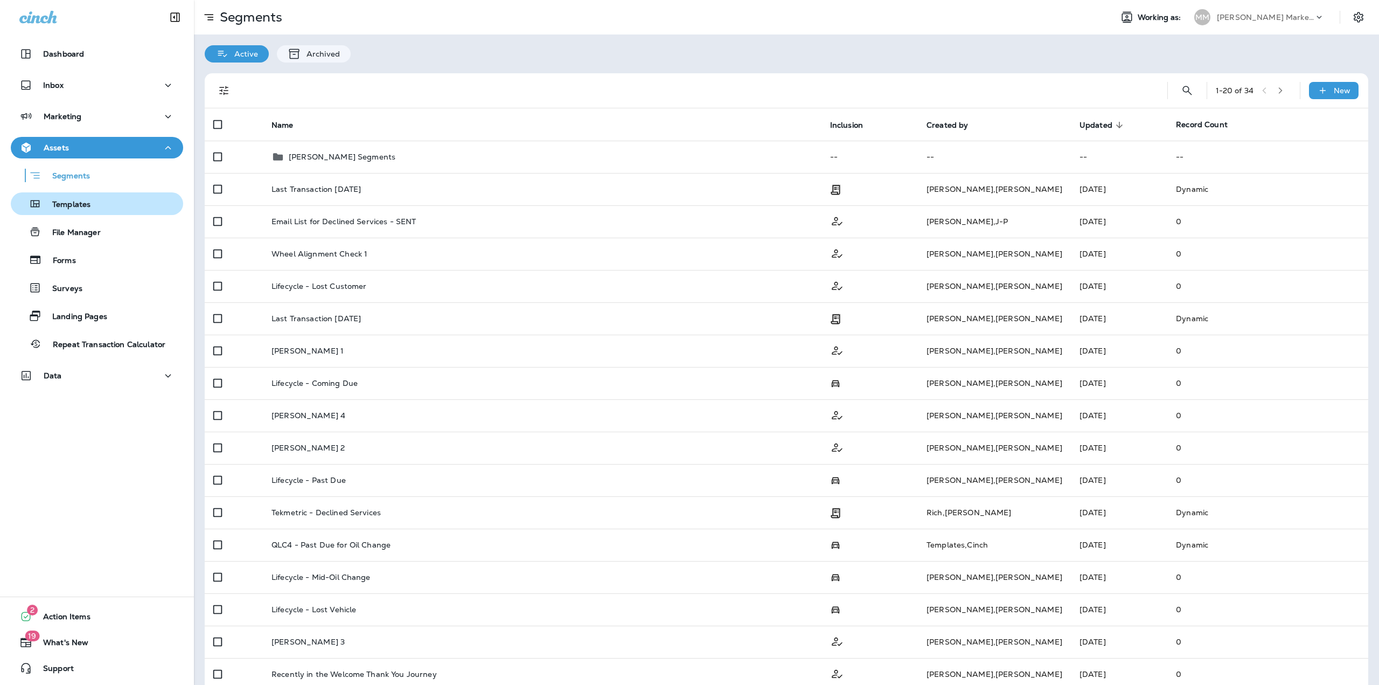
click at [110, 211] on div "Templates" at bounding box center [97, 204] width 164 height 16
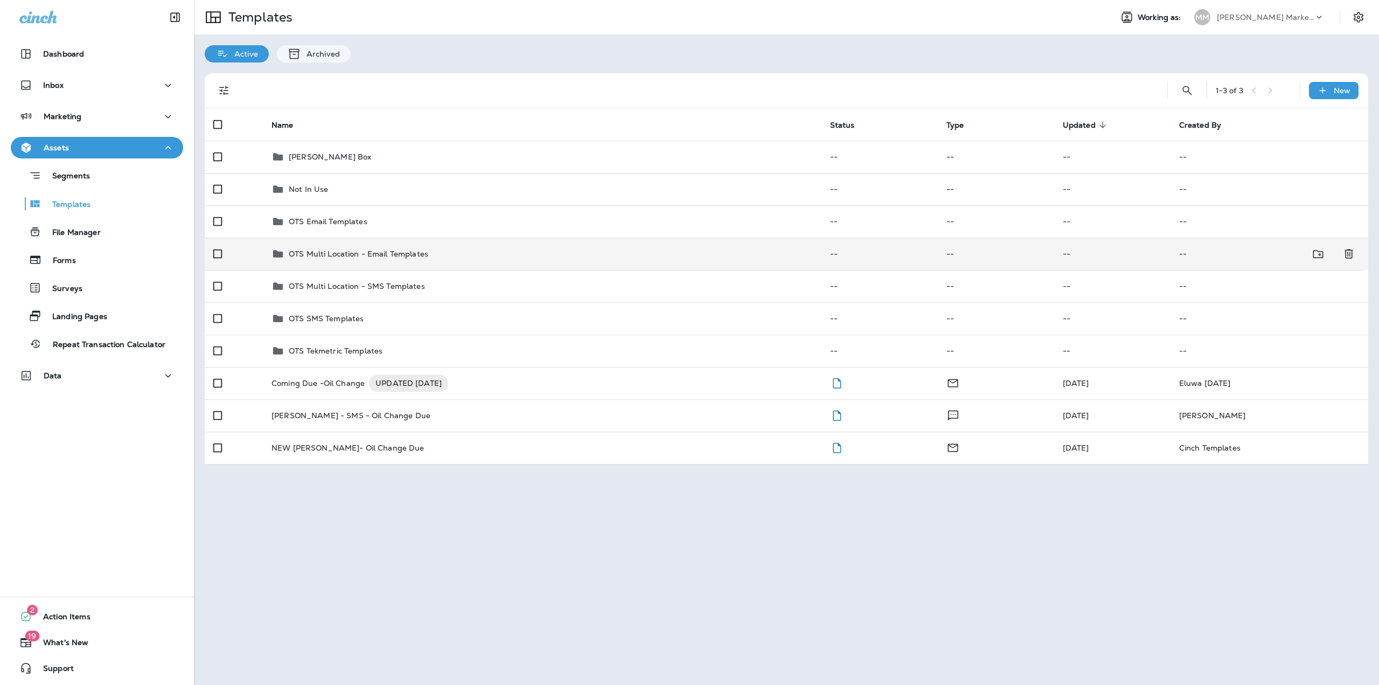
click at [314, 261] on td "OTS Multi Location - Email Templates" at bounding box center [542, 254] width 559 height 32
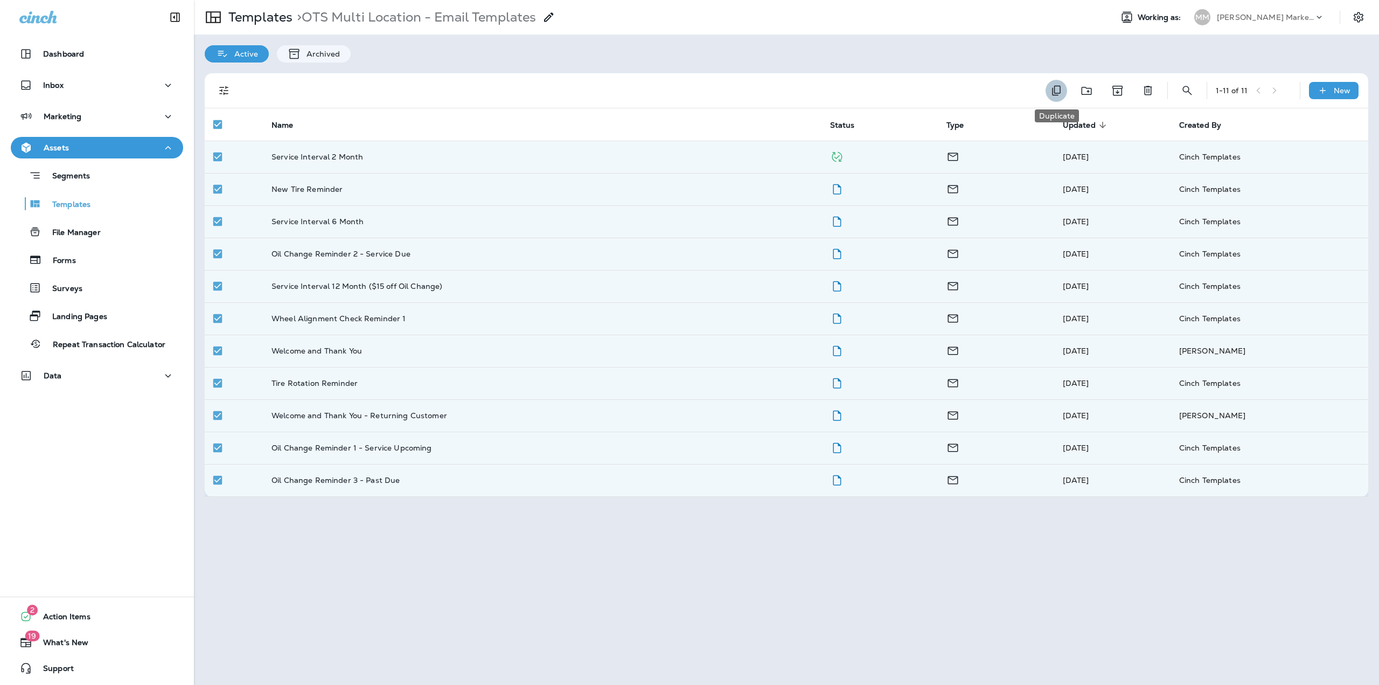
click at [1055, 91] on icon "Duplicate" at bounding box center [1056, 91] width 9 height 10
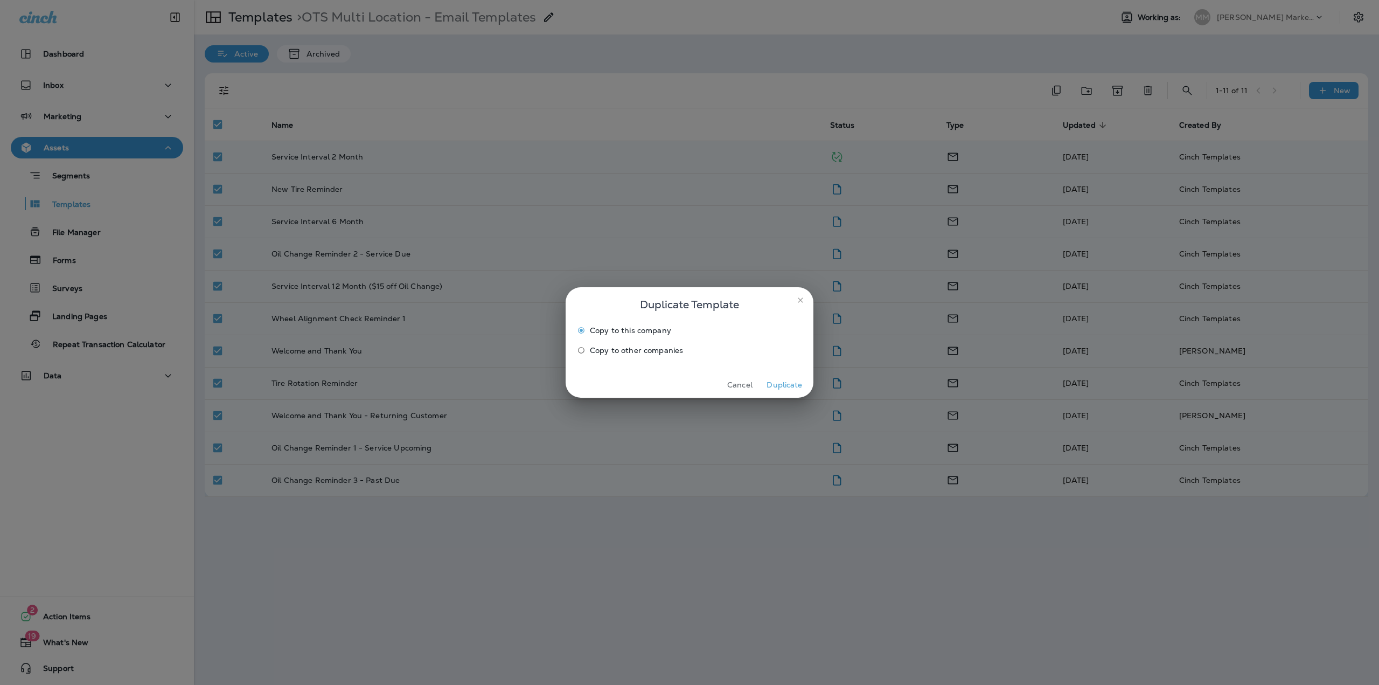
click at [796, 301] on icon "close" at bounding box center [800, 300] width 9 height 9
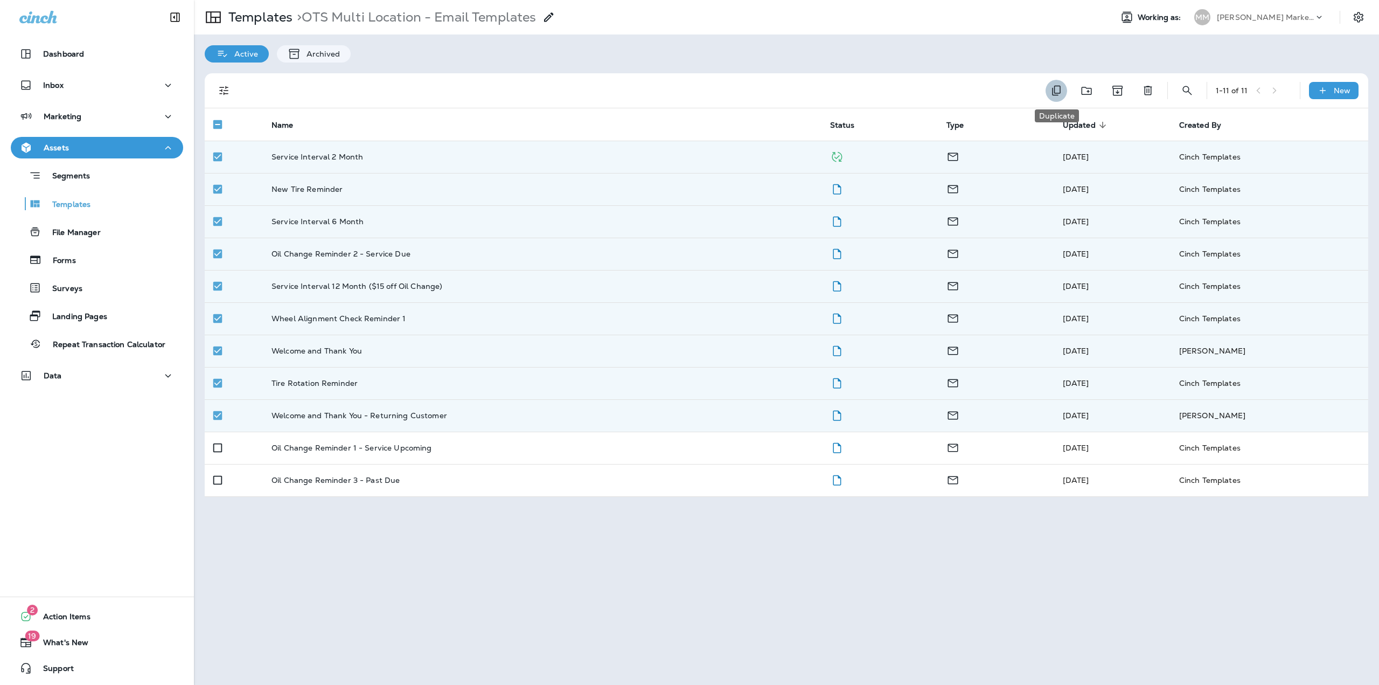
click at [1056, 94] on icon "Duplicate" at bounding box center [1056, 90] width 13 height 13
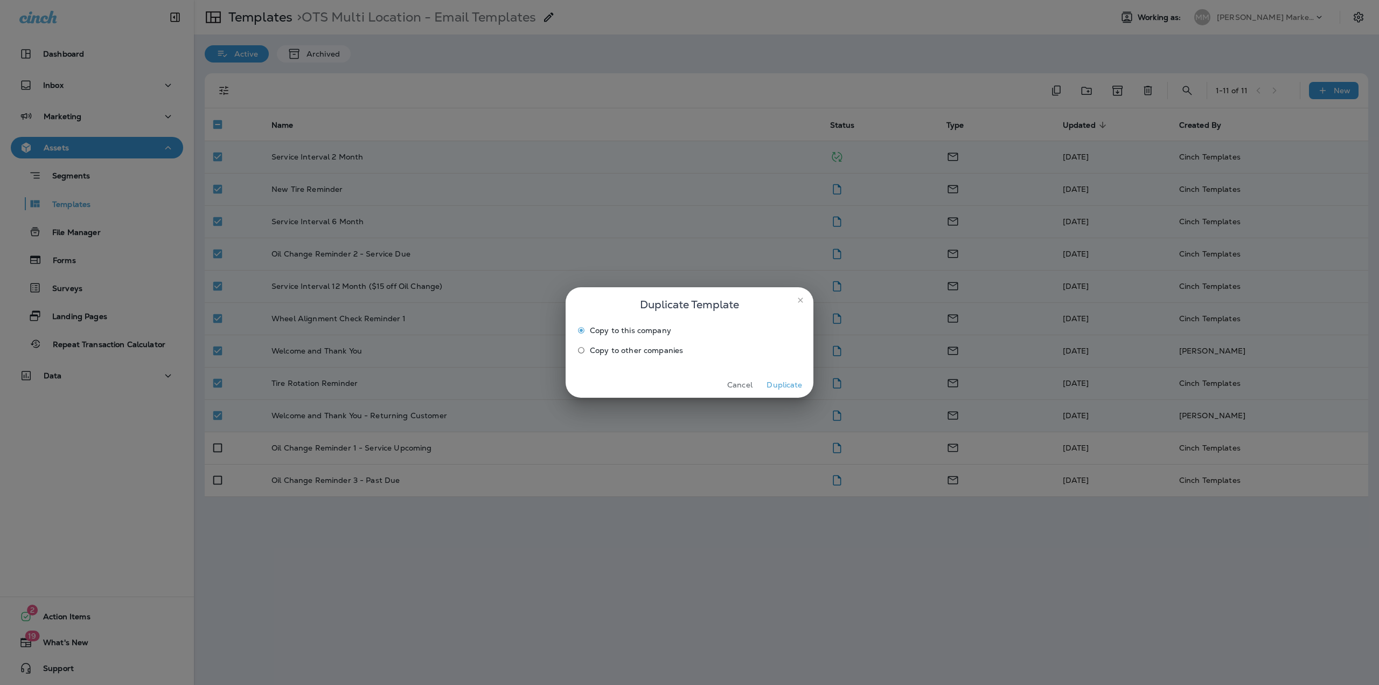
click at [661, 346] on label "Copy to other companies" at bounding box center [682, 350] width 219 height 17
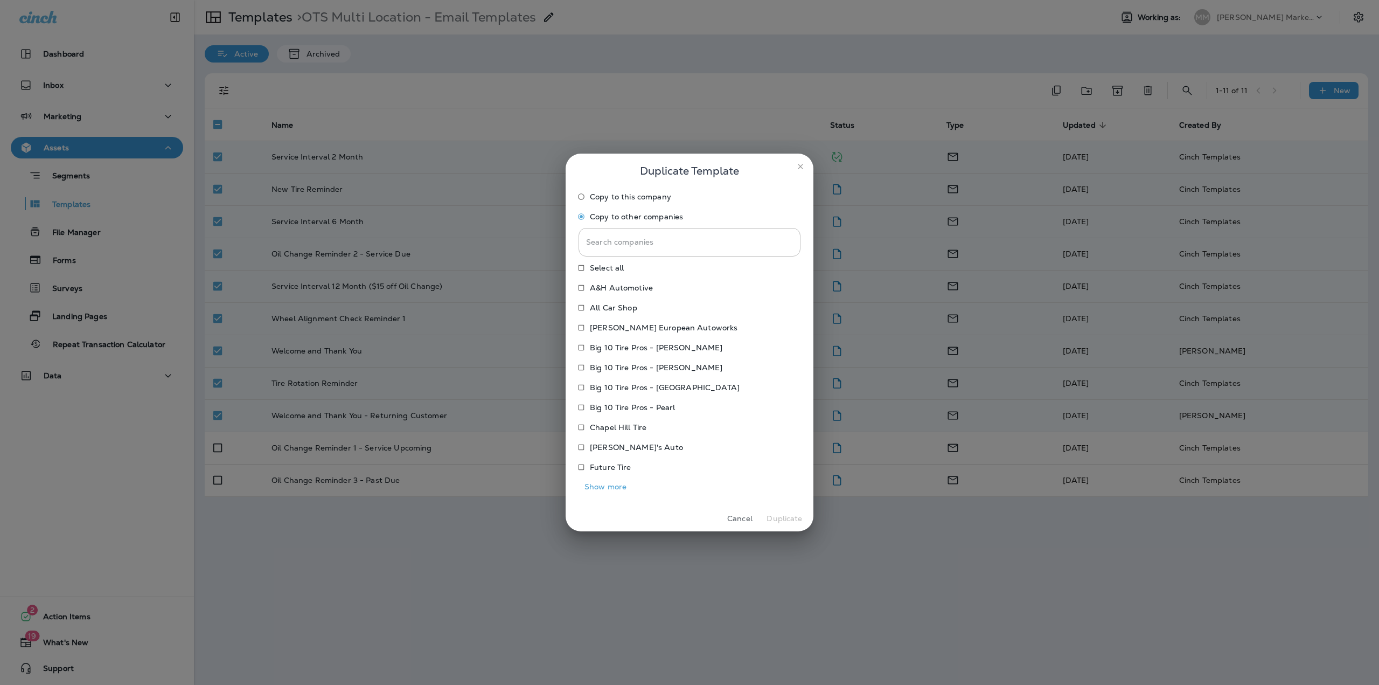
click at [593, 485] on button "Show more" at bounding box center [606, 486] width 54 height 17
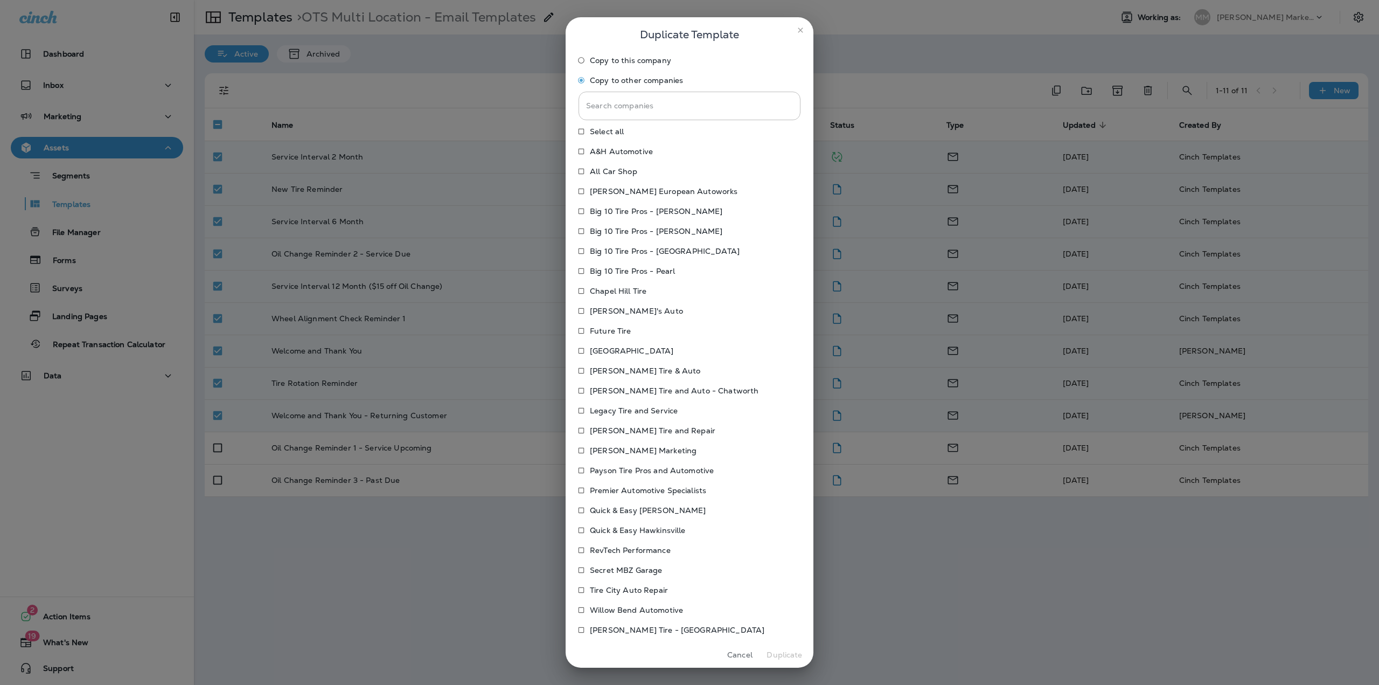
click at [598, 490] on p "Premier Automotive Specialists" at bounding box center [648, 490] width 116 height 9
click at [792, 660] on button "Duplicate" at bounding box center [784, 654] width 40 height 17
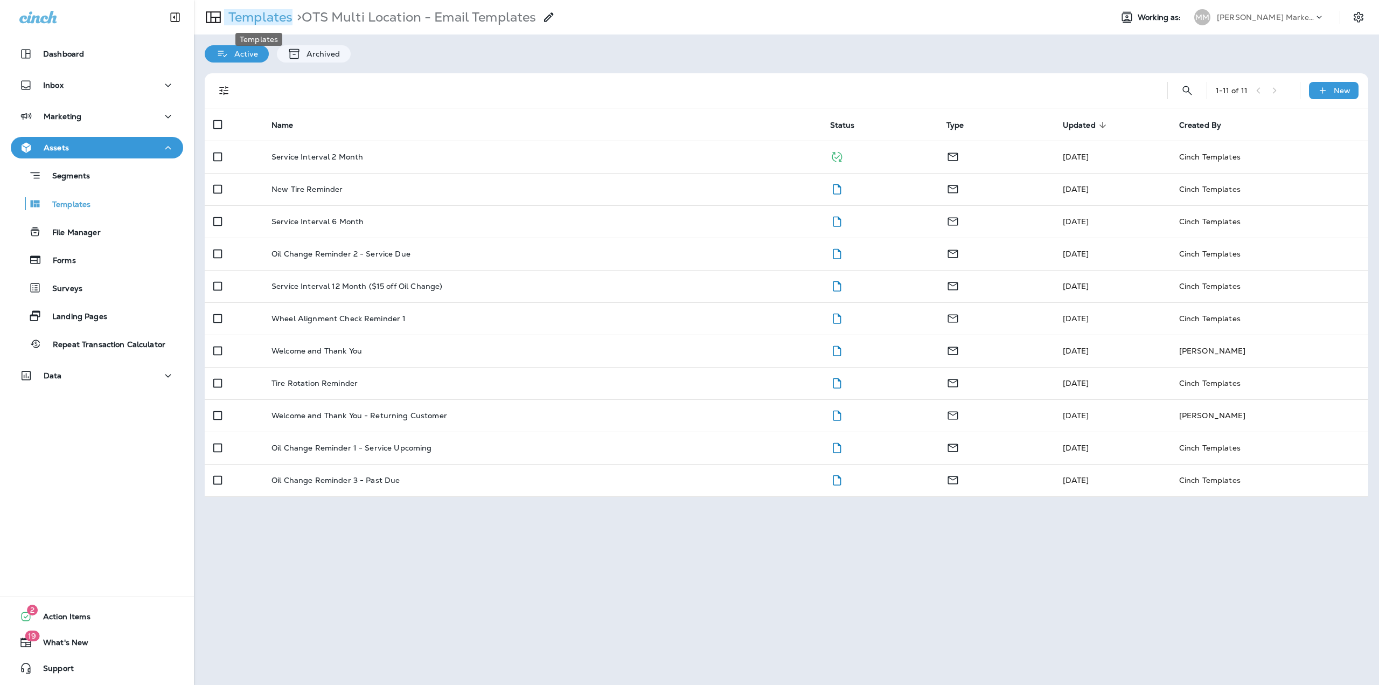
click at [254, 19] on p "Templates" at bounding box center [258, 17] width 68 height 16
click at [249, 16] on p "Templates" at bounding box center [258, 17] width 68 height 16
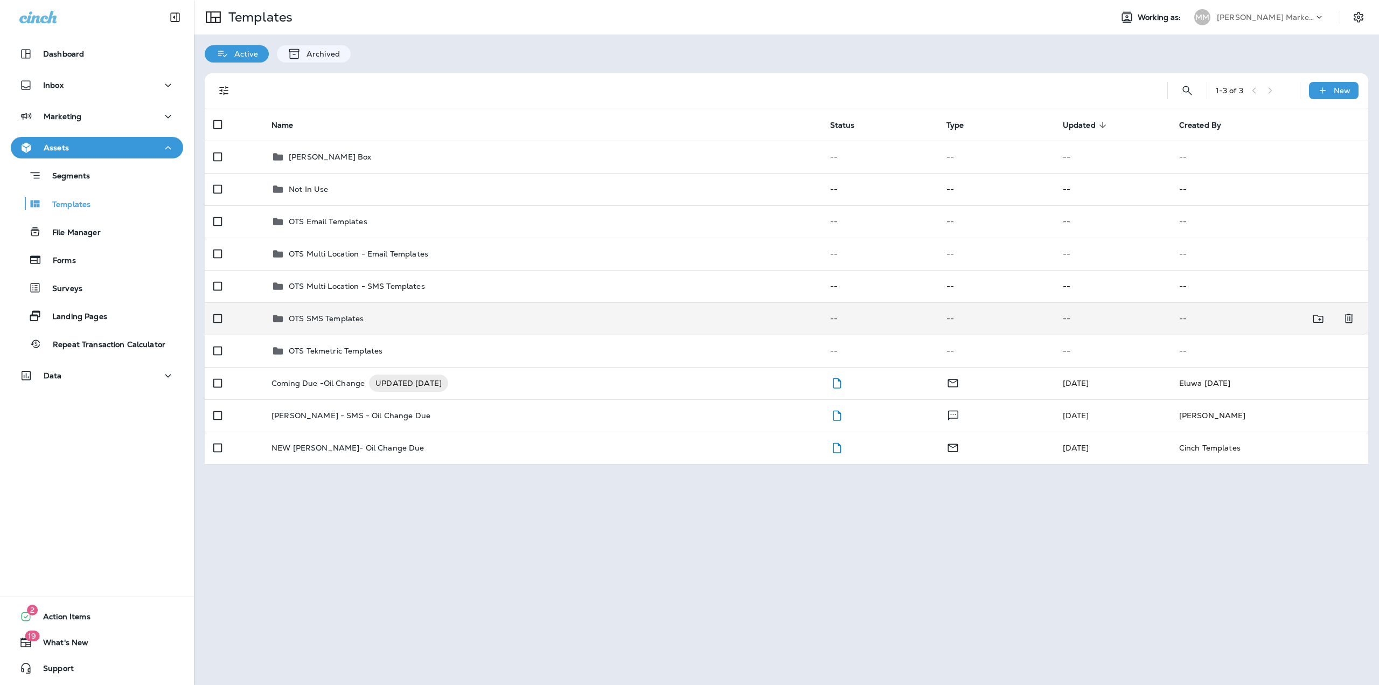
click at [371, 319] on div "OTS SMS Templates" at bounding box center [542, 318] width 541 height 13
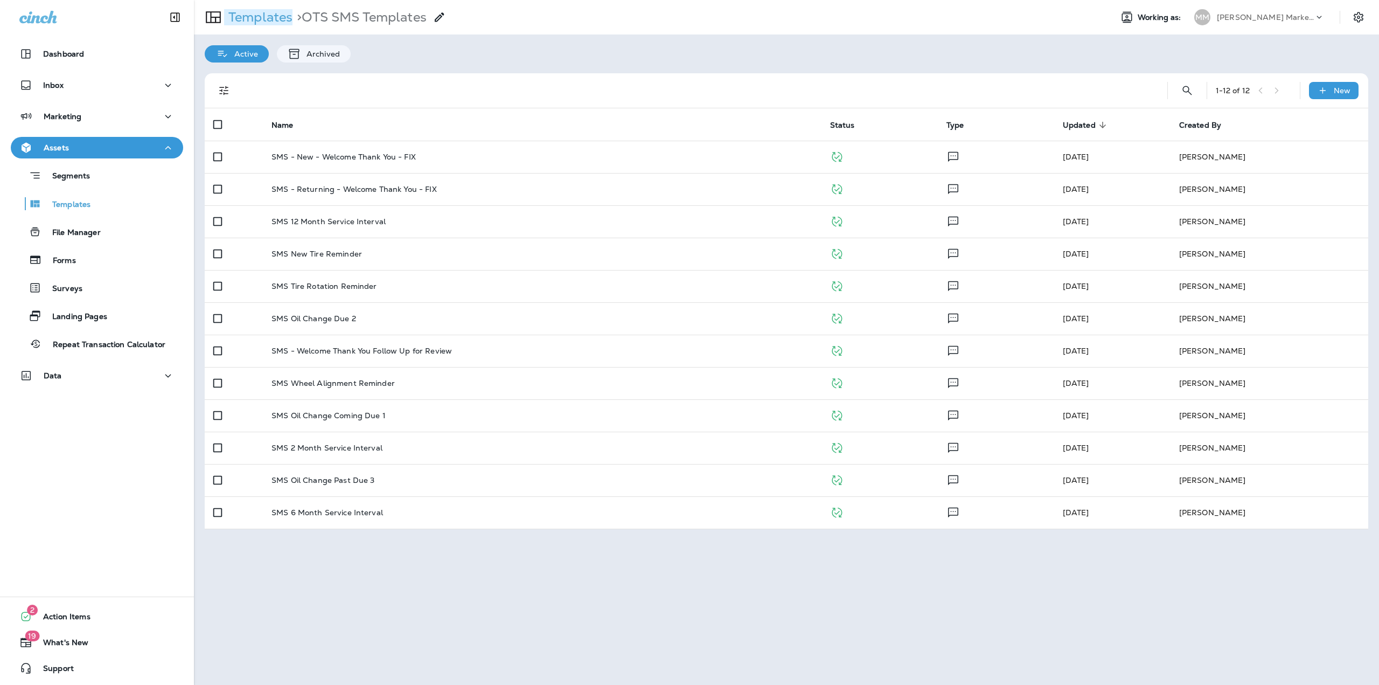
click at [245, 20] on p "Templates" at bounding box center [258, 17] width 68 height 16
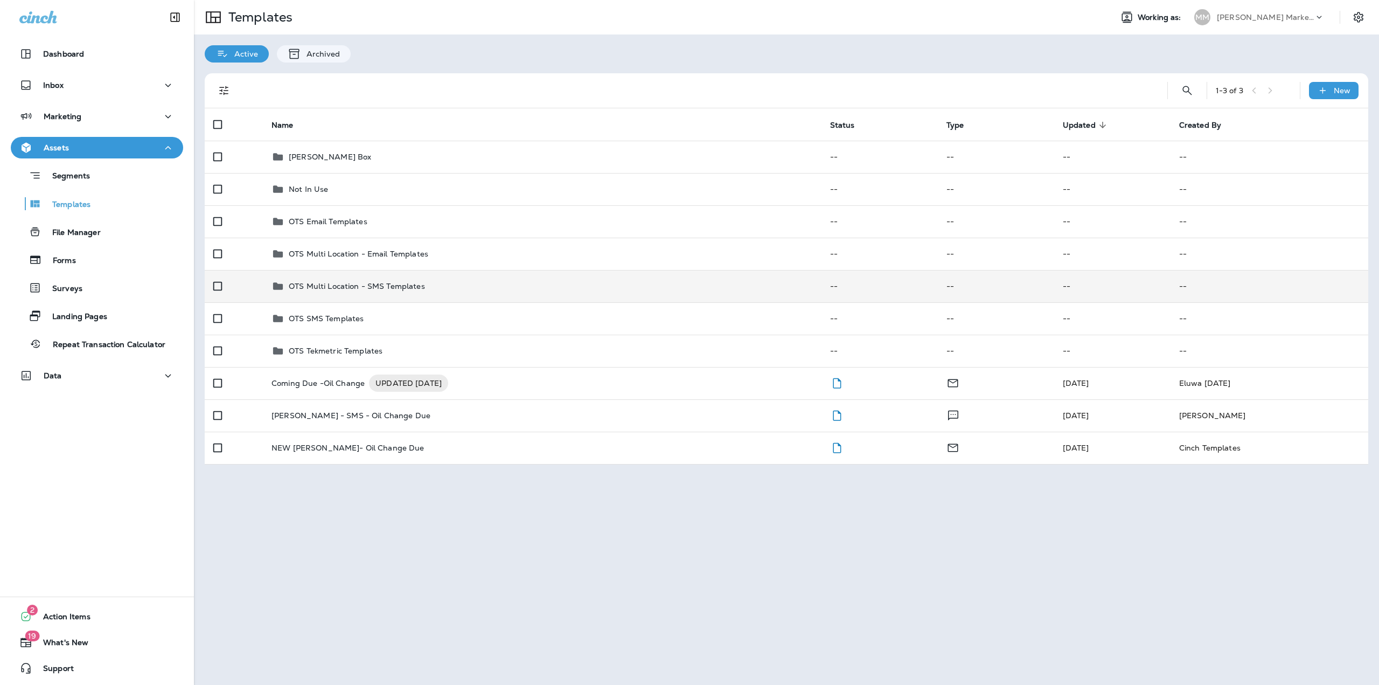
click at [336, 289] on p "OTS Multi Location - SMS Templates" at bounding box center [357, 286] width 136 height 9
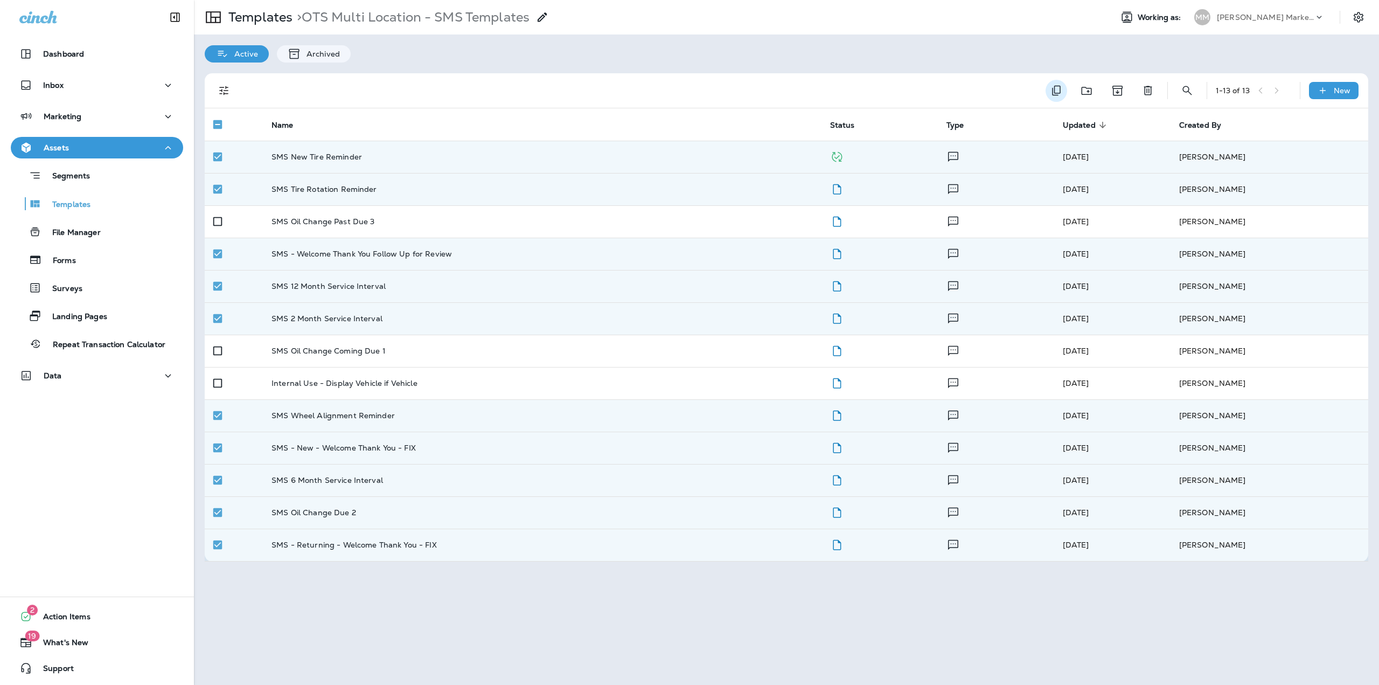
click at [1058, 92] on icon "Duplicate" at bounding box center [1056, 90] width 13 height 13
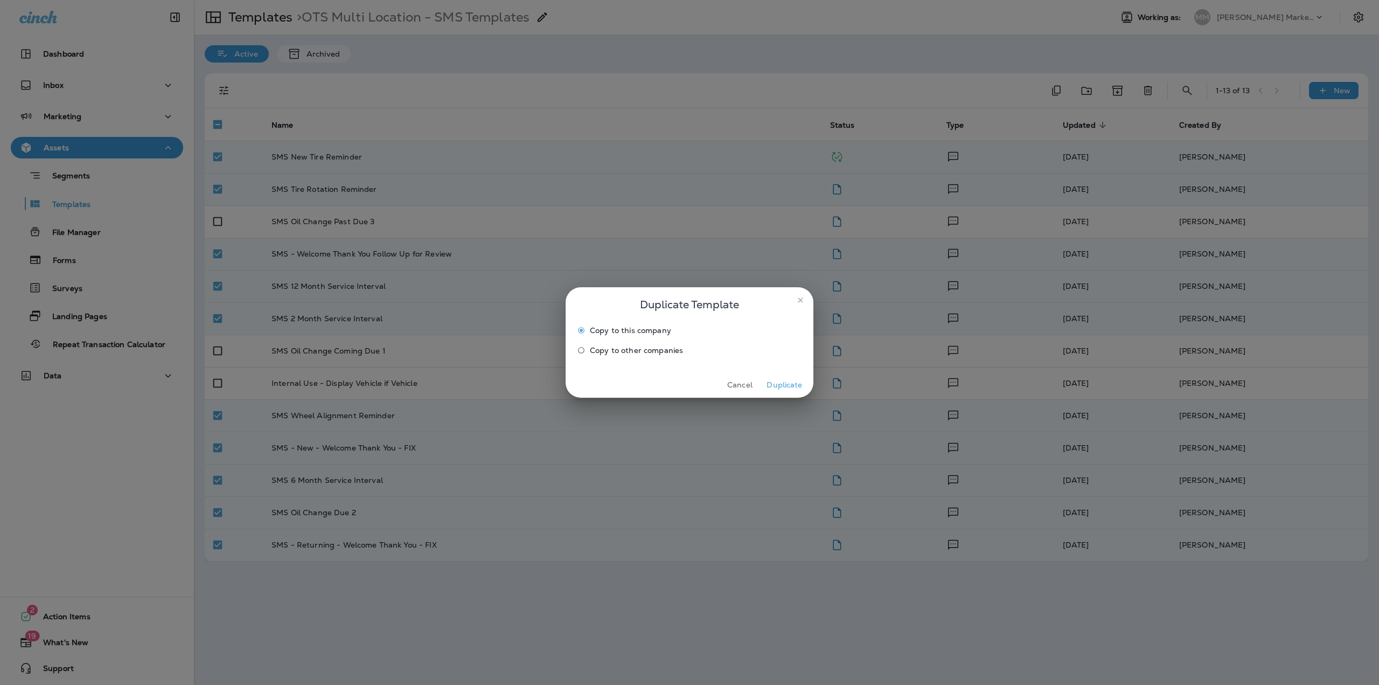
click at [666, 353] on span "Copy to other companies" at bounding box center [636, 350] width 93 height 9
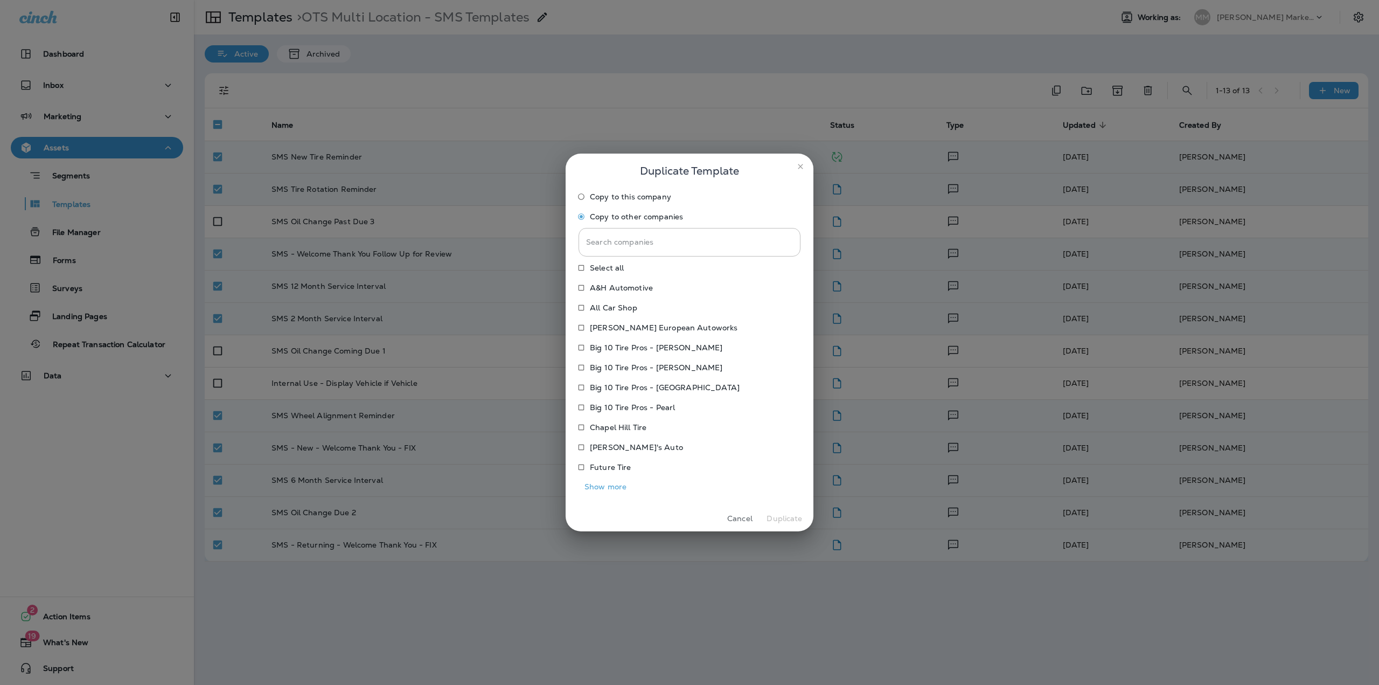
click at [614, 487] on button "Show more" at bounding box center [606, 486] width 54 height 17
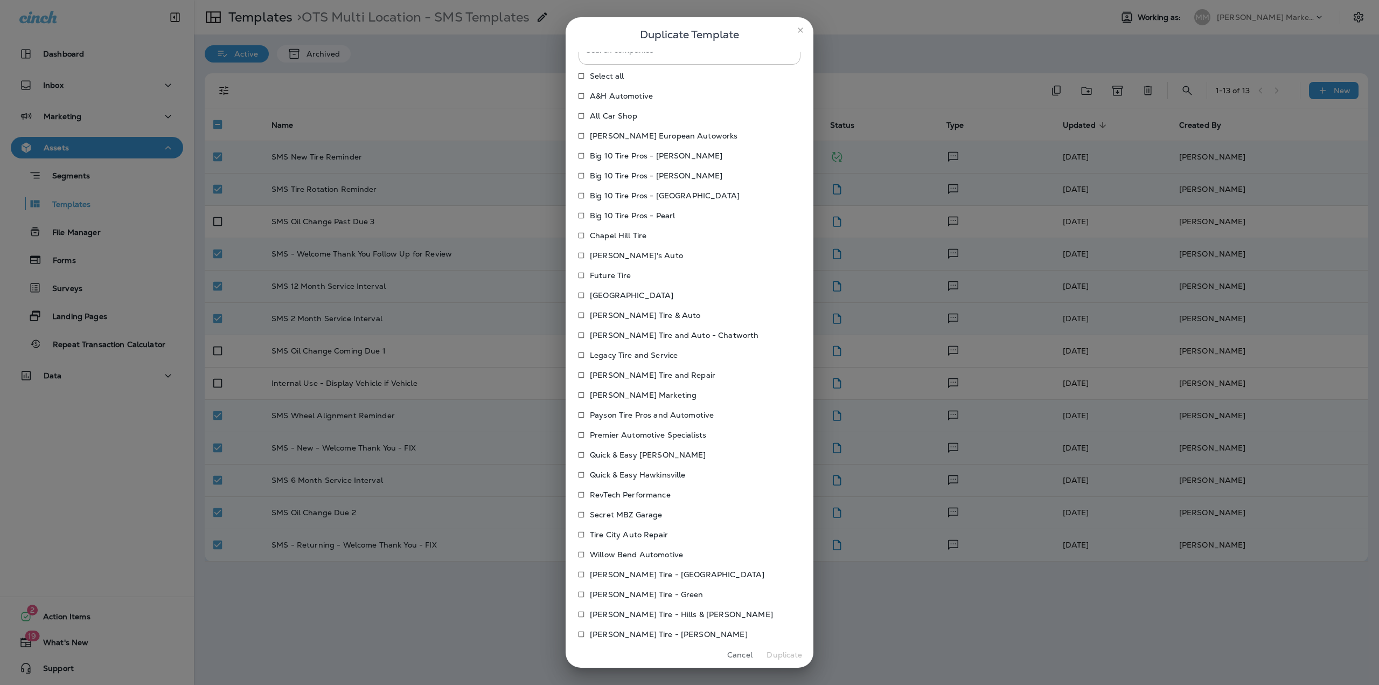
scroll to position [69, 0]
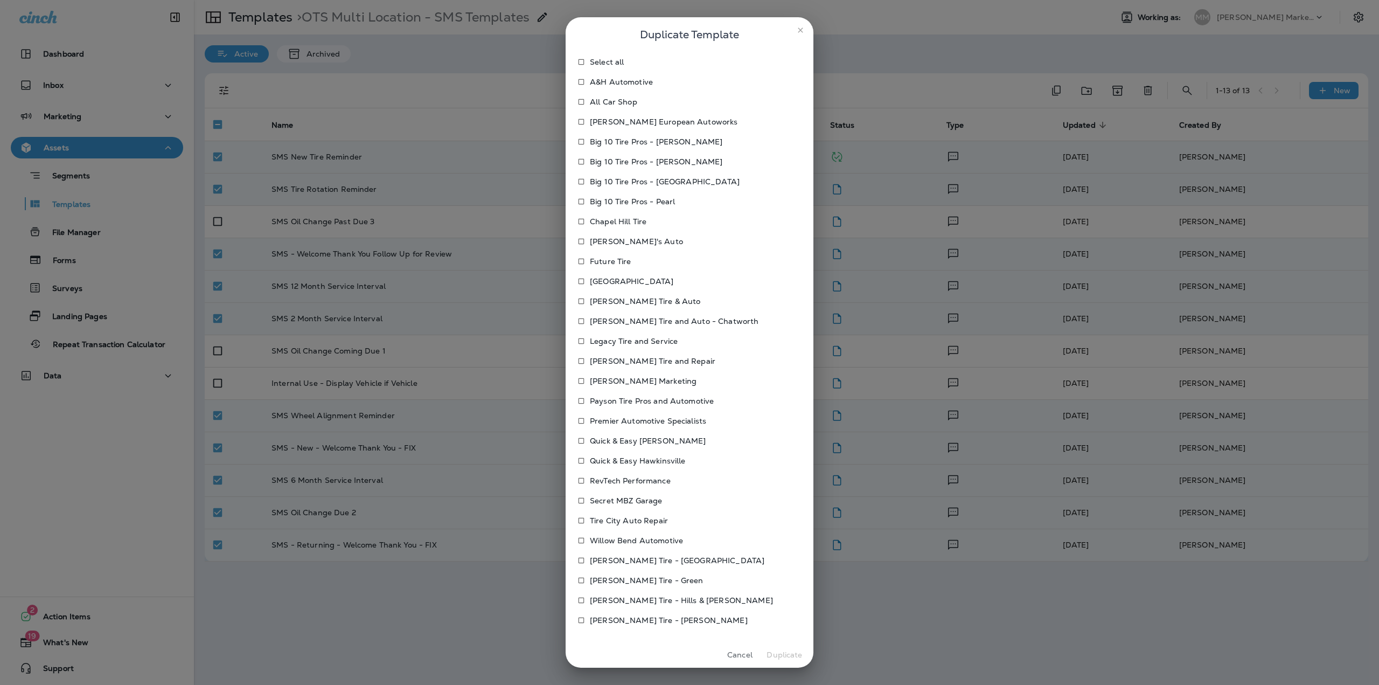
click at [625, 423] on p "Premier Automotive Specialists" at bounding box center [648, 420] width 116 height 9
click at [784, 656] on button "Duplicate" at bounding box center [784, 654] width 40 height 17
